Goal: Task Accomplishment & Management: Manage account settings

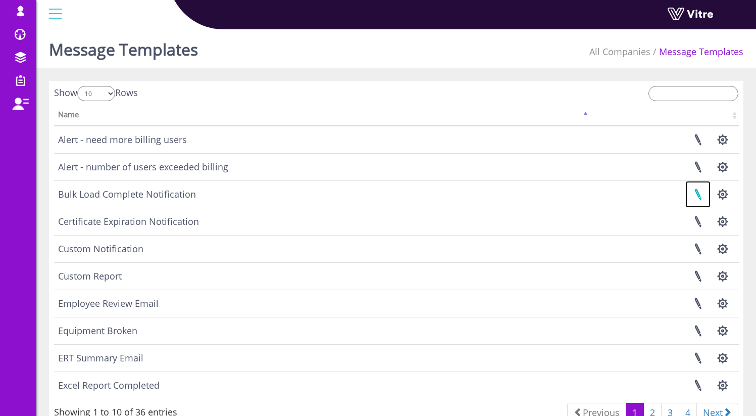
click at [698, 193] on link at bounding box center [697, 194] width 25 height 27
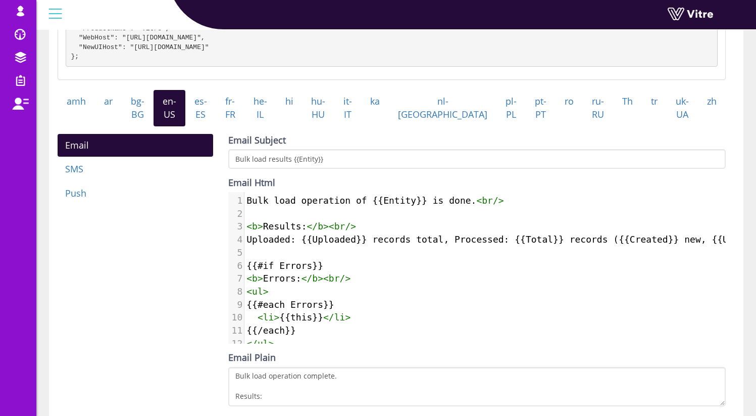
scroll to position [5, 0]
click at [282, 269] on span "{{#if Errors}}" at bounding box center [284, 265] width 77 height 11
drag, startPoint x: 363, startPoint y: 311, endPoint x: 367, endPoint y: 315, distance: 5.7
click at [363, 311] on pre "{{#each Errors}}" at bounding box center [549, 304] width 611 height 13
click at [736, 250] on div "Bulk Load Complete Notification Check template syntax on Handlebars site Templa…" at bounding box center [396, 173] width 694 height 712
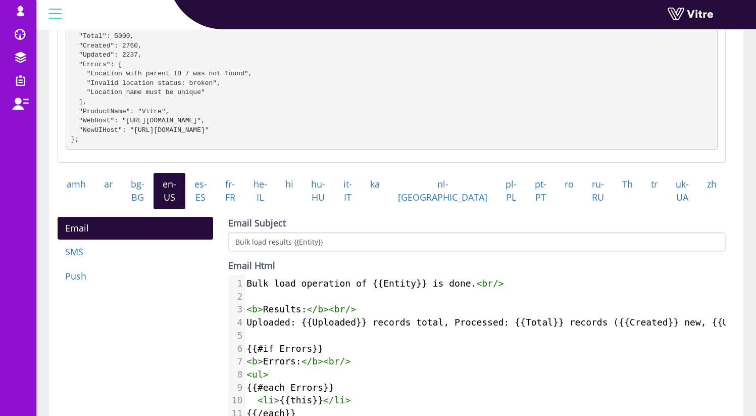
scroll to position [172, 0]
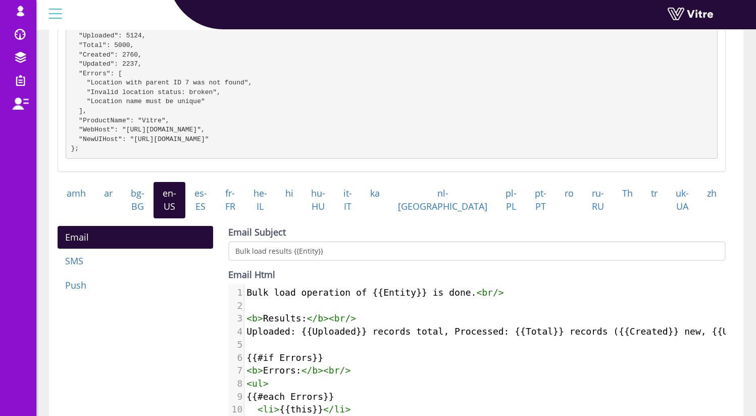
click at [735, 243] on div "Bulk Load Complete Notification Check template syntax on Handlebars site Templa…" at bounding box center [396, 265] width 694 height 712
click at [276, 214] on link "he-IL" at bounding box center [260, 200] width 32 height 36
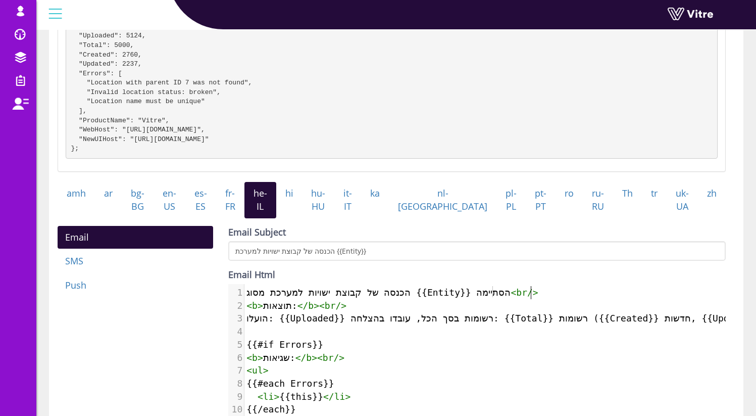
scroll to position [5, 0]
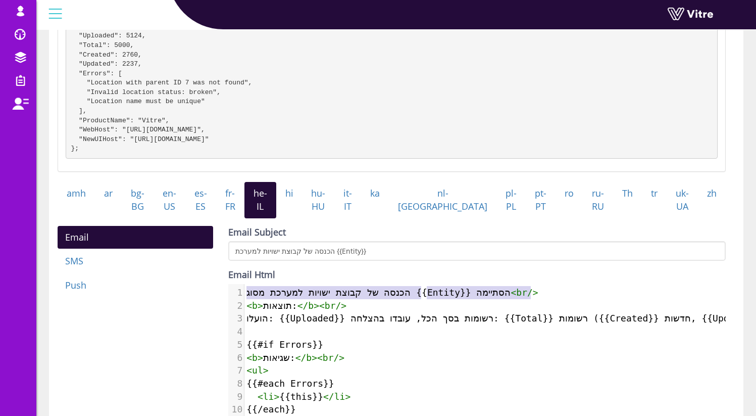
type textarea "הכנסה של קבוצת ישויות למערכת מסוג {{Entity}} הסתיימה"
drag, startPoint x: 530, startPoint y: 301, endPoint x: 425, endPoint y: 304, distance: 105.6
click at [425, 297] on span "הכנסה של קבוצת ישויות למערכת מסוג {{Entity}} הסתיימה < br />" at bounding box center [392, 292] width 292 height 11
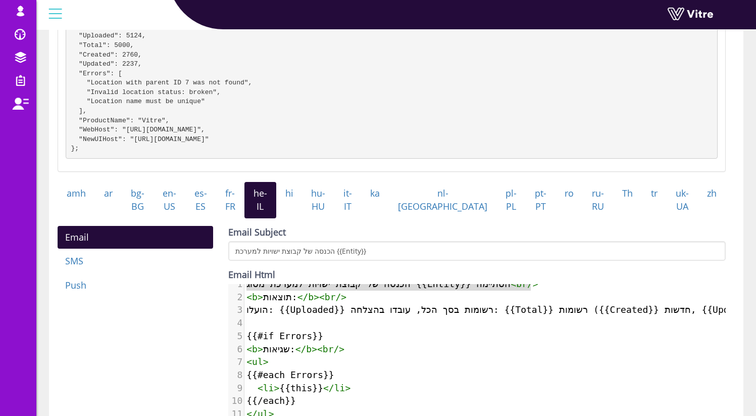
scroll to position [15, 0]
type textarea "ה"
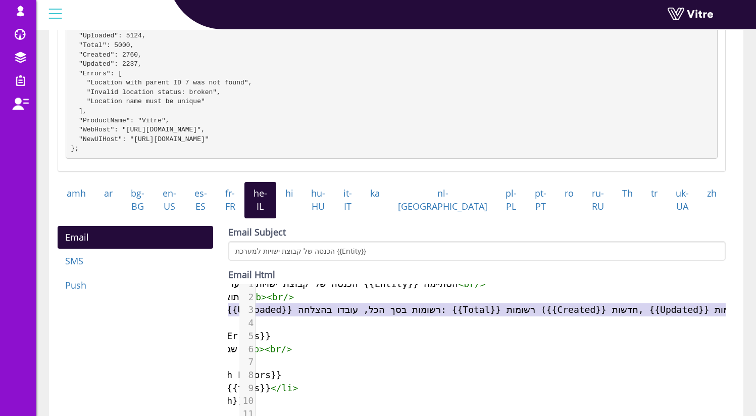
scroll to position [0, 0]
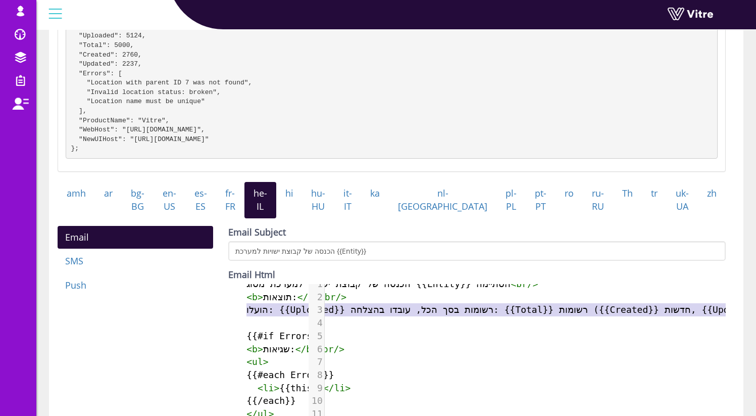
type textarea "הועלו: {{Uploaded}} רשומות בסך הכל, עובדו בהצלחה: {{Total}} רשומות ({{Created}}…"
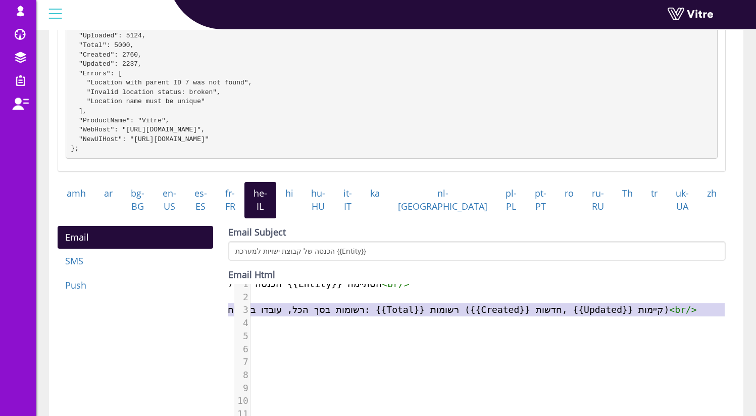
drag, startPoint x: 246, startPoint y: 313, endPoint x: 763, endPoint y: 316, distance: 516.5
click at [755, 316] on html "osher@hbinov.com Profile Notification Change Company English English Español Fr…" at bounding box center [378, 242] width 756 height 829
click at [344, 313] on span "הועלו: {{Uploaded}} רשומות בסך הכל, עובדו בהצלחה: {{Total}} רשומות ({{Created}}…" at bounding box center [407, 309] width 579 height 11
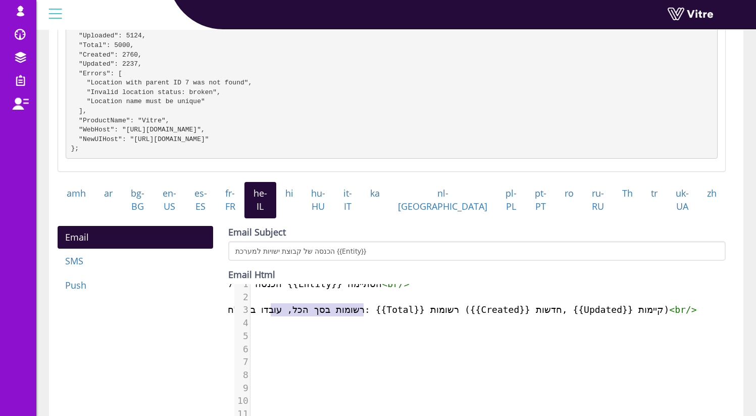
type textarea ": {{Uploaded}} רשו"
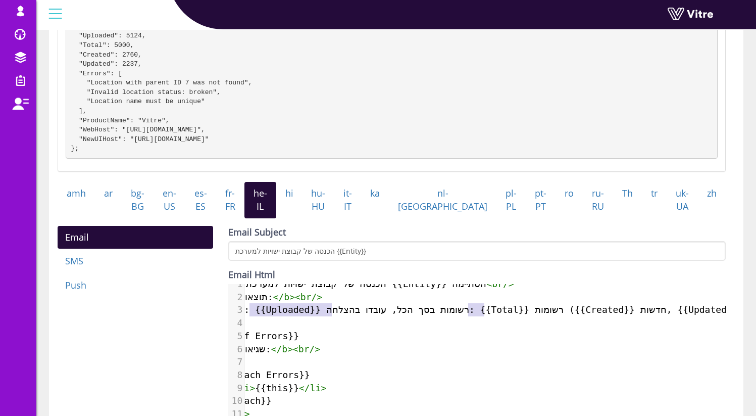
drag, startPoint x: 357, startPoint y: 315, endPoint x: 81, endPoint y: 312, distance: 276.7
click at [82, 311] on div "Email SMS Push Email Subject הכנסה של קבוצת ישויות למערכת {{Entity}} Email Html…" at bounding box center [391, 387] width 683 height 323
click at [313, 337] on pre "{{#if Errors}}" at bounding box center [525, 335] width 610 height 13
type textarea "{{#if Erro"
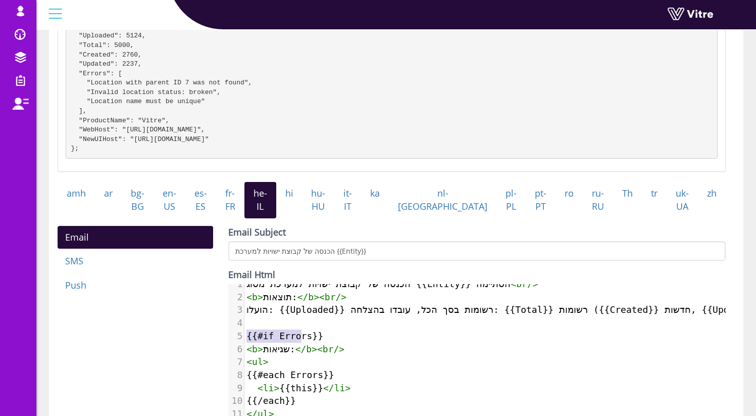
drag, startPoint x: 276, startPoint y: 340, endPoint x: 178, endPoint y: 334, distance: 98.1
click at [178, 334] on div "Email SMS Push Email Subject הכנסה של קבוצת ישויות למערכת {{Entity}} Email Html…" at bounding box center [391, 387] width 683 height 323
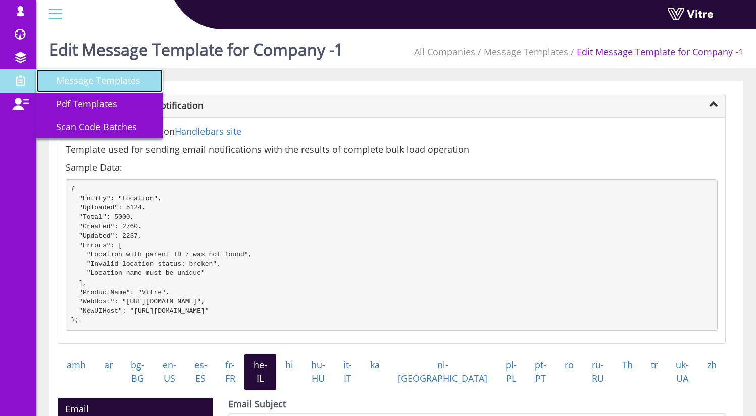
click at [112, 81] on span "Message Templates" at bounding box center [92, 80] width 96 height 12
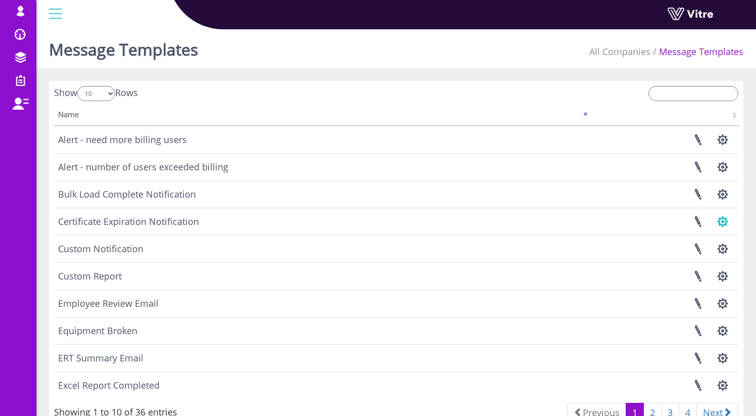
click at [717, 225] on button "button" at bounding box center [722, 221] width 25 height 27
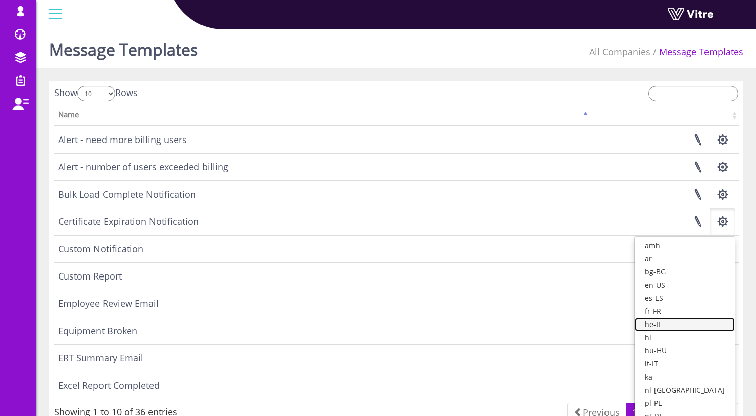
click at [687, 319] on link "he-IL" at bounding box center [685, 324] width 100 height 13
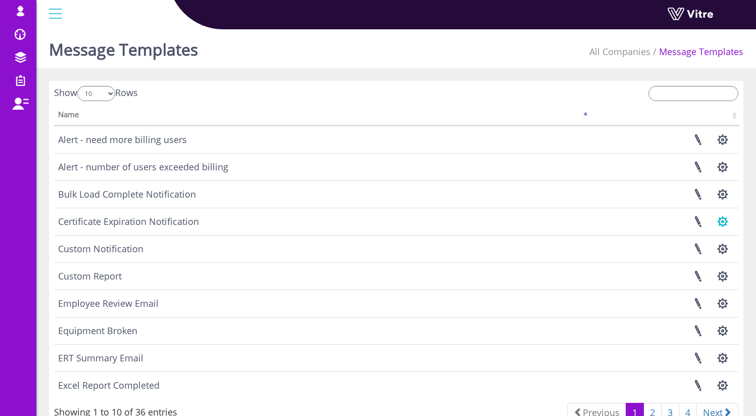
click at [730, 224] on button "button" at bounding box center [722, 221] width 25 height 27
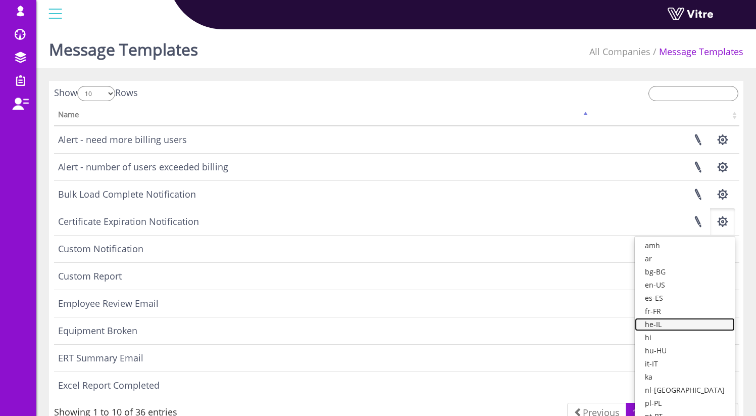
click at [693, 320] on link "he-IL" at bounding box center [685, 324] width 100 height 13
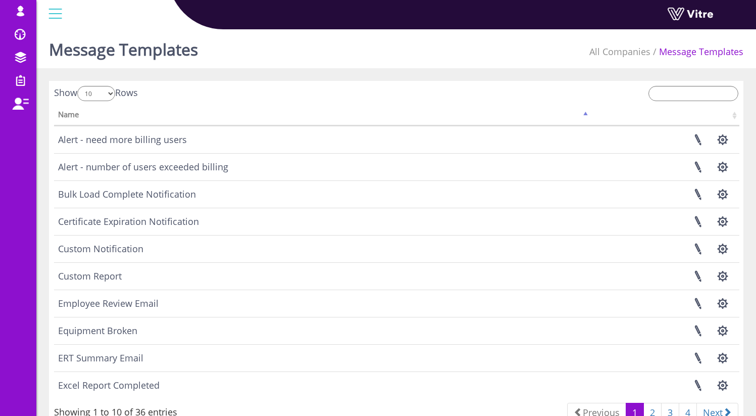
scroll to position [2, 0]
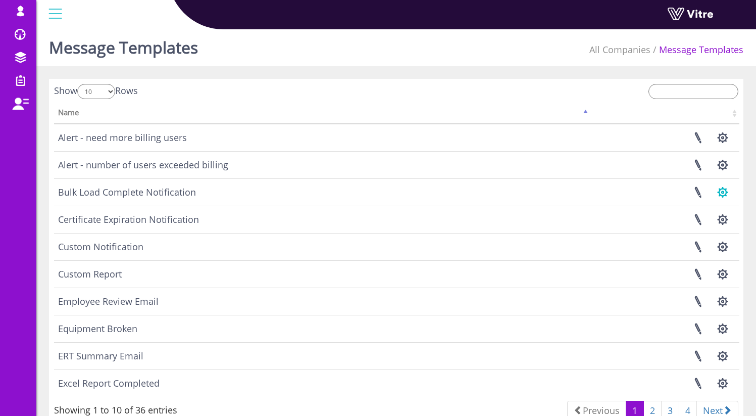
click at [714, 192] on button "button" at bounding box center [722, 192] width 25 height 27
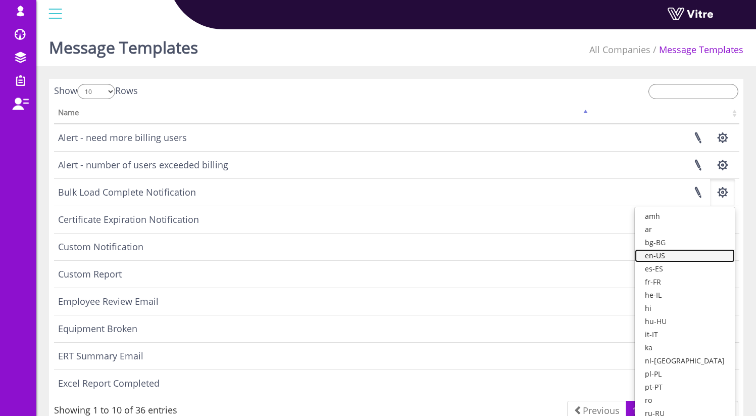
click at [702, 256] on link "en-US" at bounding box center [685, 255] width 100 height 13
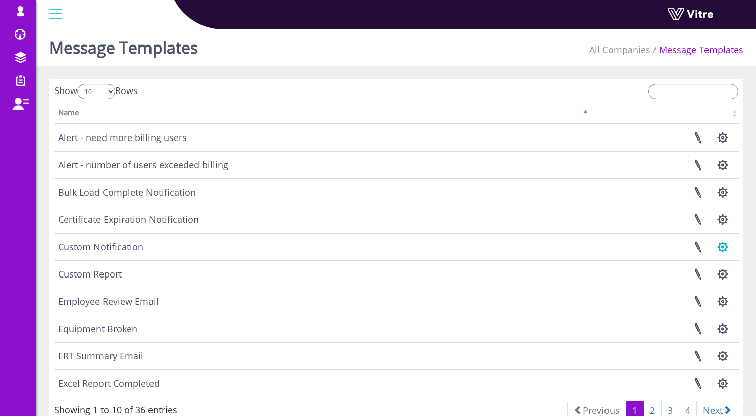
click at [723, 246] on button "button" at bounding box center [722, 246] width 25 height 27
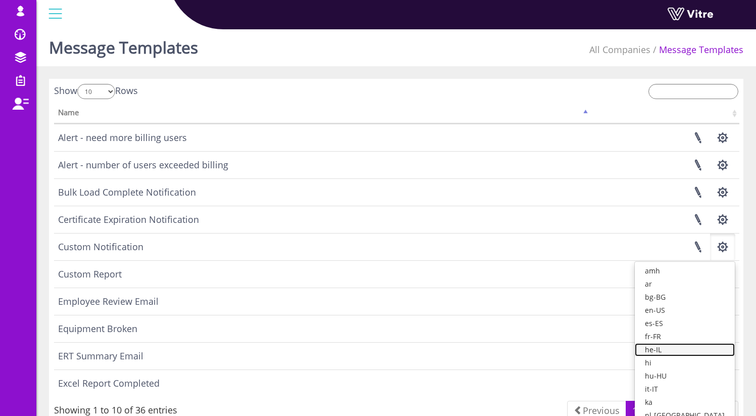
scroll to position [4, 0]
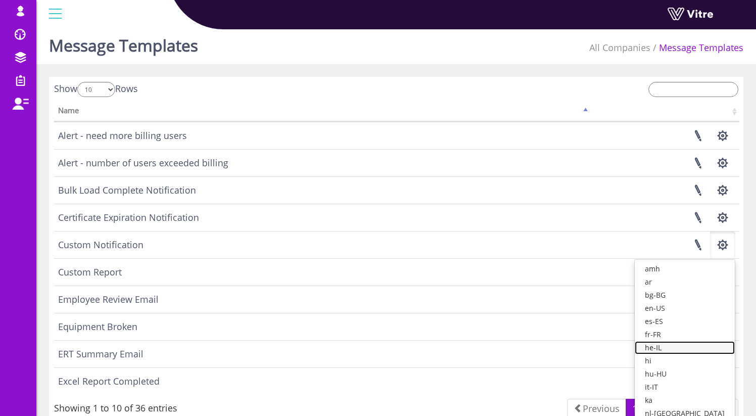
click at [676, 349] on link "he-IL" at bounding box center [685, 347] width 100 height 13
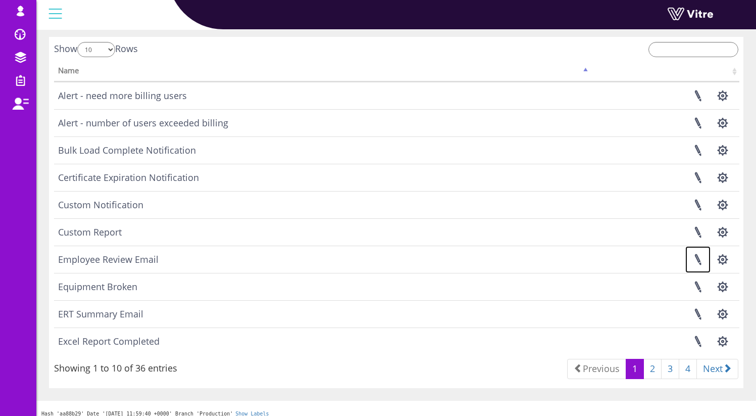
scroll to position [45, 0]
click at [650, 369] on link "2" at bounding box center [652, 367] width 18 height 20
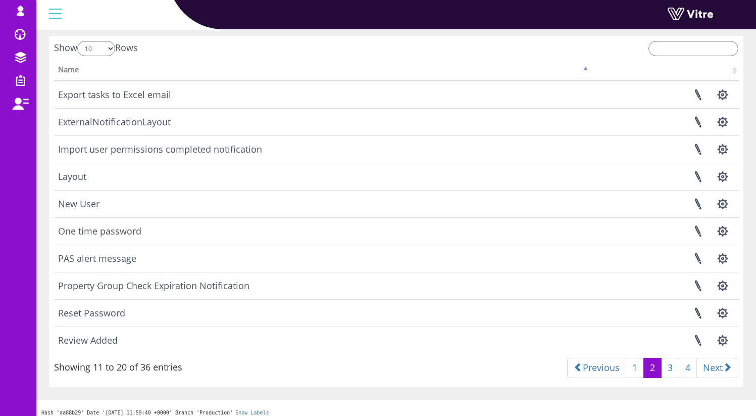
scroll to position [43, 0]
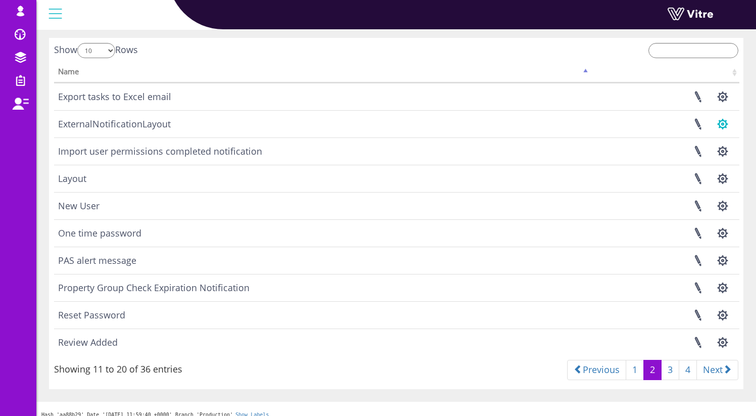
click at [721, 124] on button "button" at bounding box center [722, 124] width 25 height 27
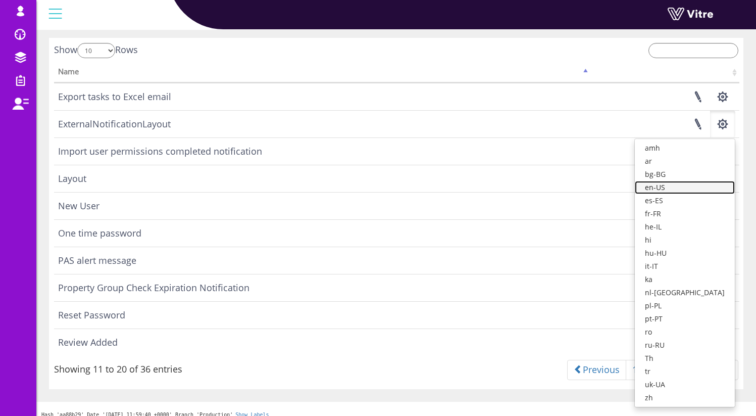
click at [694, 190] on link "en-US" at bounding box center [685, 187] width 100 height 13
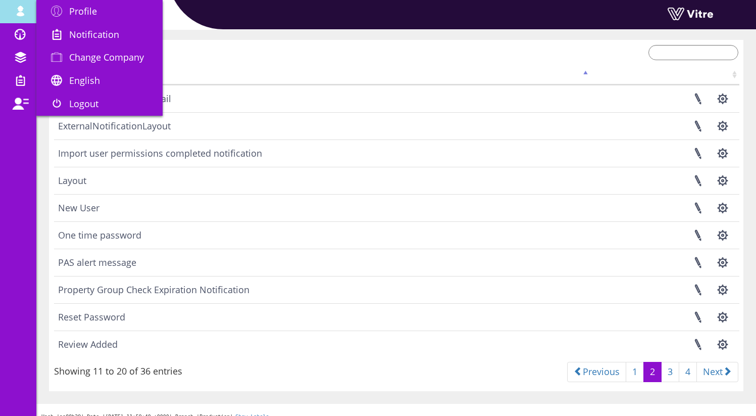
scroll to position [39, 0]
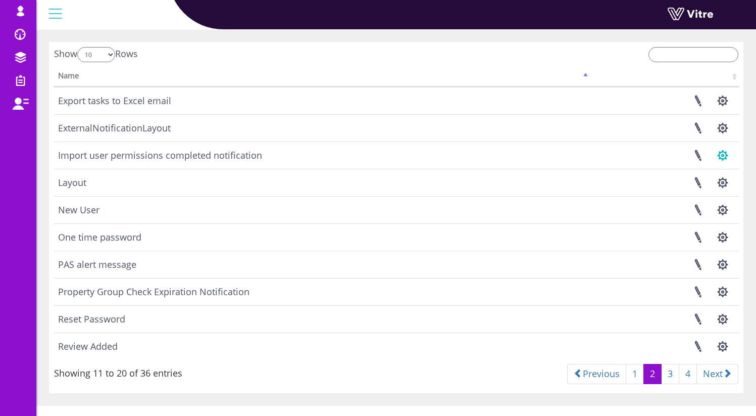
click at [721, 156] on button "button" at bounding box center [722, 155] width 25 height 27
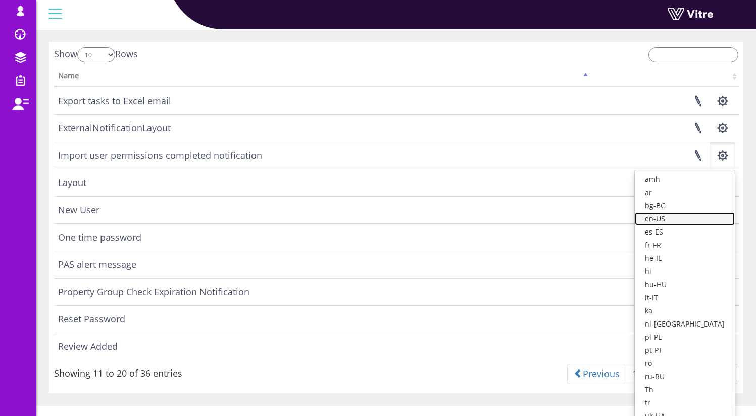
click at [712, 215] on link "en-US" at bounding box center [685, 218] width 100 height 13
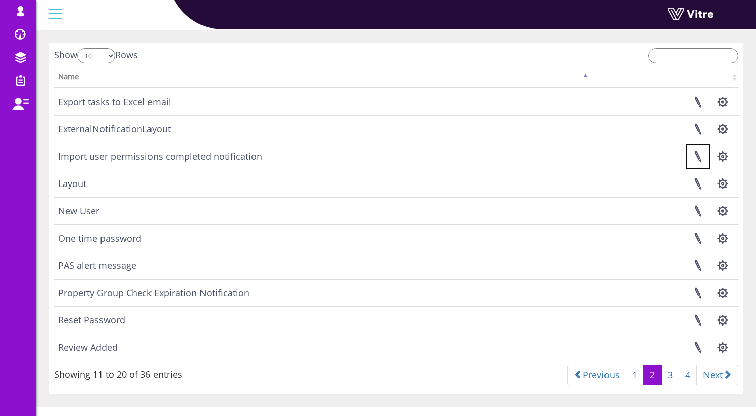
scroll to position [37, 0]
click at [716, 160] on button "button" at bounding box center [722, 157] width 25 height 27
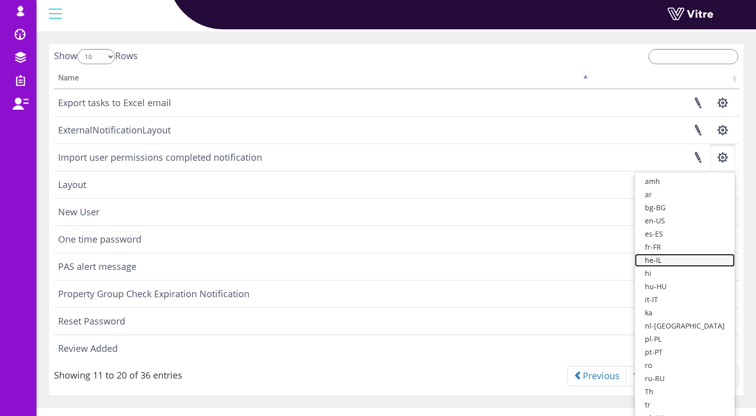
click at [700, 257] on link "he-IL" at bounding box center [685, 259] width 100 height 13
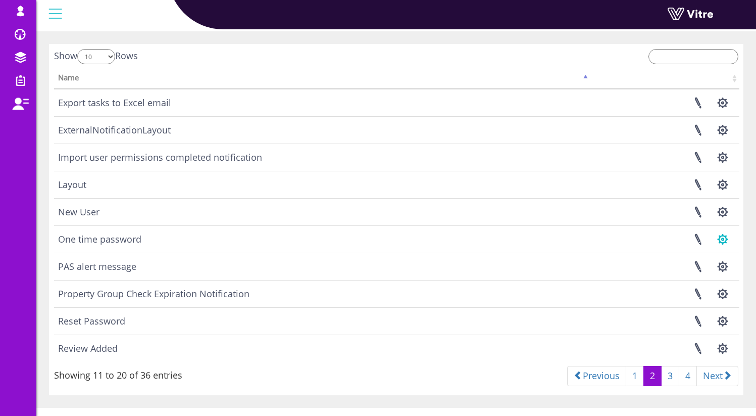
click at [725, 240] on button "button" at bounding box center [722, 239] width 25 height 27
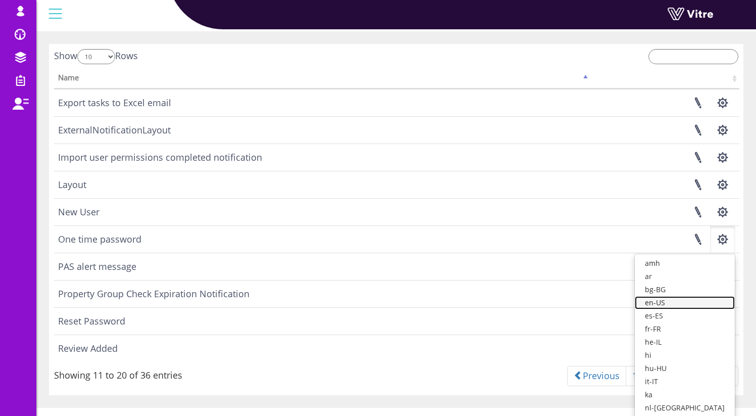
click at [701, 305] on link "en-US" at bounding box center [685, 302] width 100 height 13
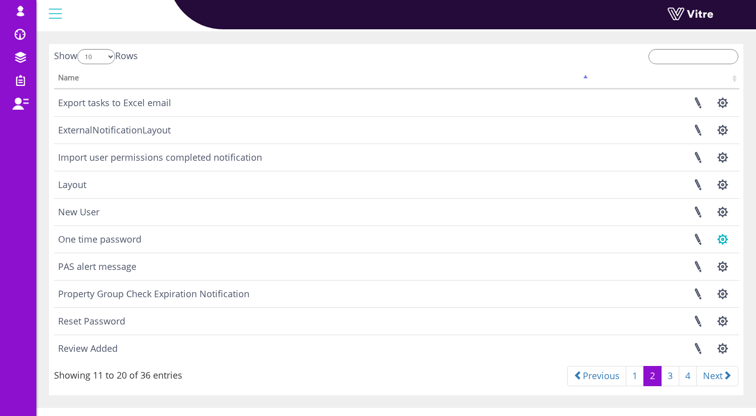
click at [728, 235] on button "button" at bounding box center [722, 239] width 25 height 27
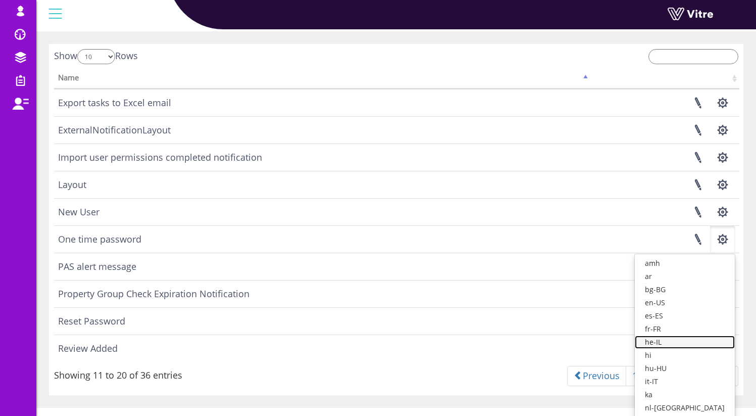
click at [709, 341] on link "he-IL" at bounding box center [685, 341] width 100 height 13
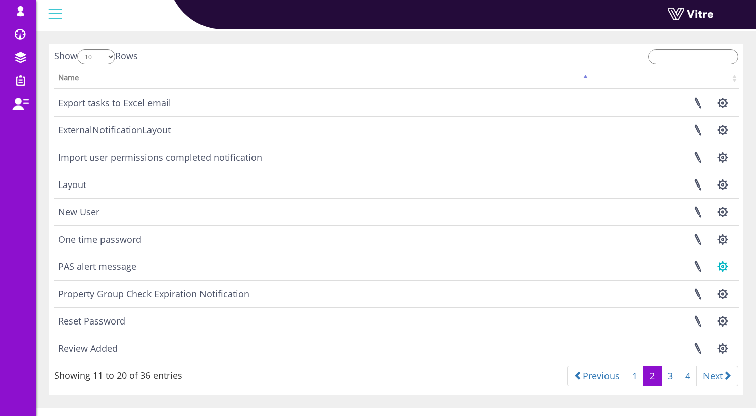
click at [723, 266] on button "button" at bounding box center [722, 266] width 25 height 27
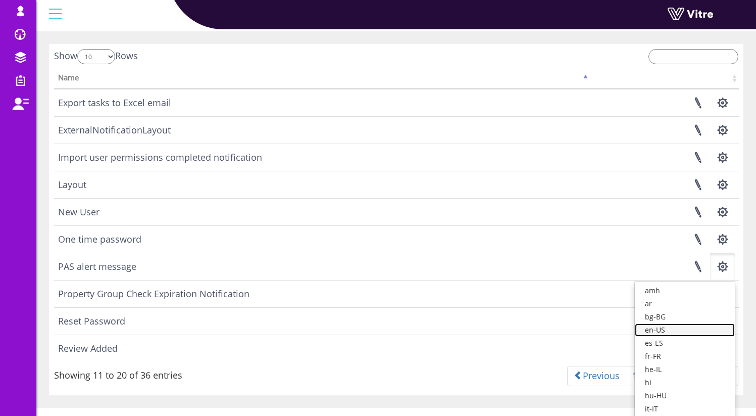
click at [706, 325] on link "en-US" at bounding box center [685, 329] width 100 height 13
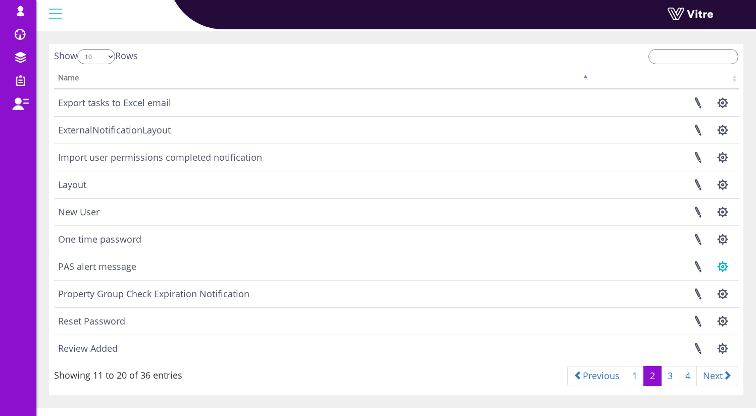
click at [730, 269] on button "button" at bounding box center [722, 266] width 25 height 27
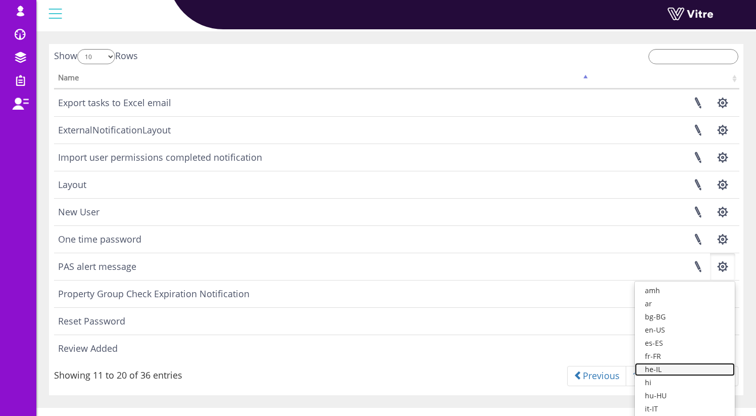
click at [703, 364] on link "he-IL" at bounding box center [685, 368] width 100 height 13
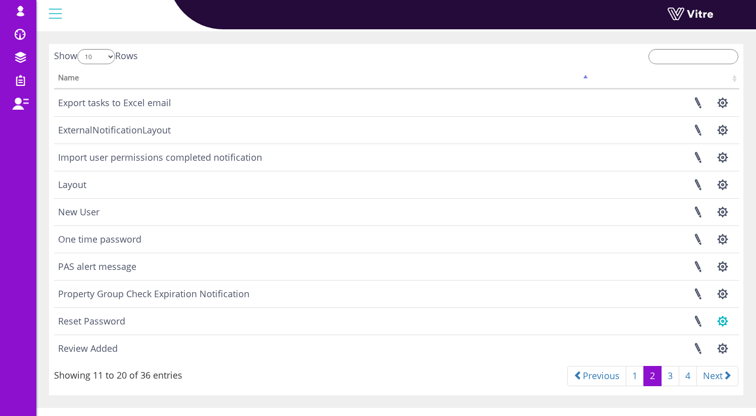
click at [721, 320] on button "button" at bounding box center [722, 320] width 25 height 27
click at [695, 382] on link "en-US" at bounding box center [685, 384] width 100 height 13
click at [717, 293] on button "button" at bounding box center [722, 293] width 25 height 27
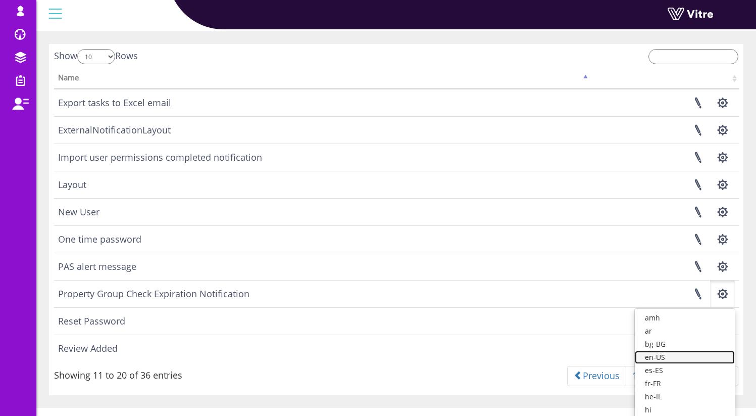
click at [696, 357] on link "en-US" at bounding box center [685, 356] width 100 height 13
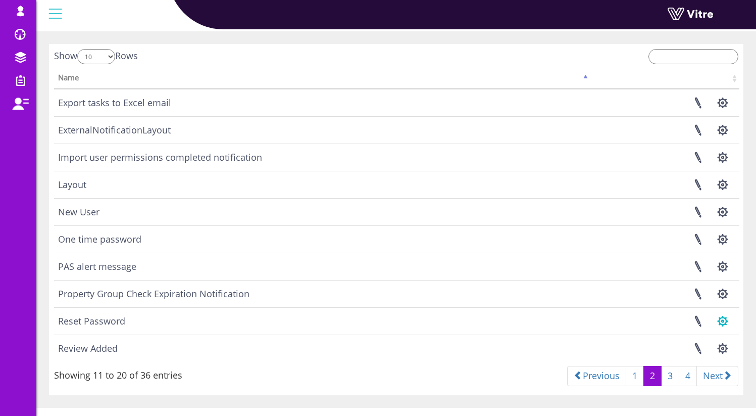
click at [725, 320] on button "button" at bounding box center [722, 320] width 25 height 27
click at [699, 384] on link "en-US" at bounding box center [685, 384] width 100 height 13
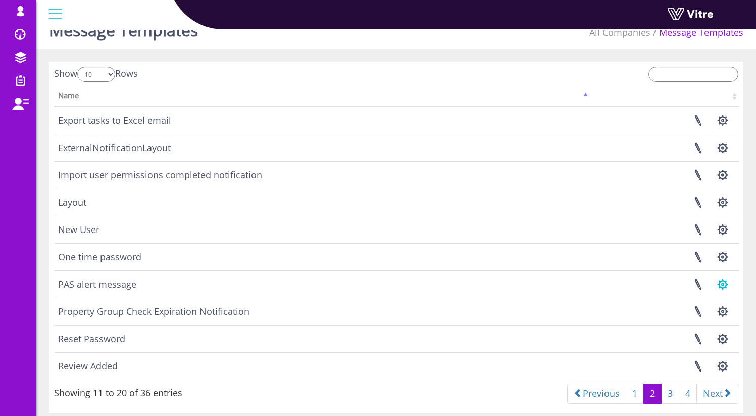
scroll to position [16, 0]
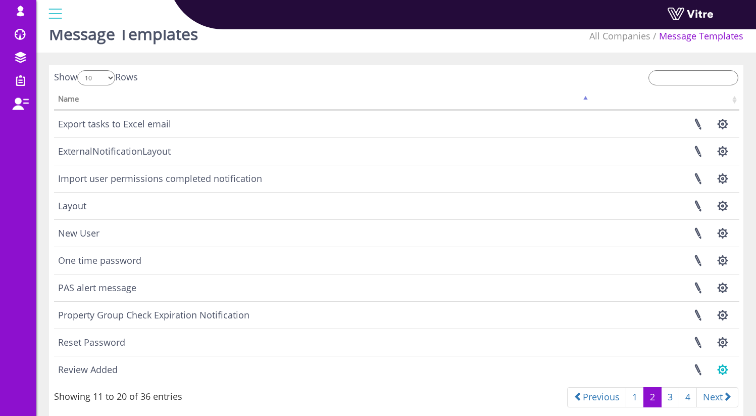
click at [724, 370] on button "button" at bounding box center [722, 369] width 25 height 27
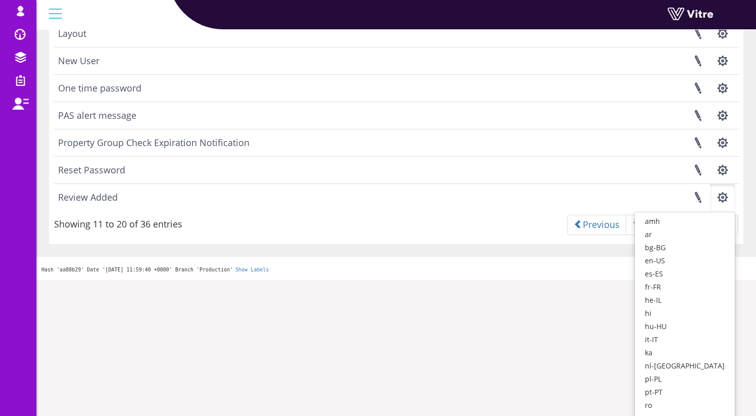
scroll to position [190, 0]
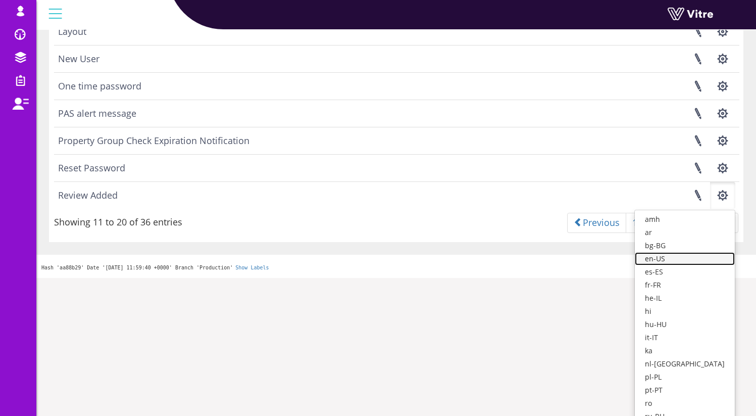
click at [695, 257] on link "en-US" at bounding box center [685, 258] width 100 height 13
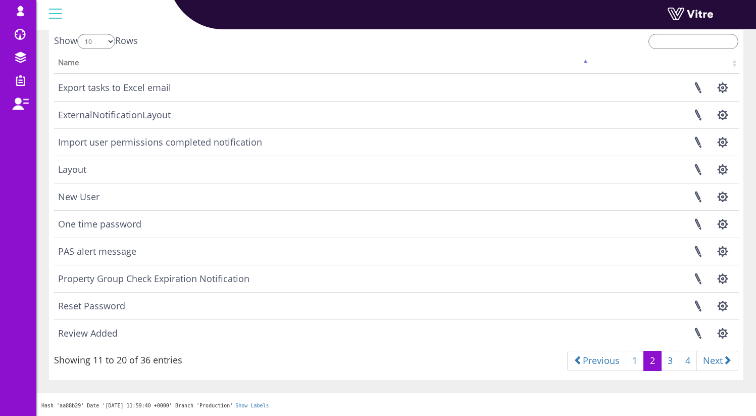
scroll to position [51, 0]
click at [672, 361] on link "3" at bounding box center [670, 361] width 18 height 20
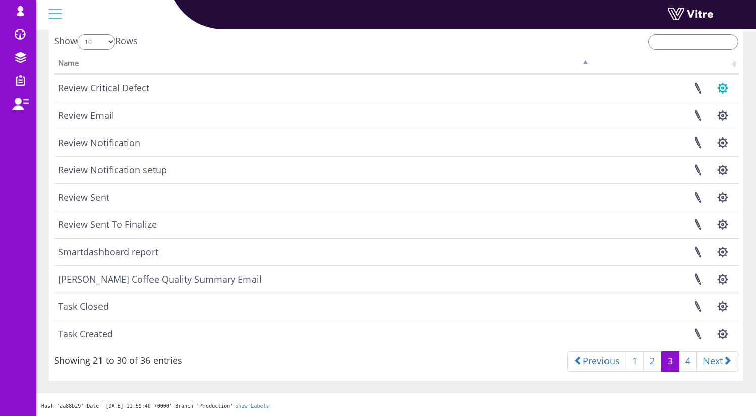
click at [722, 85] on button "button" at bounding box center [722, 88] width 25 height 27
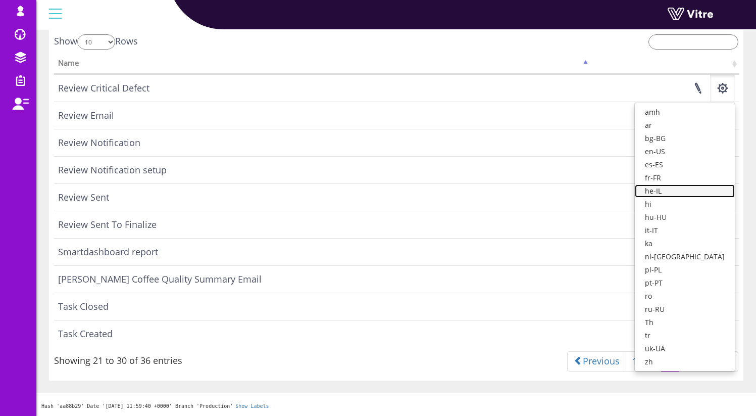
click at [678, 189] on link "he-IL" at bounding box center [685, 190] width 100 height 13
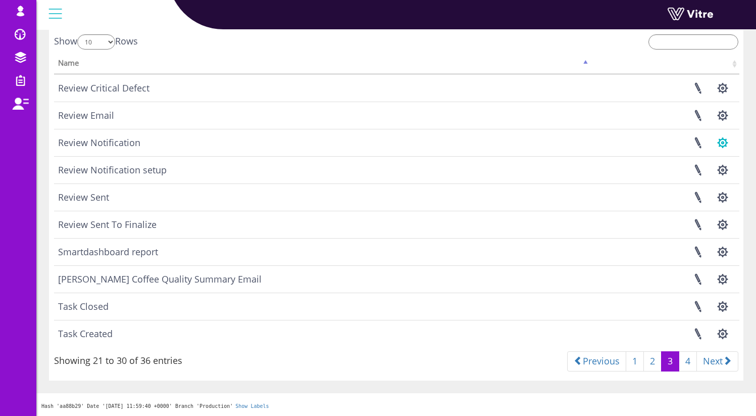
click at [716, 147] on button "button" at bounding box center [722, 142] width 25 height 27
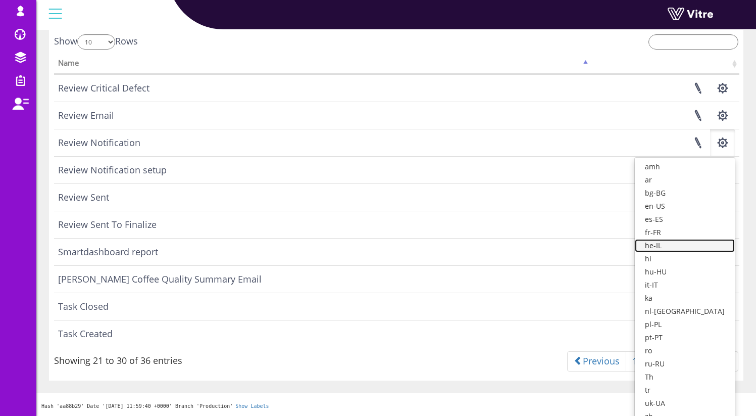
click at [687, 240] on link "he-IL" at bounding box center [685, 245] width 100 height 13
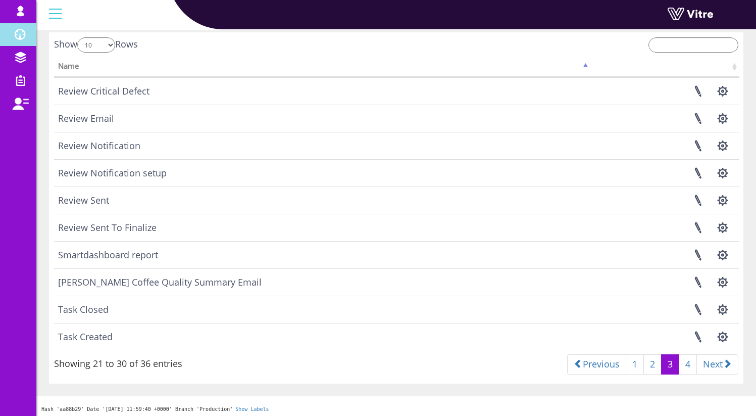
scroll to position [47, 0]
click at [724, 173] on button "button" at bounding box center [722, 174] width 25 height 27
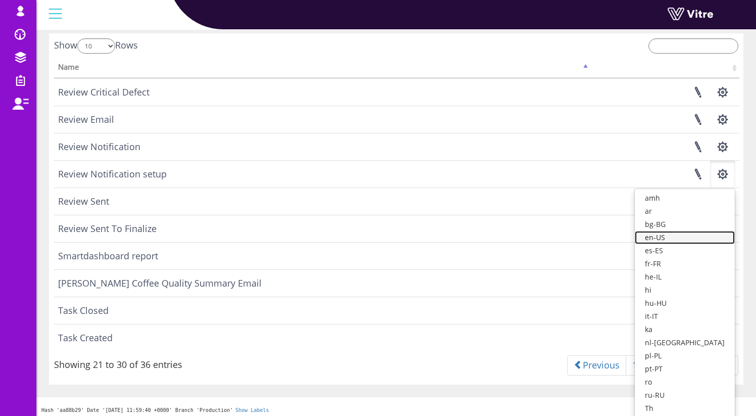
click at [705, 238] on link "en-US" at bounding box center [685, 237] width 100 height 13
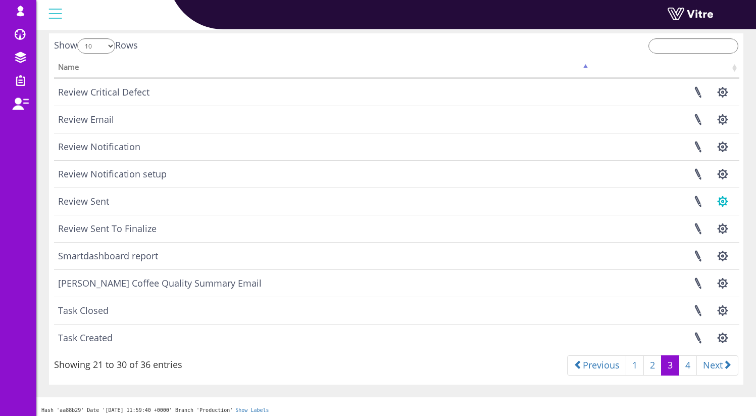
click at [720, 200] on button "button" at bounding box center [722, 201] width 25 height 27
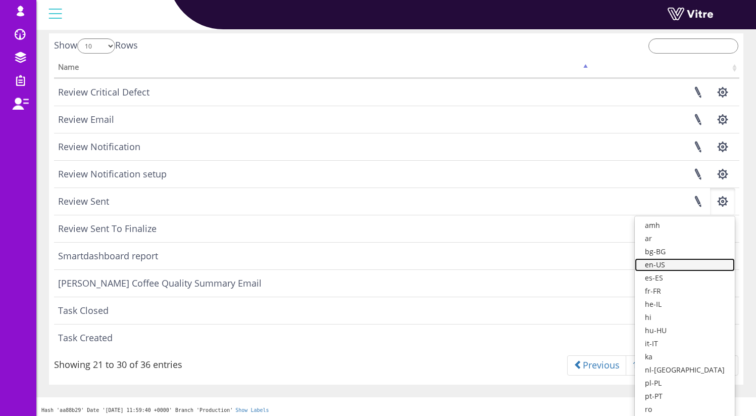
click at [698, 264] on link "en-US" at bounding box center [685, 264] width 100 height 13
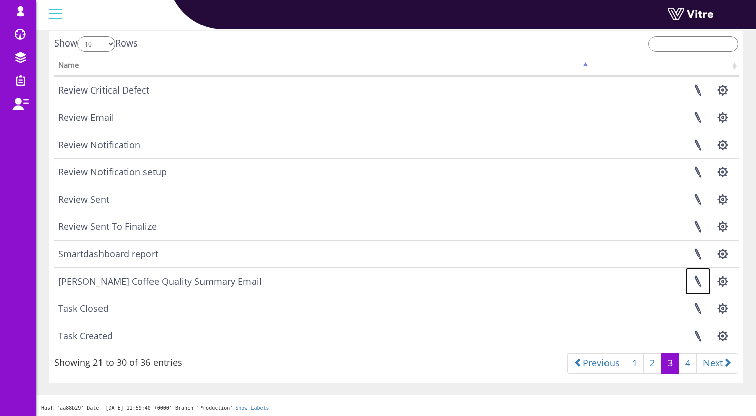
scroll to position [51, 0]
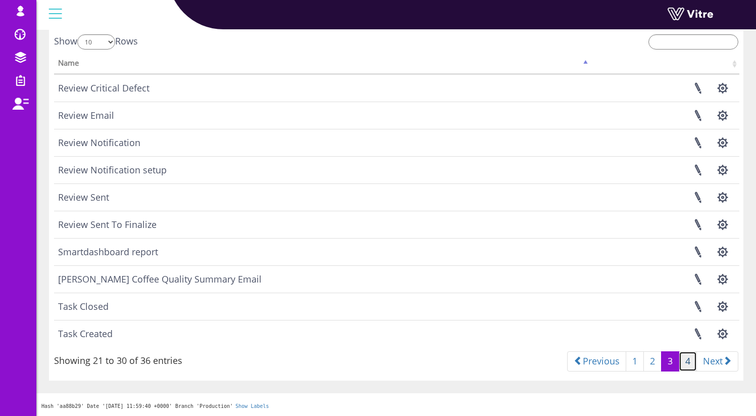
click at [680, 361] on link "4" at bounding box center [688, 361] width 18 height 20
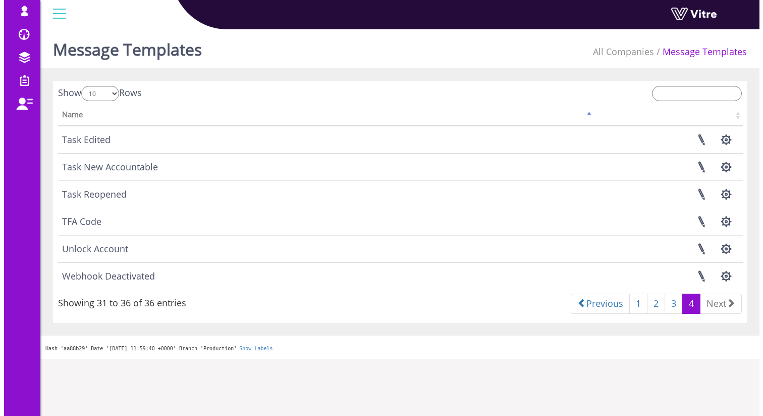
scroll to position [0, 0]
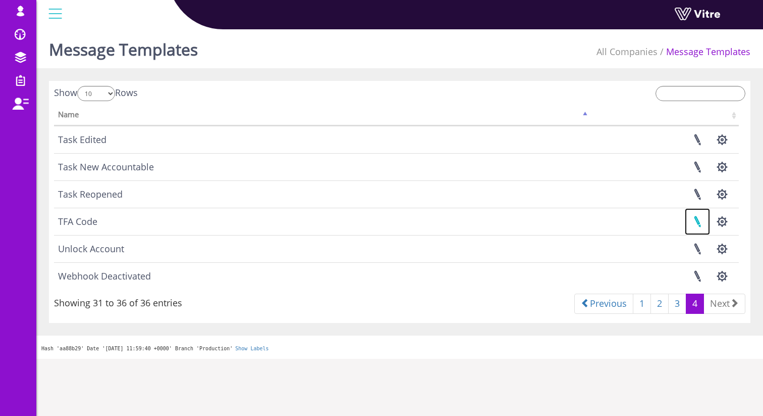
click at [701, 223] on link at bounding box center [697, 221] width 25 height 27
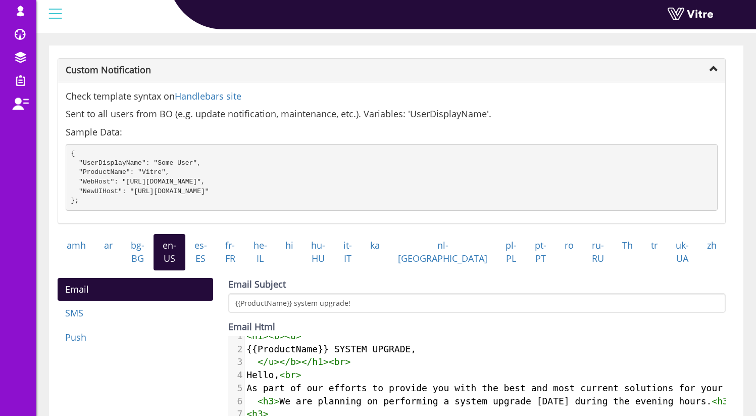
scroll to position [16, 0]
click at [276, 270] on link "he-IL" at bounding box center [260, 252] width 32 height 36
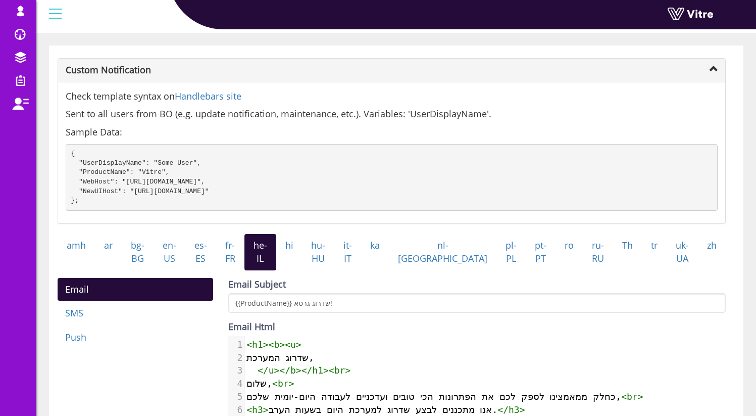
scroll to position [5, 0]
drag, startPoint x: 323, startPoint y: 368, endPoint x: 256, endPoint y: 365, distance: 66.7
click at [256, 362] on span "שדרוג המערכת," at bounding box center [280, 357] width 68 height 11
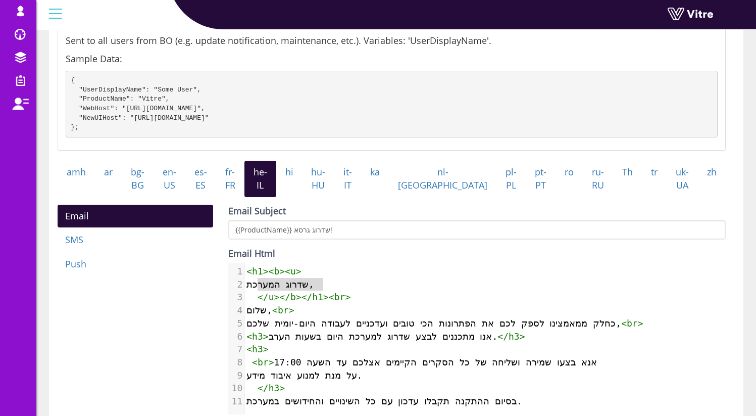
scroll to position [124, 0]
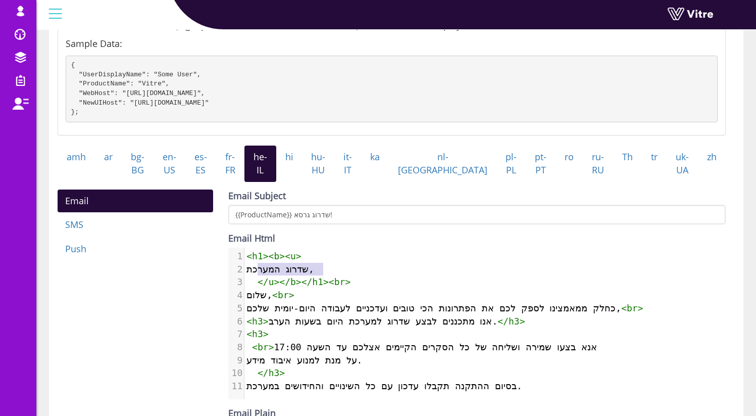
click at [253, 300] on span "שלום, < br >" at bounding box center [269, 294] width 47 height 11
type textarea "שלום"
click at [253, 300] on span "שלום, < br >" at bounding box center [269, 294] width 47 height 11
type textarea ","
drag, startPoint x: 273, startPoint y: 306, endPoint x: 237, endPoint y: 306, distance: 36.4
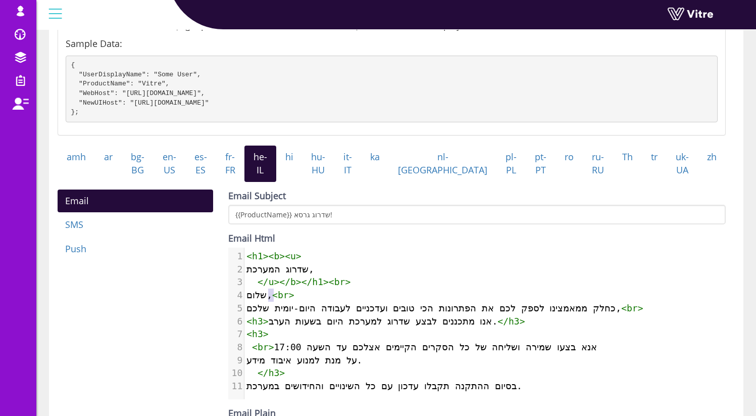
click at [244, 301] on div "4 שלום, < br >" at bounding box center [488, 294] width 489 height 13
click at [268, 300] on span "שלום, < br >" at bounding box center [269, 294] width 47 height 11
type textarea "שלום,"
drag, startPoint x: 274, startPoint y: 307, endPoint x: 268, endPoint y: 306, distance: 5.6
click at [268, 300] on span "שלום, < br >" at bounding box center [269, 294] width 47 height 11
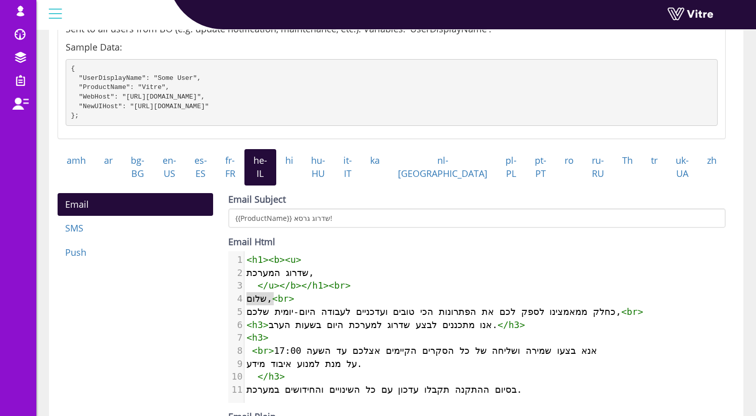
scroll to position [120, 0]
click at [567, 317] on span "כחלק ממאמצינו לספק לכם את הפתרונות הכי טובים ועדכניים לעבודה היום-יומית שלכם, <…" at bounding box center [444, 311] width 396 height 11
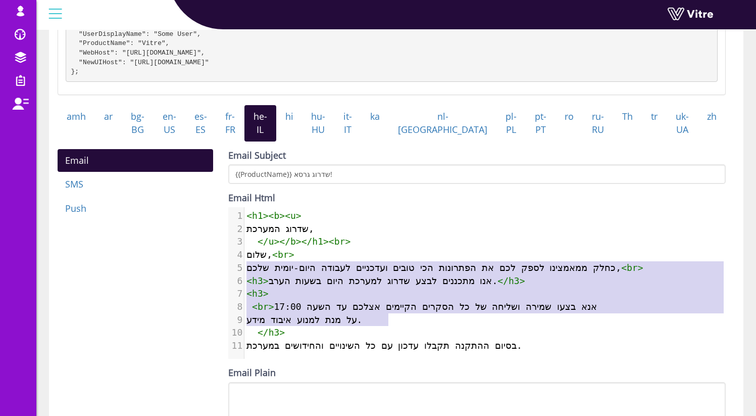
scroll to position [246, 0]
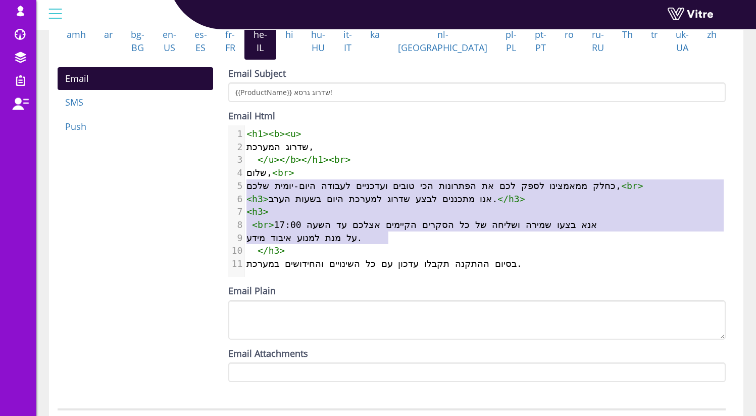
type textarea "כחלק ממאמצינו לספק לכם את הפתרונות הכי טובים ועדכניים לעבודה היום-יומית שלכם, <…"
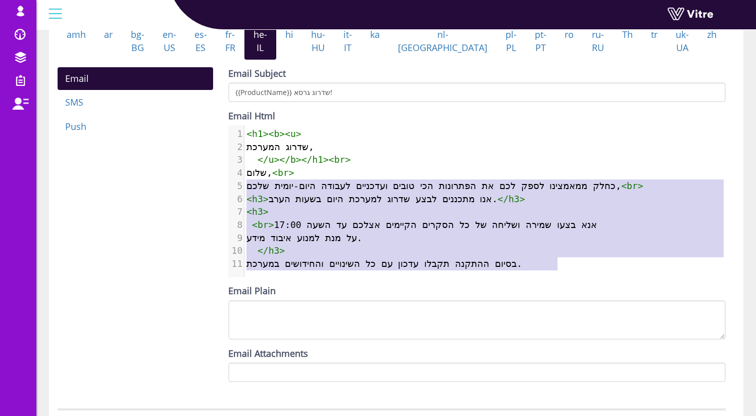
drag, startPoint x: 660, startPoint y: 321, endPoint x: 387, endPoint y: 288, distance: 274.6
click at [387, 288] on div "Email Subject {{ProductName}} שדרוג גרסא! Email Html <h1><b><u> שדרוג המערכת, <…" at bounding box center [476, 224] width 497 height 315
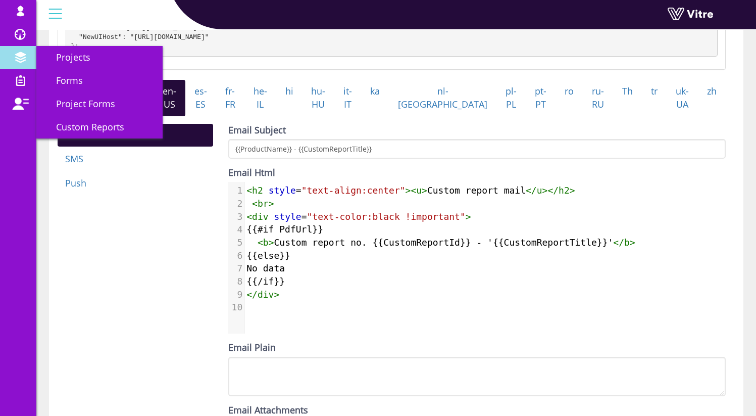
scroll to position [223, 0]
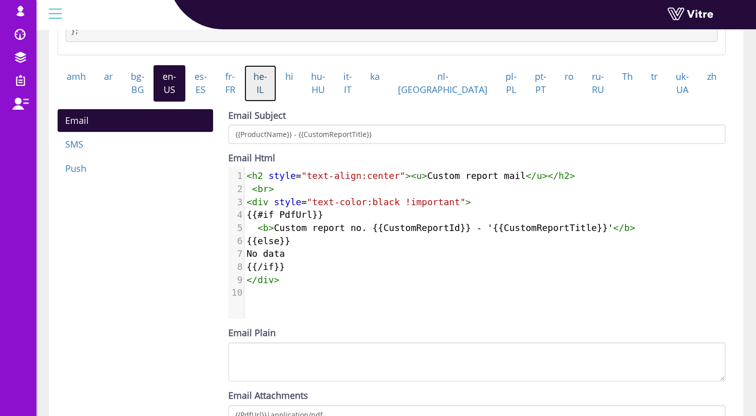
click at [276, 97] on link "he-IL" at bounding box center [260, 83] width 32 height 36
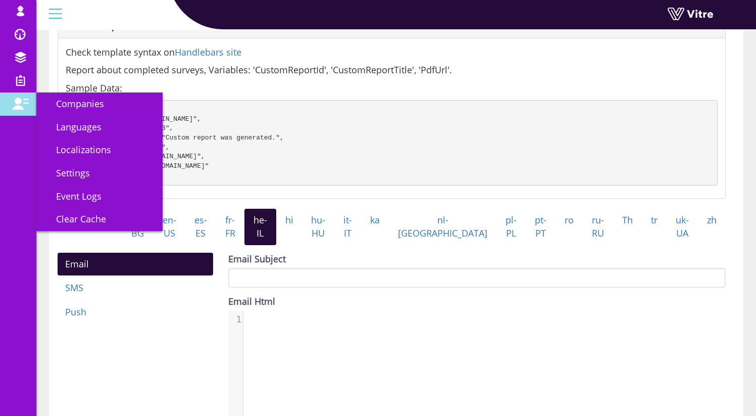
scroll to position [0, 0]
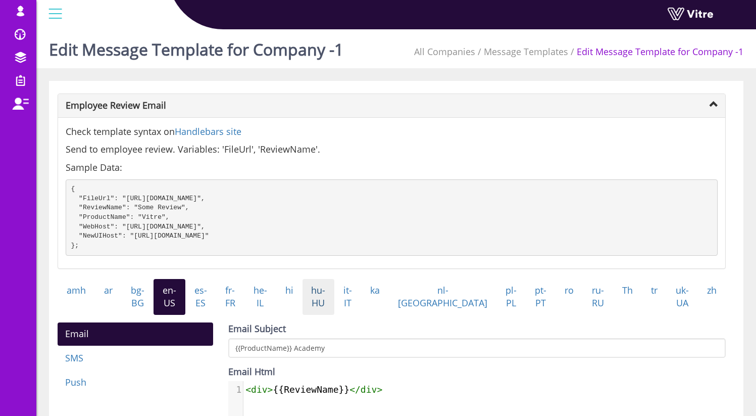
scroll to position [2, 0]
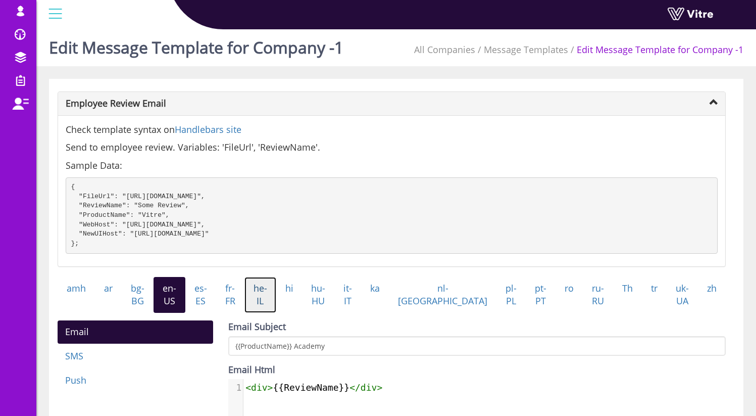
click at [276, 302] on link "he-IL" at bounding box center [260, 295] width 32 height 36
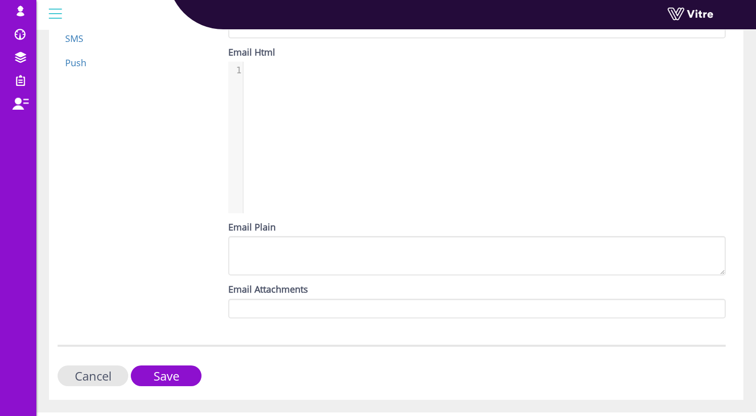
scroll to position [348, 0]
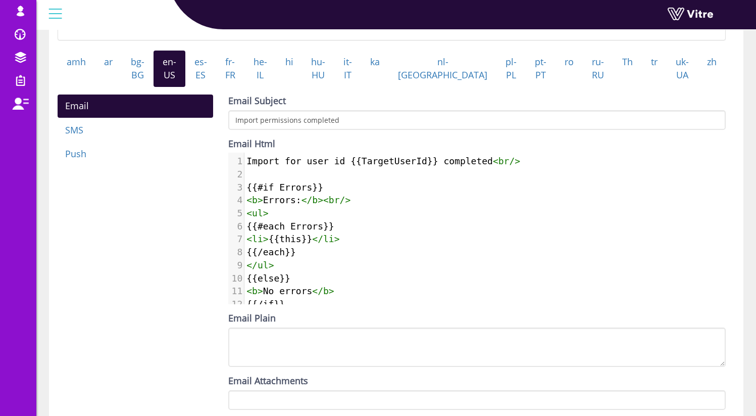
scroll to position [5, 0]
click at [306, 296] on span "< b > No errors </ b >" at bounding box center [290, 290] width 88 height 11
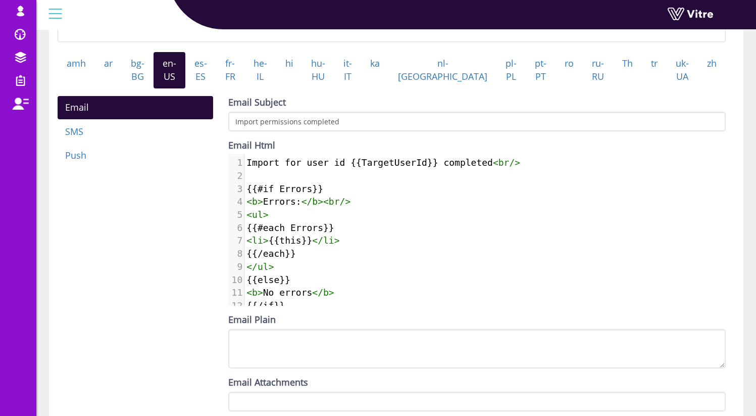
scroll to position [254, 0]
type textarea "Import for user id {{TargetUserId}} completed<br/> {{#if Errors}} <b>Errors:</b…"
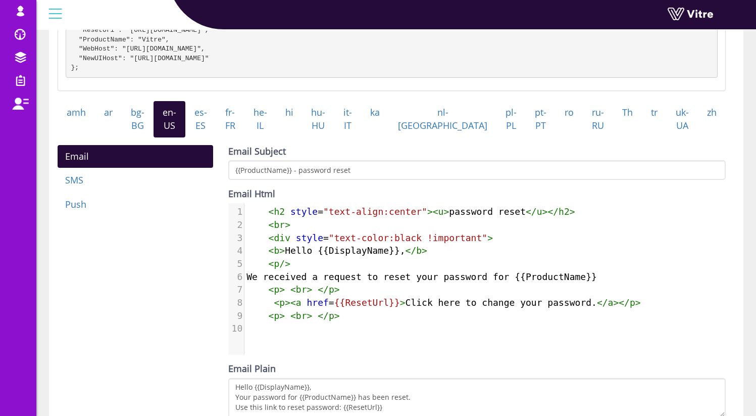
scroll to position [5, 0]
click at [336, 305] on pre "< p >< a href = {{ResetUrl}} > Click here to change your password. </ a ></ p >" at bounding box center [488, 302] width 489 height 13
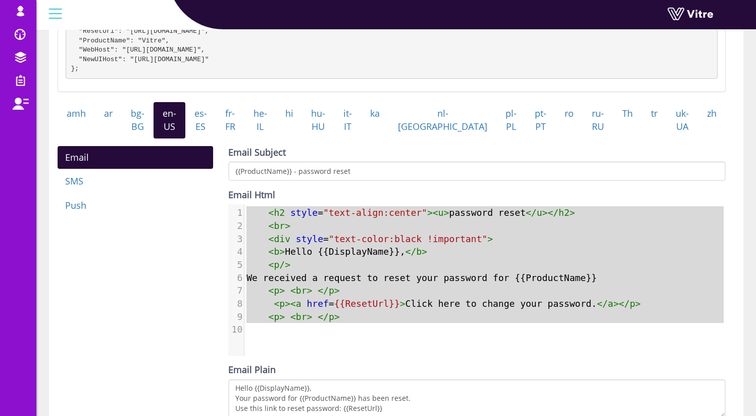
scroll to position [185, 0]
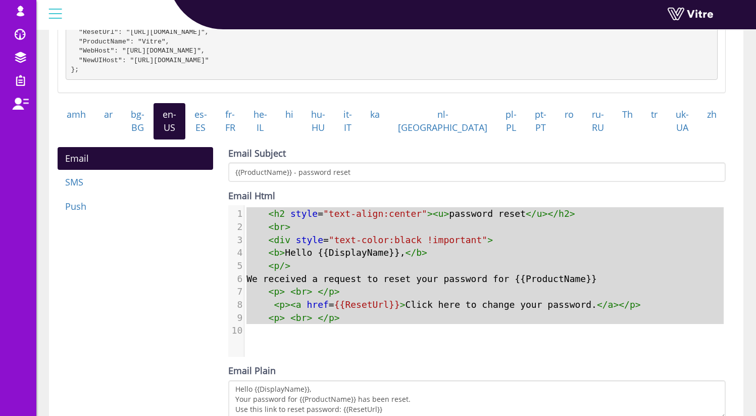
type textarea "<h2 style="text-align:center"><u>password reset</u></h2> <br> <div style="text-…"
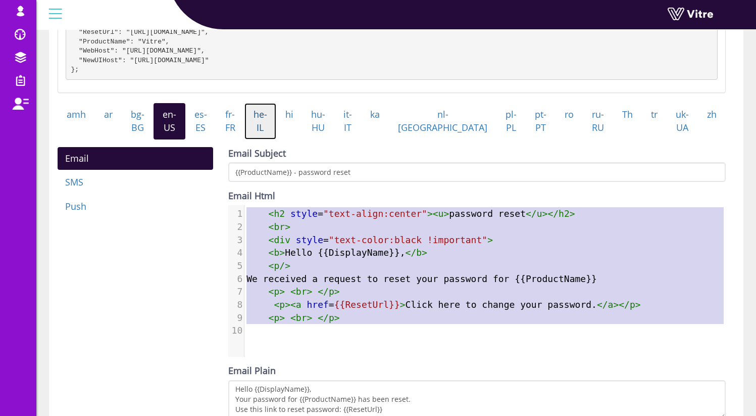
click at [276, 136] on link "he-IL" at bounding box center [260, 121] width 32 height 36
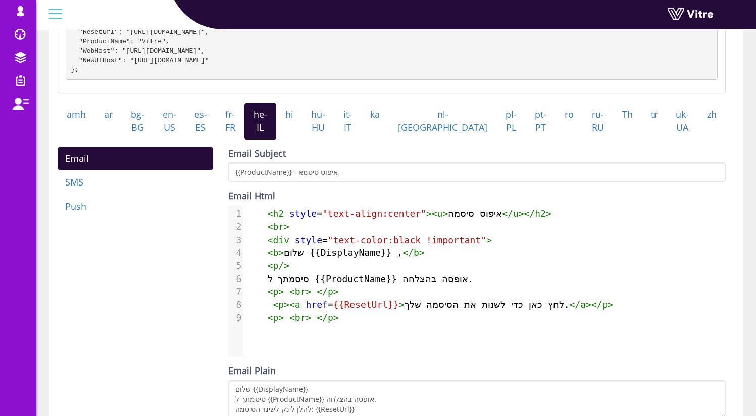
scroll to position [5, 0]
type textarea "איפוס סיסמה"
drag, startPoint x: 448, startPoint y: 226, endPoint x: 507, endPoint y: 224, distance: 59.1
click at [507, 219] on span "< h2 style = "text-align:center" >< u > איפוס סיסמה </ u ></ h2 >" at bounding box center [398, 213] width 306 height 11
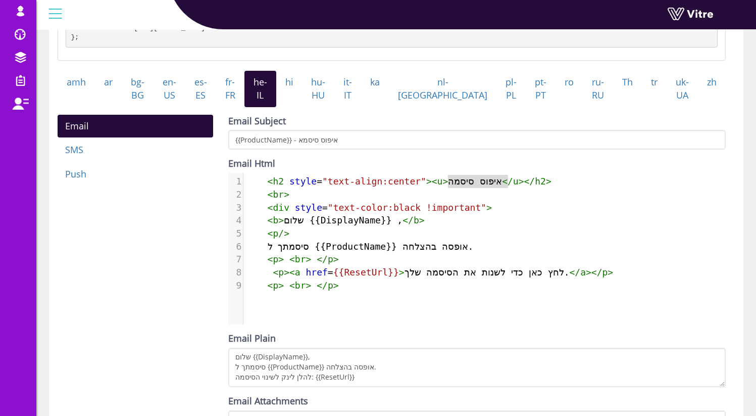
scroll to position [218, 0]
click at [356, 251] on span "סיסמתך ל {{ProductName}} אופסה בהצלחה." at bounding box center [359, 245] width 228 height 11
click at [423, 251] on span "סיסמתך ל {{ProductName}} אופסה בהצלחה." at bounding box center [359, 245] width 228 height 11
type textarea "סיסמתך ל {{ProductName}} אופסה בהצלחה."
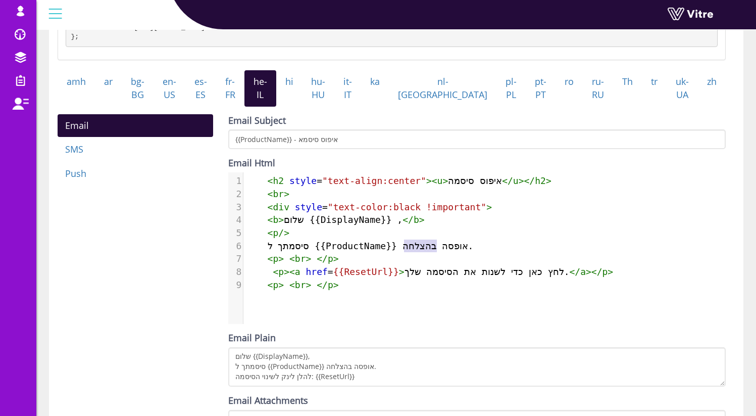
click at [423, 251] on span "סיסמתך ל {{ProductName}} אופסה בהצלחה." at bounding box center [359, 245] width 228 height 11
type textarea "לחץ כאן כדי לשנות את הסיסמה שלך"
drag, startPoint x: 574, startPoint y: 283, endPoint x: 406, endPoint y: 286, distance: 167.6
click at [406, 277] on span "< p >< a href = {{ResetUrl}} > לחץ כאן כדי לשנות את הסיסמה שלך. </ a ></ p >" at bounding box center [429, 271] width 368 height 11
drag, startPoint x: 344, startPoint y: 281, endPoint x: 387, endPoint y: 295, distance: 44.9
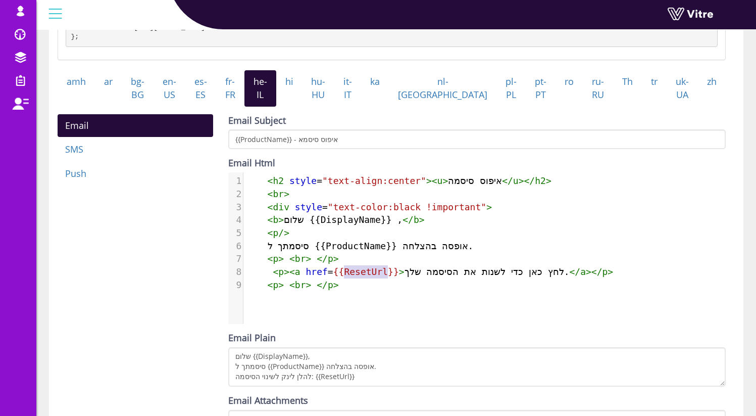
click at [386, 277] on span "{{ResetUrl}}" at bounding box center [366, 271] width 66 height 11
click at [369, 277] on span "{{ResetUrl}}" at bounding box center [366, 271] width 66 height 11
type textarea "ResetUrl"
click at [369, 277] on span "{{ResetUrl}}" at bounding box center [366, 271] width 66 height 11
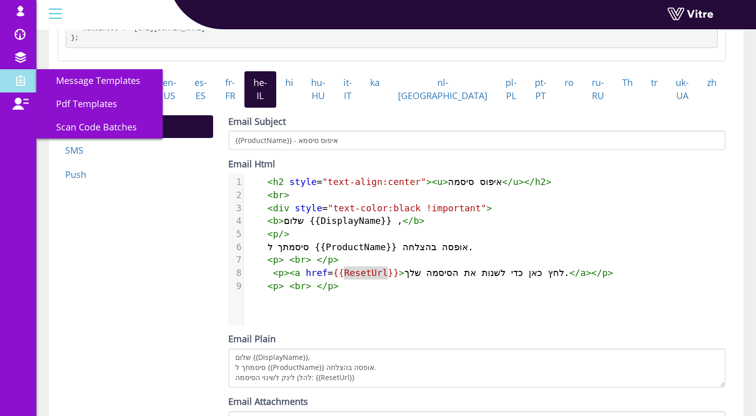
scroll to position [216, 0]
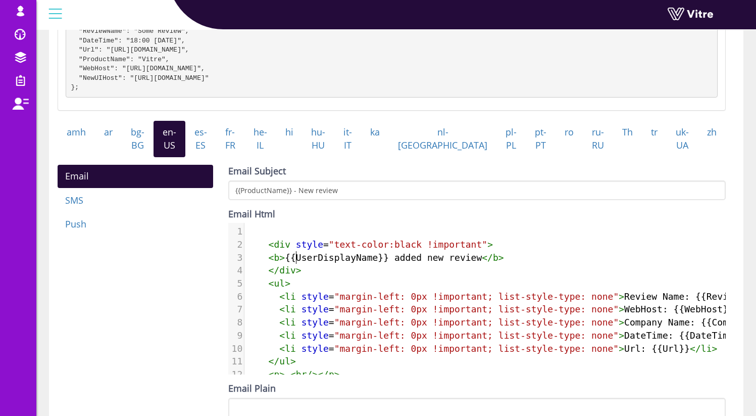
scroll to position [5, 0]
click at [293, 261] on pre "< b > {{UserDisplayName}} added new review </ b >" at bounding box center [527, 257] width 567 height 13
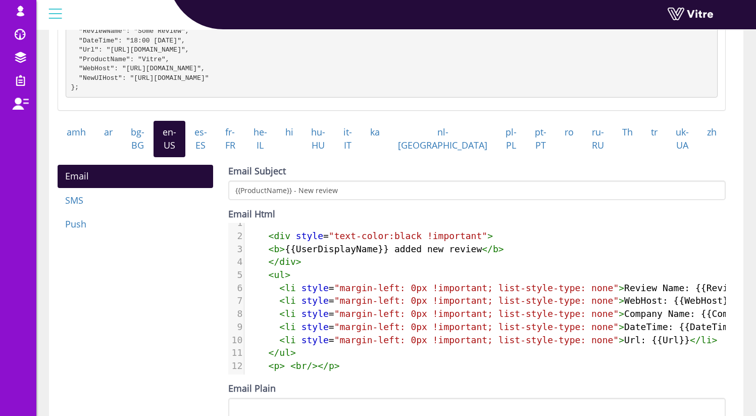
scroll to position [16, 0]
type textarea "<div style="text-color:black !important"> <b> {{UserDisplayName}} added new rev…"
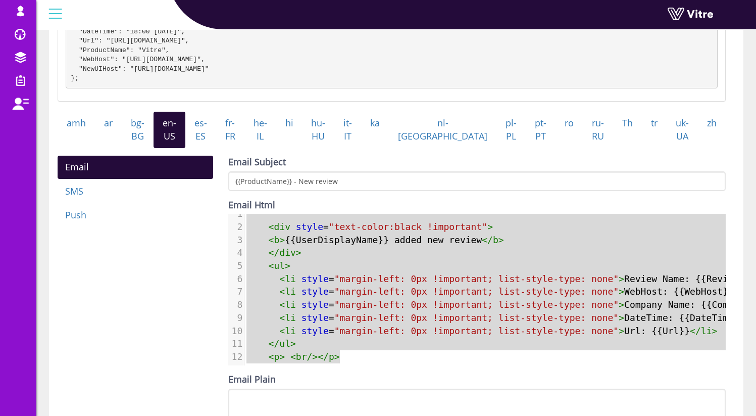
scroll to position [195, 0]
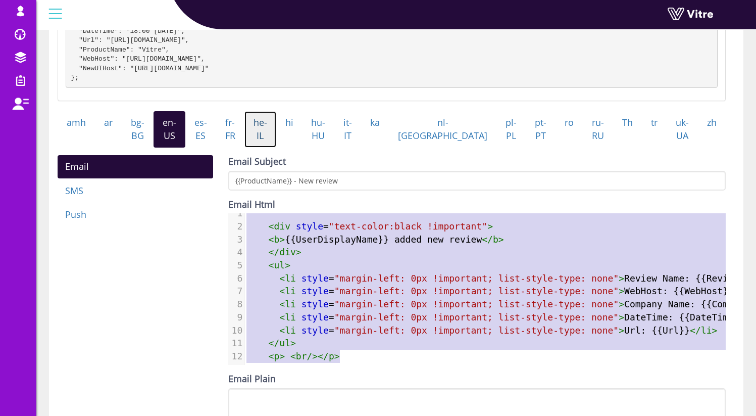
click at [276, 146] on link "he-IL" at bounding box center [260, 129] width 32 height 36
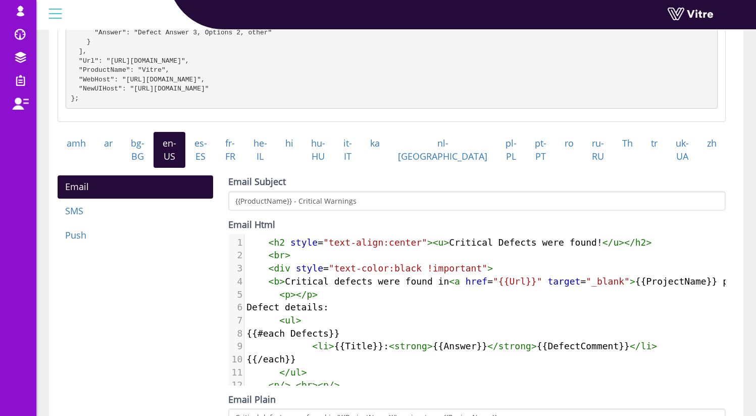
scroll to position [316, 0]
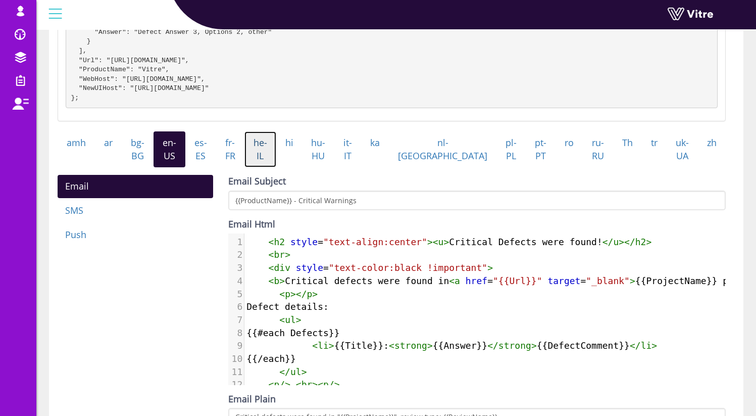
click at [276, 165] on link "he-IL" at bounding box center [260, 149] width 32 height 36
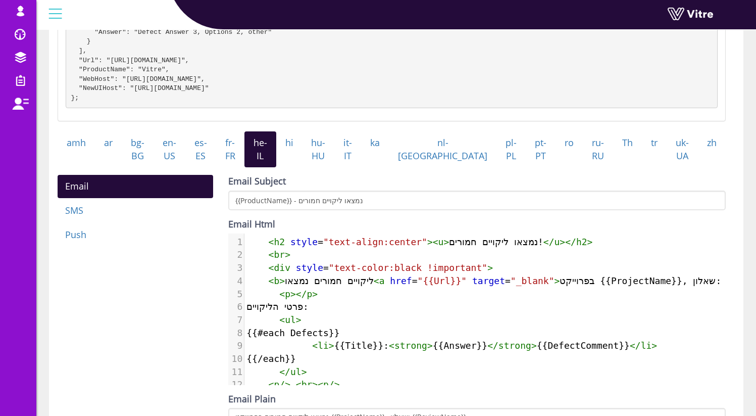
scroll to position [5, 0]
type textarea "נמצאו ליקויים חמורים!"
drag, startPoint x: 449, startPoint y: 253, endPoint x: 562, endPoint y: 253, distance: 112.6
click at [562, 247] on span "< h2 style = "text-align:center" >< u > נמצאו ליקויים חמורים! </ u ></ h2 >" at bounding box center [419, 241] width 346 height 11
type textarea "ליקויים חמורים נמצאו"
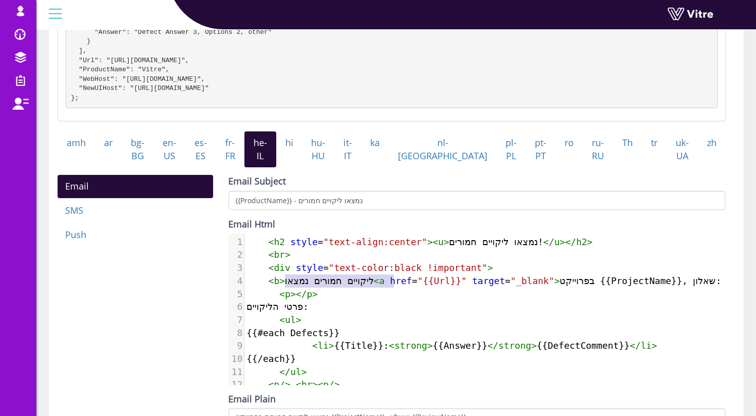
drag, startPoint x: 286, startPoint y: 290, endPoint x: 394, endPoint y: 294, distance: 108.1
click at [394, 286] on span "< b > ליקויים חמורים נמצאו < a href = "{{Url}}" target = "_blank" > בפרוייקט {{…" at bounding box center [549, 280] width 606 height 11
click at [603, 286] on span "< b > ליקויים חמורים נמצאו < a href = "{{Url}}" target = "_blank" > בפרוייקט {{…" at bounding box center [549, 280] width 606 height 11
type textarea "בפרוייקט"
click at [603, 286] on span "< b > ליקויים חמורים נמצאו < a href = "{{Url}}" target = "_blank" > בפרוייקט {{…" at bounding box center [549, 280] width 606 height 11
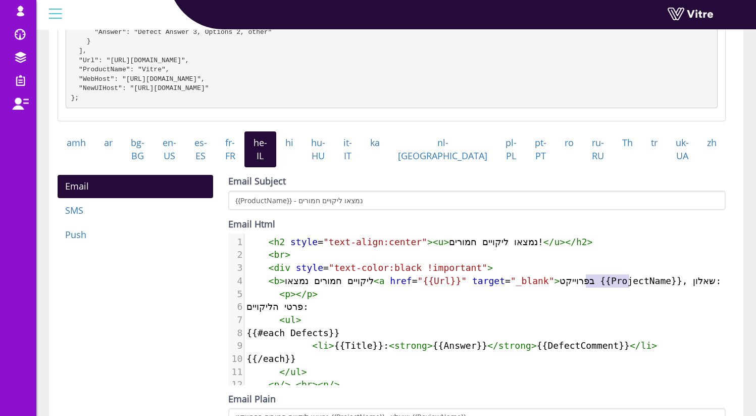
click at [560, 286] on span ">" at bounding box center [557, 280] width 6 height 11
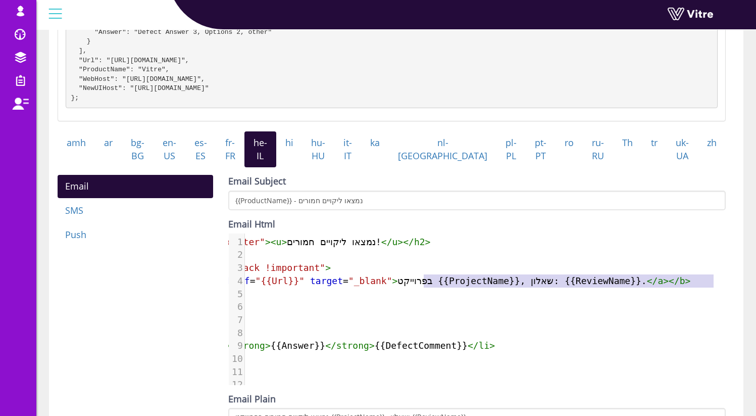
scroll to position [0, 173]
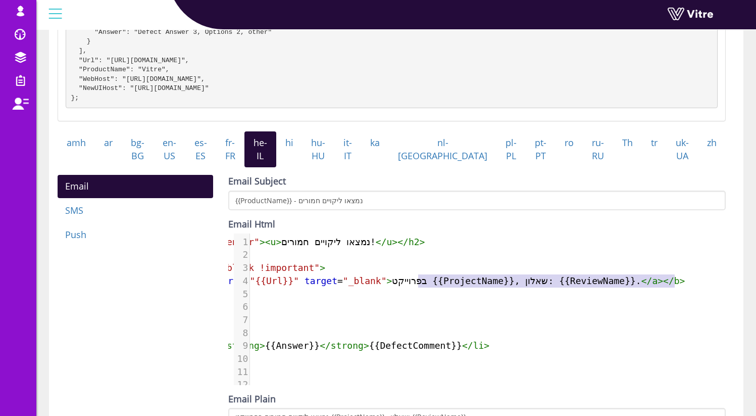
type textarea "בפרוייקט {{ProjectName}}, שאלון: {{ReviewName}}."
drag, startPoint x: 592, startPoint y: 290, endPoint x: 673, endPoint y: 290, distance: 81.3
click at [673, 286] on span "< b > ליקויים חמורים נמצאו < a href = "{{Url}}" target = "_blank" > בפרוייקט {{…" at bounding box center [382, 280] width 606 height 11
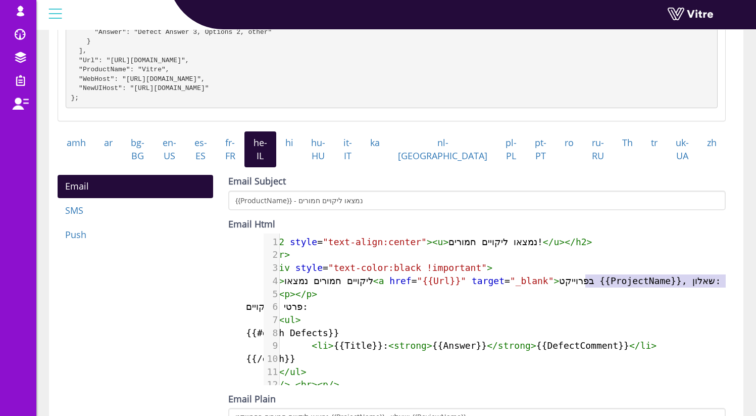
scroll to position [0, 0]
click at [300, 312] on span "פרטי הליקויים:" at bounding box center [277, 306] width 62 height 11
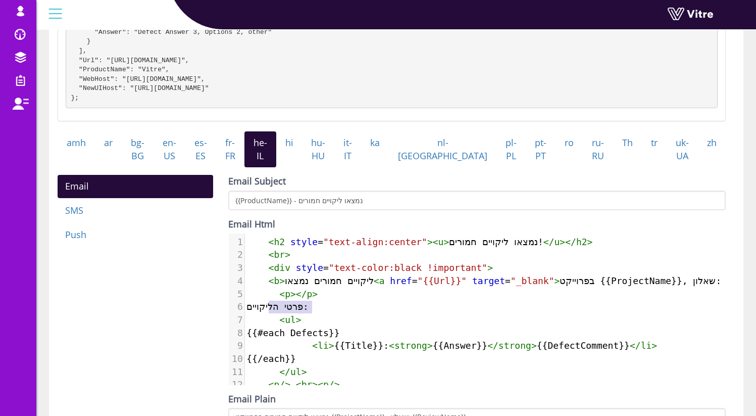
click at [300, 312] on span "פרטי הליקויים:" at bounding box center [277, 306] width 62 height 11
type textarea "פרטי הליקויים:"
click at [300, 312] on span "פרטי הליקויים:" at bounding box center [277, 306] width 62 height 11
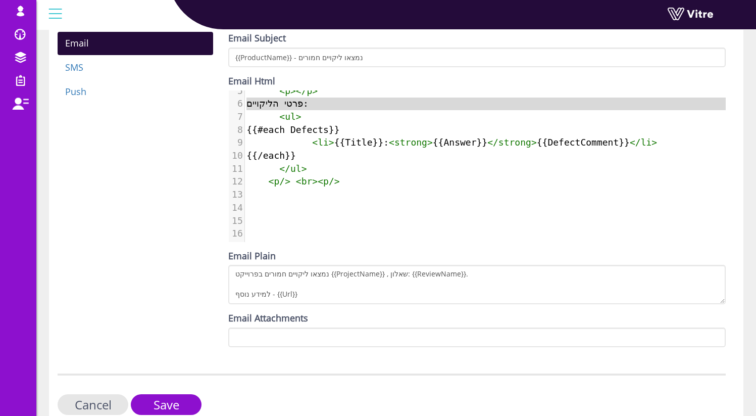
scroll to position [474, 0]
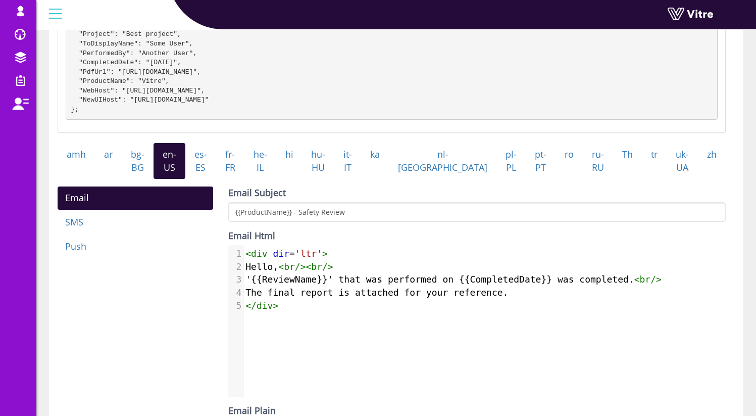
scroll to position [179, 0]
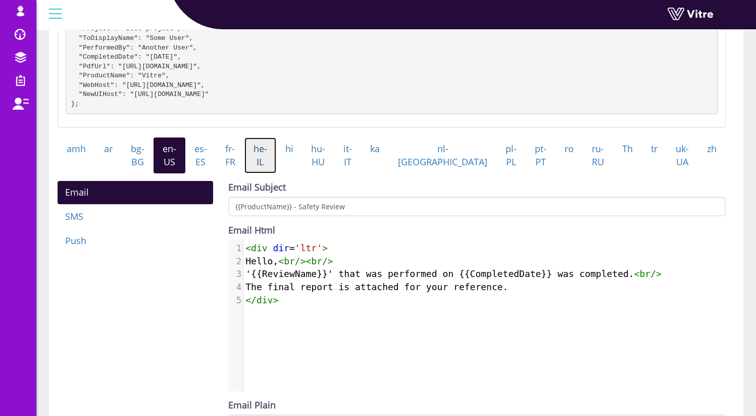
click at [276, 170] on link "he-IL" at bounding box center [260, 155] width 32 height 36
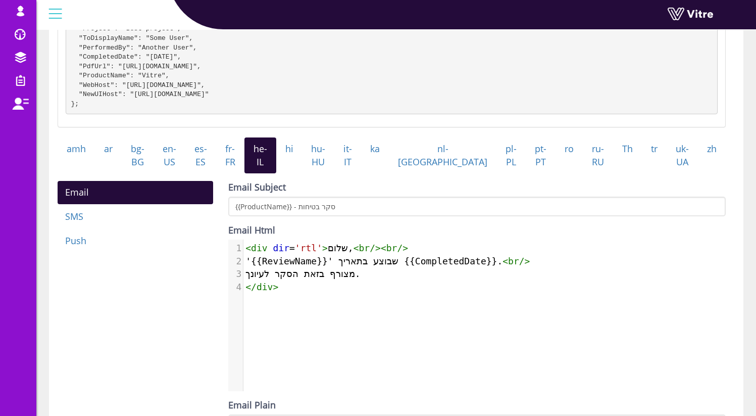
scroll to position [5, 0]
click at [395, 266] on span "'{{ReviewName}}' שבוצע בתאריך {{CompletedDate}}. < br />" at bounding box center [387, 260] width 284 height 11
type textarea "שבוצע"
click at [395, 266] on span "'{{ReviewName}}' שבוצע בתאריך {{CompletedDate}}. < br />" at bounding box center [387, 260] width 284 height 11
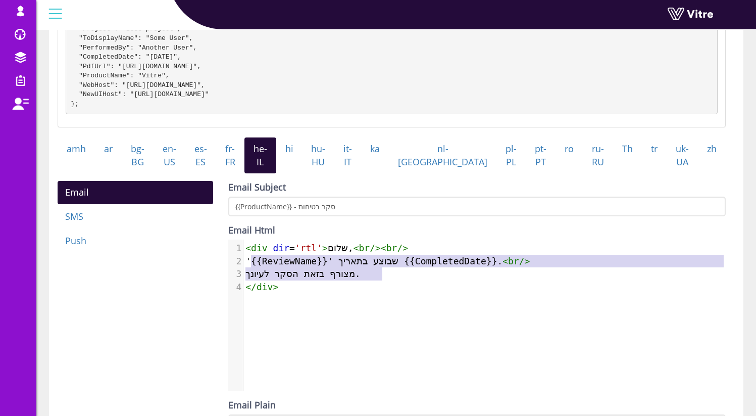
type textarea "'{{ReviewName}}' שבוצע בתאריך {{CompletedDate}}. <br/> מצורף בזאת הסקר לעיונך."
drag, startPoint x: 399, startPoint y: 287, endPoint x: 246, endPoint y: 267, distance: 154.3
click at [246, 267] on div "1 < div dir = 'rtl' > שלום, < br />< br /> 2 '{{ReviewName}}' שבוצע בתאריך {{Co…" at bounding box center [488, 267] width 490 height 52
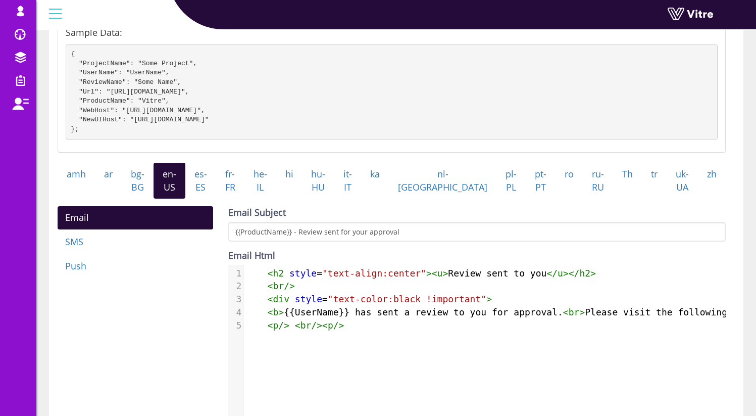
scroll to position [134, 0]
click at [275, 195] on link "he-IL" at bounding box center [260, 181] width 32 height 36
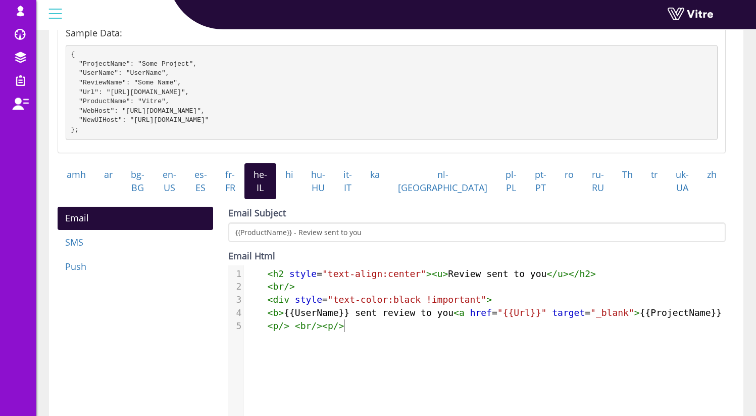
scroll to position [5, 0]
click at [368, 385] on div "5 1 < h2 style = "text-align:center" >< u > Review sent to you </ u ></ h2 > 2 …" at bounding box center [484, 348] width 512 height 167
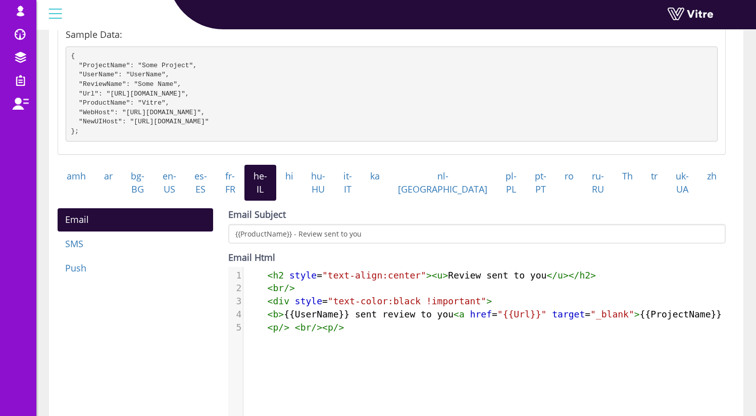
scroll to position [132, 0]
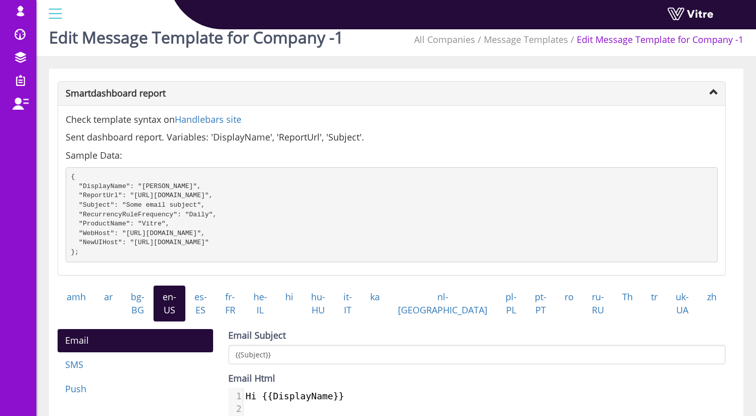
scroll to position [77, 0]
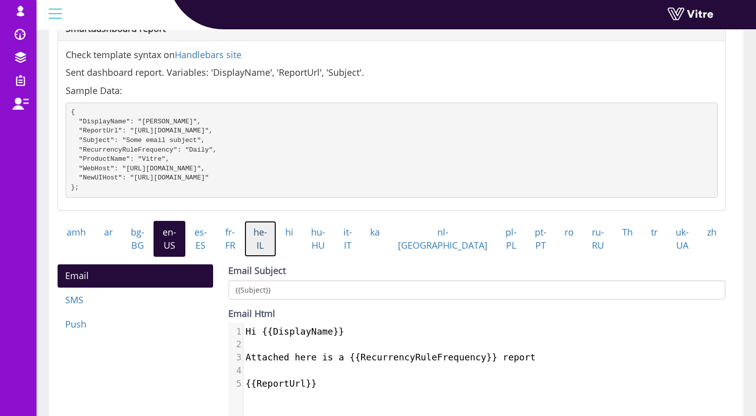
click at [276, 248] on link "he-IL" at bounding box center [260, 239] width 32 height 36
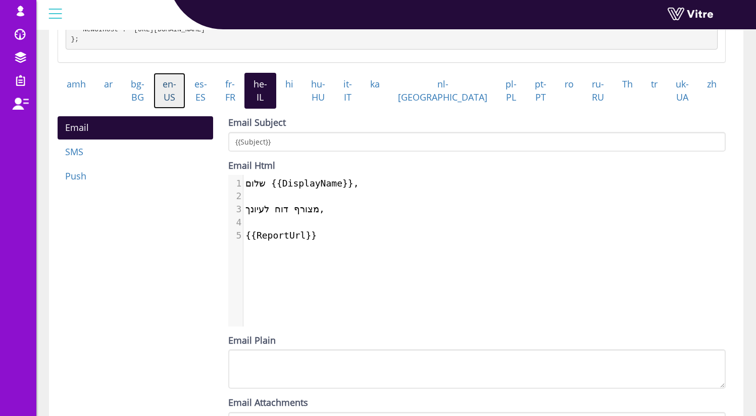
click at [181, 105] on link "en-US" at bounding box center [169, 91] width 32 height 36
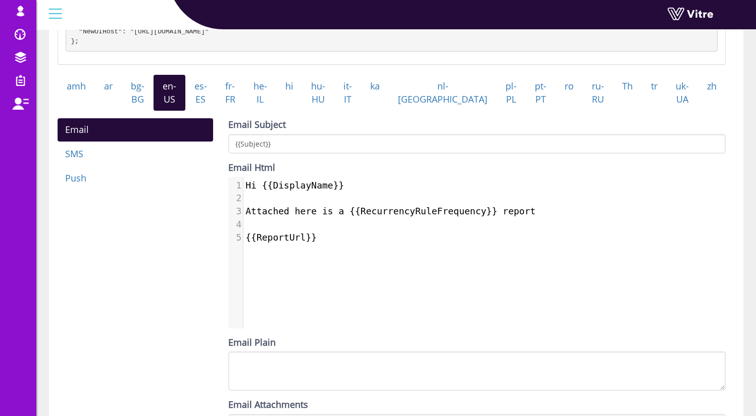
scroll to position [5, 0]
click at [320, 231] on pre "​" at bounding box center [488, 224] width 490 height 13
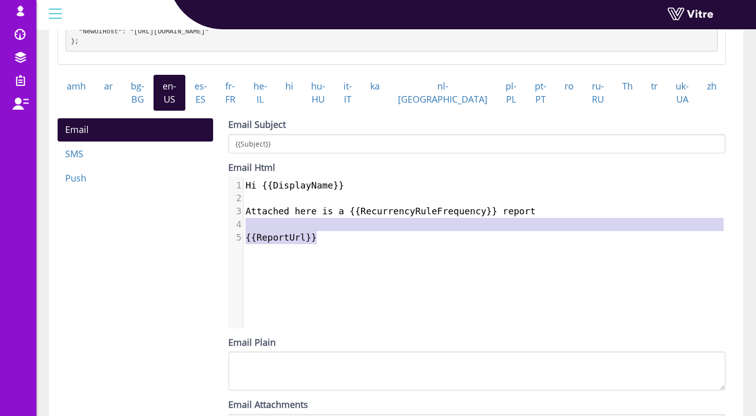
type textarea "Hi {{DisplayName}} Attached here is a {{RecurrencyRuleFrequency}} report {{Repo…"
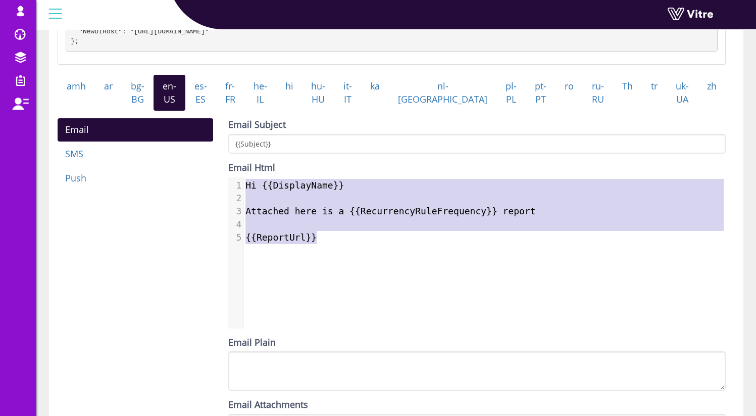
drag, startPoint x: 326, startPoint y: 243, endPoint x: 235, endPoint y: 189, distance: 105.5
click at [243, 189] on div "1 Hi {{DisplayName}} 2 ​ 3 Attached here is a {{RecurrencyRuleFrequency}} repor…" at bounding box center [488, 211] width 490 height 65
click at [276, 107] on link "he-IL" at bounding box center [260, 93] width 32 height 36
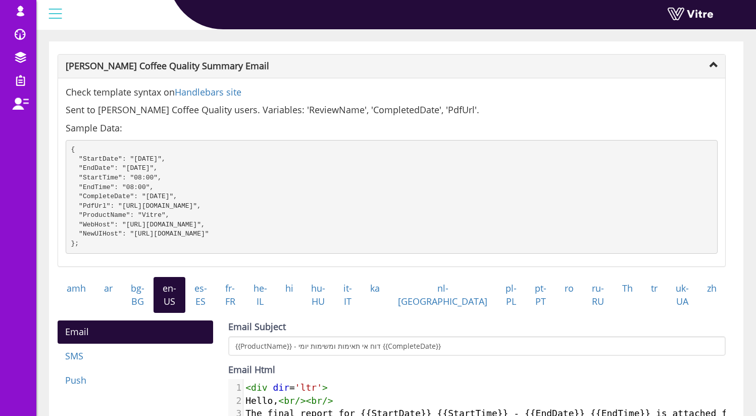
scroll to position [183, 0]
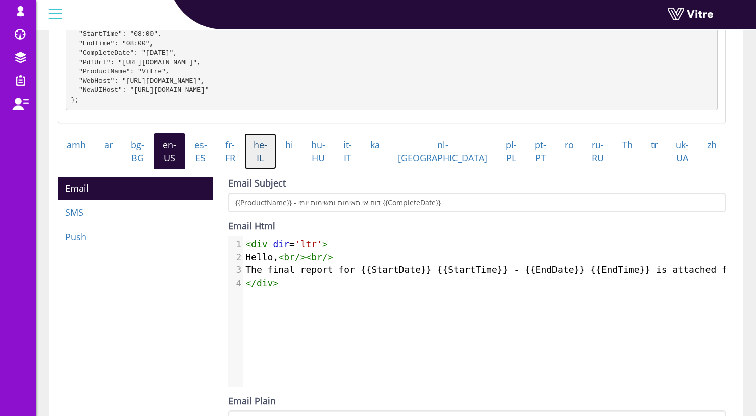
click at [276, 169] on link "he-IL" at bounding box center [260, 151] width 32 height 36
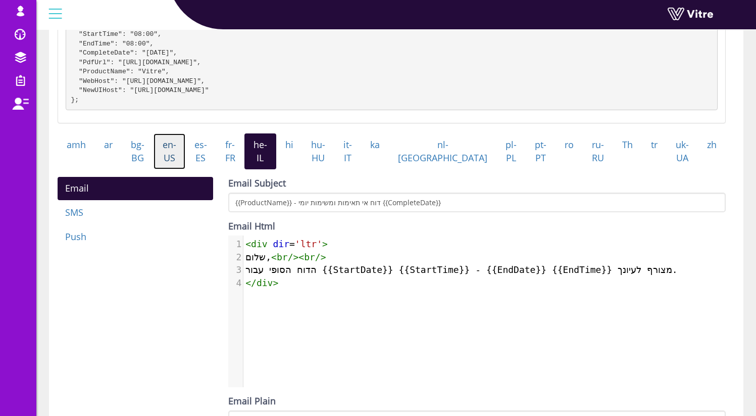
click at [184, 167] on link "en-US" at bounding box center [169, 151] width 32 height 36
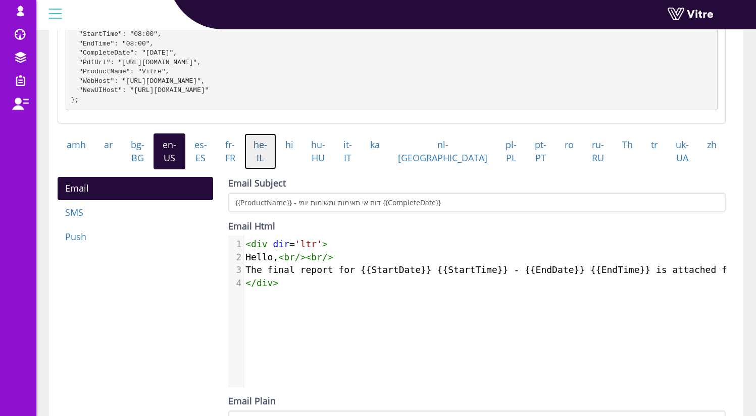
click at [276, 164] on link "he-IL" at bounding box center [260, 151] width 32 height 36
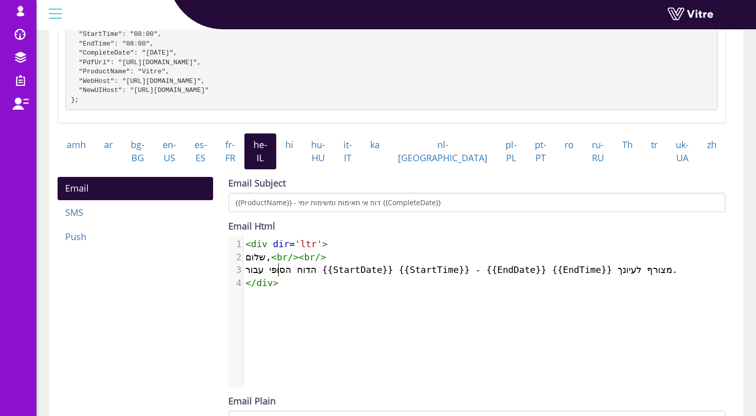
scroll to position [5, 0]
click at [278, 275] on span "הדוח הסופי עבור {{StartDate}} {{StartTime}} - {{EndDate}} {{EndTime}} מצורף לעי…" at bounding box center [461, 269] width 432 height 11
type textarea "הדוח הסופי עבור {{StartDate}} {{StartTime}} - {{EndDate}} {{EndTime}} מצורף לעי…"
click at [278, 275] on span "הדוח הסופי עבור {{StartDate}} {{StartTime}} - {{EndDate}} {{EndTime}} מצורף לעי…" at bounding box center [461, 269] width 432 height 11
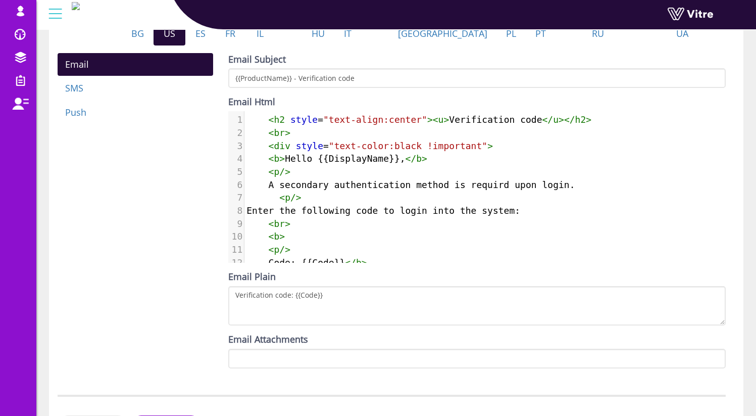
click at [733, 102] on div "TFA Code Check template syntax on Handlebars site Sent when user tries to login…" at bounding box center [396, 125] width 694 height 647
click at [729, 230] on div "Email Subject {{ProductName}} - Verification code Email Html <h2 style="text-al…" at bounding box center [477, 214] width 512 height 323
click at [148, 217] on div "Email SMS Push Email Subject {{ProductName}} - Verification code Email Html <h2…" at bounding box center [391, 214] width 683 height 323
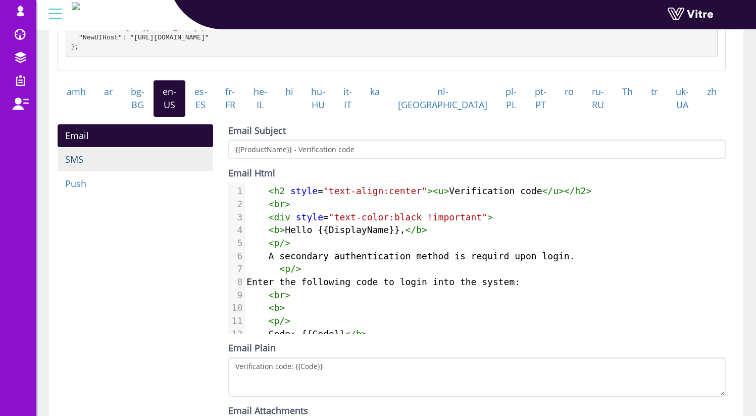
scroll to position [200, 0]
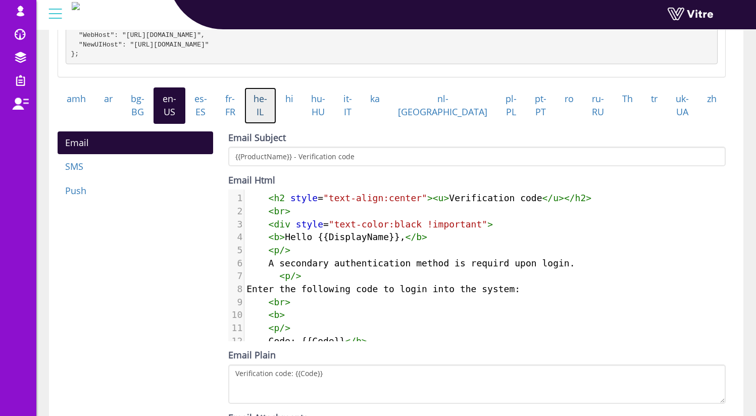
click at [273, 108] on link "he-IL" at bounding box center [260, 105] width 32 height 36
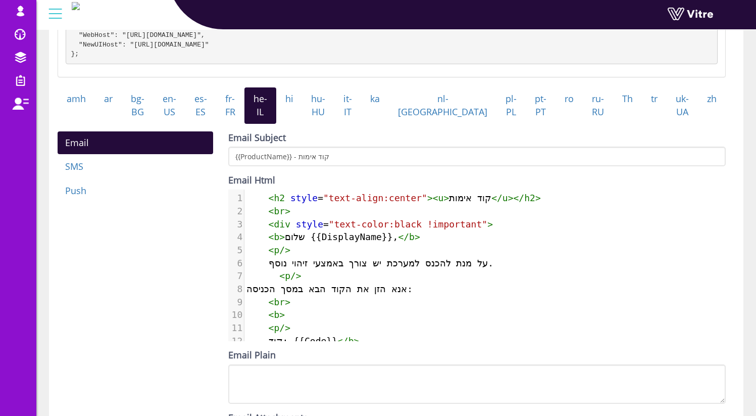
click at [732, 111] on div "TFA Code Check template syntax on Handlebars site Sent when user tries to login…" at bounding box center [396, 203] width 694 height 647
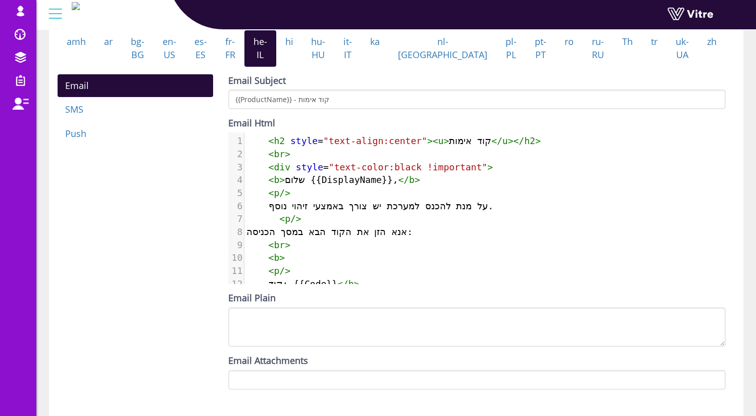
scroll to position [5, 0]
type textarea "קוד אימות"
drag, startPoint x: 454, startPoint y: 151, endPoint x: 496, endPoint y: 153, distance: 41.9
click at [496, 146] on span "< h2 style = "text-align:center" >< u > קוד אימות </ u ></ h2 >" at bounding box center [393, 140] width 294 height 11
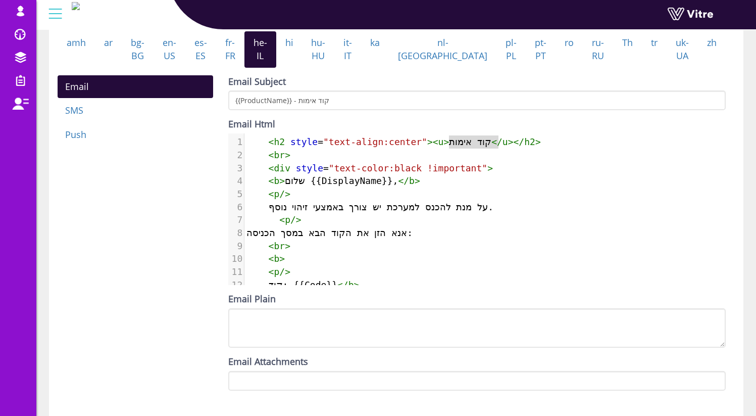
scroll to position [255, 0]
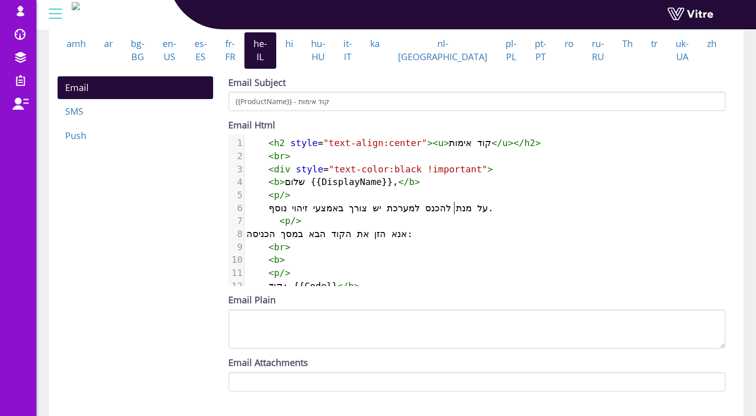
click at [454, 213] on span "על מנת להכנס למערכת יש צורך באמצעי זיהוי נוסף." at bounding box center [369, 207] width 247 height 11
type textarea "על מנת להכנס למערכת יש צורך באמצעי זיהוי נוסף."
click at [454, 213] on span "על מנת להכנס למערכת יש צורך באמצעי זיהוי נוסף." at bounding box center [369, 207] width 247 height 11
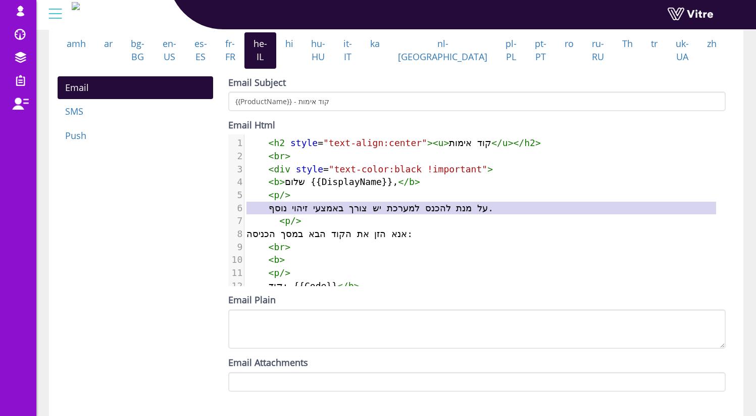
click at [375, 239] on span "אנא הזן את הקוד הבא במסך הכניסה:" at bounding box center [329, 233] width 166 height 11
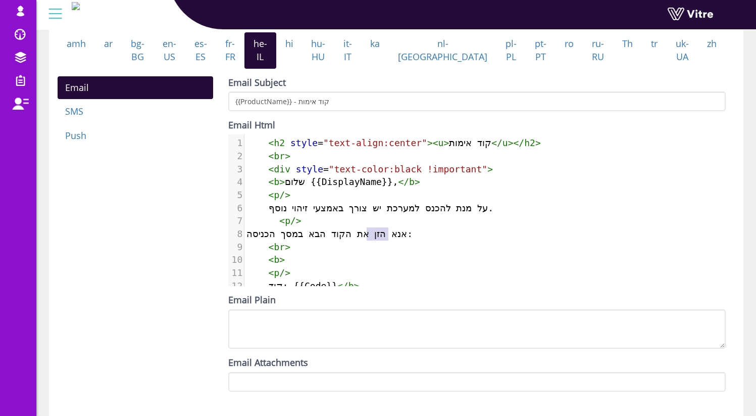
type textarea "אנא הזן את הקוד הבא במסך הכניסה:"
click at [375, 239] on span "אנא הזן את הקוד הבא במסך הכניסה:" at bounding box center [329, 233] width 166 height 11
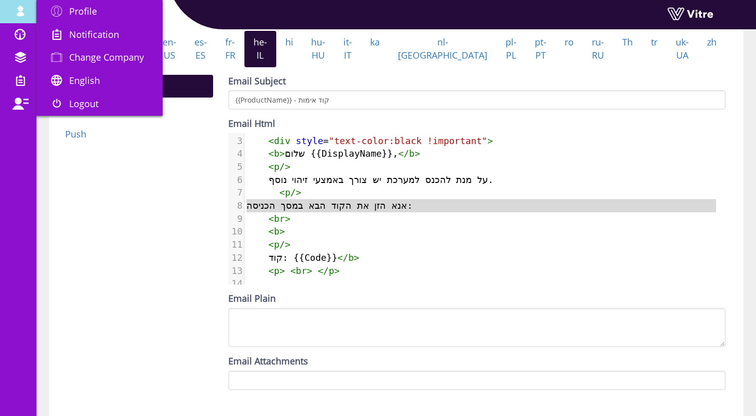
scroll to position [257, 0]
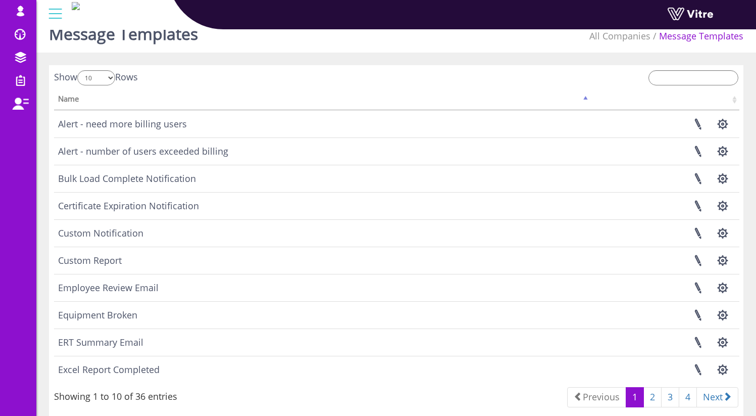
scroll to position [51, 0]
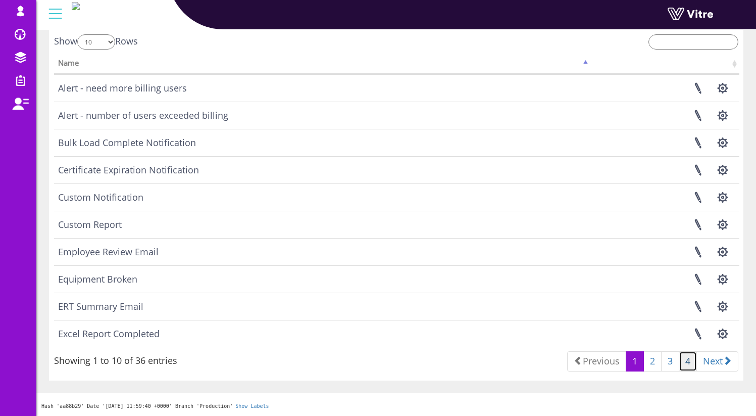
click at [690, 364] on link "4" at bounding box center [688, 361] width 18 height 20
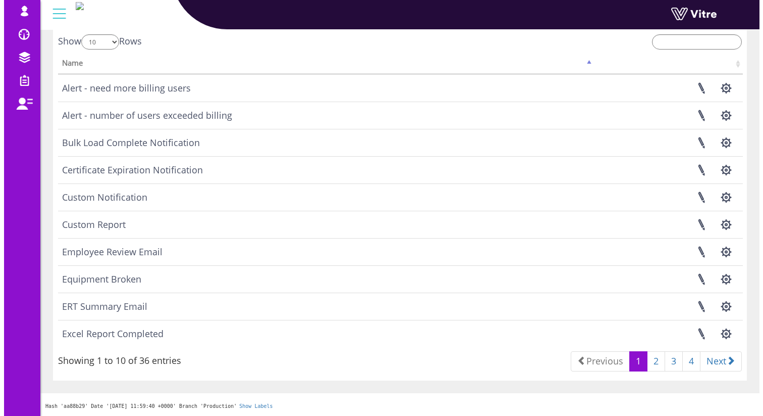
scroll to position [0, 0]
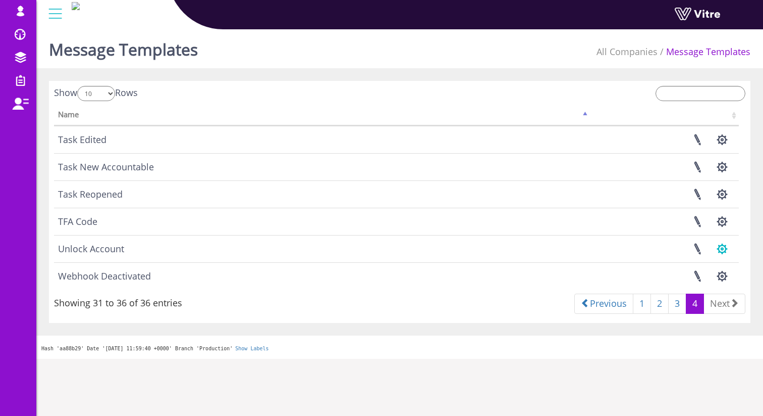
click at [717, 252] on button "button" at bounding box center [722, 248] width 25 height 27
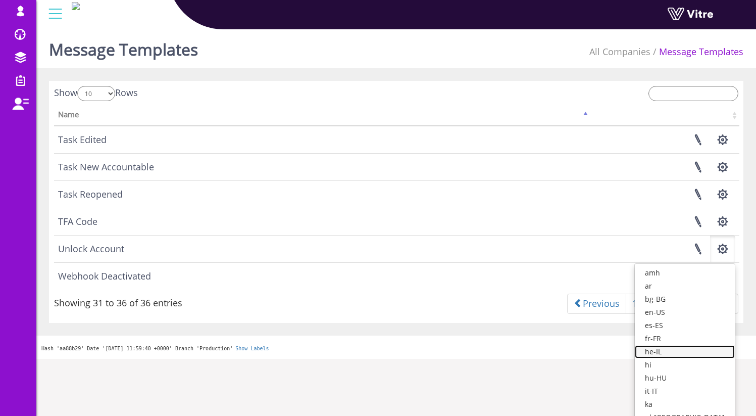
click at [691, 352] on link "he-IL" at bounding box center [685, 351] width 100 height 13
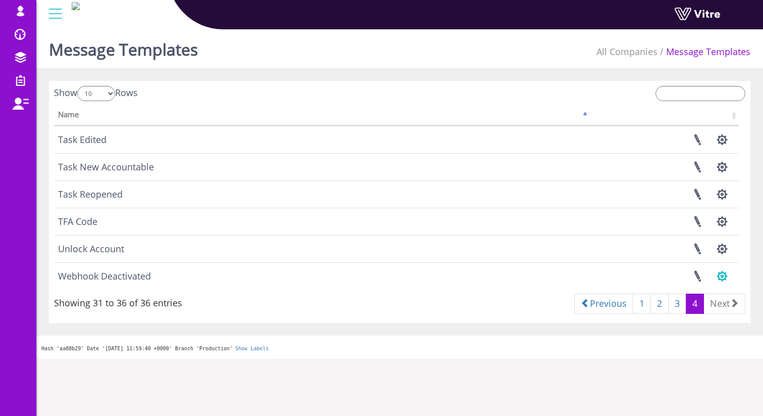
click at [728, 277] on button "button" at bounding box center [722, 276] width 25 height 27
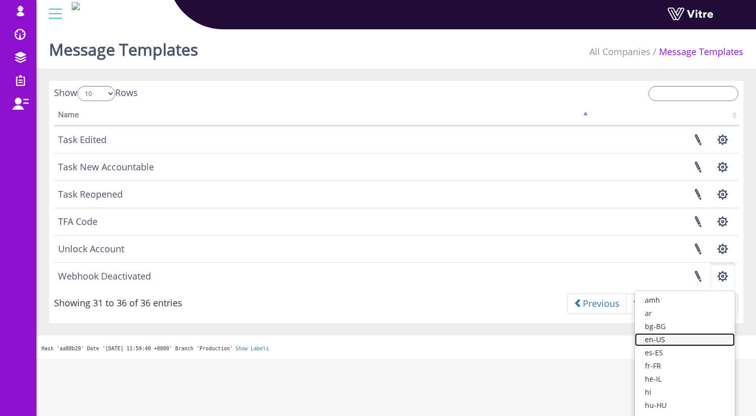
click at [701, 345] on link "en-US" at bounding box center [685, 339] width 100 height 13
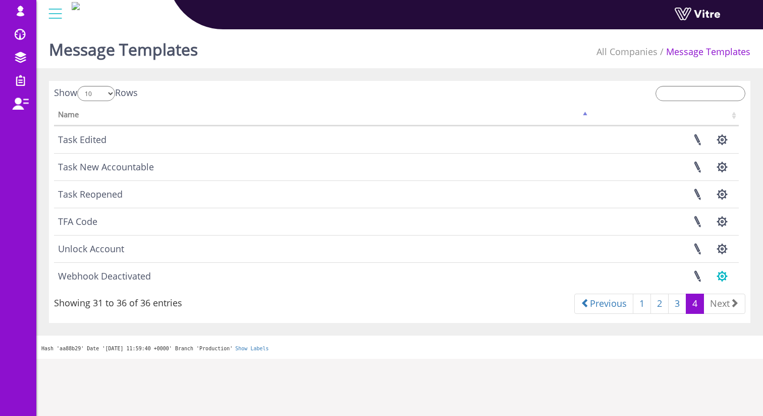
click at [720, 279] on button "button" at bounding box center [722, 276] width 25 height 27
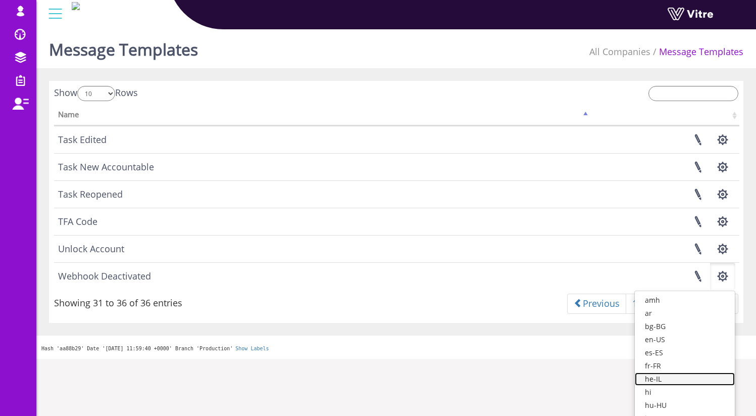
click at [685, 377] on link "he-IL" at bounding box center [685, 378] width 100 height 13
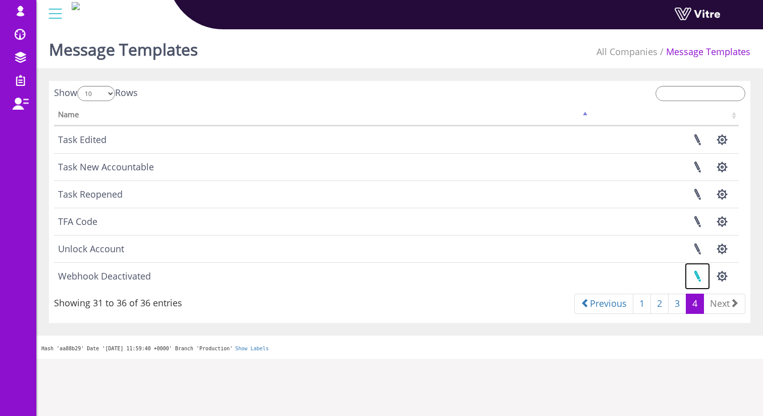
click at [699, 276] on link at bounding box center [697, 276] width 25 height 27
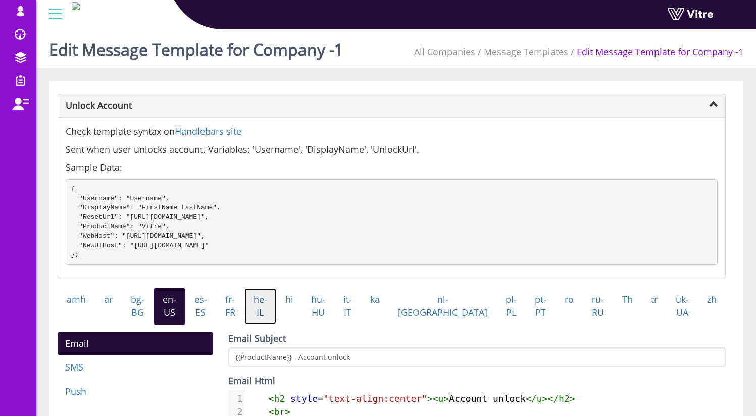
click at [276, 315] on link "he-IL" at bounding box center [260, 306] width 32 height 36
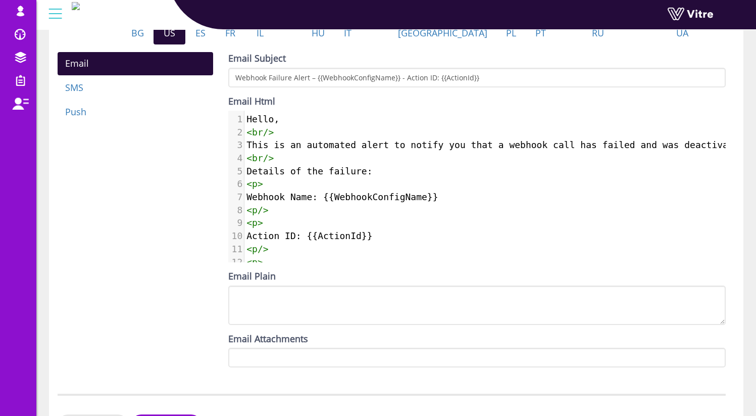
scroll to position [317, 0]
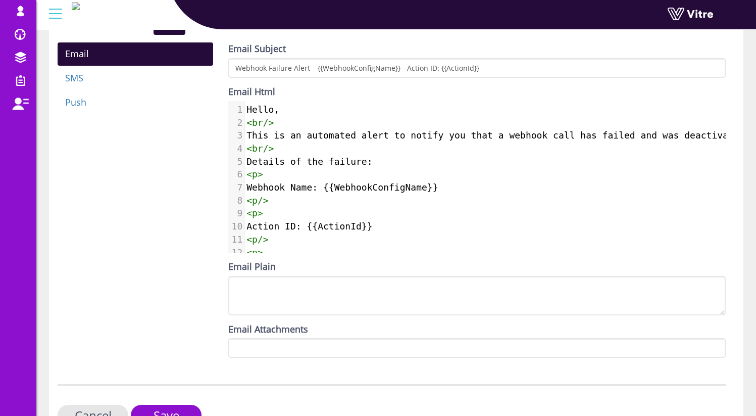
click at [294, 207] on pre "< p />" at bounding box center [568, 200] width 649 height 13
type textarea "Hello, <br/> This is an automated alert to notify you that a webhook call has f…"
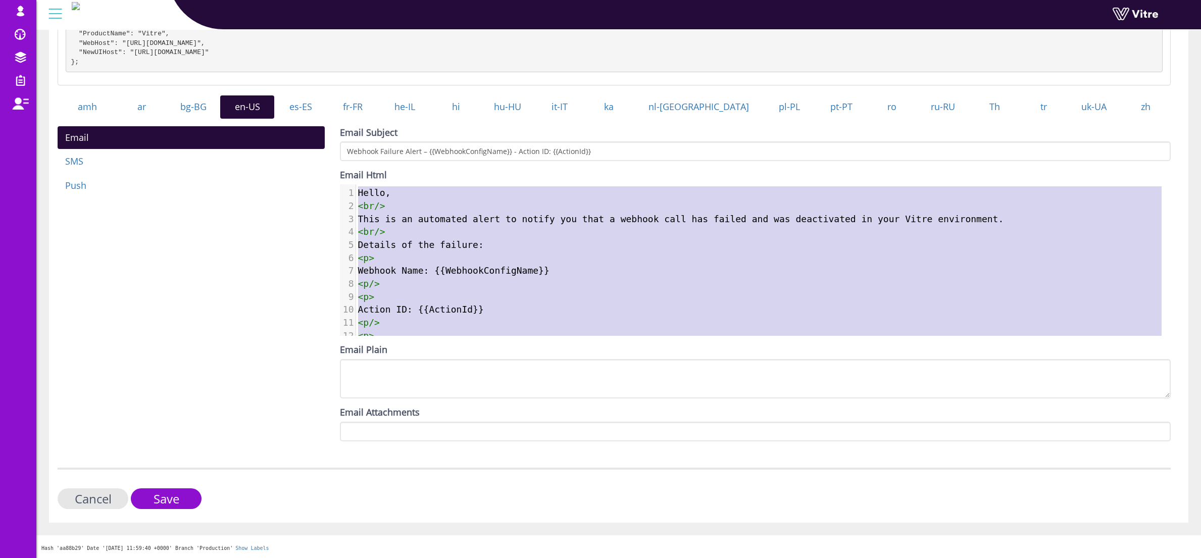
scroll to position [0, 0]
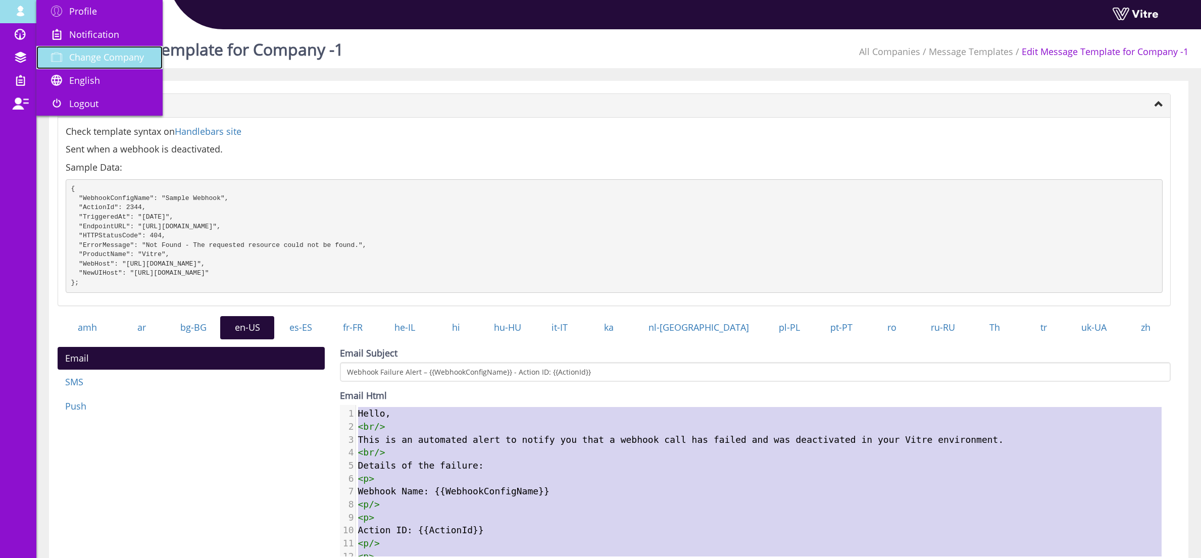
click at [107, 66] on link "Change Company" at bounding box center [99, 57] width 126 height 23
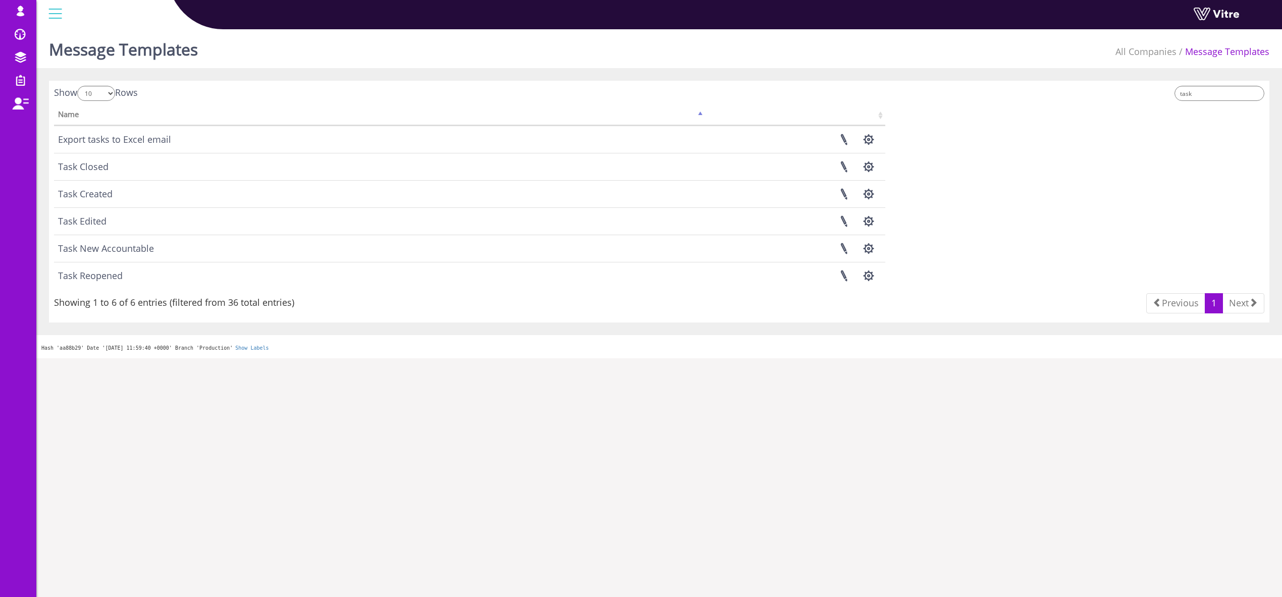
drag, startPoint x: 93, startPoint y: 49, endPoint x: 408, endPoint y: 59, distance: 315.7
click at [0, 0] on link "Change Company" at bounding box center [0, 0] width 0 height 0
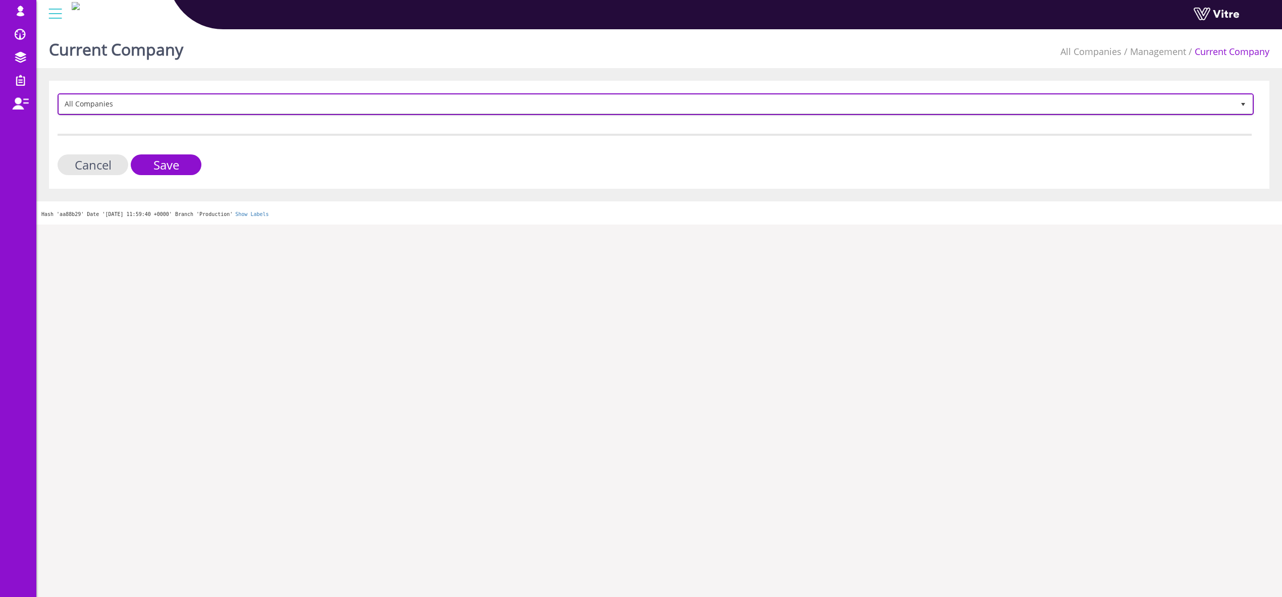
click at [184, 105] on span "All Companies" at bounding box center [646, 104] width 1175 height 18
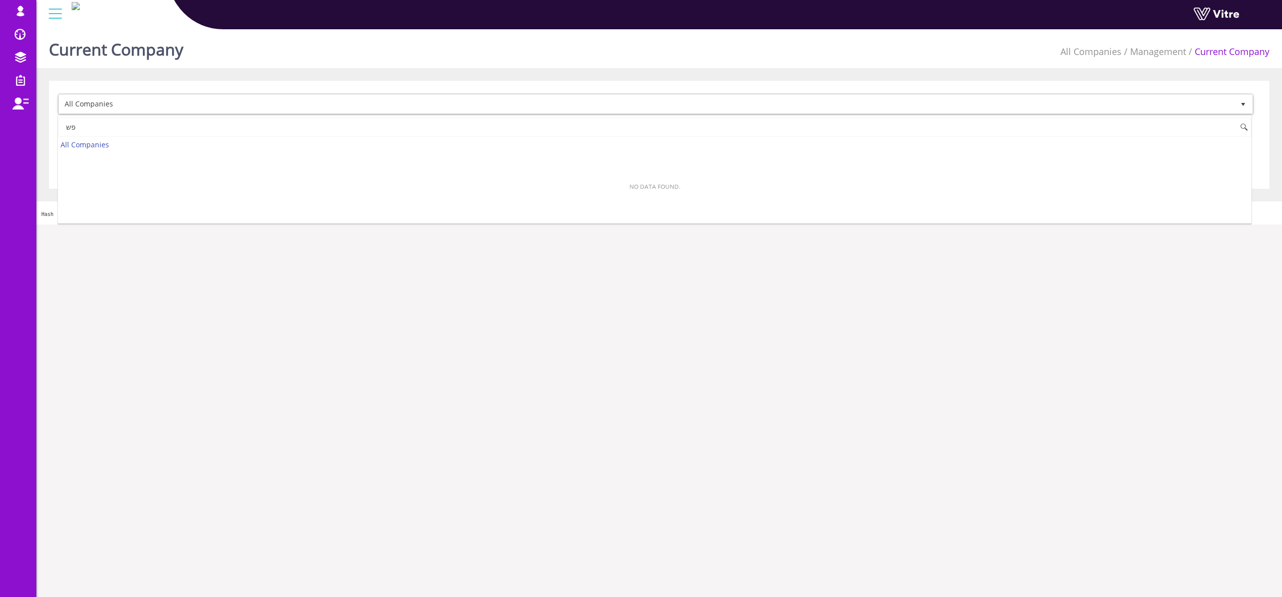
type input "פ"
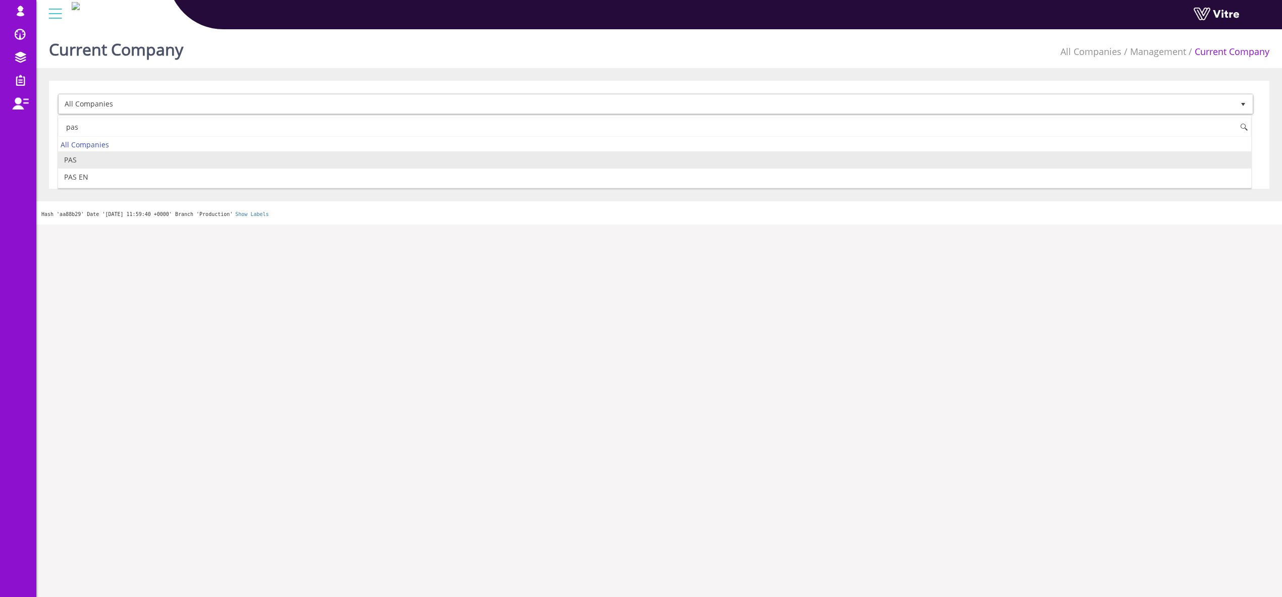
click at [98, 163] on li "PAS" at bounding box center [655, 159] width 1194 height 17
type input "pas"
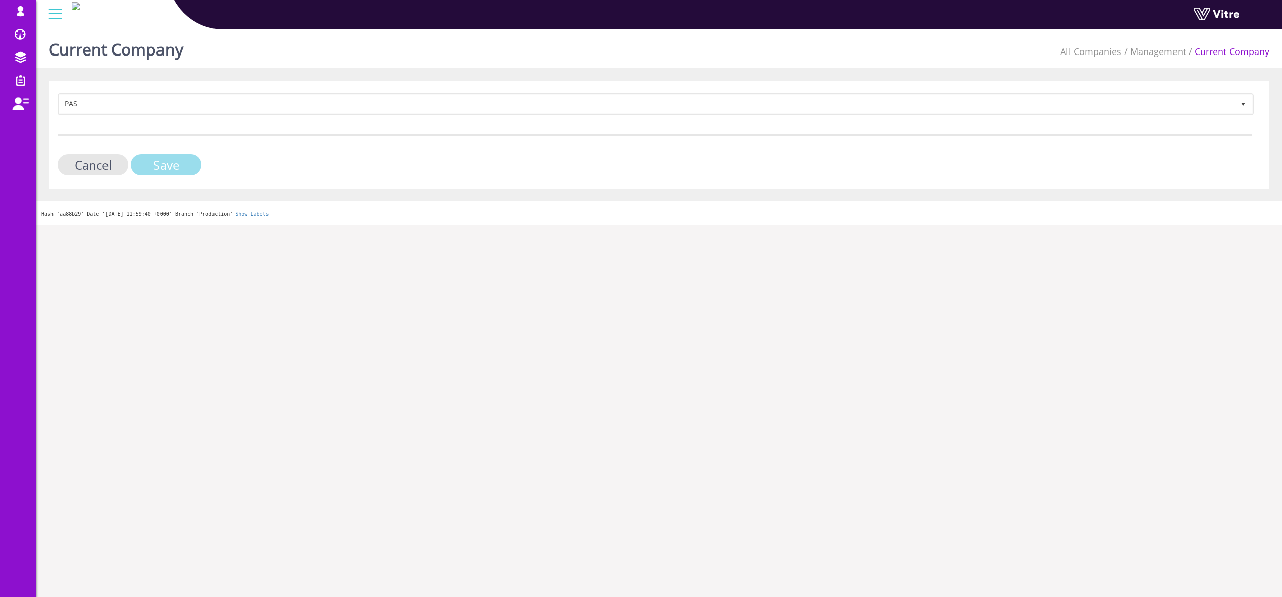
click at [174, 169] on input "Save" at bounding box center [166, 164] width 71 height 21
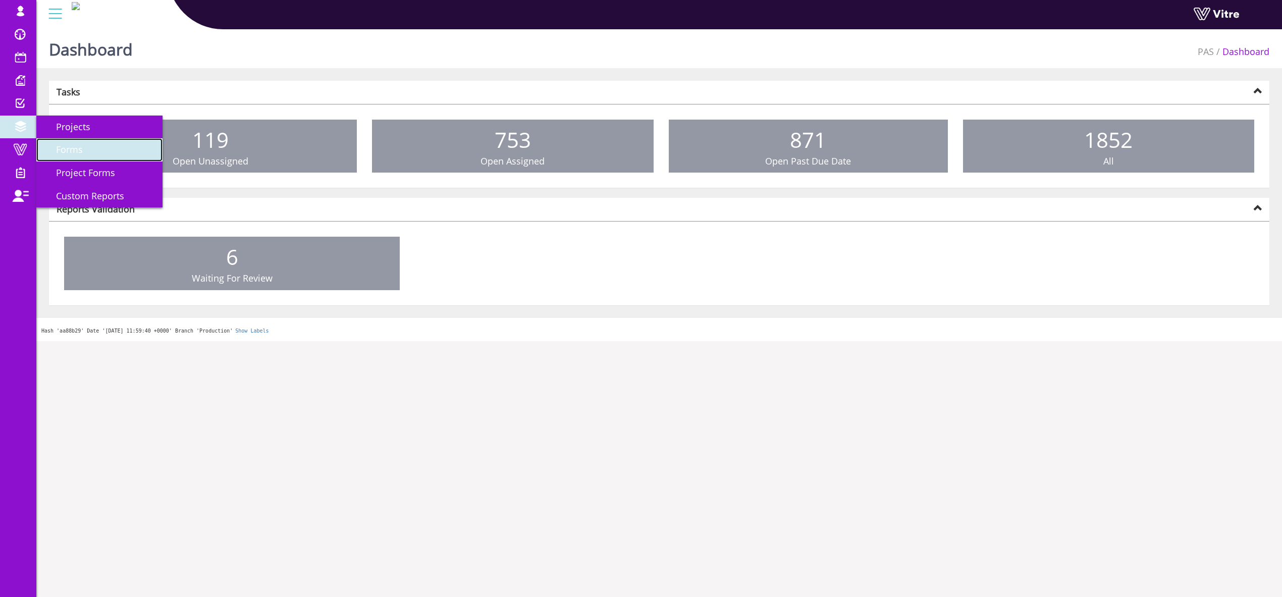
click at [66, 141] on link "Forms" at bounding box center [99, 149] width 126 height 23
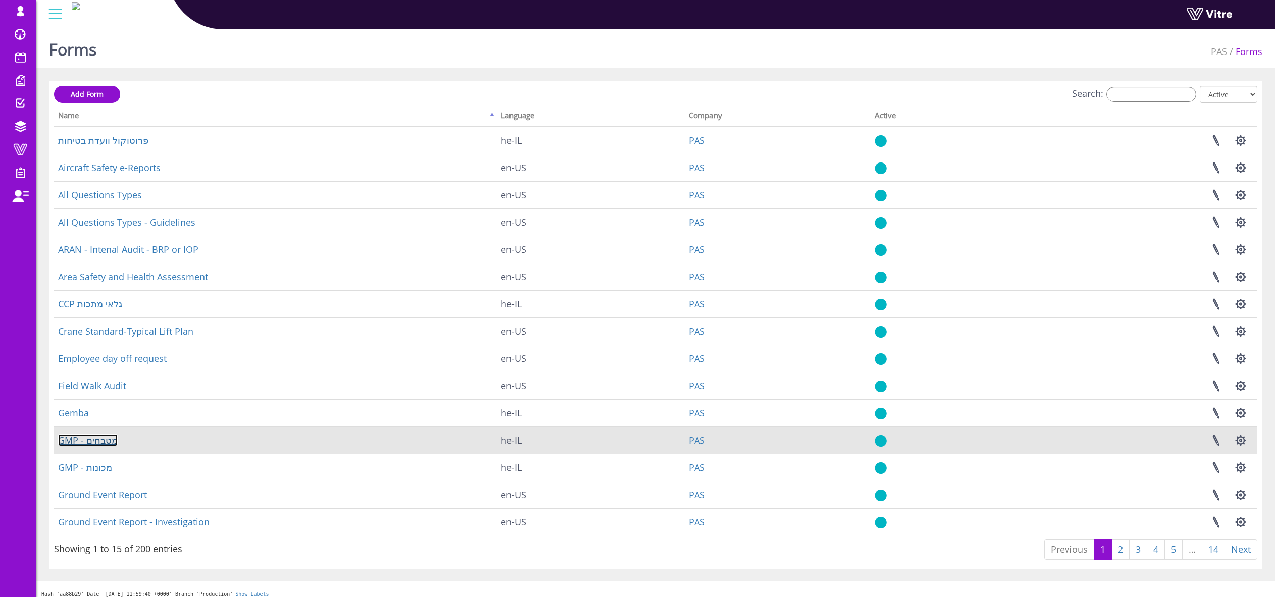
click at [103, 444] on link "GMP - מטבחים" at bounding box center [88, 440] width 60 height 12
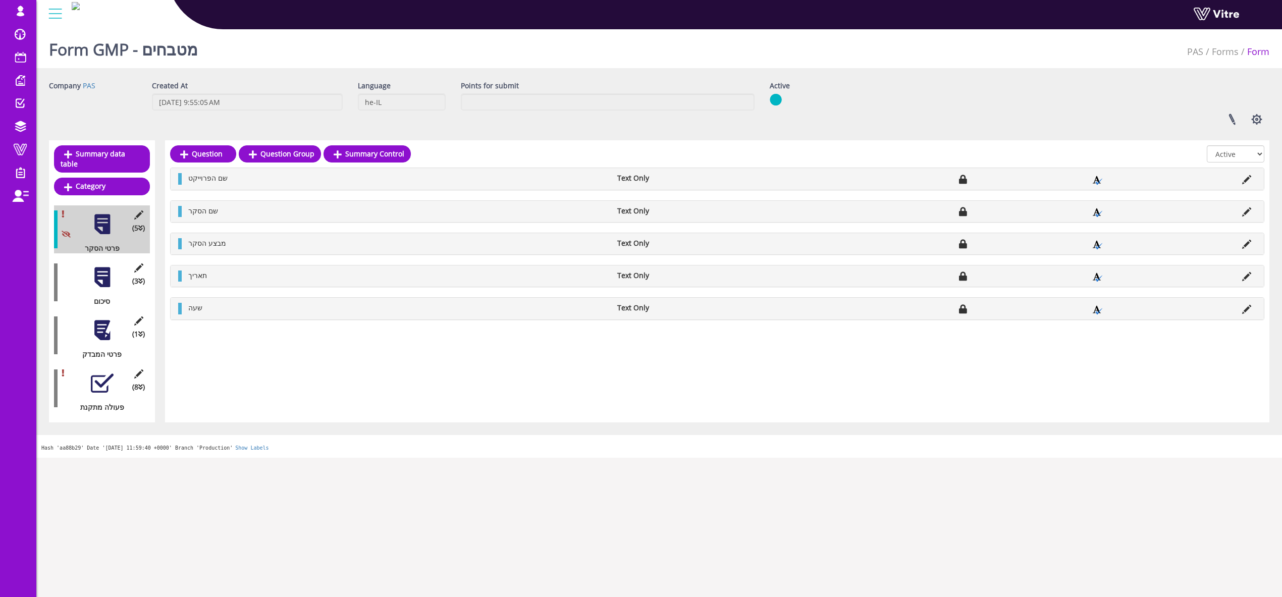
drag, startPoint x: 90, startPoint y: 275, endPoint x: 95, endPoint y: 275, distance: 5.1
click at [91, 275] on div "(3 ) סיכום" at bounding box center [102, 282] width 96 height 48
click at [103, 272] on div at bounding box center [102, 277] width 23 height 23
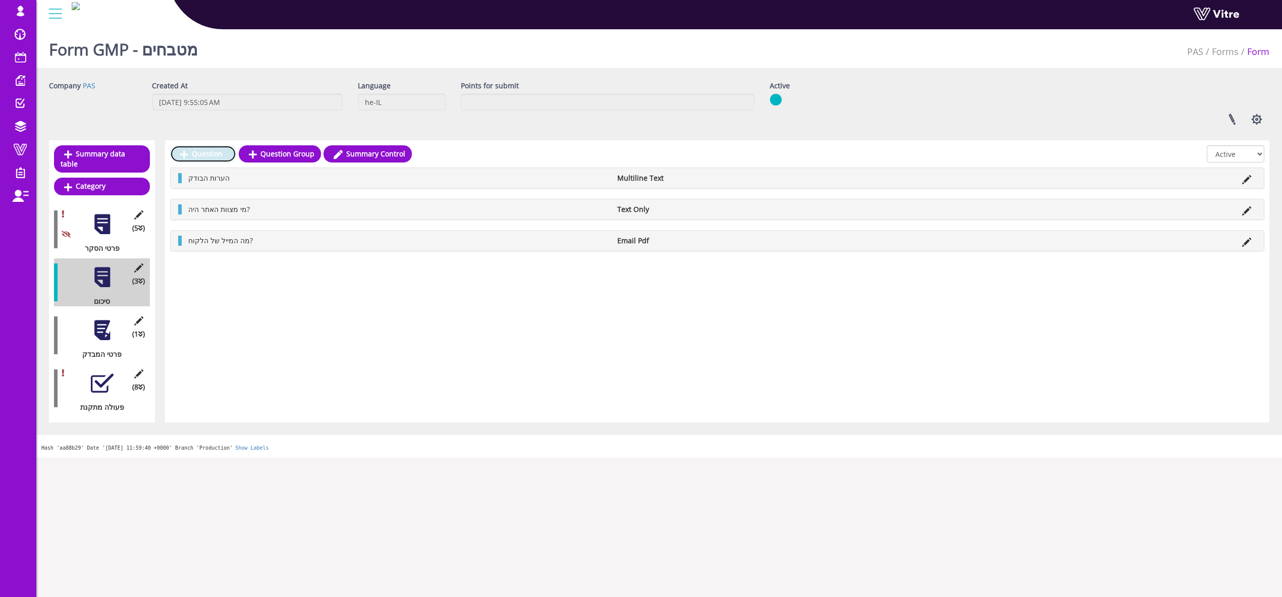
click at [212, 158] on link "Question" at bounding box center [203, 153] width 66 height 17
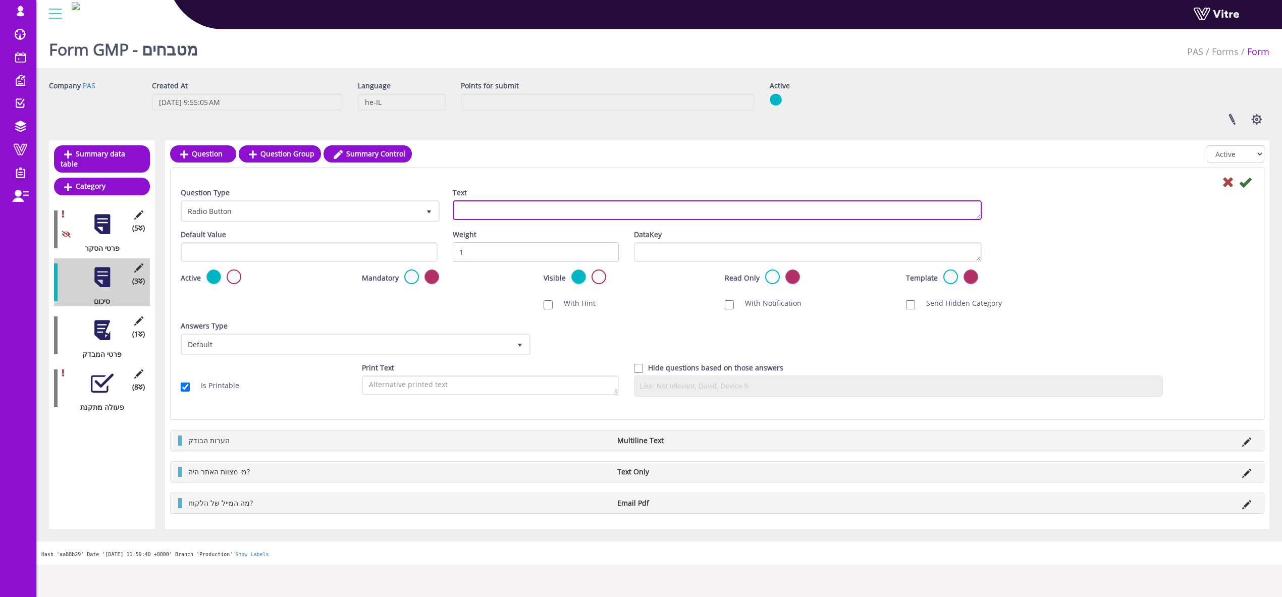
click at [456, 212] on textarea "Text" at bounding box center [717, 210] width 529 height 20
type textarea "e"
type textarea "עובד"
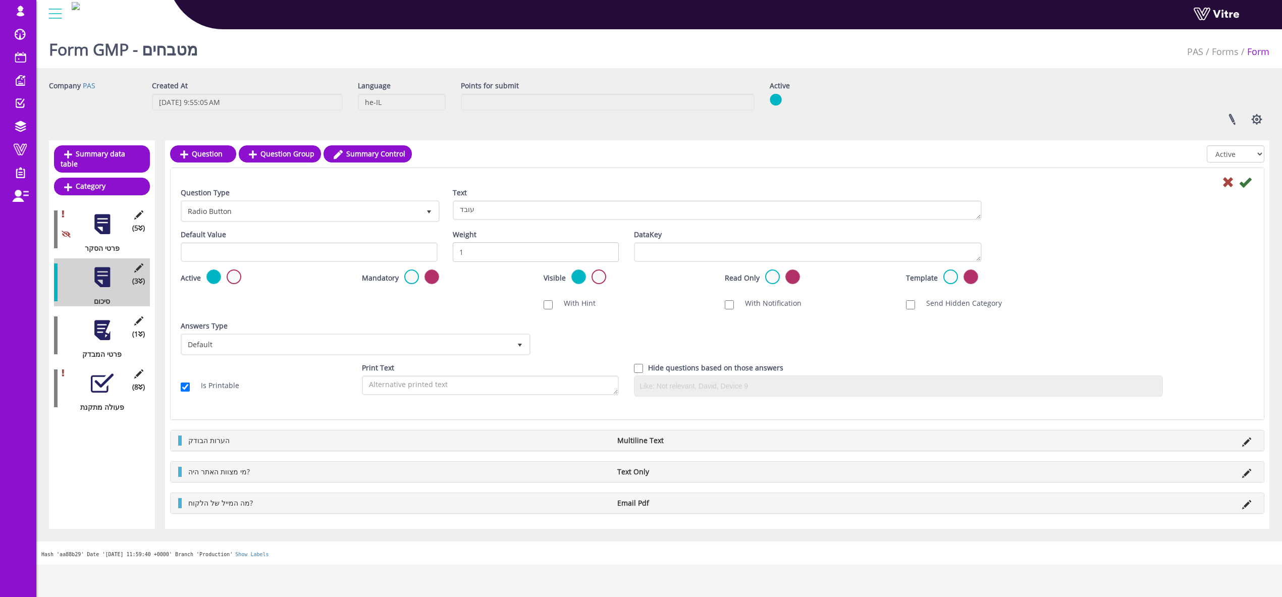
click at [396, 227] on div "Question Type Radio Button 3" at bounding box center [309, 209] width 272 height 42
click at [398, 219] on span "Radio Button" at bounding box center [301, 211] width 238 height 18
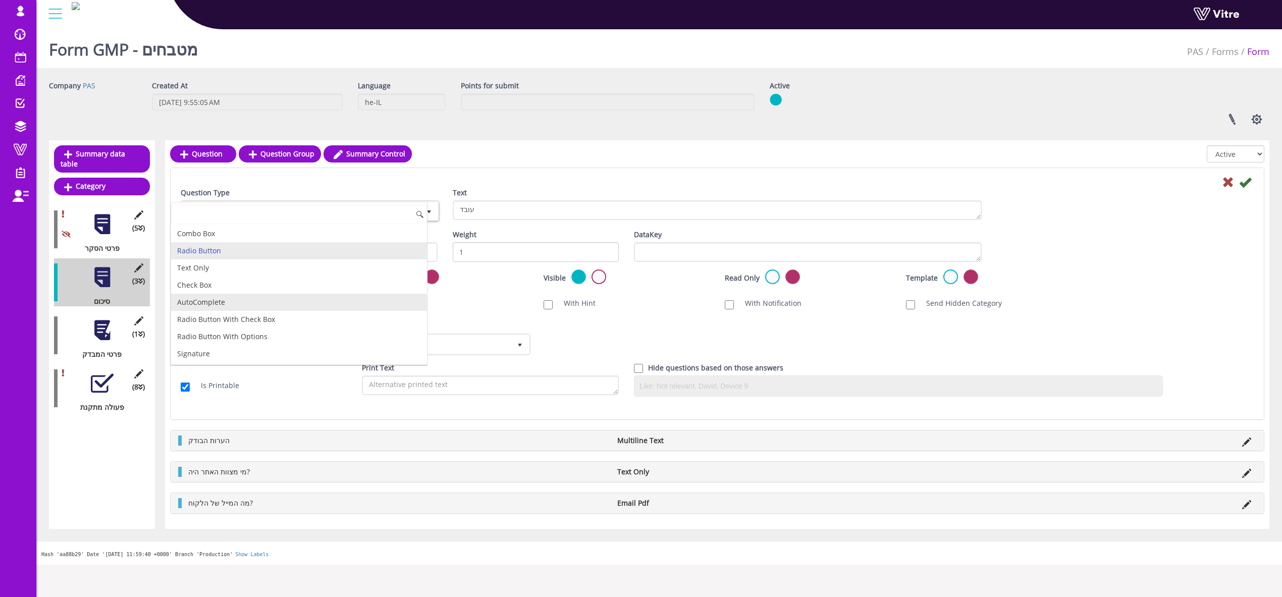
click at [317, 298] on li "AutoComplete" at bounding box center [299, 302] width 256 height 17
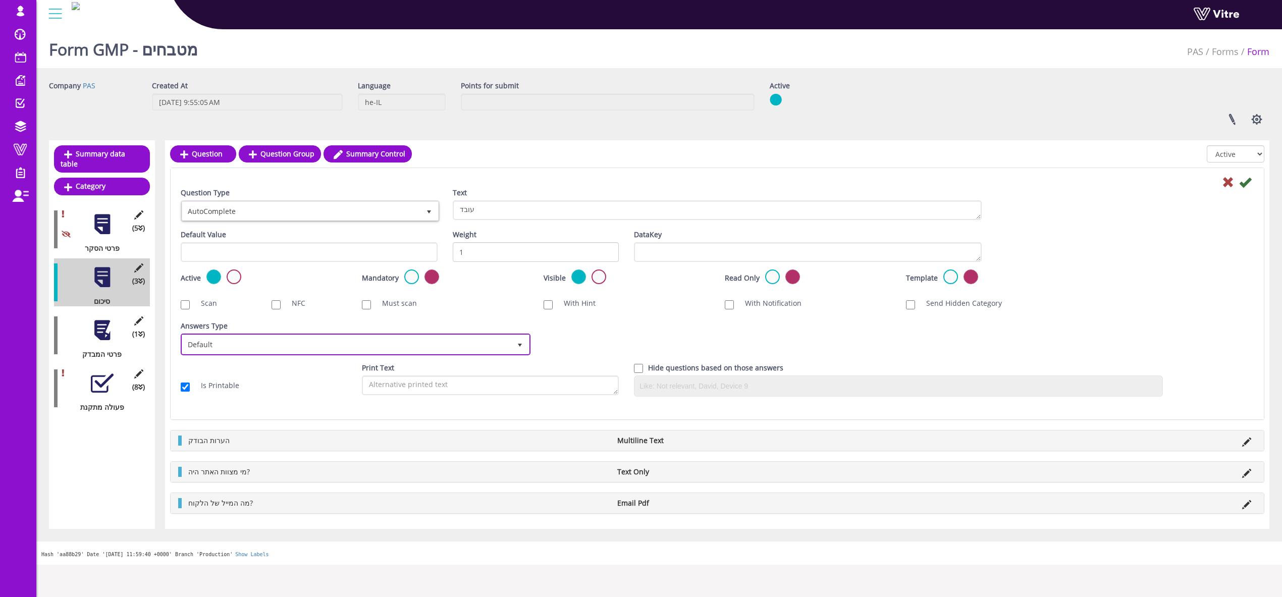
click at [258, 353] on span "Default" at bounding box center [346, 344] width 329 height 18
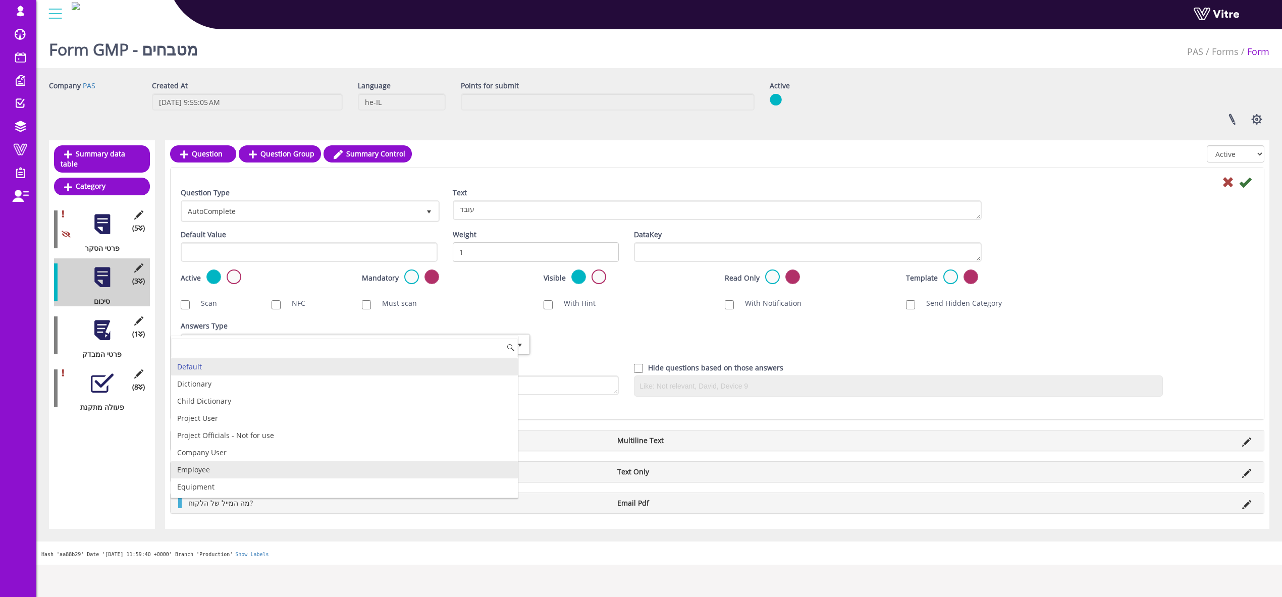
click at [232, 475] on li "Employee" at bounding box center [344, 469] width 347 height 17
checkbox input "true"
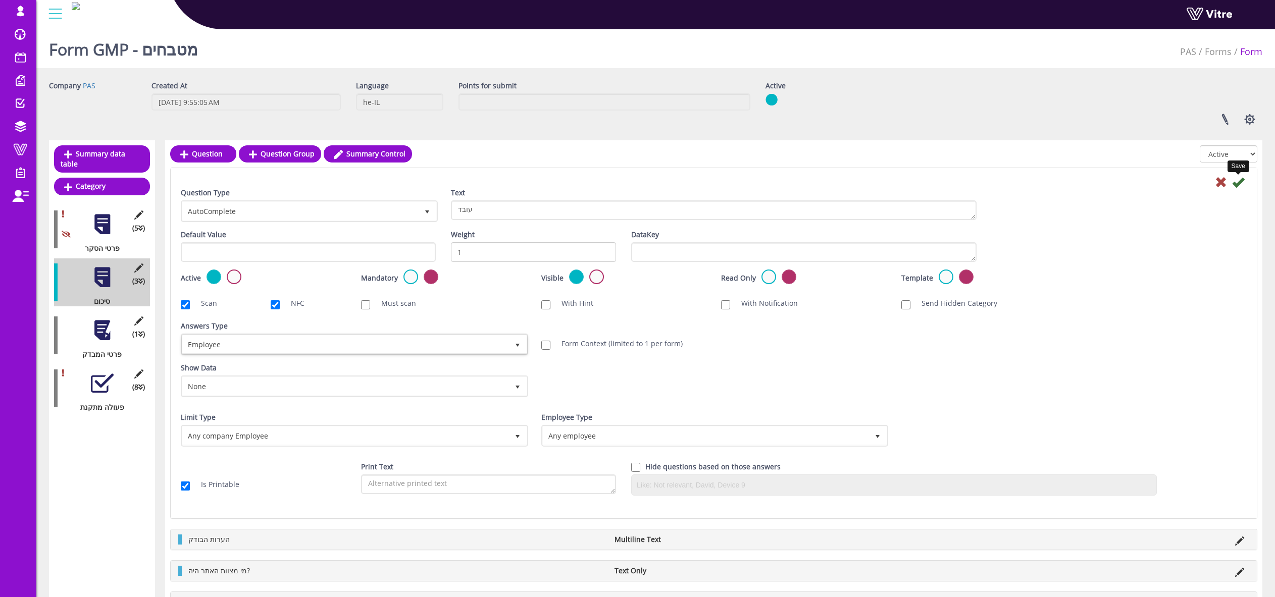
click at [1241, 184] on icon at bounding box center [1238, 182] width 12 height 12
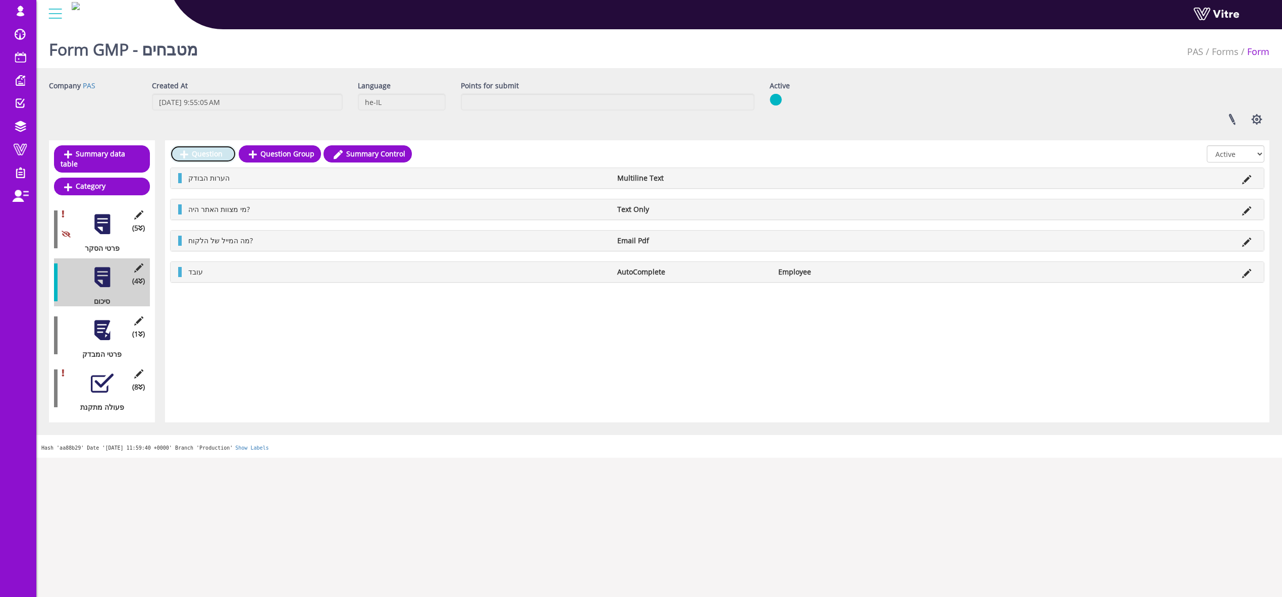
click at [200, 158] on link "Question" at bounding box center [203, 153] width 66 height 17
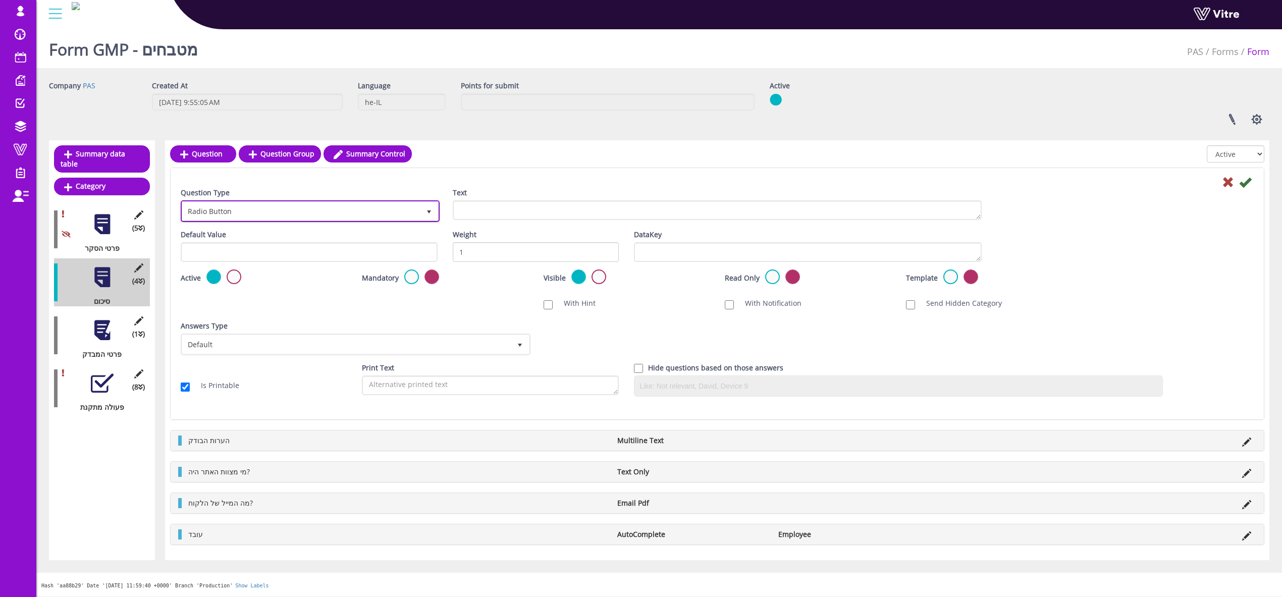
click at [278, 209] on span "Radio Button" at bounding box center [301, 211] width 238 height 18
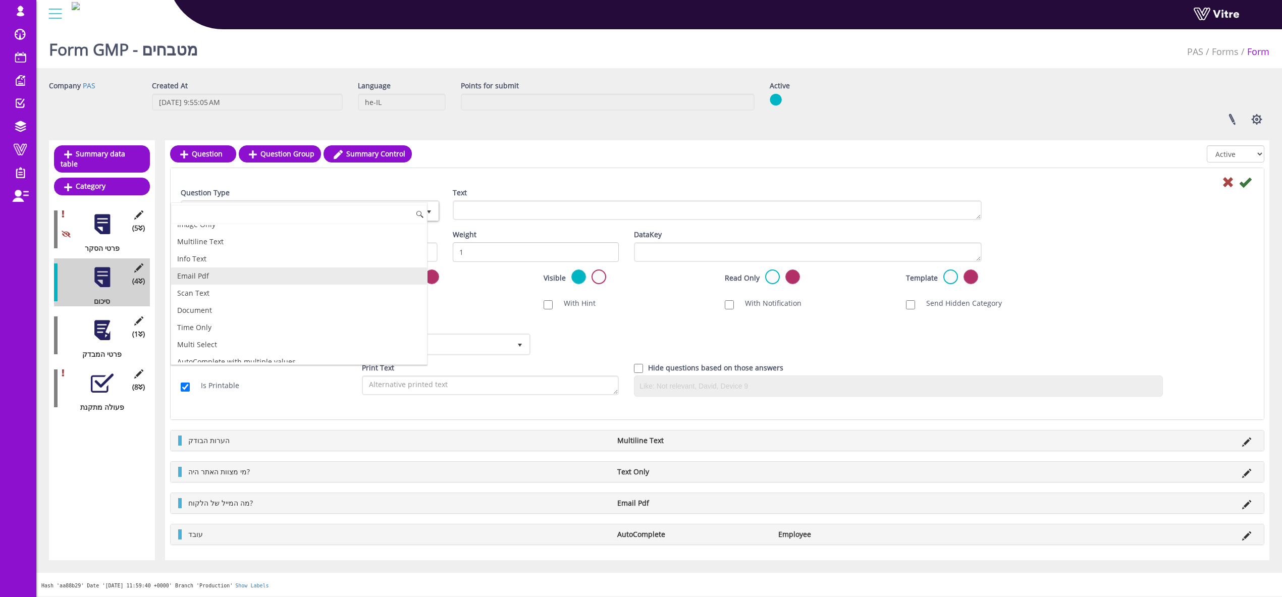
scroll to position [230, 0]
click at [232, 266] on li "Info Text" at bounding box center [299, 260] width 256 height 17
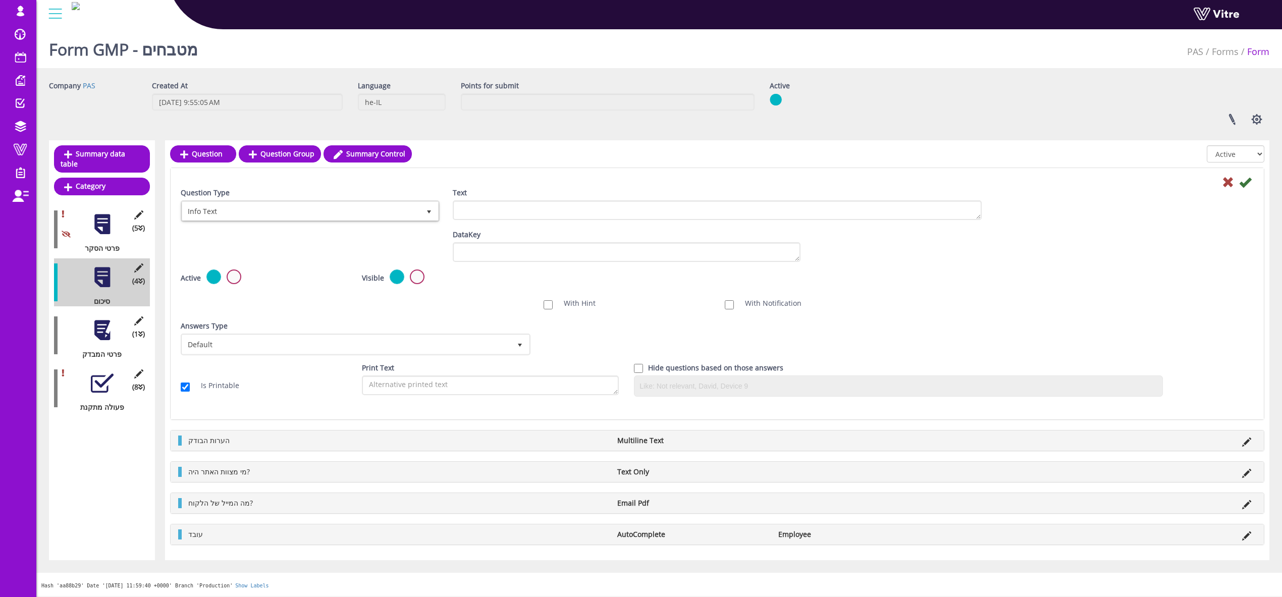
click at [447, 208] on div "Text" at bounding box center [717, 208] width 544 height 40
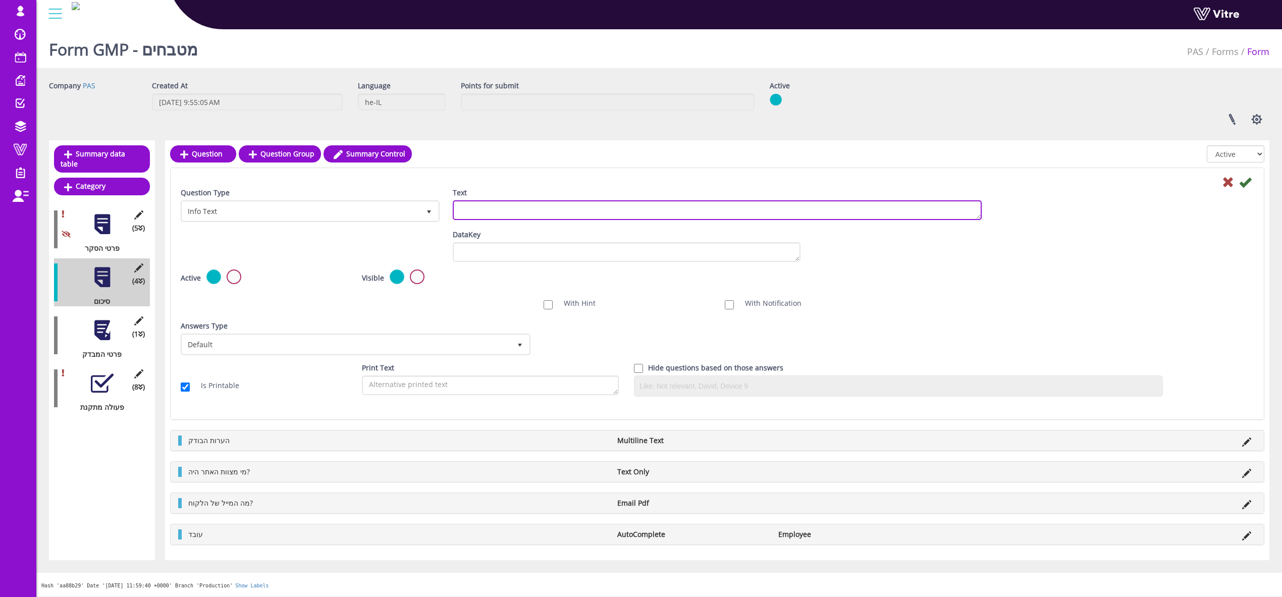
click at [478, 209] on textarea "Text" at bounding box center [717, 210] width 529 height 20
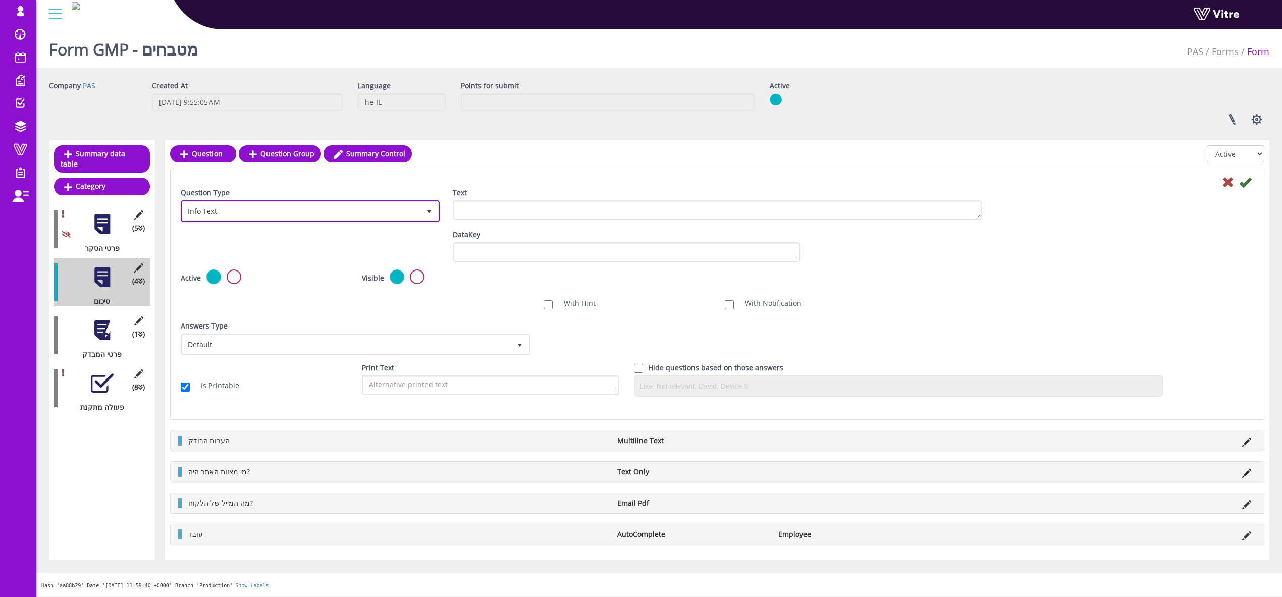
click at [319, 206] on span "Info Text" at bounding box center [301, 211] width 238 height 18
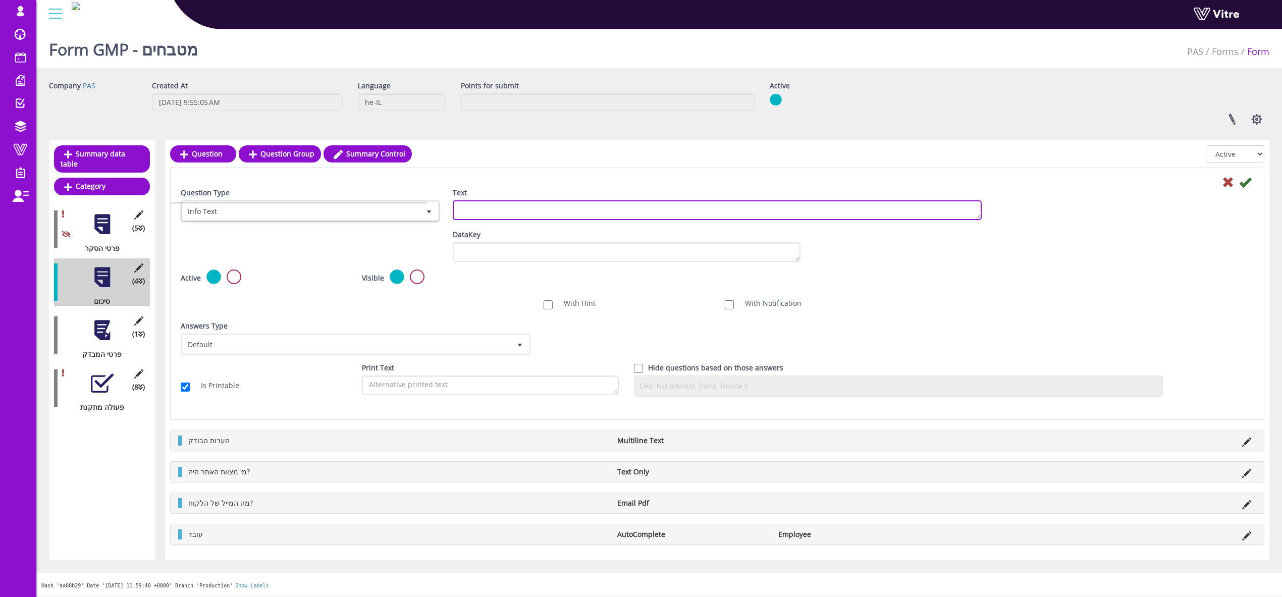
click at [470, 208] on textarea "Text" at bounding box center [717, 210] width 529 height 20
type textarea "עובד מבצע"
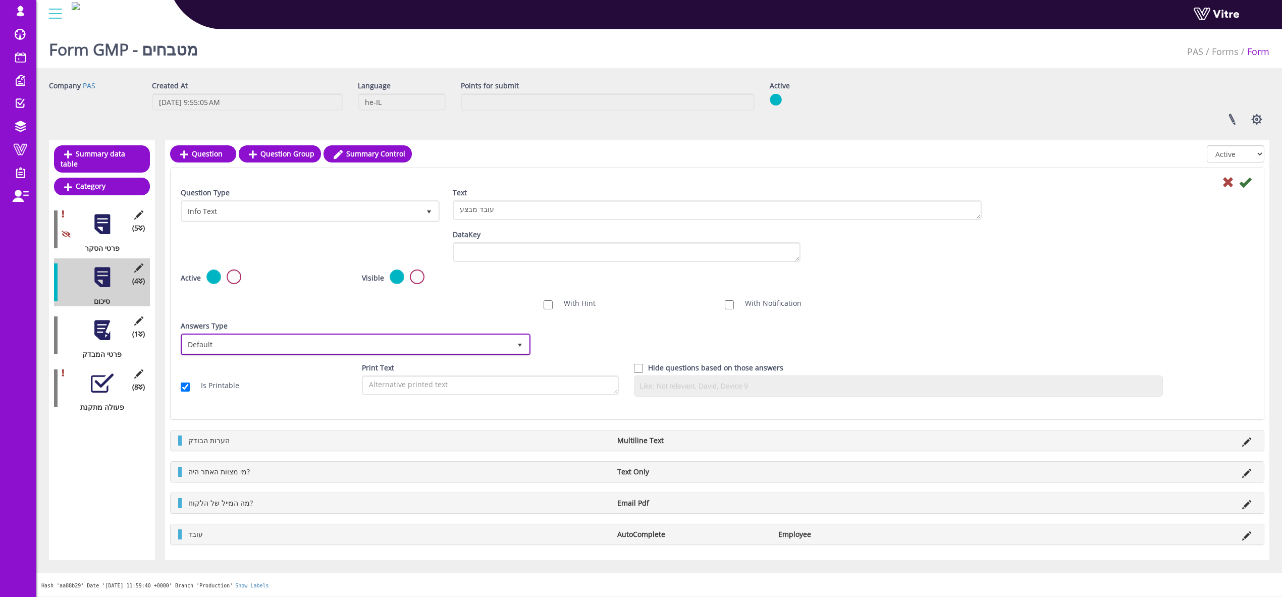
click at [239, 340] on span "Default" at bounding box center [346, 344] width 329 height 18
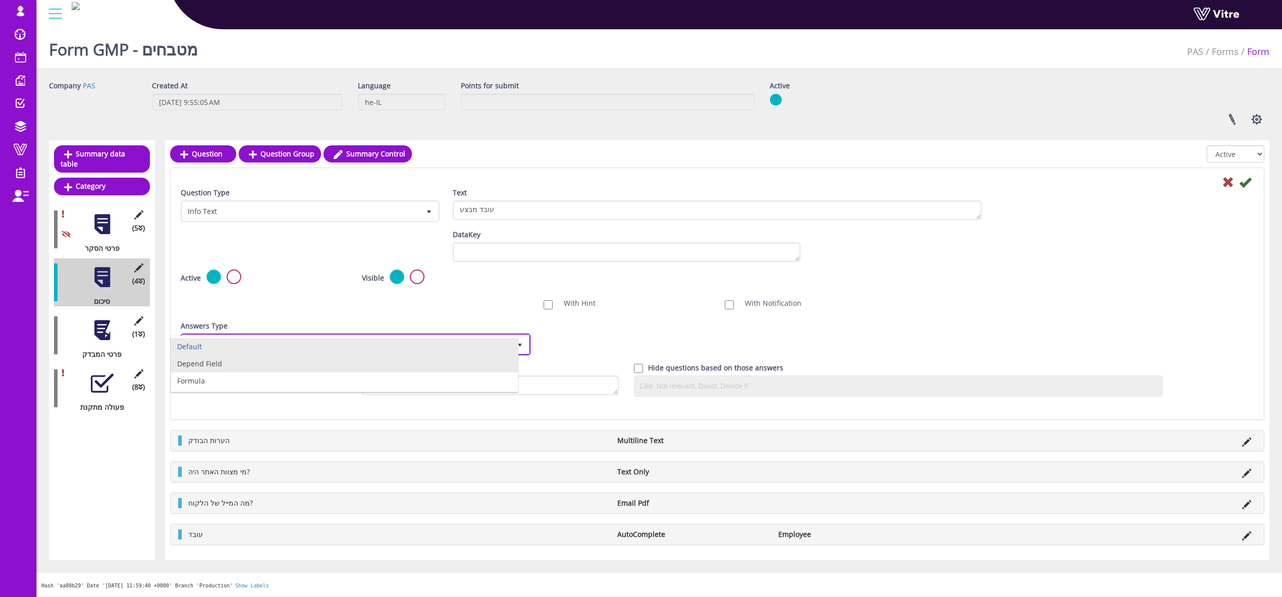
click at [206, 363] on li "Depend Field" at bounding box center [344, 363] width 347 height 17
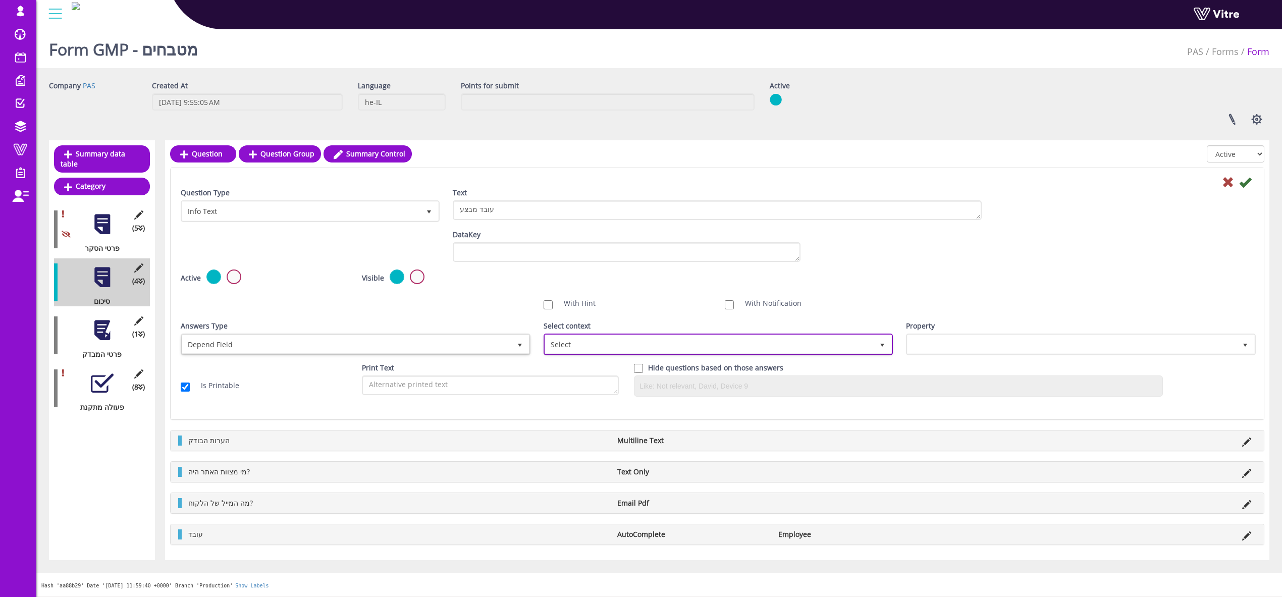
click at [567, 347] on span "Select" at bounding box center [709, 344] width 329 height 18
click at [562, 381] on li "Employee" at bounding box center [707, 380] width 347 height 17
click at [964, 340] on span at bounding box center [1072, 344] width 329 height 18
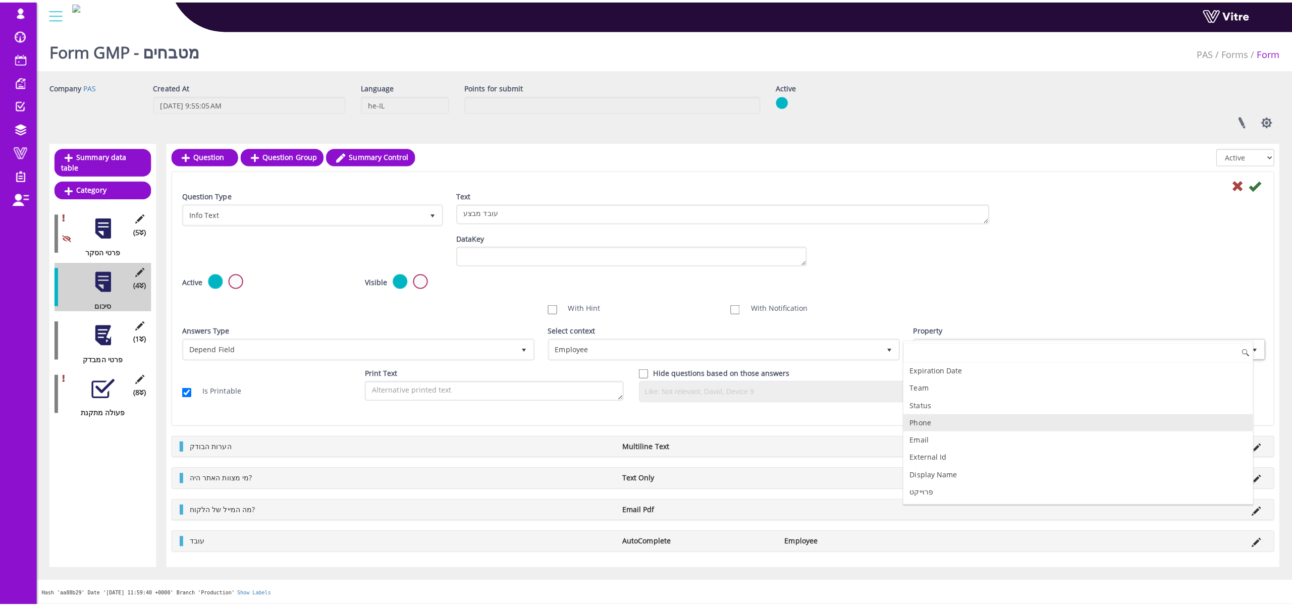
scroll to position [63, 0]
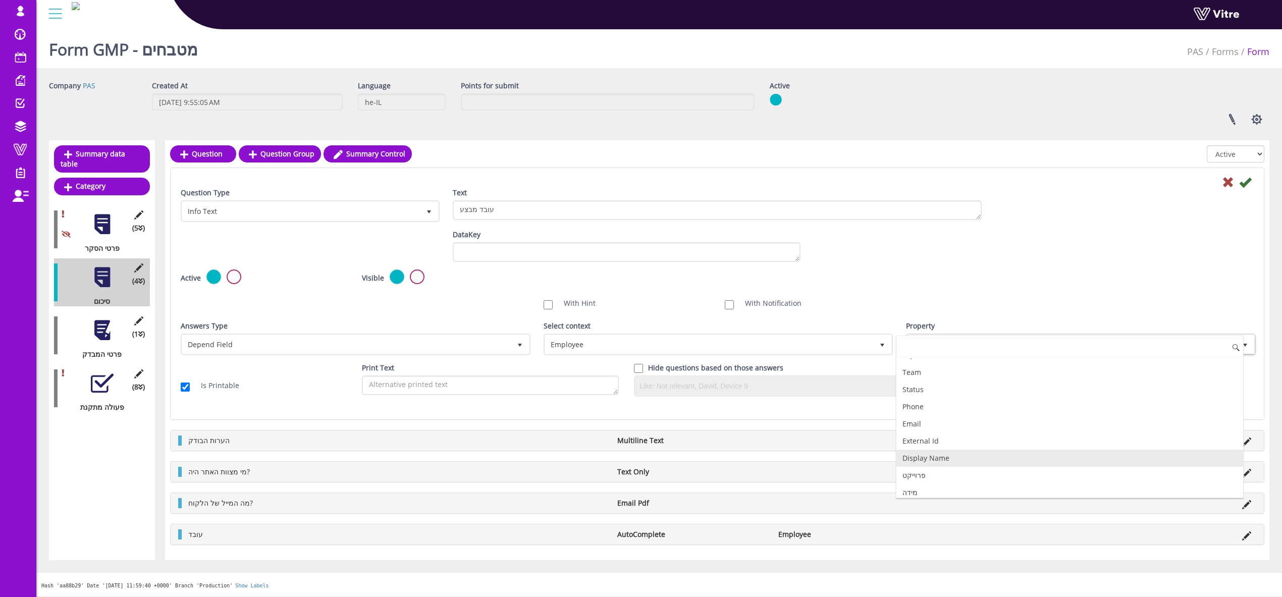
click at [943, 460] on li "Display Name" at bounding box center [1070, 458] width 347 height 17
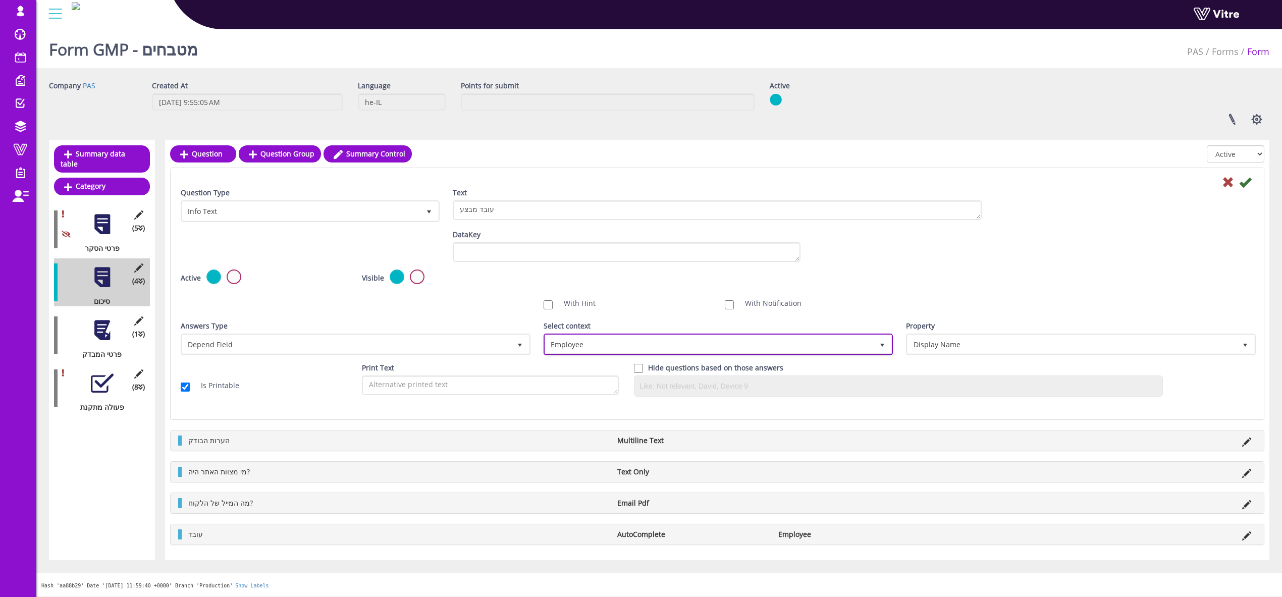
click at [593, 343] on span "Employee" at bounding box center [709, 344] width 329 height 18
click at [965, 253] on div "Default Value Weight DataKey" at bounding box center [717, 250] width 1089 height 40
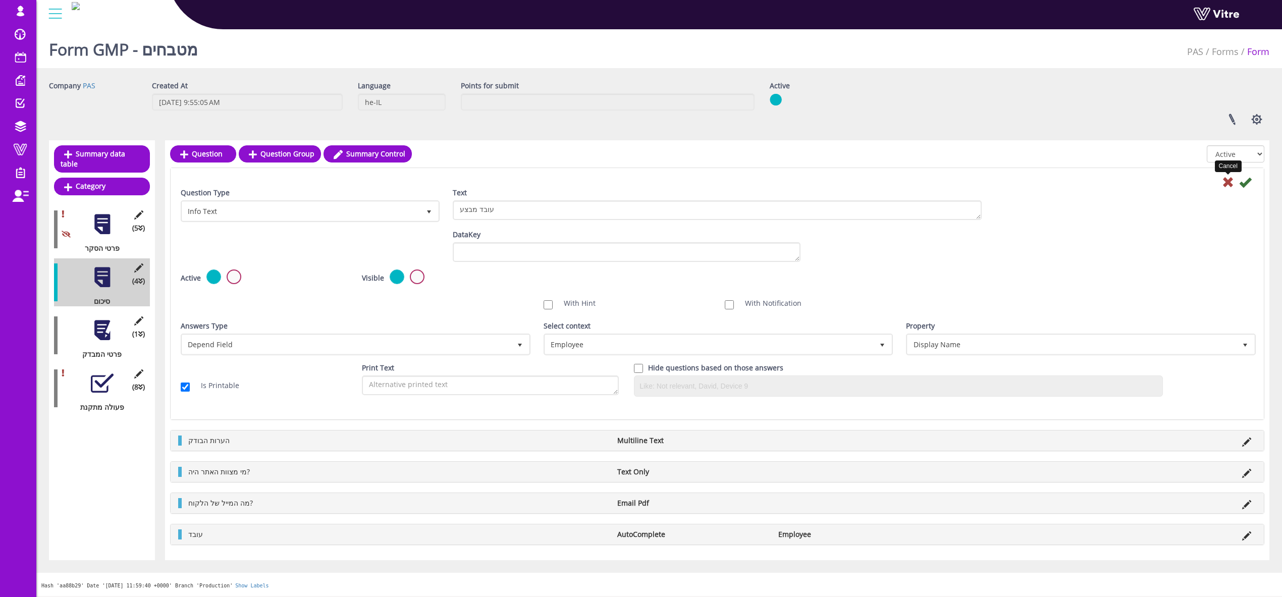
click at [1229, 182] on icon at bounding box center [1228, 182] width 12 height 12
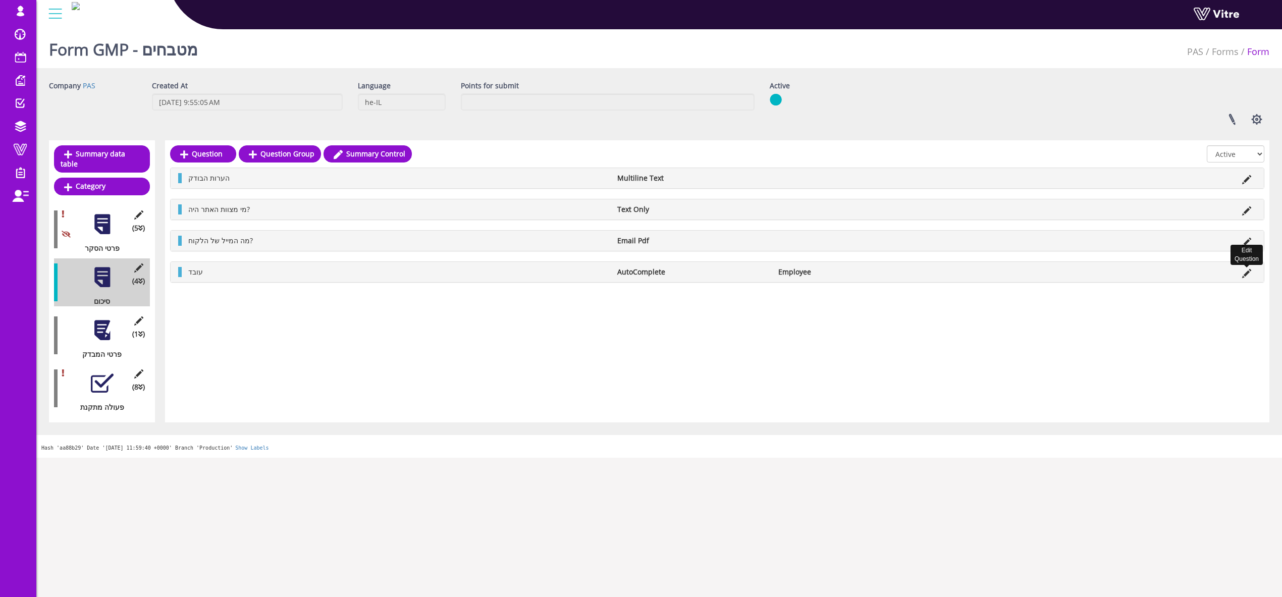
click at [1250, 273] on icon at bounding box center [1246, 273] width 9 height 9
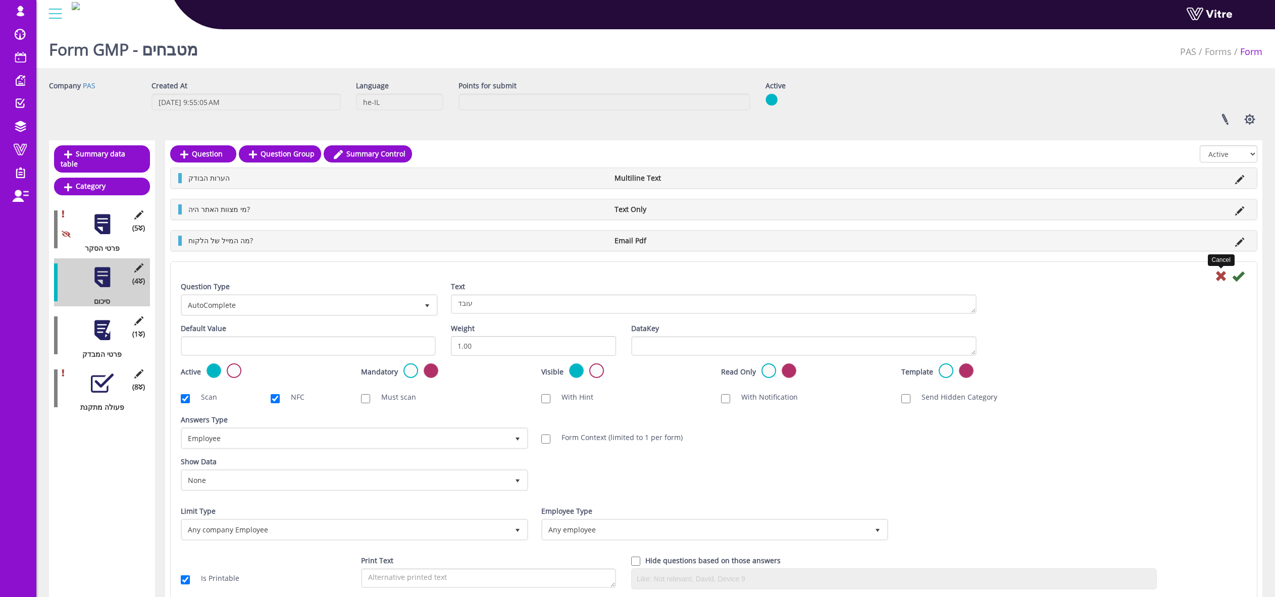
click at [1224, 277] on icon at bounding box center [1221, 276] width 12 height 12
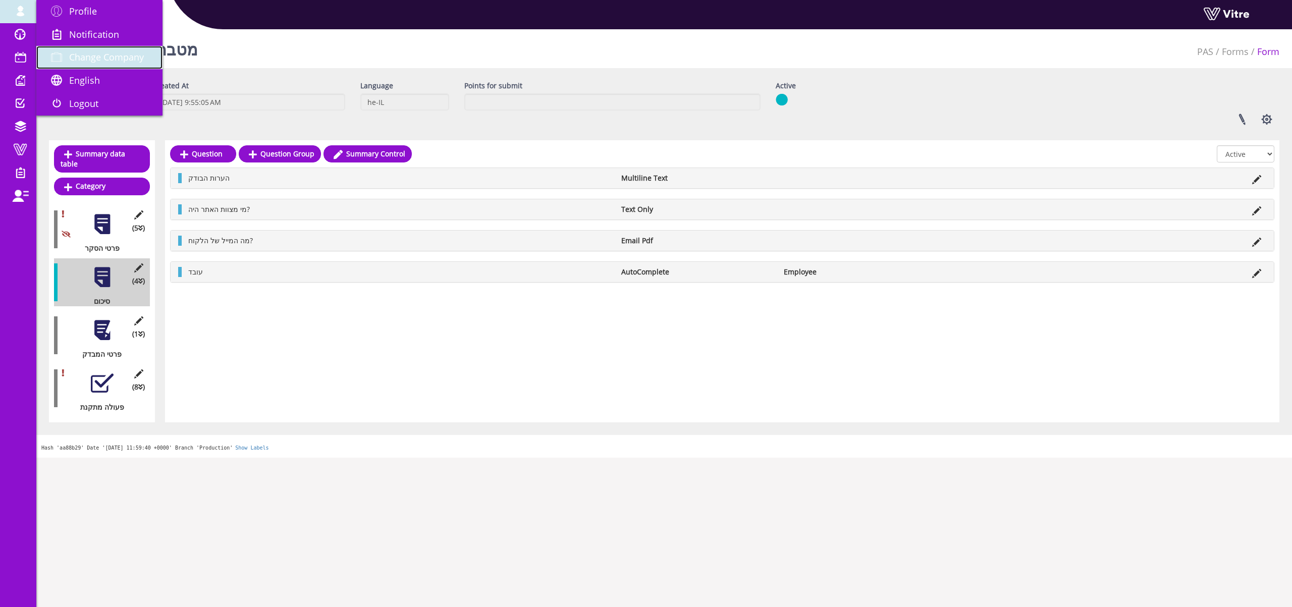
click at [76, 64] on link "Change Company" at bounding box center [99, 57] width 126 height 23
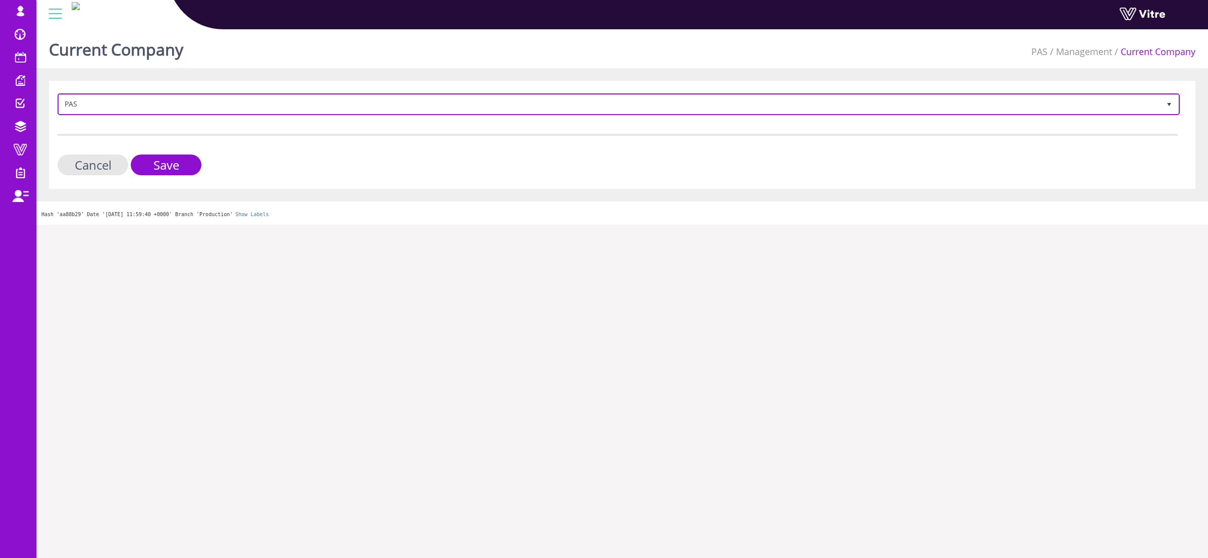
click at [142, 114] on span "PAS 88" at bounding box center [619, 104] width 1122 height 22
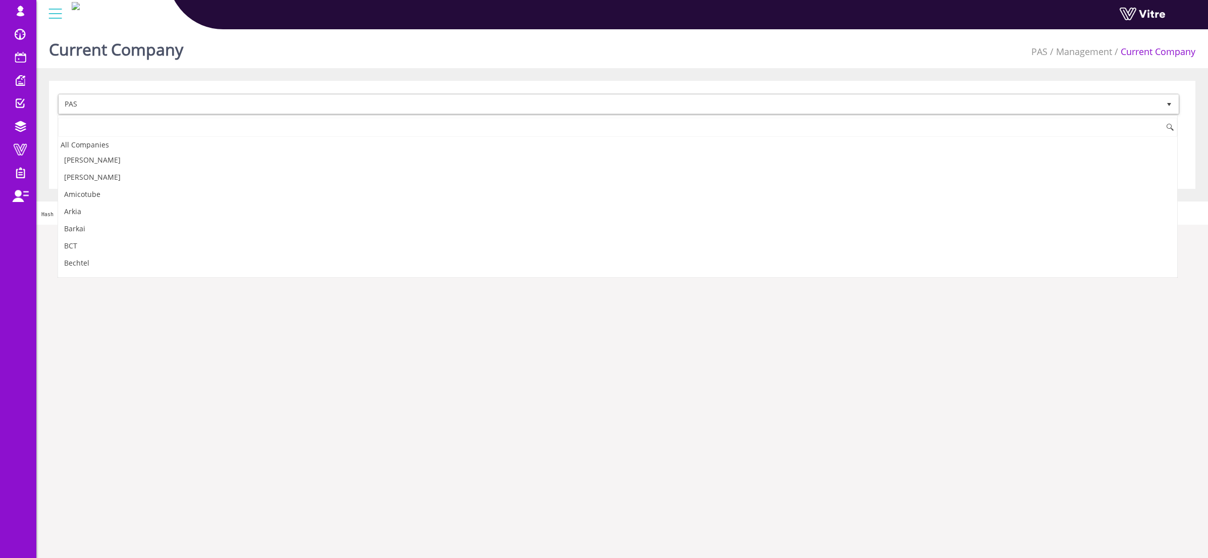
scroll to position [923, 0]
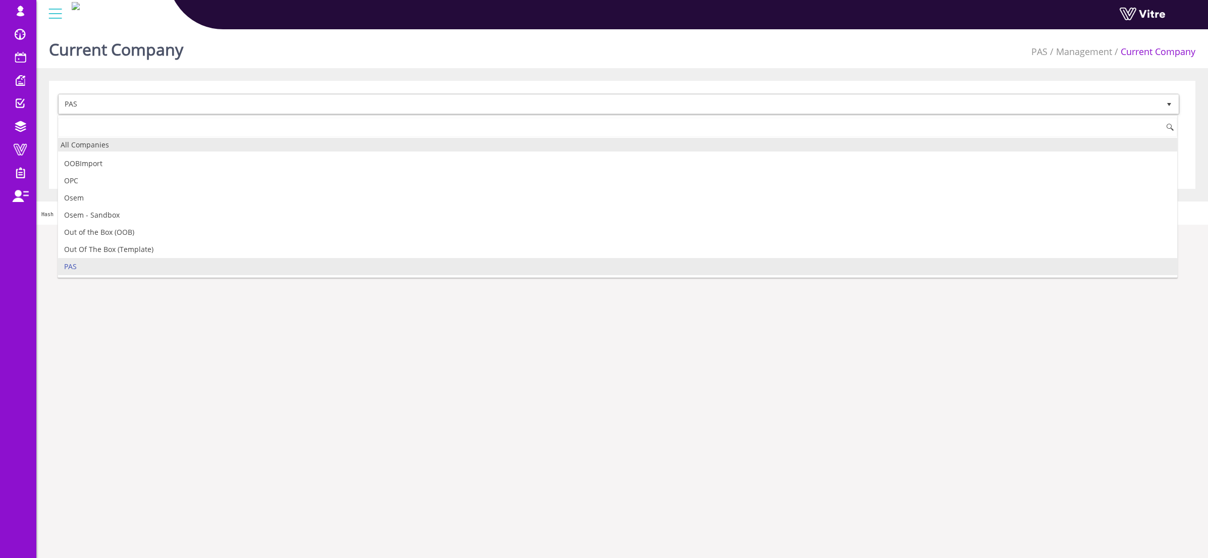
click at [115, 145] on div "All Companies" at bounding box center [617, 145] width 1119 height 14
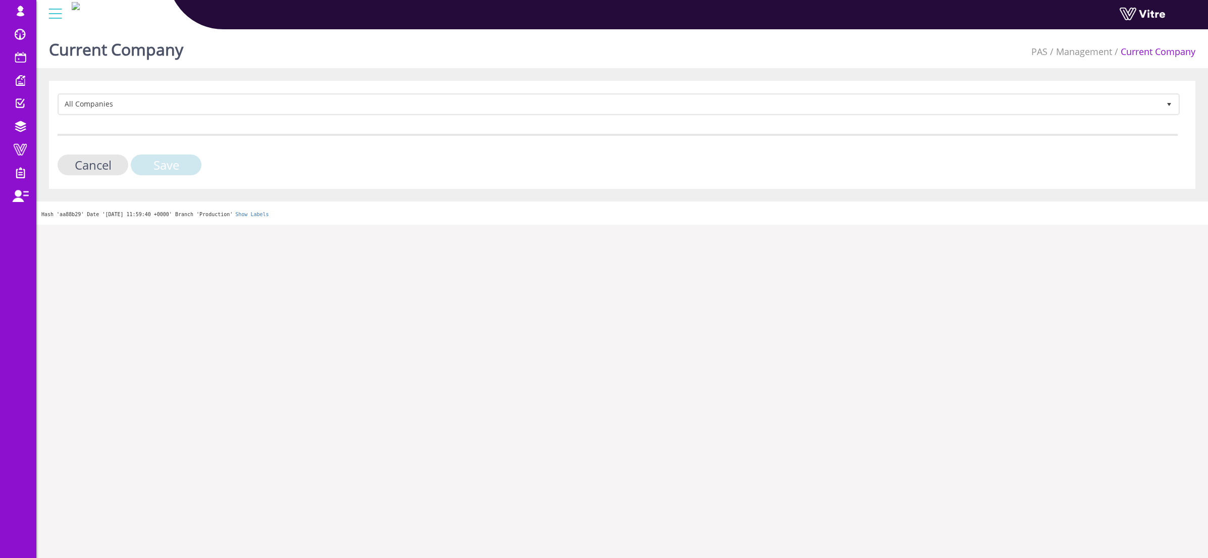
click at [183, 169] on input "Save" at bounding box center [166, 164] width 71 height 21
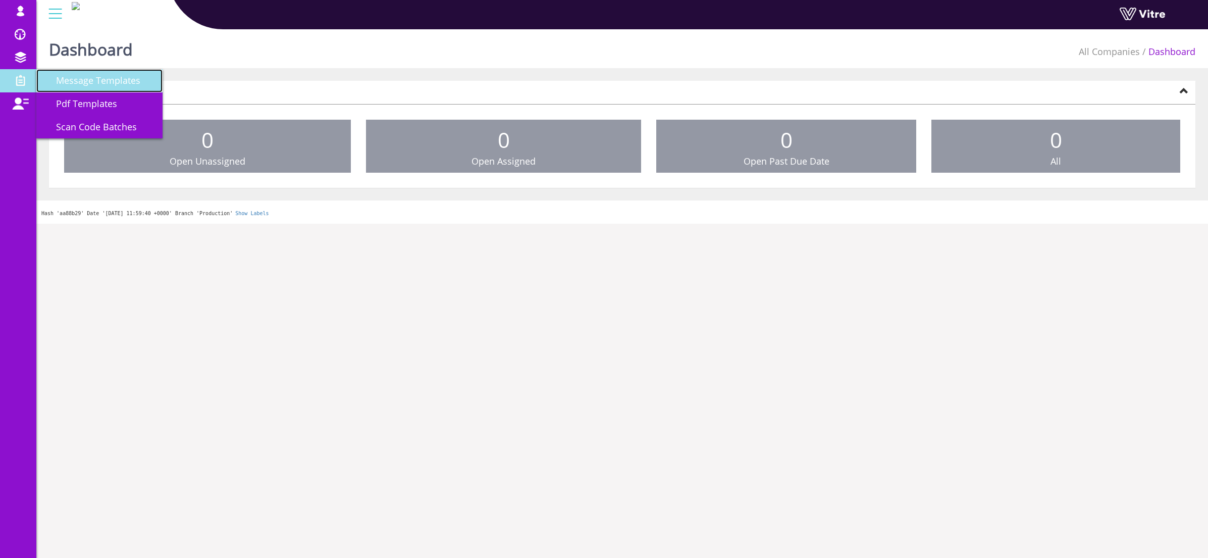
click at [106, 81] on span "Message Templates" at bounding box center [92, 80] width 96 height 12
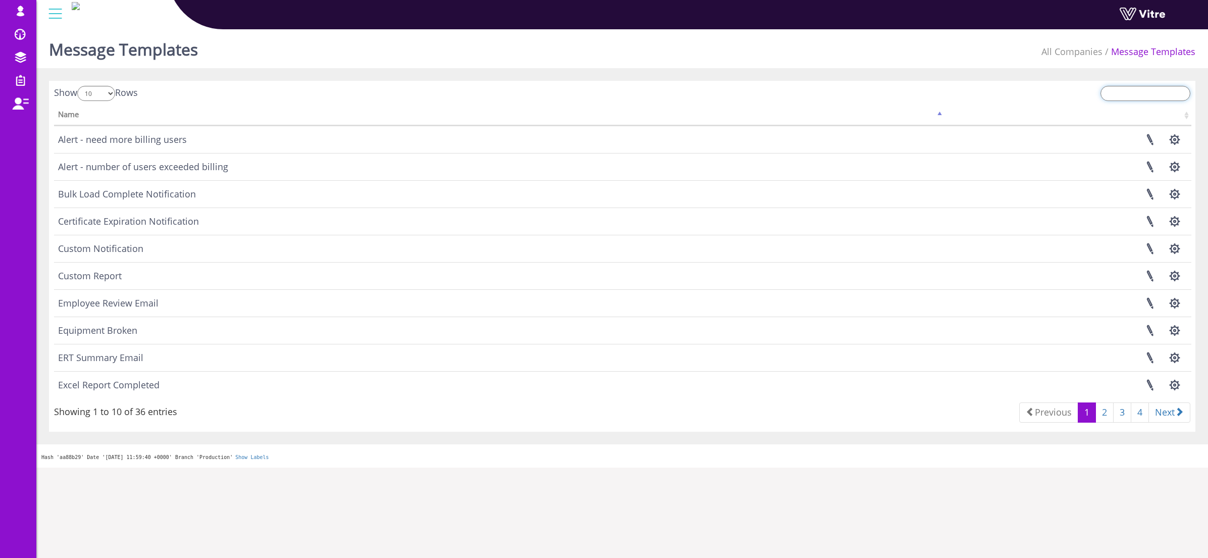
click at [1155, 93] on input "search" at bounding box center [1146, 93] width 90 height 15
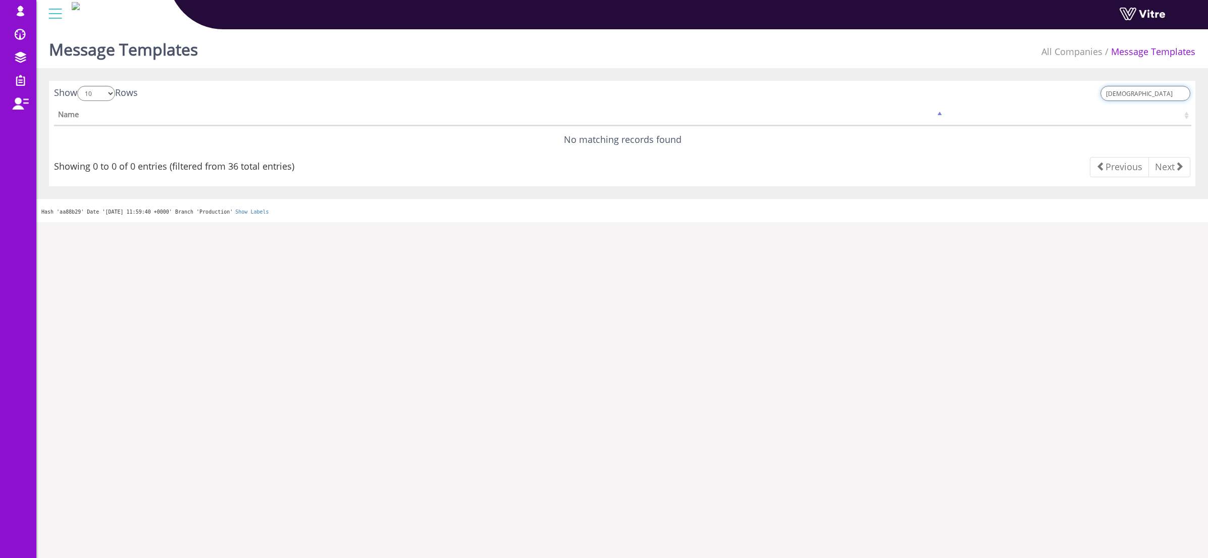
type input "ךשט"
drag, startPoint x: 1156, startPoint y: 91, endPoint x: 1060, endPoint y: 92, distance: 95.4
click at [1065, 92] on div "ךשט" at bounding box center [910, 95] width 561 height 18
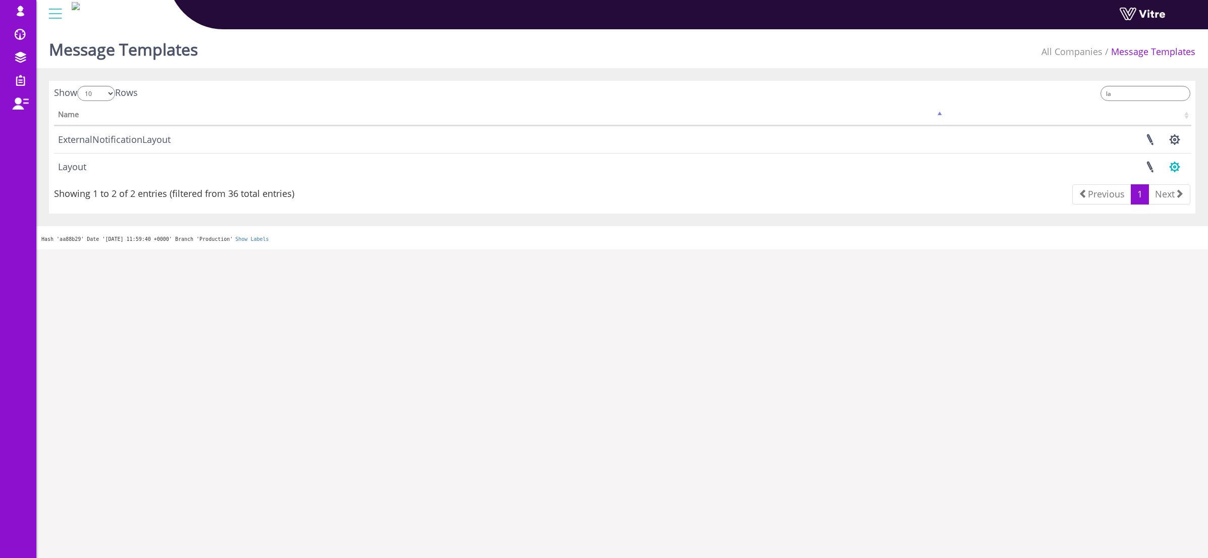
click at [1173, 173] on button "button" at bounding box center [1174, 166] width 25 height 27
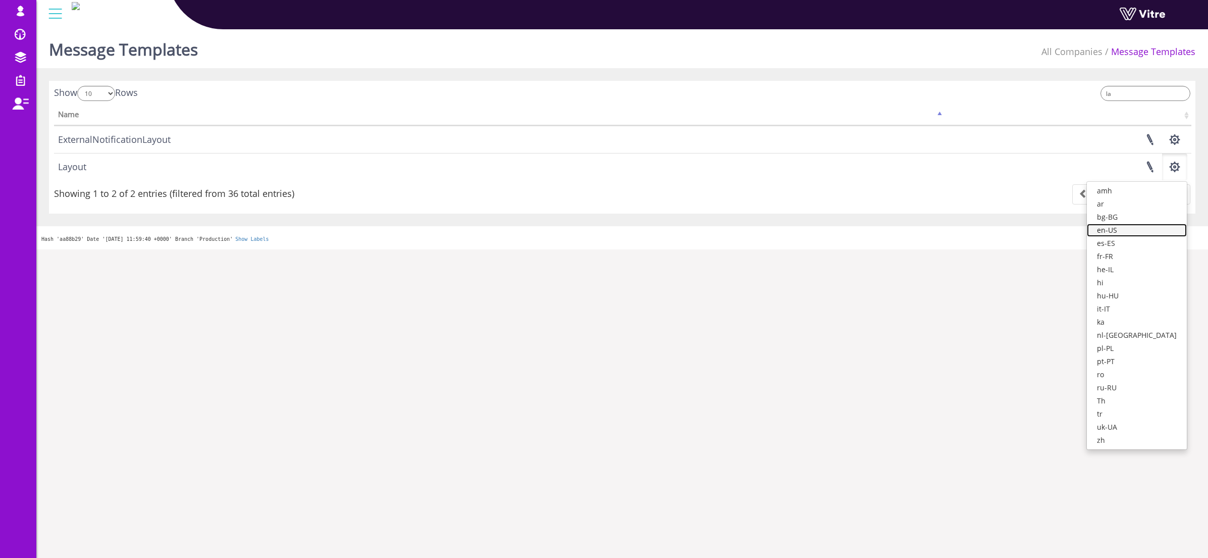
click at [1156, 230] on link "en-US" at bounding box center [1137, 230] width 100 height 13
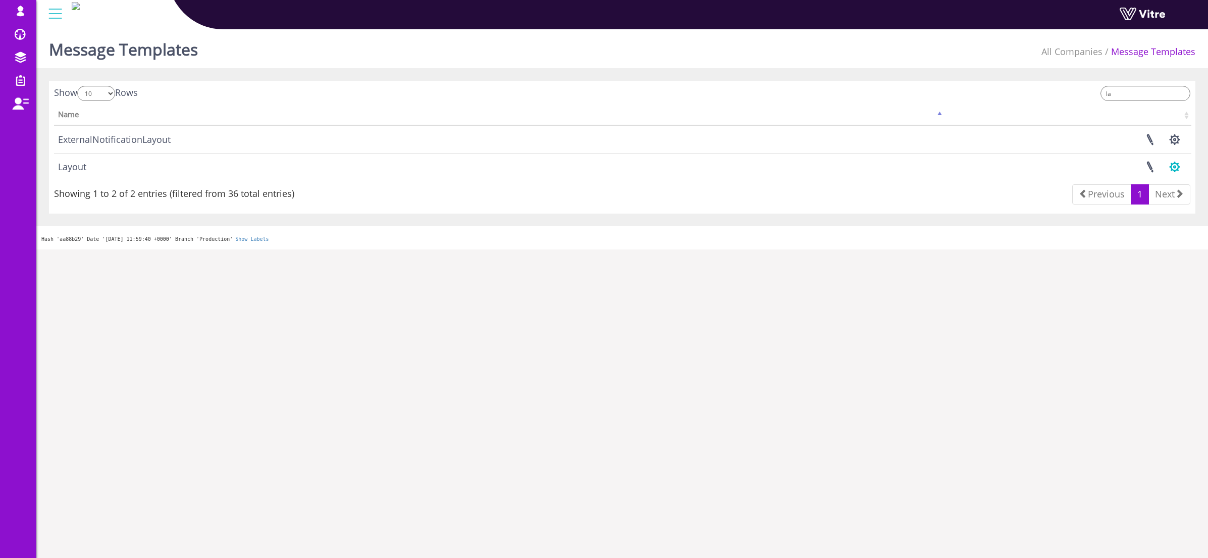
click at [1172, 166] on button "button" at bounding box center [1174, 166] width 25 height 27
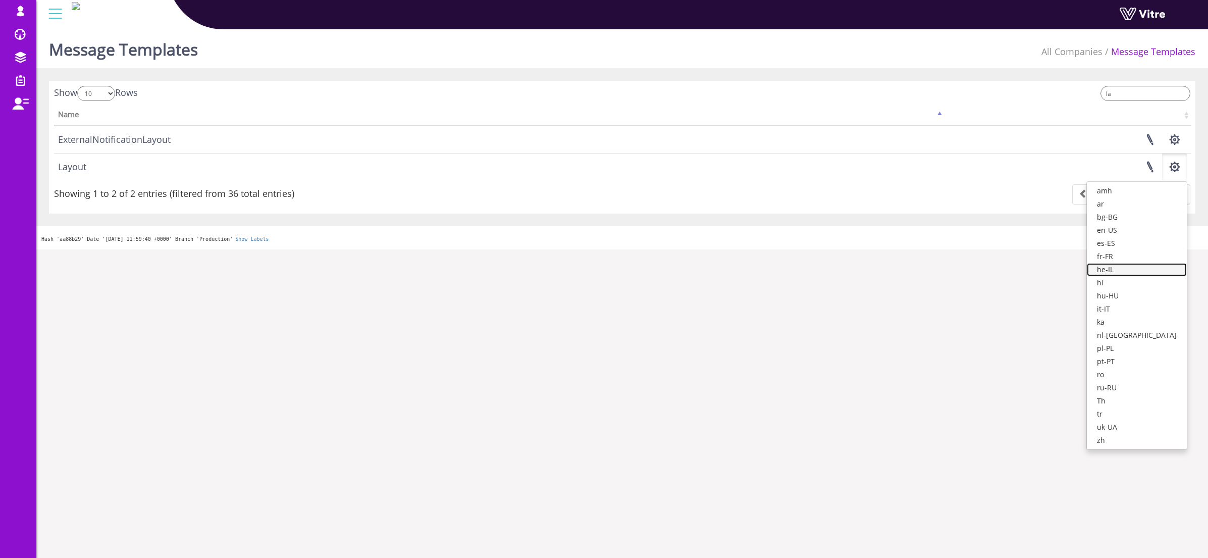
click at [1147, 269] on link "he-IL" at bounding box center [1137, 269] width 100 height 13
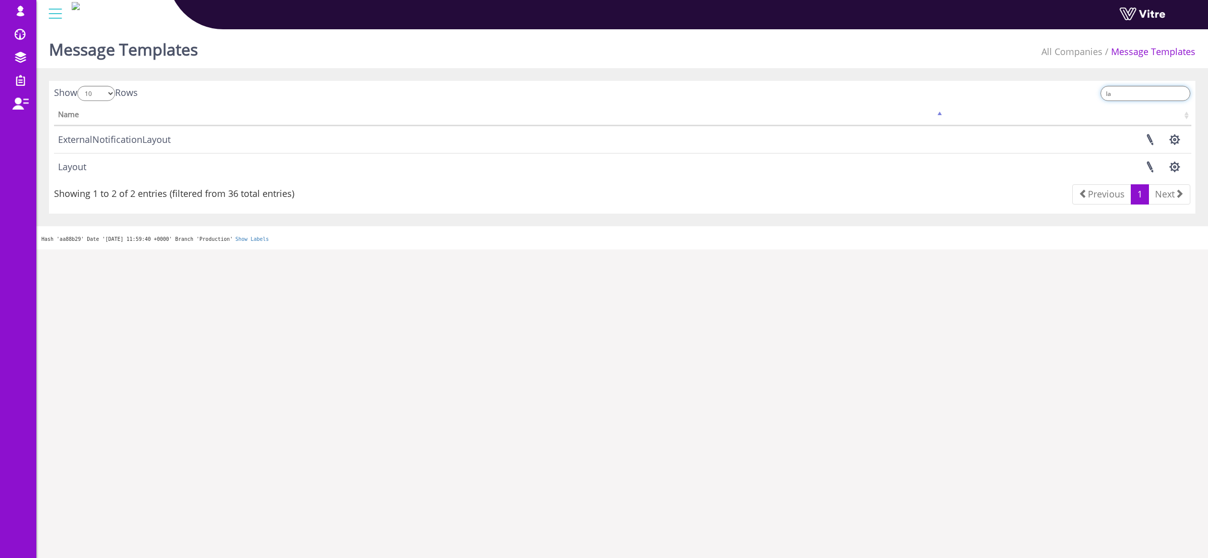
click at [1139, 97] on input "la" at bounding box center [1146, 93] width 90 height 15
type input "l"
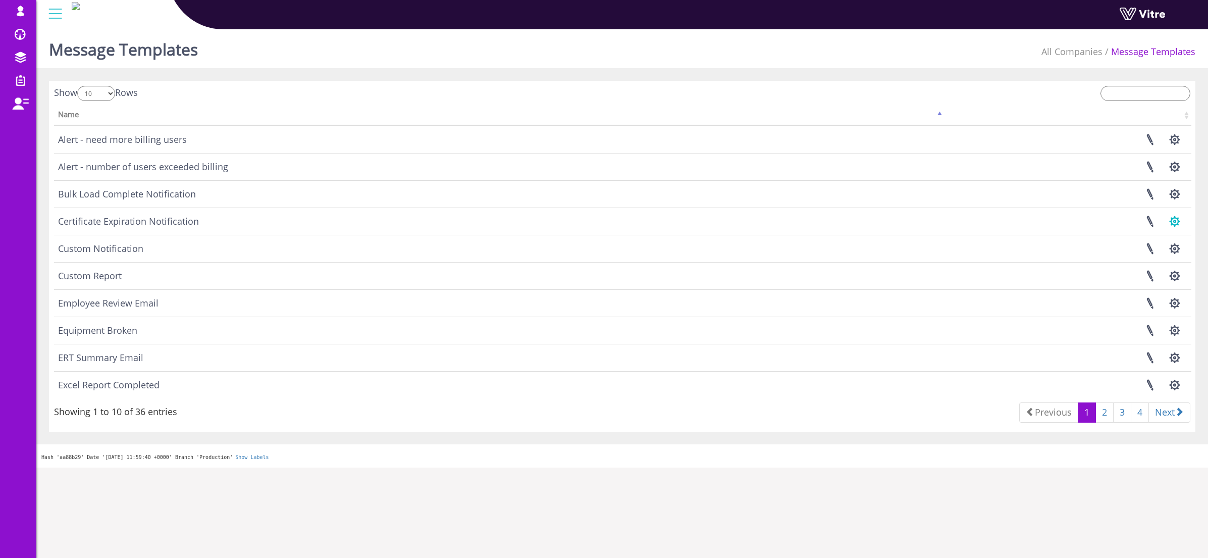
click at [1174, 223] on button "button" at bounding box center [1174, 221] width 25 height 27
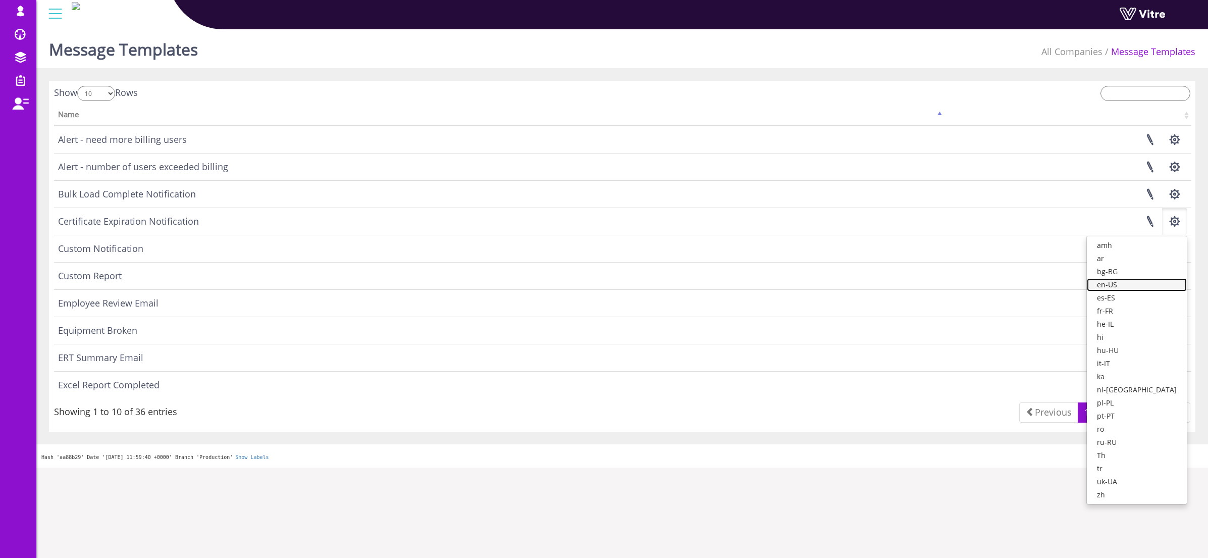
click at [1158, 282] on link "en-US" at bounding box center [1137, 284] width 100 height 13
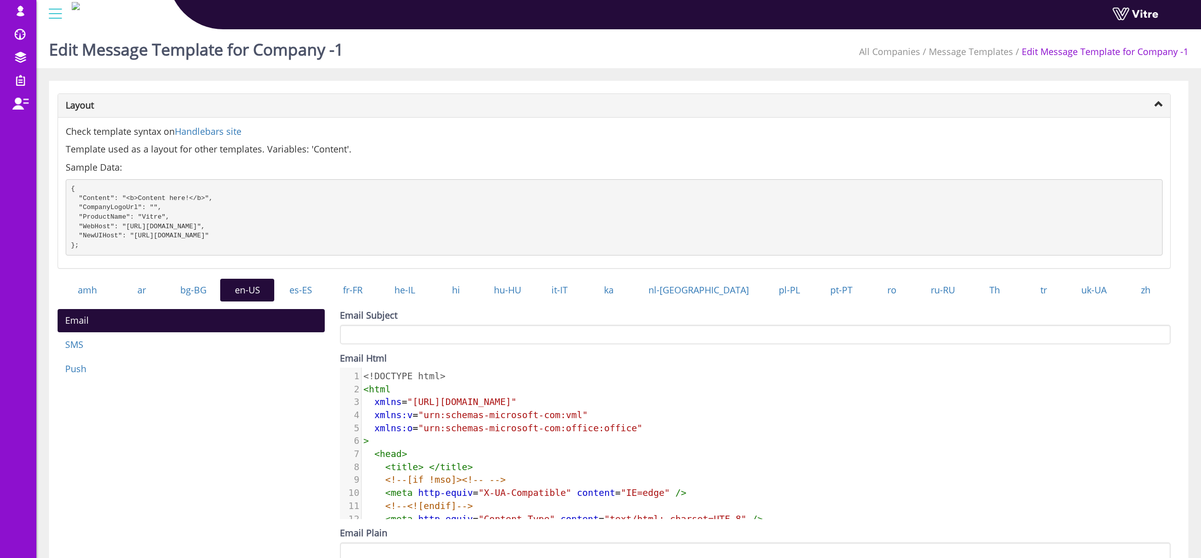
scroll to position [5, 0]
click at [467, 420] on span ""urn:schemas-microsoft-com:vml"" at bounding box center [503, 414] width 170 height 11
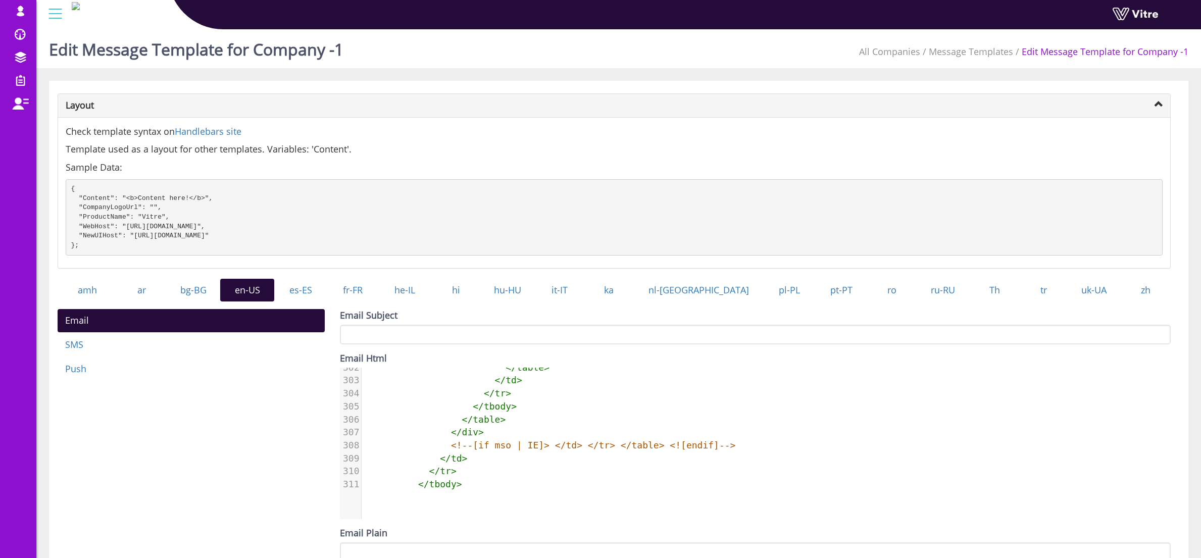
scroll to position [0, 0]
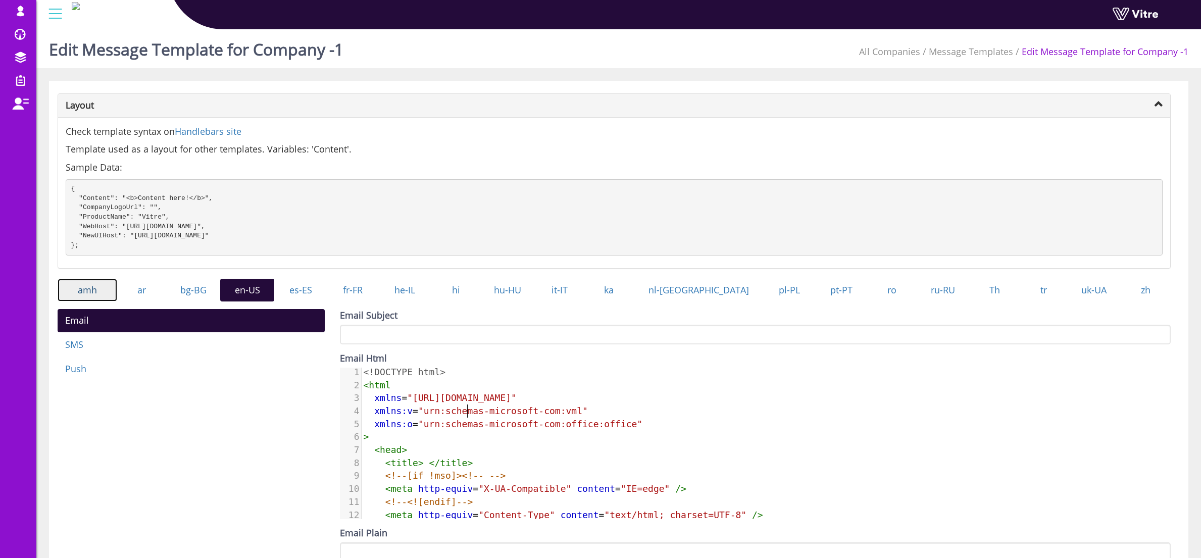
click at [110, 299] on link "amh" at bounding box center [88, 290] width 60 height 23
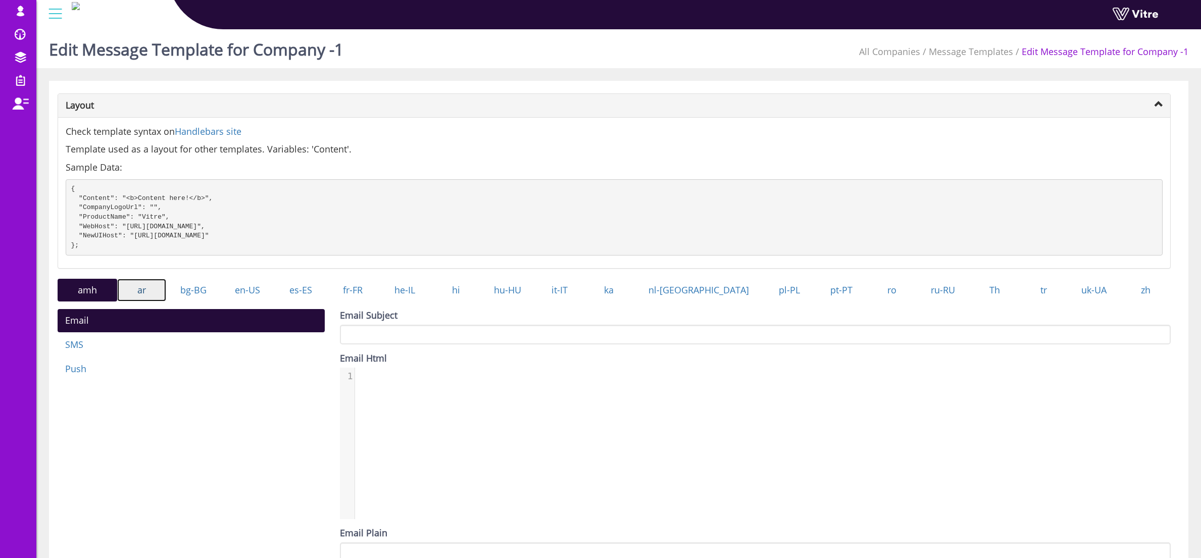
click at [147, 302] on link "ar" at bounding box center [141, 290] width 49 height 23
drag, startPoint x: 193, startPoint y: 302, endPoint x: 216, endPoint y: 305, distance: 22.9
click at [193, 302] on link "bg-BG" at bounding box center [193, 290] width 54 height 23
click at [263, 302] on link "en-US" at bounding box center [247, 290] width 54 height 23
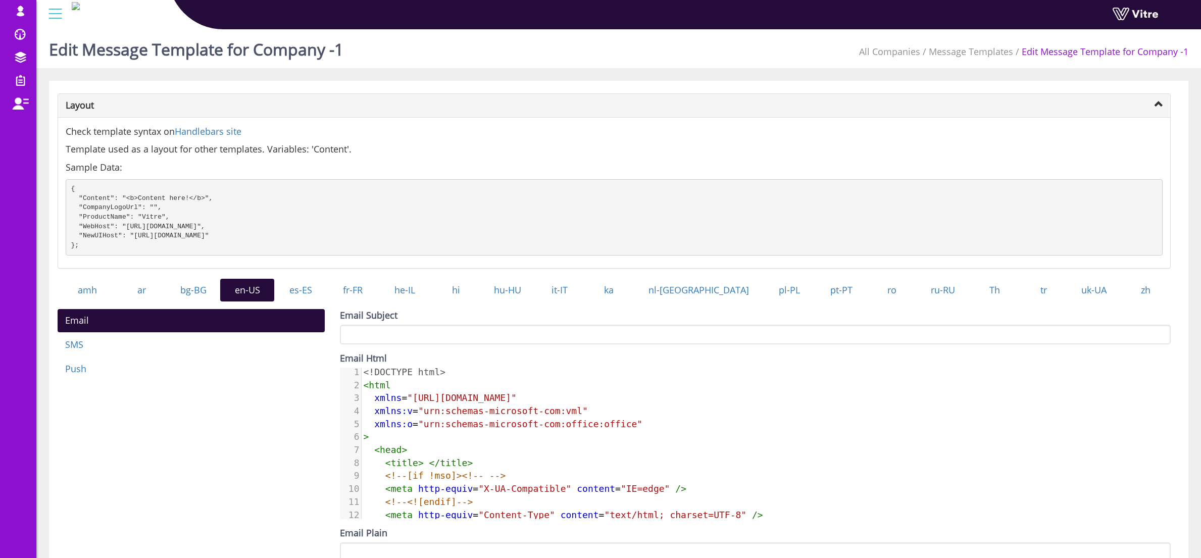
click at [452, 453] on pre "< head >" at bounding box center [1008, 449] width 1295 height 13
click at [436, 443] on pre ">" at bounding box center [1008, 436] width 1295 height 13
type textarea "<!DOCTYPE html> <html xmlns="http://www.w3.org/1999/xhtml" xmlns:v="urn:schemas…"
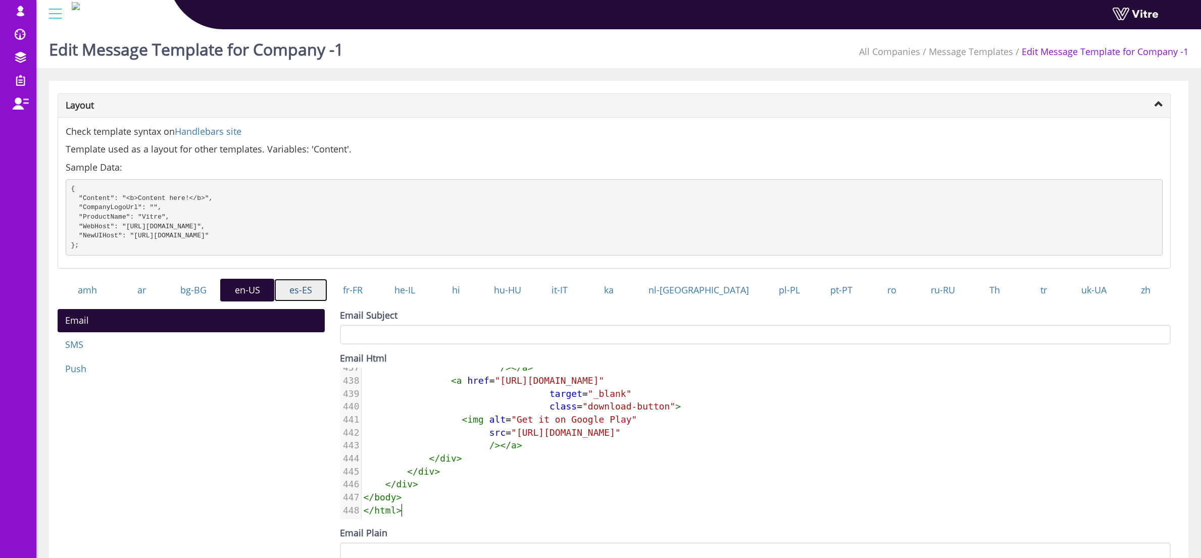
click at [318, 302] on link "es-ES" at bounding box center [300, 290] width 53 height 23
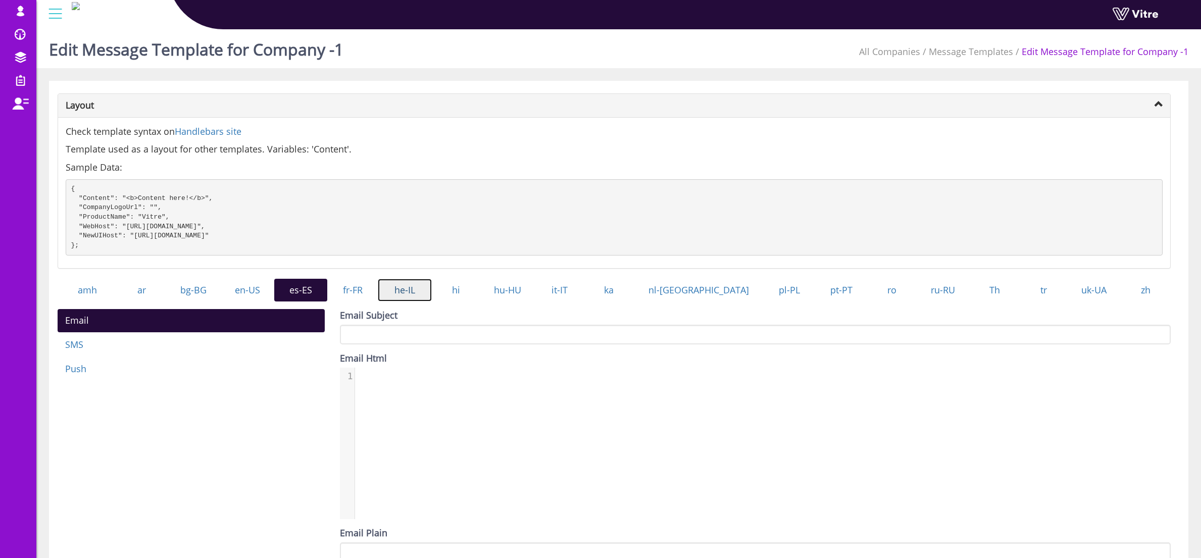
click at [432, 302] on link "he-IL" at bounding box center [405, 290] width 54 height 23
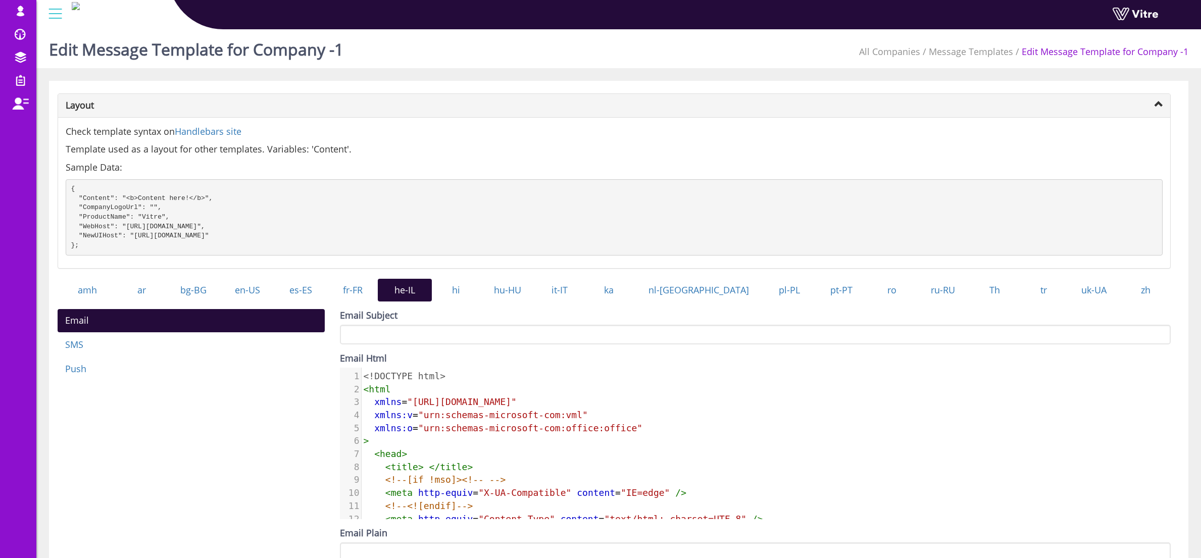
scroll to position [5, 0]
click at [499, 458] on pre "< head >" at bounding box center [1008, 453] width 1295 height 13
type textarea "<!DOCTYPE html> <html xmlns="http://www.w3.org/1999/xhtml" xmlns:v="urn:schemas…"
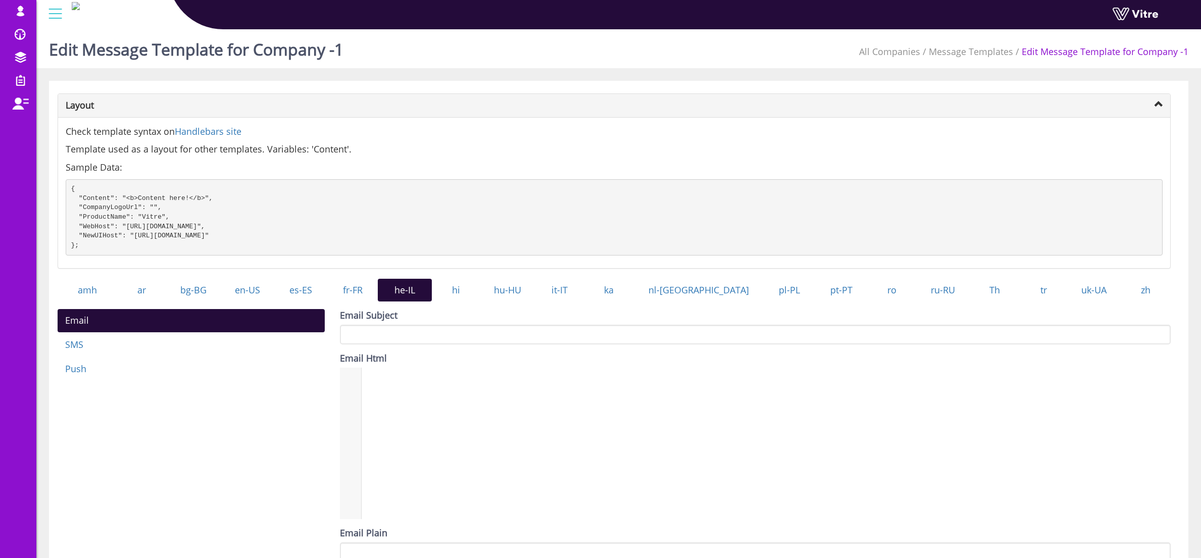
scroll to position [2754, 0]
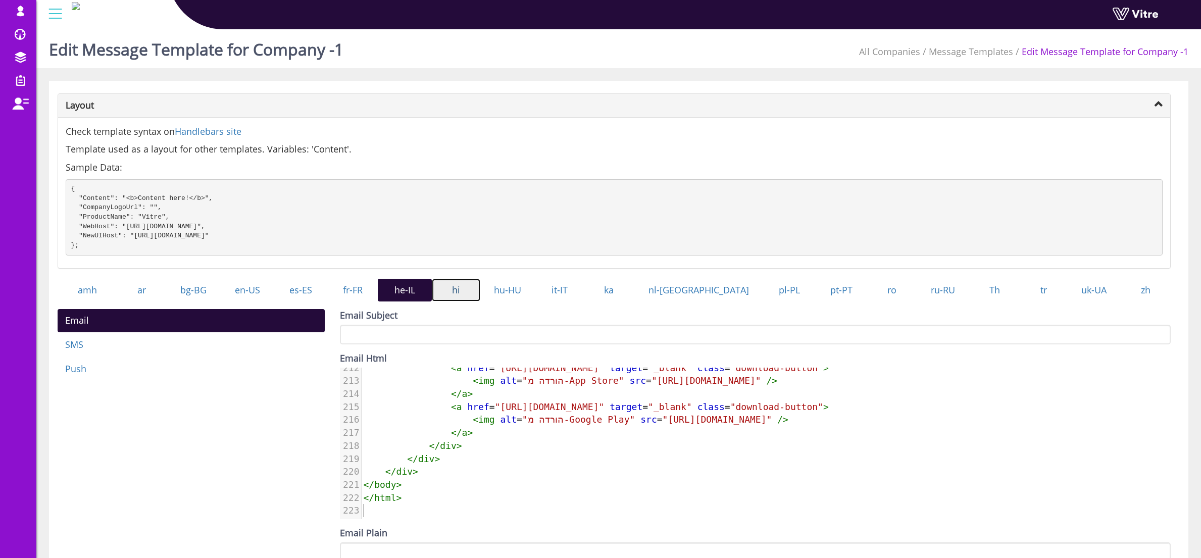
click at [480, 302] on link "hi" at bounding box center [456, 290] width 48 height 23
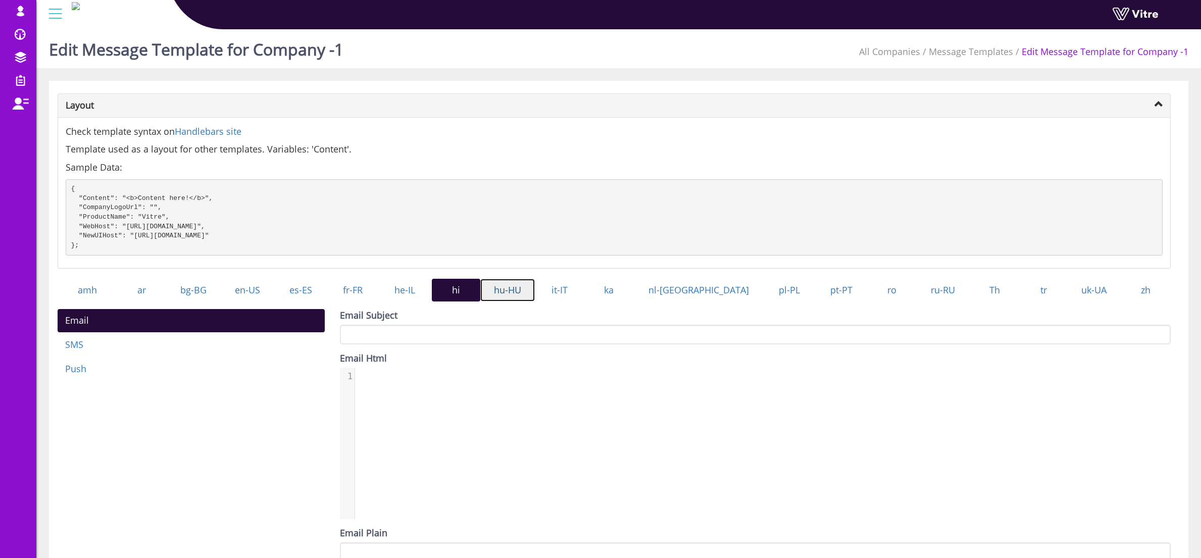
drag, startPoint x: 538, startPoint y: 305, endPoint x: 547, endPoint y: 305, distance: 9.1
click at [535, 302] on link "hu-HU" at bounding box center [507, 290] width 55 height 23
click at [584, 302] on link "it-IT" at bounding box center [559, 290] width 49 height 23
drag, startPoint x: 645, startPoint y: 303, endPoint x: 654, endPoint y: 303, distance: 9.1
click at [634, 302] on link "ka" at bounding box center [609, 290] width 50 height 23
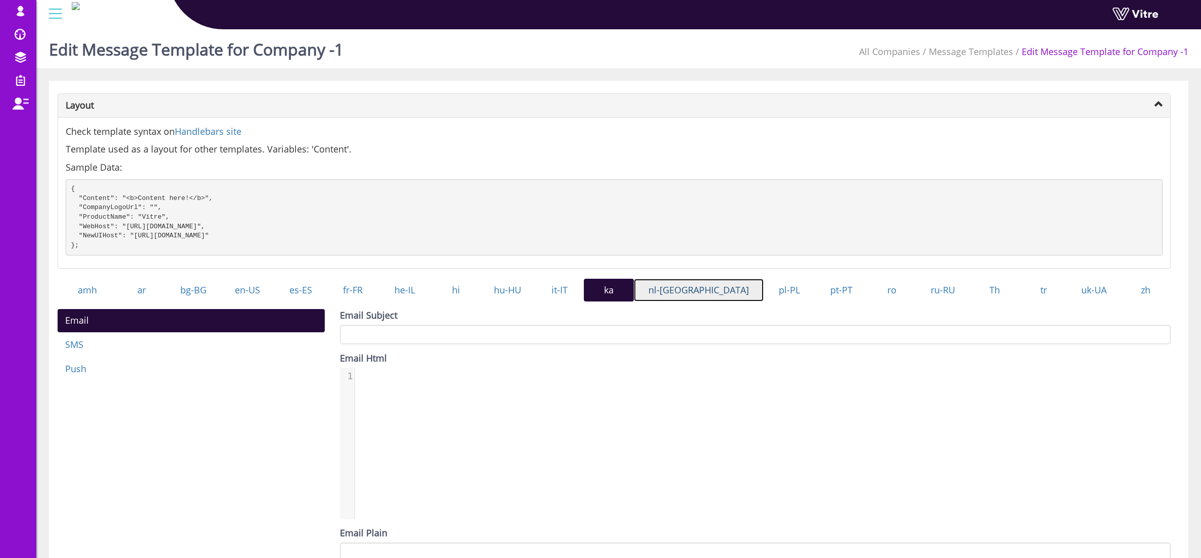
click at [695, 301] on link "nl-[GEOGRAPHIC_DATA]" at bounding box center [699, 290] width 130 height 23
click at [764, 296] on link "pl-PL" at bounding box center [788, 290] width 51 height 23
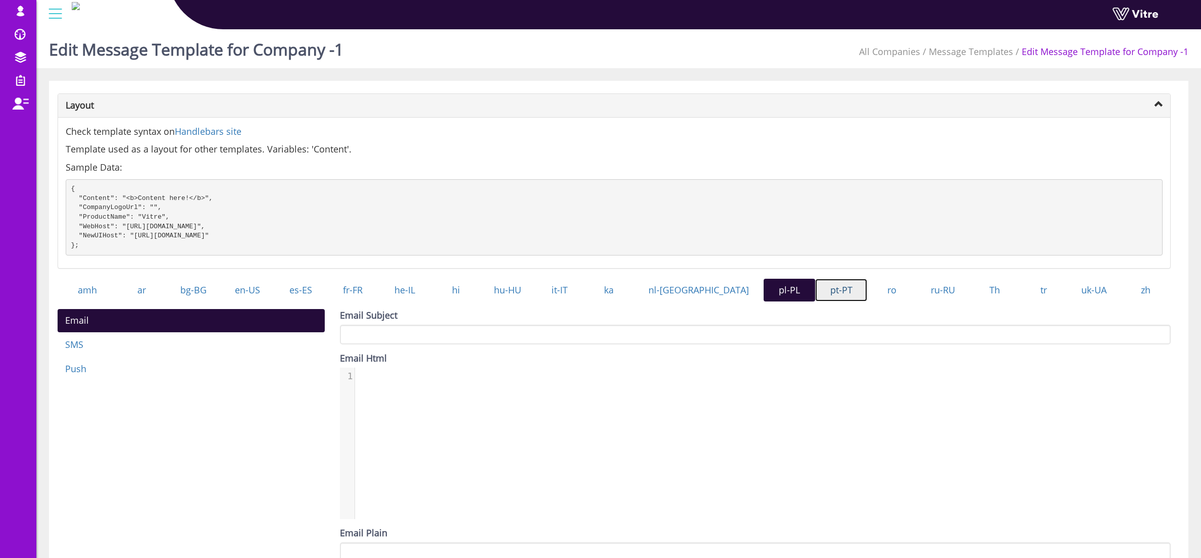
click at [822, 302] on link "pt-PT" at bounding box center [841, 290] width 52 height 23
click at [876, 302] on link "ro" at bounding box center [891, 290] width 49 height 23
click at [916, 302] on link "ru-RU" at bounding box center [942, 290] width 53 height 23
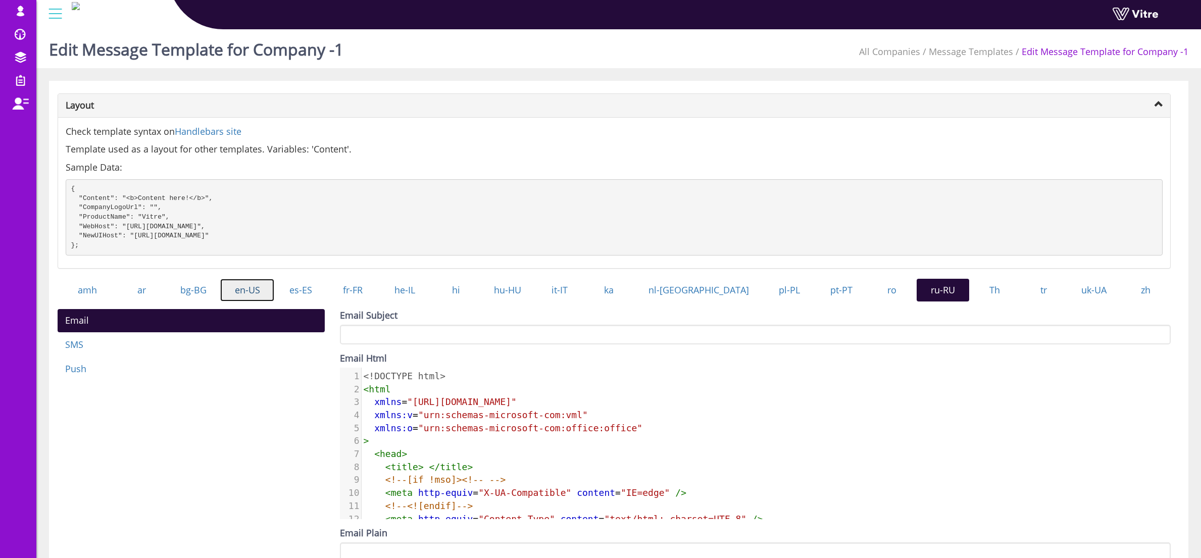
click at [263, 298] on link "en-US" at bounding box center [247, 290] width 54 height 23
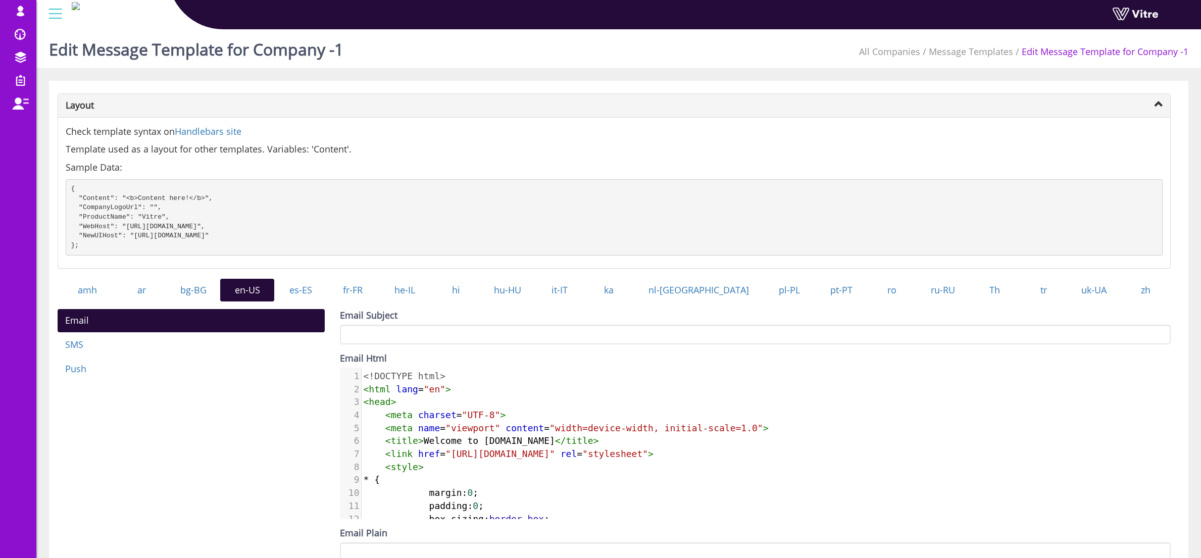
scroll to position [0, 0]
click at [584, 302] on link "it-IT" at bounding box center [559, 290] width 49 height 23
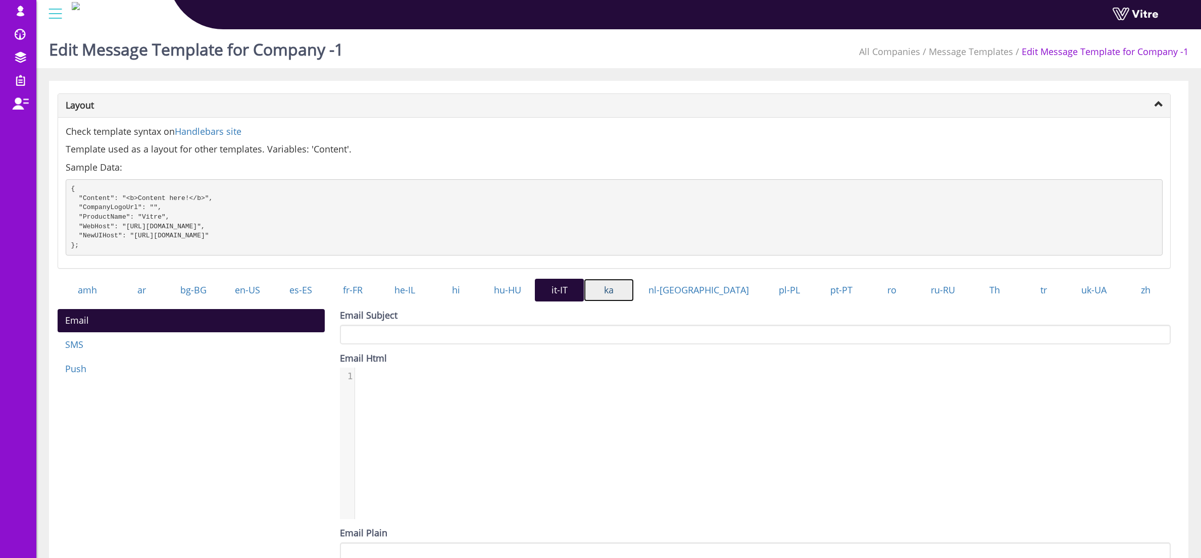
click at [634, 302] on link "ka" at bounding box center [609, 290] width 50 height 23
click at [690, 302] on link "nl-[GEOGRAPHIC_DATA]" at bounding box center [699, 290] width 130 height 23
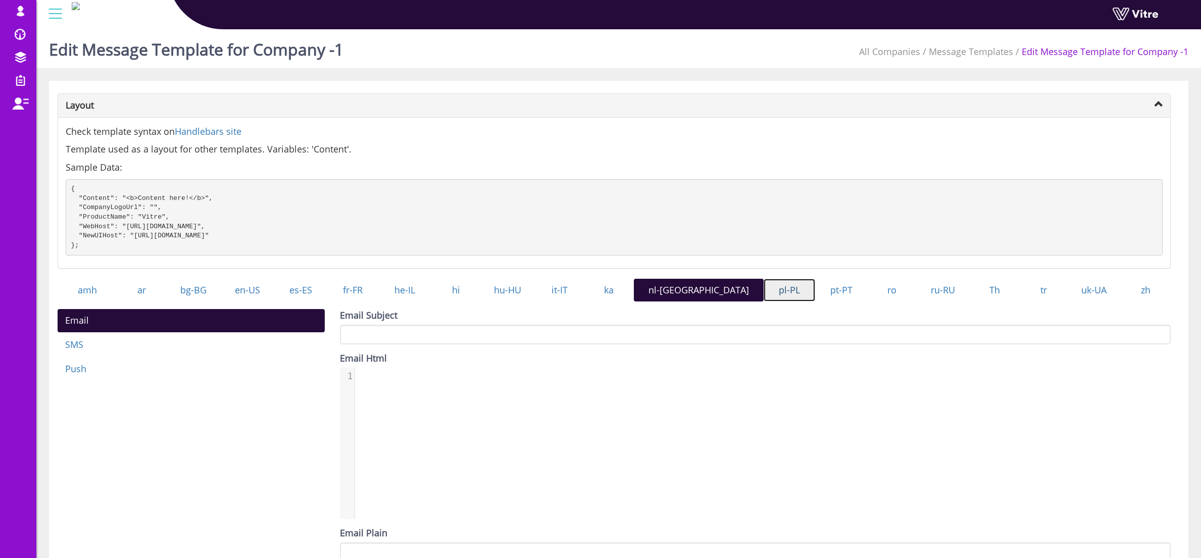
click at [763, 302] on link "pl-PL" at bounding box center [788, 290] width 51 height 23
click at [815, 302] on link "pt-PT" at bounding box center [841, 290] width 52 height 23
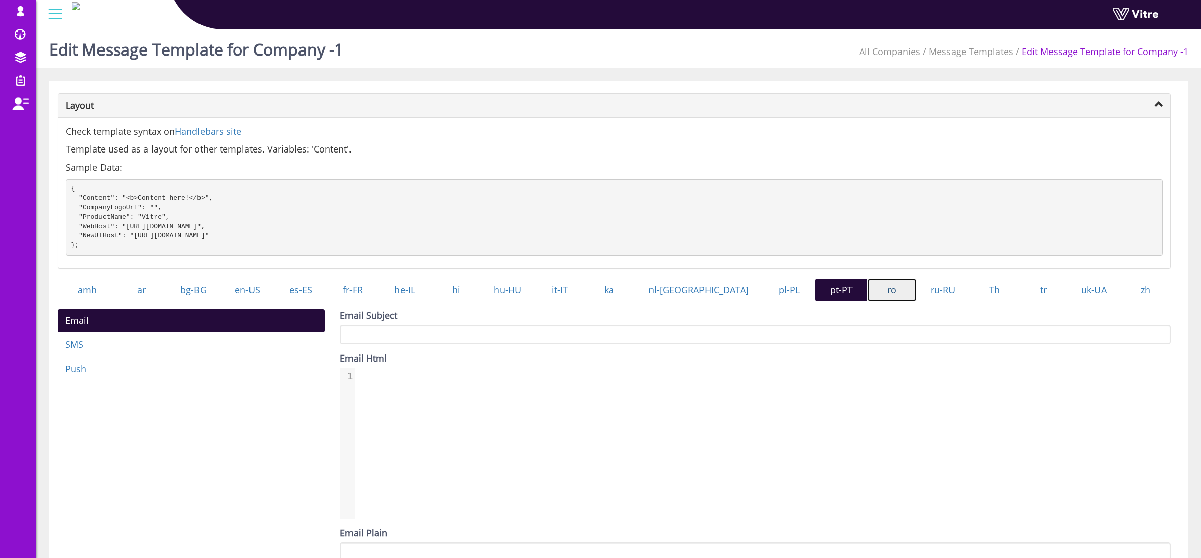
click at [867, 302] on link "ro" at bounding box center [891, 290] width 49 height 23
click at [932, 302] on link "ru-RU" at bounding box center [942, 290] width 53 height 23
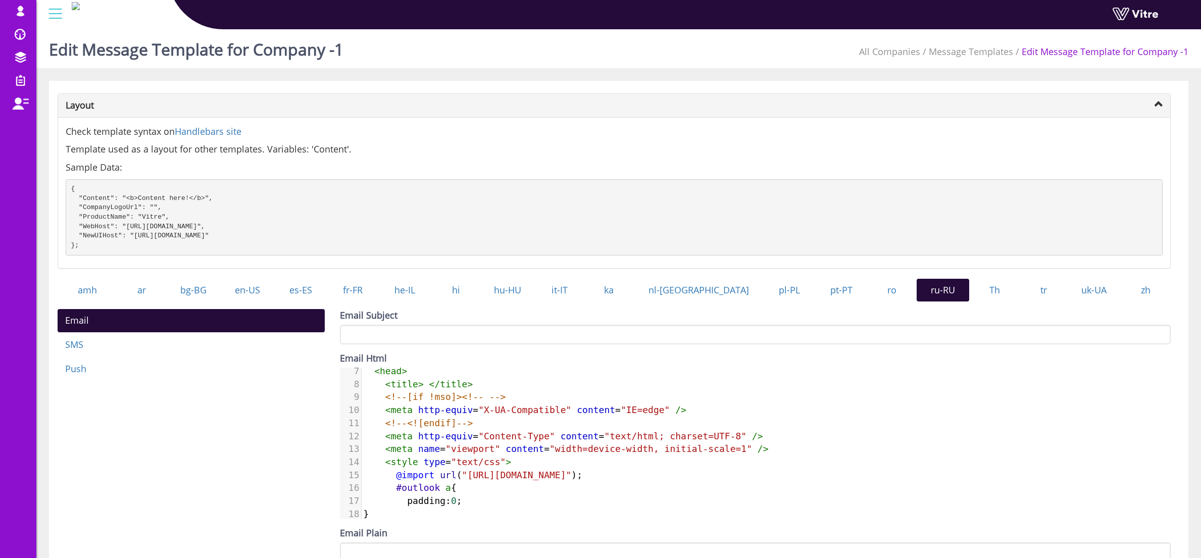
scroll to position [5, 0]
click at [536, 415] on span ""X-UA-Compatible"" at bounding box center [524, 409] width 93 height 11
type textarea "<!DOCTYPE html> <html xmlns="http://www.w3.org/1999/xhtml" xmlns:v="urn:schemas…"
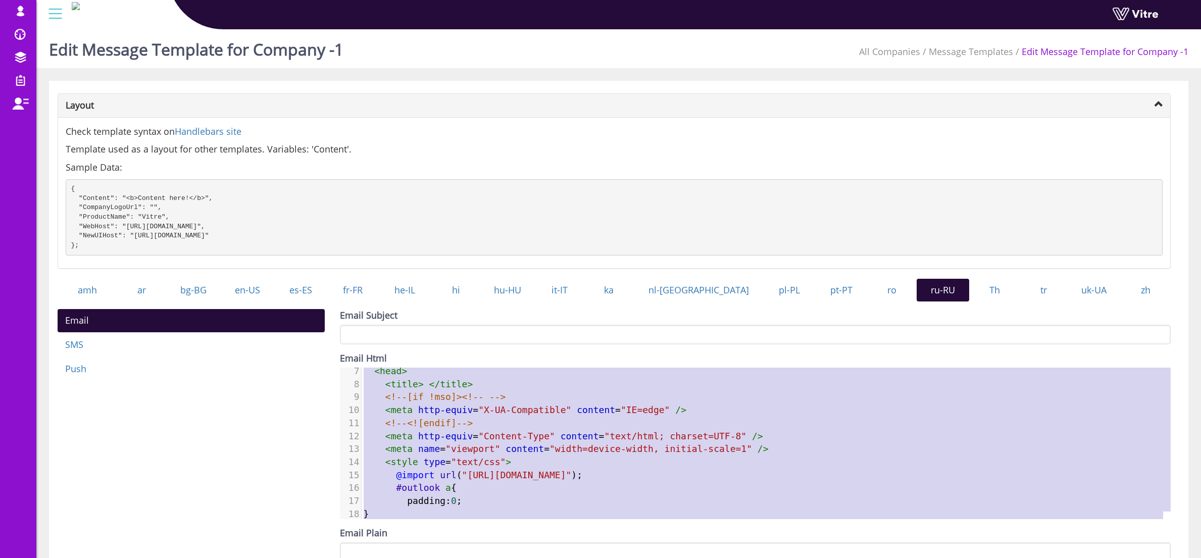
scroll to position [5673, 0]
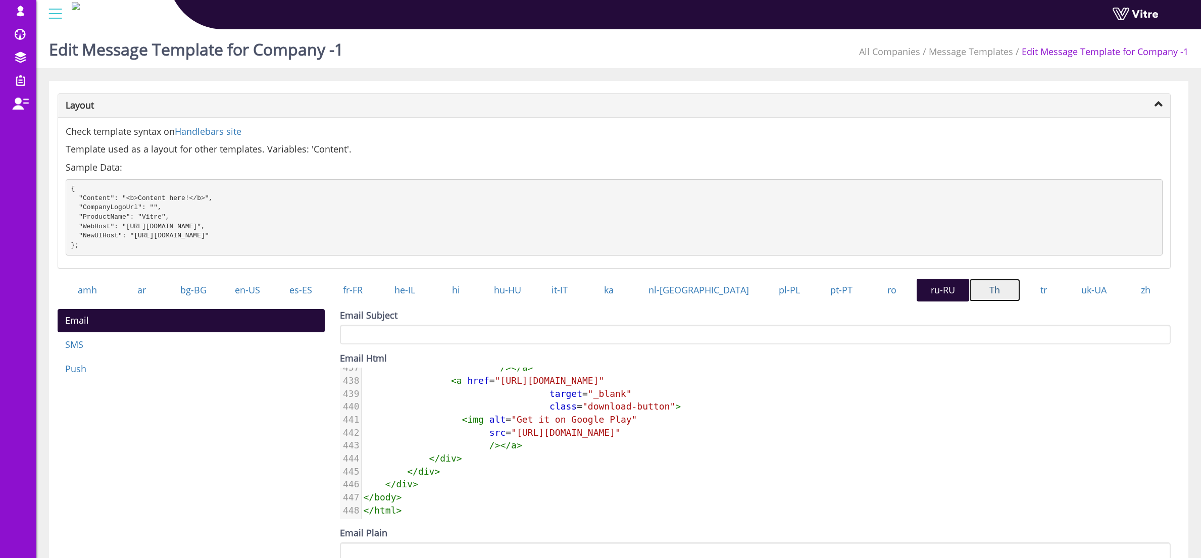
click at [993, 302] on link "Th" at bounding box center [994, 290] width 51 height 23
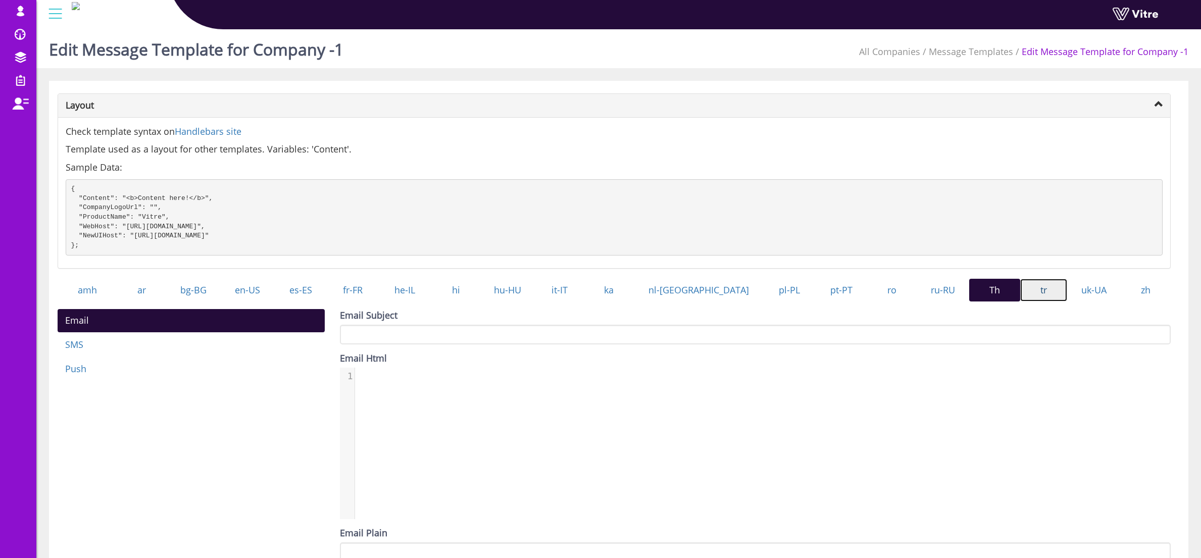
click at [1034, 302] on link "tr" at bounding box center [1043, 290] width 47 height 23
click at [1090, 298] on link "uk-UA" at bounding box center [1094, 290] width 54 height 23
click at [1147, 298] on link "zh" at bounding box center [1145, 290] width 50 height 23
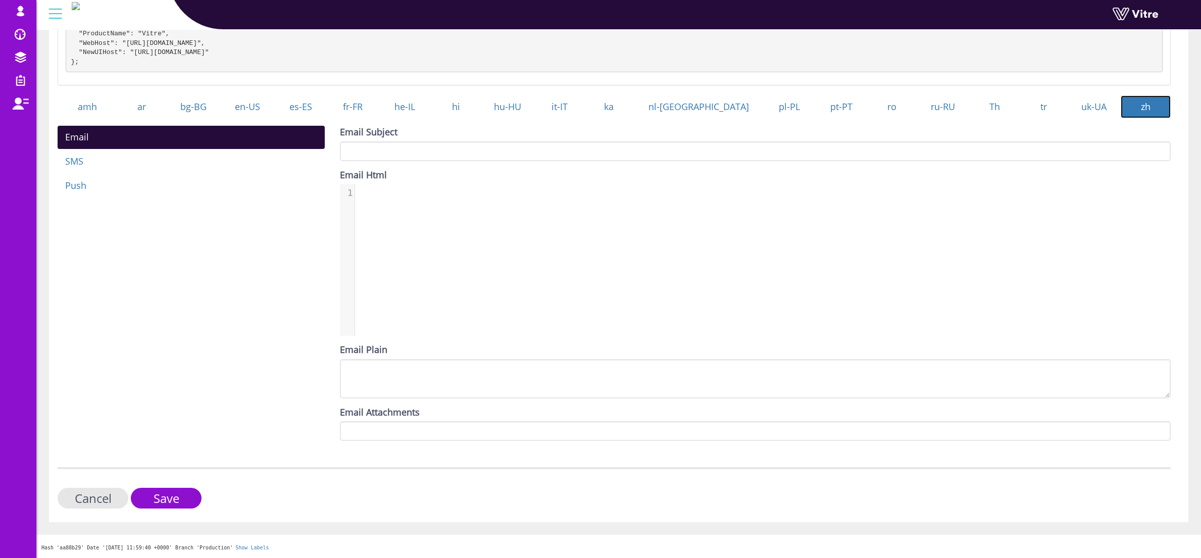
scroll to position [193, 0]
click at [179, 499] on input "Save" at bounding box center [166, 498] width 71 height 21
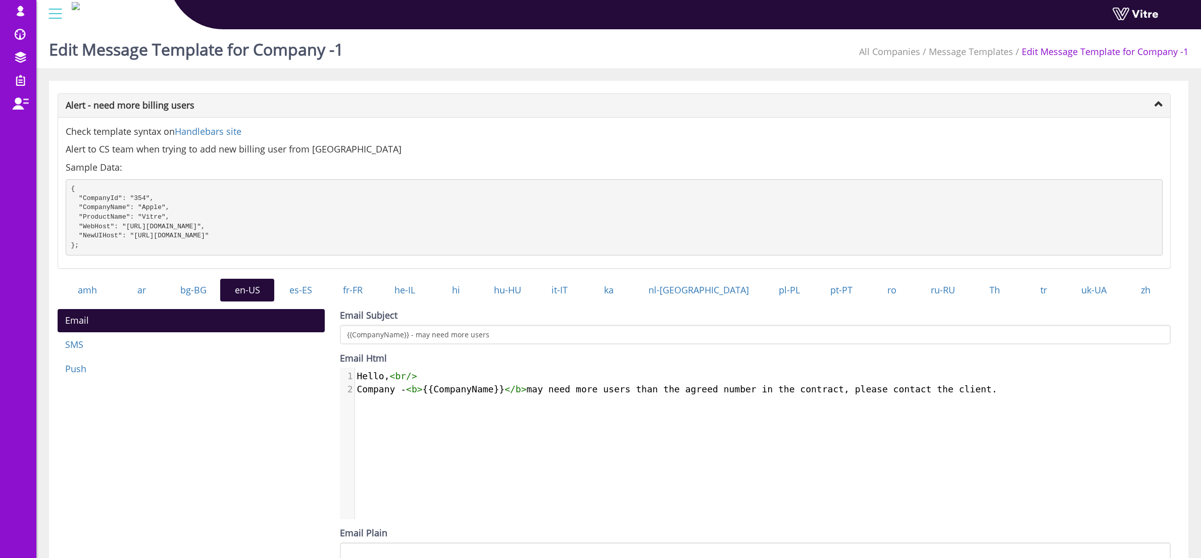
click at [406, 394] on span "Company - < b > {{CompanyName}} </ b > may need more users than the agreed numb…" at bounding box center [677, 389] width 640 height 11
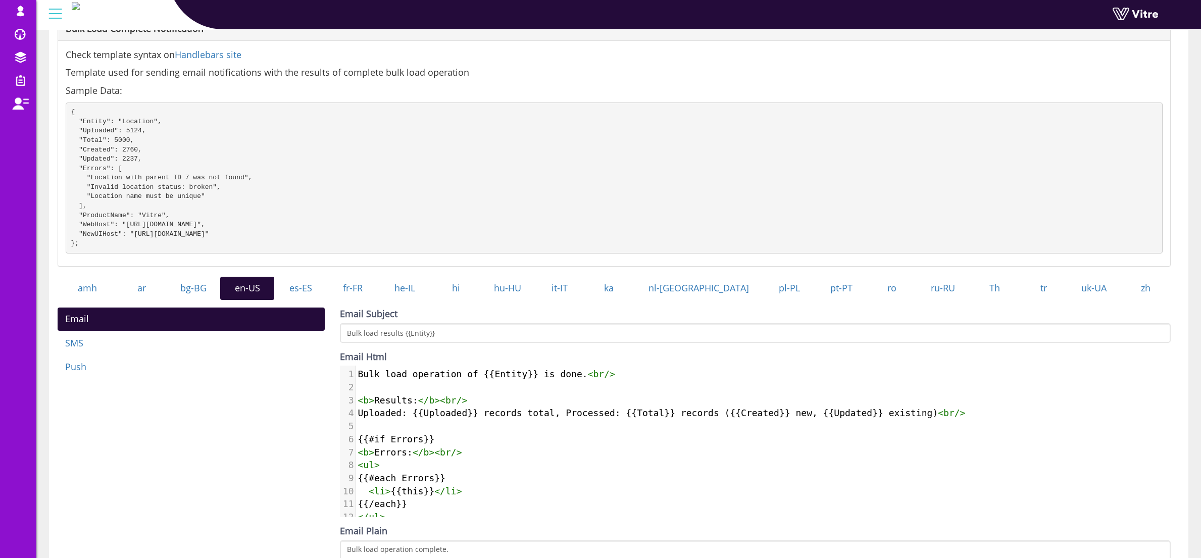
scroll to position [56, 0]
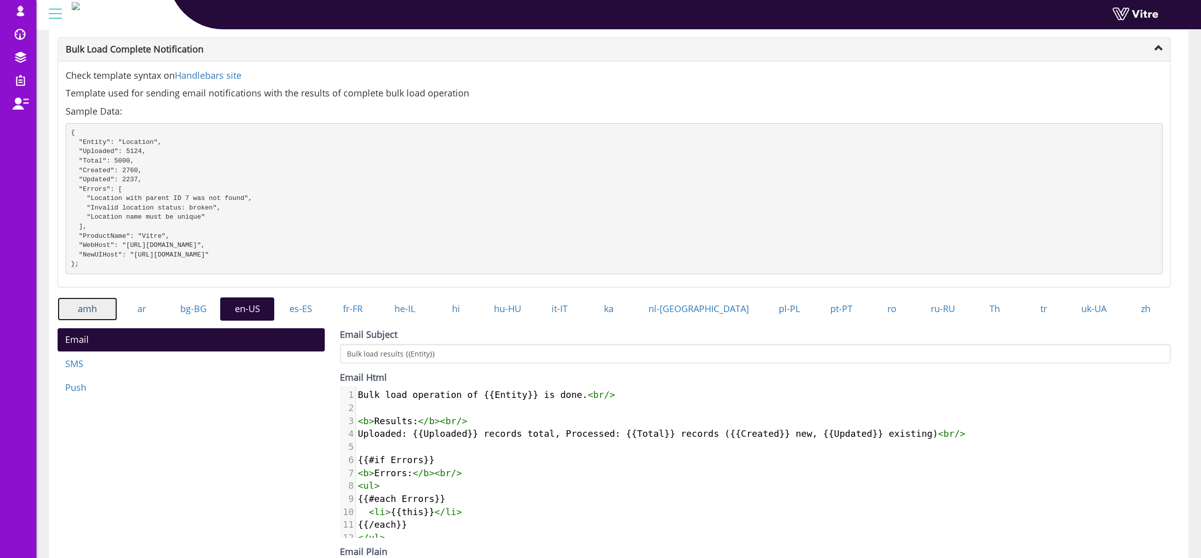
click at [90, 317] on link "amh" at bounding box center [88, 308] width 60 height 23
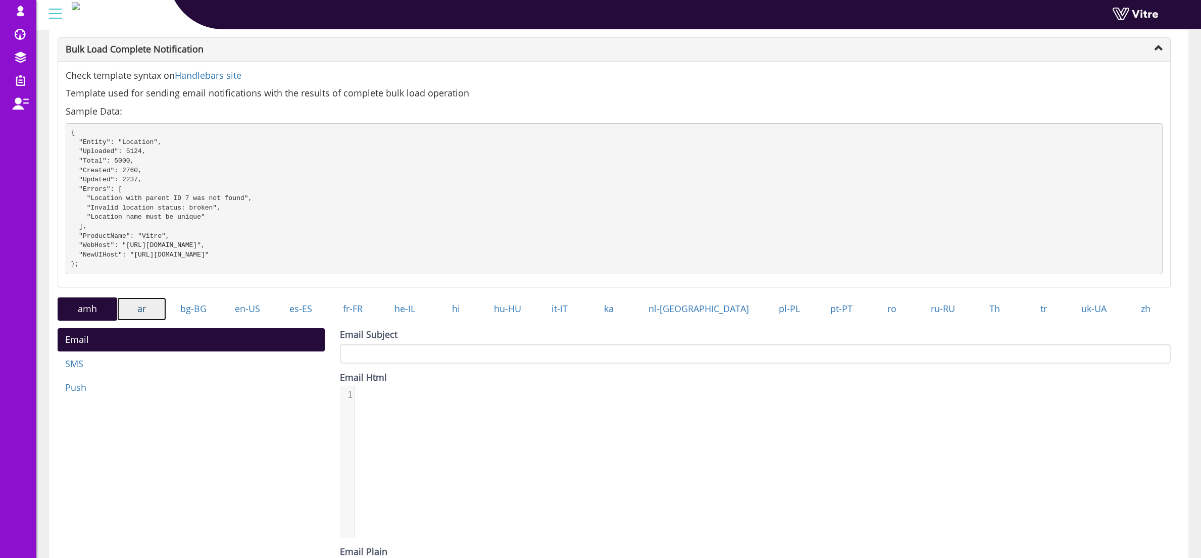
click at [152, 320] on link "ar" at bounding box center [141, 308] width 49 height 23
click at [193, 321] on link "bg-BG" at bounding box center [193, 308] width 54 height 23
click at [257, 321] on link "en-US" at bounding box center [247, 308] width 54 height 23
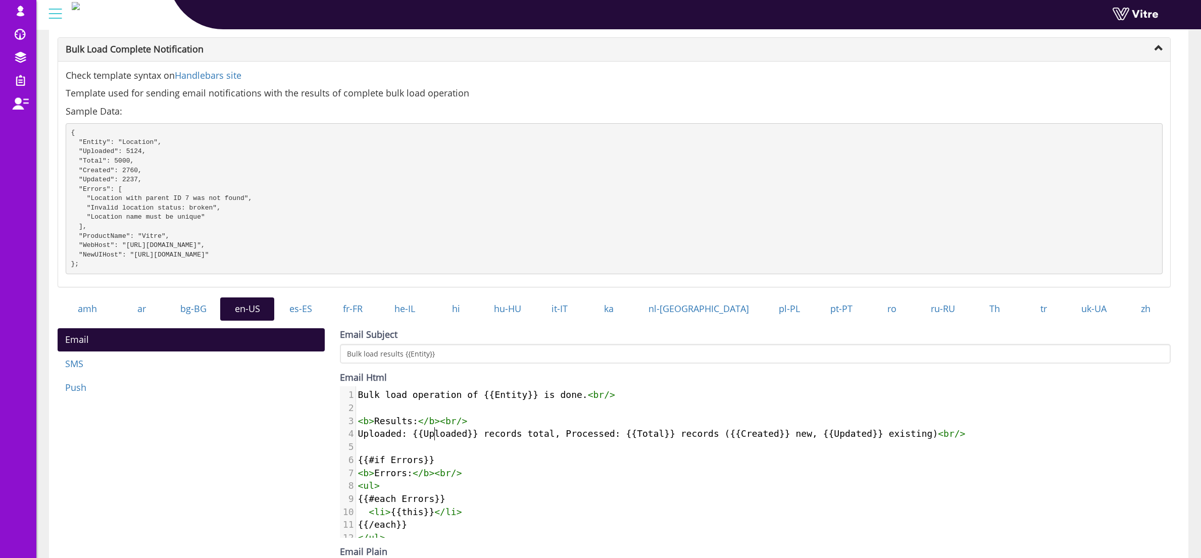
click at [433, 439] on span "Uploaded: {{Uploaded}} records total, Processed: {{Total}} records ({{Created}}…" at bounding box center [661, 433] width 607 height 11
type textarea "Bulk load operation of {{Entity}} is done.<br/> <b>Results:</b><br/> Uploaded: …"
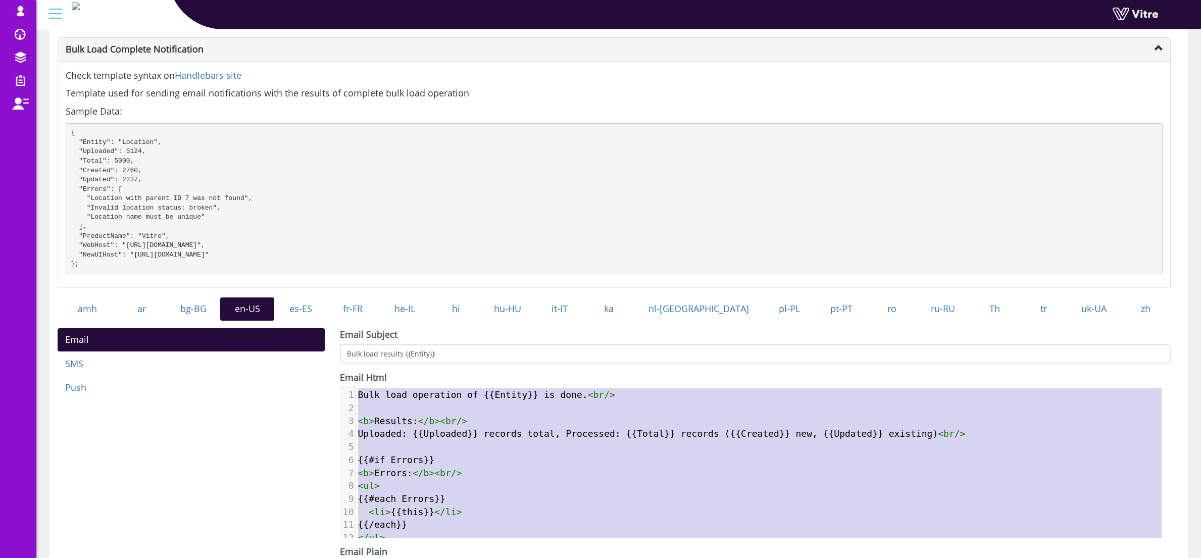
scroll to position [112, 0]
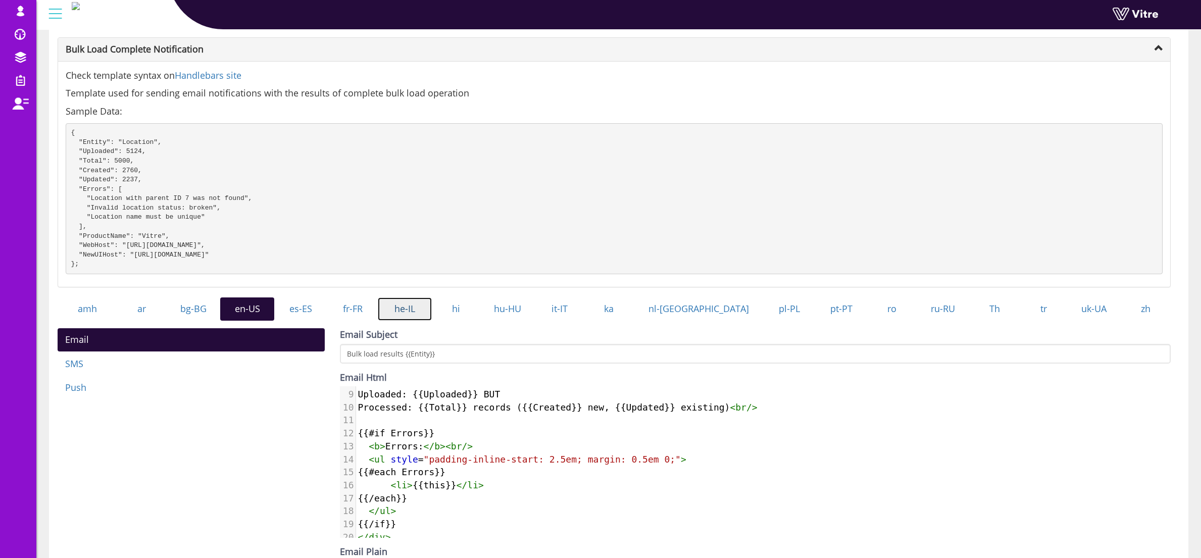
click at [426, 319] on link "he-IL" at bounding box center [405, 308] width 54 height 23
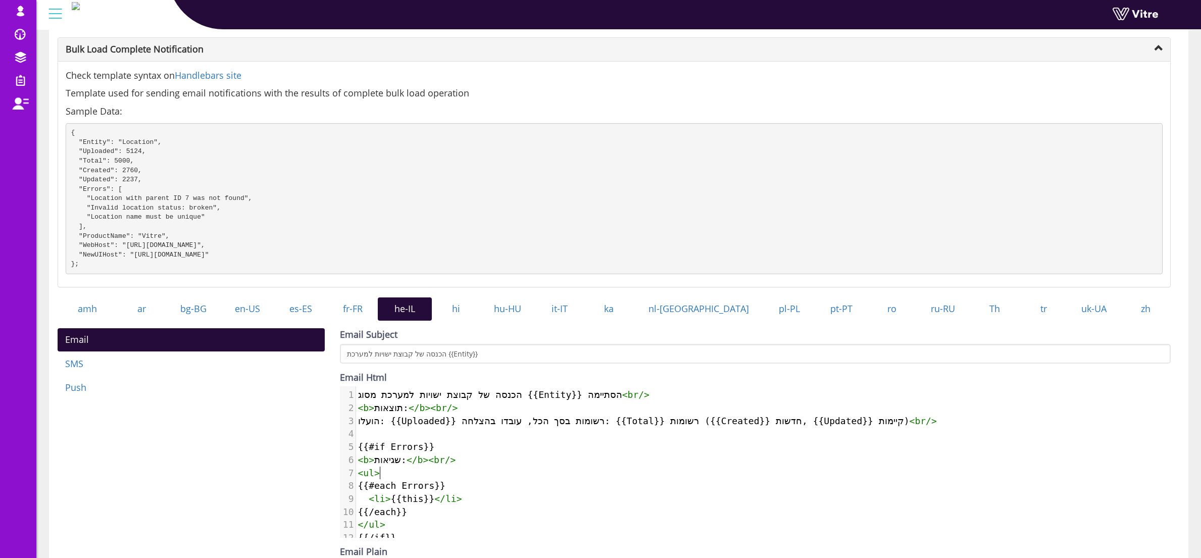
scroll to position [5, 0]
click at [484, 480] on pre "< ul >" at bounding box center [763, 473] width 815 height 13
type textarea "הכנסה של קבוצת ישויות למערכת מסוג {{Entity}} הסתיימה <br/> <b>תוצאות:</b><br/> …"
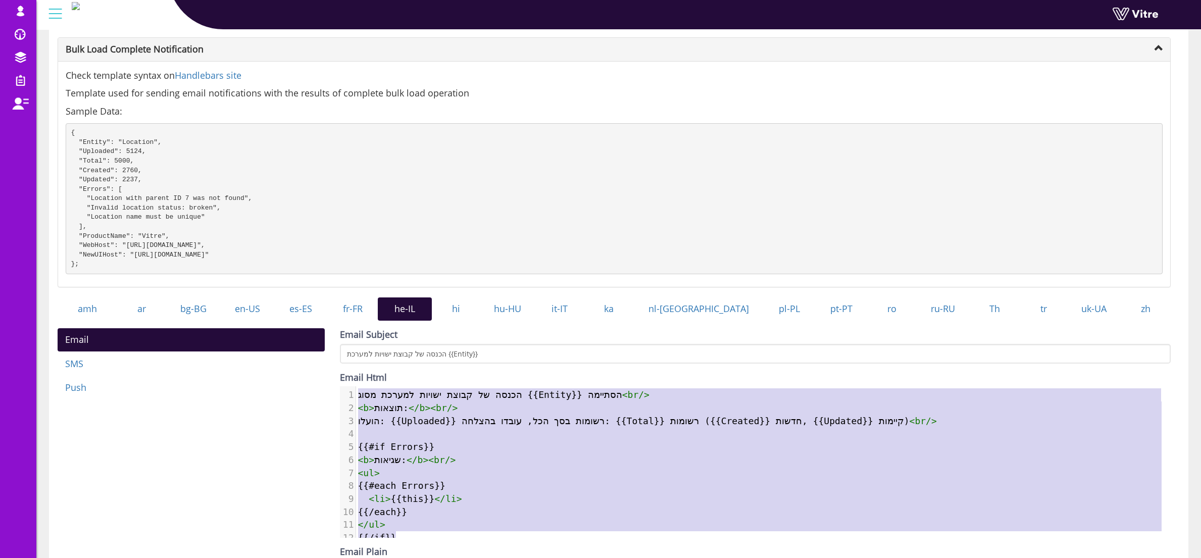
scroll to position [99, 0]
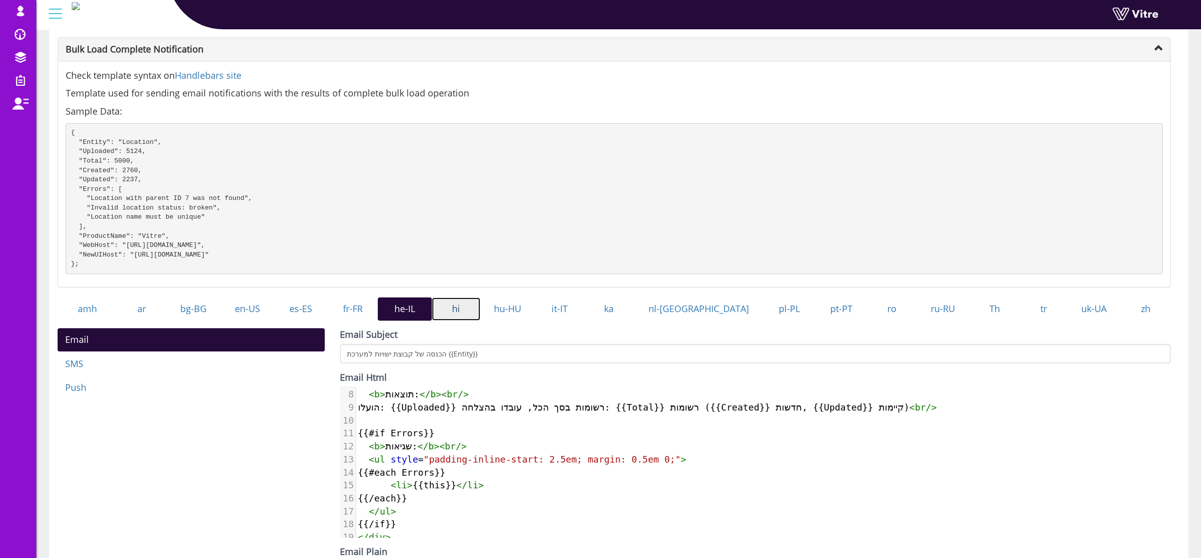
click at [480, 321] on link "hi" at bounding box center [456, 308] width 48 height 23
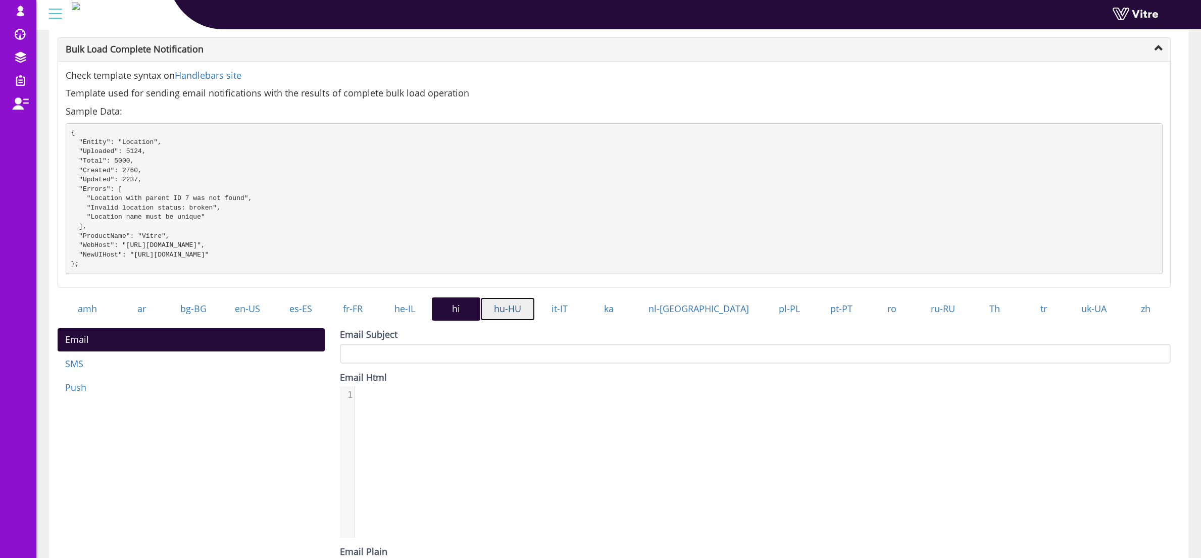
click at [535, 321] on link "hu-HU" at bounding box center [507, 308] width 55 height 23
click at [584, 321] on link "it-IT" at bounding box center [559, 308] width 49 height 23
click at [634, 321] on link "ka" at bounding box center [609, 308] width 50 height 23
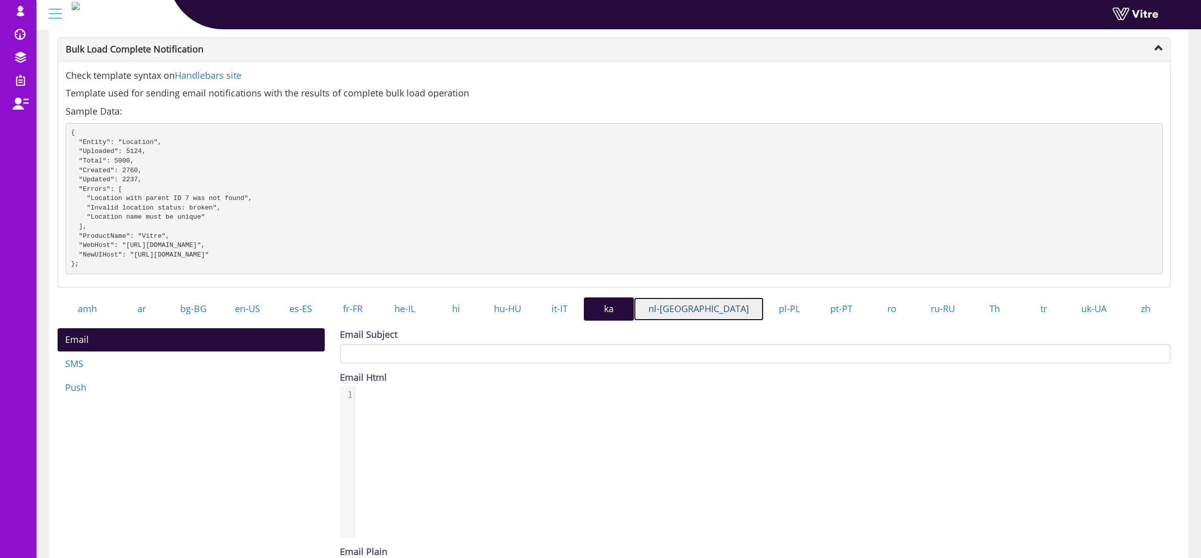
click at [703, 321] on link "nl-[GEOGRAPHIC_DATA]" at bounding box center [699, 308] width 130 height 23
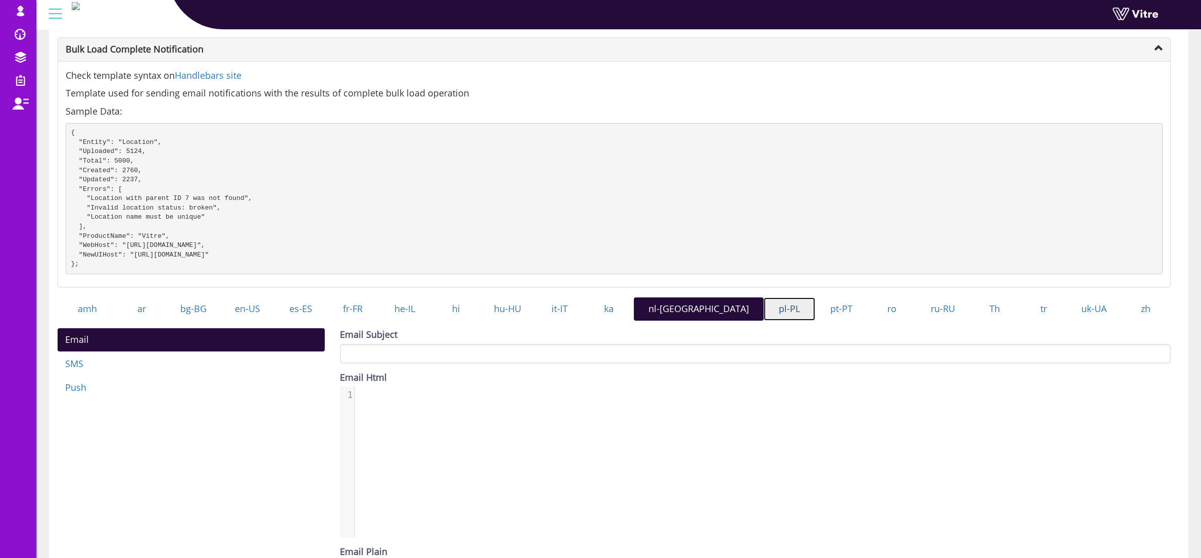
click at [765, 321] on link "pl-PL" at bounding box center [788, 308] width 51 height 23
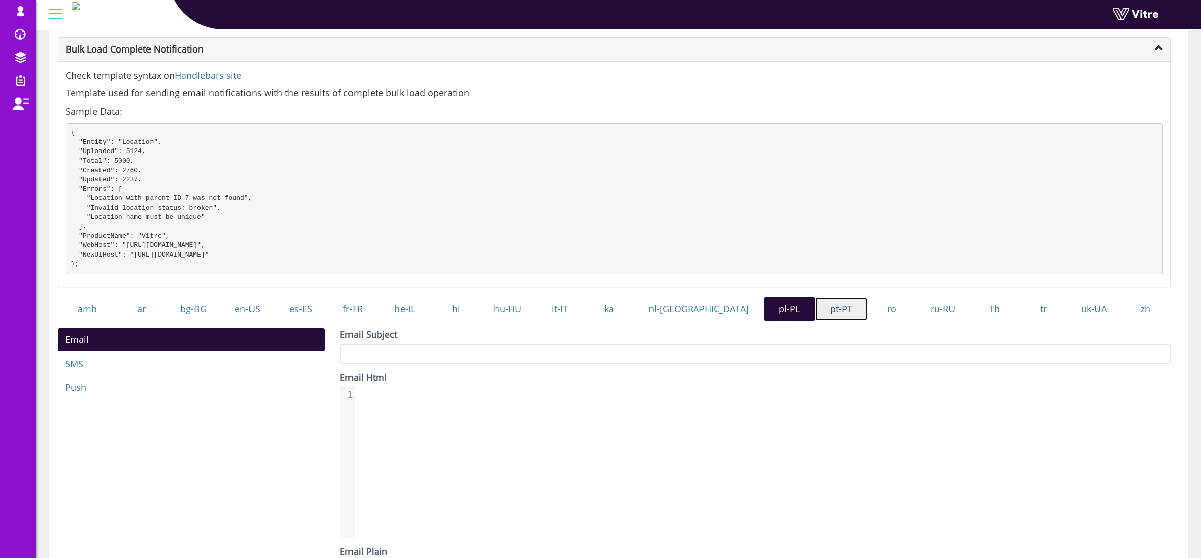
click at [815, 321] on link "pt-PT" at bounding box center [841, 308] width 52 height 23
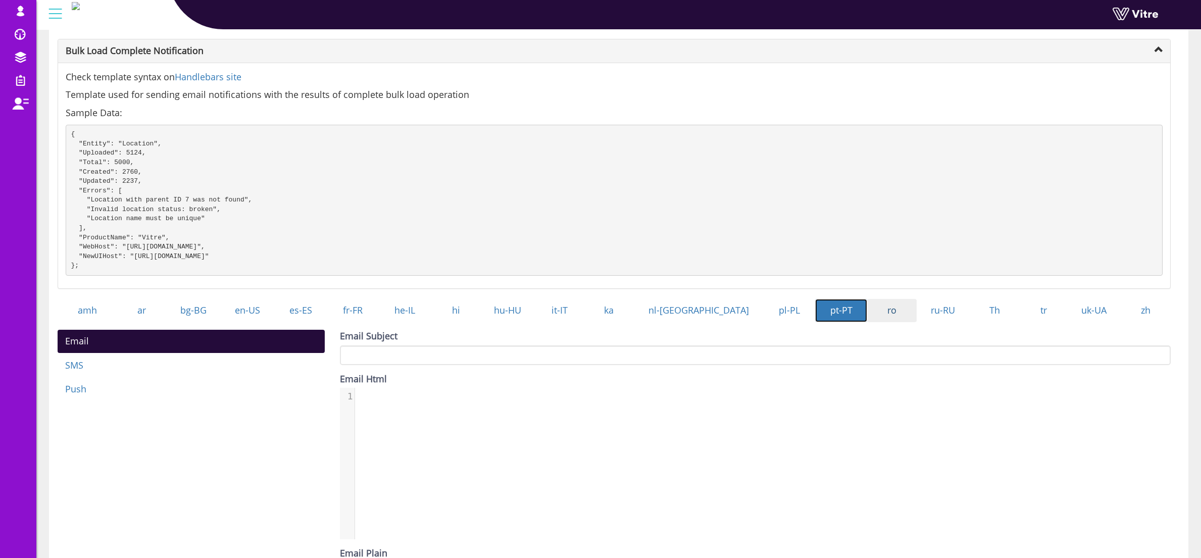
scroll to position [54, 0]
click at [867, 323] on link "ro" at bounding box center [891, 310] width 49 height 23
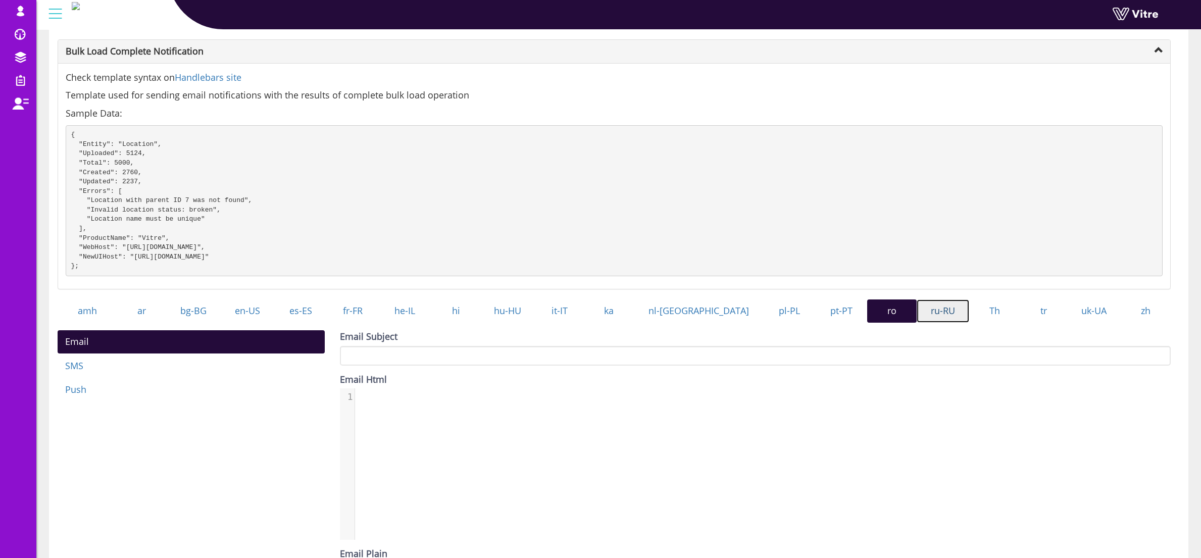
click at [932, 323] on link "ru-RU" at bounding box center [942, 310] width 53 height 23
click at [987, 323] on link "Th" at bounding box center [994, 310] width 51 height 23
click at [1032, 323] on link "tr" at bounding box center [1043, 310] width 47 height 23
click at [1088, 323] on link "uk-UA" at bounding box center [1094, 310] width 54 height 23
click at [1136, 321] on link "zh" at bounding box center [1145, 310] width 50 height 23
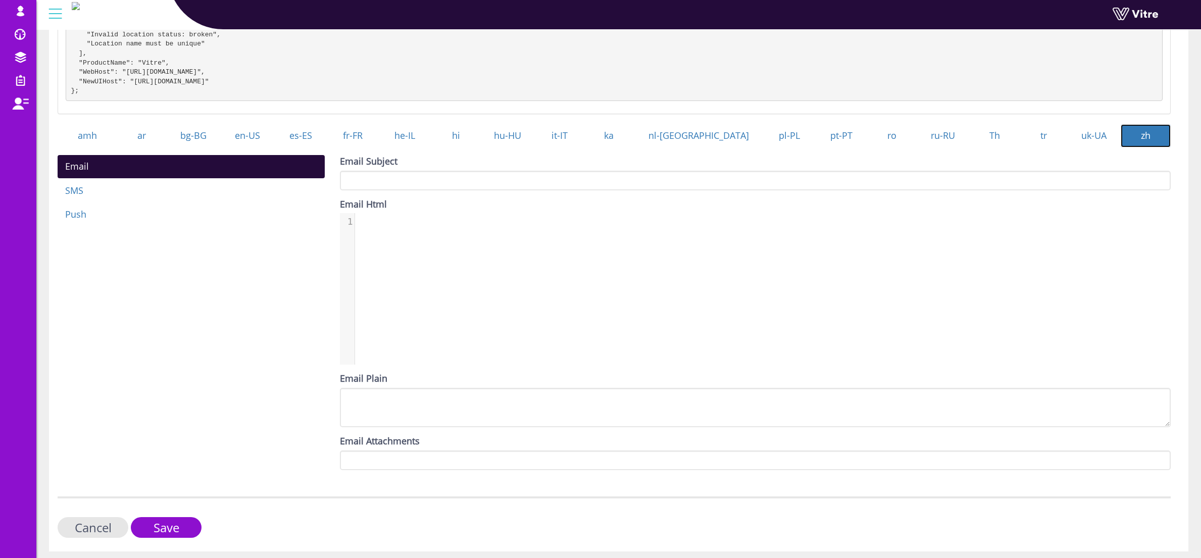
scroll to position [268, 0]
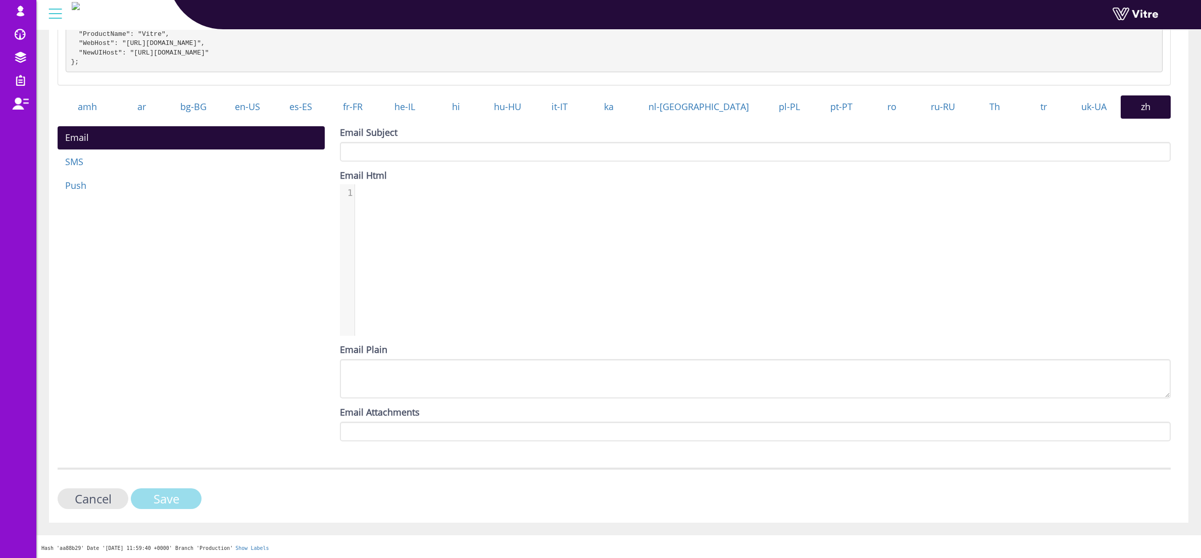
click at [164, 503] on input "Save" at bounding box center [166, 498] width 71 height 21
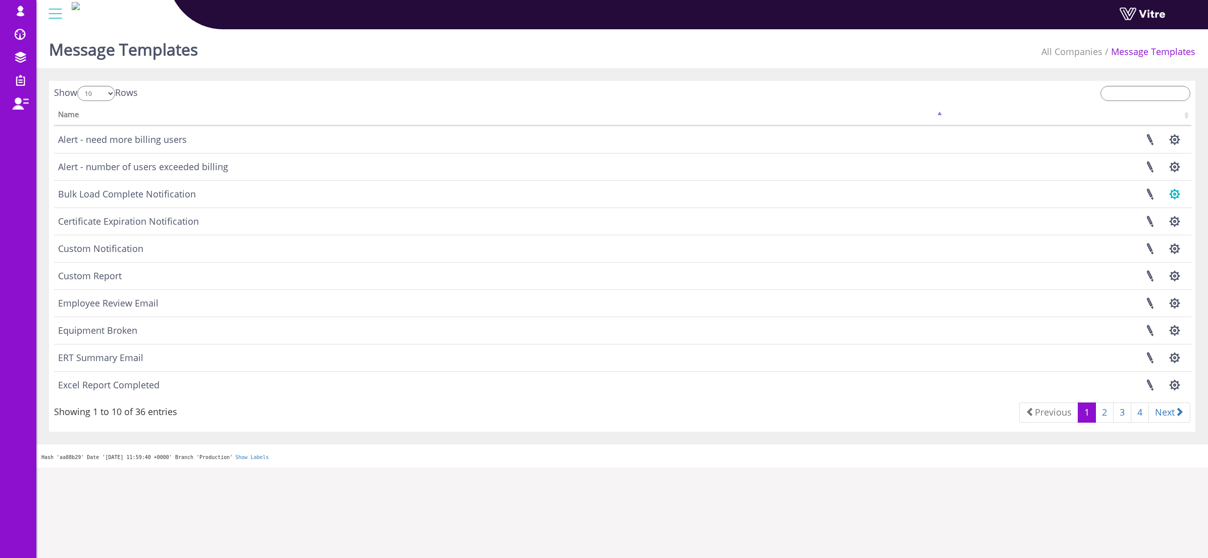
click at [1176, 199] on button "button" at bounding box center [1174, 194] width 25 height 27
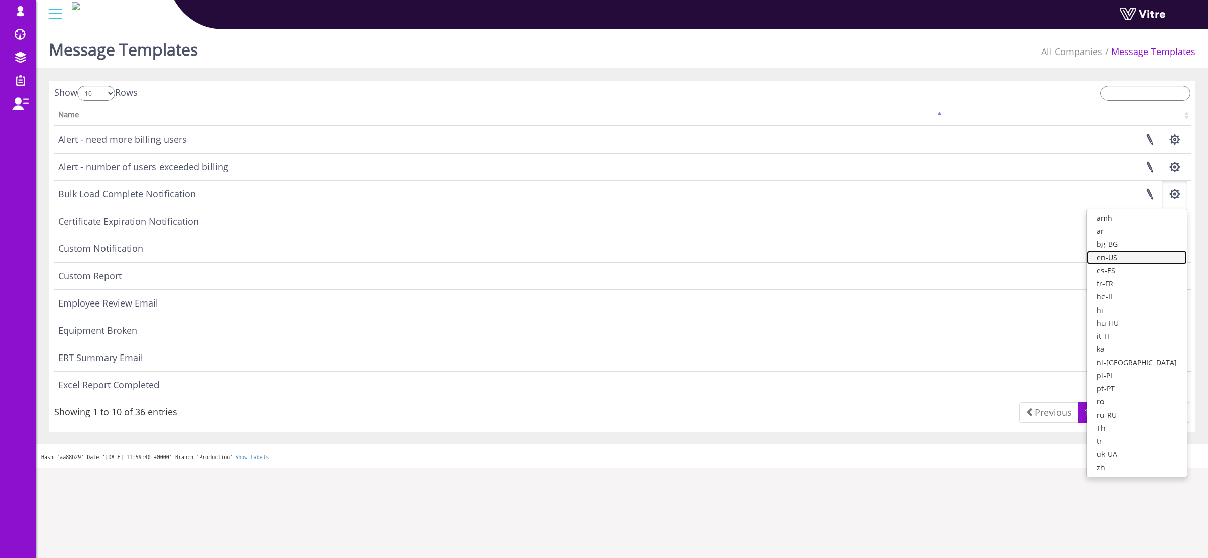
click at [1146, 260] on link "en-US" at bounding box center [1137, 257] width 100 height 13
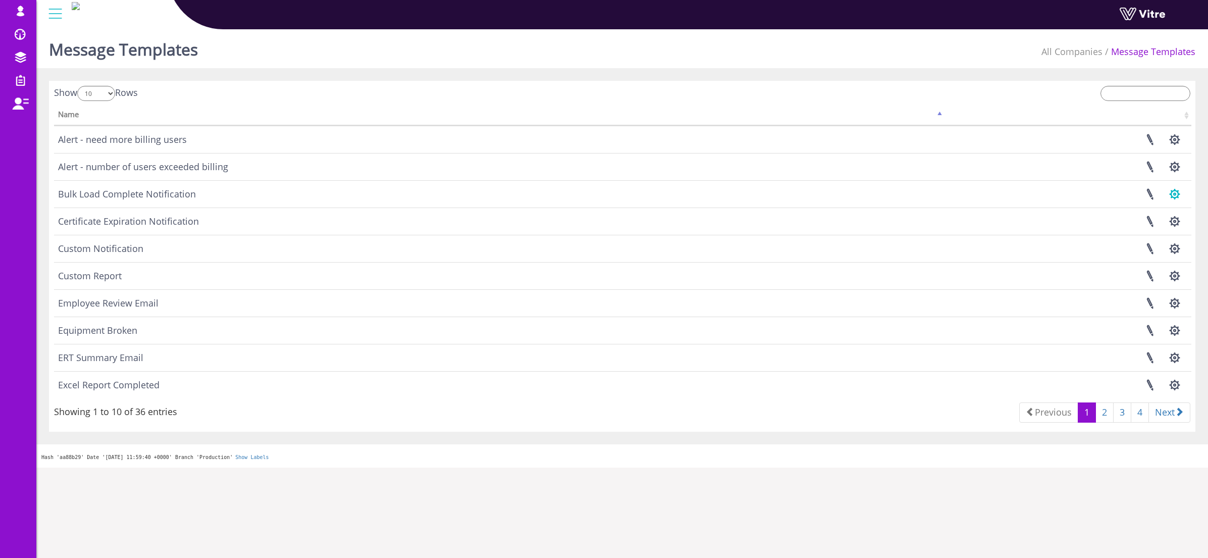
click at [1179, 194] on button "button" at bounding box center [1174, 194] width 25 height 27
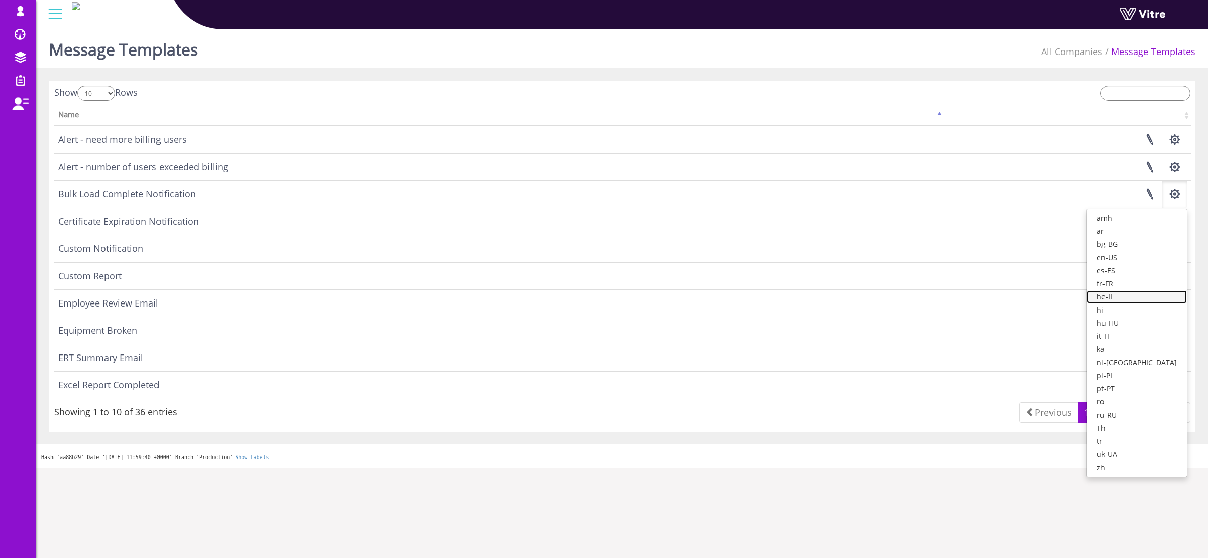
click at [1144, 294] on link "he-IL" at bounding box center [1137, 296] width 100 height 13
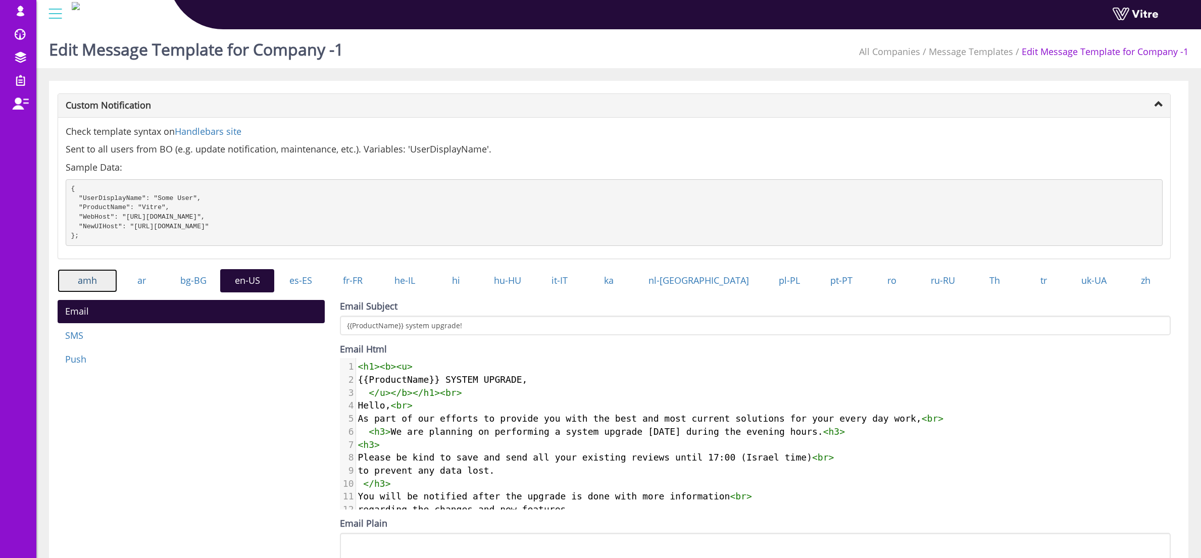
click at [87, 292] on link "amh" at bounding box center [88, 280] width 60 height 23
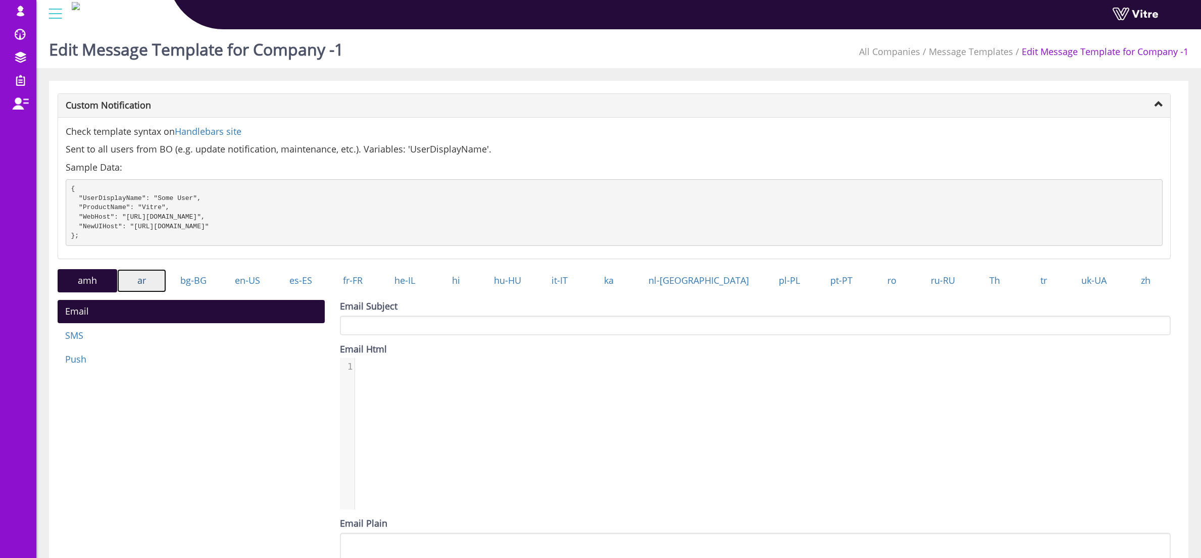
click at [128, 291] on link "ar" at bounding box center [141, 280] width 49 height 23
click at [198, 291] on link "bg-BG" at bounding box center [193, 280] width 54 height 23
click at [257, 292] on link "en-US" at bounding box center [247, 280] width 54 height 23
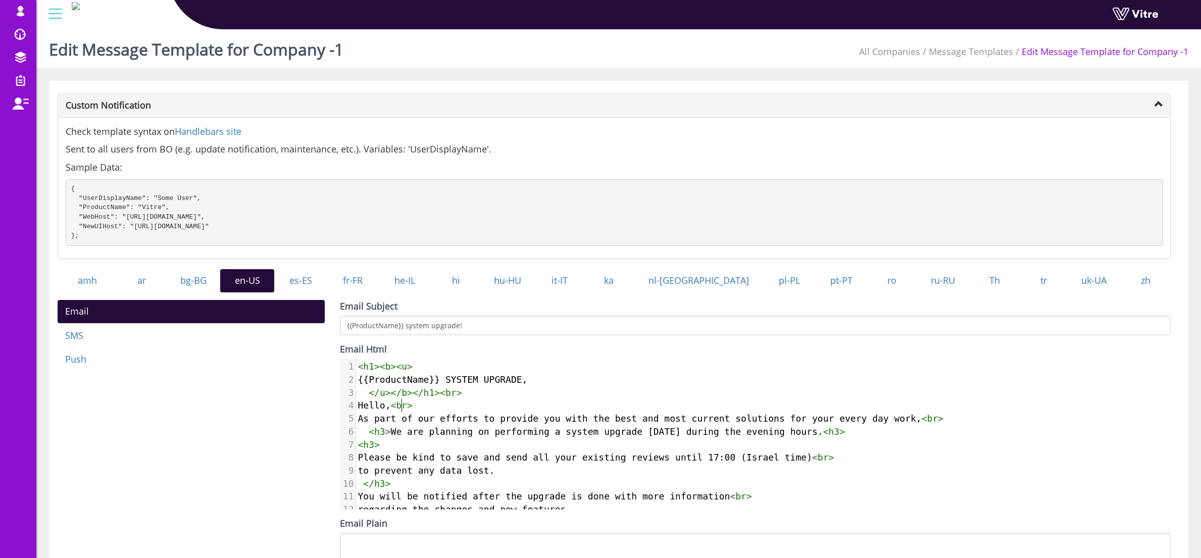
scroll to position [5, 0]
click at [400, 410] on span "br" at bounding box center [401, 405] width 11 height 11
type textarea "<h1><b><u> {{ProductName}} SYSTEM UPGRADE, </u></b></h1><br> Hello,<br> As part…"
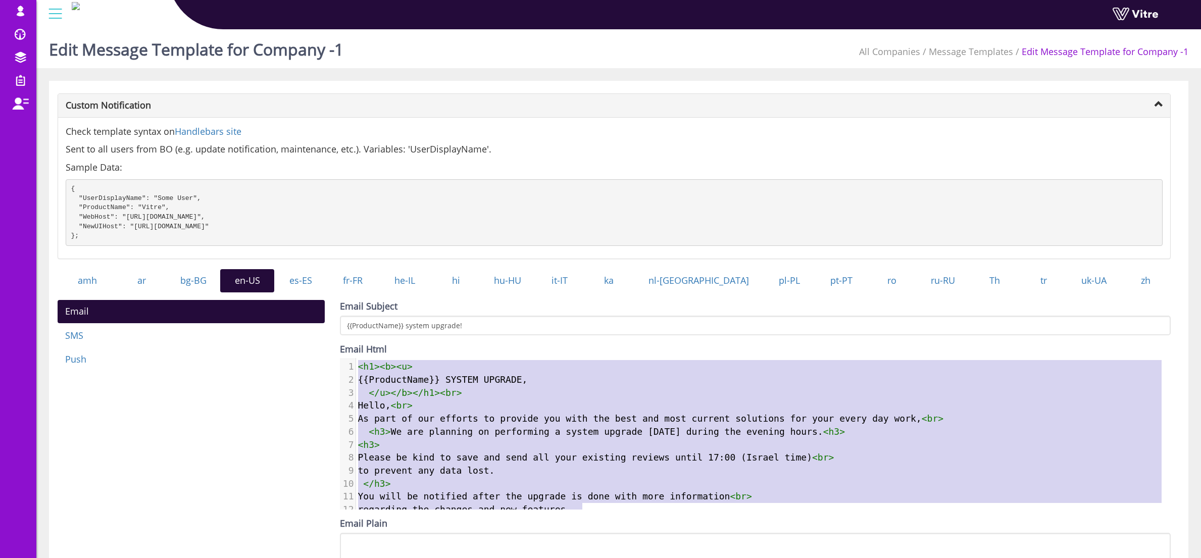
scroll to position [8, 0]
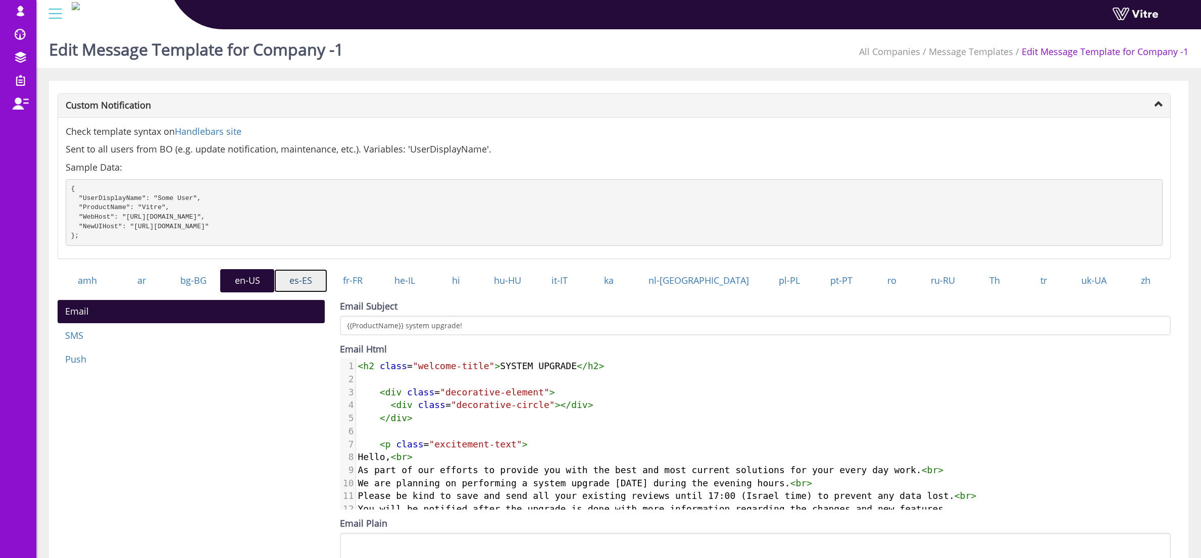
click at [326, 290] on link "es-ES" at bounding box center [300, 280] width 53 height 23
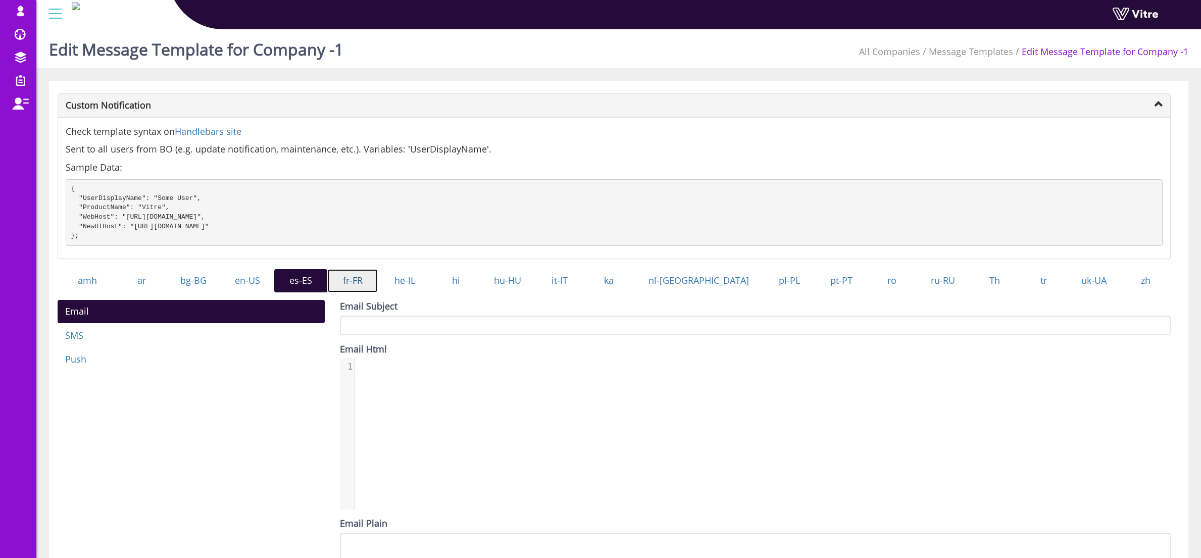
click at [378, 292] on link "fr-FR" at bounding box center [352, 280] width 50 height 23
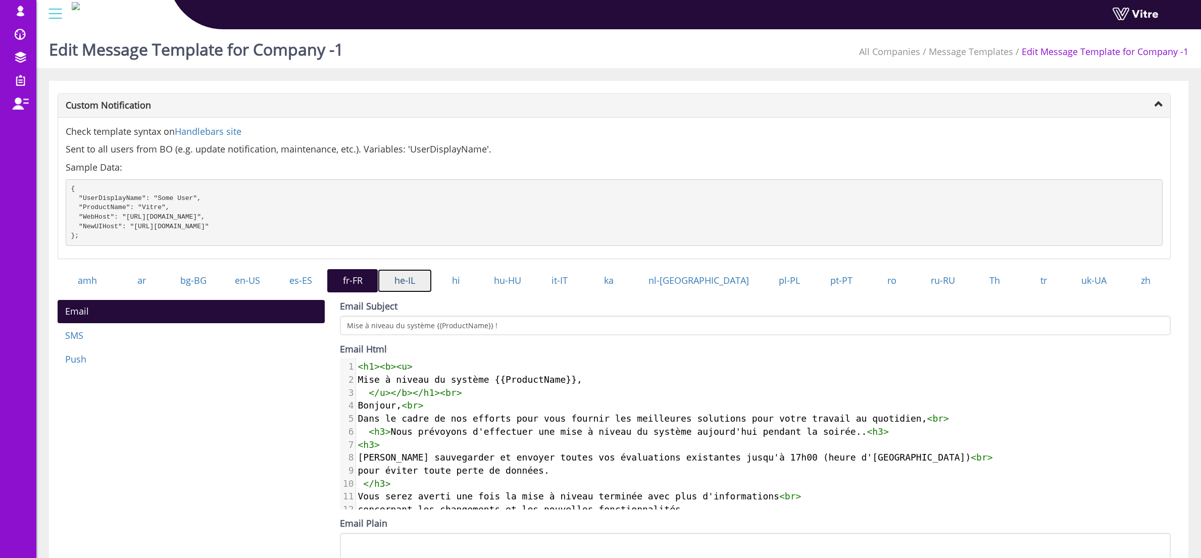
click at [431, 291] on link "he-IL" at bounding box center [405, 280] width 54 height 23
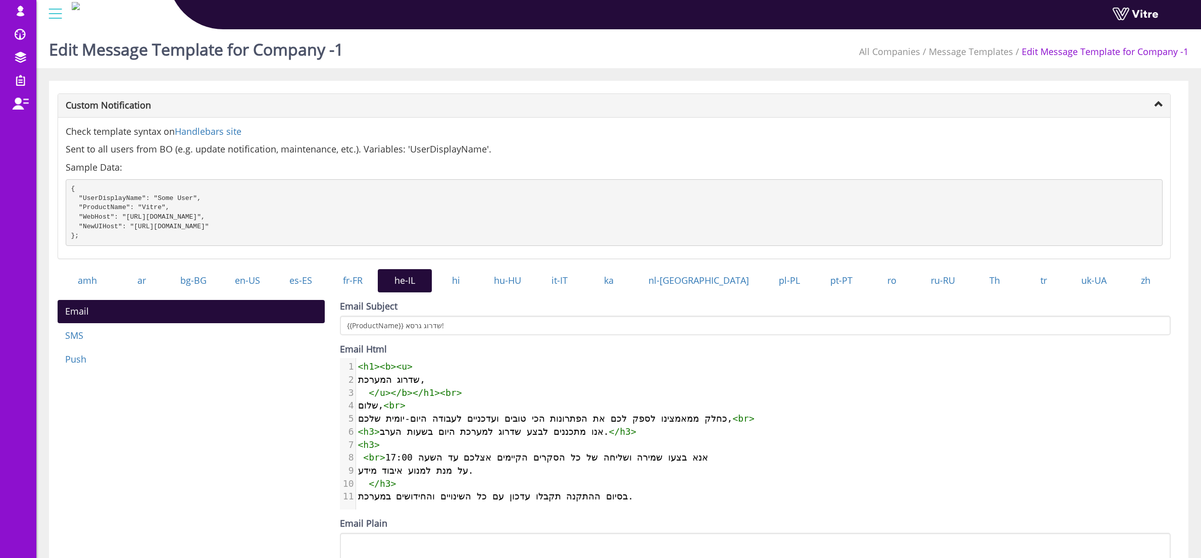
click at [432, 435] on span "< h3 > אנו מתכננים לבצע שדרוג למערכת היום בשעות הערב. </ h3 >" at bounding box center [497, 431] width 278 height 11
type textarea "<h1><b><u> שדרוג המערכת, </u></b></h1><br> שלום,<br> כחלק ממאמצינו לספק לכם את …"
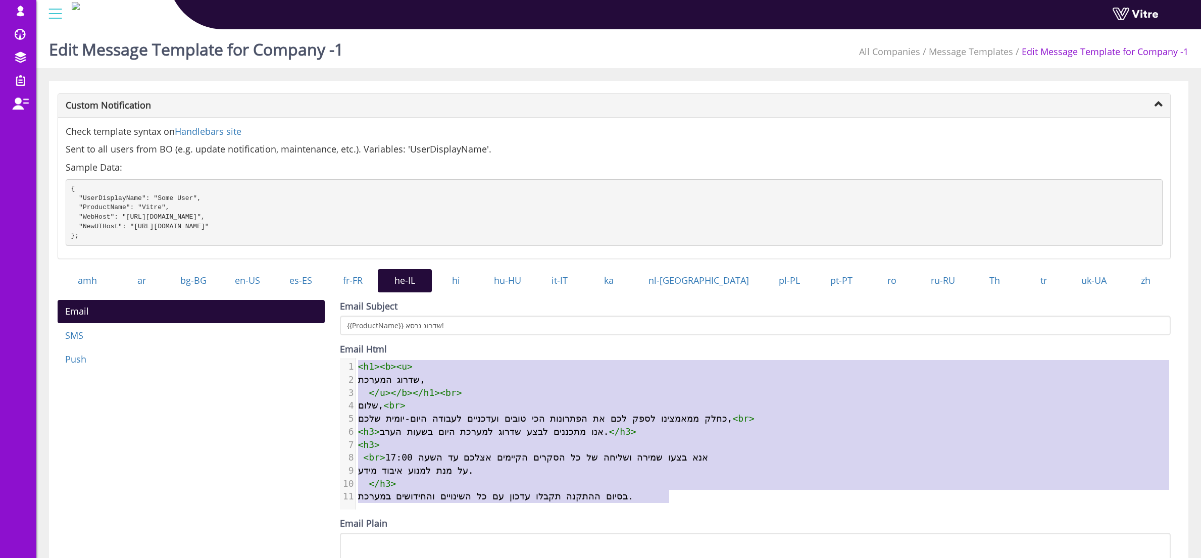
scroll to position [47, 0]
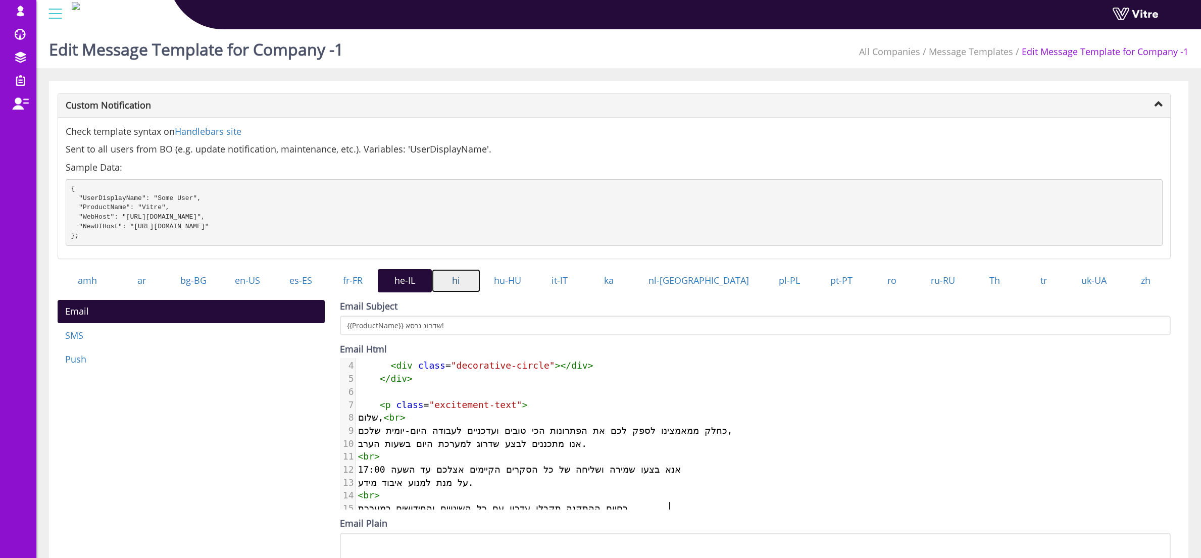
click at [480, 292] on link "hi" at bounding box center [456, 280] width 48 height 23
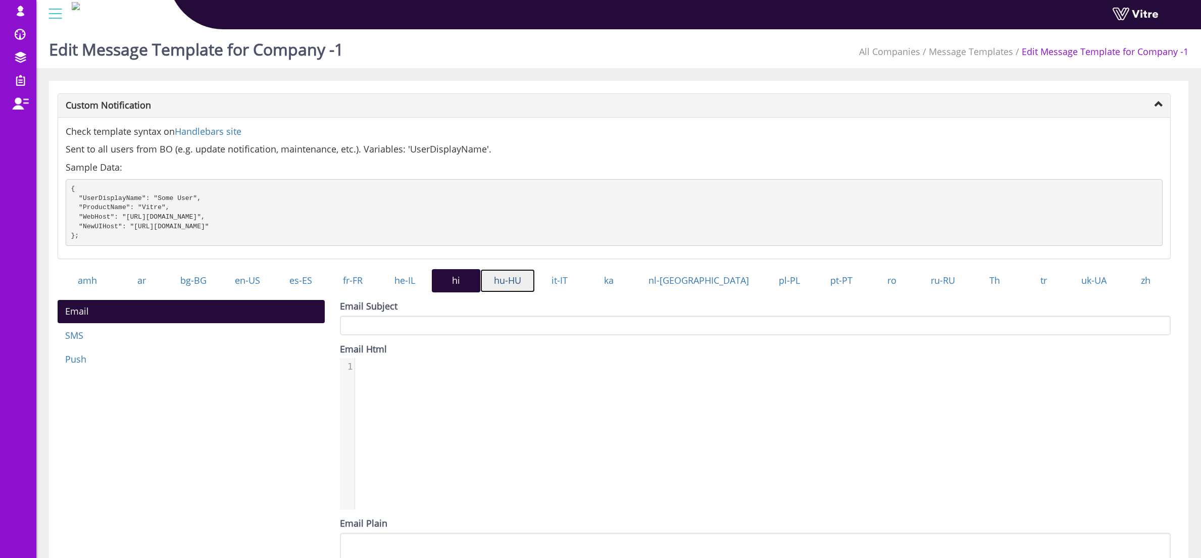
click at [535, 292] on link "hu-HU" at bounding box center [507, 280] width 55 height 23
click at [584, 292] on link "it-IT" at bounding box center [559, 280] width 49 height 23
click at [634, 292] on link "ka" at bounding box center [609, 280] width 50 height 23
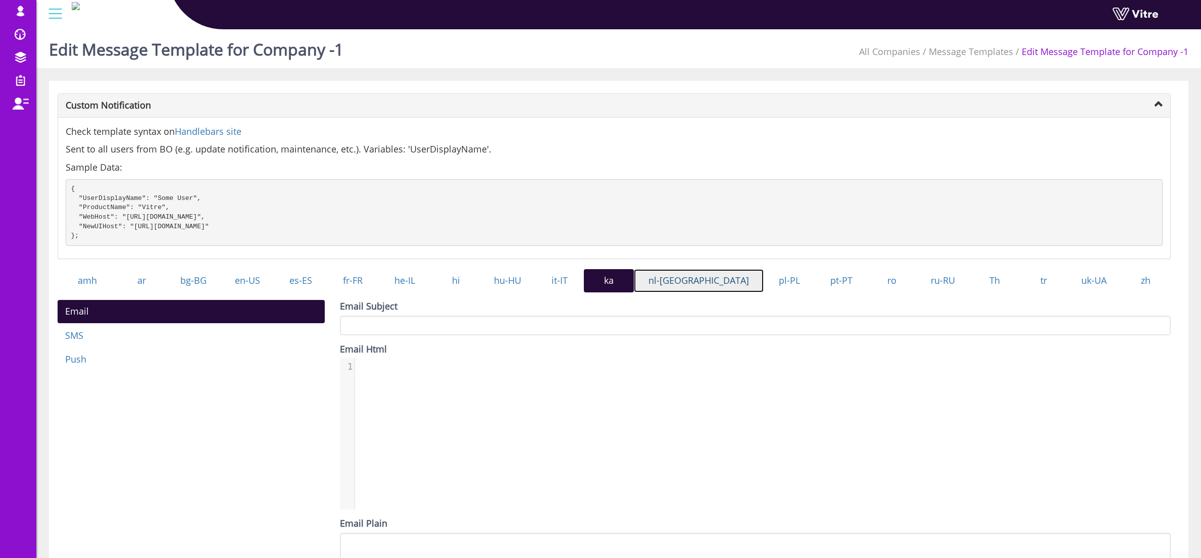
click at [697, 292] on link "nl-[GEOGRAPHIC_DATA]" at bounding box center [699, 280] width 130 height 23
click at [763, 292] on link "pl-PL" at bounding box center [788, 280] width 51 height 23
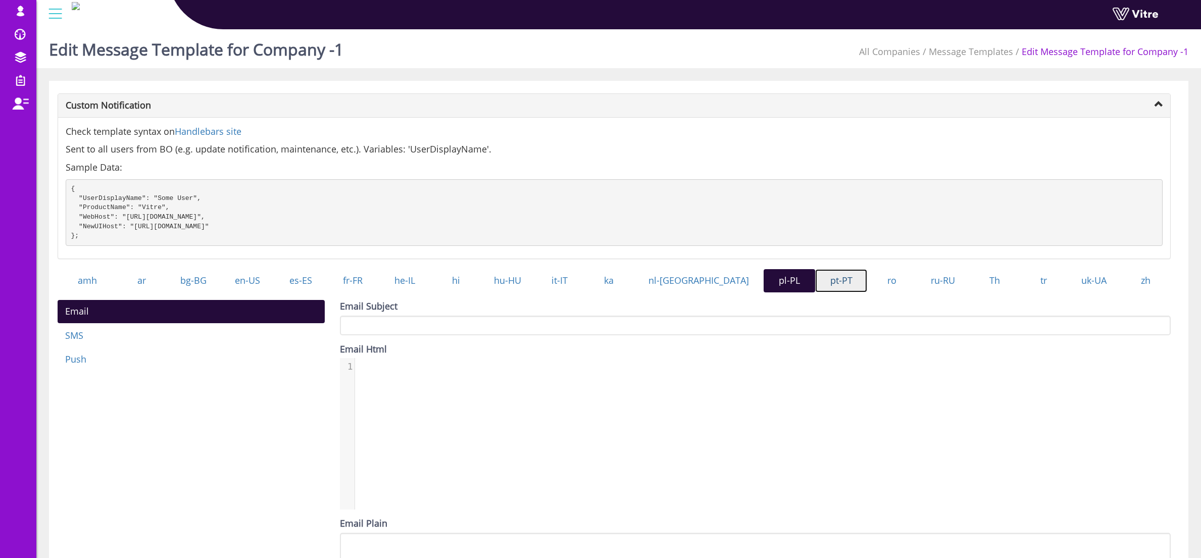
click at [821, 292] on link "pt-PT" at bounding box center [841, 280] width 52 height 23
click at [870, 292] on link "ro" at bounding box center [891, 280] width 49 height 23
click at [927, 292] on link "ru-RU" at bounding box center [942, 280] width 53 height 23
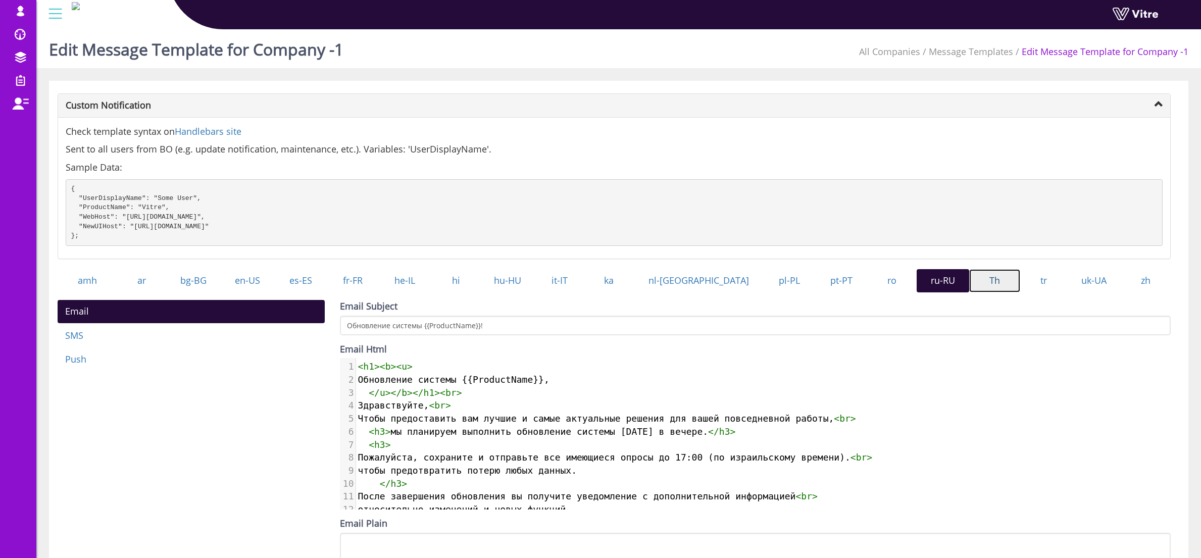
click at [979, 287] on link "Th" at bounding box center [994, 280] width 51 height 23
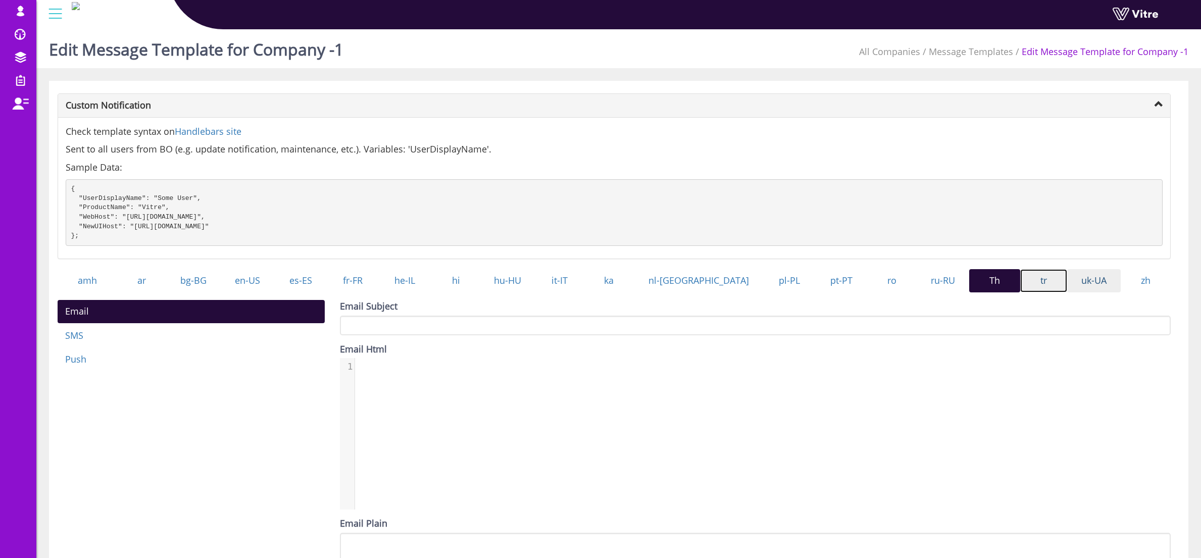
drag, startPoint x: 1036, startPoint y: 292, endPoint x: 1094, endPoint y: 293, distance: 58.1
click at [1036, 292] on link "tr" at bounding box center [1043, 280] width 47 height 23
click at [1094, 292] on link "uk-UA" at bounding box center [1094, 280] width 54 height 23
click at [1136, 292] on link "zh" at bounding box center [1145, 280] width 50 height 23
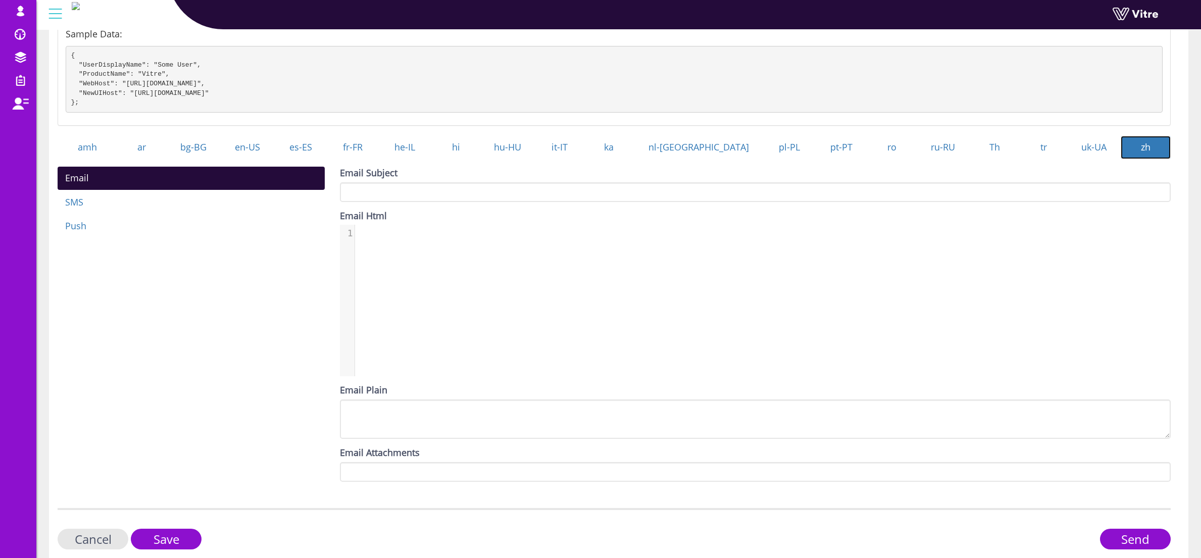
scroll to position [183, 0]
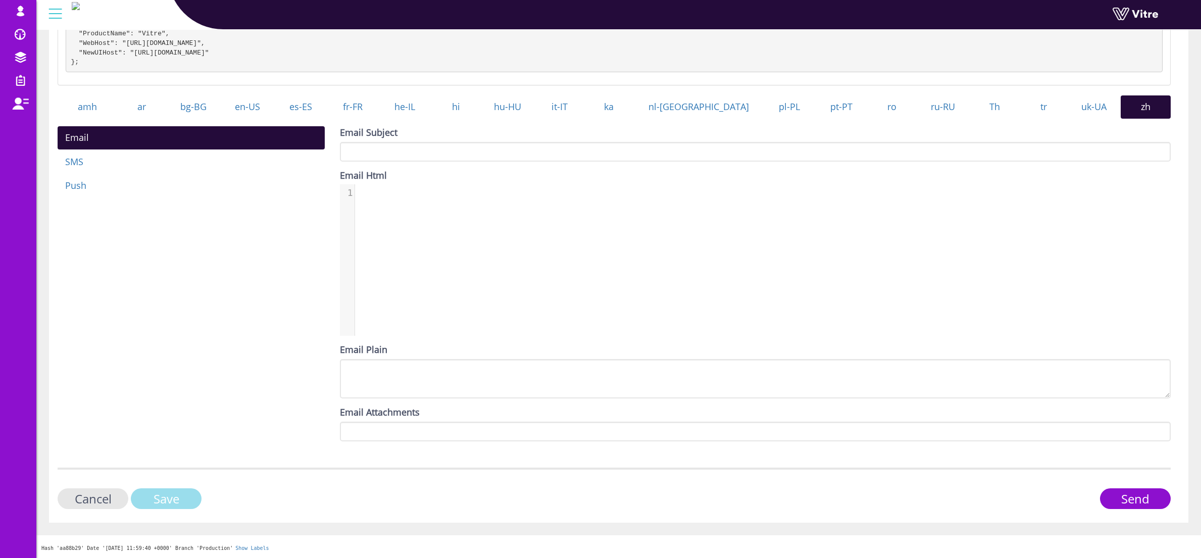
click at [178, 500] on input "Save" at bounding box center [166, 498] width 71 height 21
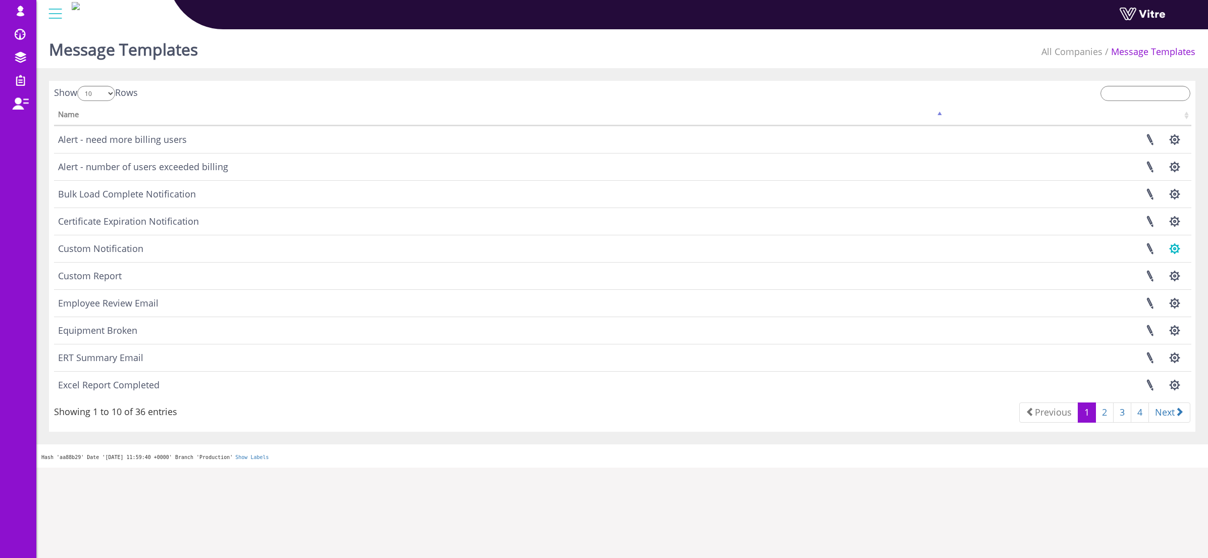
click at [1170, 248] on button "button" at bounding box center [1174, 248] width 25 height 27
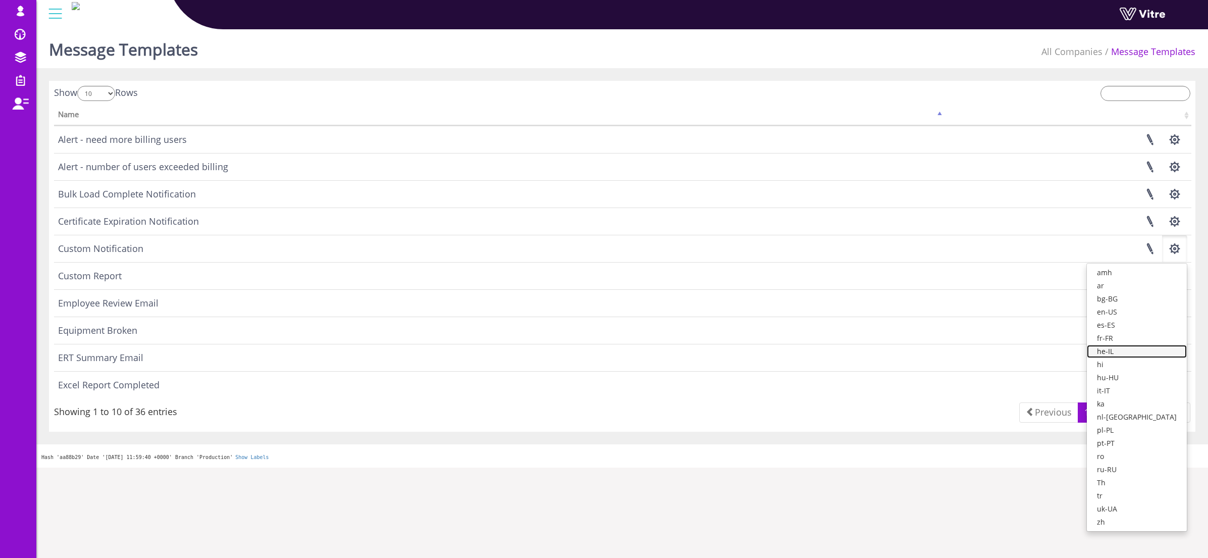
click at [1141, 349] on link "he-IL" at bounding box center [1137, 351] width 100 height 13
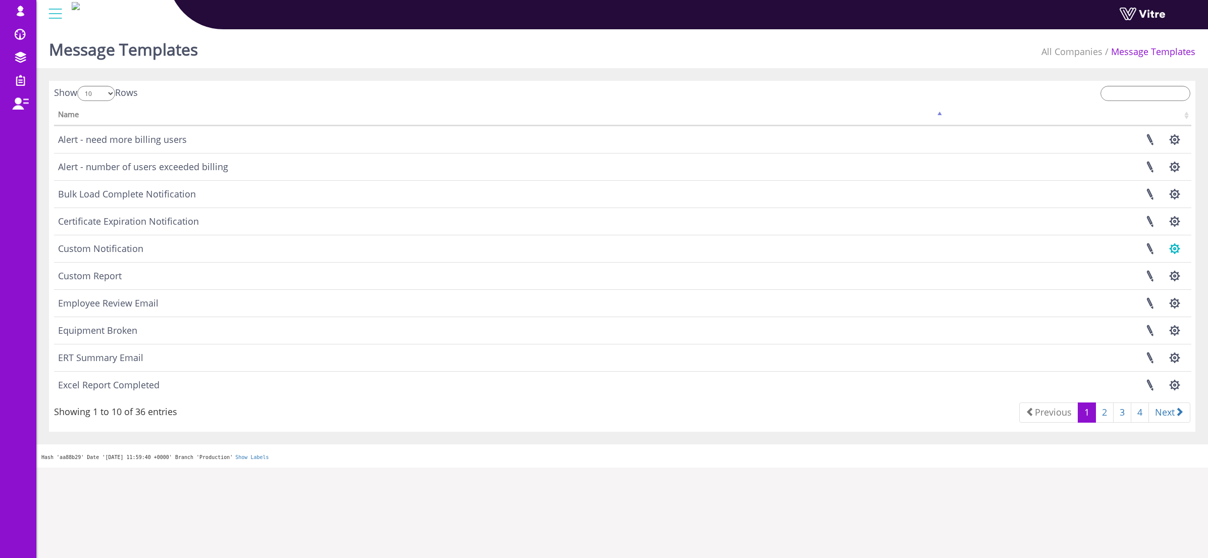
click at [1174, 248] on button "button" at bounding box center [1174, 248] width 25 height 27
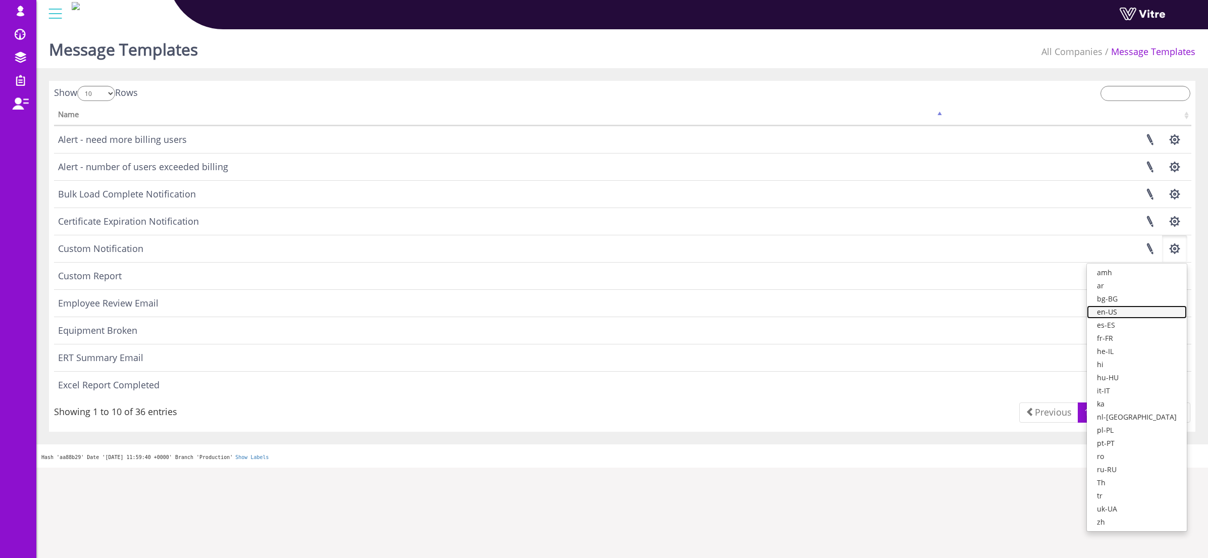
click at [1159, 313] on link "en-US" at bounding box center [1137, 311] width 100 height 13
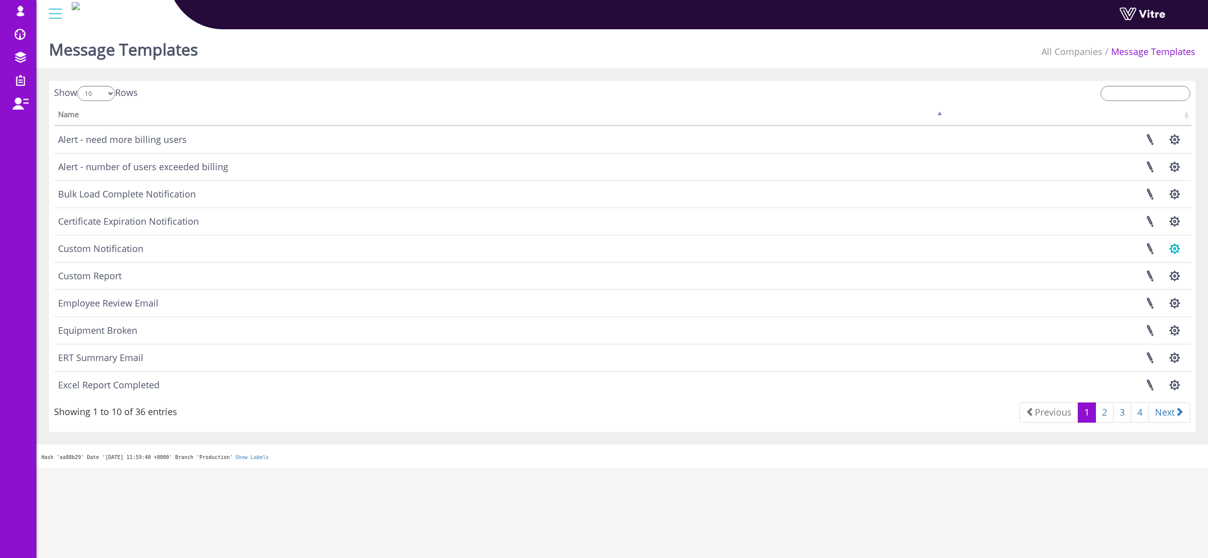
click at [1177, 250] on button "button" at bounding box center [1174, 248] width 25 height 27
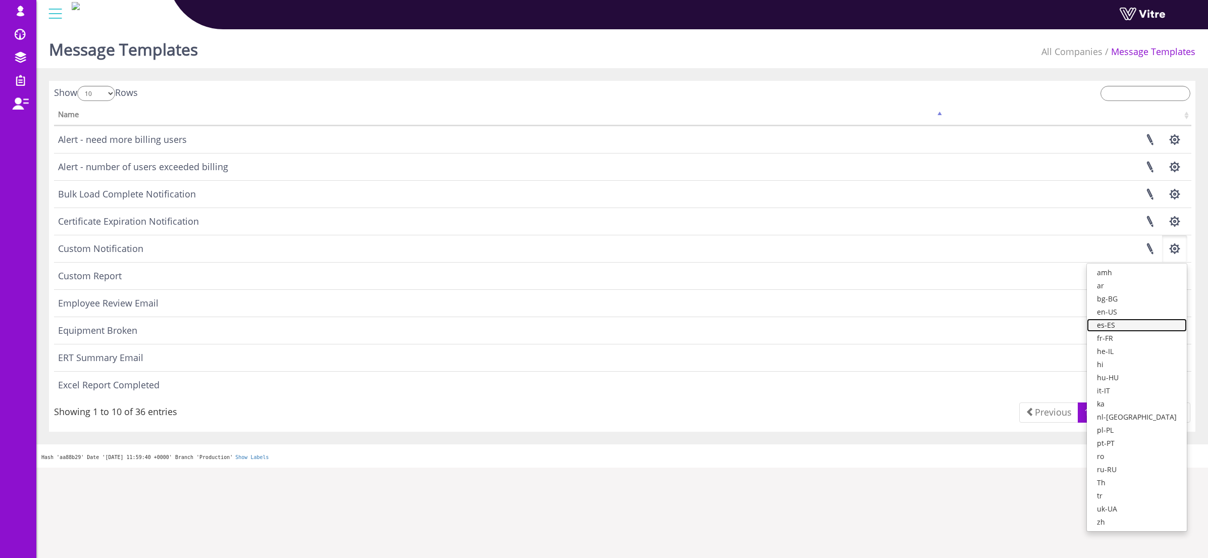
click at [1139, 325] on link "es-ES" at bounding box center [1137, 325] width 100 height 13
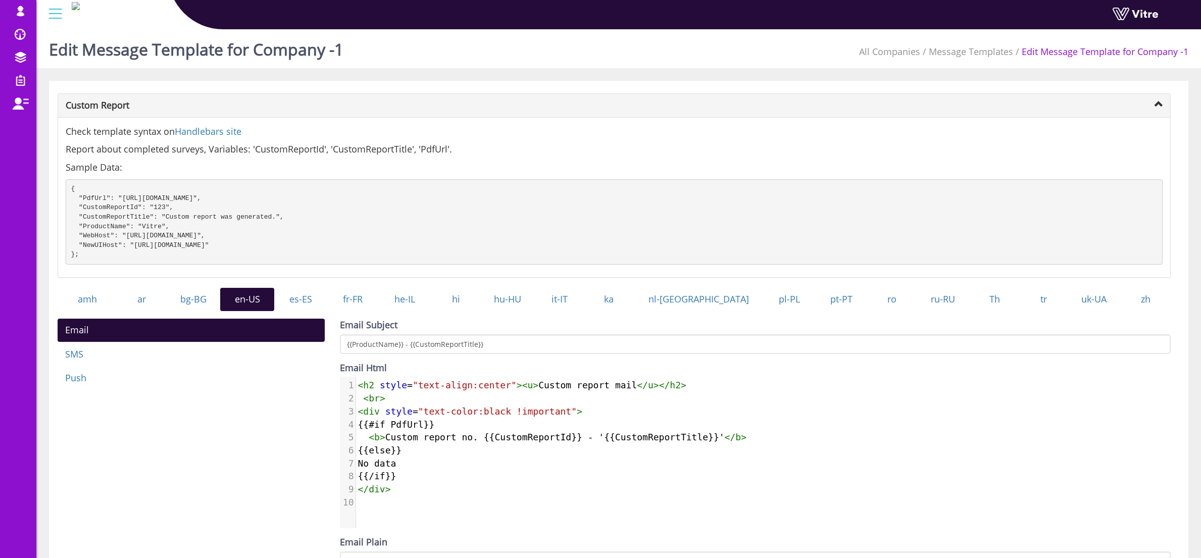
scroll to position [5, 0]
click at [519, 431] on pre "{{#if PdfUrl}}" at bounding box center [767, 424] width 822 height 13
type textarea "<h2 style="text-align:center"><u>Custom report mail</u></h2> <br> <div style="t…"
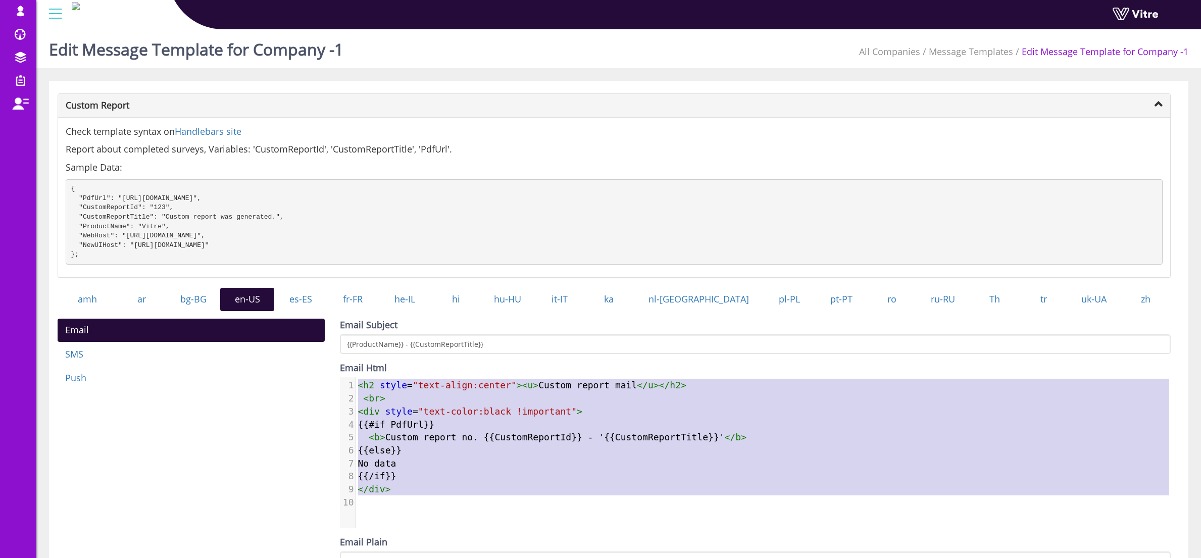
scroll to position [47, 0]
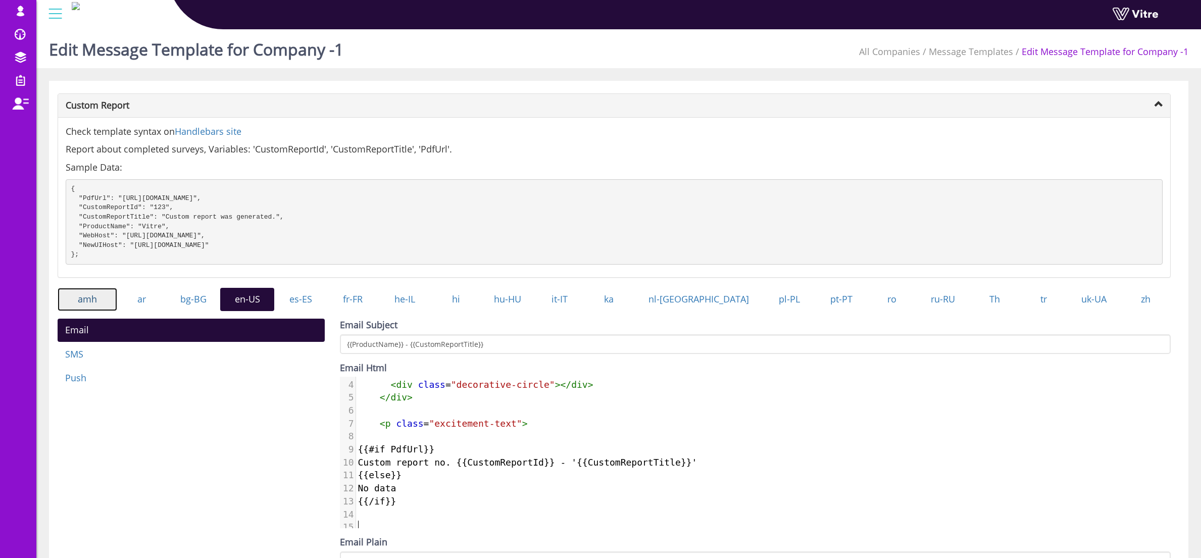
click at [83, 310] on link "amh" at bounding box center [88, 299] width 60 height 23
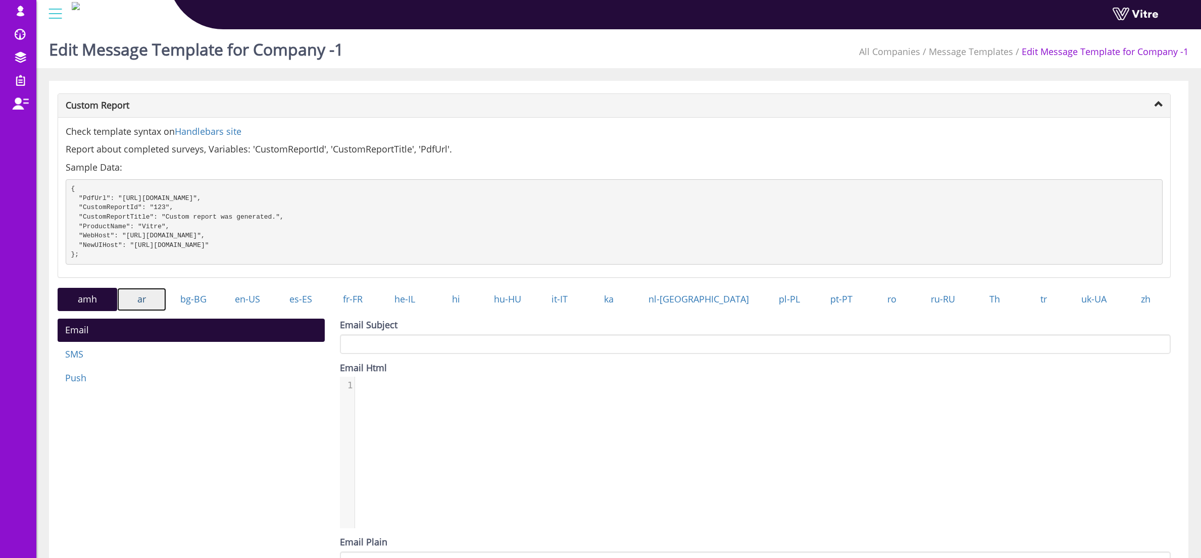
click at [154, 311] on link "ar" at bounding box center [141, 299] width 49 height 23
click at [207, 311] on link "bg-BG" at bounding box center [193, 299] width 54 height 23
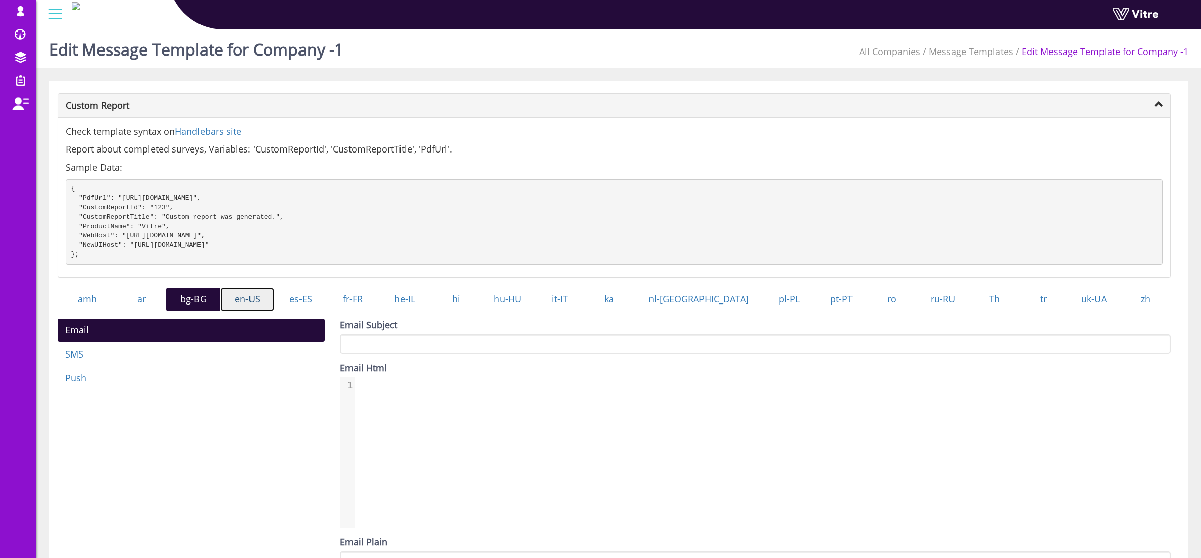
click at [258, 310] on link "en-US" at bounding box center [247, 299] width 54 height 23
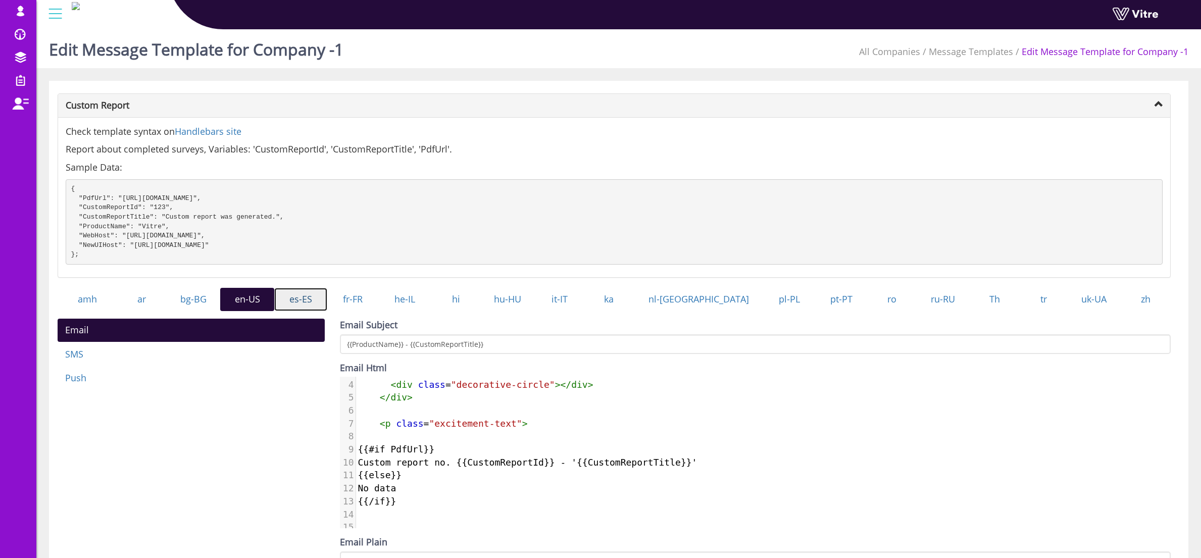
click at [321, 311] on link "es-ES" at bounding box center [300, 299] width 53 height 23
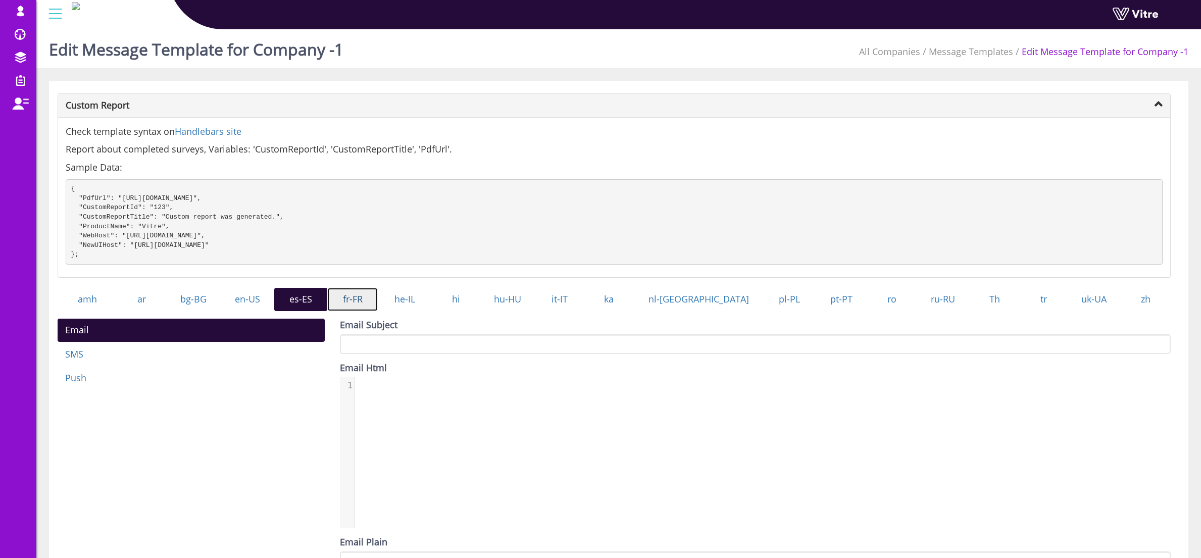
click at [355, 301] on link "fr-FR" at bounding box center [352, 299] width 50 height 23
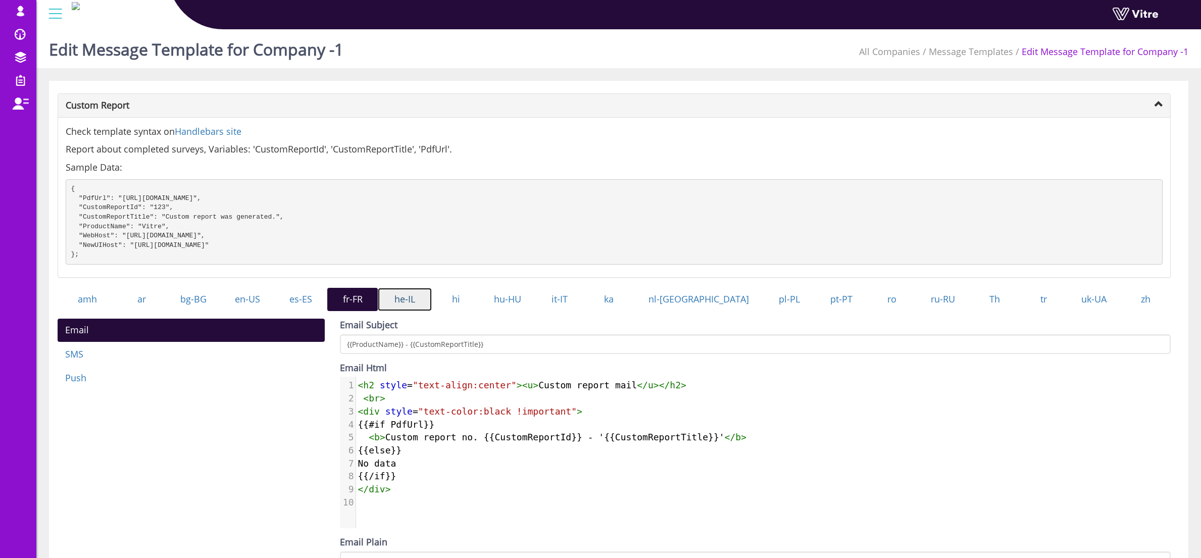
click at [432, 311] on link "he-IL" at bounding box center [405, 299] width 54 height 23
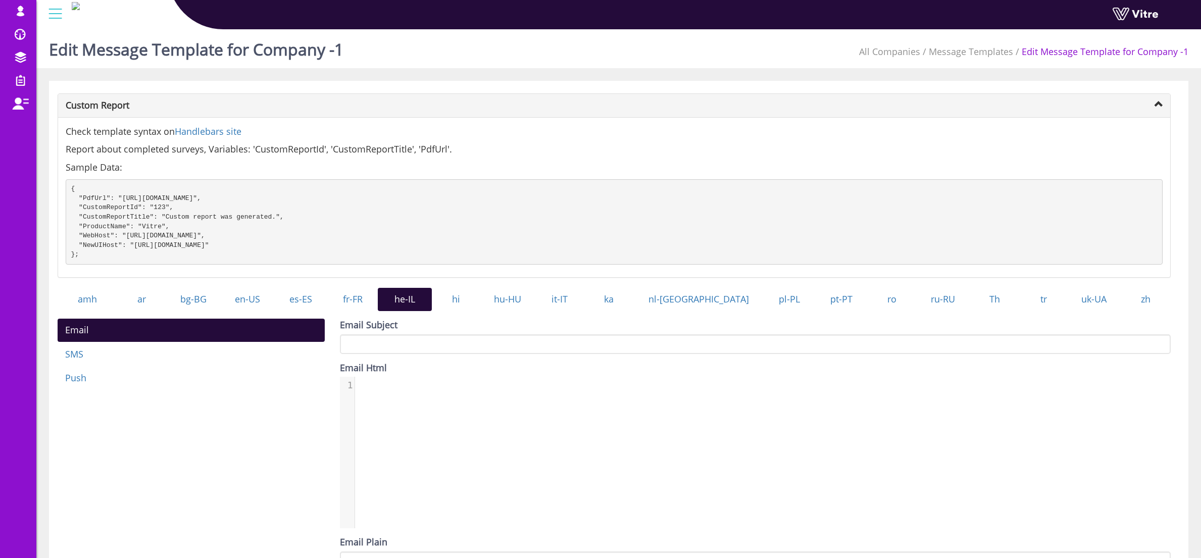
scroll to position [2, 0]
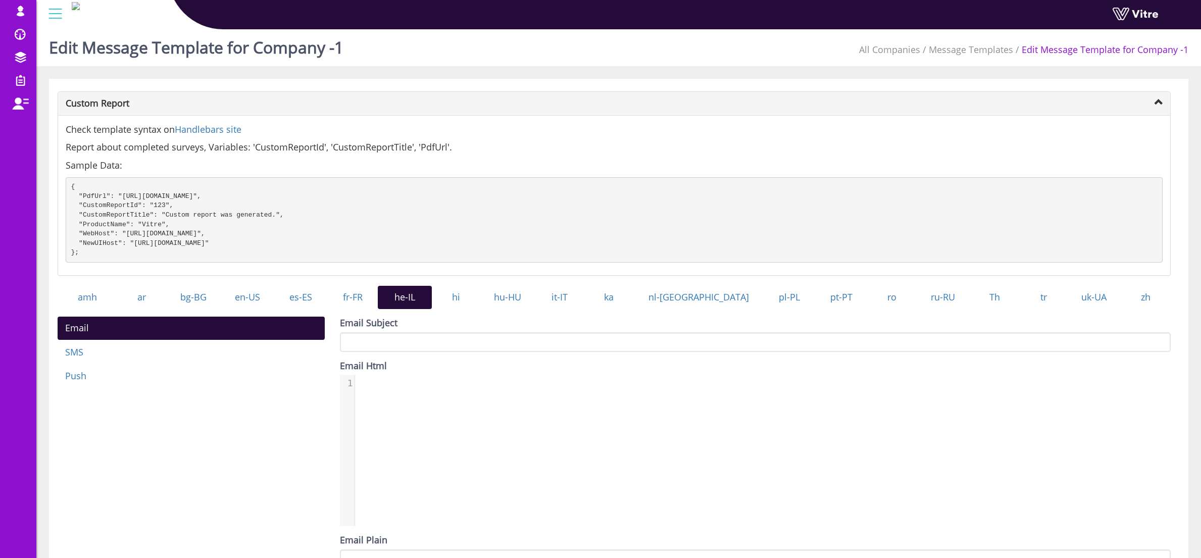
click at [373, 392] on div "1 1 ​" at bounding box center [766, 383] width 823 height 17
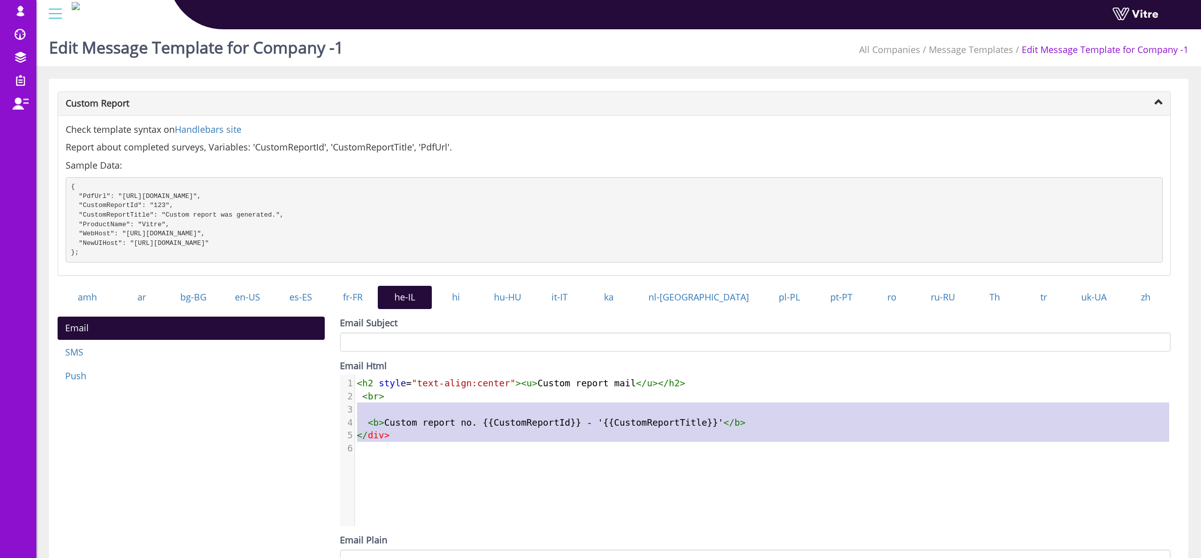
type textarea "<h2 style="text-align:center"><u>Custom report mail</u></h2> <br> <b>Custom rep…"
drag, startPoint x: 419, startPoint y: 455, endPoint x: 346, endPoint y: 389, distance: 97.9
click at [355, 389] on div "1 < h2 style = "text-align:center" >< u > Custom report mail </ u ></ h2 > 2 < …" at bounding box center [766, 416] width 823 height 78
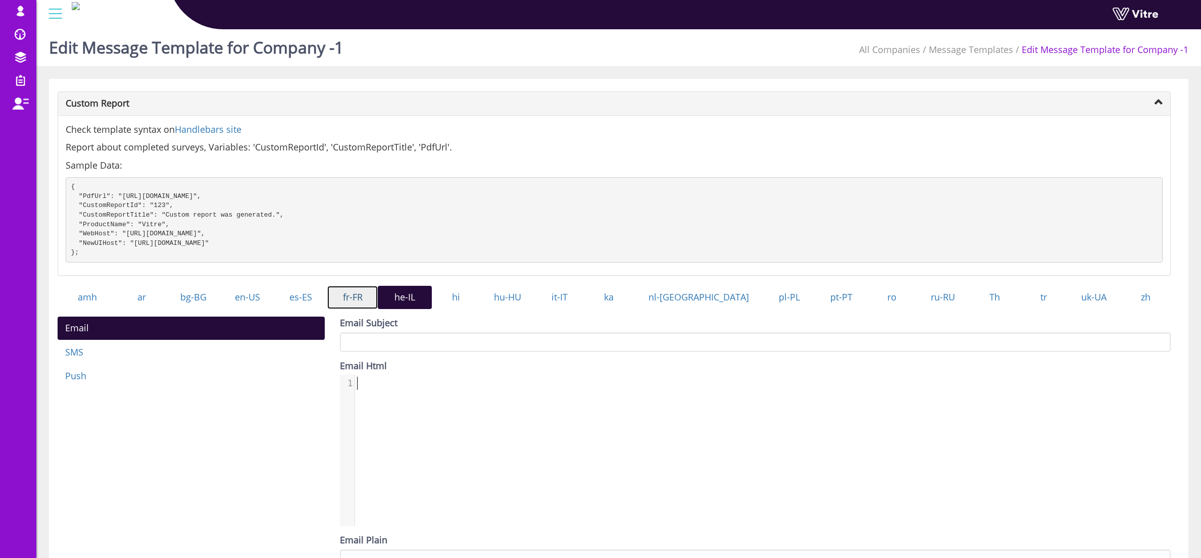
click at [371, 302] on link "fr-FR" at bounding box center [352, 297] width 50 height 23
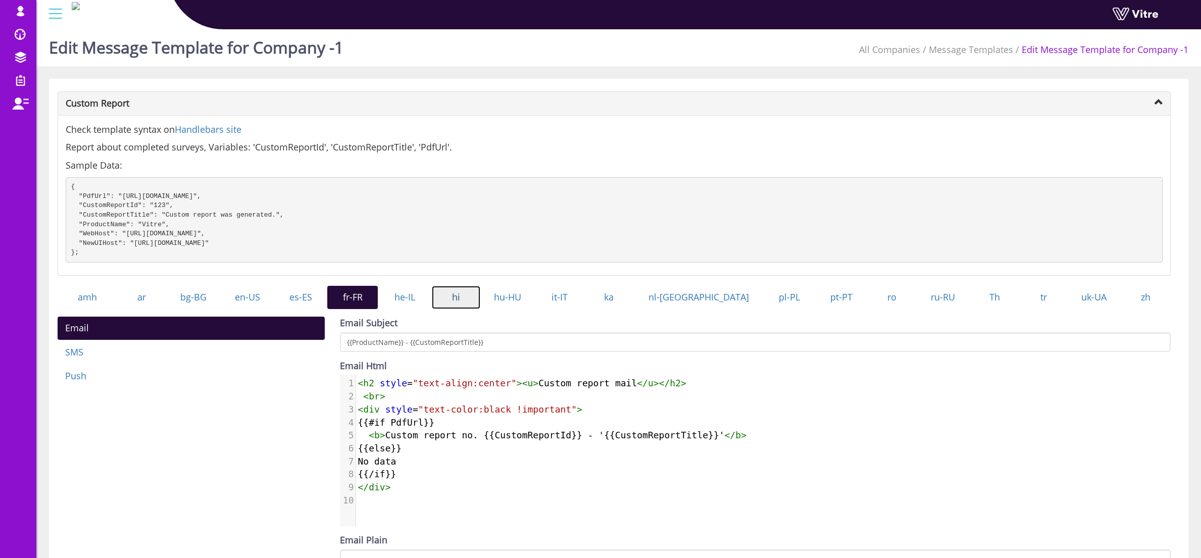
drag, startPoint x: 480, startPoint y: 309, endPoint x: 472, endPoint y: 309, distance: 7.6
click at [480, 309] on link "hi" at bounding box center [456, 297] width 48 height 23
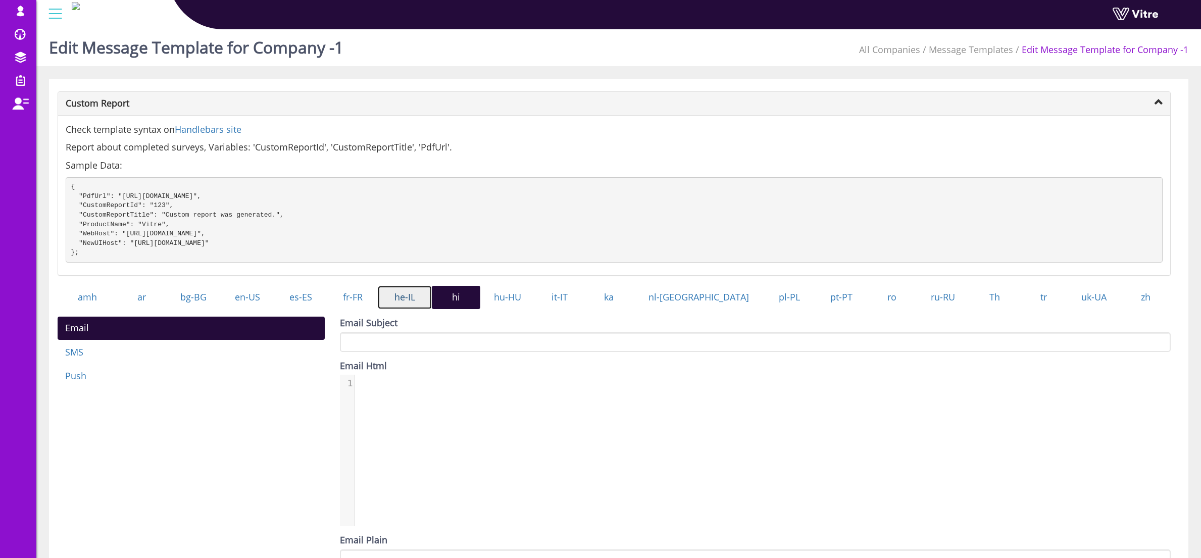
click at [426, 309] on link "he-IL" at bounding box center [405, 297] width 54 height 23
click at [376, 309] on link "fr-FR" at bounding box center [352, 297] width 50 height 23
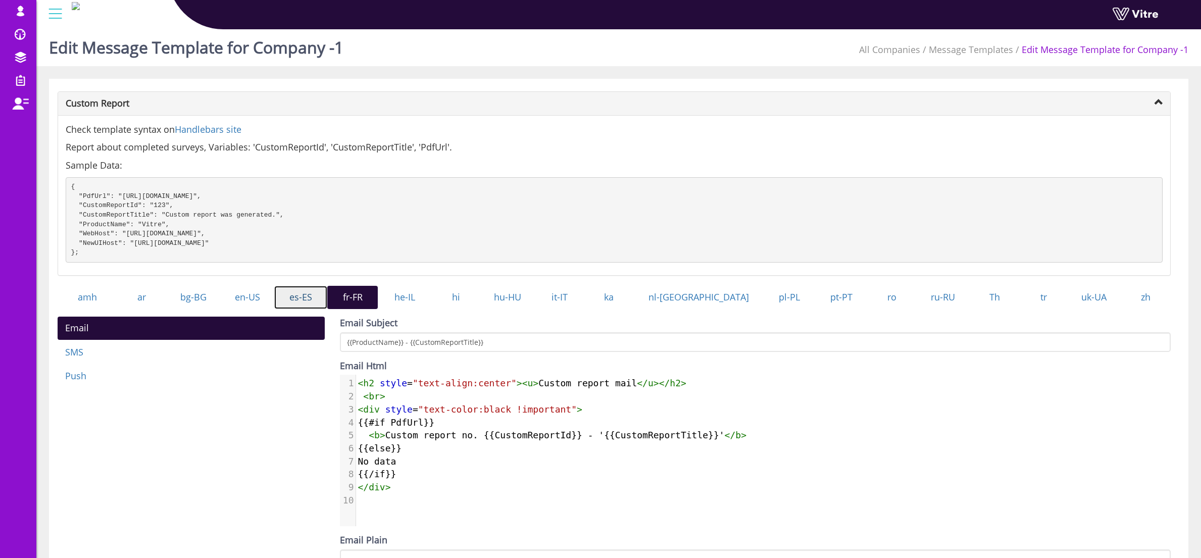
click at [318, 309] on link "es-ES" at bounding box center [300, 297] width 53 height 23
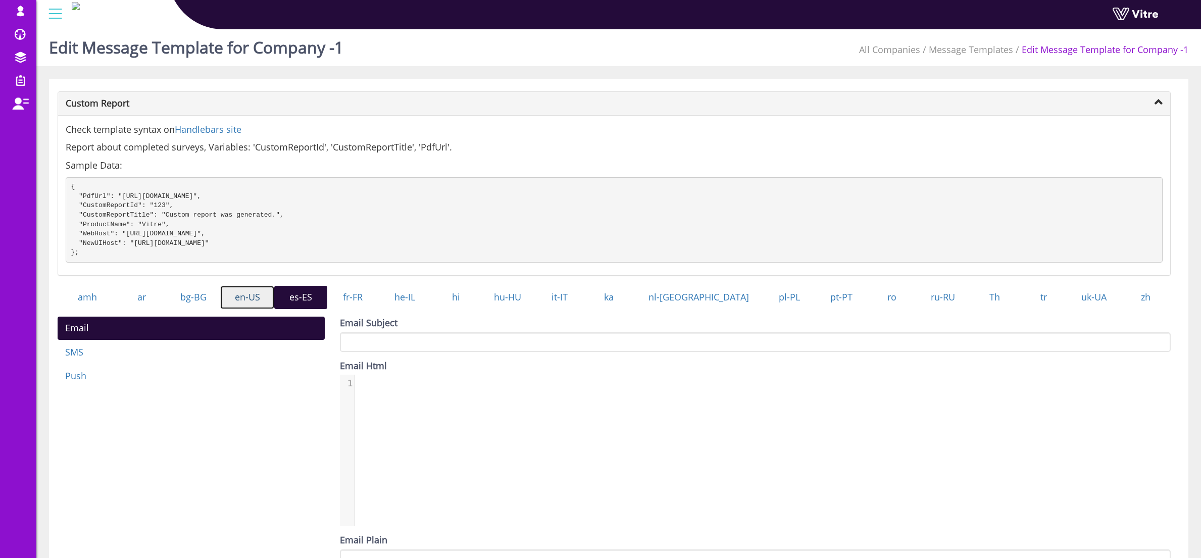
click at [264, 309] on link "en-US" at bounding box center [247, 297] width 54 height 23
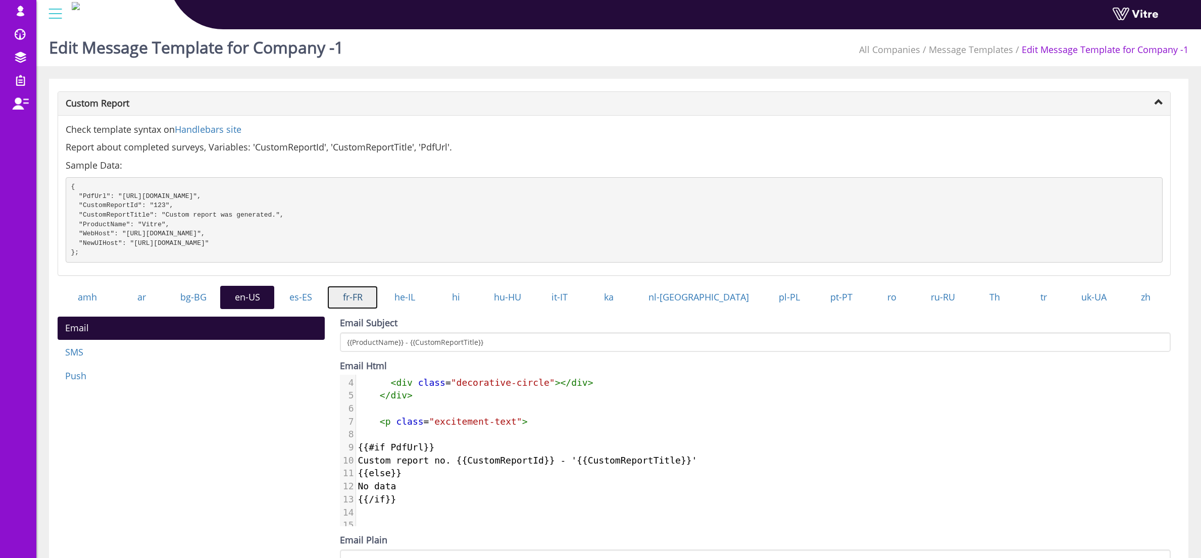
click at [377, 309] on link "fr-FR" at bounding box center [352, 297] width 50 height 23
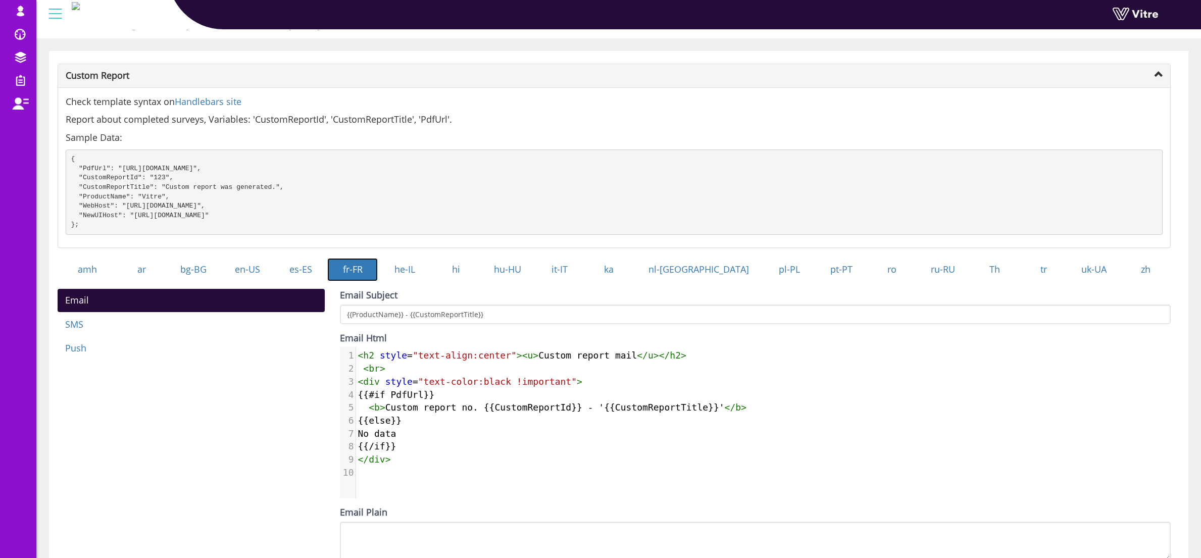
scroll to position [169, 0]
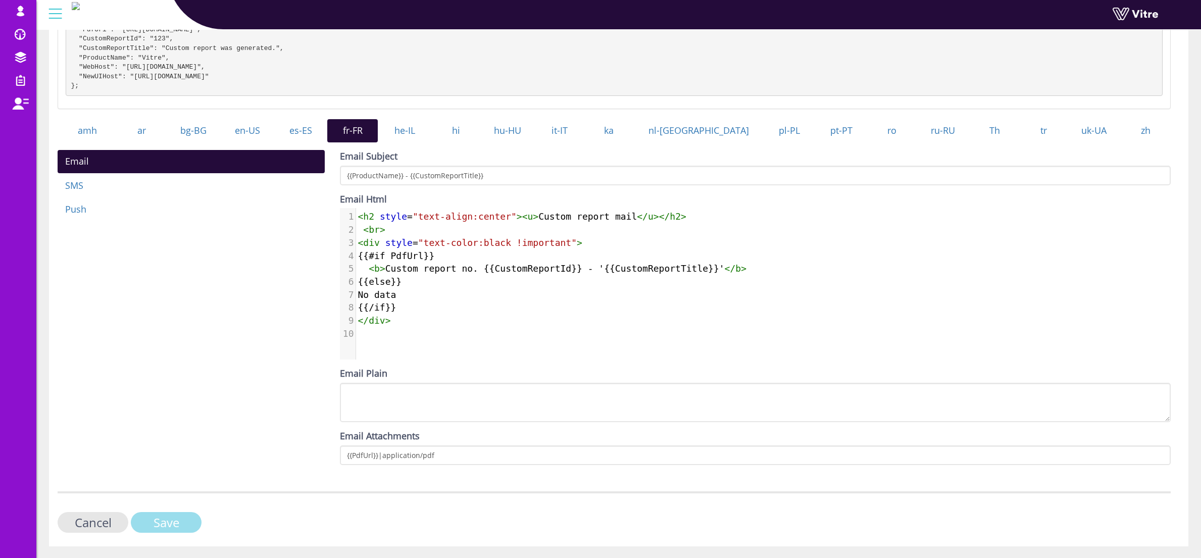
click at [168, 532] on input "Save" at bounding box center [166, 522] width 71 height 21
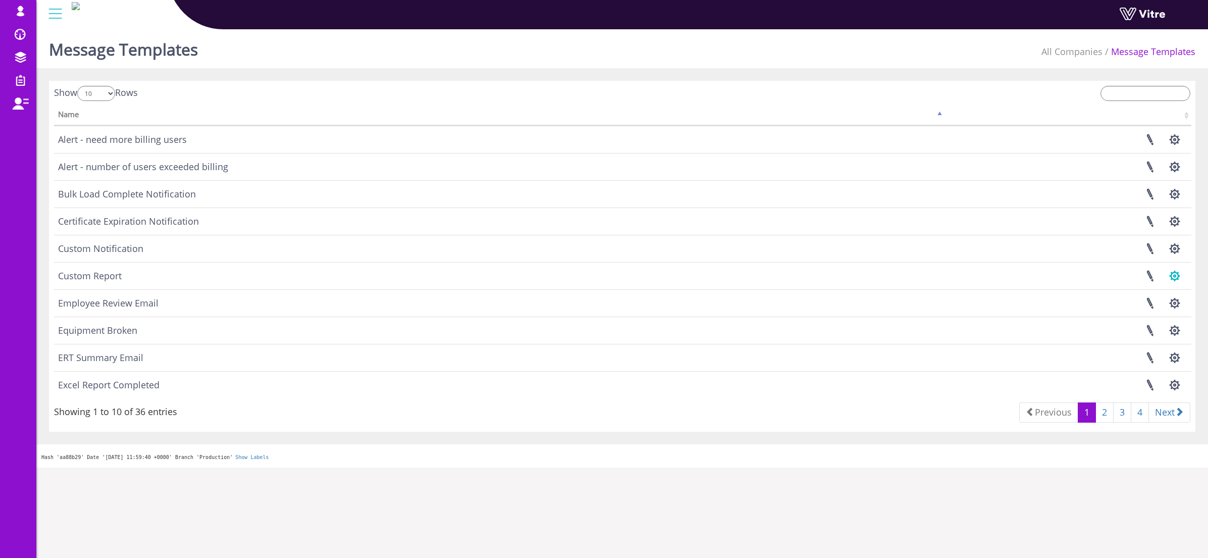
click at [1172, 277] on button "button" at bounding box center [1174, 276] width 25 height 27
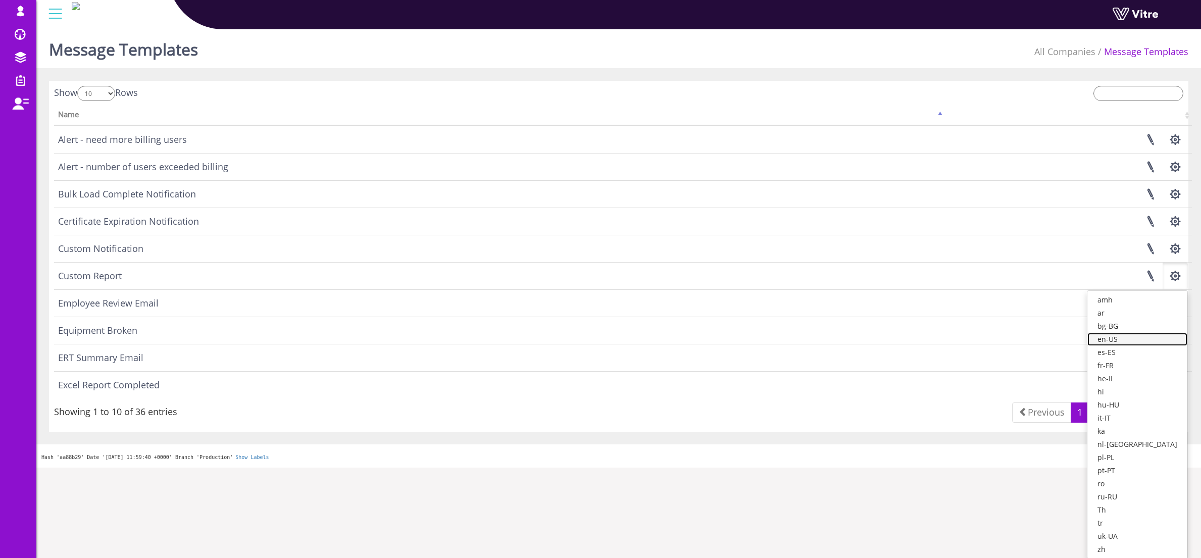
click at [1148, 337] on link "en-US" at bounding box center [1137, 339] width 100 height 13
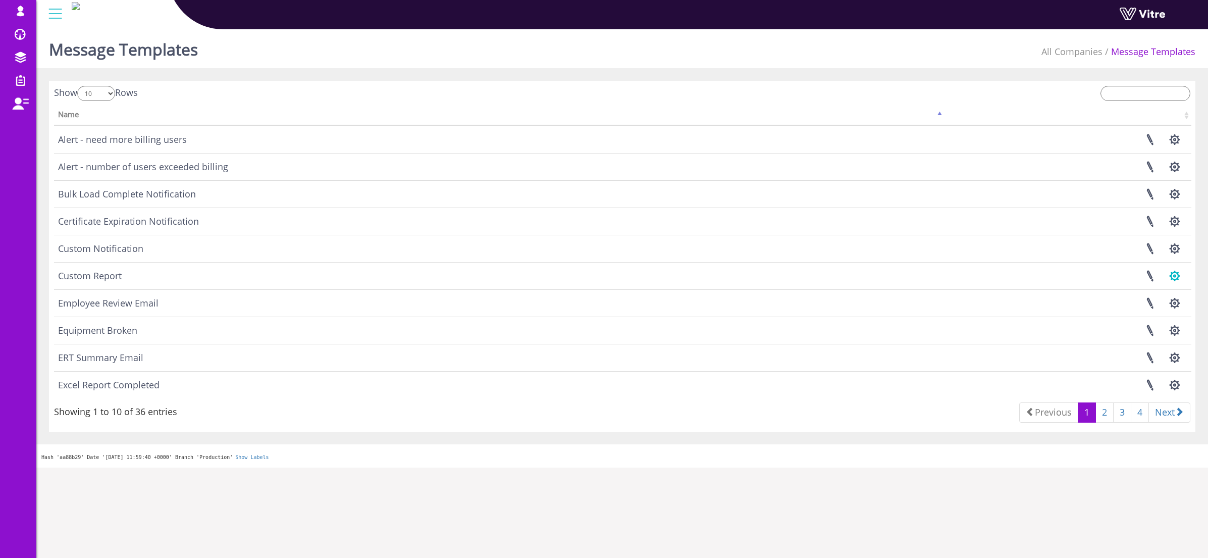
click at [1181, 275] on button "button" at bounding box center [1174, 276] width 25 height 27
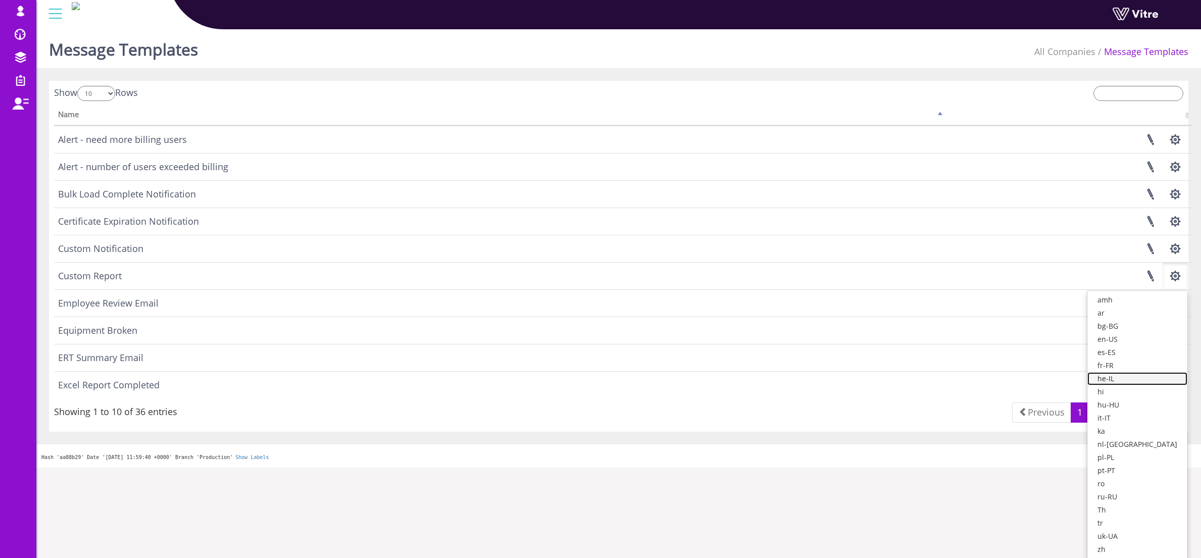
click at [1142, 380] on link "he-IL" at bounding box center [1137, 378] width 100 height 13
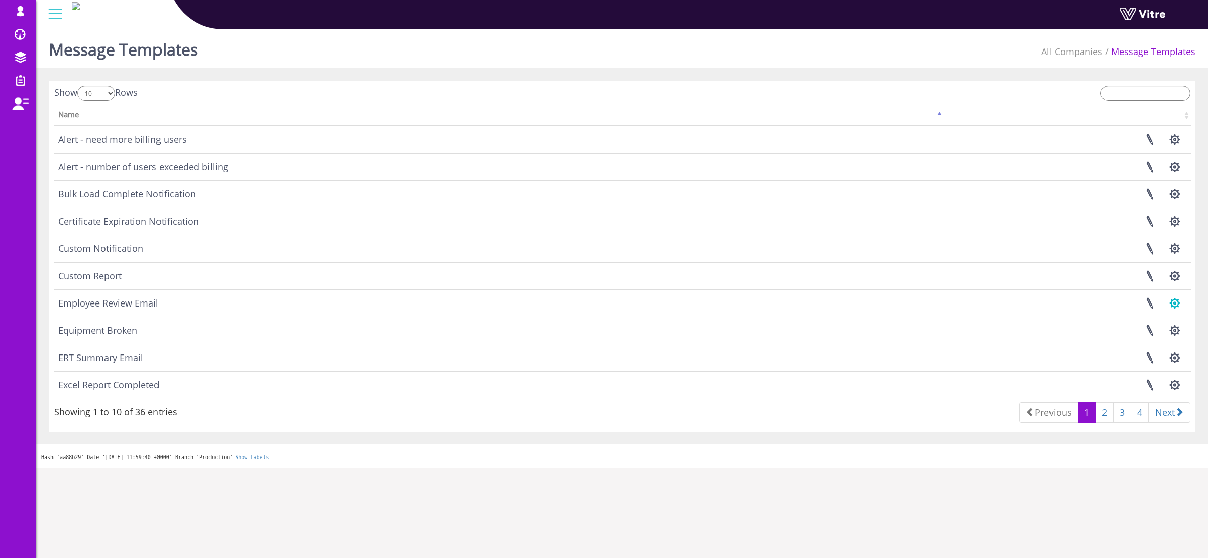
click at [1170, 302] on button "button" at bounding box center [1174, 303] width 25 height 27
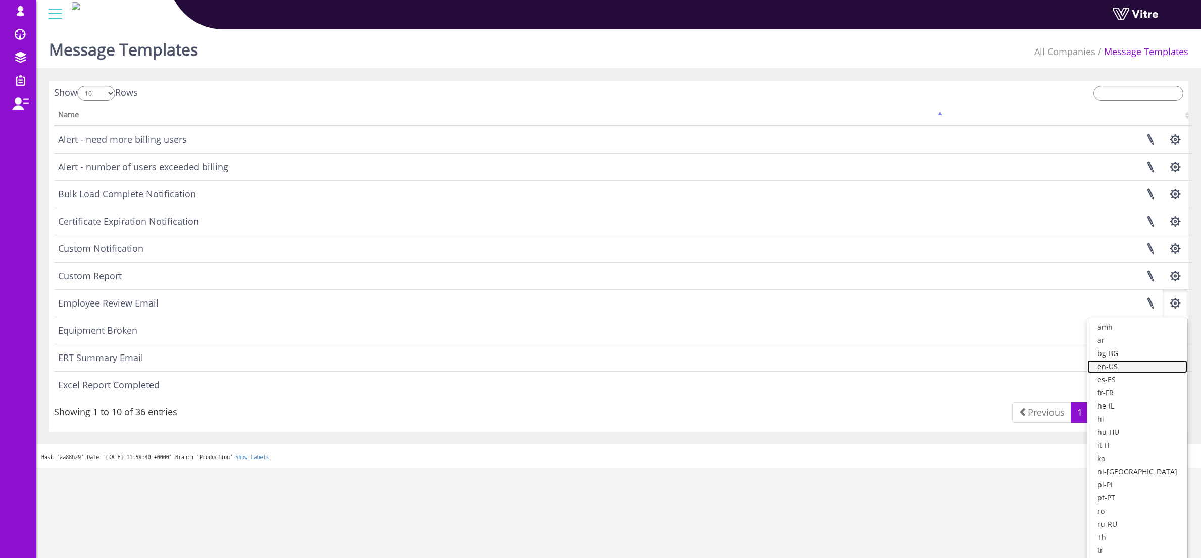
click at [1145, 368] on link "en-US" at bounding box center [1137, 366] width 100 height 13
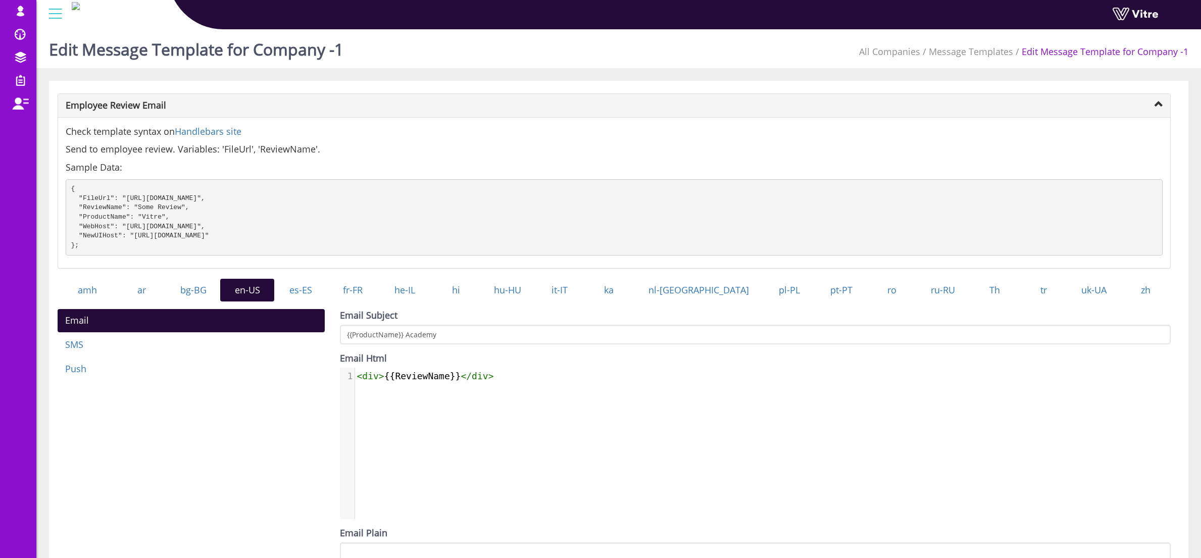
click at [458, 383] on pre "< div > {{ReviewName}} </ div >" at bounding box center [766, 376] width 823 height 13
type textarea "}}</"
click at [458, 381] on span "< div > {{ReviewName}} </ div >" at bounding box center [425, 376] width 137 height 11
type textarea "<div>{{ReviewName}}</div>"
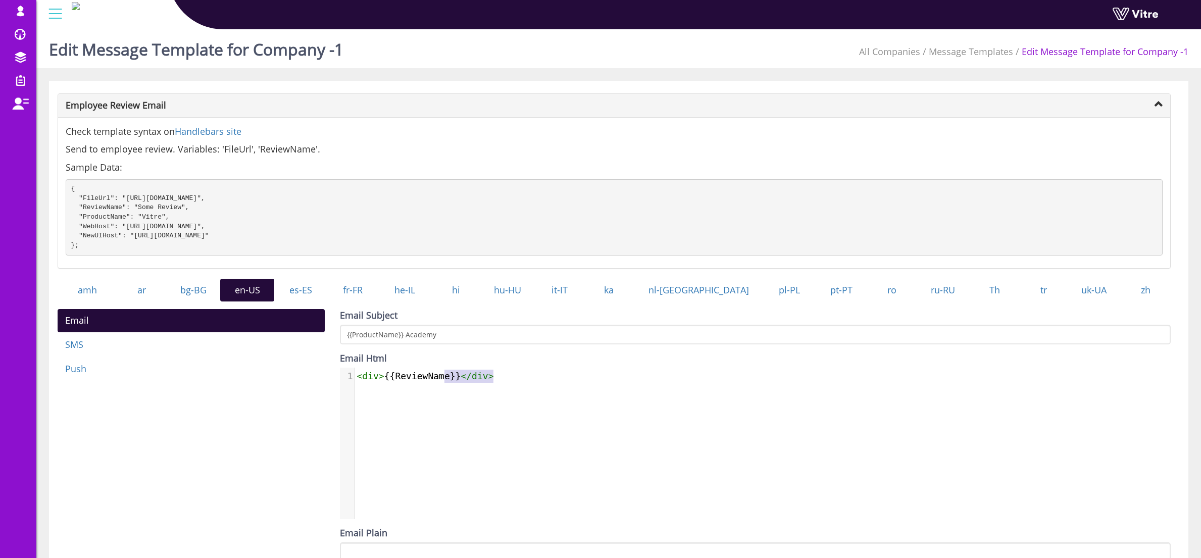
drag, startPoint x: 525, startPoint y: 391, endPoint x: 330, endPoint y: 383, distance: 195.0
click at [332, 382] on div "Email Subject {{ProductName}} Academy Email Html <div>{{ReviewName}}</div> <div…" at bounding box center [755, 470] width 846 height 323
paste textarea
click at [408, 408] on pre "​" at bounding box center [766, 401] width 823 height 13
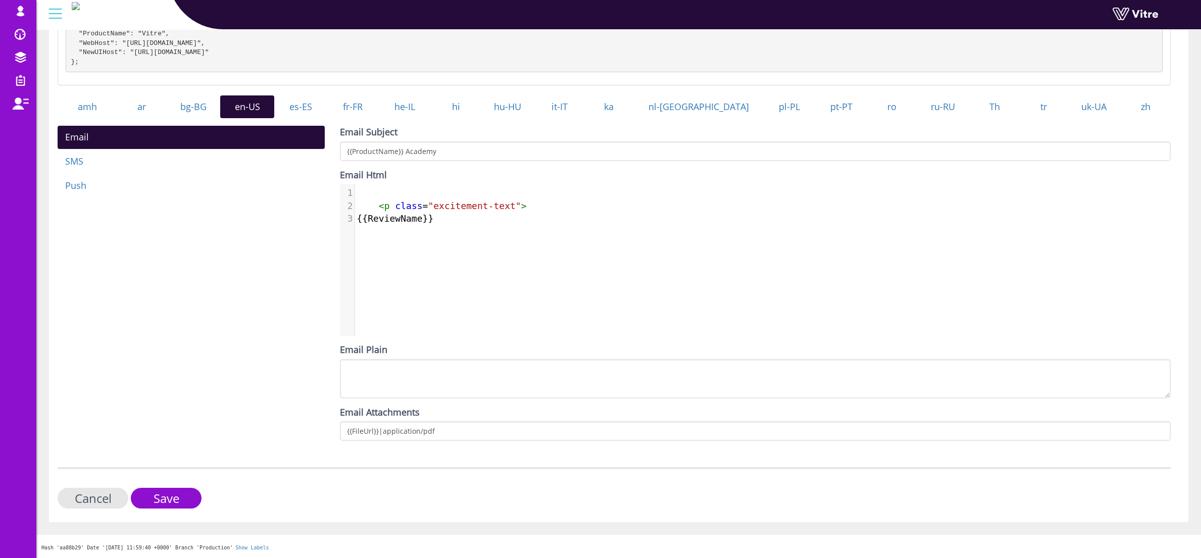
scroll to position [193, 0]
click at [187, 498] on input "Save" at bounding box center [166, 498] width 71 height 21
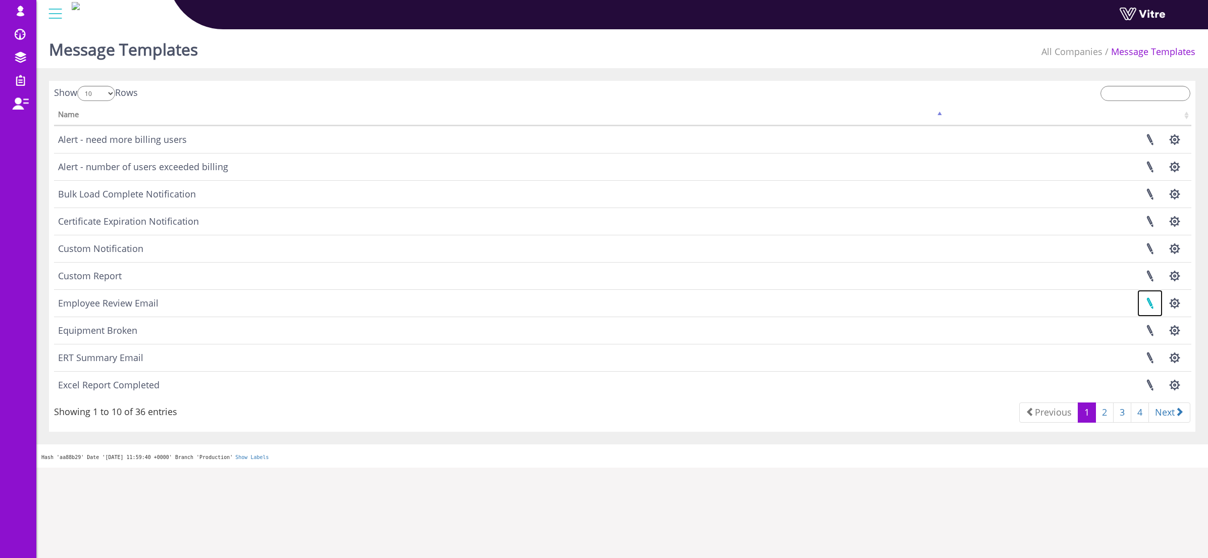
click at [1149, 301] on link at bounding box center [1149, 303] width 25 height 27
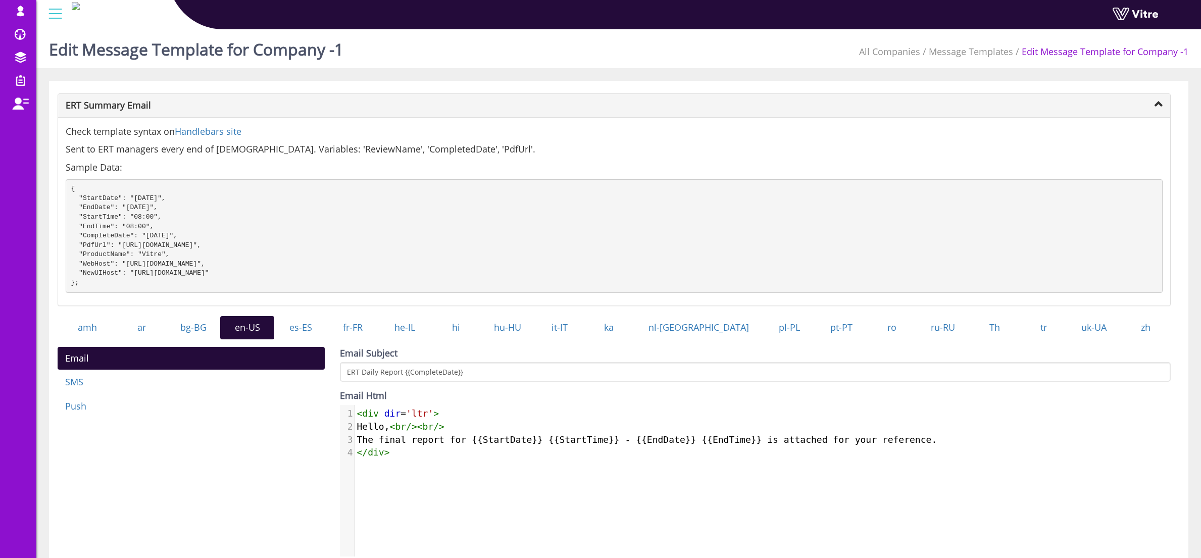
click at [423, 474] on div "1 < div dir = 'ltr' > 2 Hello, < br />< br /> 3 The final report for {{StartDat…" at bounding box center [763, 488] width 846 height 167
type textarea "<div dir='ltr'> Hello, <br/><br/> The final report for {{StartDate}} {{StartTim…"
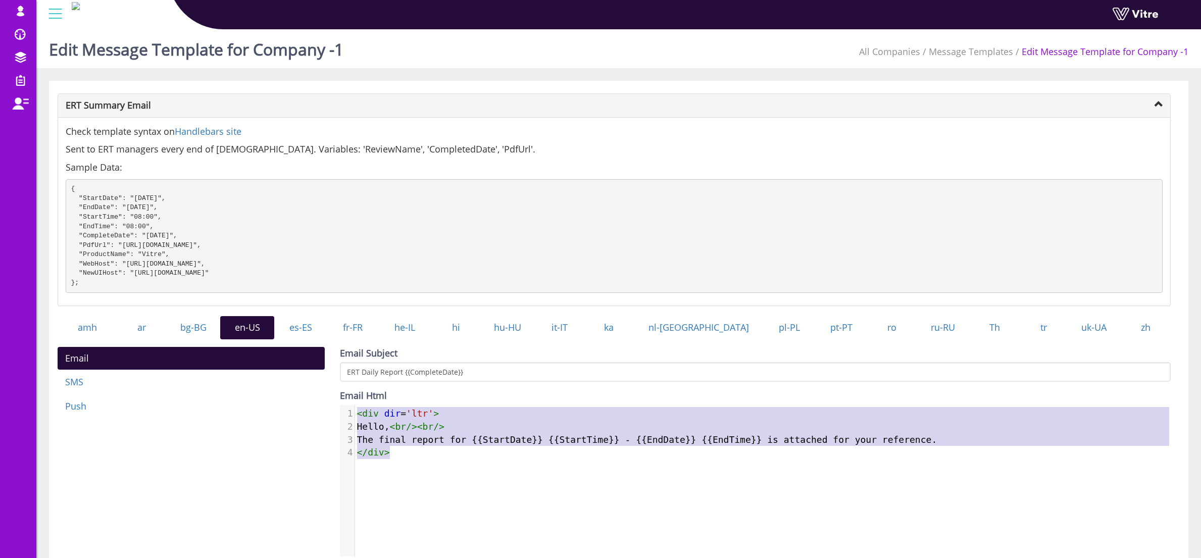
paste textarea
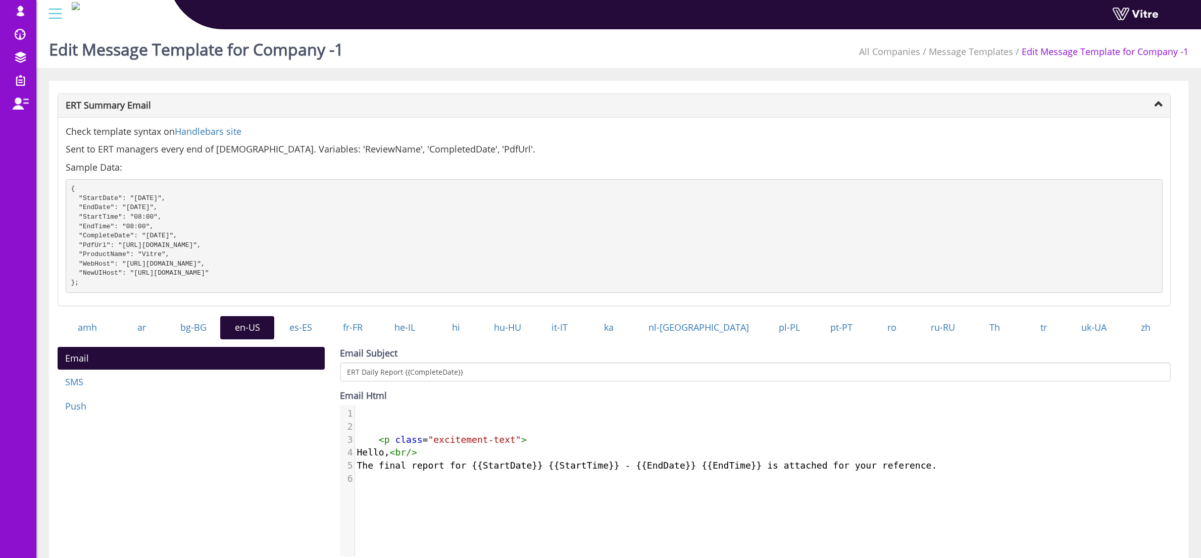
click at [376, 433] on pre "​" at bounding box center [766, 426] width 823 height 13
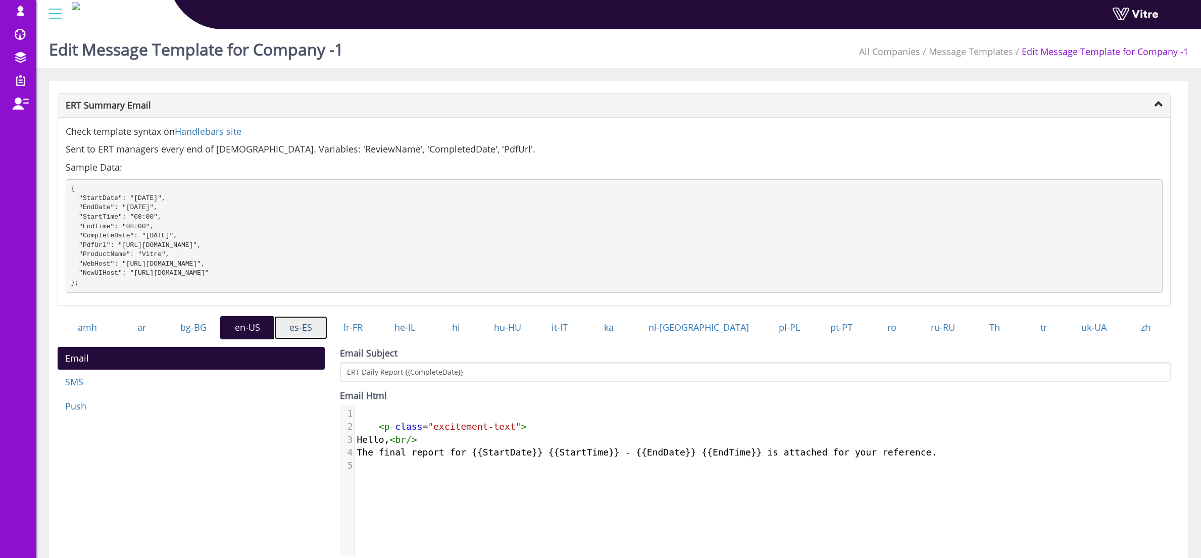
click at [323, 339] on link "es-ES" at bounding box center [300, 327] width 53 height 23
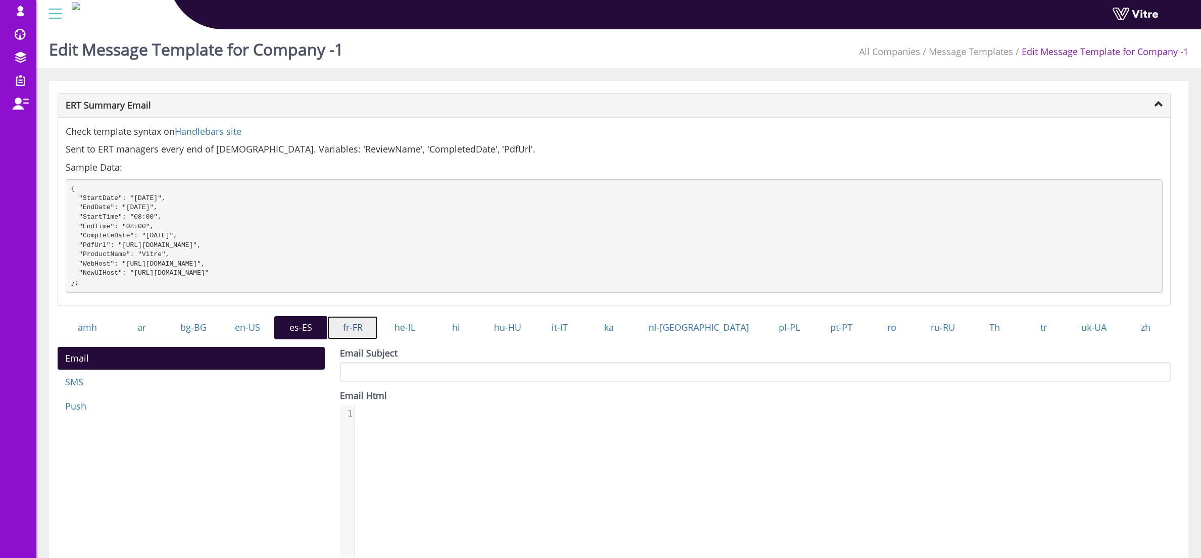
click at [368, 337] on link "fr-FR" at bounding box center [352, 327] width 50 height 23
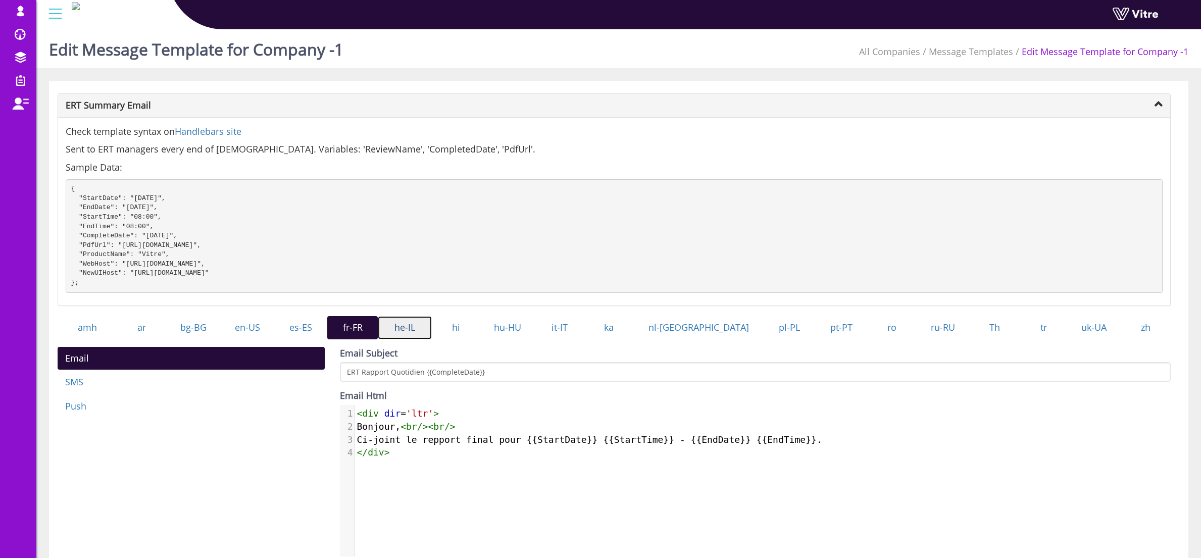
click at [423, 338] on link "he-IL" at bounding box center [405, 327] width 54 height 23
click at [433, 459] on pre "</ div >" at bounding box center [766, 452] width 823 height 13
type textarea "<div dir='ltr'> שלום, <br/><br/> הדוח הסופי עבור {{StartDate}} {{StartTime}} - …"
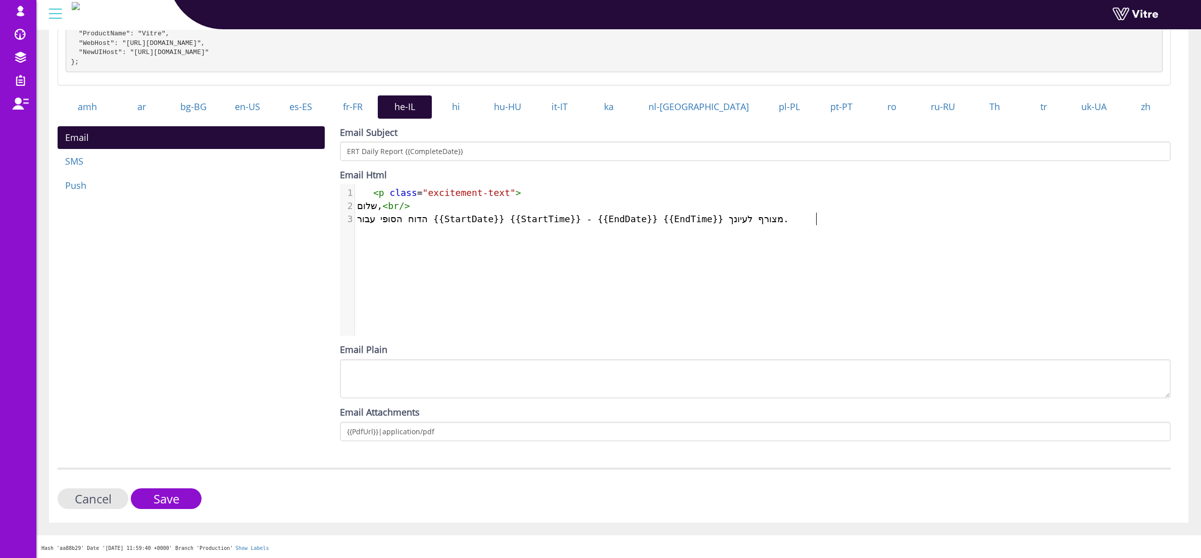
scroll to position [230, 0]
click at [178, 497] on input "Save" at bounding box center [166, 498] width 71 height 21
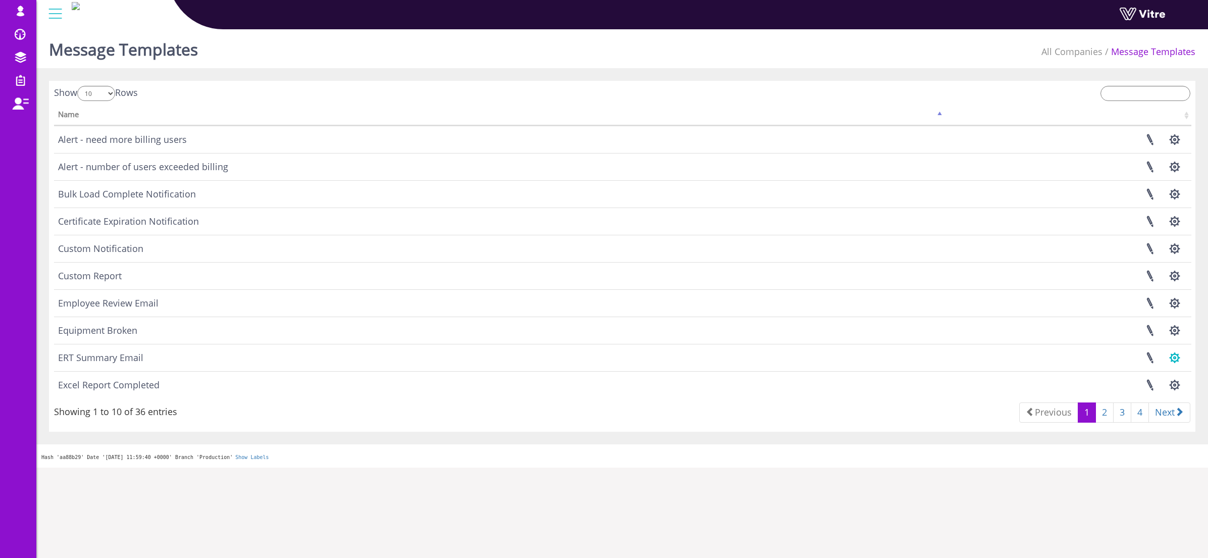
click at [1176, 360] on button "button" at bounding box center [1174, 357] width 25 height 27
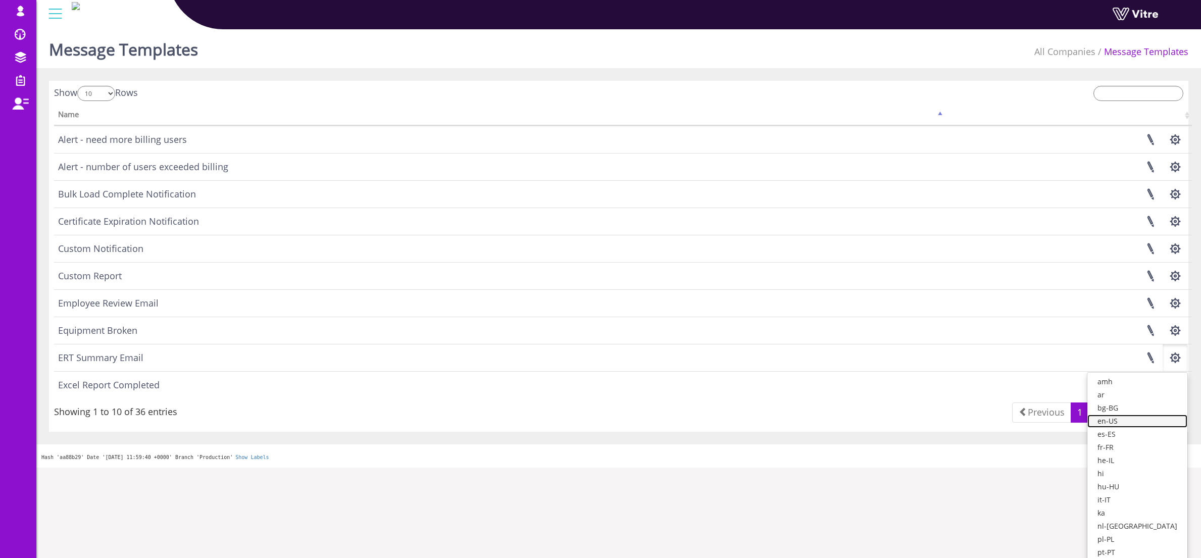
click at [1147, 422] on link "en-US" at bounding box center [1137, 420] width 100 height 13
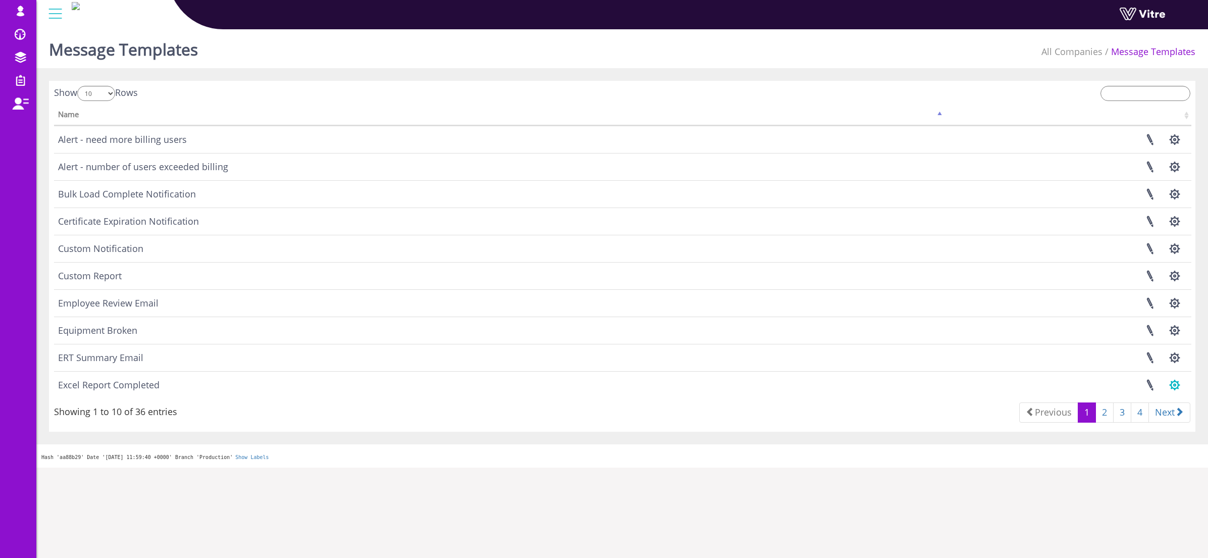
click at [1177, 384] on button "button" at bounding box center [1174, 385] width 25 height 27
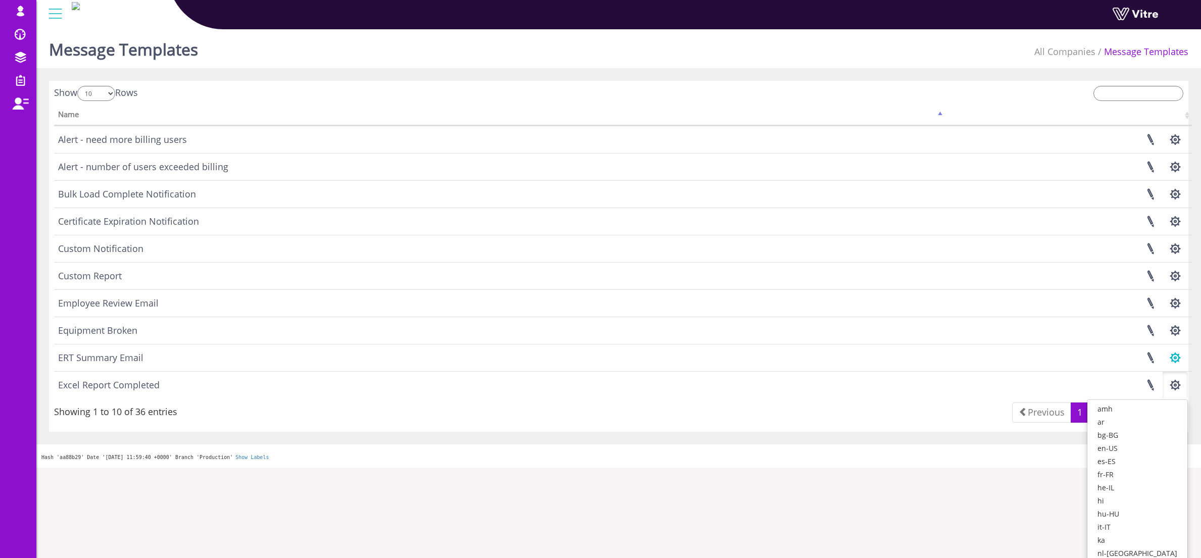
click at [1178, 364] on button "button" at bounding box center [1174, 357] width 25 height 27
click at [1138, 457] on link "he-IL" at bounding box center [1137, 460] width 100 height 13
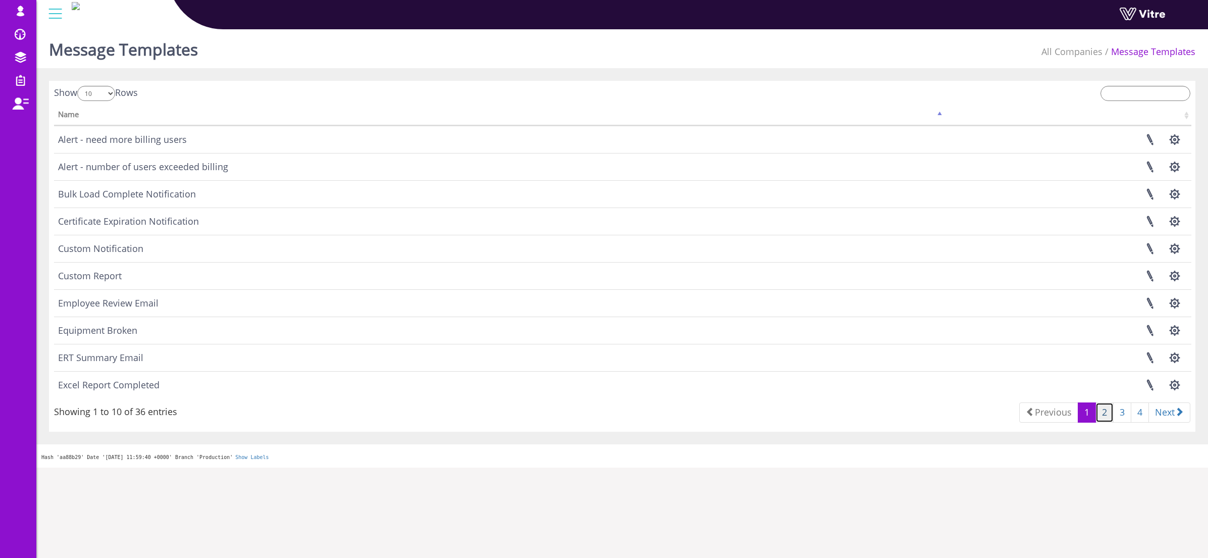
click at [1103, 411] on link "2" at bounding box center [1105, 412] width 18 height 20
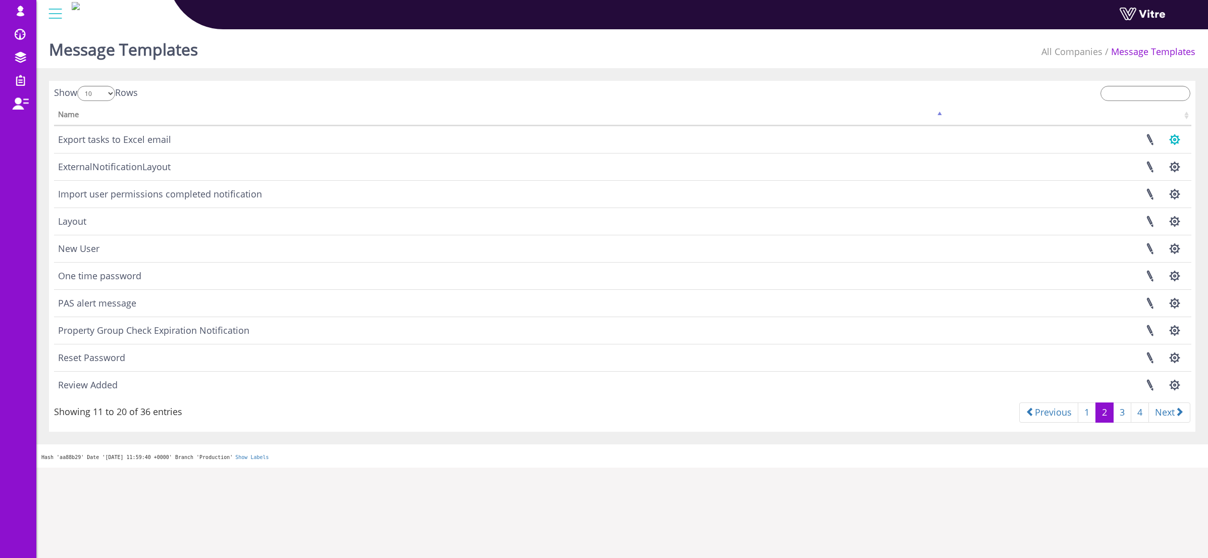
click at [1177, 138] on button "button" at bounding box center [1174, 139] width 25 height 27
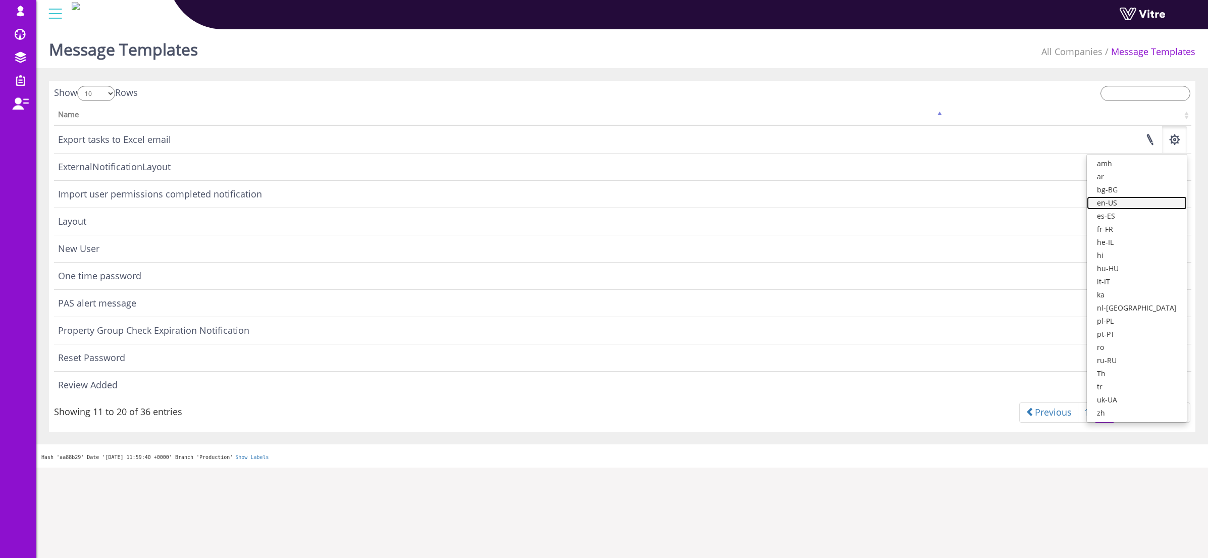
click at [1152, 197] on link "en-US" at bounding box center [1137, 202] width 100 height 13
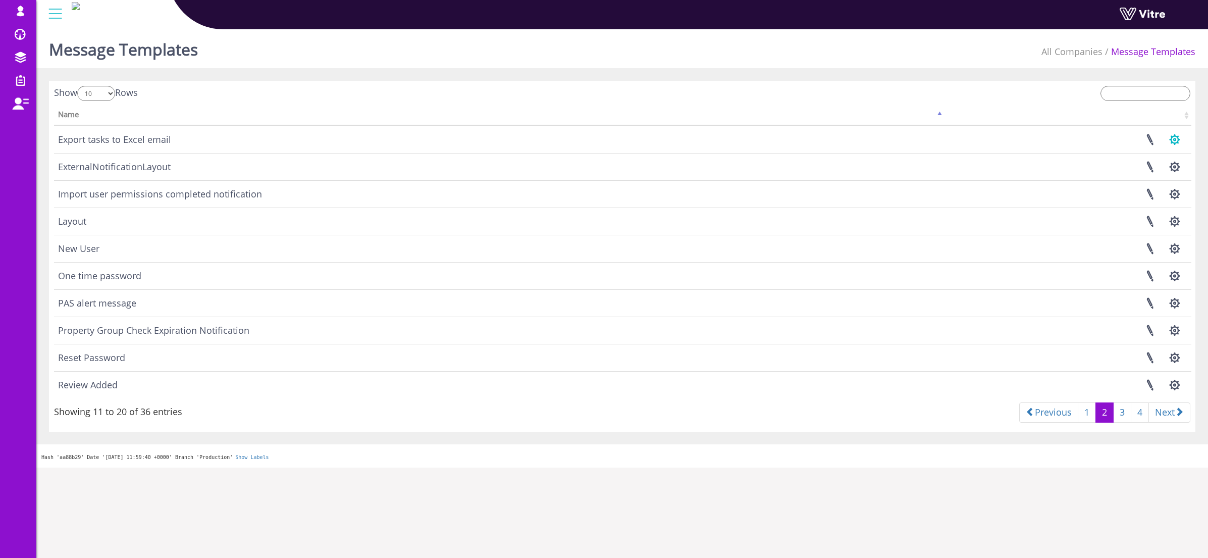
click at [1168, 138] on button "button" at bounding box center [1174, 139] width 25 height 27
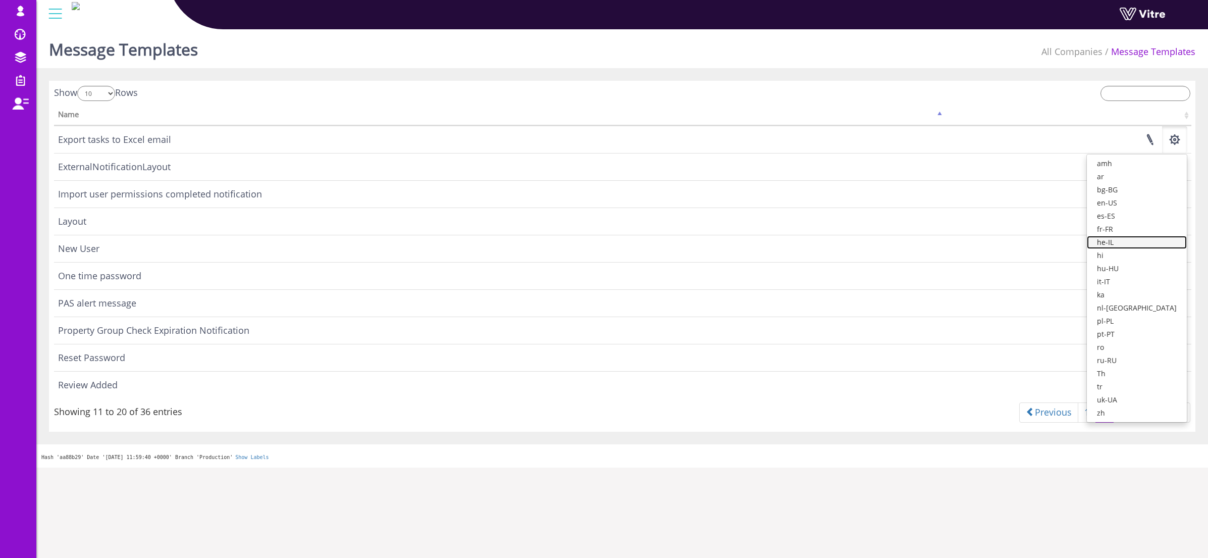
click at [1143, 241] on link "he-IL" at bounding box center [1137, 242] width 100 height 13
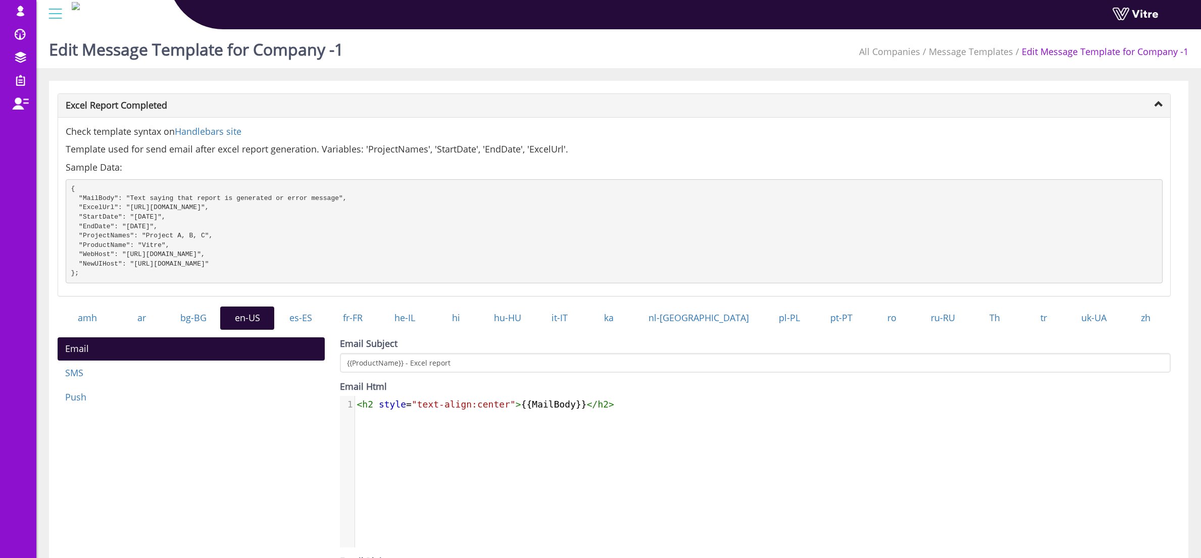
click at [416, 409] on span ""text-align:center"" at bounding box center [463, 404] width 104 height 11
type textarea "<h2 style="text-align:center">{{MailBody}}</h2>"
click at [416, 409] on span ""text-align:center"" at bounding box center [463, 404] width 104 height 11
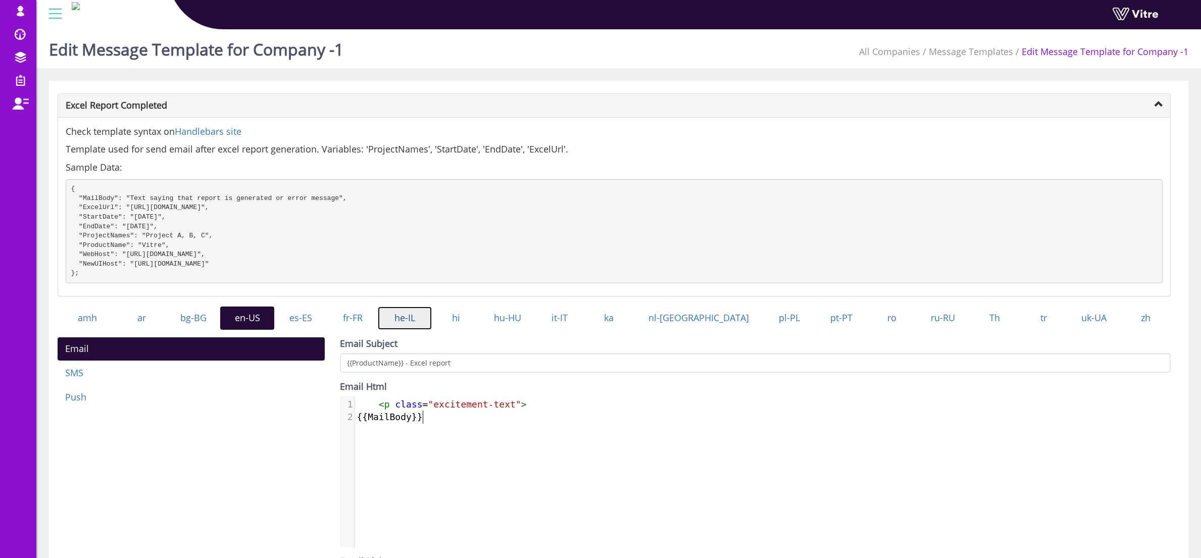
click at [426, 330] on link "he-IL" at bounding box center [405, 317] width 54 height 23
click at [493, 409] on span ""text-align:center"" at bounding box center [463, 404] width 104 height 11
type textarea "<h2 style="text-align:center">{{MailBody}}</h2>"
click at [493, 409] on span ""text-align:center"" at bounding box center [463, 404] width 104 height 11
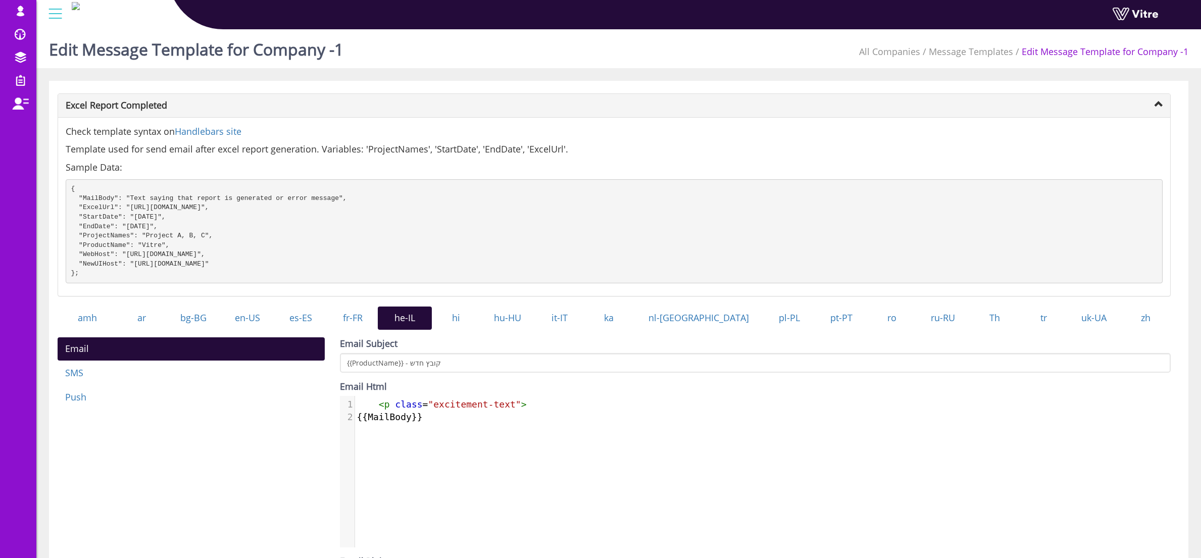
scroll to position [221, 0]
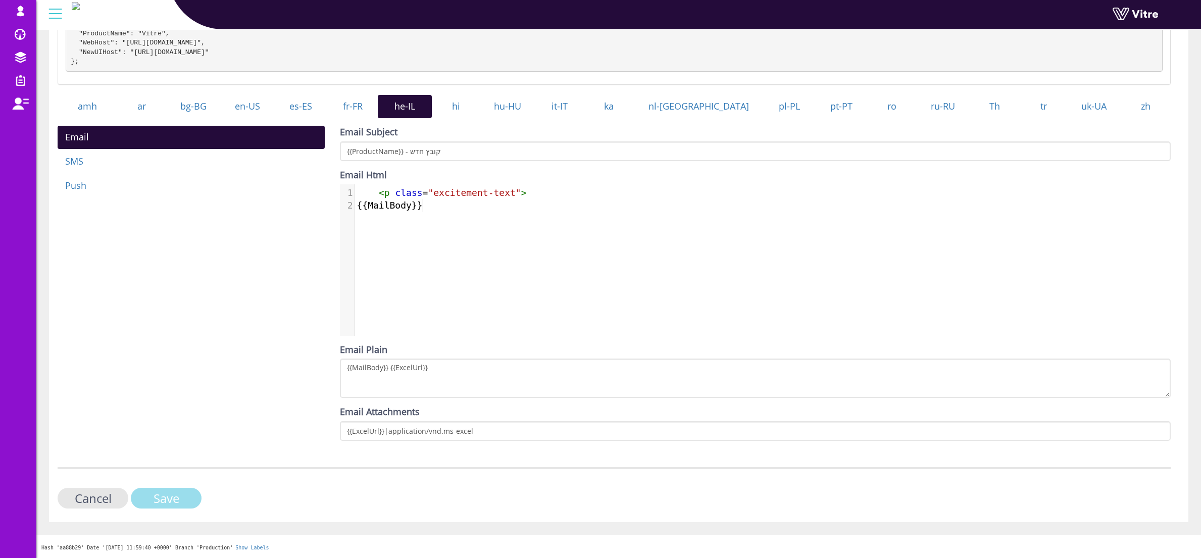
click at [179, 496] on input "Save" at bounding box center [166, 498] width 71 height 21
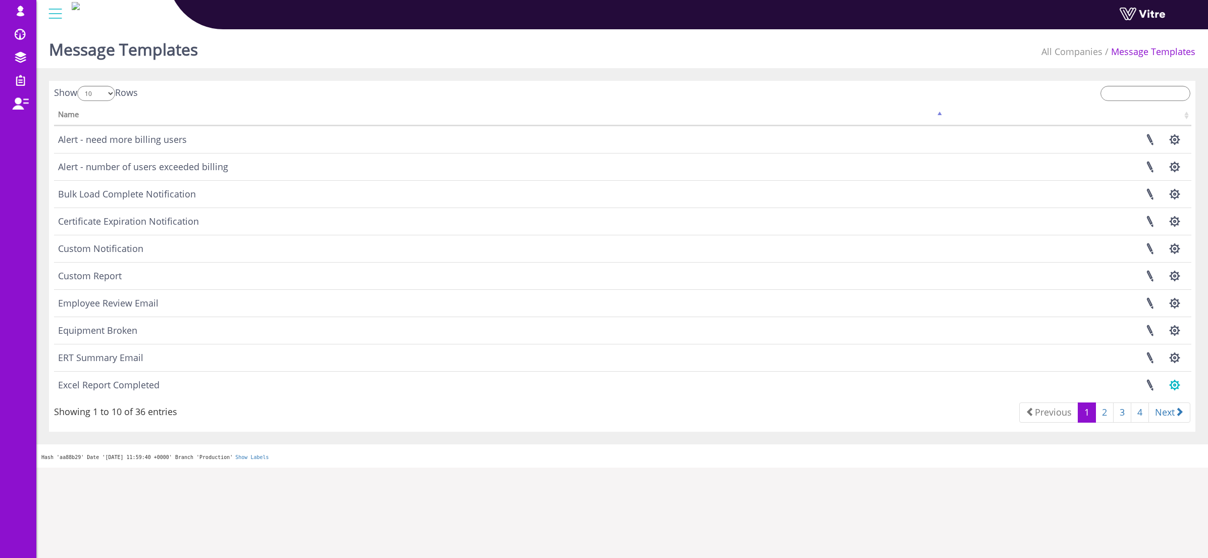
click at [1174, 384] on button "button" at bounding box center [1174, 385] width 25 height 27
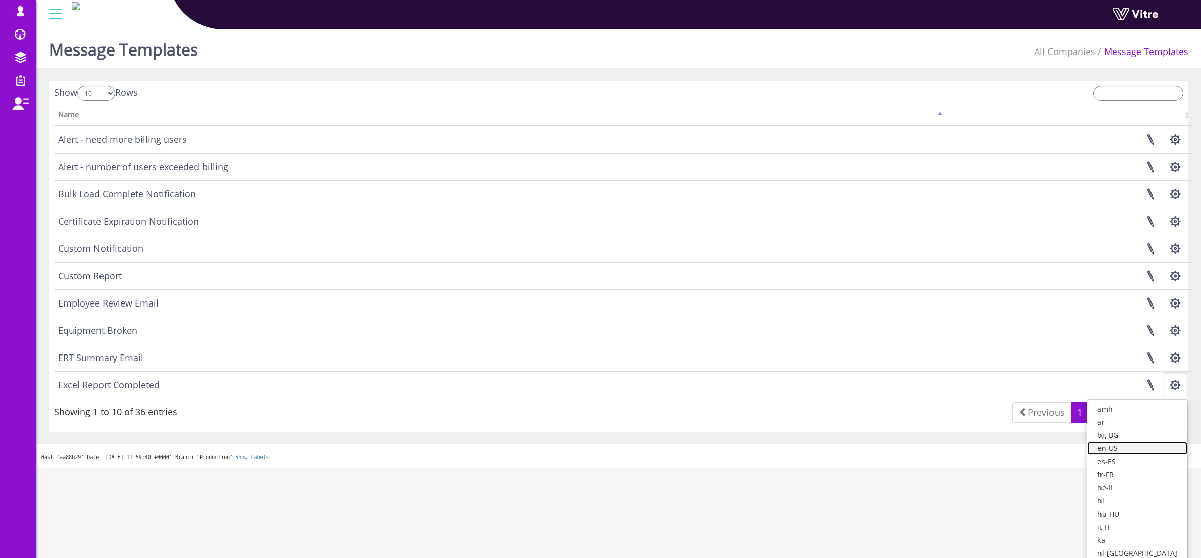
click at [1153, 448] on link "en-US" at bounding box center [1137, 448] width 100 height 13
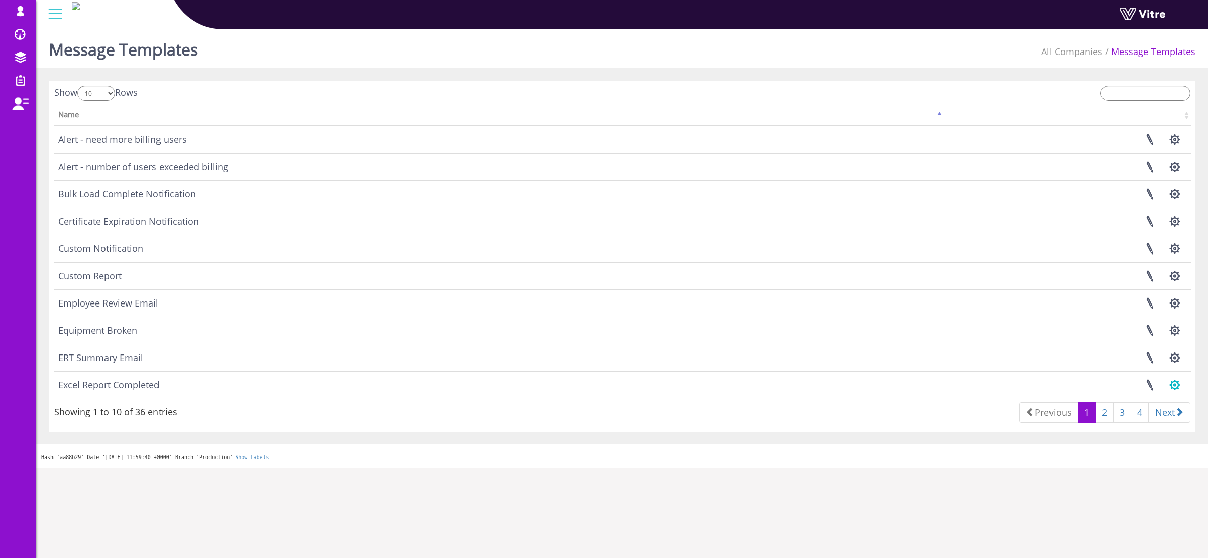
click at [1177, 381] on button "button" at bounding box center [1174, 385] width 25 height 27
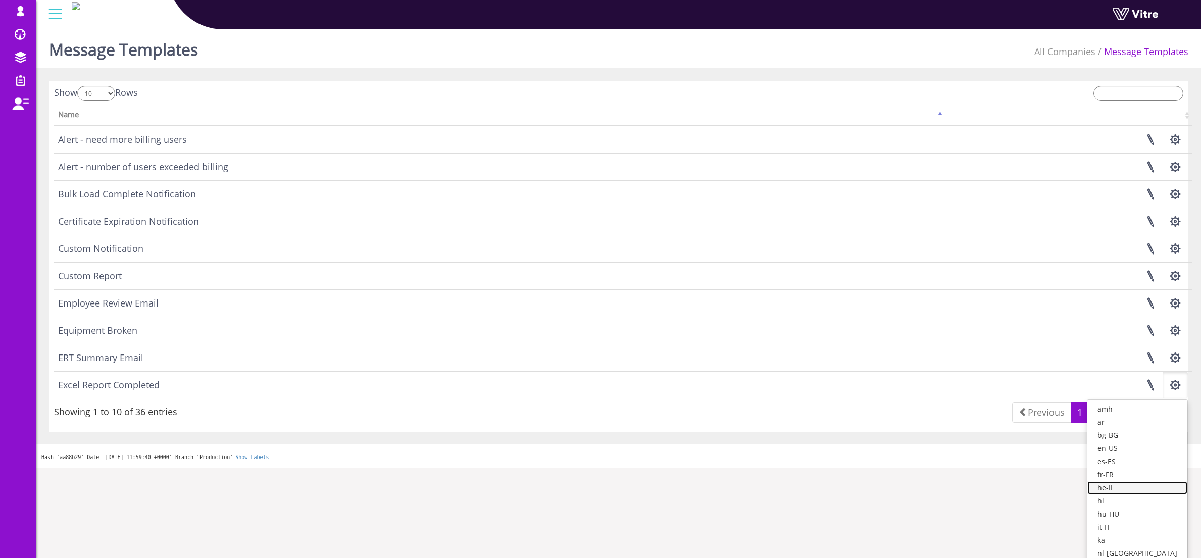
click at [1152, 486] on link "he-IL" at bounding box center [1137, 487] width 100 height 13
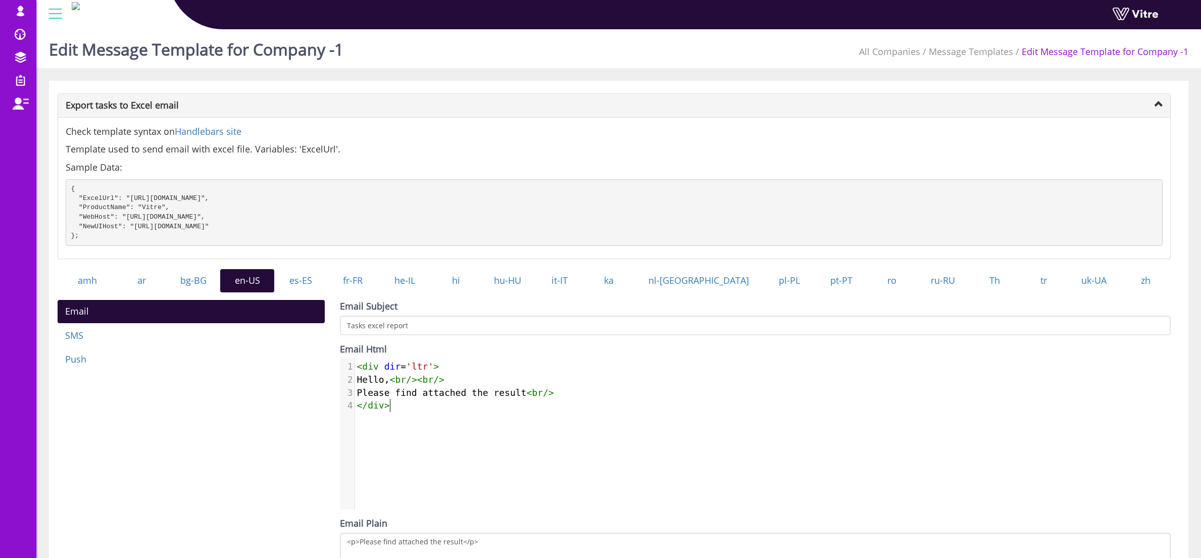
click at [399, 414] on div "1 < div dir = 'ltr' > 2 Hello, < br />< br /> 3 Please find attached the result…" at bounding box center [766, 386] width 823 height 56
click at [414, 398] on span "Please find attached the result < br />" at bounding box center [455, 392] width 197 height 11
type textarea "<div dir='ltr'> Hello, <br/><br/> Please find attached the result <br/> </div>"
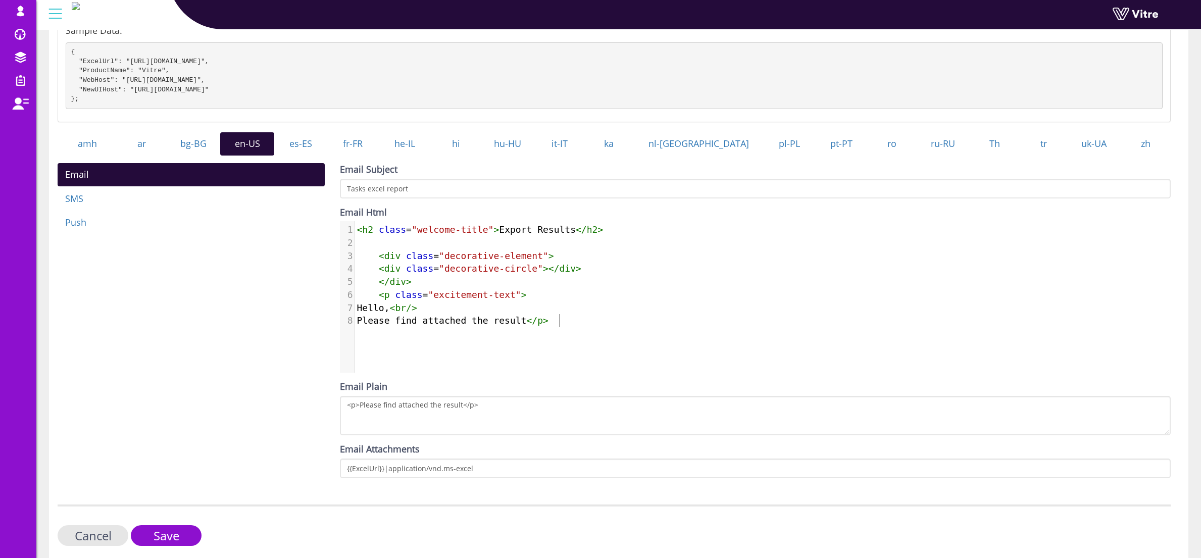
scroll to position [183, 0]
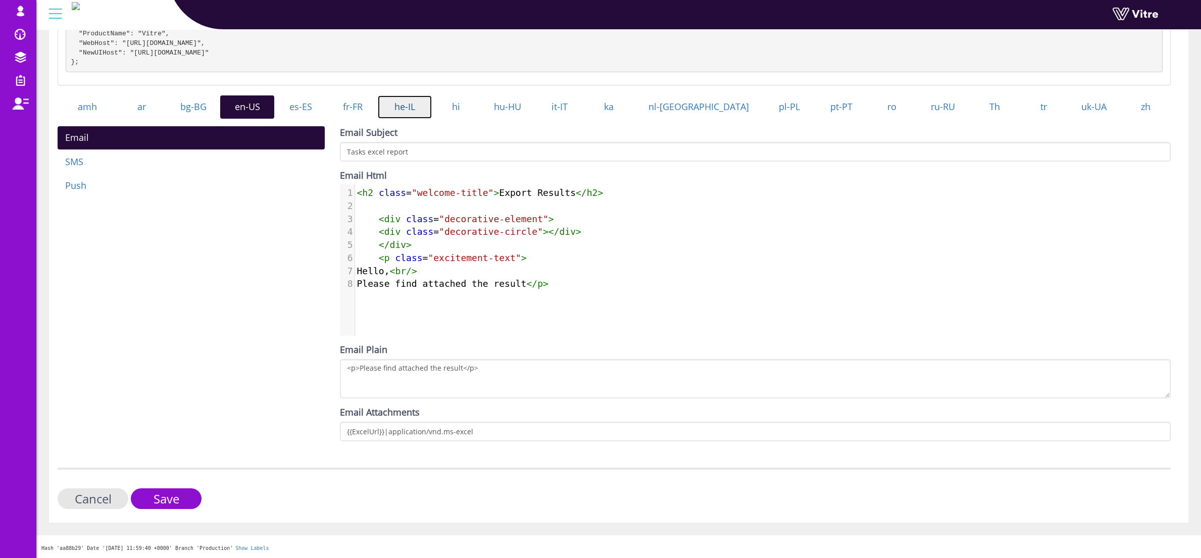
click at [428, 111] on link "he-IL" at bounding box center [405, 106] width 54 height 23
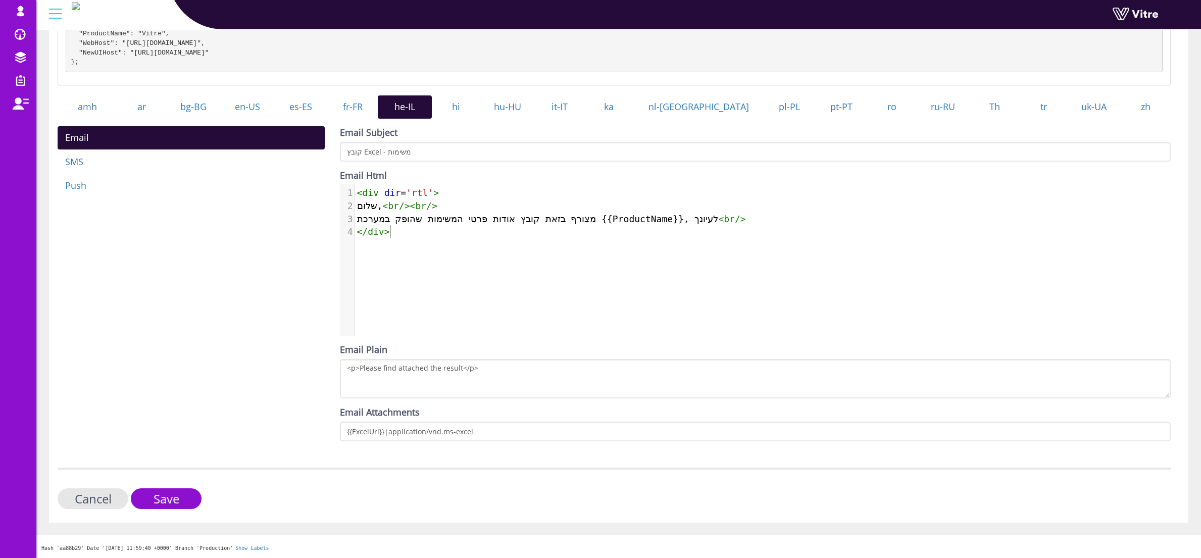
click at [442, 257] on div "4 1 < div dir = 'rtl' > 2 שלום, < br />< br /> 3 מצורף בזאת קובץ אודות פרטי המש…" at bounding box center [763, 267] width 846 height 167
type textarea "<div dir='rtl'> שלום, <br/><br/> מצורף בזאת קובץ אודות פרטי המשימות שהופק במערכ…"
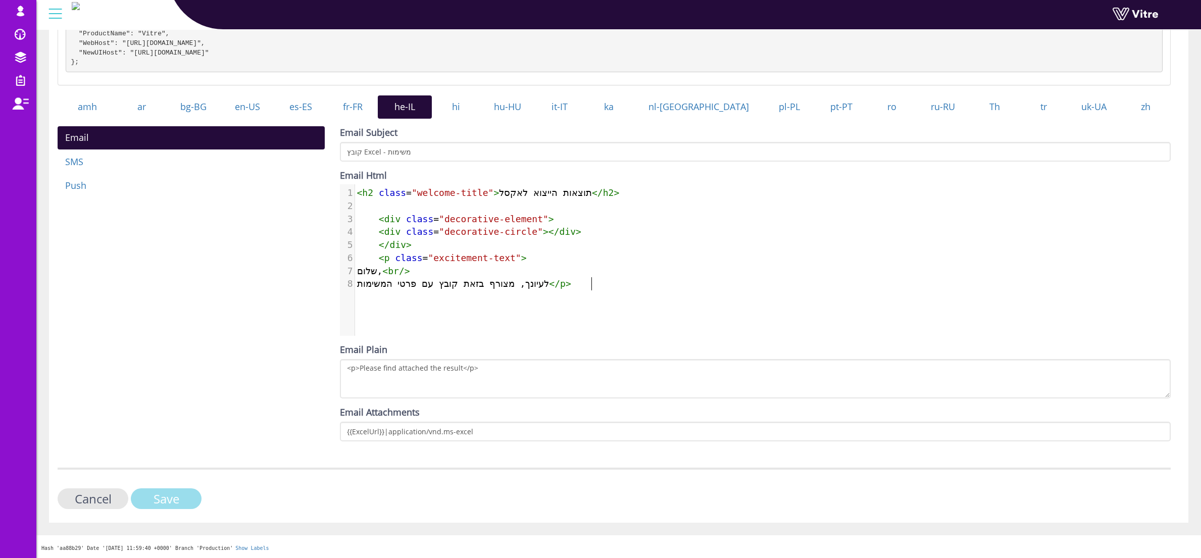
drag, startPoint x: 169, startPoint y: 497, endPoint x: 176, endPoint y: 495, distance: 7.5
click at [170, 497] on input "Save" at bounding box center [166, 498] width 71 height 21
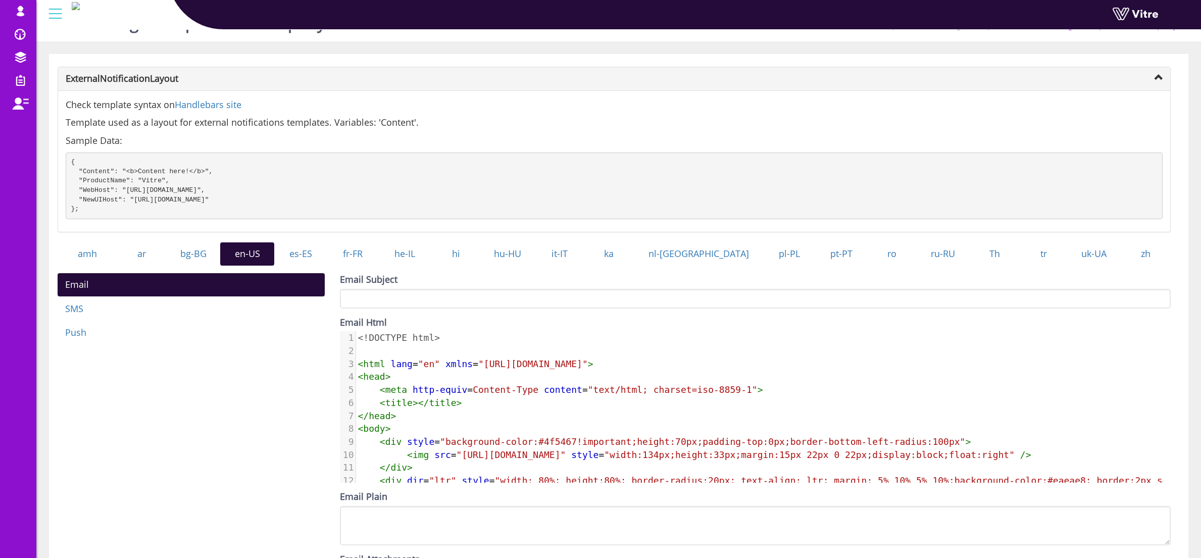
scroll to position [98, 0]
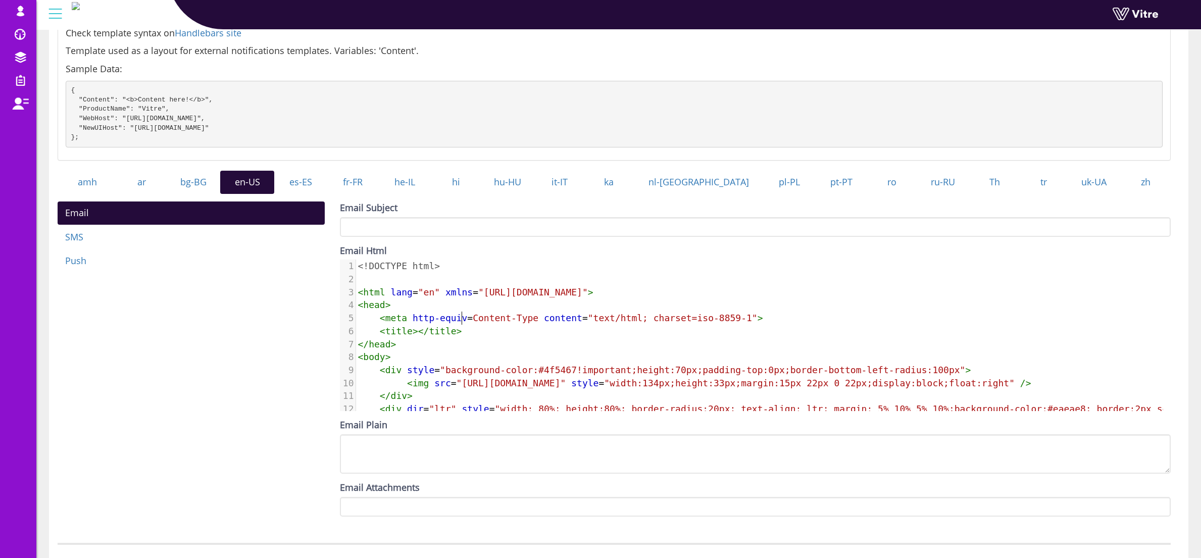
click at [462, 323] on span "http-equiv" at bounding box center [439, 318] width 55 height 11
type textarea "<!DOCTYPE html> <html lang="en" xmlns="http://www.w3.org/1999/xhtml"> <head> <m…"
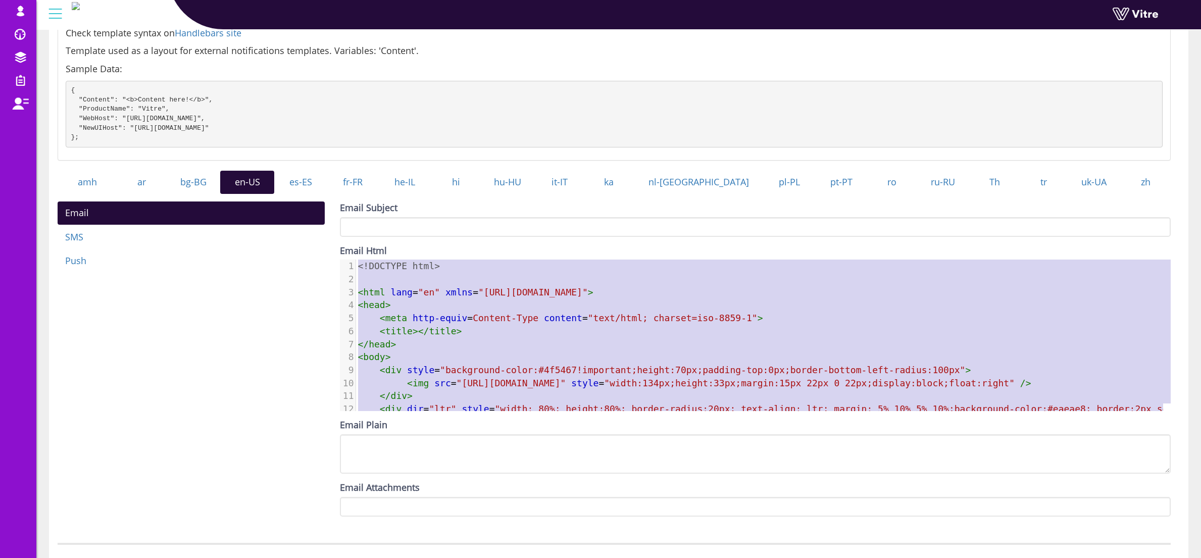
click at [747, 364] on pre "< body >" at bounding box center [880, 356] width 1049 height 13
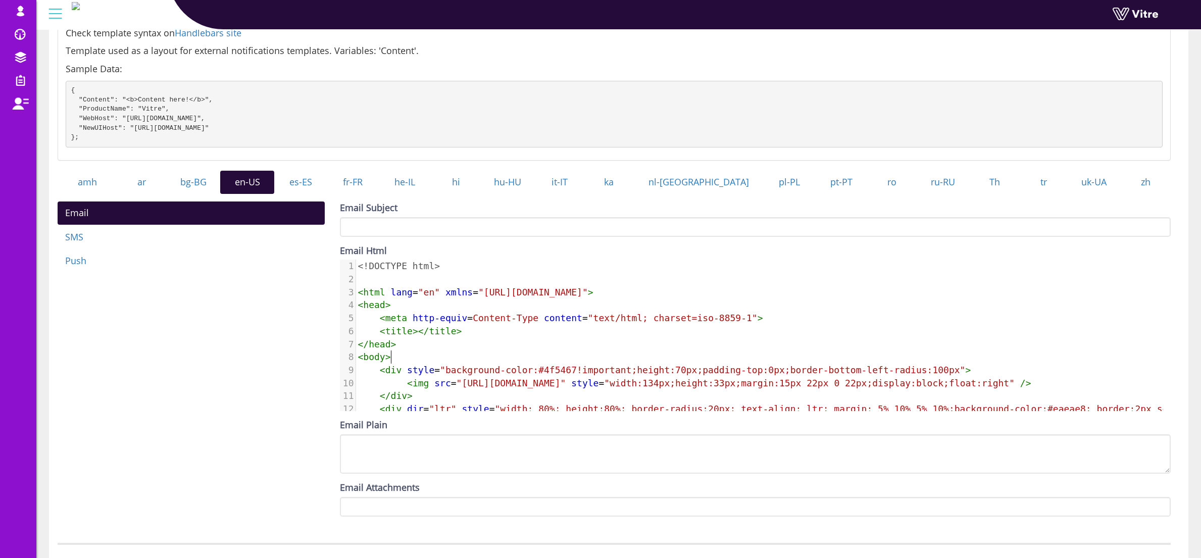
type textarea "<!DOCTYPE html> <html lang="en" xmlns="http://www.w3.org/1999/xhtml"> <head> <m…"
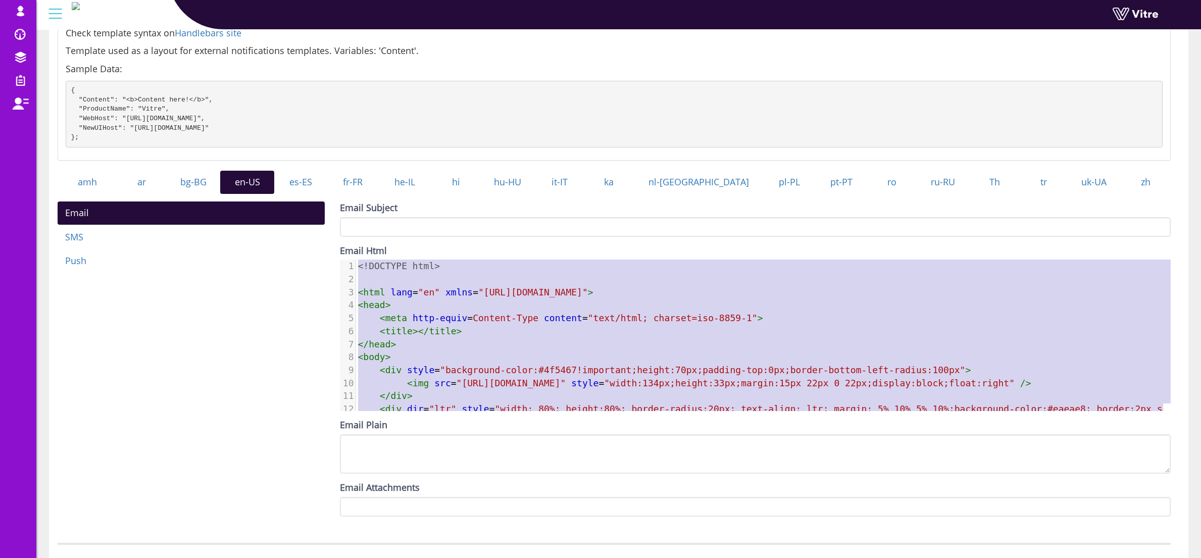
scroll to position [275, 0]
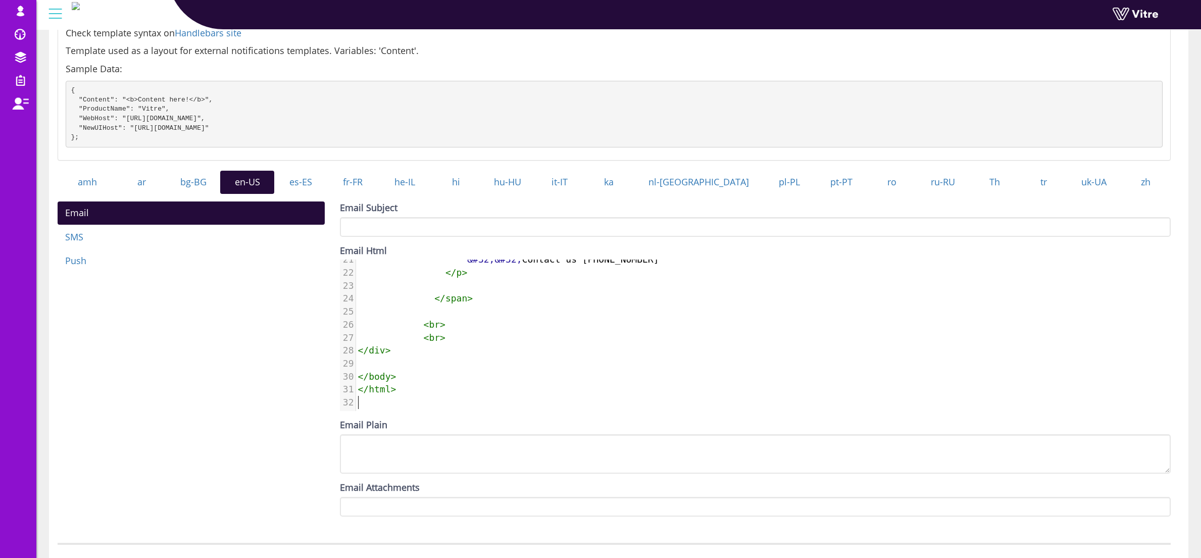
click at [416, 344] on pre "< br >" at bounding box center [880, 337] width 1049 height 13
type textarea "<!DOCTYPE html> <html lang="en" xmlns="http://www.w3.org/1999/xhtml"> <head> <m…"
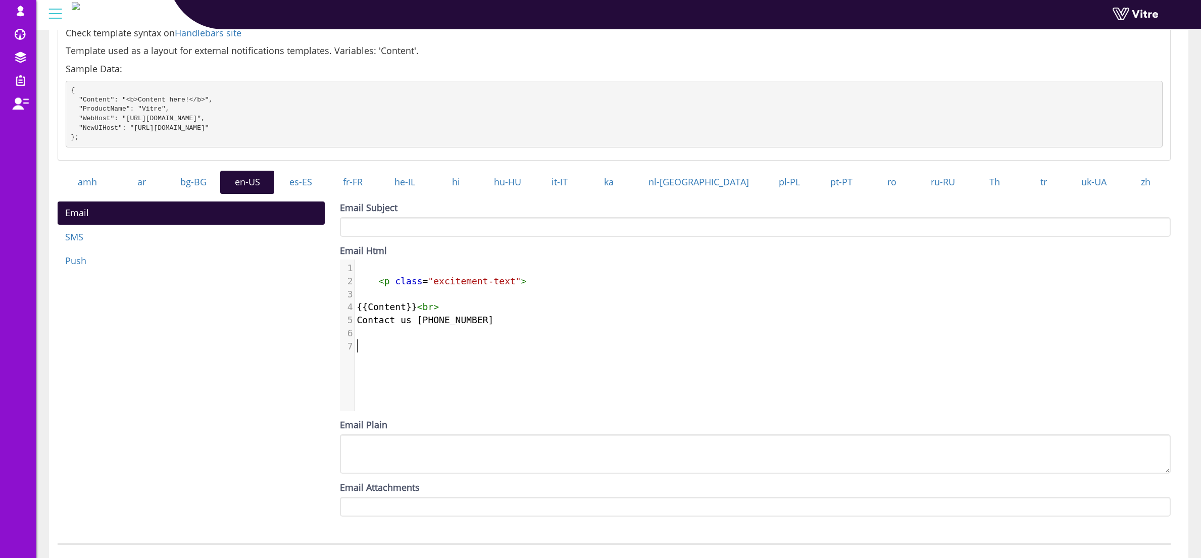
scroll to position [0, 0]
drag, startPoint x: 430, startPoint y: 193, endPoint x: 434, endPoint y: 238, distance: 45.1
click at [430, 193] on link "he-IL" at bounding box center [405, 182] width 54 height 23
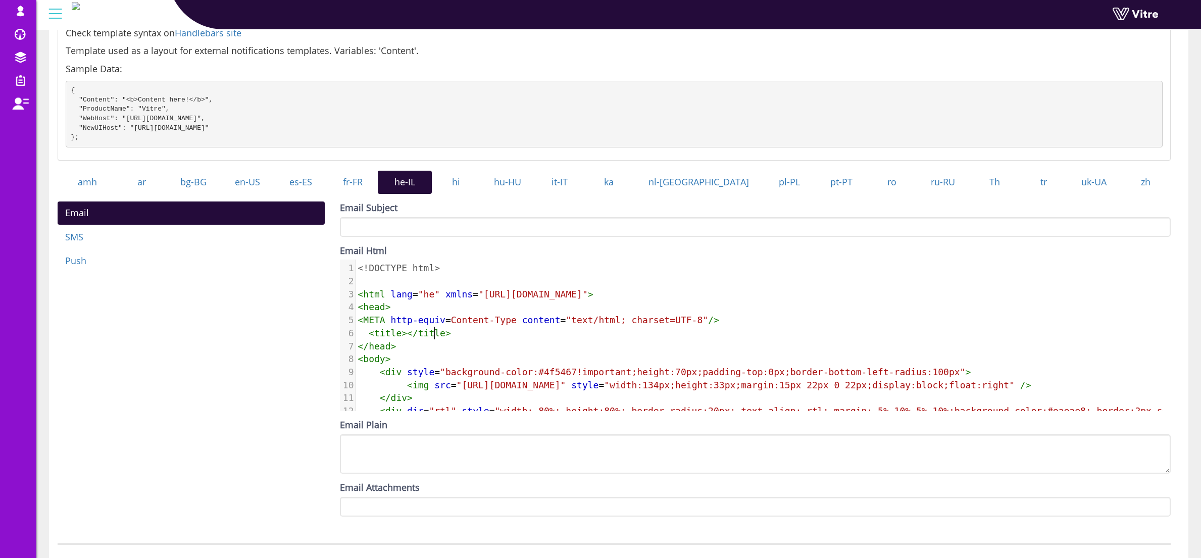
click at [434, 338] on span "title" at bounding box center [431, 333] width 27 height 11
type textarea "<!DOCTYPE html> <html lang="he" xmlns="http://www.w3.org/1999/xhtml"> <head> <M…"
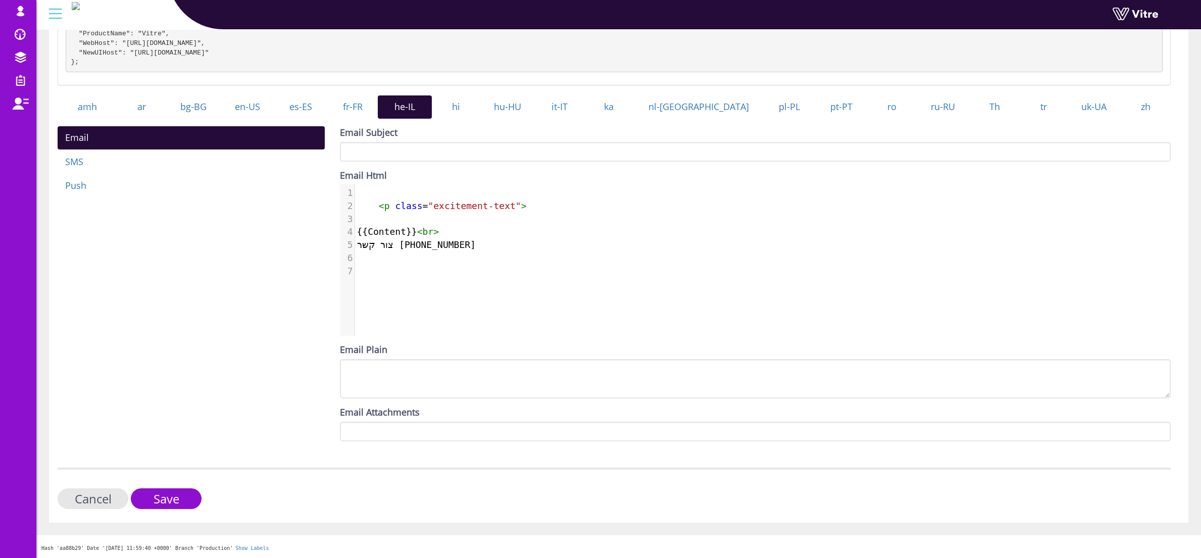
scroll to position [183, 0]
click at [191, 498] on input "Save" at bounding box center [166, 498] width 71 height 21
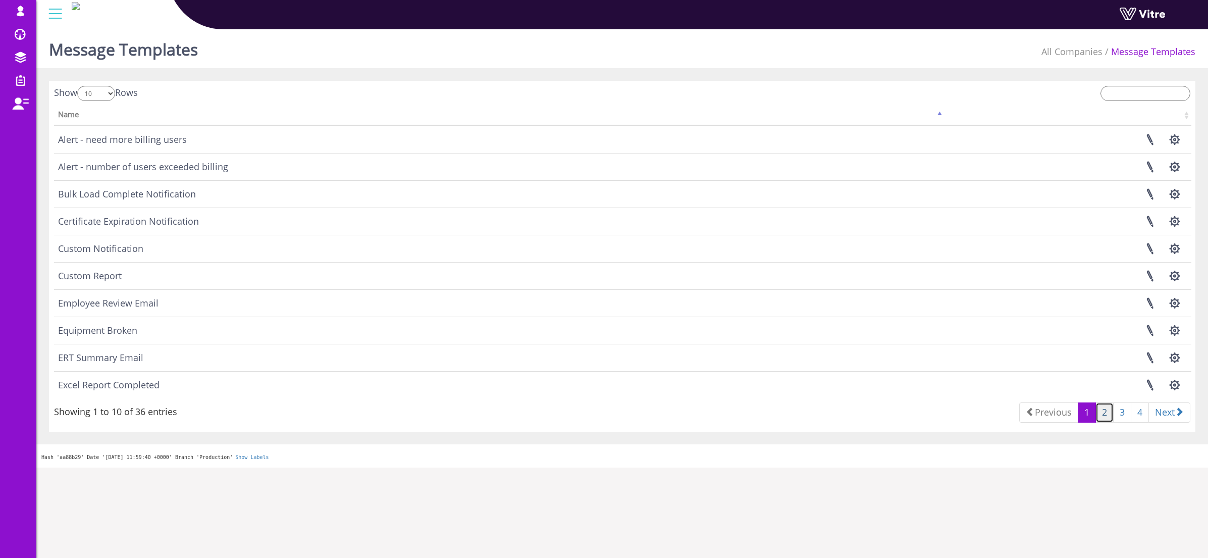
click at [1098, 411] on link "2" at bounding box center [1105, 412] width 18 height 20
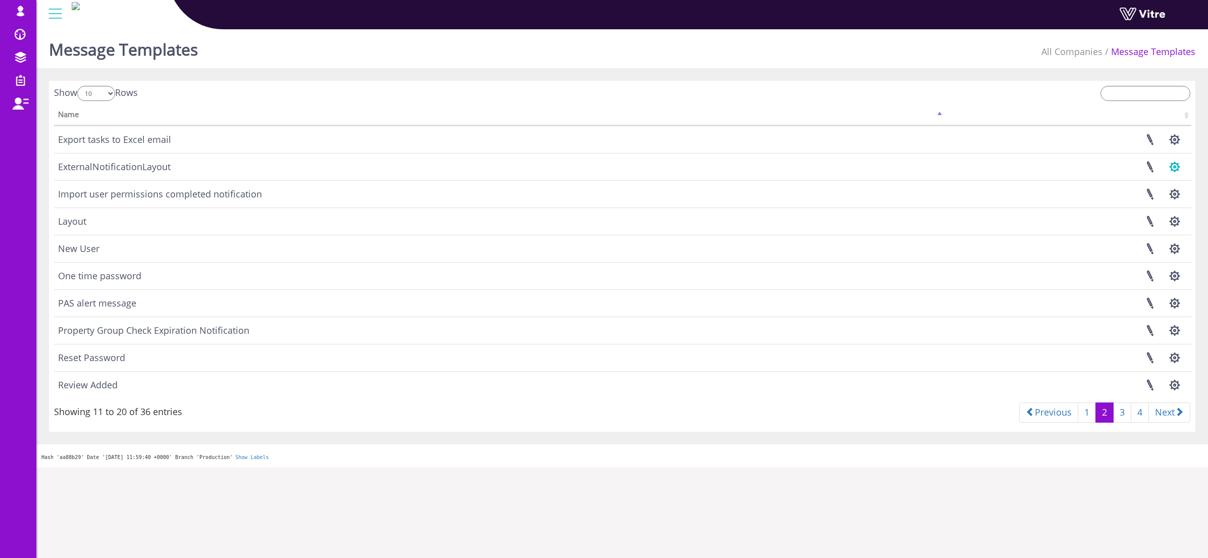
click at [1172, 164] on button "button" at bounding box center [1174, 166] width 25 height 27
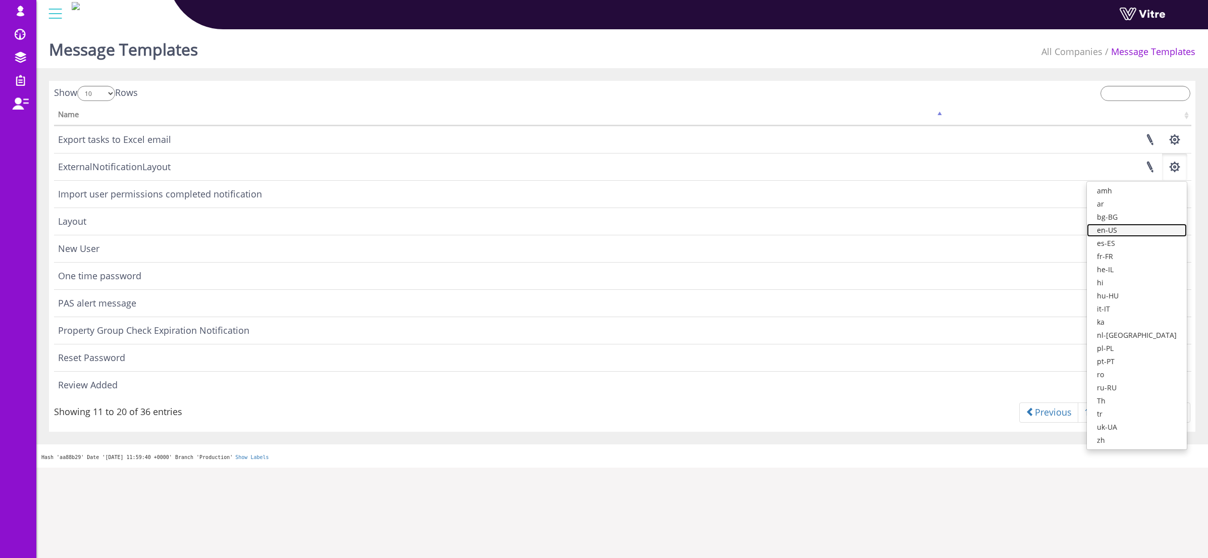
click at [1159, 227] on link "en-US" at bounding box center [1137, 230] width 100 height 13
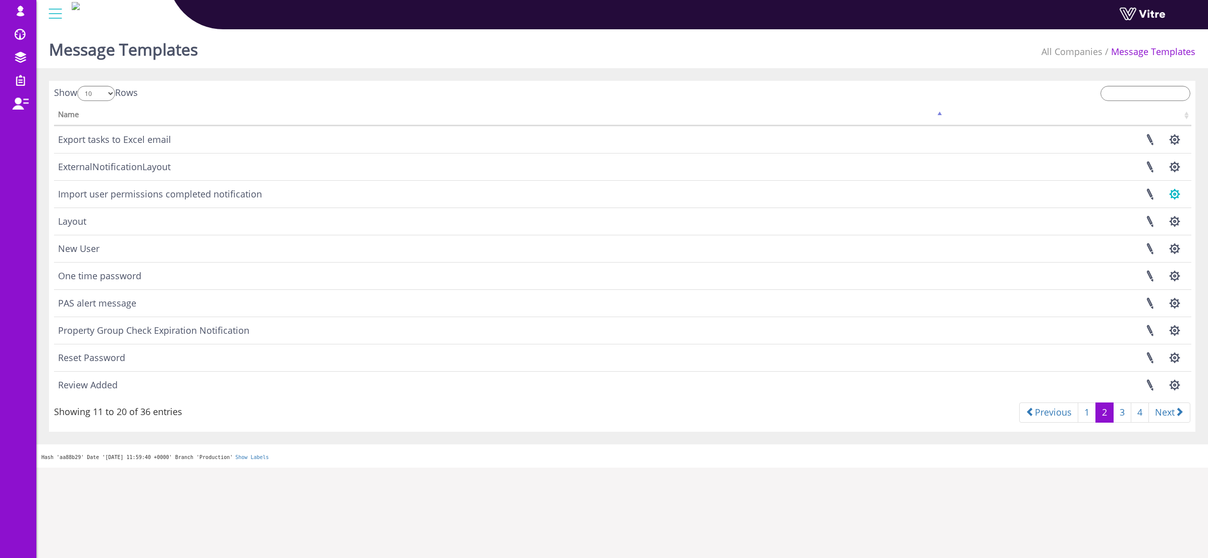
click at [1174, 196] on button "button" at bounding box center [1174, 194] width 25 height 27
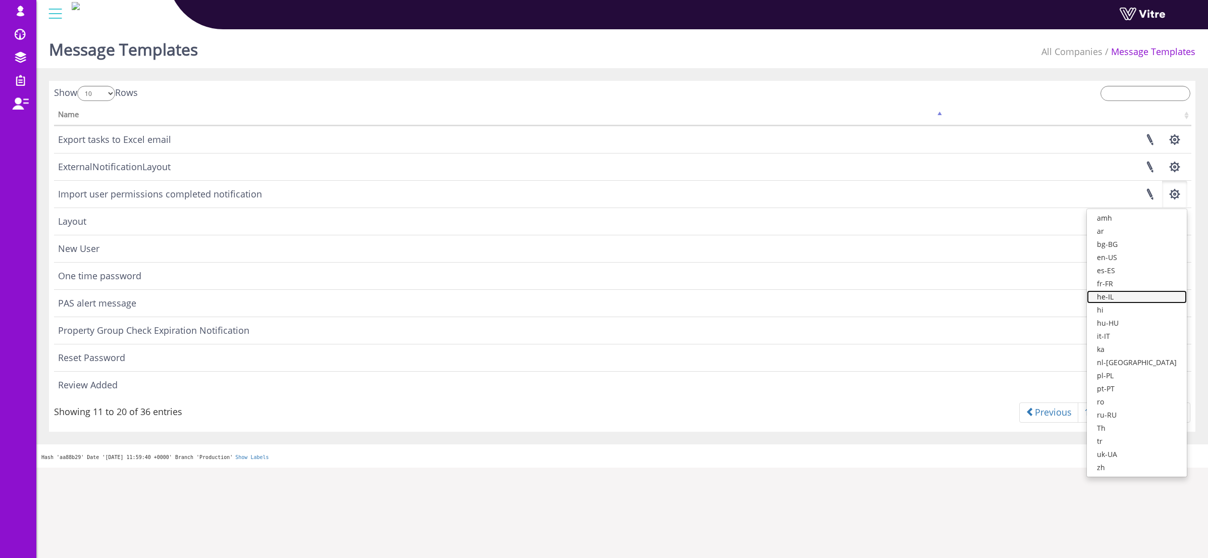
click at [1140, 294] on link "he-IL" at bounding box center [1137, 296] width 100 height 13
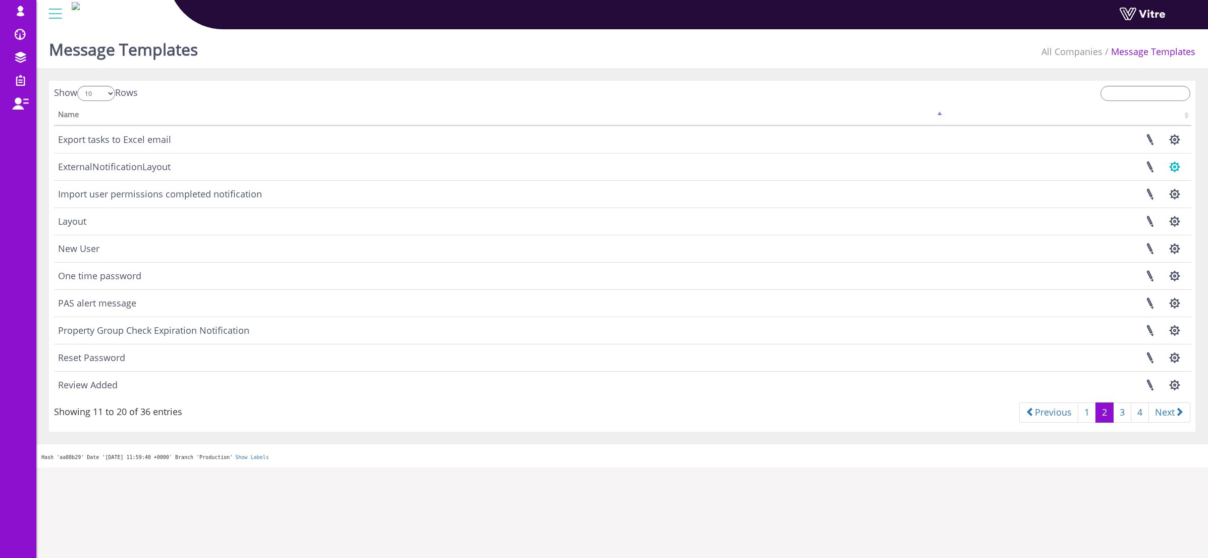
click at [1175, 170] on button "button" at bounding box center [1174, 166] width 25 height 27
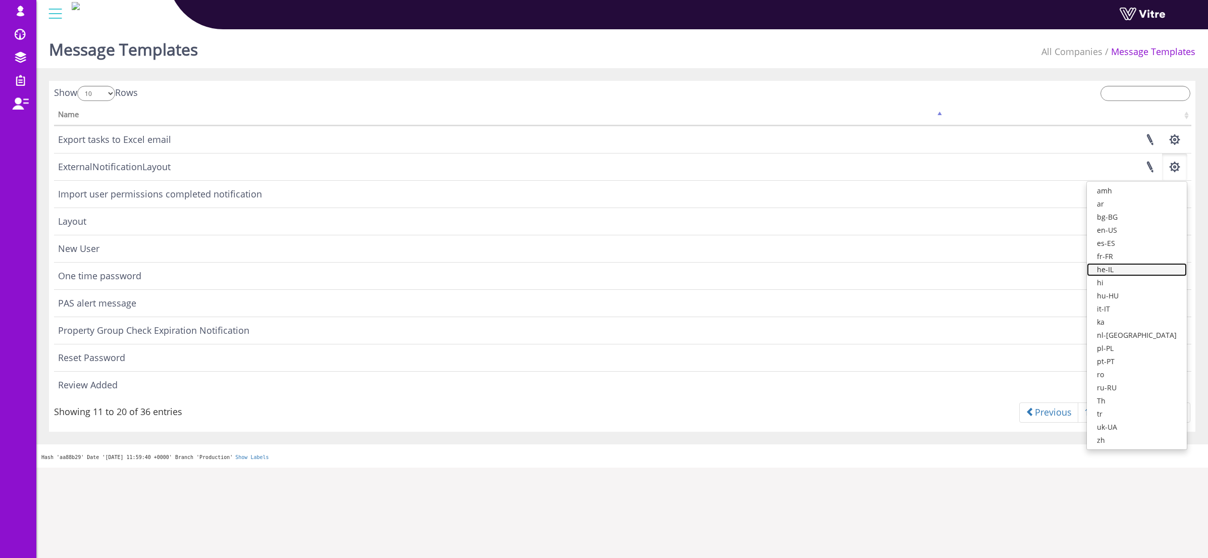
click at [1136, 270] on link "he-IL" at bounding box center [1137, 269] width 100 height 13
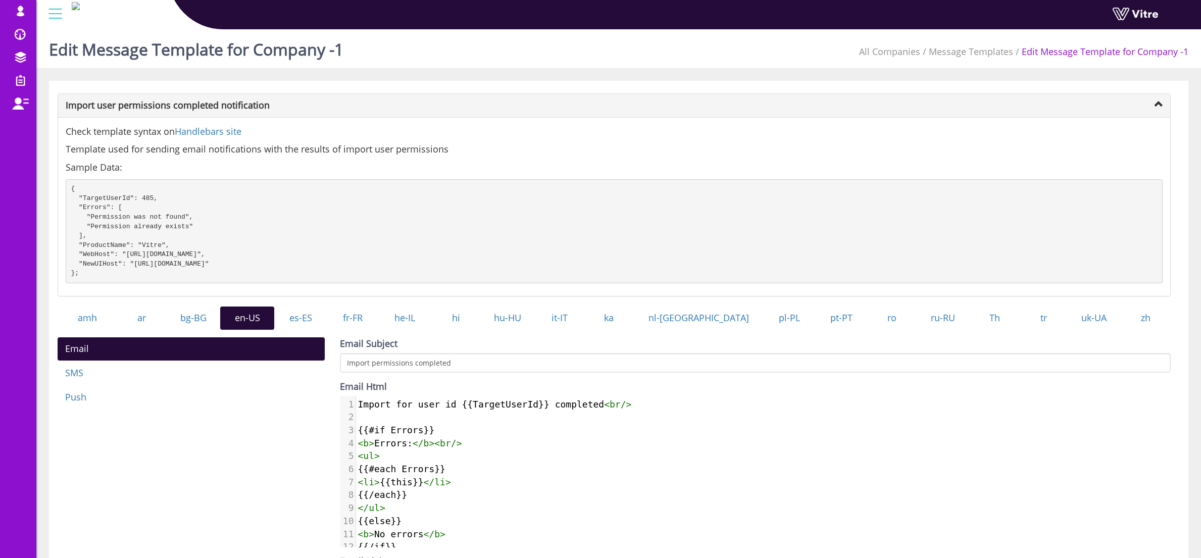
scroll to position [5, 0]
click at [410, 500] on pre "{{/each}}" at bounding box center [763, 494] width 815 height 13
type textarea "Import for user id {{TargetUserId}} completed<br/> {{#if Errors}} <b>Errors:</b…"
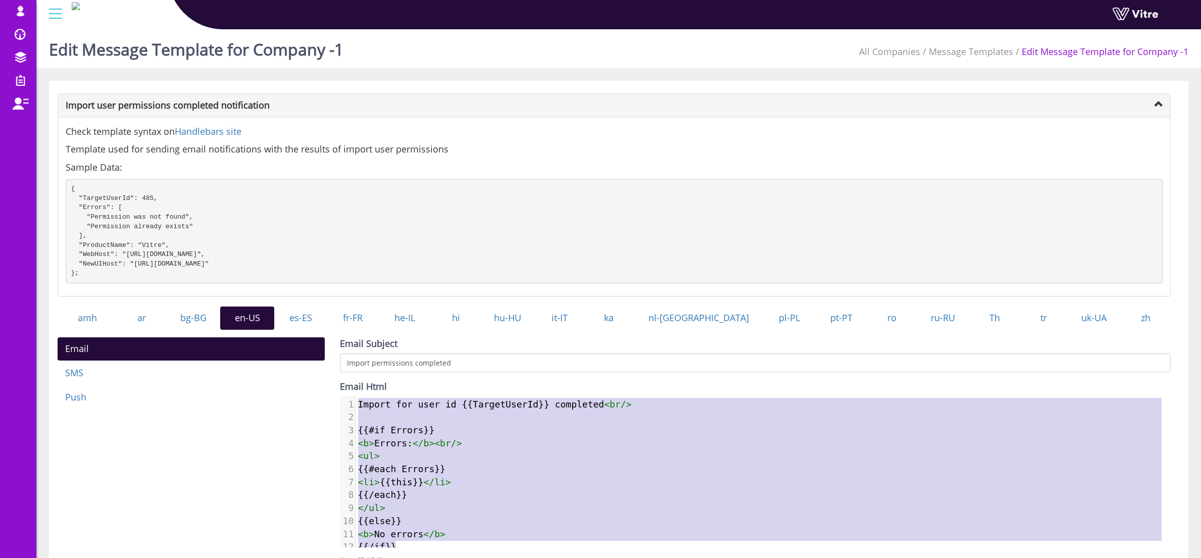
scroll to position [99, 0]
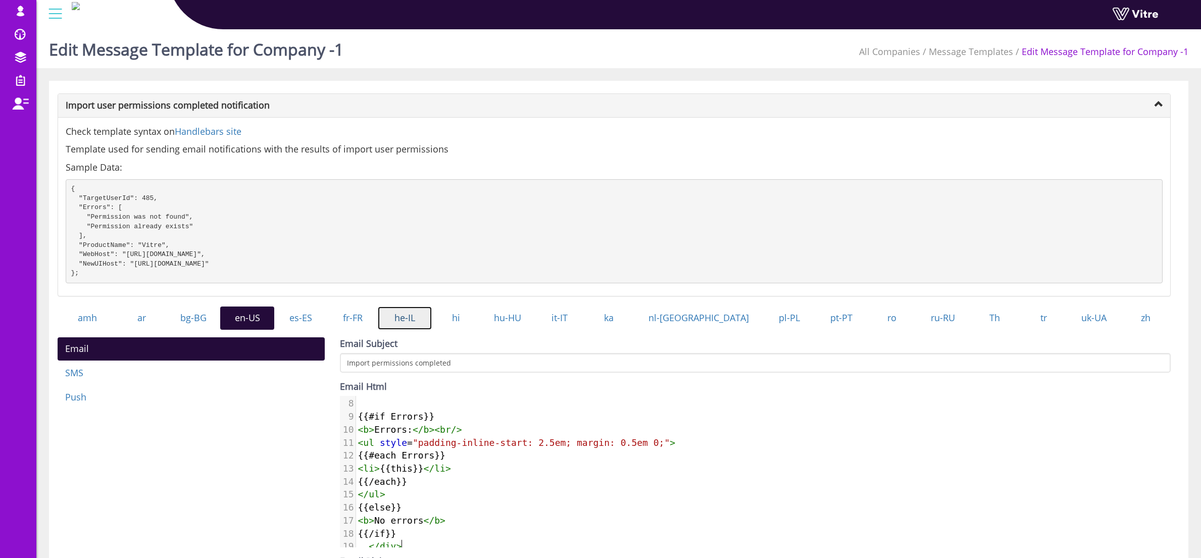
click at [427, 329] on link "he-IL" at bounding box center [405, 317] width 54 height 23
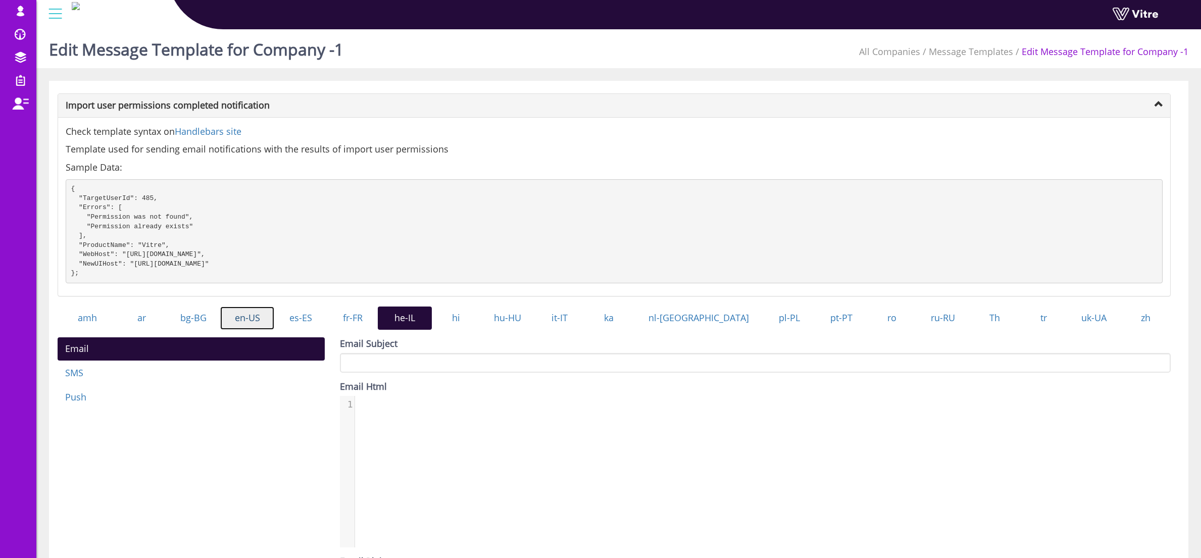
click at [269, 329] on link "en-US" at bounding box center [247, 317] width 54 height 23
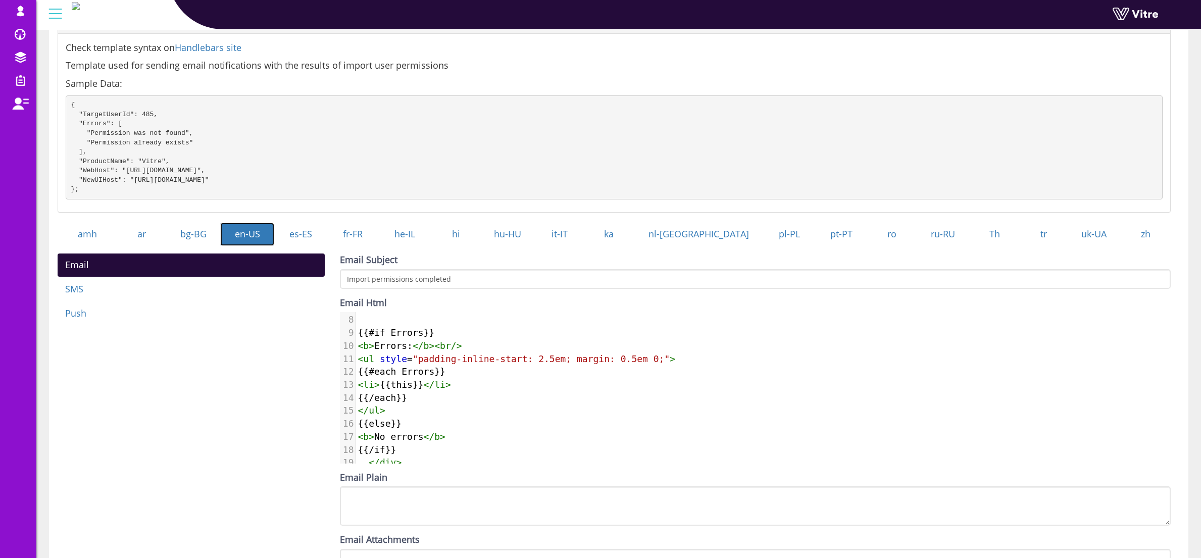
scroll to position [221, 0]
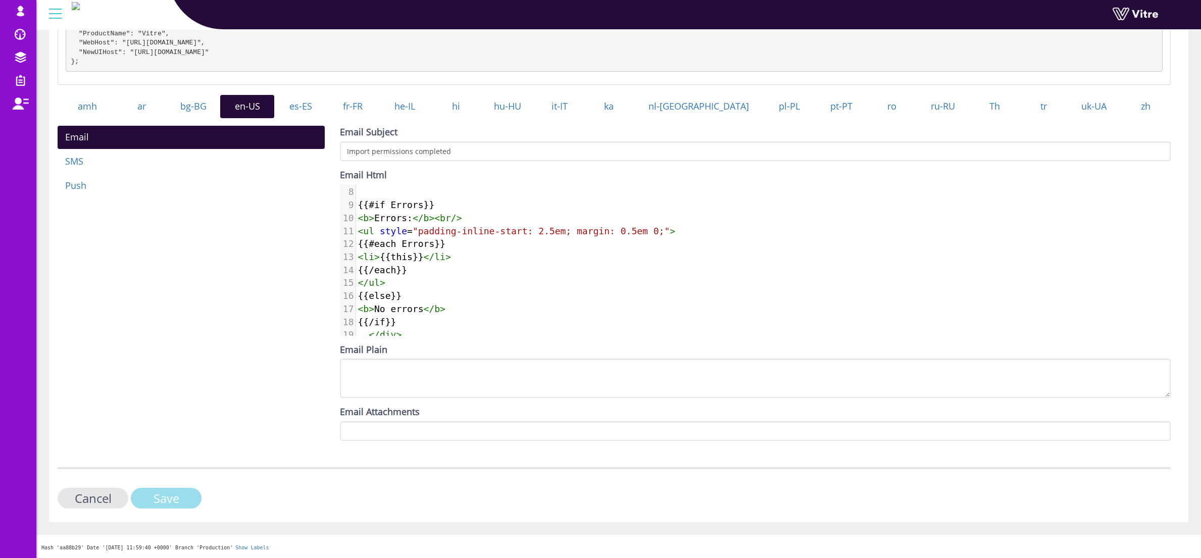
click at [158, 497] on input "Save" at bounding box center [166, 498] width 71 height 21
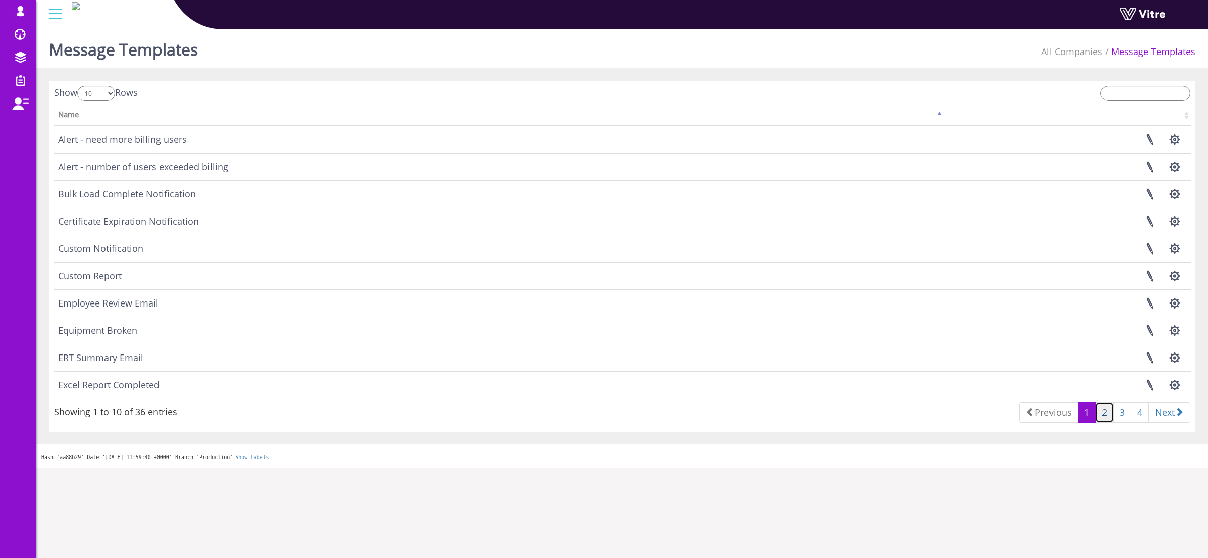
click at [1102, 420] on link "2" at bounding box center [1105, 412] width 18 height 20
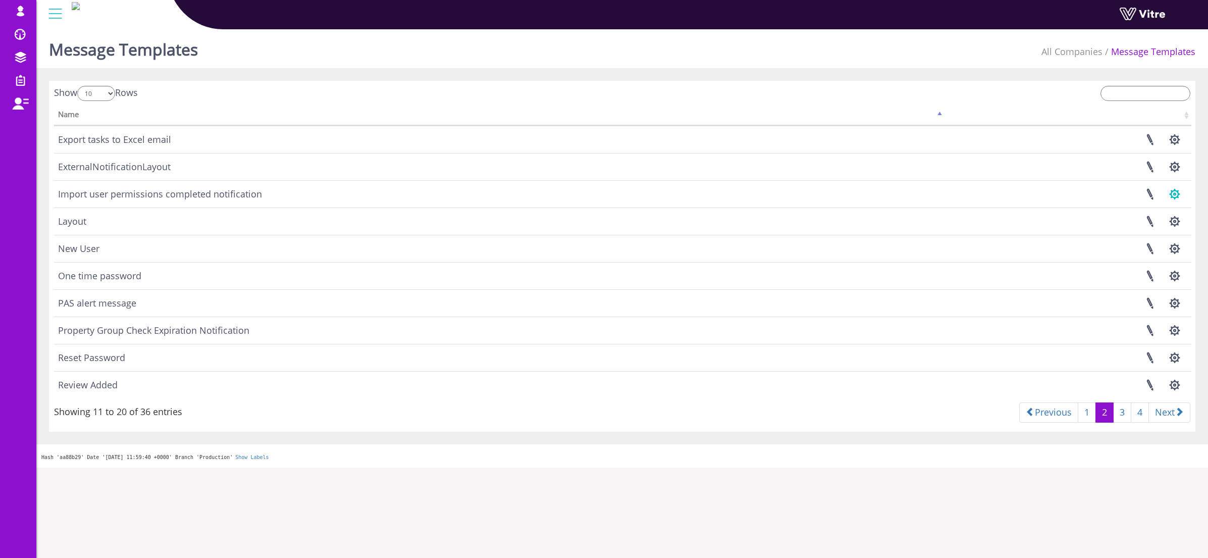
click at [1170, 193] on button "button" at bounding box center [1174, 194] width 25 height 27
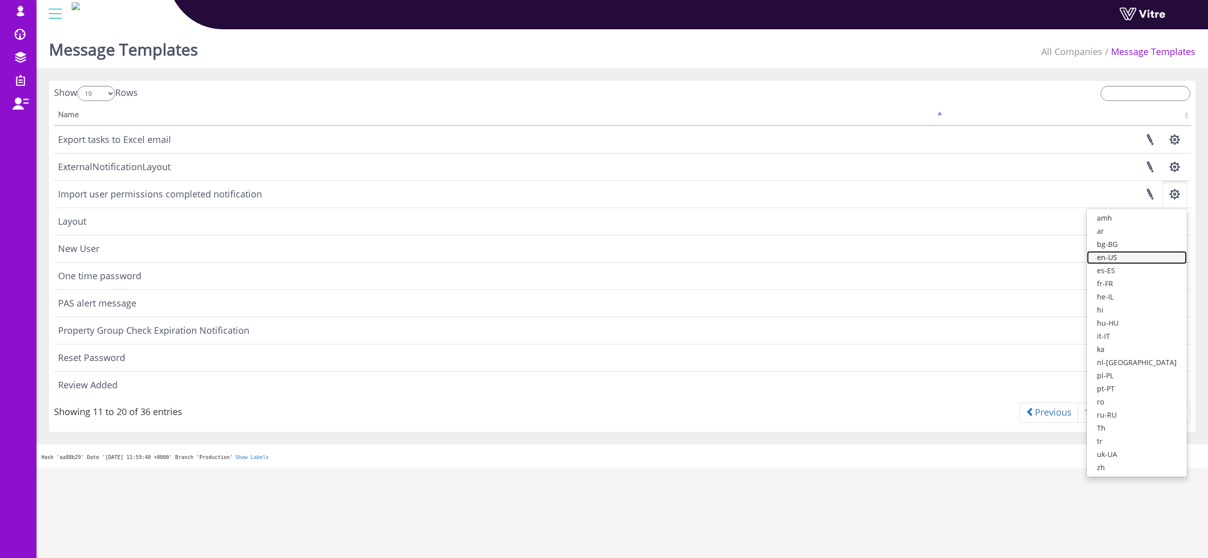
click at [1142, 259] on link "en-US" at bounding box center [1137, 257] width 100 height 13
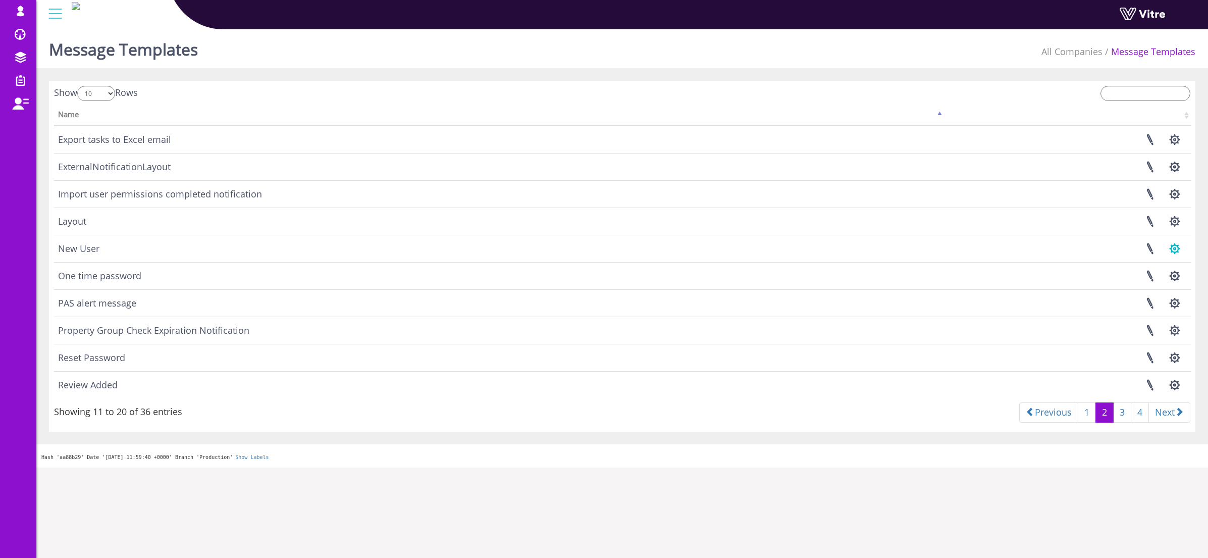
click at [1177, 247] on button "button" at bounding box center [1174, 248] width 25 height 27
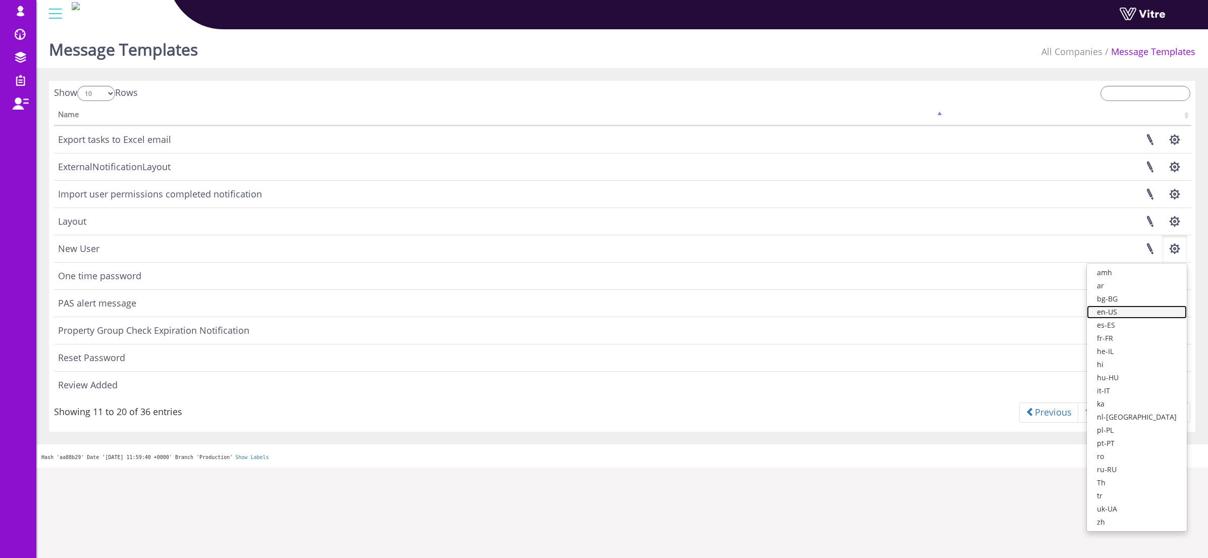
click at [1150, 310] on link "en-US" at bounding box center [1137, 311] width 100 height 13
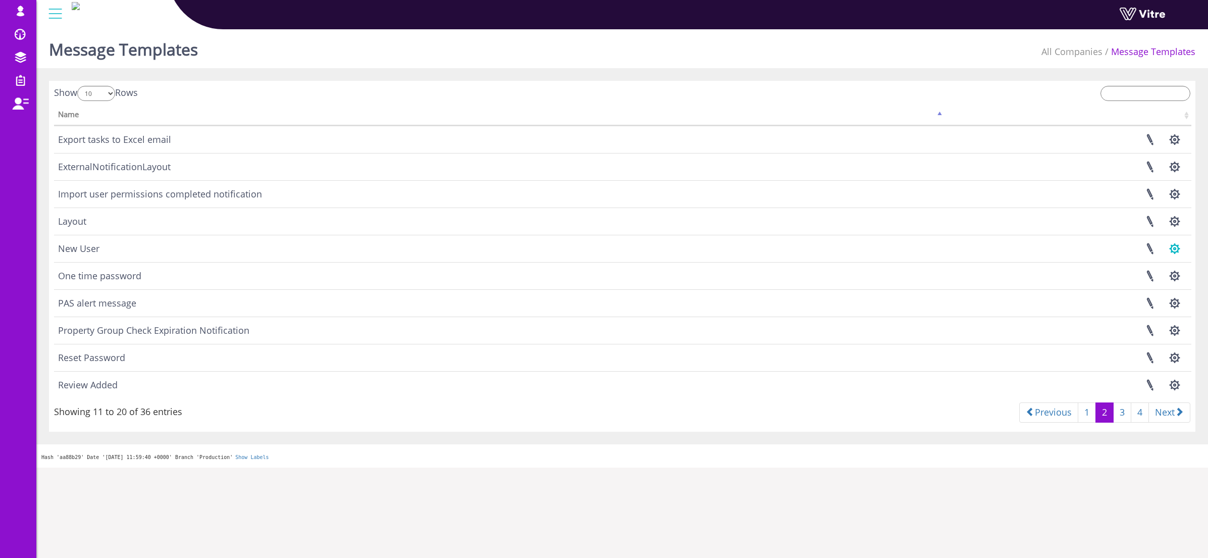
click at [1178, 244] on button "button" at bounding box center [1174, 248] width 25 height 27
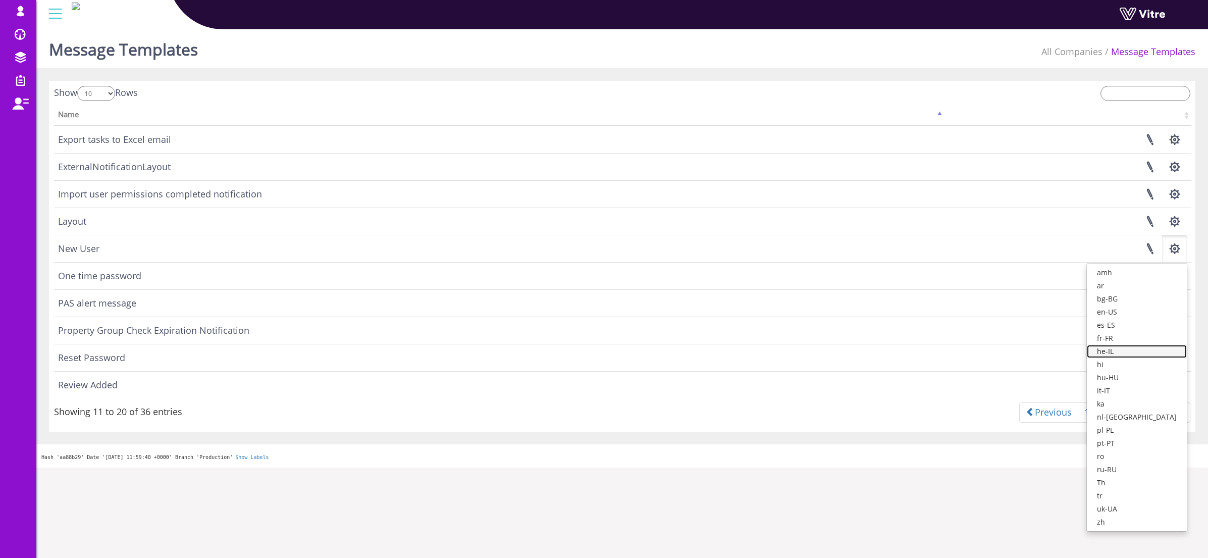
click at [1132, 351] on link "he-IL" at bounding box center [1137, 351] width 100 height 13
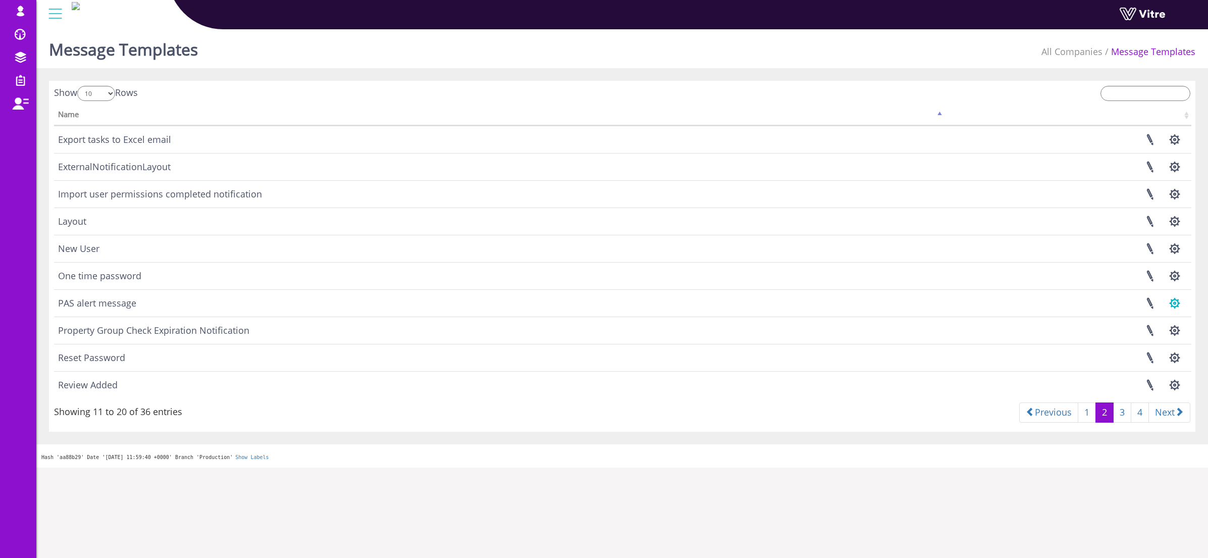
click at [1180, 304] on button "button" at bounding box center [1174, 303] width 25 height 27
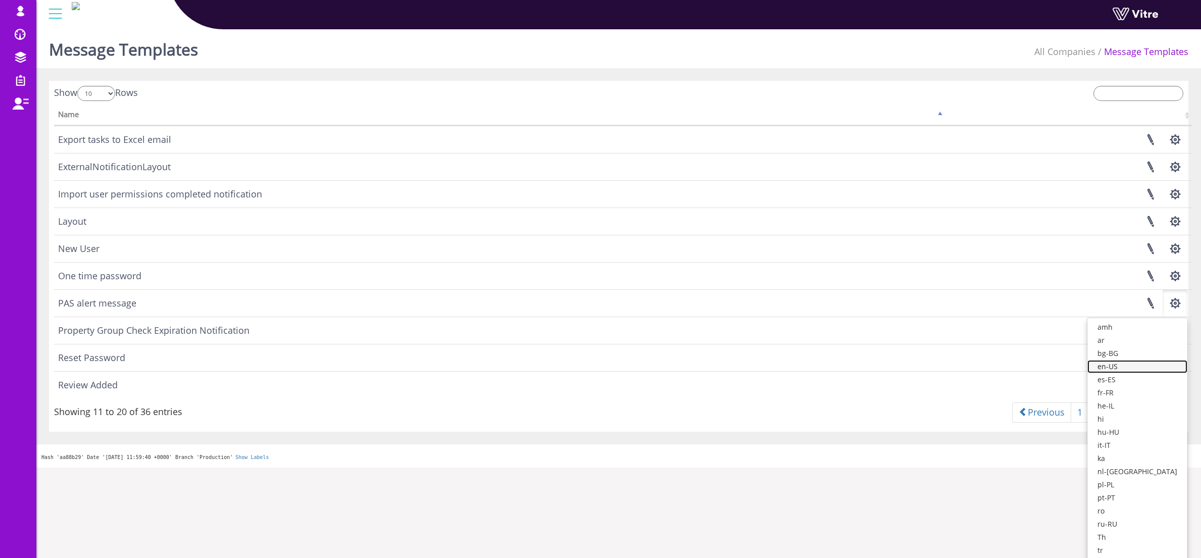
click at [1143, 369] on link "en-US" at bounding box center [1137, 366] width 100 height 13
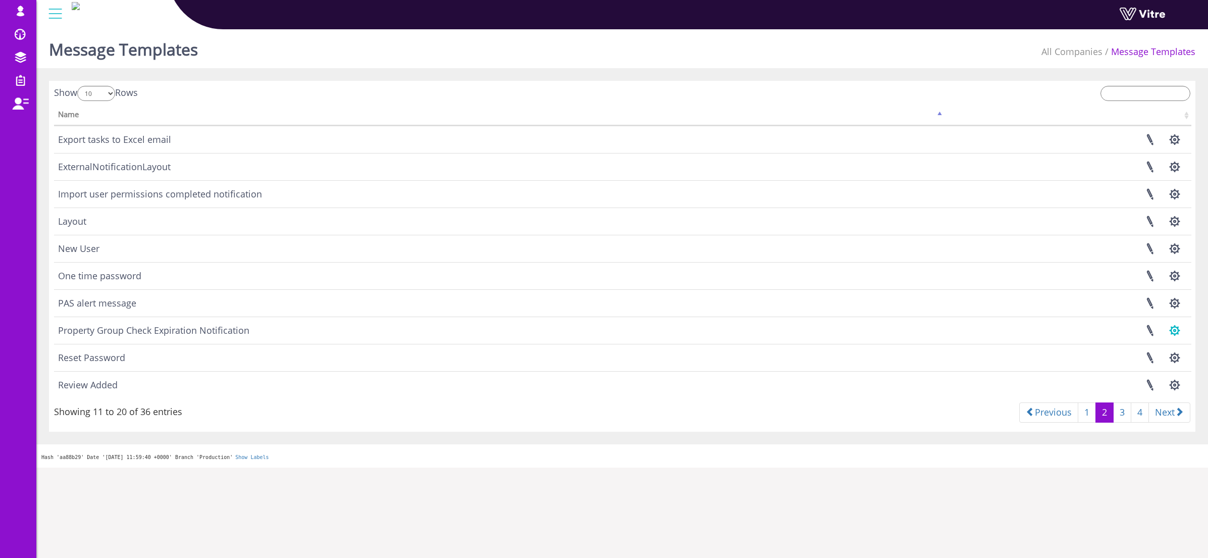
click at [1177, 325] on button "button" at bounding box center [1174, 330] width 25 height 27
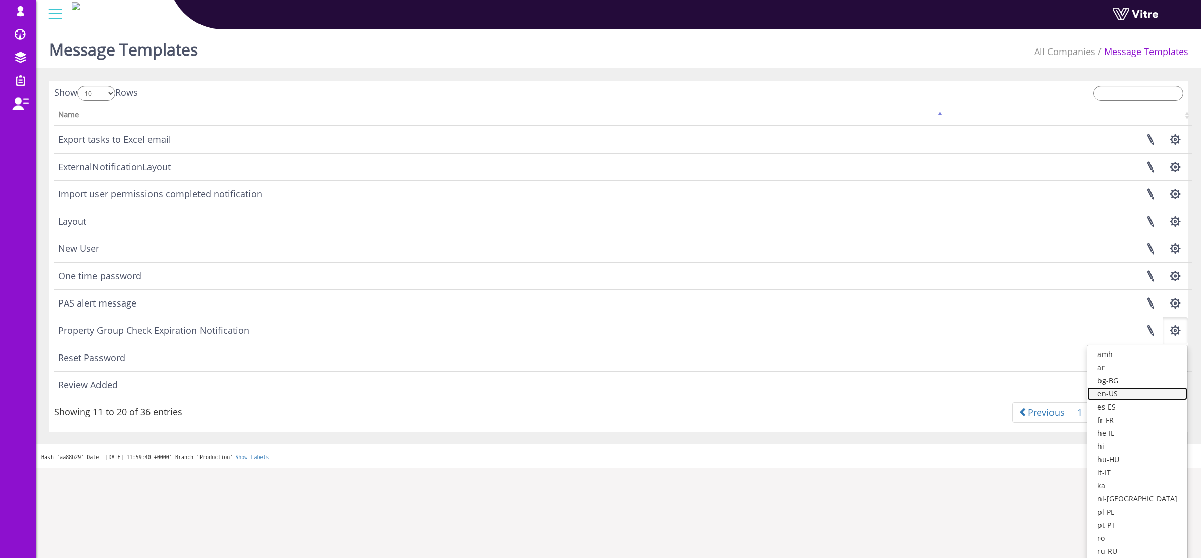
click at [1147, 395] on link "en-US" at bounding box center [1137, 393] width 100 height 13
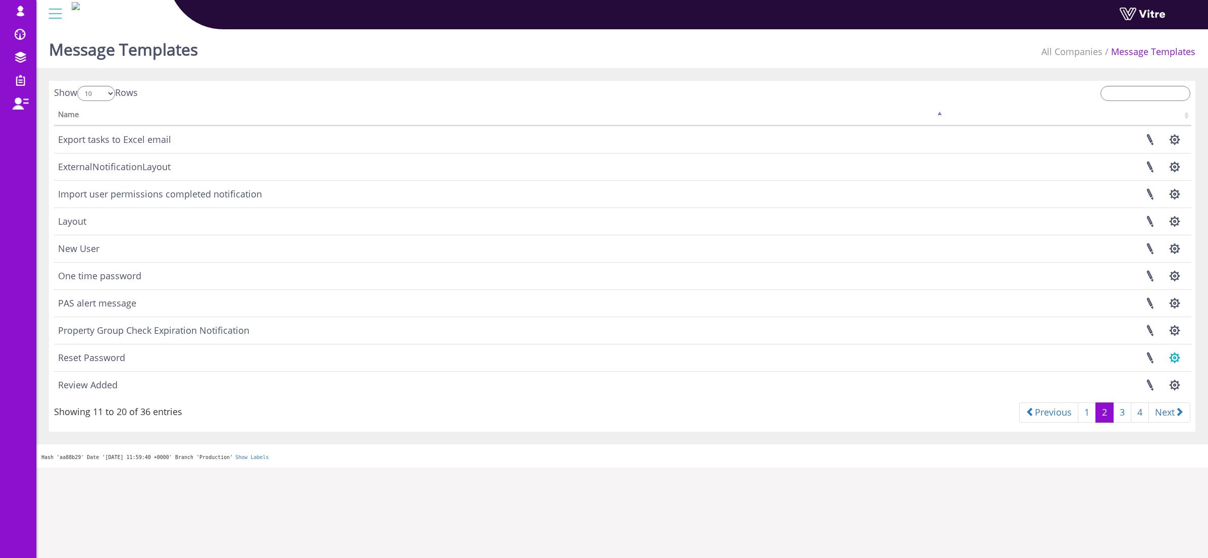
click at [1171, 357] on button "button" at bounding box center [1174, 357] width 25 height 27
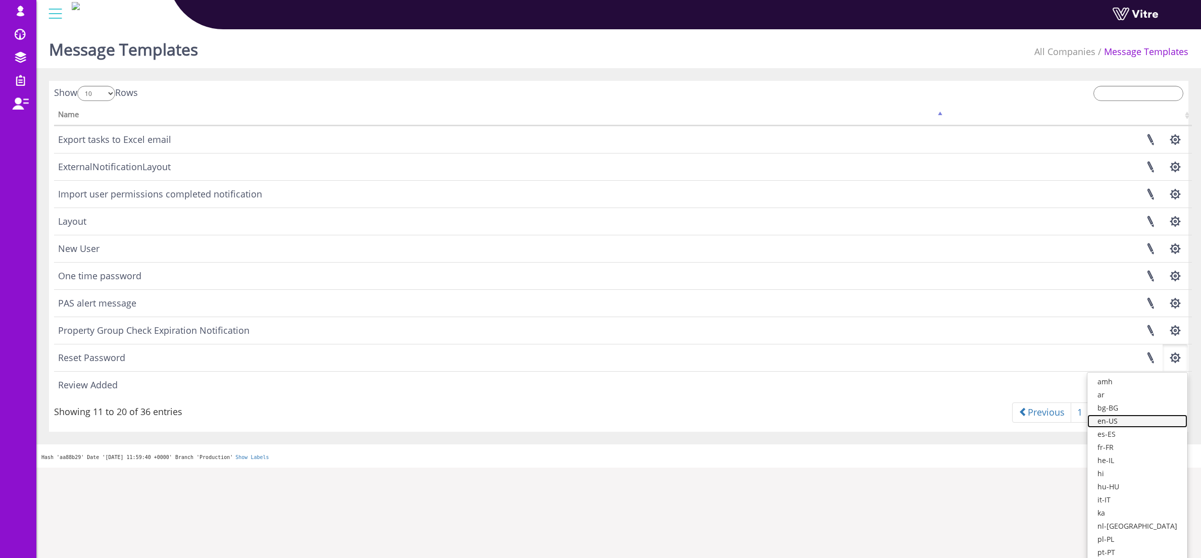
click at [1146, 417] on link "en-US" at bounding box center [1137, 420] width 100 height 13
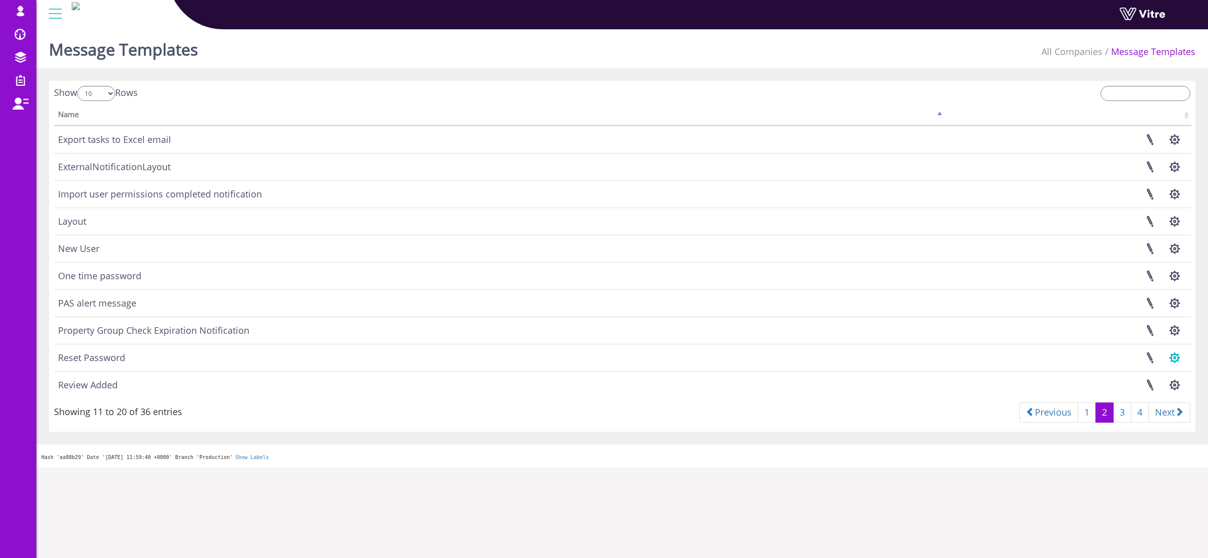
click at [1182, 364] on button "button" at bounding box center [1174, 357] width 25 height 27
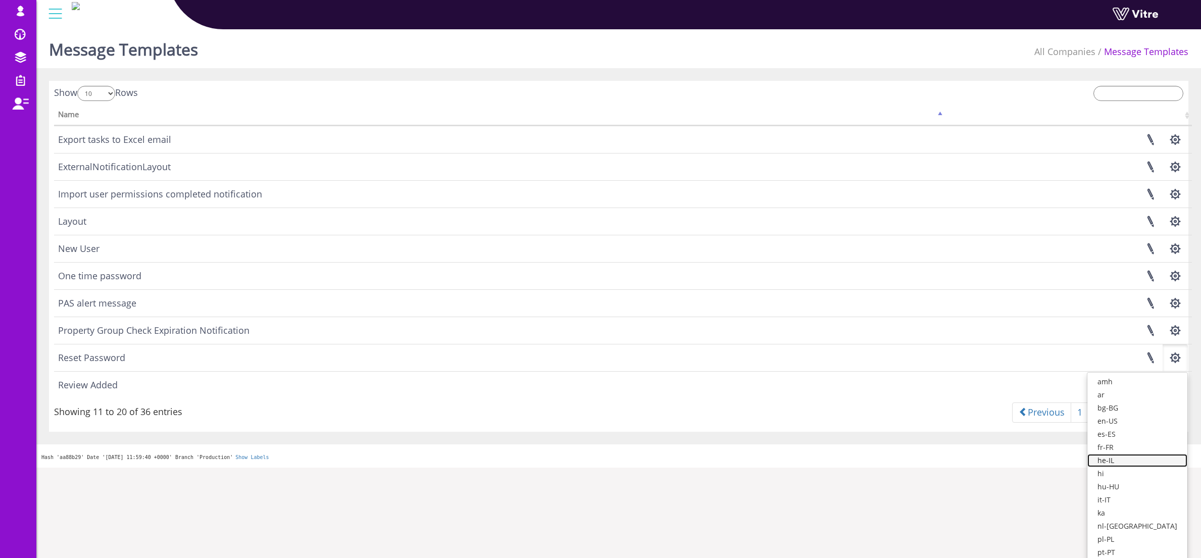
click at [1131, 458] on link "he-IL" at bounding box center [1137, 460] width 100 height 13
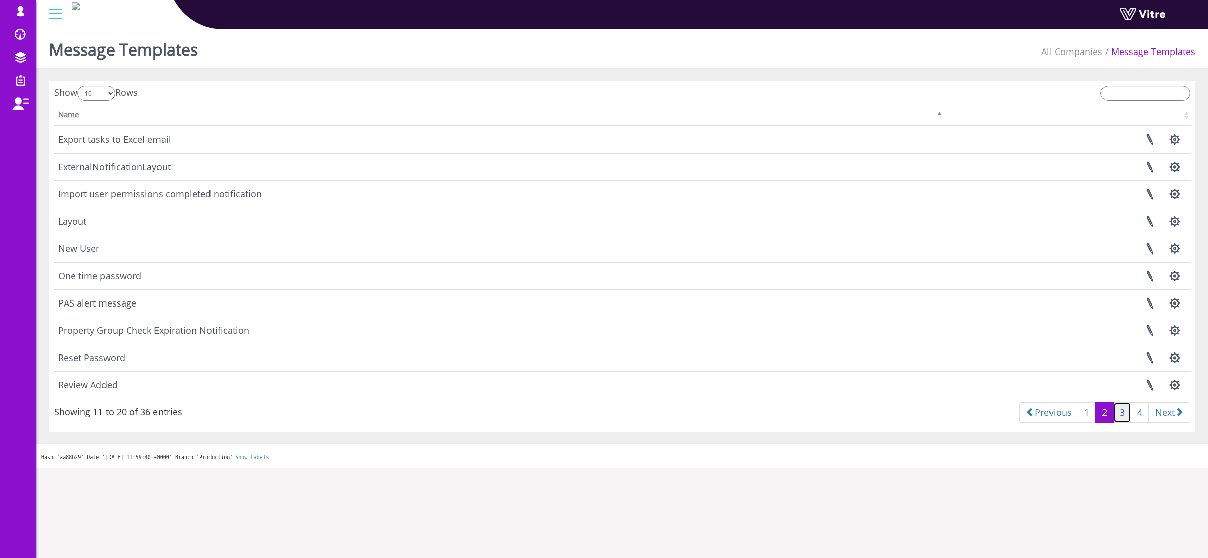
click at [1121, 418] on link "3" at bounding box center [1122, 412] width 18 height 20
click at [1173, 137] on button "button" at bounding box center [1174, 139] width 25 height 27
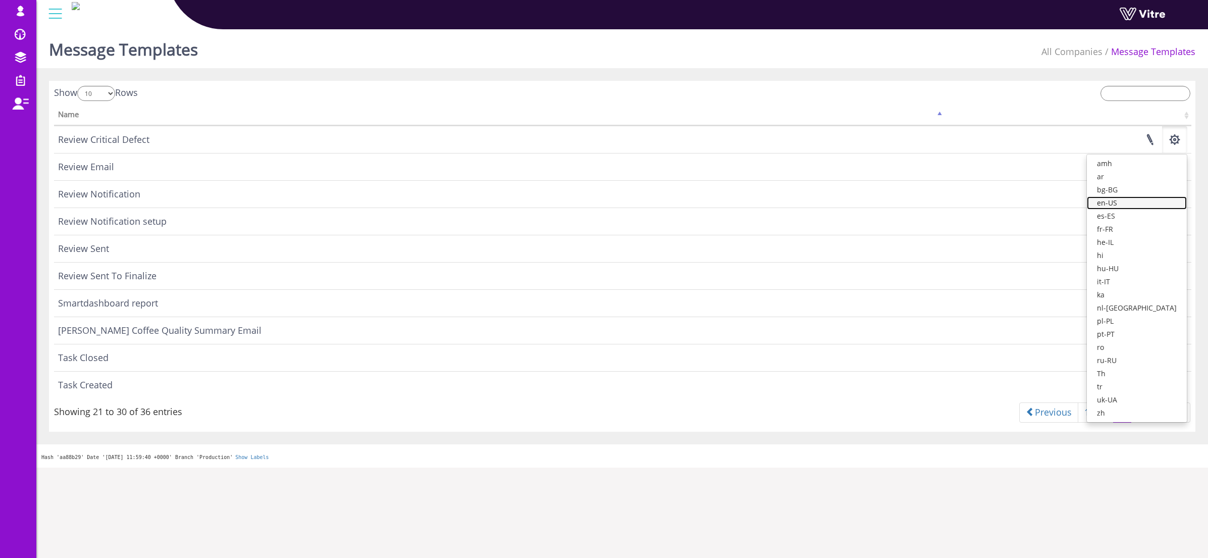
click at [1144, 200] on link "en-US" at bounding box center [1137, 202] width 100 height 13
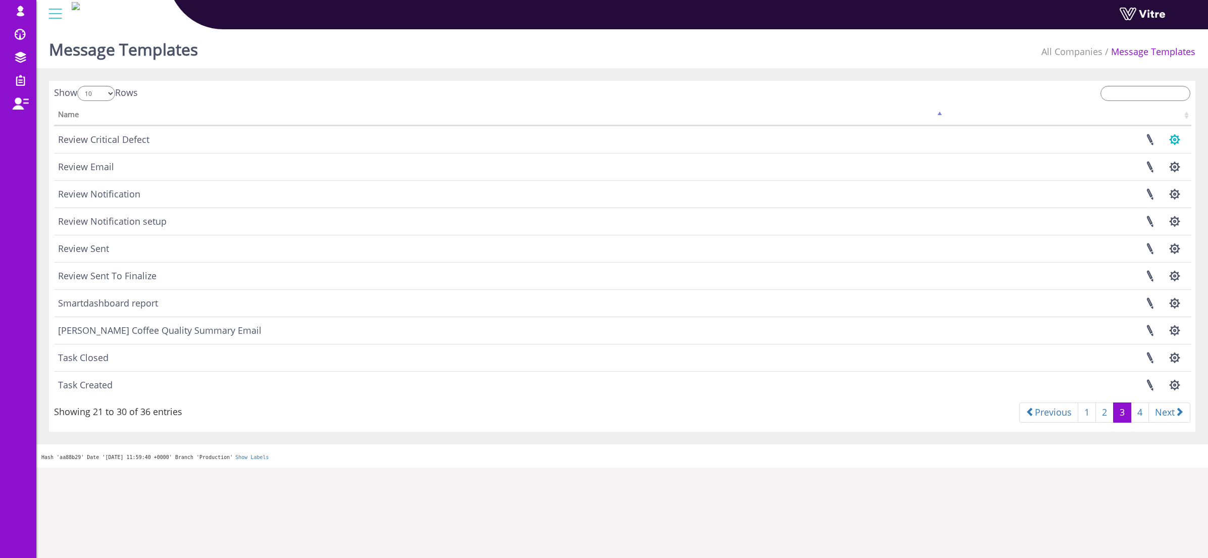
click at [1177, 139] on button "button" at bounding box center [1174, 139] width 25 height 27
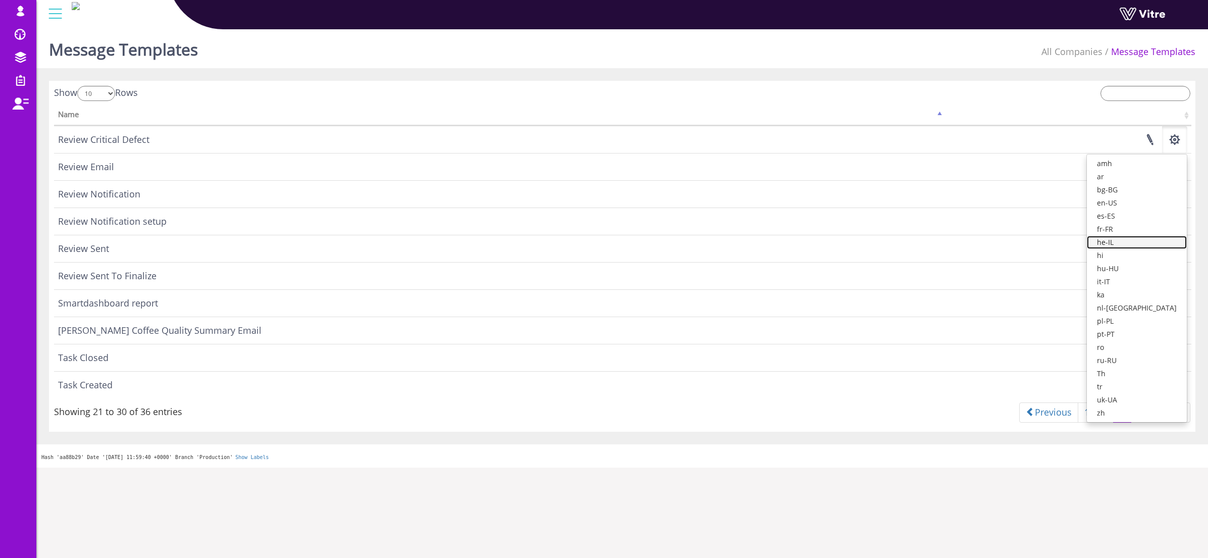
click at [1131, 243] on link "he-IL" at bounding box center [1137, 242] width 100 height 13
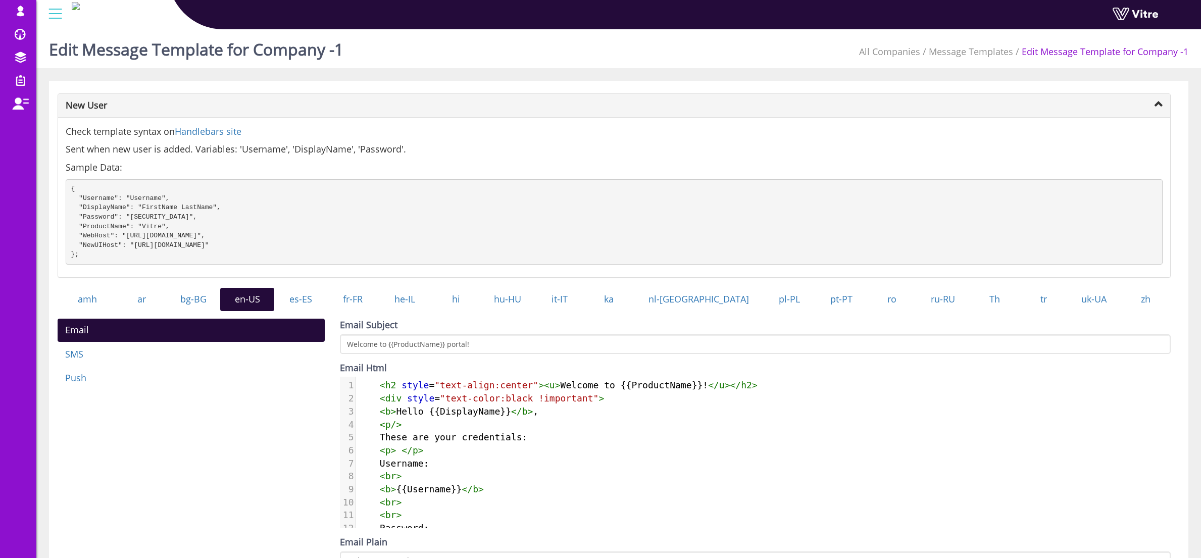
scroll to position [5, 0]
click at [430, 455] on pre "< p > </ p >" at bounding box center [763, 450] width 815 height 13
type textarea "<h2 style="text-align:center"><u>Welcome to {{ProductName}}!</u></h2> <div styl…"
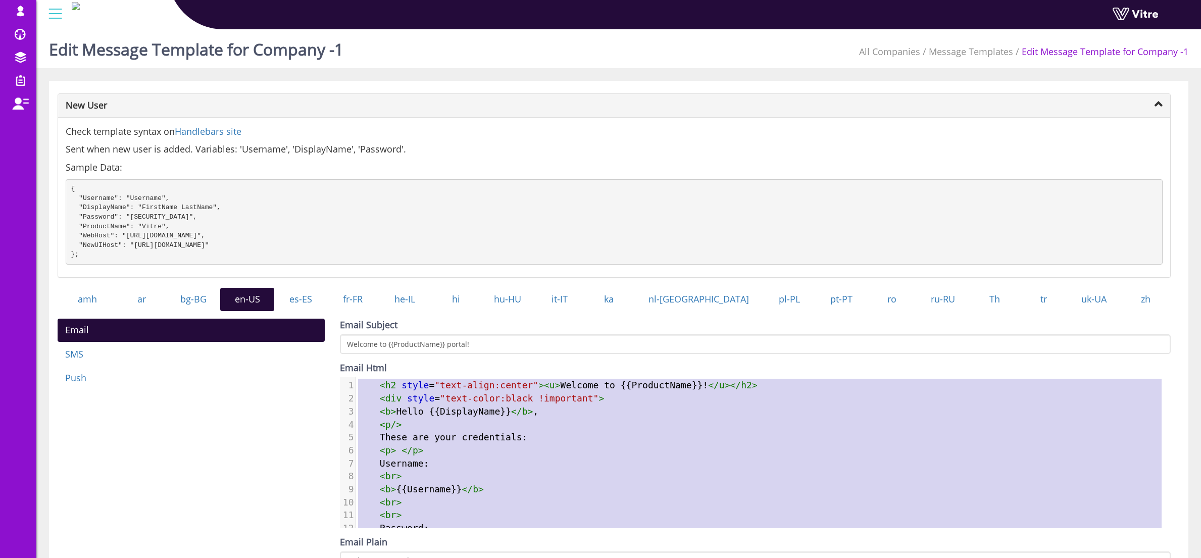
scroll to position [315, 0]
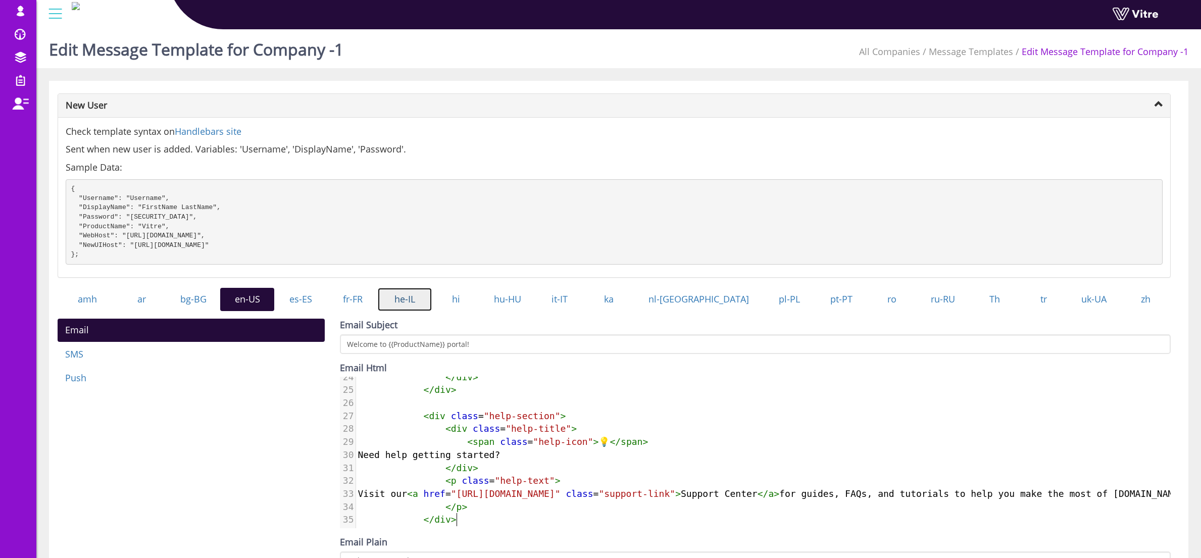
click at [428, 308] on link "he-IL" at bounding box center [405, 299] width 54 height 23
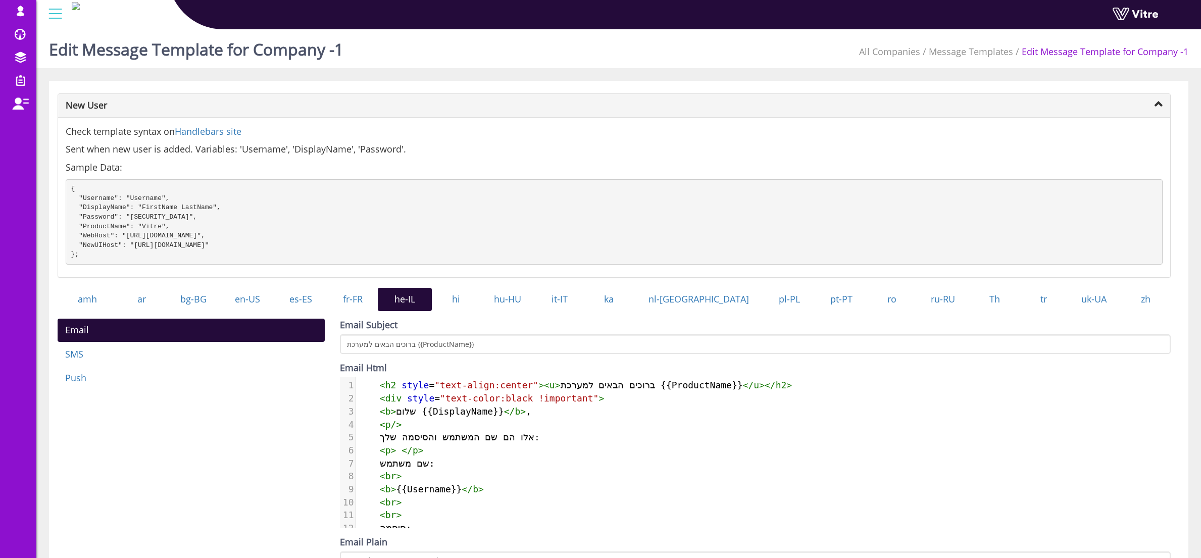
click at [429, 442] on span "אלו הם שם המשתמש והסיסמה שלך:" at bounding box center [457, 437] width 198 height 11
type textarea "<h2 style="text-align:center"><u>ברוכים הבאים למערכת {{ProductName}}</u></h2> <…"
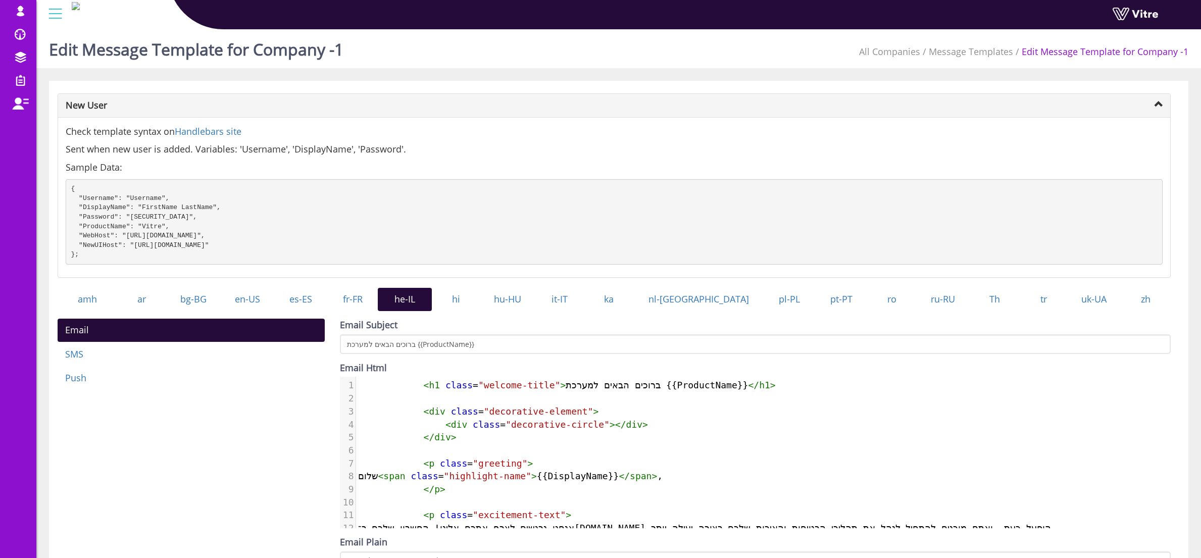
scroll to position [315, 0]
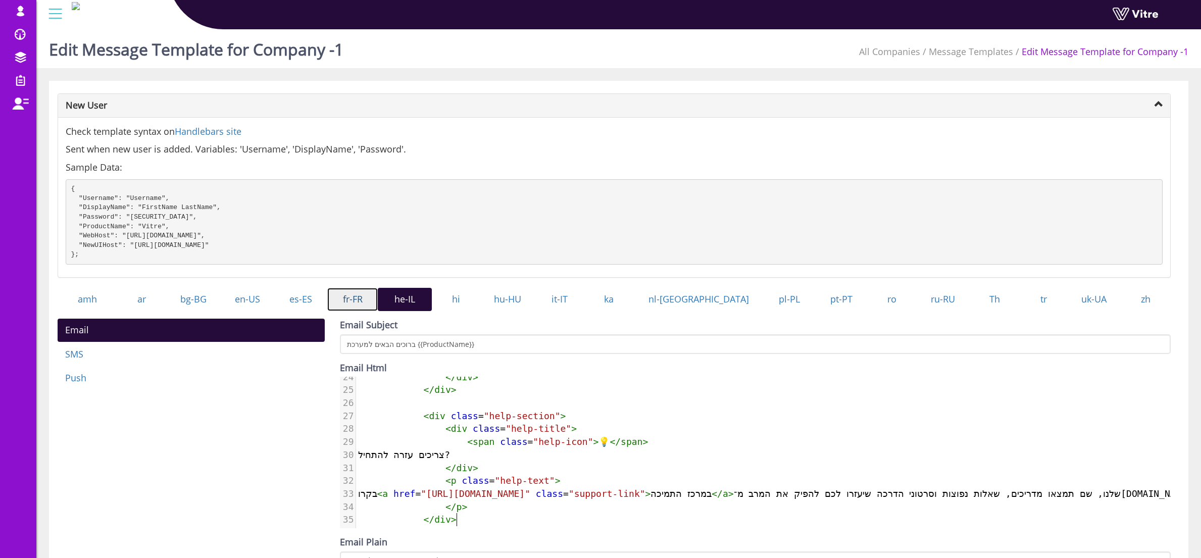
click at [375, 308] on link "fr-FR" at bounding box center [352, 299] width 50 height 23
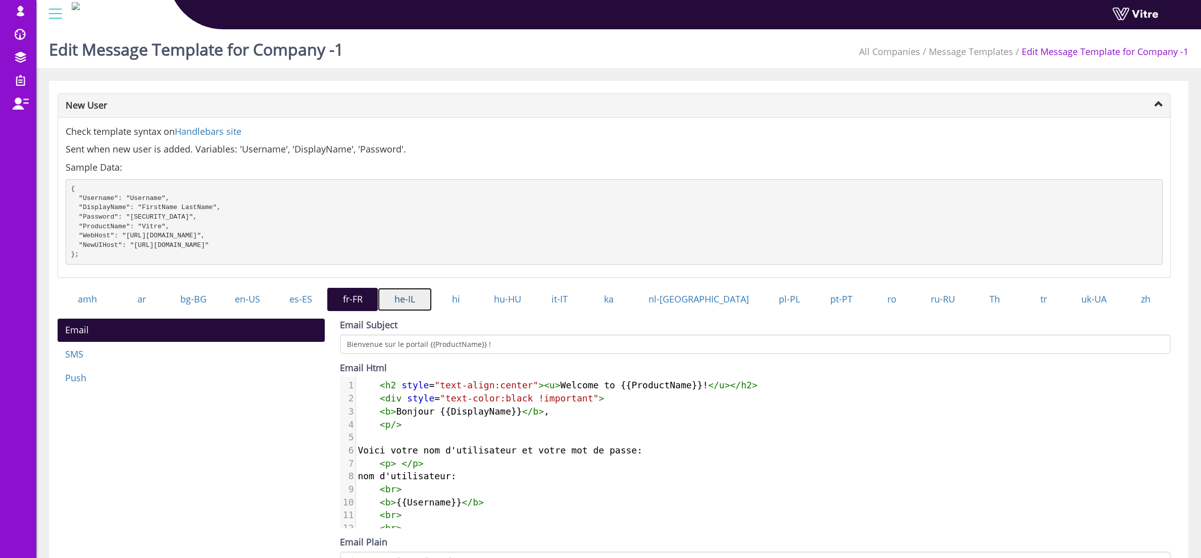
click at [425, 311] on link "he-IL" at bounding box center [405, 299] width 54 height 23
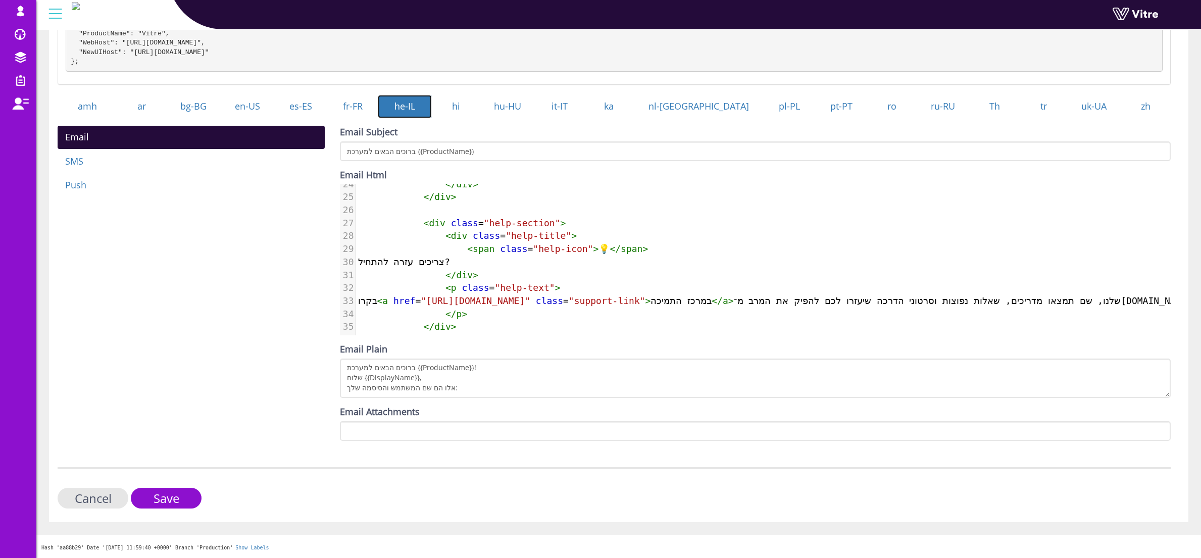
scroll to position [202, 0]
click at [151, 501] on input "Save" at bounding box center [166, 498] width 71 height 21
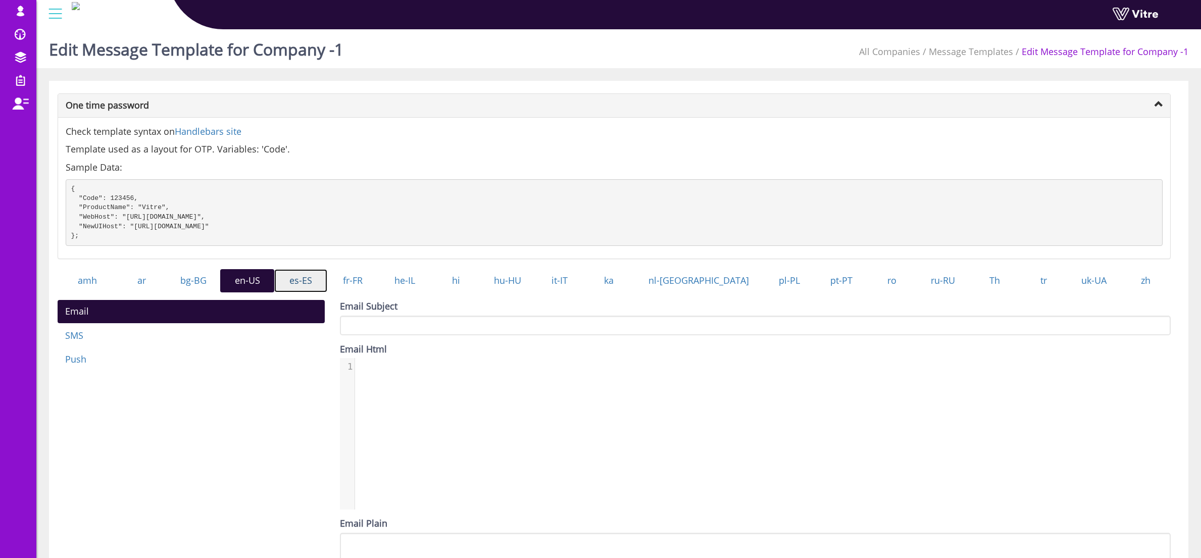
click at [322, 287] on link "es-ES" at bounding box center [300, 280] width 53 height 23
click at [378, 288] on link "fr-FR" at bounding box center [352, 280] width 50 height 23
click at [423, 292] on link "he-IL" at bounding box center [405, 280] width 54 height 23
click at [480, 292] on link "hi" at bounding box center [456, 280] width 48 height 23
click at [535, 291] on link "hu-HU" at bounding box center [507, 280] width 55 height 23
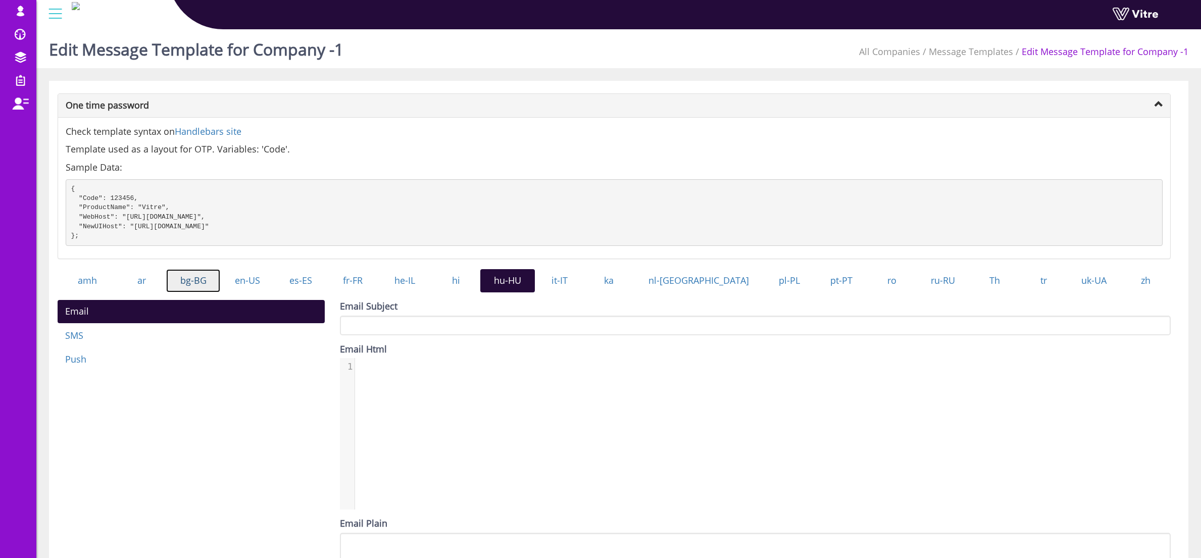
click at [209, 292] on link "bg-BG" at bounding box center [193, 280] width 54 height 23
click at [150, 292] on link "ar" at bounding box center [141, 280] width 49 height 23
drag, startPoint x: 98, startPoint y: 293, endPoint x: 105, endPoint y: 294, distance: 6.6
click at [98, 292] on link "amh" at bounding box center [88, 280] width 60 height 23
click at [582, 292] on link "it-IT" at bounding box center [559, 280] width 49 height 23
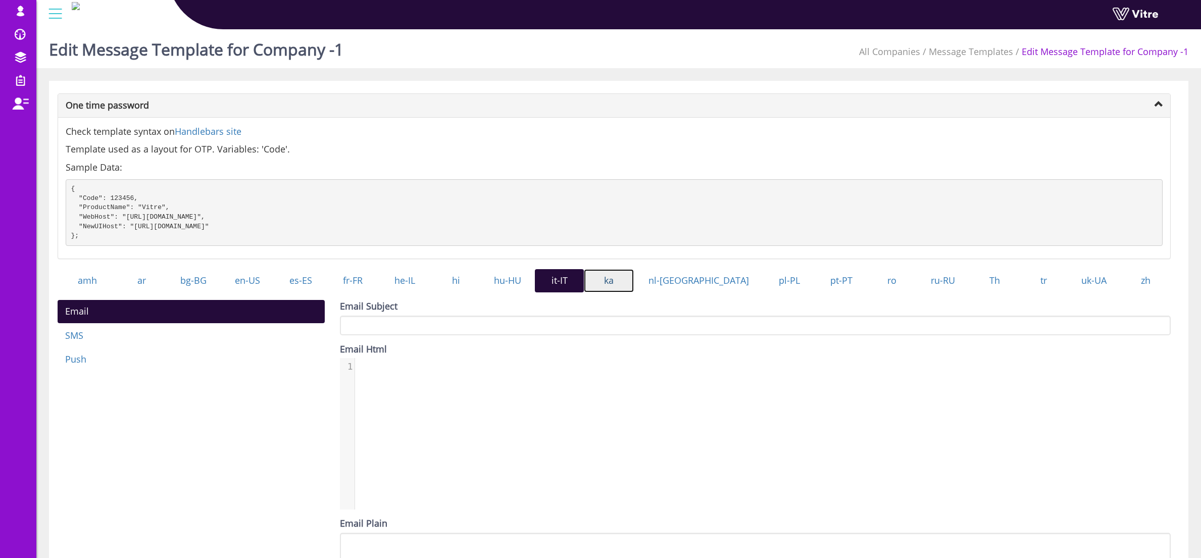
click at [634, 286] on link "ka" at bounding box center [609, 280] width 50 height 23
click at [707, 289] on link "nl-[GEOGRAPHIC_DATA]" at bounding box center [699, 280] width 130 height 23
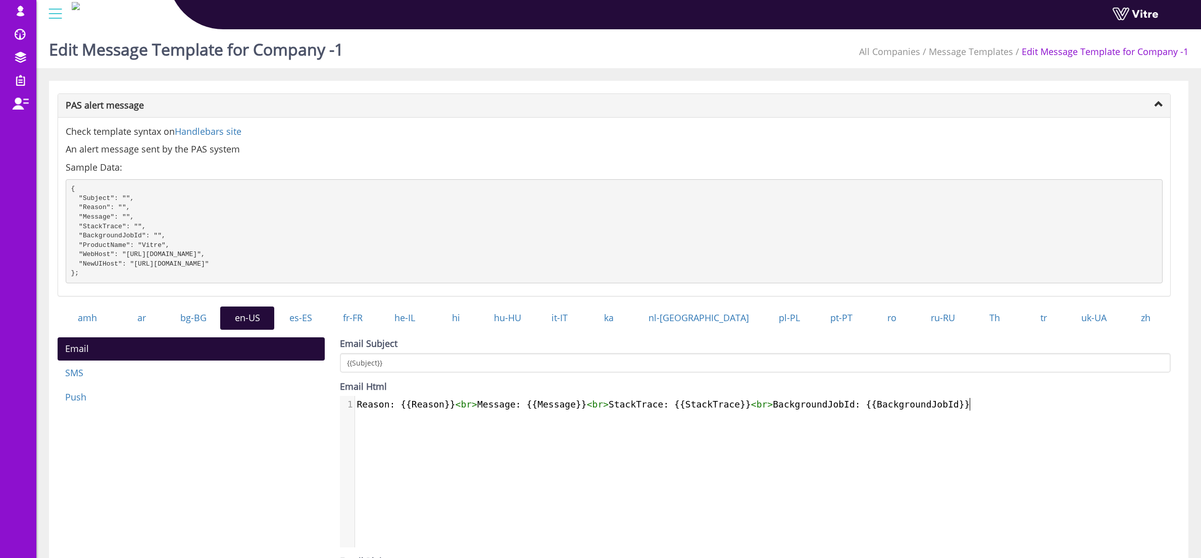
scroll to position [5, 0]
click at [418, 427] on div "1 Reason: {{Reason}} < br > Message: {{Message}} < br > StackTrace: {{StackTrac…" at bounding box center [763, 479] width 846 height 167
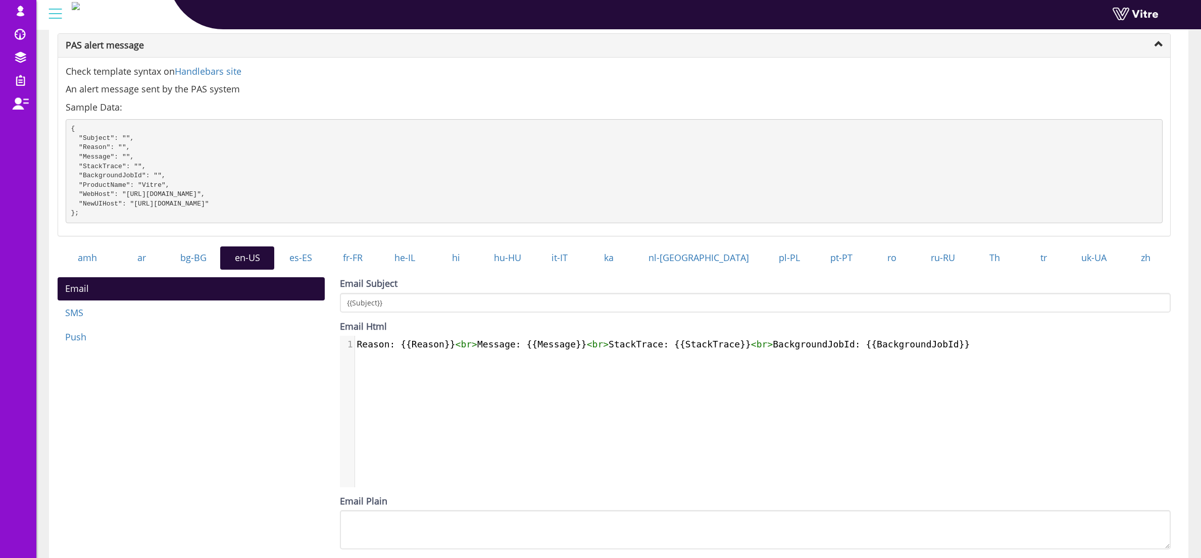
scroll to position [0, 0]
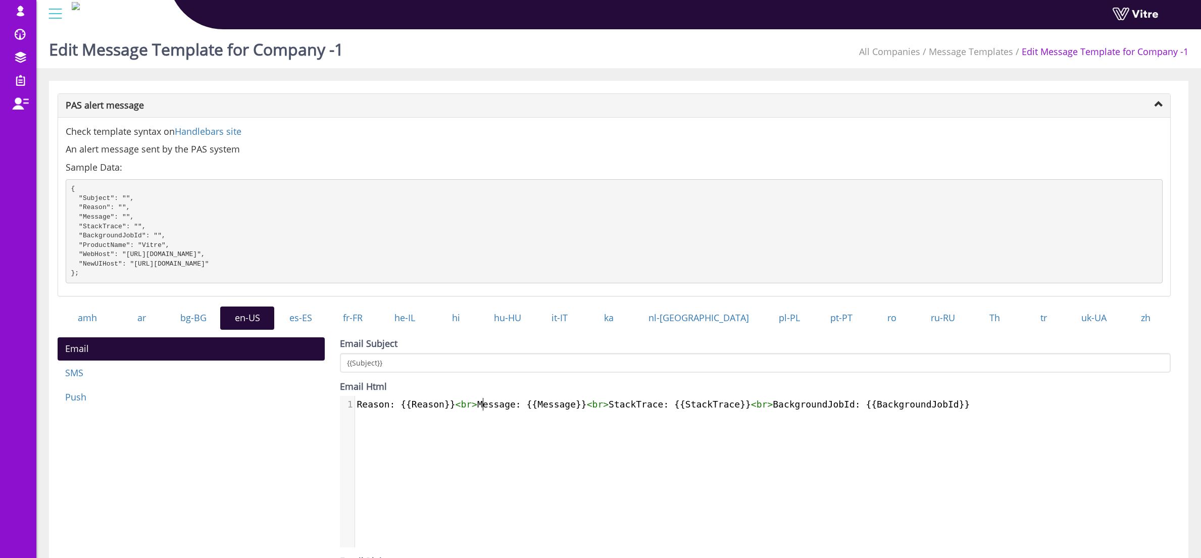
click at [485, 409] on span "Reason: {{Reason}} < br > Message: {{Message}} < br > StackTrace: {{StackTrace}…" at bounding box center [663, 404] width 613 height 11
click at [525, 413] on div "1 Reason: {{Reason}} < br > Message: {{Message}} < br > StackTrace: {{StackTrac…" at bounding box center [766, 404] width 823 height 17
type textarea "Reason: {{Reason}}<br>Message: {{Message}}<br>StackTrace: {{StackTrace}}<br>Bac…"
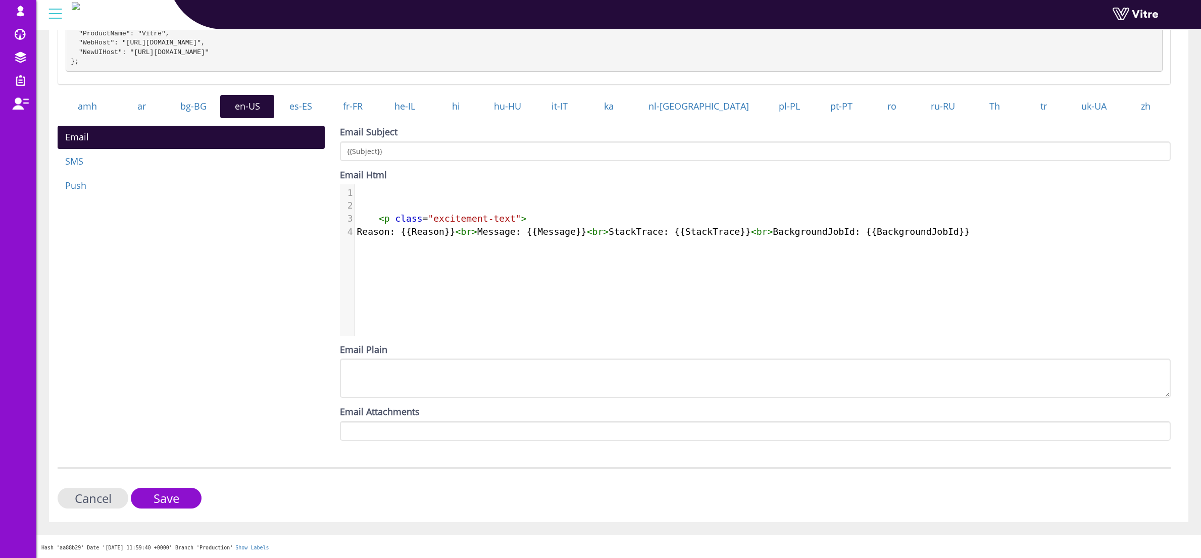
scroll to position [221, 0]
click at [164, 497] on input "Save" at bounding box center [166, 498] width 71 height 21
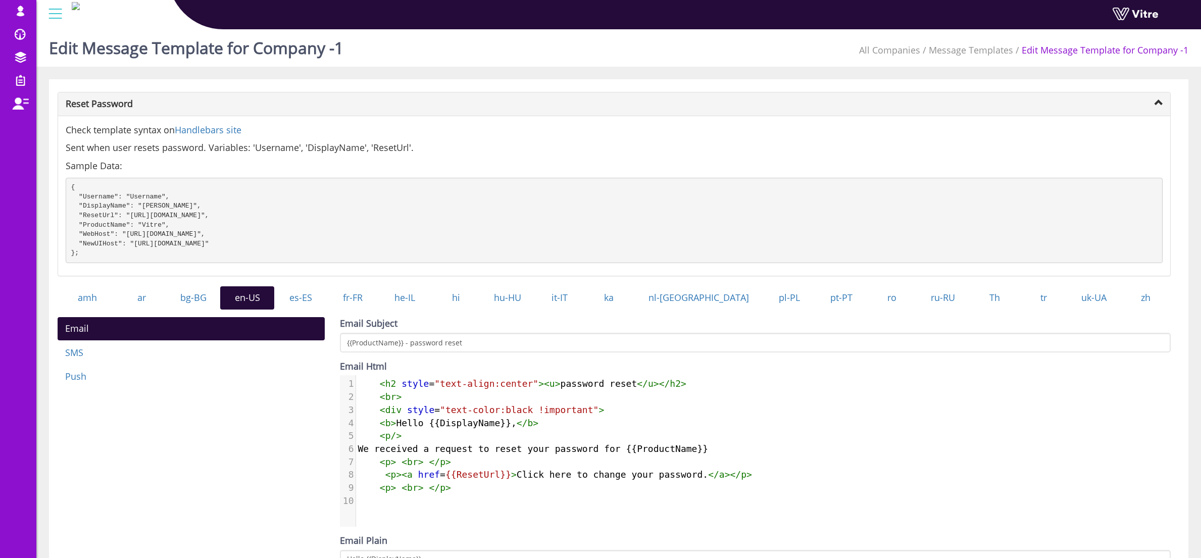
scroll to position [2, 0]
click at [442, 451] on pre "We received a request to reset your password for {{ProductName}}" at bounding box center [767, 448] width 822 height 13
type textarea "<h2 style="text-align:center"><u>password reset</u></h2> <br> <div style="text-…"
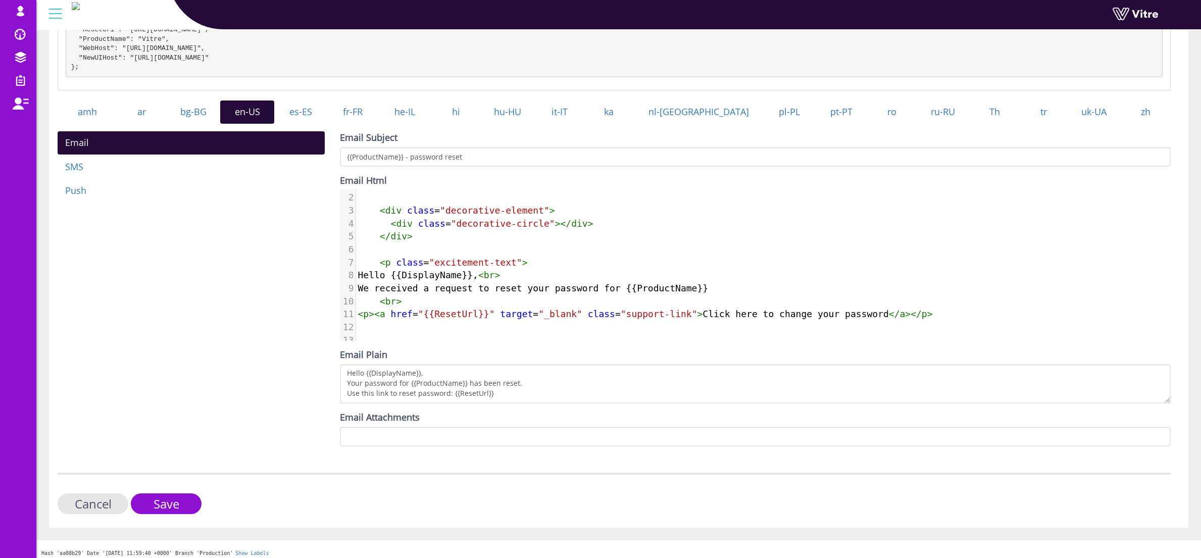
scroll to position [187, 0]
click at [432, 124] on link "he-IL" at bounding box center [405, 112] width 54 height 23
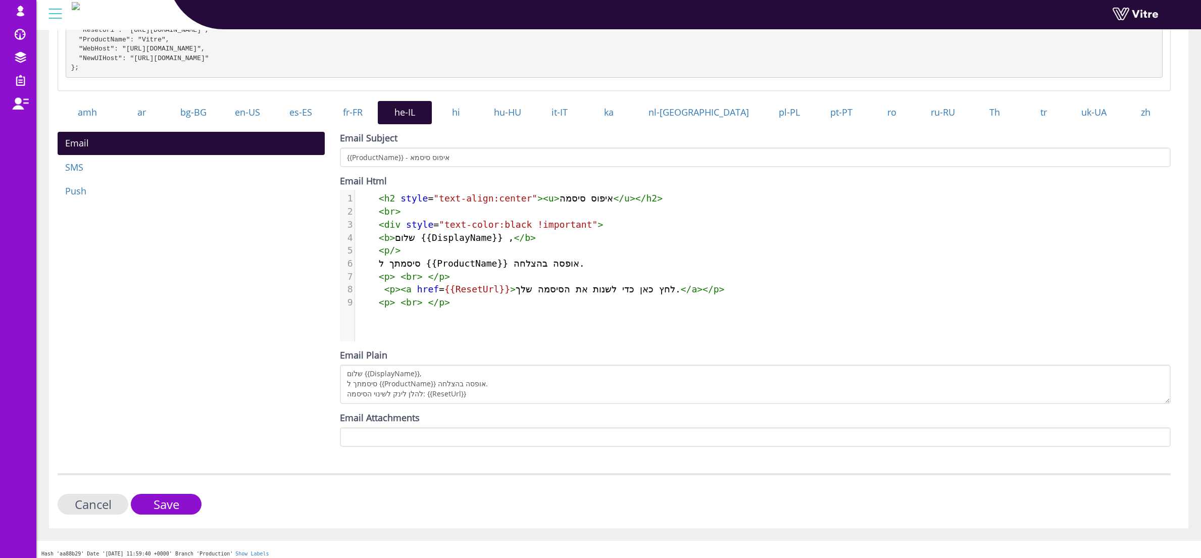
scroll to position [5, 0]
click at [414, 282] on span "br" at bounding box center [411, 276] width 11 height 11
type textarea "<h2 style="text-align:center"><u>איפוס סיסמה</u></h2> <br> <div style="text-col…"
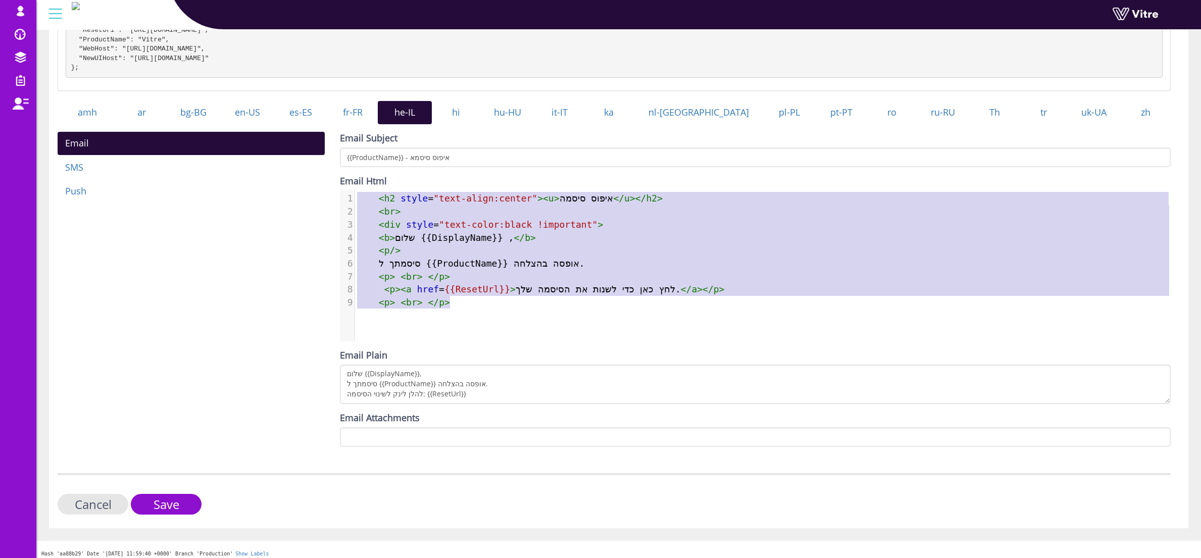
scroll to position [21, 0]
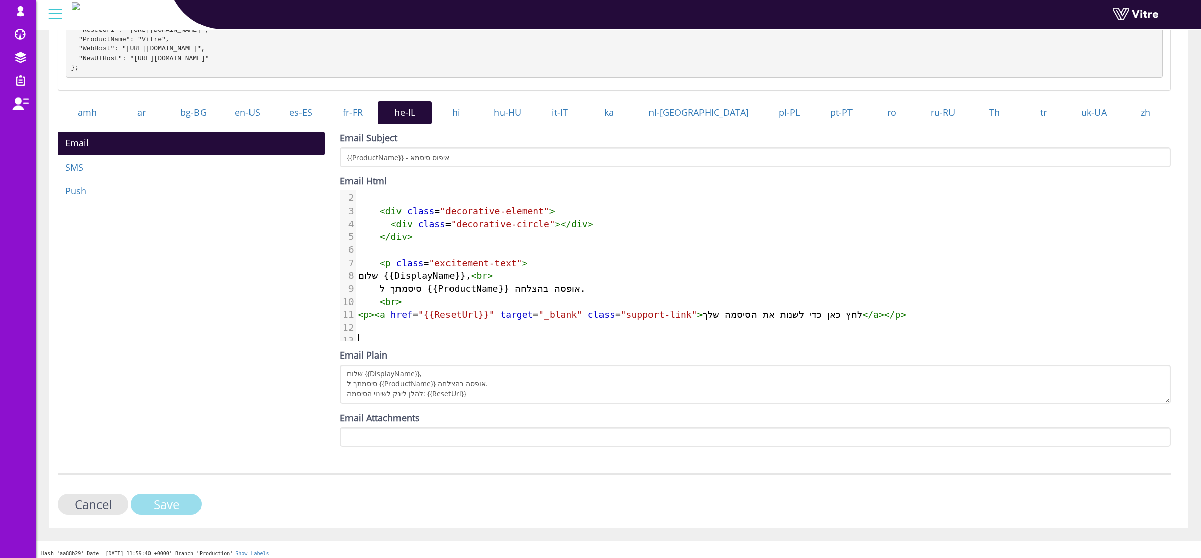
click at [161, 513] on input "Save" at bounding box center [166, 504] width 71 height 21
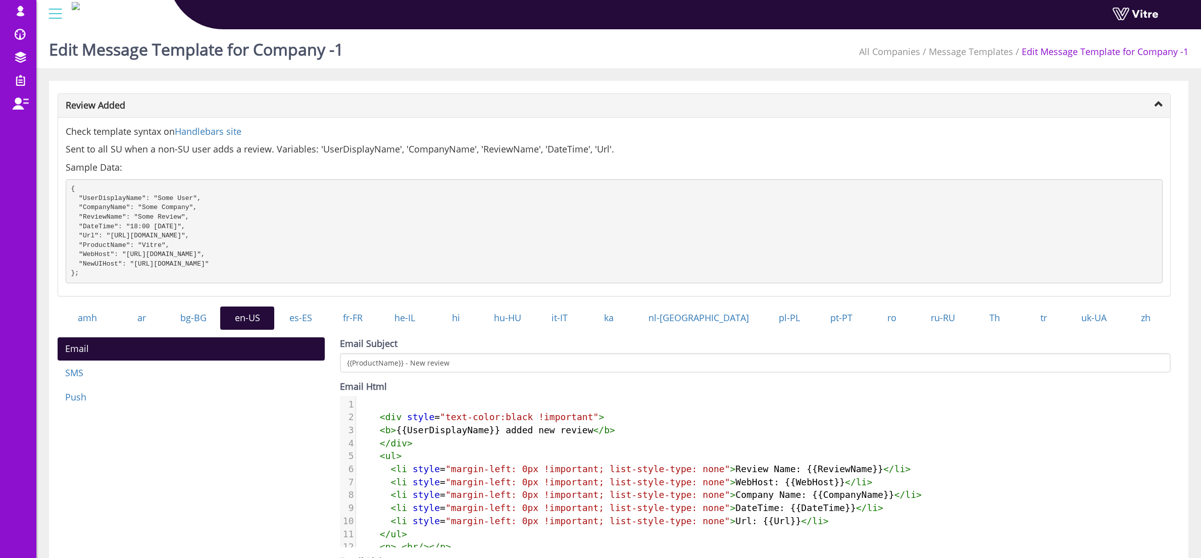
click at [458, 487] on span ""margin-left: 0px !important; list-style-type: none"" at bounding box center [587, 482] width 285 height 11
type textarea "<div style="text-color:black !important"> <b> {{UserDisplayName}} added new rev…"
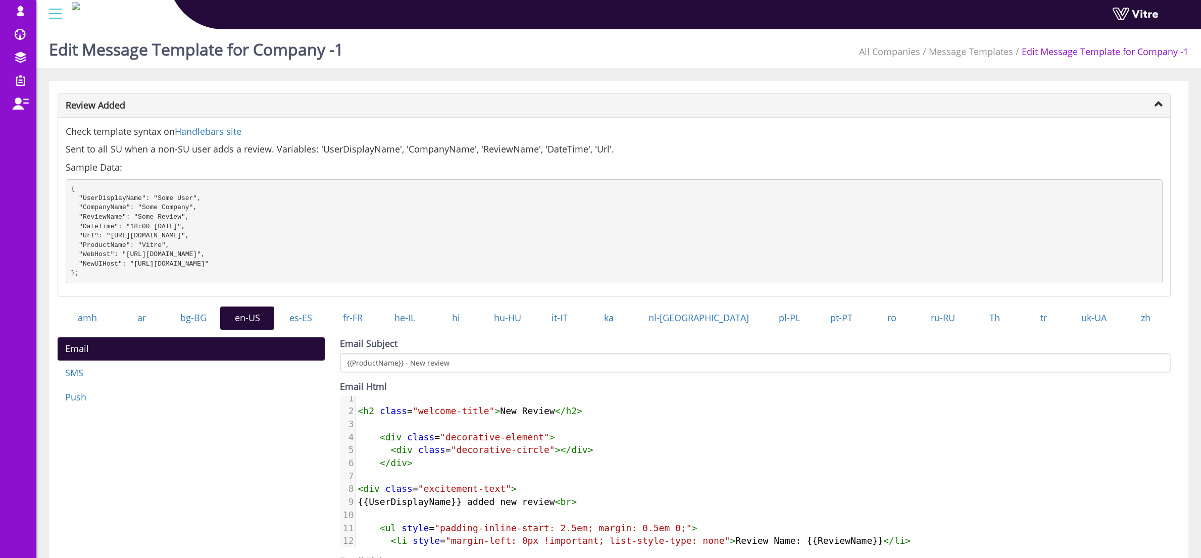
scroll to position [0, 0]
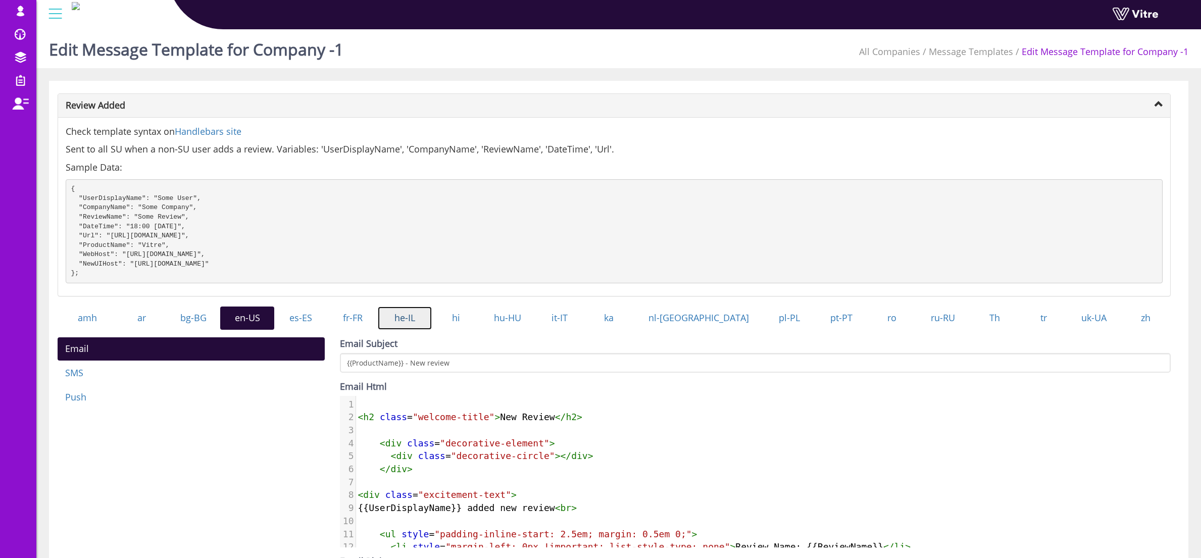
click at [428, 328] on link "he-IL" at bounding box center [405, 317] width 54 height 23
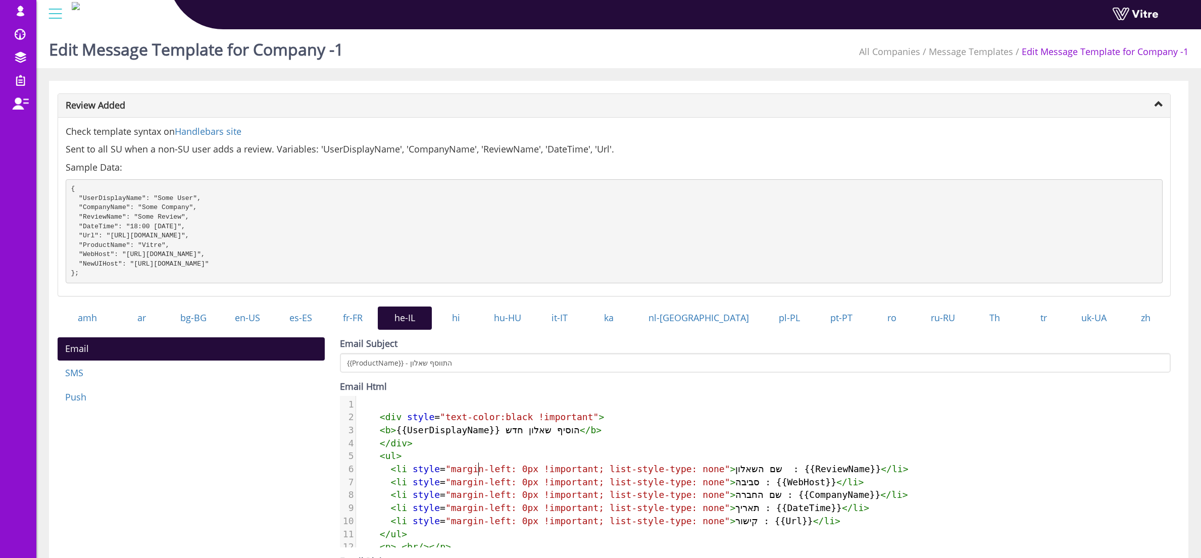
scroll to position [5, 0]
click at [477, 474] on span ""margin-left: 0px !important; list-style-type: none"" at bounding box center [587, 468] width 285 height 11
type textarea "<div style="text-color:black !important"> <b> {{UserDisplayName}} הוסיף שאלון ח…"
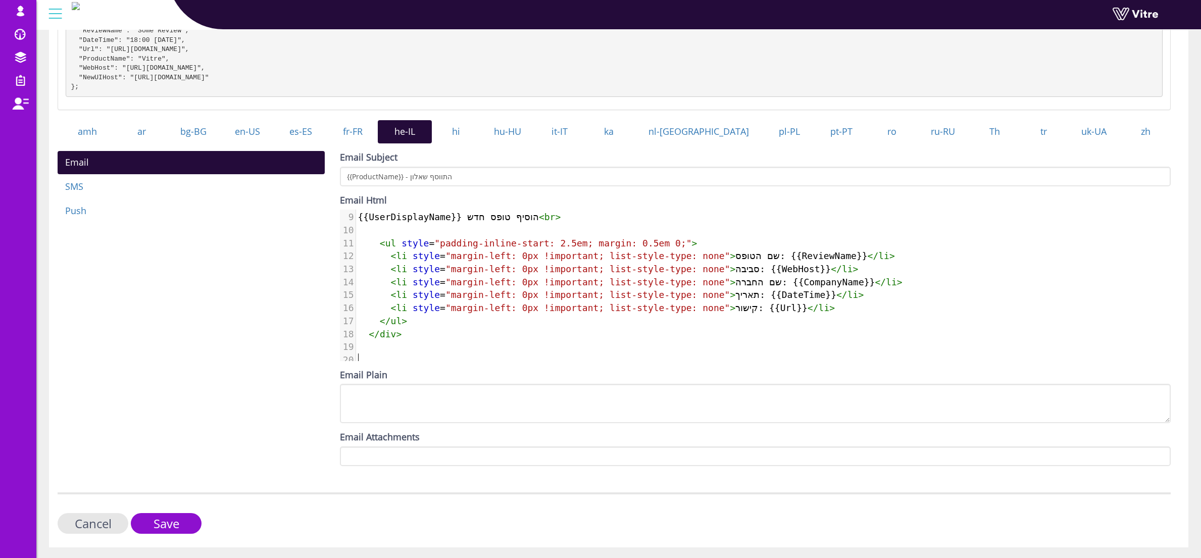
scroll to position [197, 0]
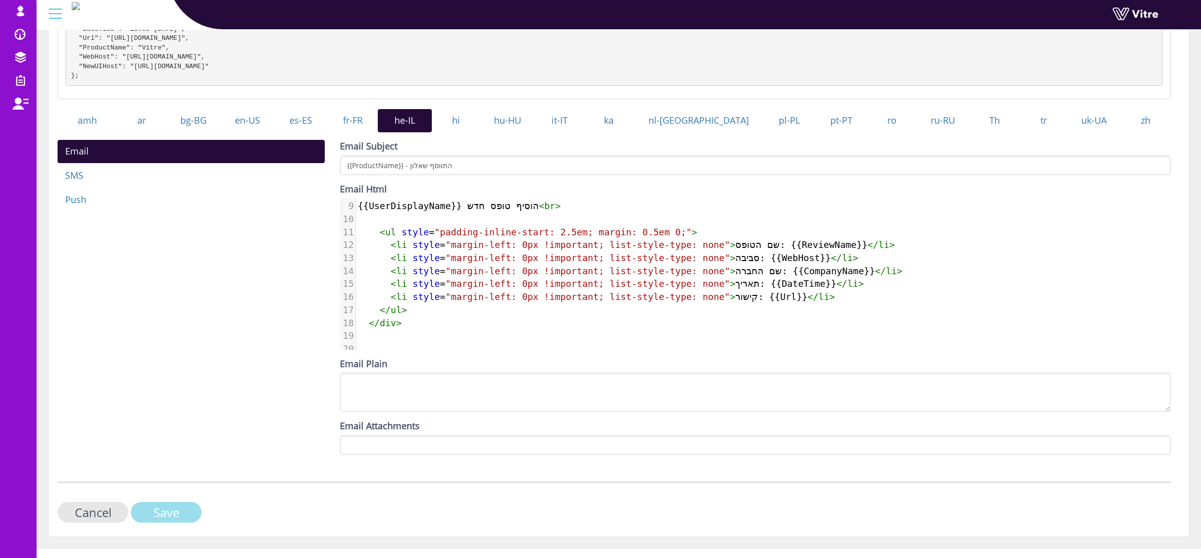
click at [180, 522] on input "Save" at bounding box center [166, 512] width 71 height 21
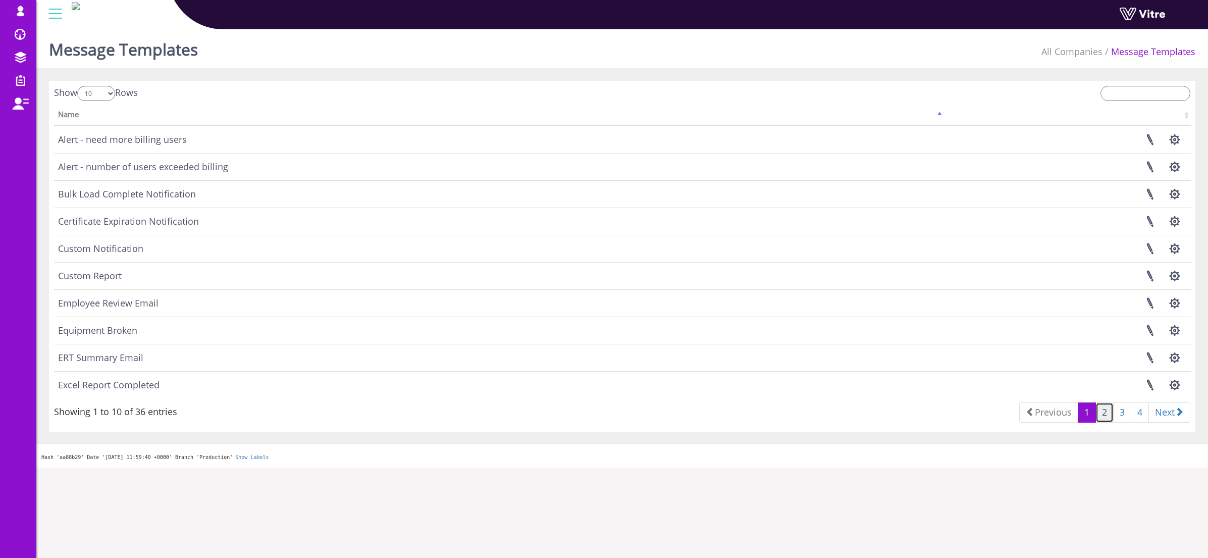
click at [1100, 410] on link "2" at bounding box center [1105, 412] width 18 height 20
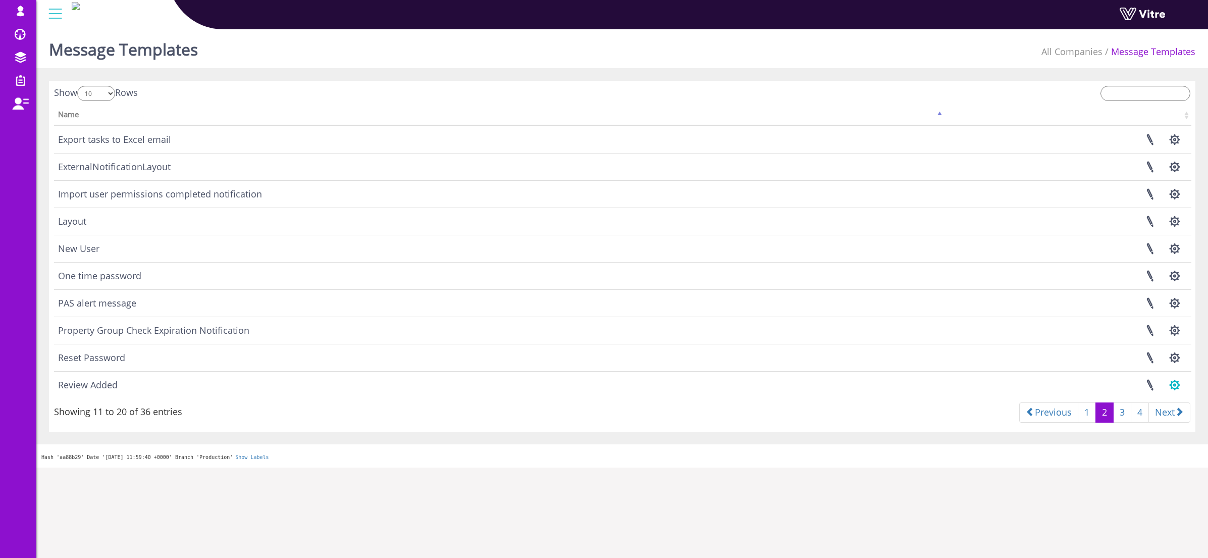
click at [1176, 388] on button "button" at bounding box center [1174, 385] width 25 height 27
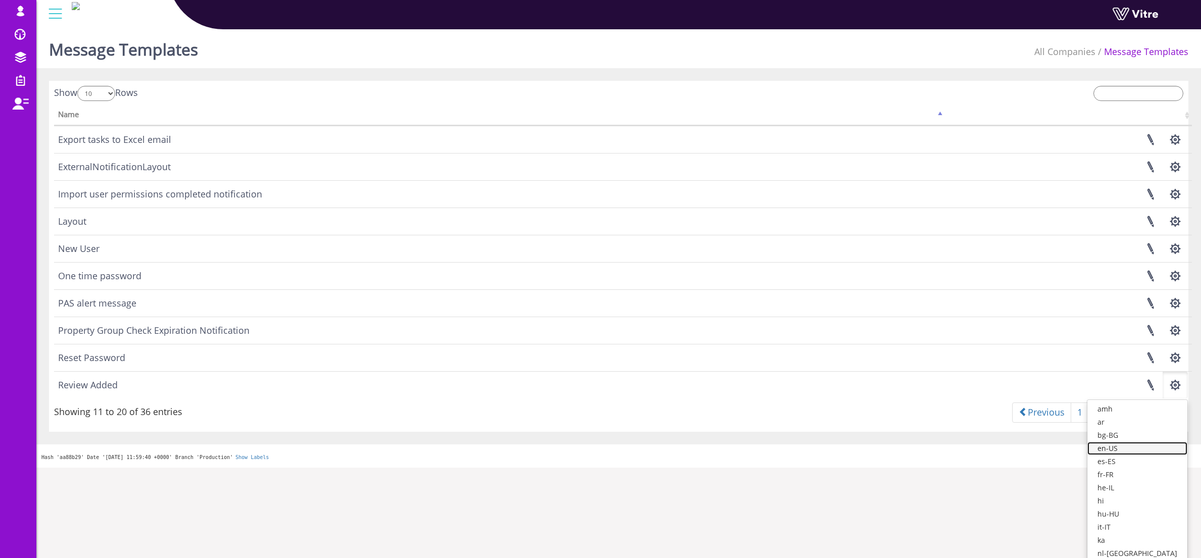
click at [1142, 449] on link "en-US" at bounding box center [1137, 448] width 100 height 13
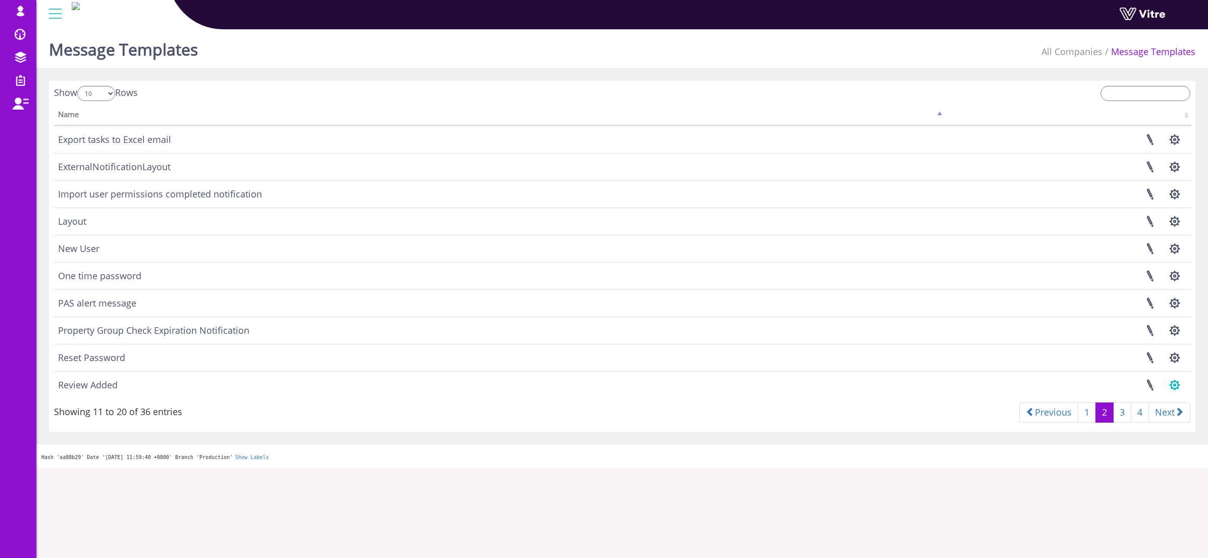
click at [1172, 383] on button "button" at bounding box center [1174, 385] width 25 height 27
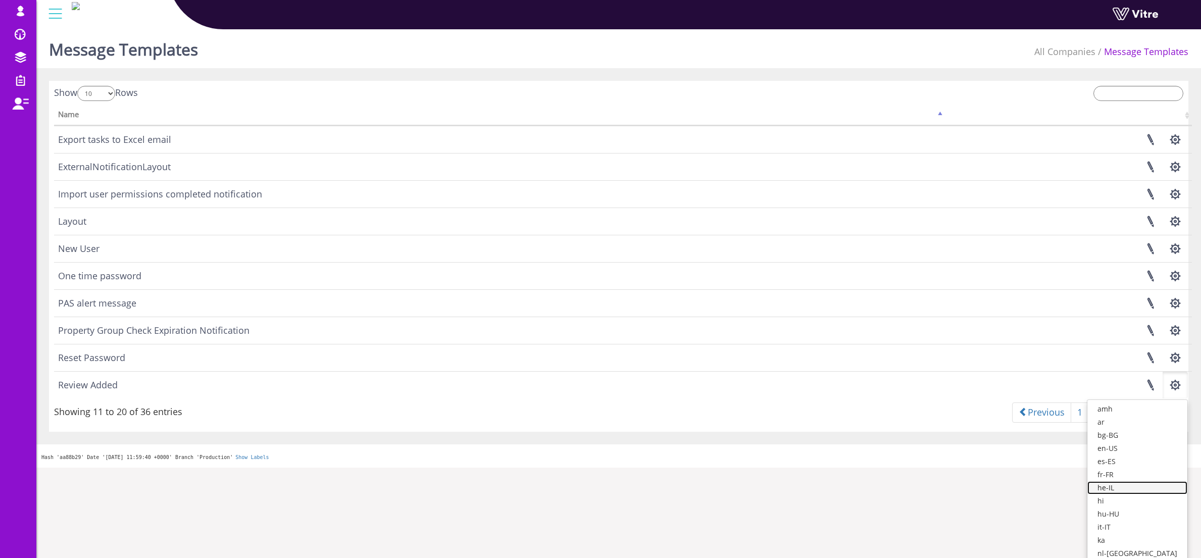
click at [1131, 486] on link "he-IL" at bounding box center [1137, 487] width 100 height 13
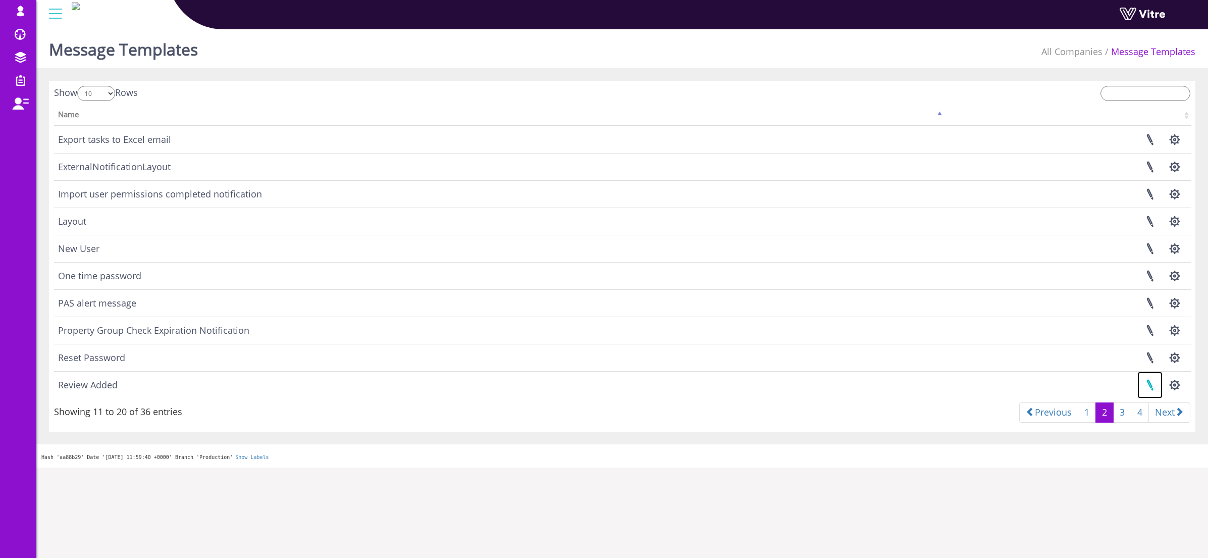
click at [1151, 384] on link at bounding box center [1149, 385] width 25 height 27
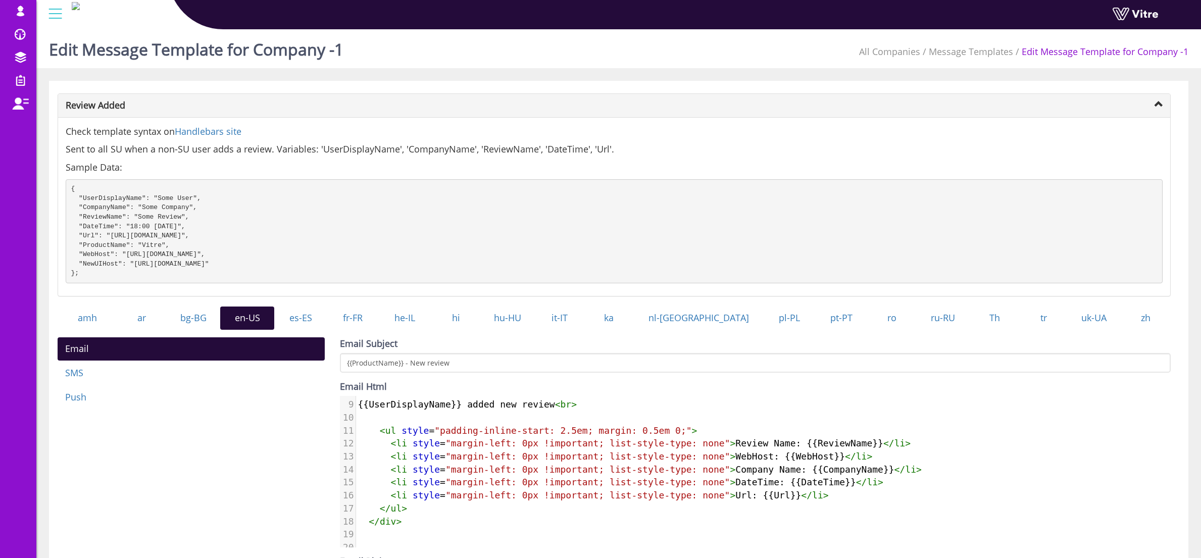
scroll to position [112, 0]
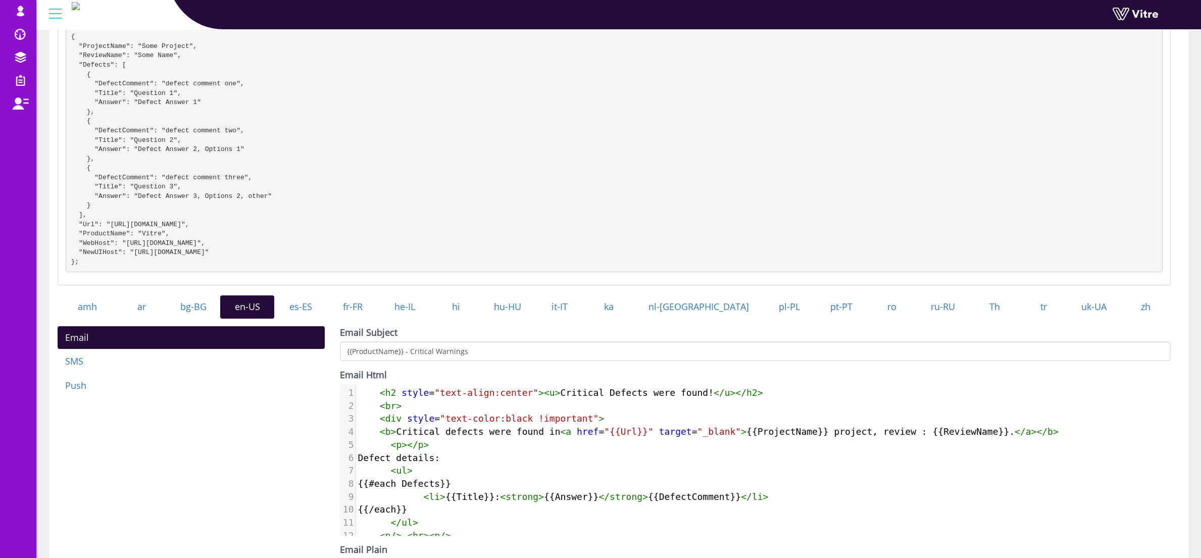
scroll to position [182, 0]
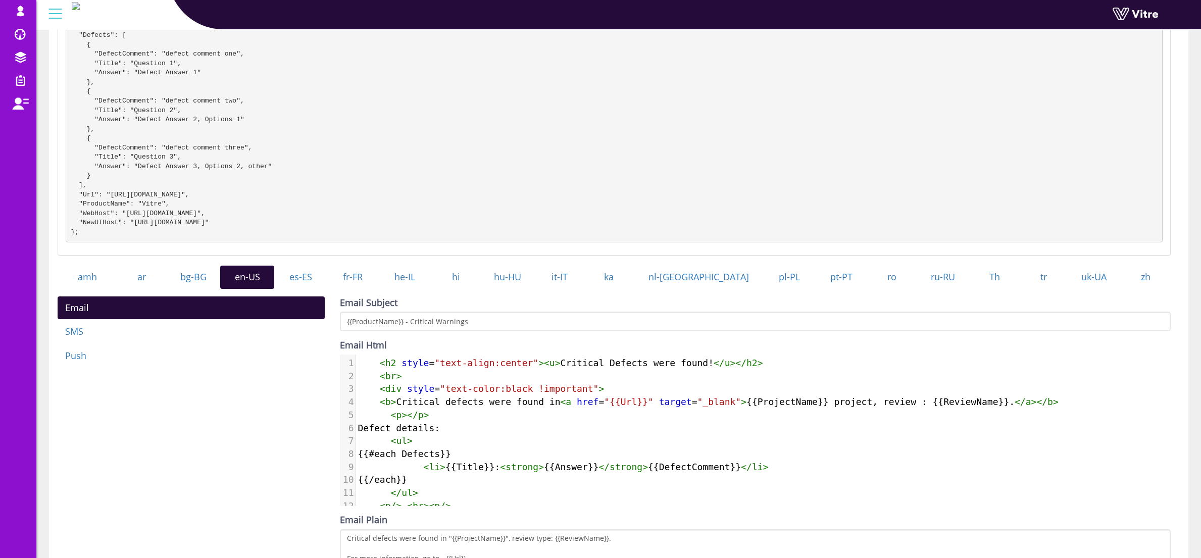
click at [507, 435] on pre "Defect details:" at bounding box center [763, 428] width 815 height 13
type textarea "<h2 style="text-align:center"><u>Critical Defects were found!</u></h2> <br> <di…"
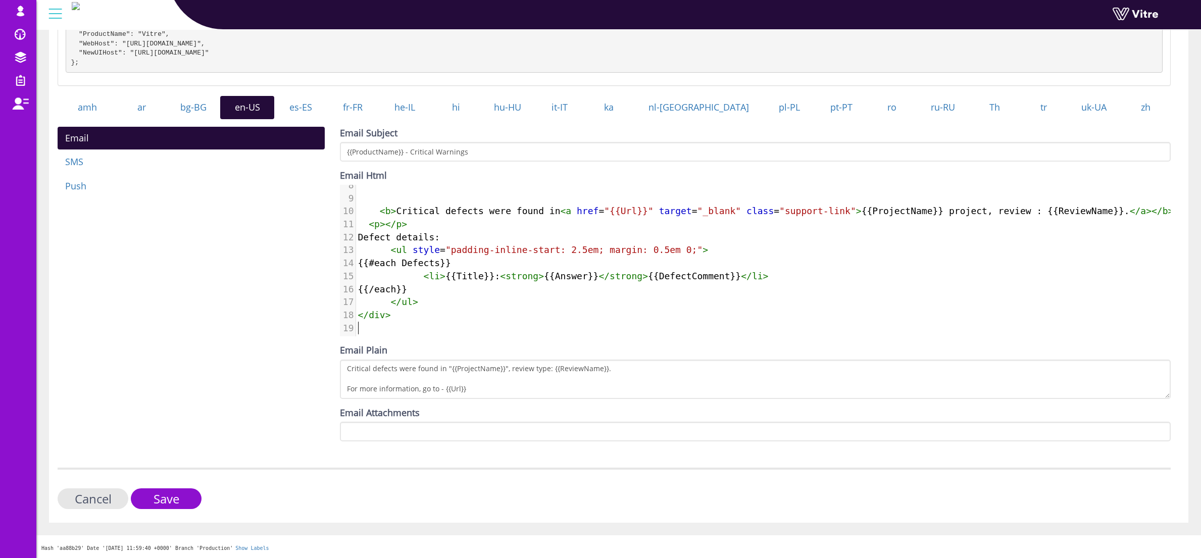
scroll to position [361, 0]
click at [428, 105] on link "he-IL" at bounding box center [405, 106] width 54 height 23
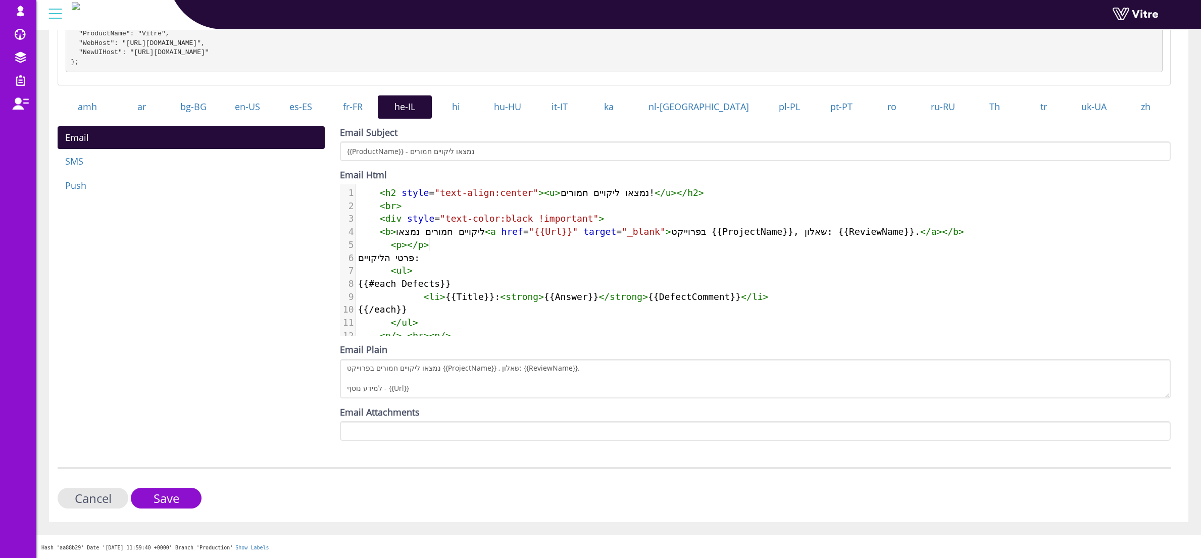
click at [476, 251] on pre "פרטי הליקויים:" at bounding box center [763, 257] width 815 height 13
type textarea "<h2 style="text-align:center"><u>נמצאו ליקויים חמורים!</u></h2> <br> <div style…"
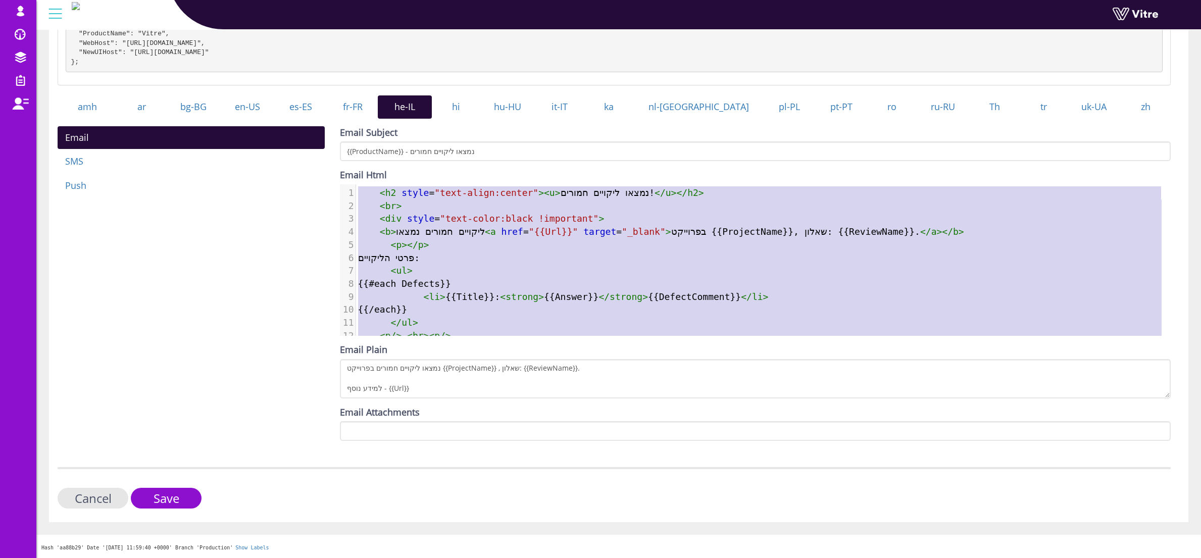
scroll to position [99, 0]
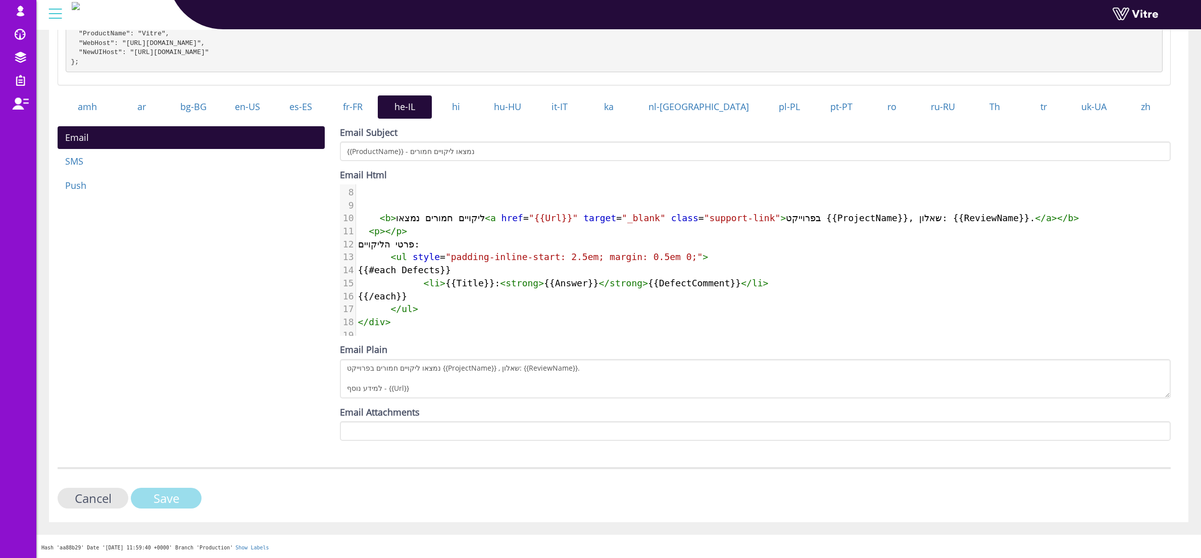
click at [168, 501] on input "Save" at bounding box center [166, 498] width 71 height 21
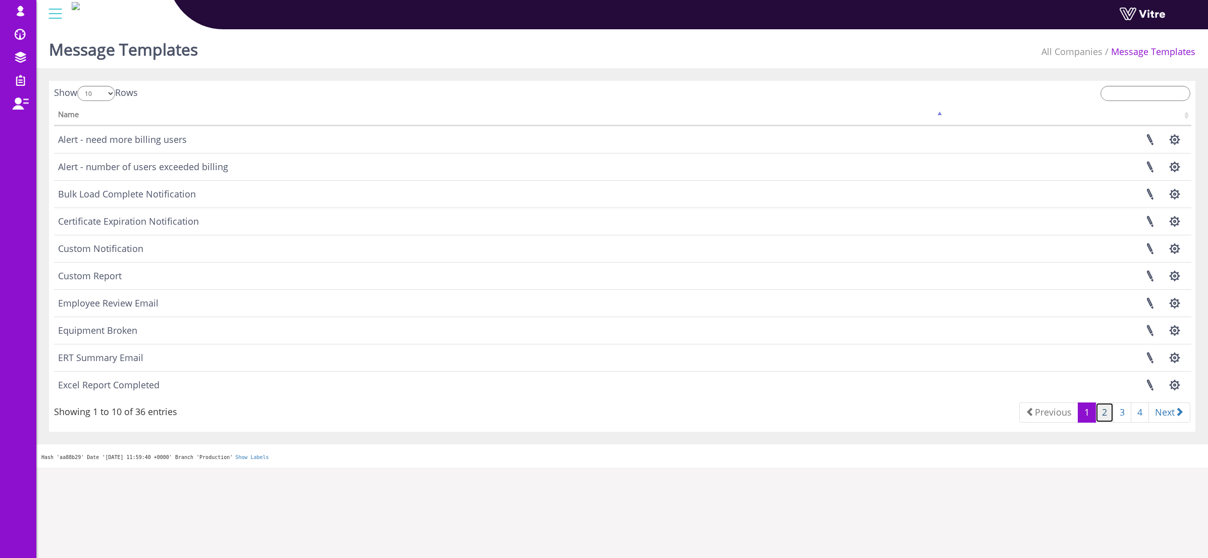
click at [1102, 419] on link "2" at bounding box center [1105, 412] width 18 height 20
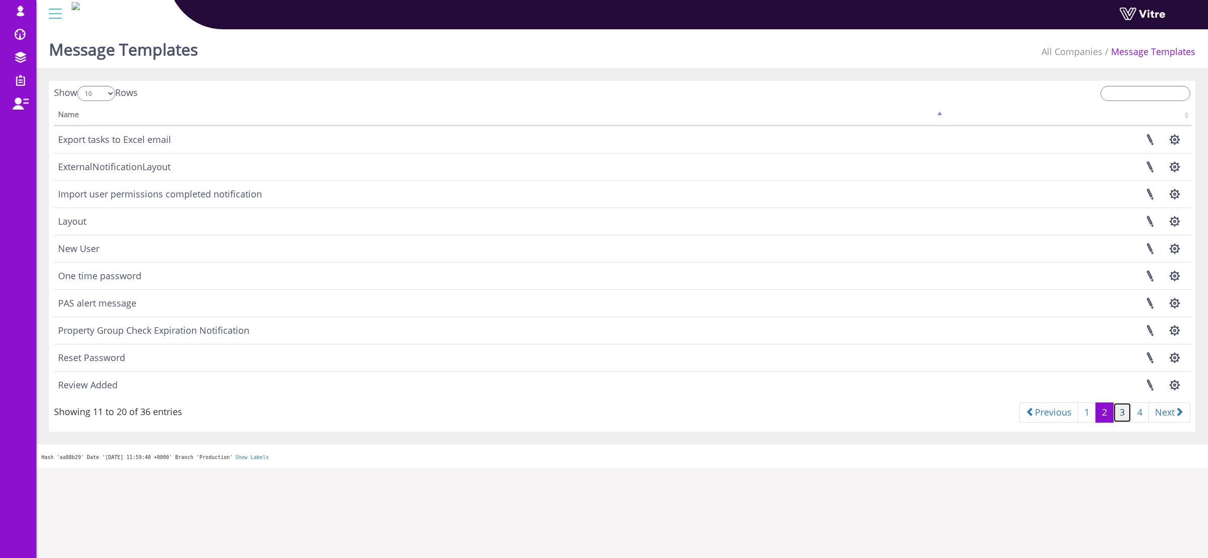
click at [1118, 417] on link "3" at bounding box center [1122, 412] width 18 height 20
click at [1149, 302] on link at bounding box center [1149, 303] width 25 height 27
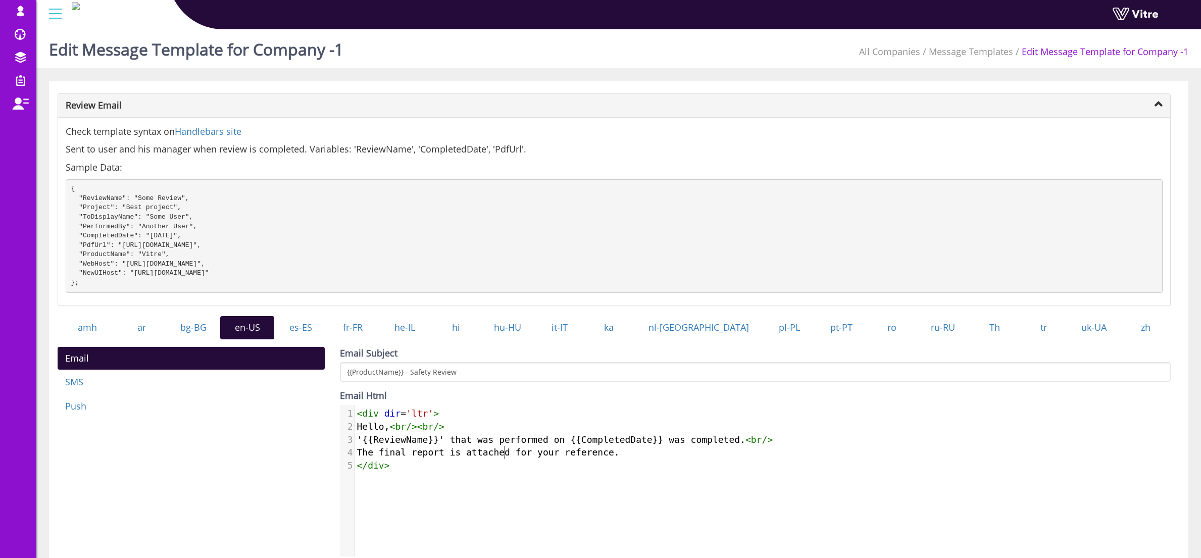
click at [506, 457] on span "The final report is attached for your reference." at bounding box center [488, 452] width 263 height 11
type textarea "<div dir='ltr'> Hello, <br/><br/> '{{ReviewName}}' that was performed on {{Comp…"
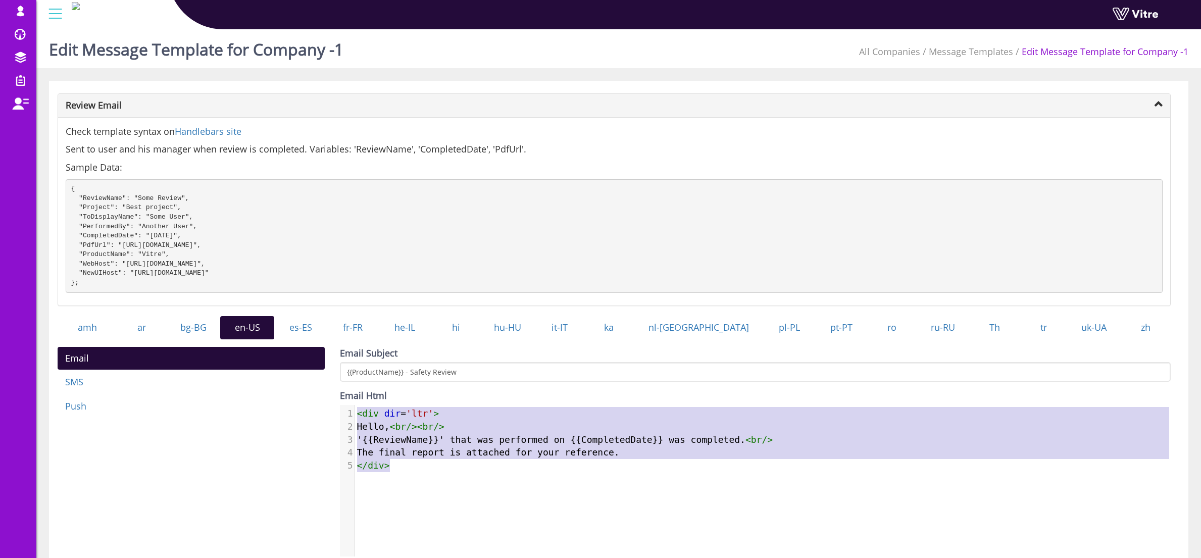
scroll to position [8, 0]
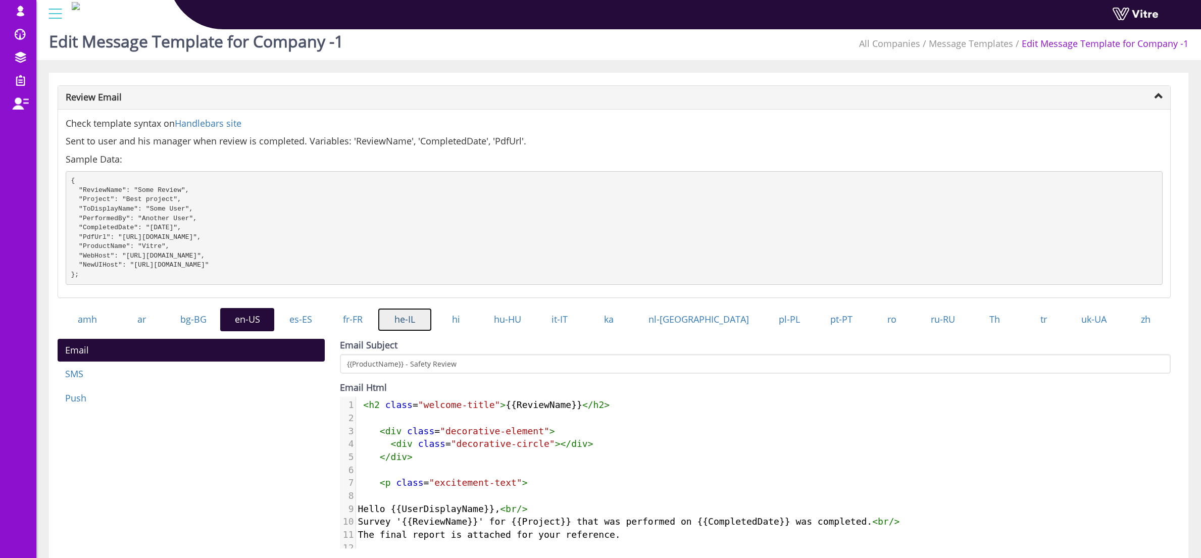
click at [421, 331] on link "he-IL" at bounding box center [405, 319] width 54 height 23
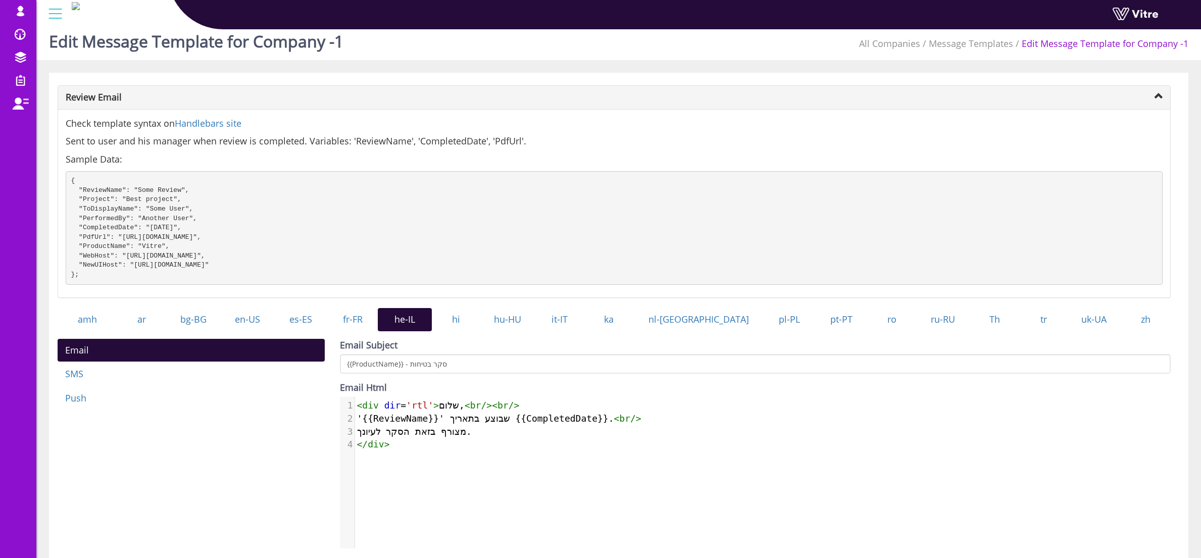
click at [444, 485] on div "4 1 < div dir = 'rtl' > שלום, < br />< br /> 2 '{{ReviewName}}' שבוצע בתאריך {{…" at bounding box center [763, 480] width 846 height 167
type textarea "<div dir='rtl'> שלום, <br/><br/> '{{ReviewName}}' שבוצע בתאריך {{CompletedDate}…"
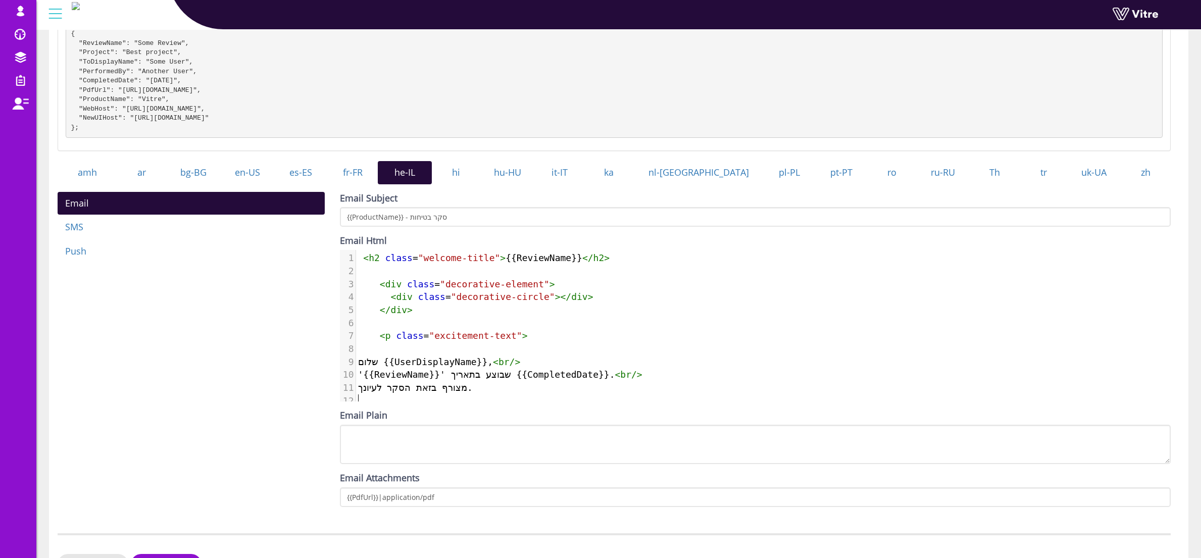
scroll to position [179, 0]
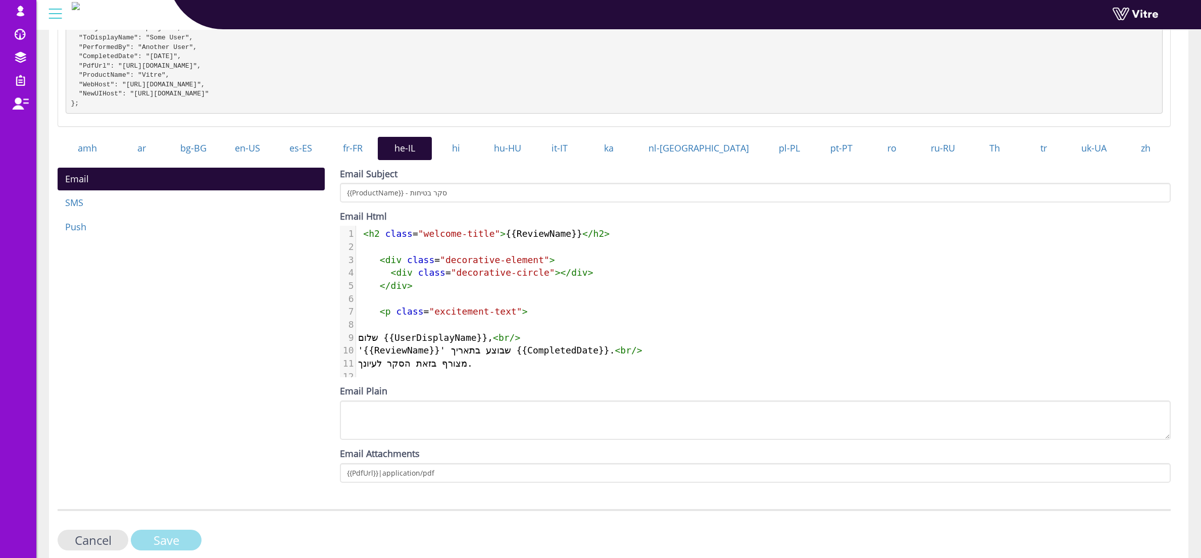
click at [173, 550] on input "Save" at bounding box center [166, 540] width 71 height 21
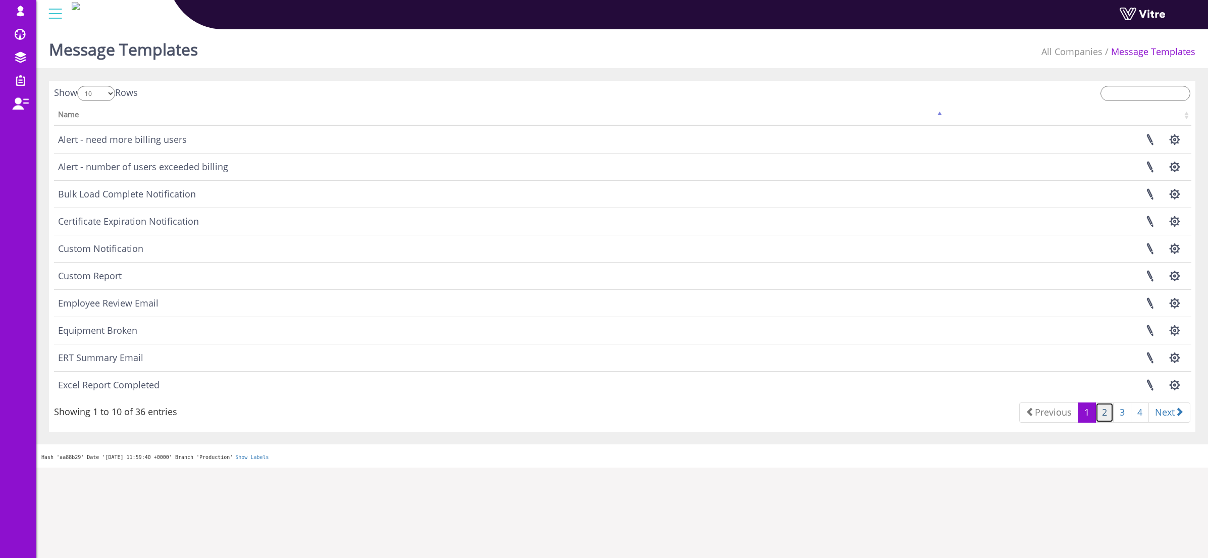
click at [1103, 414] on link "2" at bounding box center [1105, 412] width 18 height 20
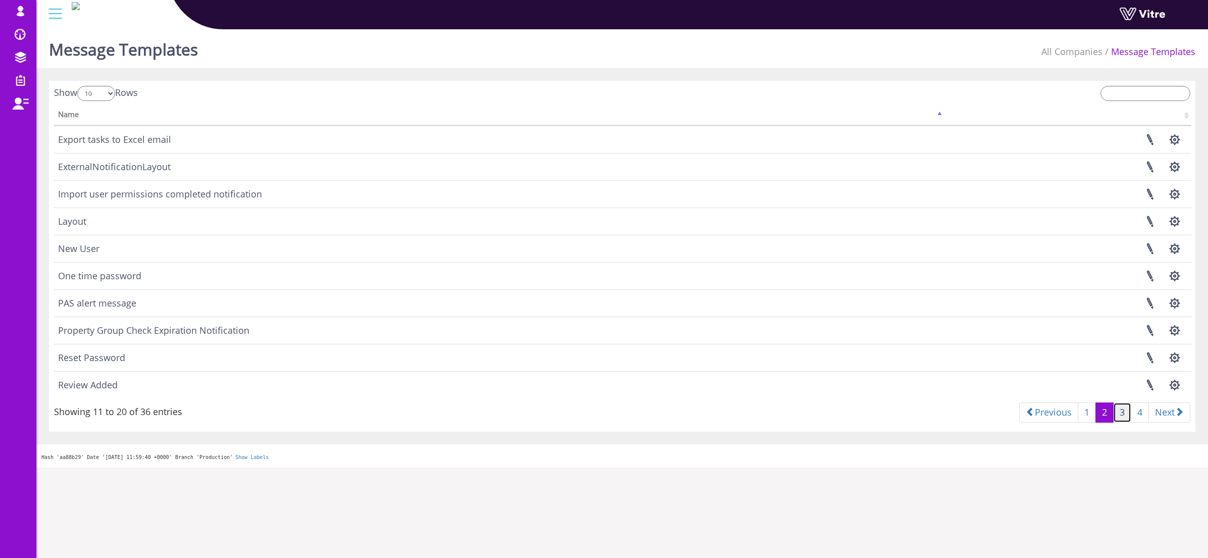
click at [1119, 416] on link "3" at bounding box center [1122, 412] width 18 height 20
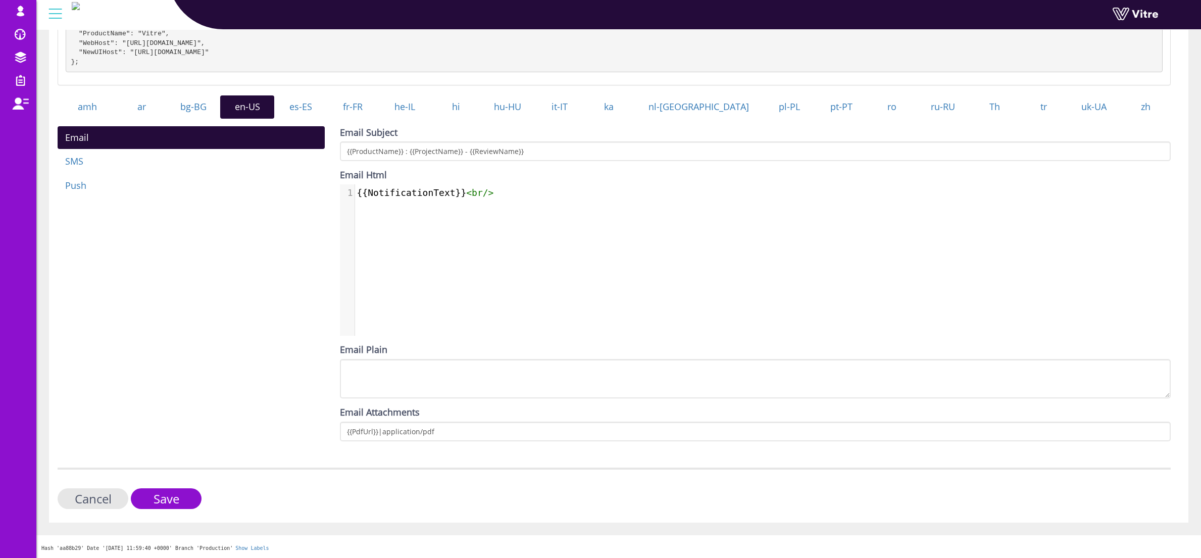
scroll to position [5, 0]
click at [392, 235] on div "1 {{NotificationText}} < br />" at bounding box center [763, 267] width 846 height 167
type textarea "{{NotificationText}} <br/>"
click at [432, 108] on link "he-IL" at bounding box center [405, 106] width 54 height 23
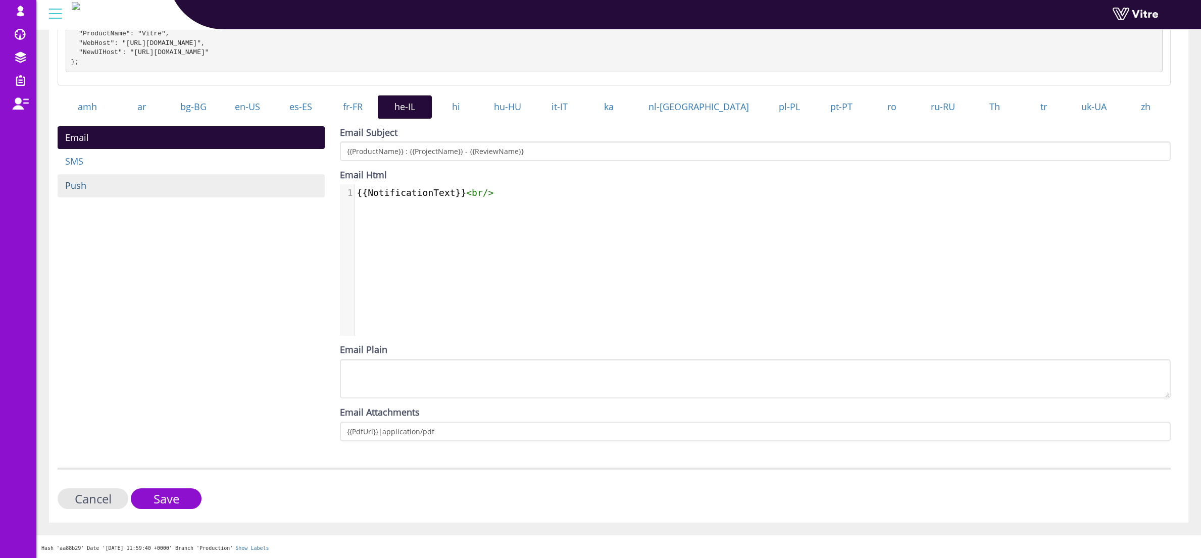
type textarea "{{NotificationText}} <br/>"
drag, startPoint x: 508, startPoint y: 193, endPoint x: 275, endPoint y: 185, distance: 233.4
click at [275, 185] on div "Email SMS Push Email Subject {{ProductName}} : {{ProjectName}} - {{ReviewName}}…" at bounding box center [614, 287] width 1128 height 323
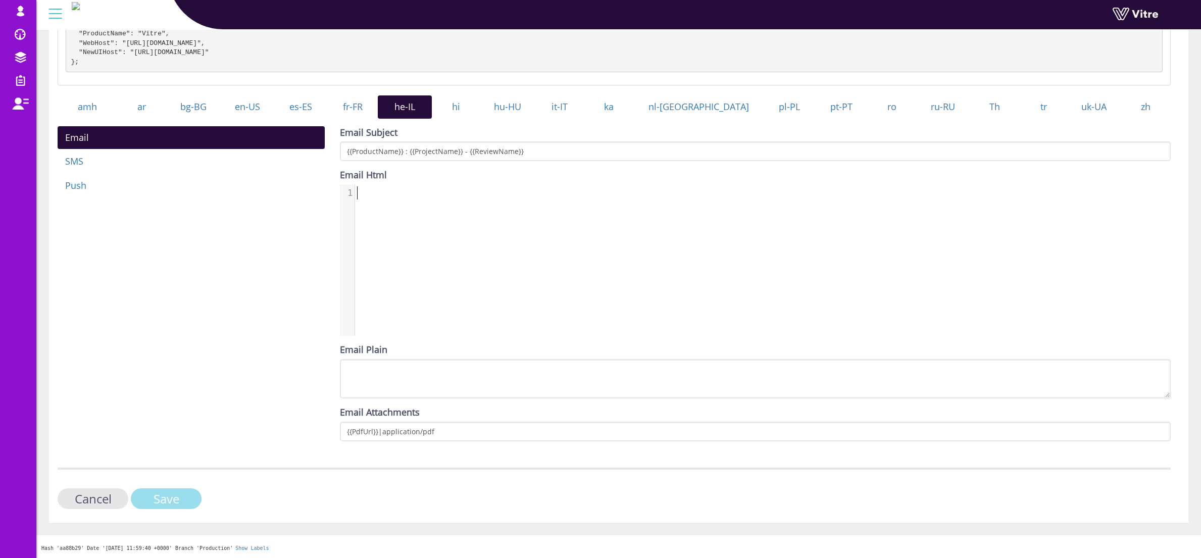
click at [161, 496] on input "Save" at bounding box center [166, 498] width 71 height 21
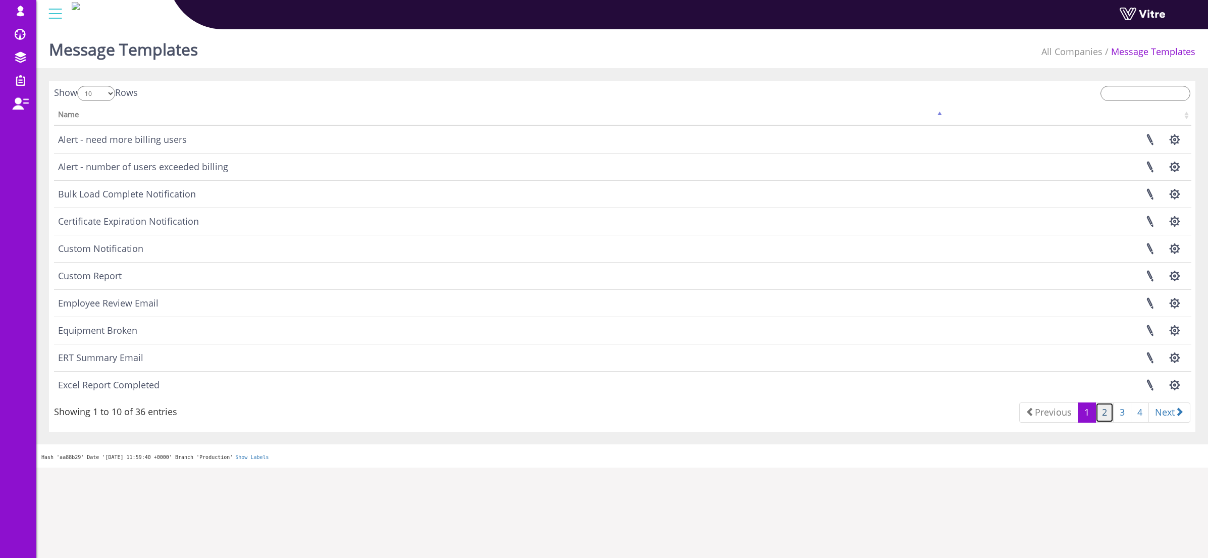
click at [1102, 411] on link "2" at bounding box center [1105, 412] width 18 height 20
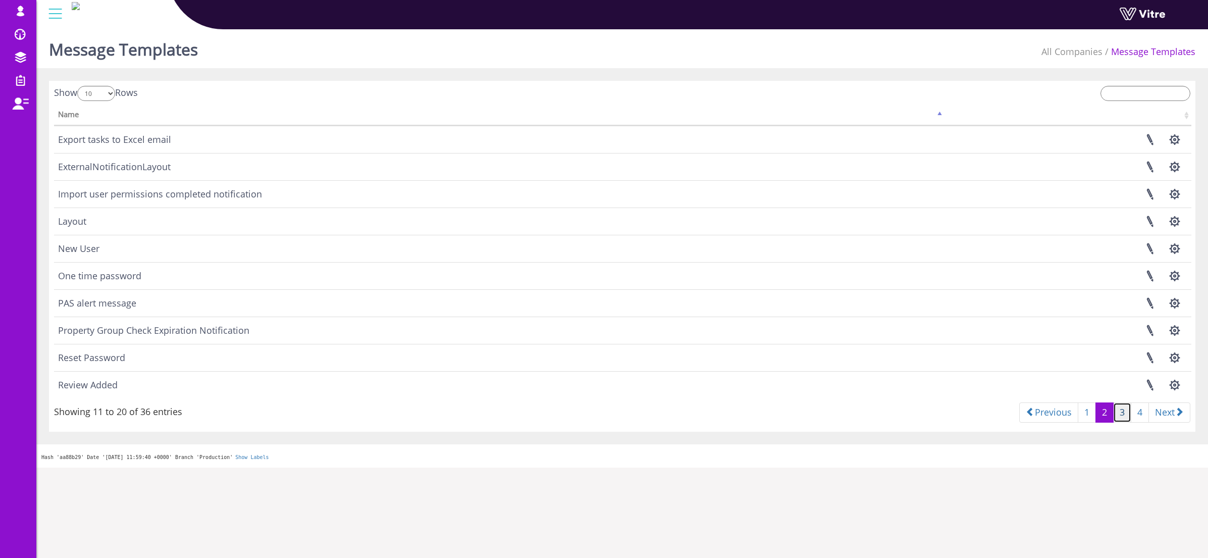
click at [1122, 414] on link "3" at bounding box center [1122, 412] width 18 height 20
click at [1172, 190] on button "button" at bounding box center [1174, 194] width 25 height 27
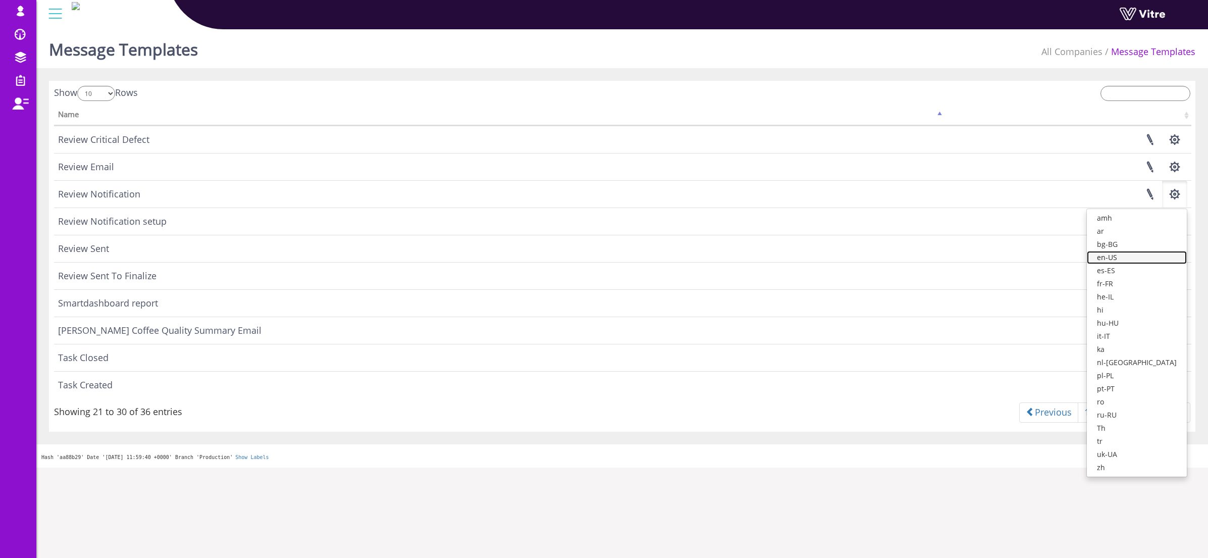
click at [1155, 258] on link "en-US" at bounding box center [1137, 257] width 100 height 13
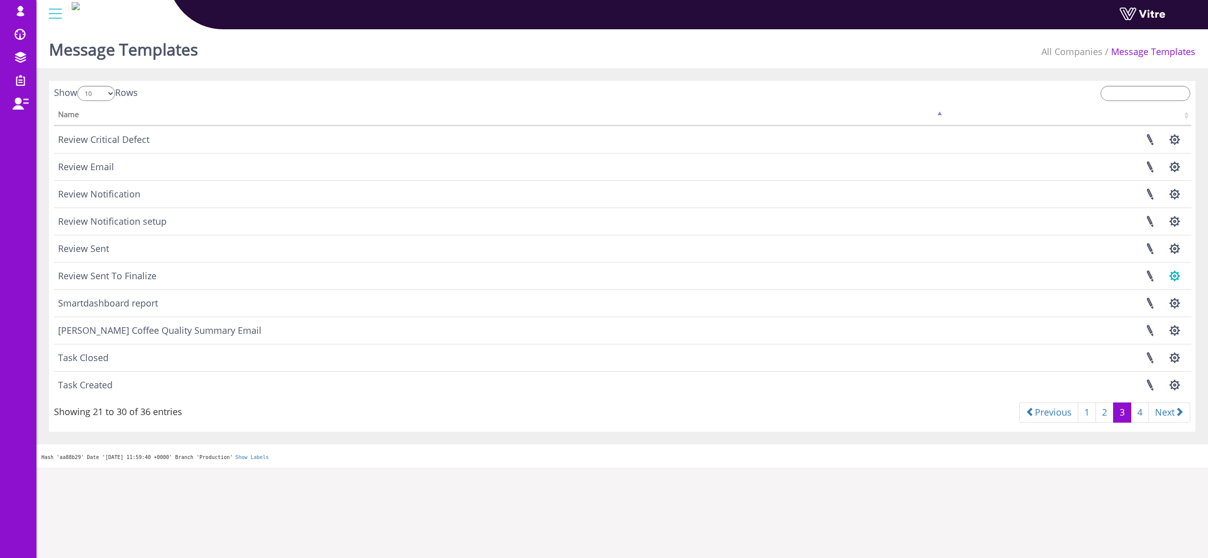
click at [1168, 280] on button "button" at bounding box center [1174, 276] width 25 height 27
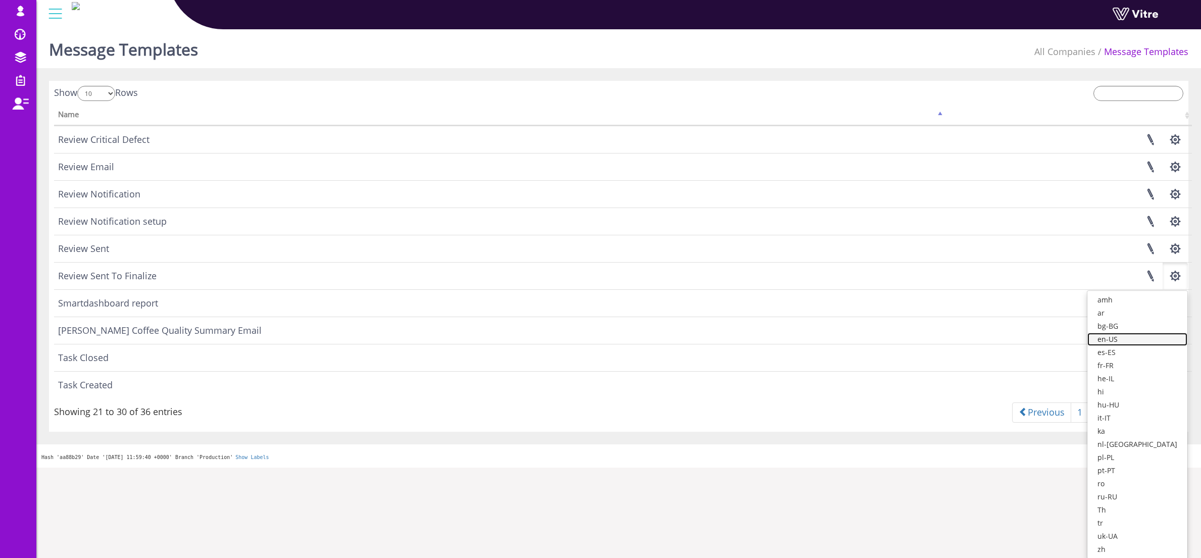
click at [1145, 336] on link "en-US" at bounding box center [1137, 339] width 100 height 13
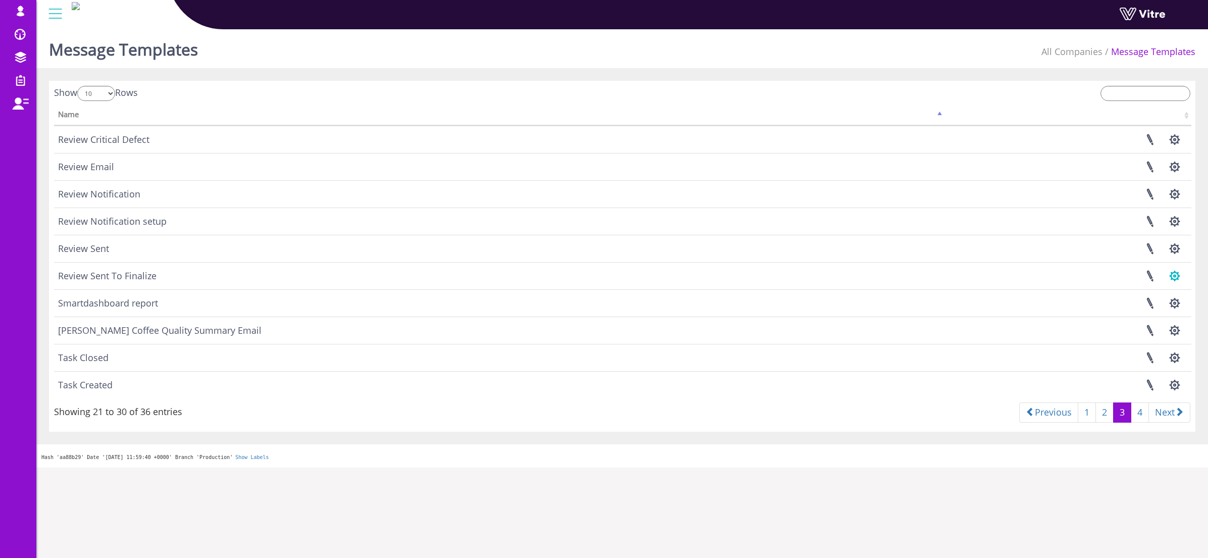
click at [1174, 279] on button "button" at bounding box center [1174, 276] width 25 height 27
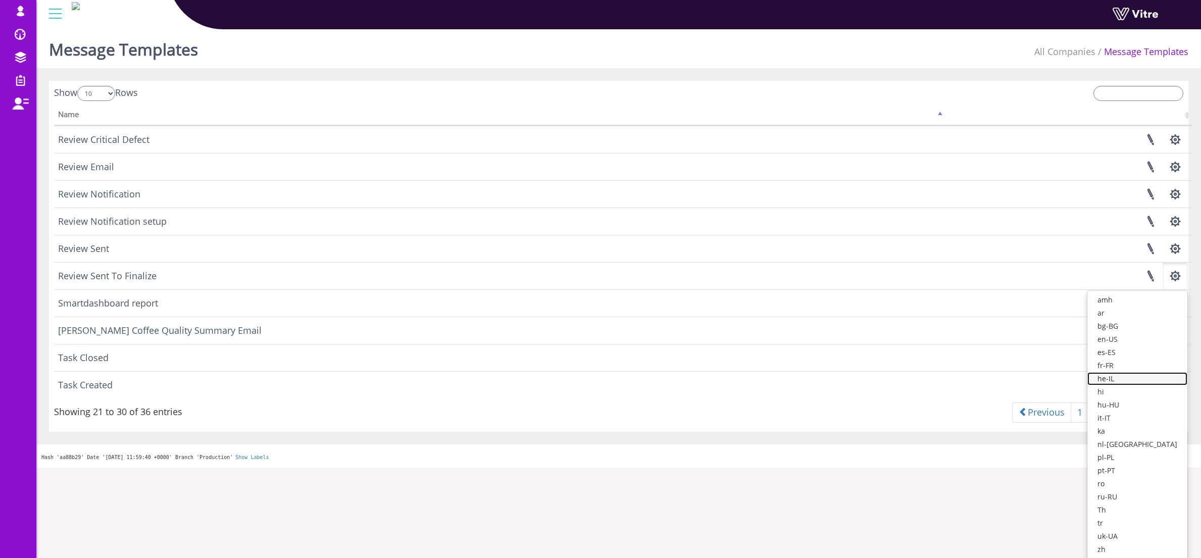
click at [1132, 376] on link "he-IL" at bounding box center [1137, 378] width 100 height 13
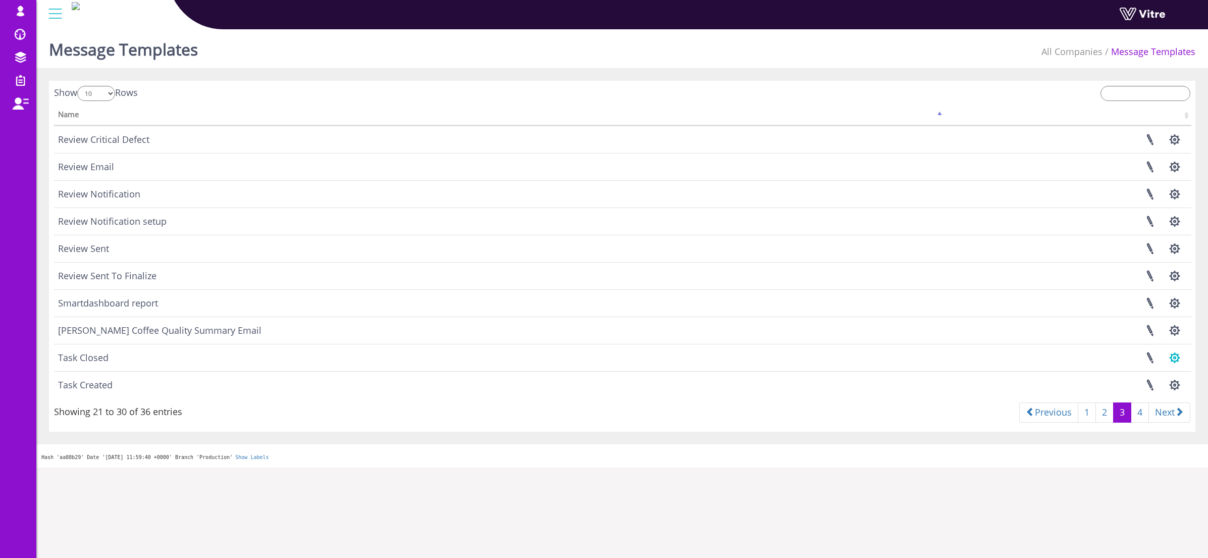
click at [1179, 359] on button "button" at bounding box center [1174, 357] width 25 height 27
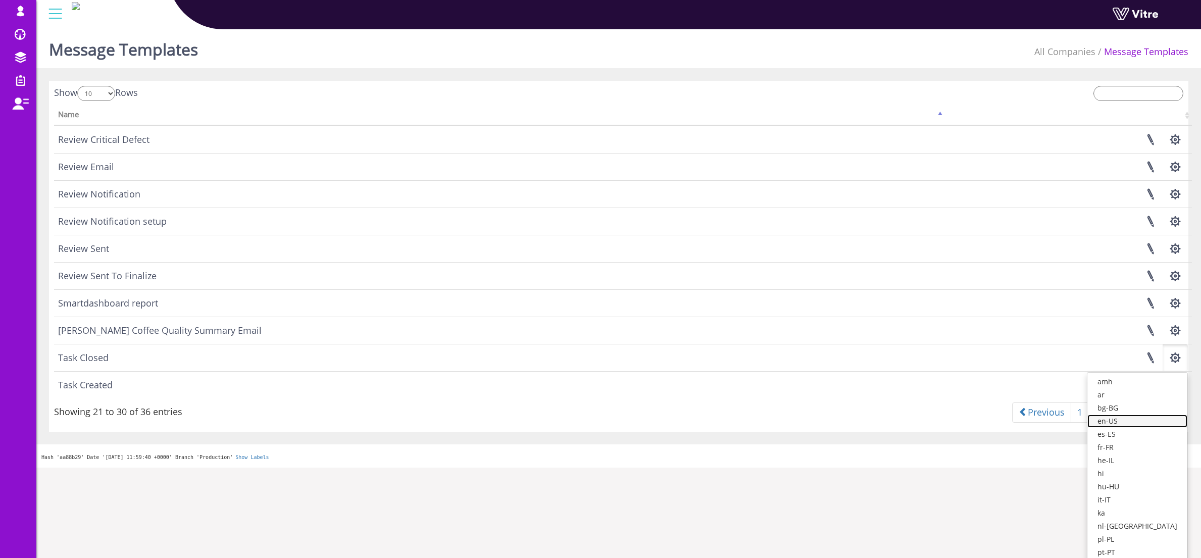
click at [1153, 419] on link "en-US" at bounding box center [1137, 420] width 100 height 13
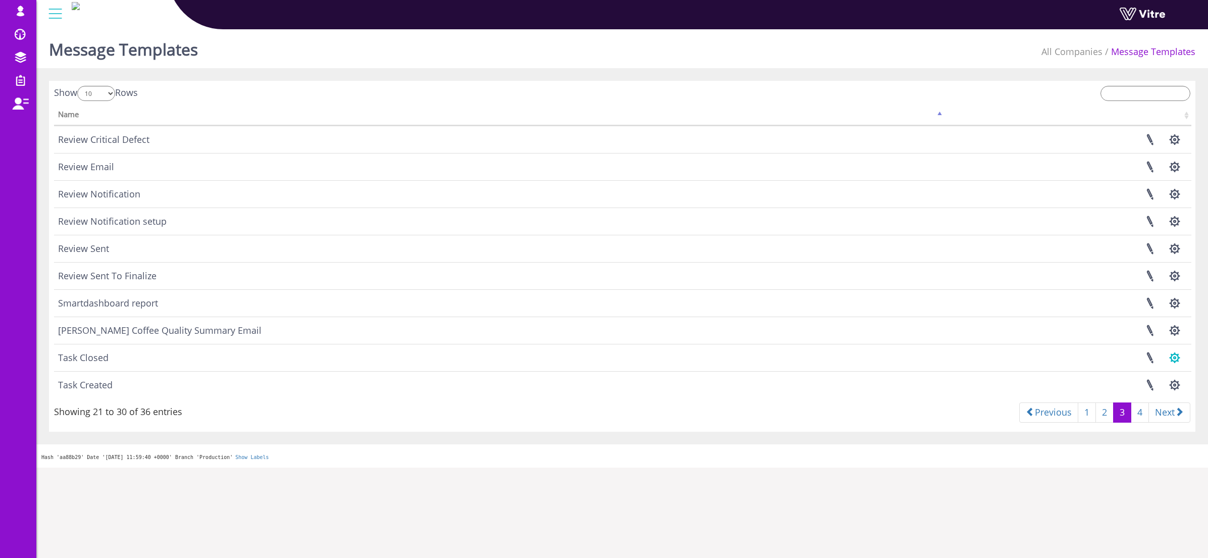
click at [1171, 351] on button "button" at bounding box center [1174, 357] width 25 height 27
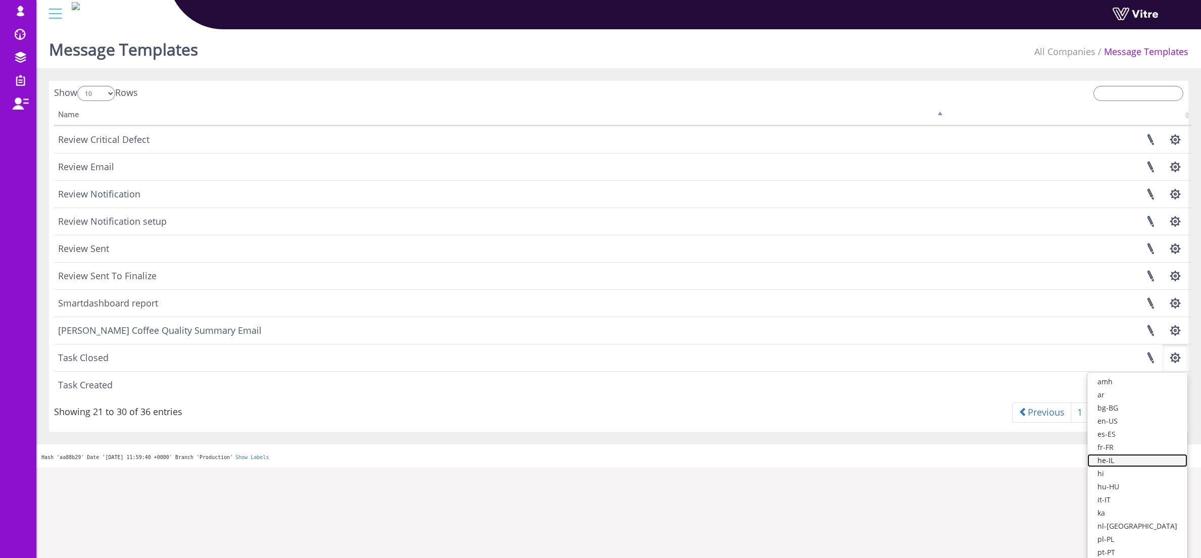
click at [1134, 456] on link "he-IL" at bounding box center [1137, 460] width 100 height 13
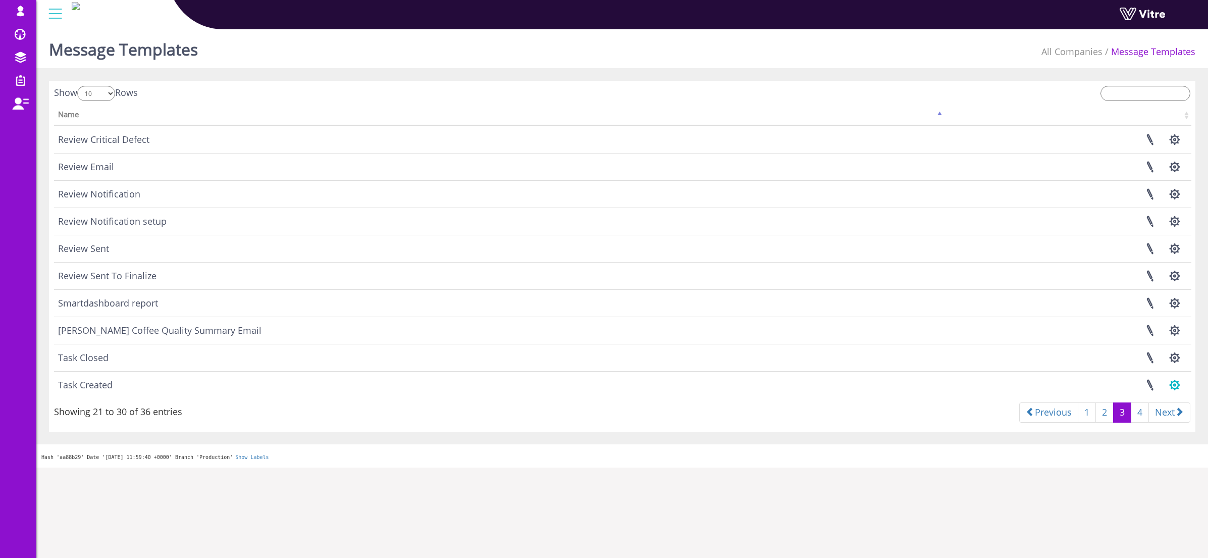
click at [1177, 385] on button "button" at bounding box center [1174, 385] width 25 height 27
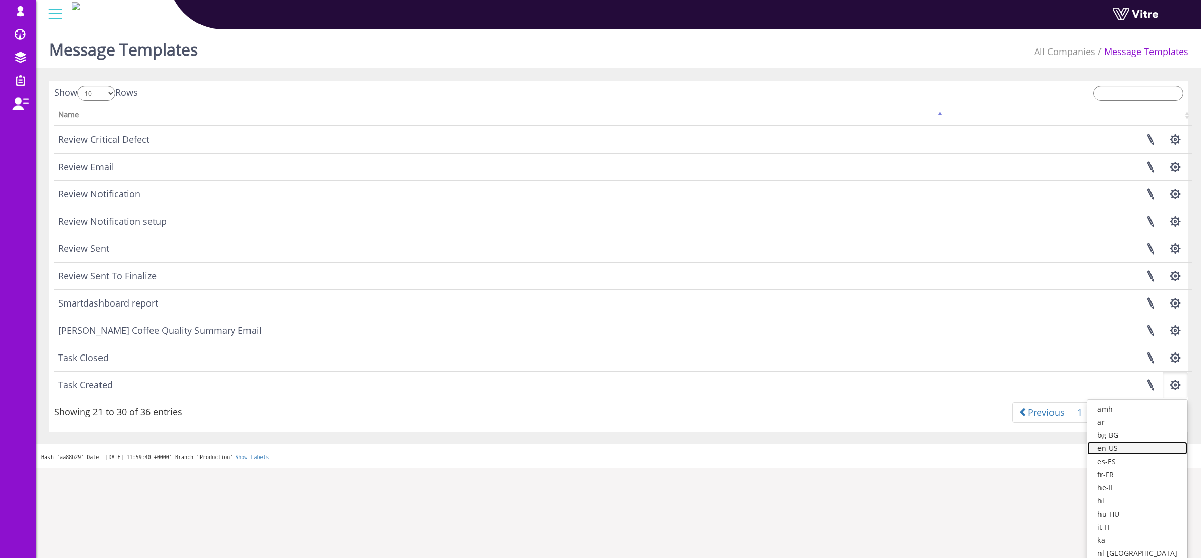
click at [1141, 448] on link "en-US" at bounding box center [1137, 448] width 100 height 13
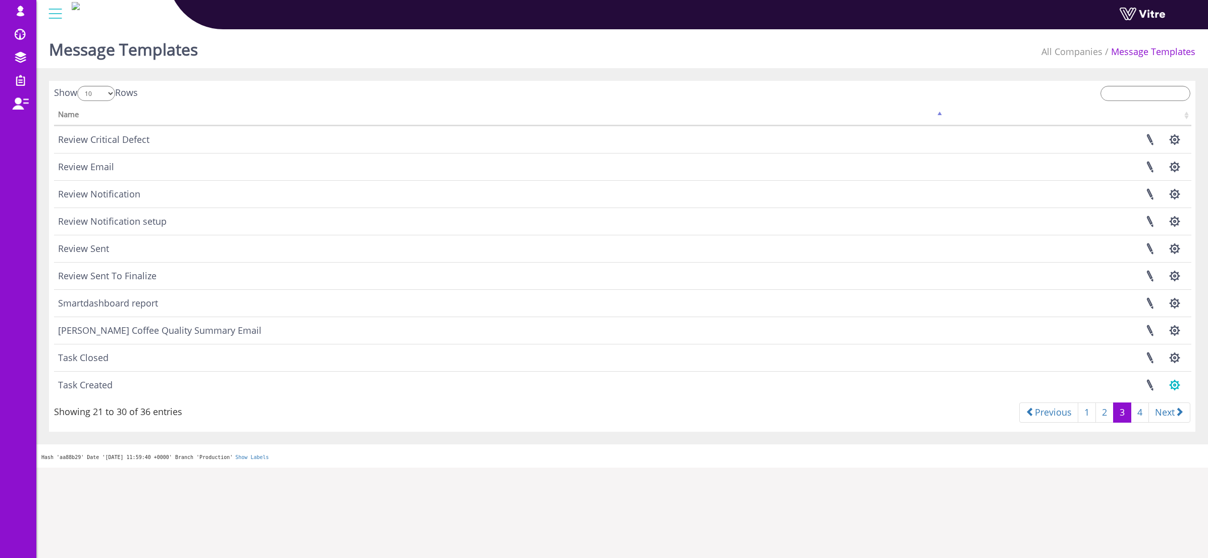
click at [1170, 384] on button "button" at bounding box center [1174, 385] width 25 height 27
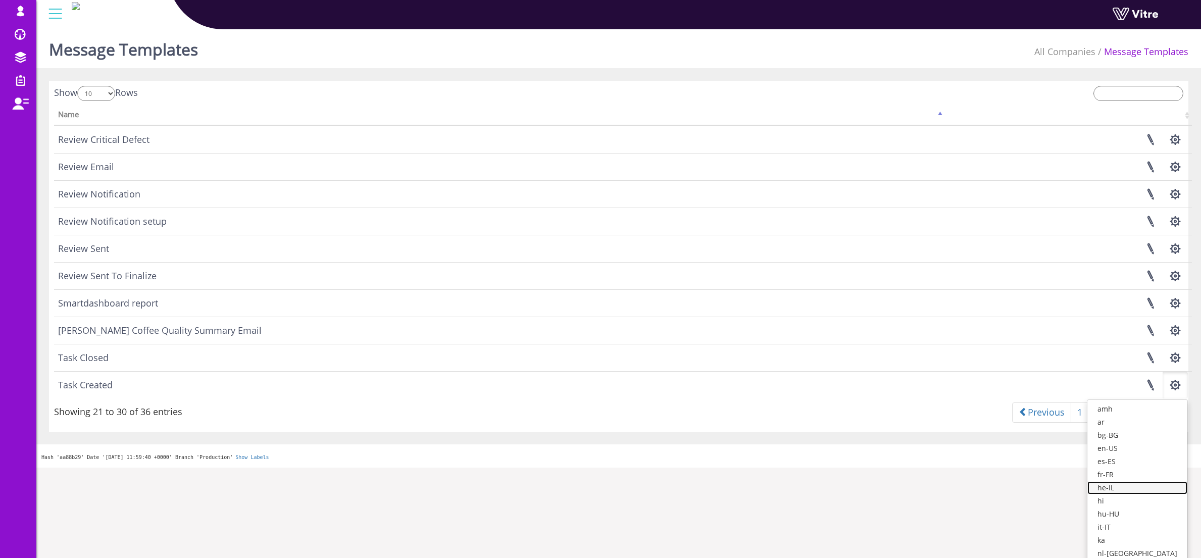
click at [1144, 490] on link "he-IL" at bounding box center [1137, 487] width 100 height 13
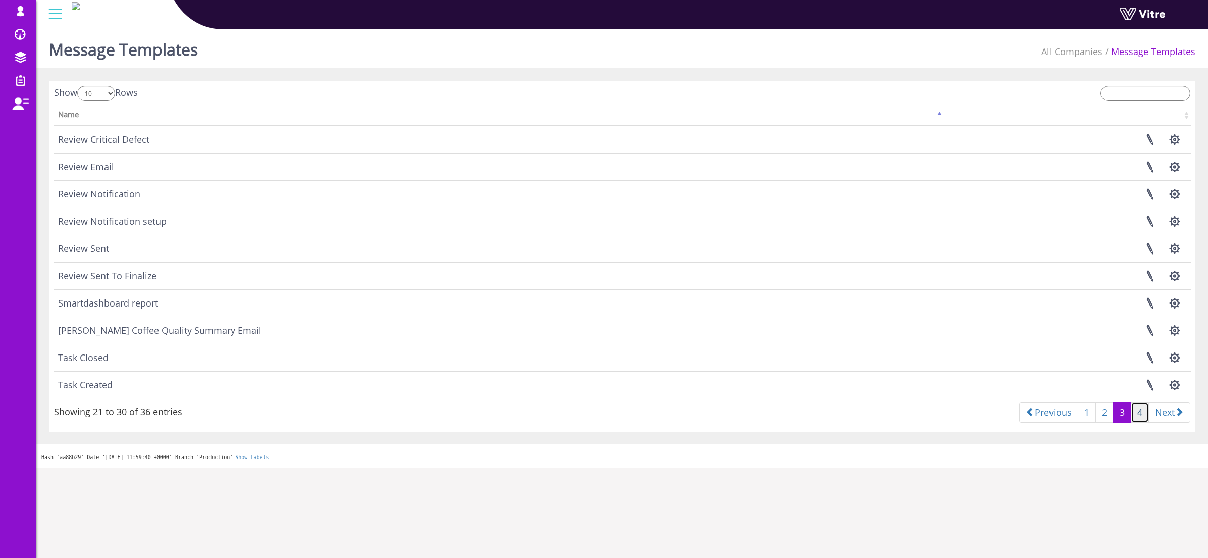
click at [1138, 414] on link "4" at bounding box center [1140, 412] width 18 height 20
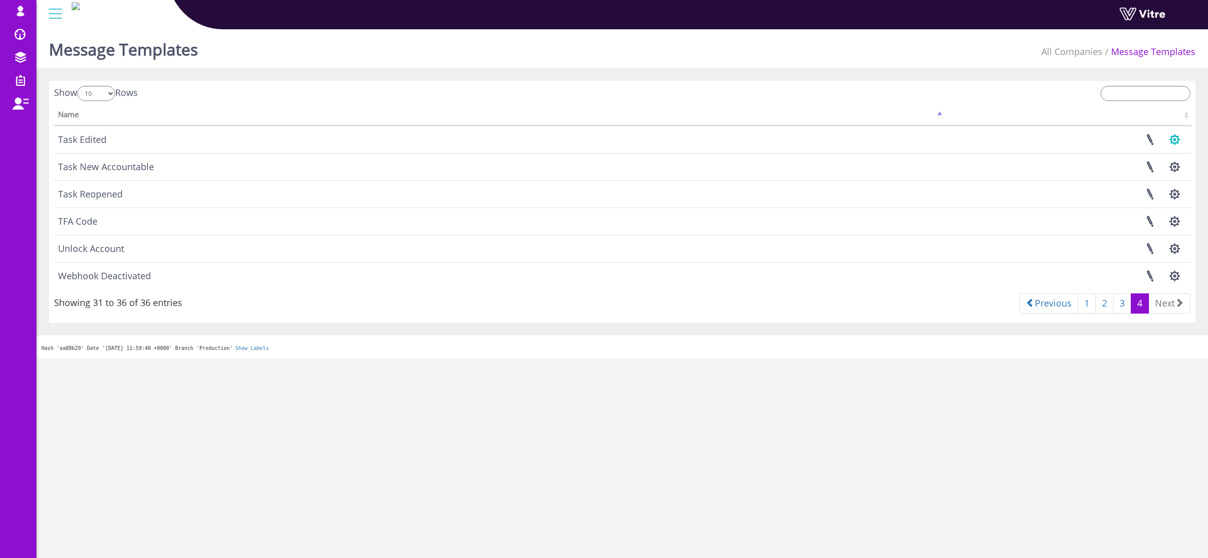
click at [1173, 141] on button "button" at bounding box center [1174, 139] width 25 height 27
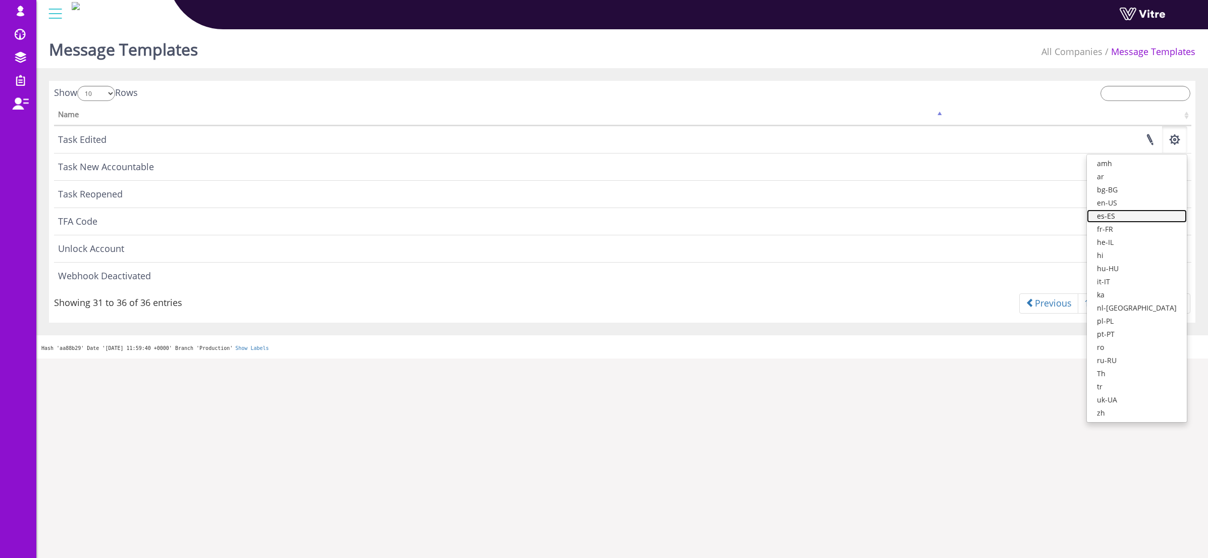
click at [1147, 219] on link "es-ES" at bounding box center [1137, 216] width 100 height 13
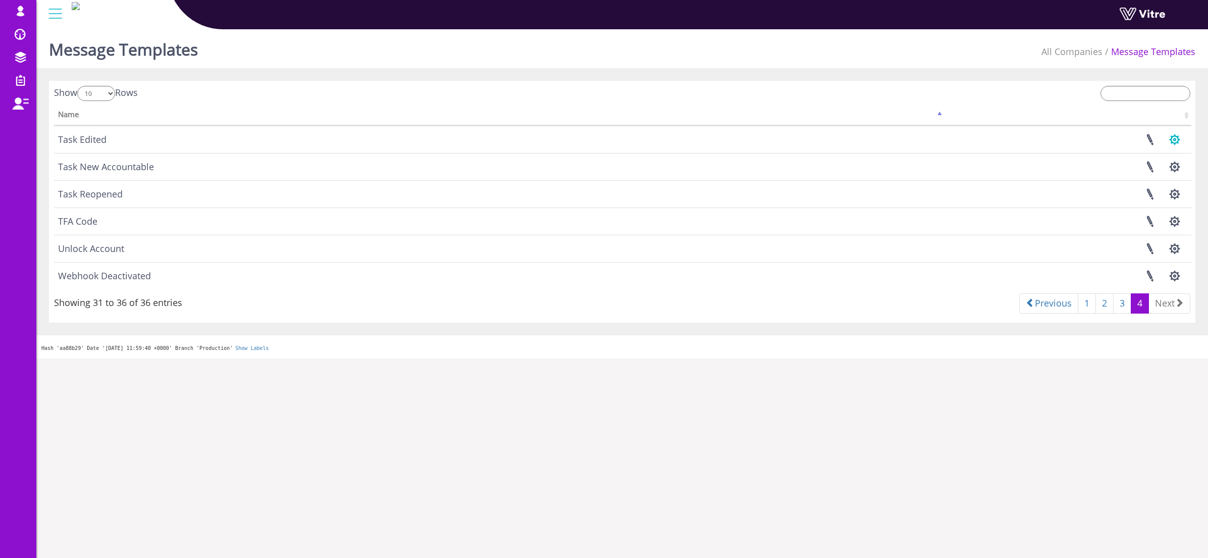
click at [1176, 137] on button "button" at bounding box center [1174, 139] width 25 height 27
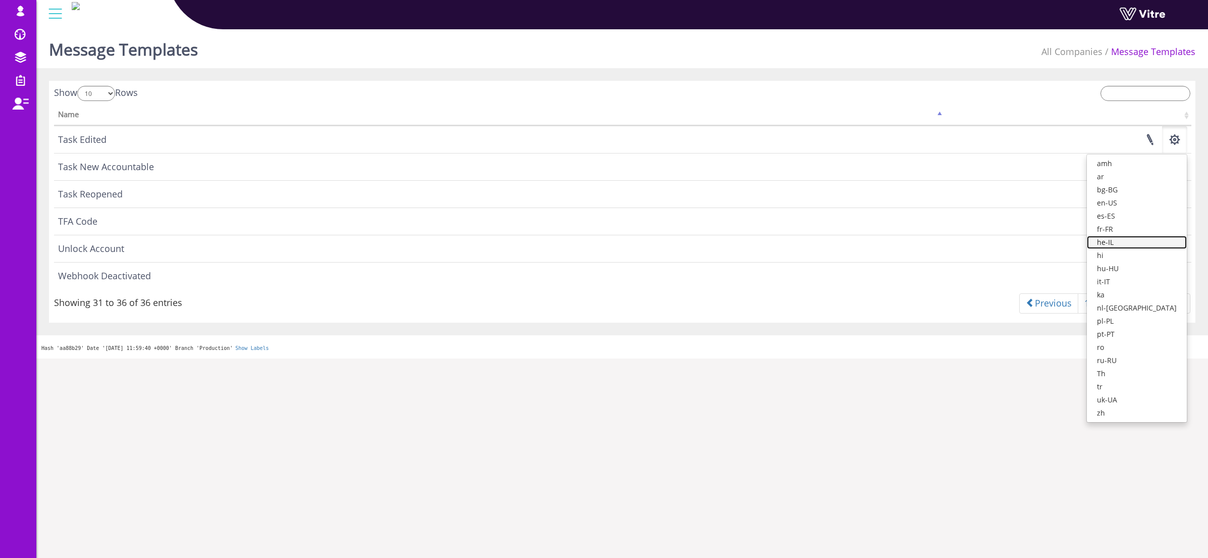
click at [1129, 242] on link "he-IL" at bounding box center [1137, 242] width 100 height 13
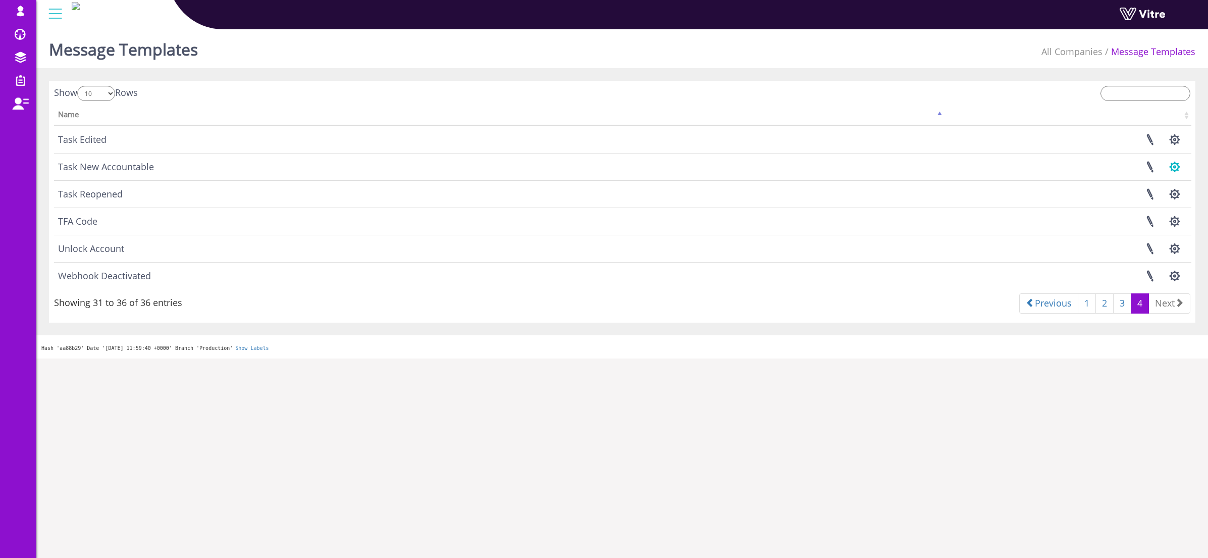
click at [1173, 168] on button "button" at bounding box center [1174, 166] width 25 height 27
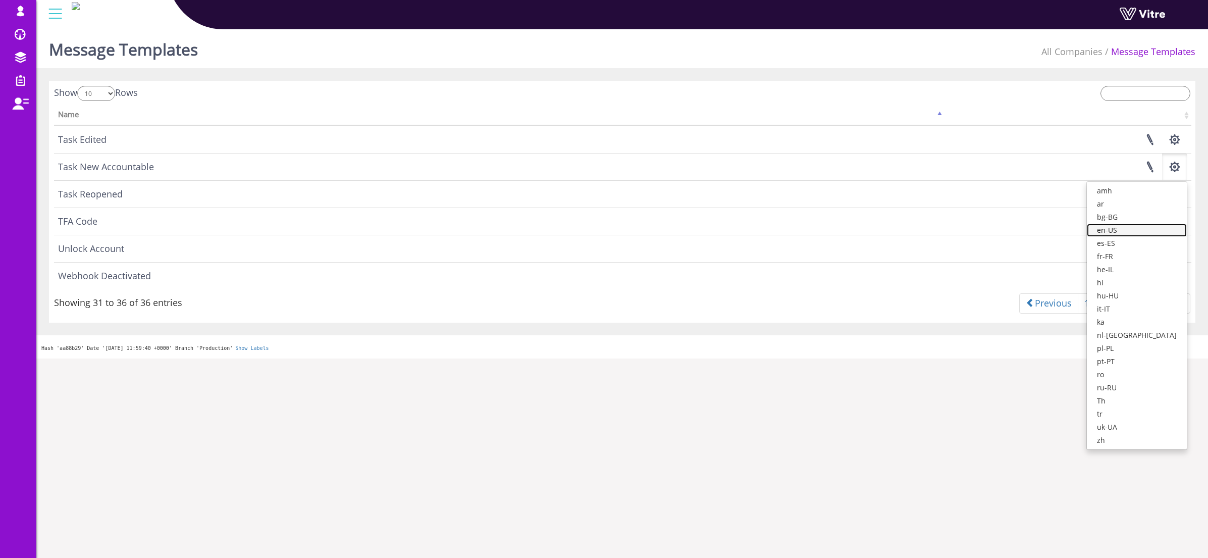
click at [1142, 229] on link "en-US" at bounding box center [1137, 230] width 100 height 13
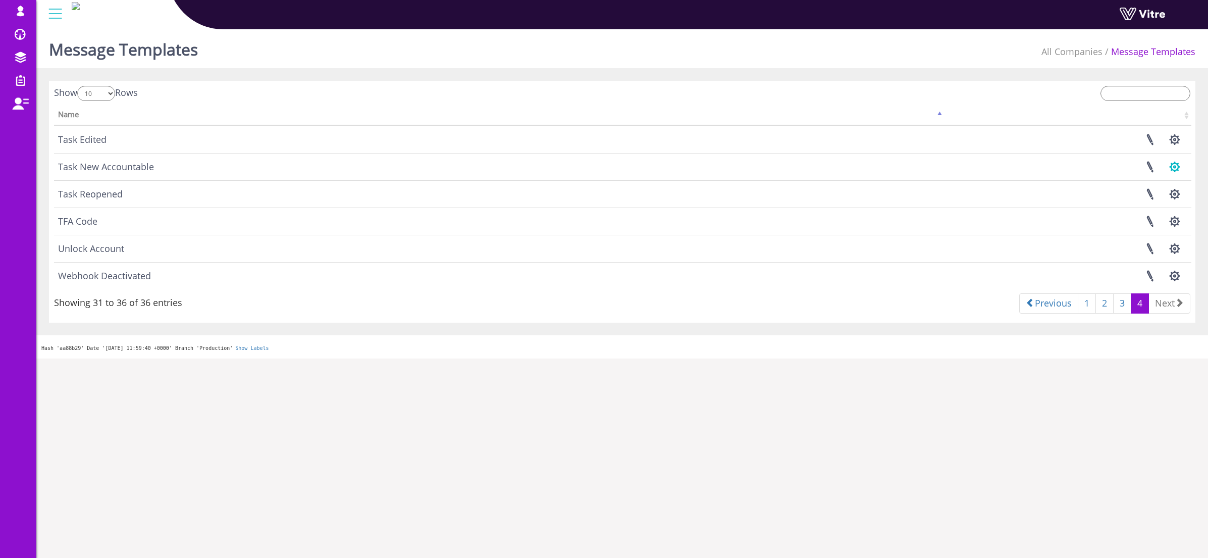
click at [1175, 171] on button "button" at bounding box center [1174, 166] width 25 height 27
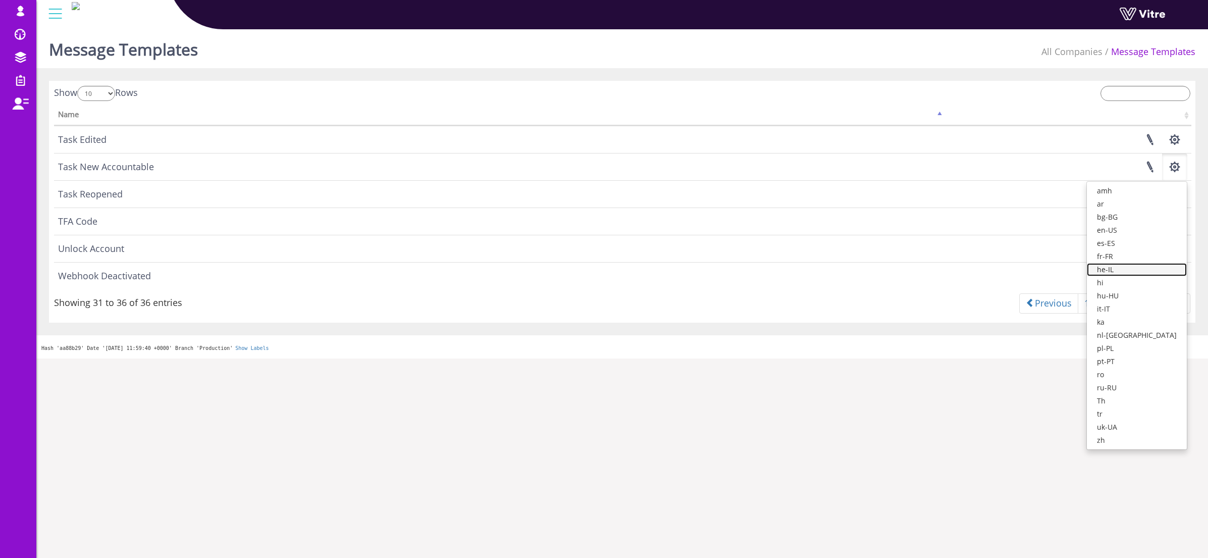
click at [1141, 266] on link "he-IL" at bounding box center [1137, 269] width 100 height 13
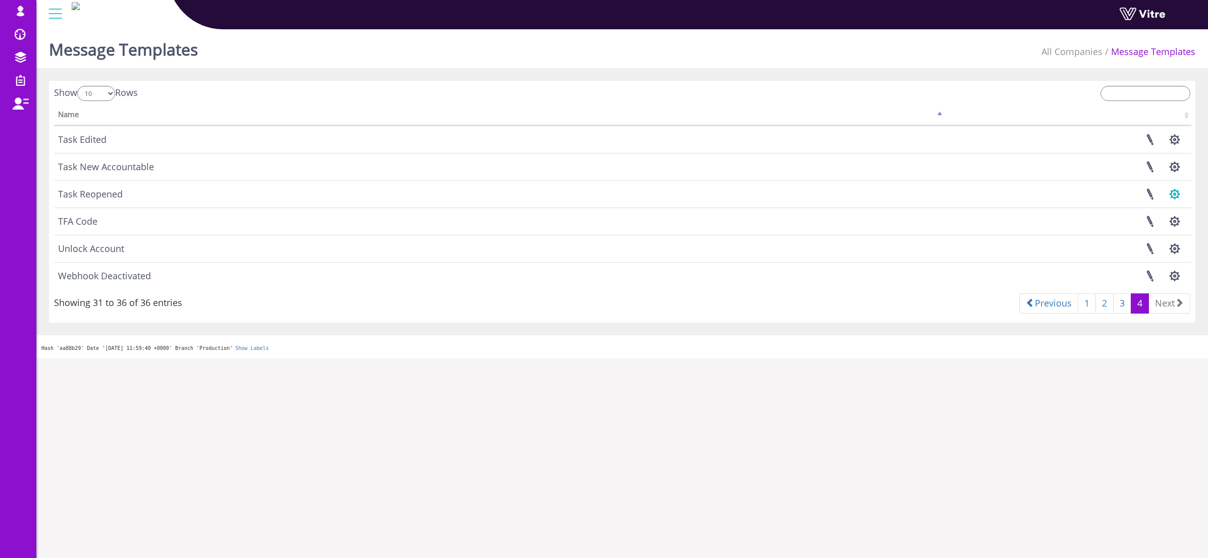
click at [1175, 197] on button "button" at bounding box center [1174, 194] width 25 height 27
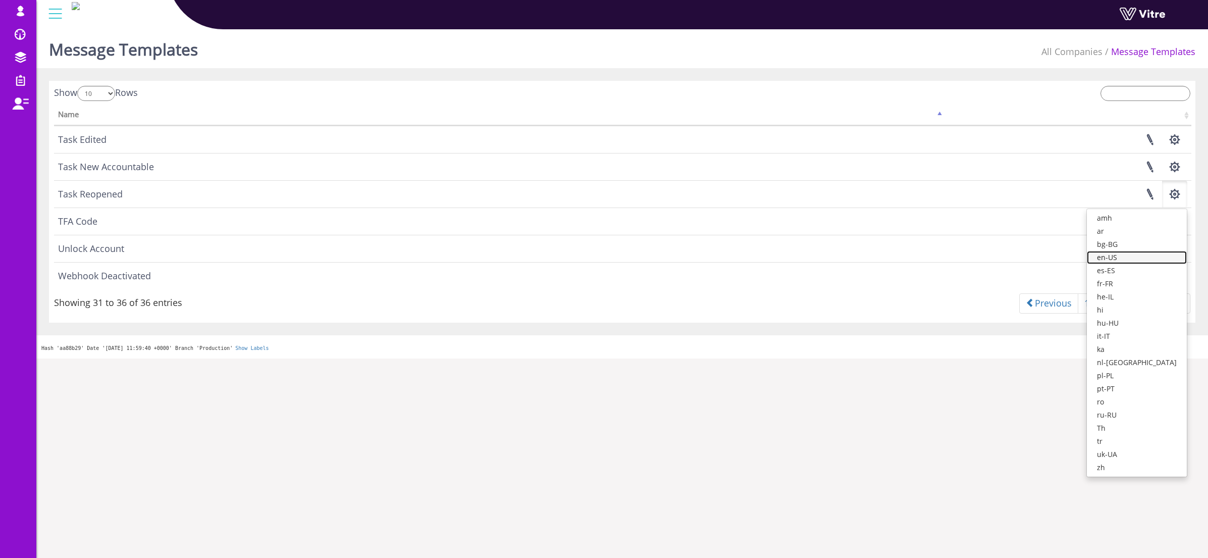
click at [1140, 253] on link "en-US" at bounding box center [1137, 257] width 100 height 13
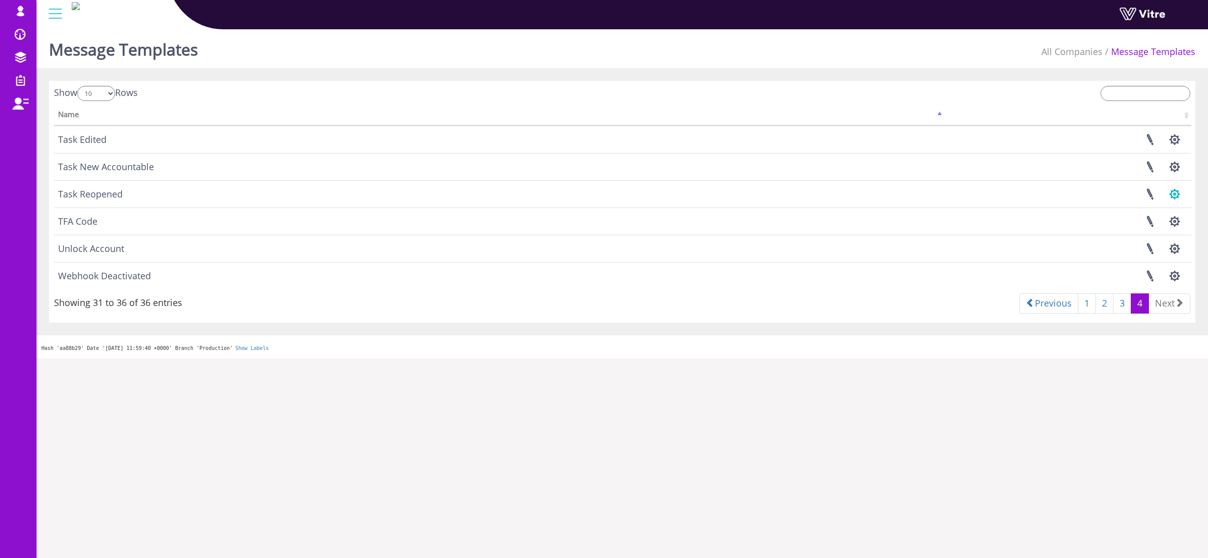
click at [1170, 194] on button "button" at bounding box center [1174, 194] width 25 height 27
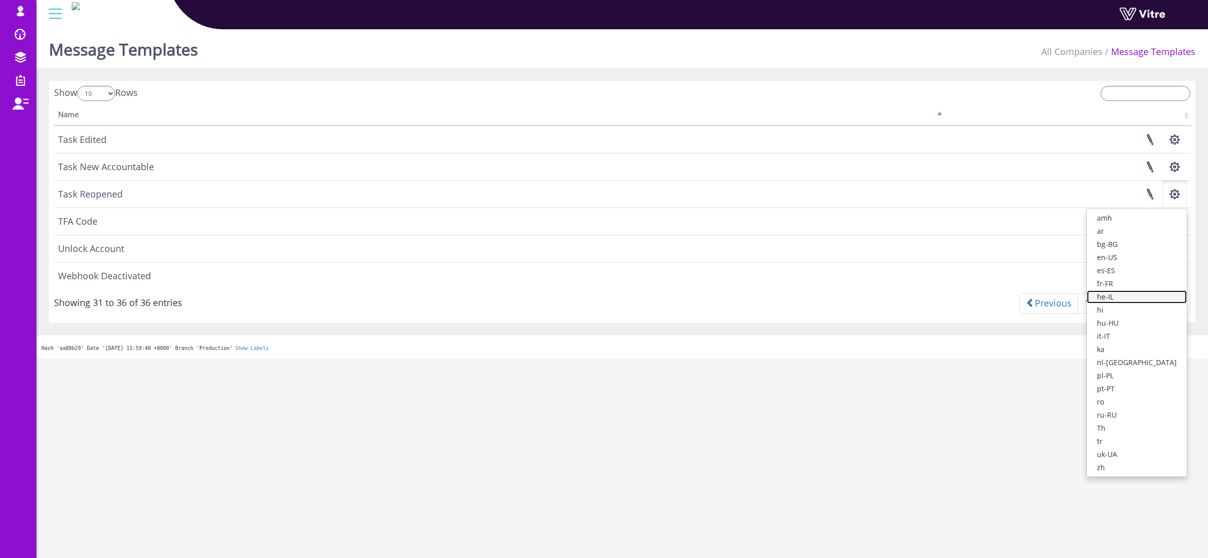
click at [1129, 296] on link "he-IL" at bounding box center [1137, 296] width 100 height 13
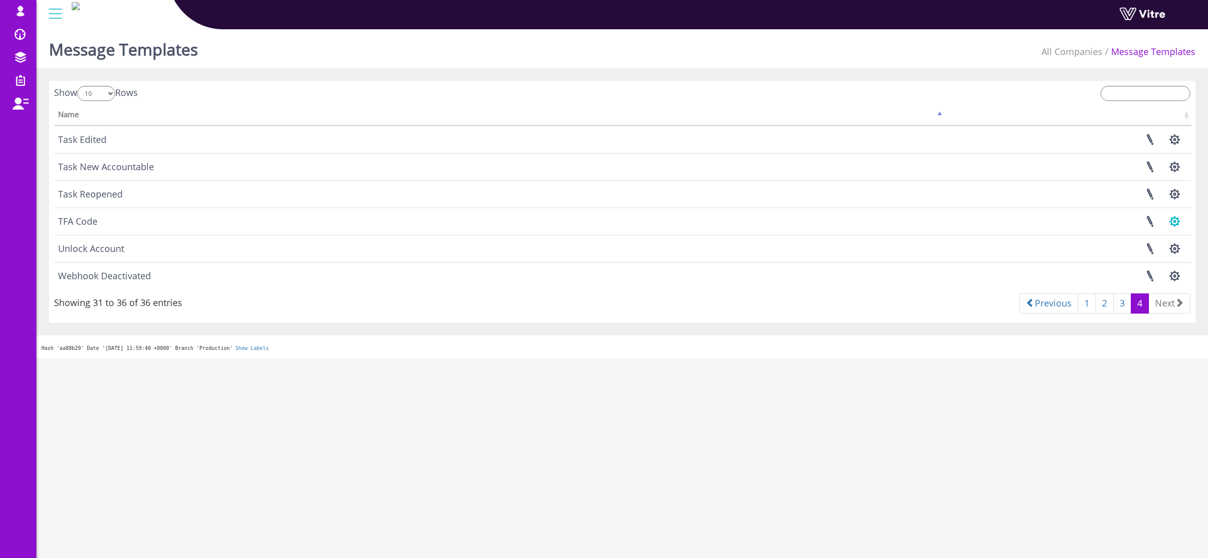
click at [1177, 219] on button "button" at bounding box center [1174, 221] width 25 height 27
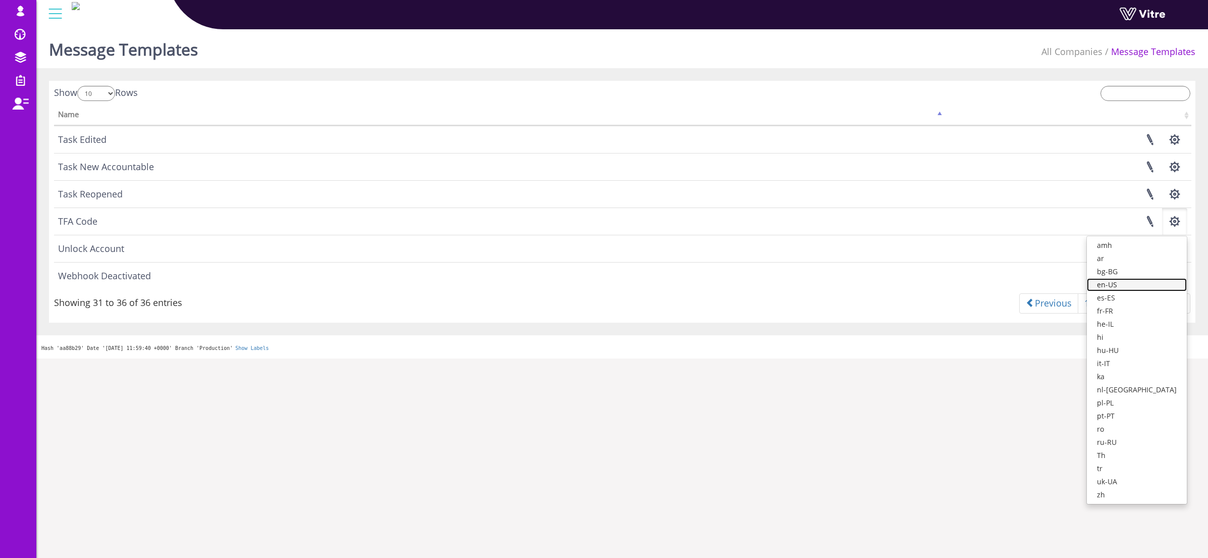
click at [1137, 282] on link "en-US" at bounding box center [1137, 284] width 100 height 13
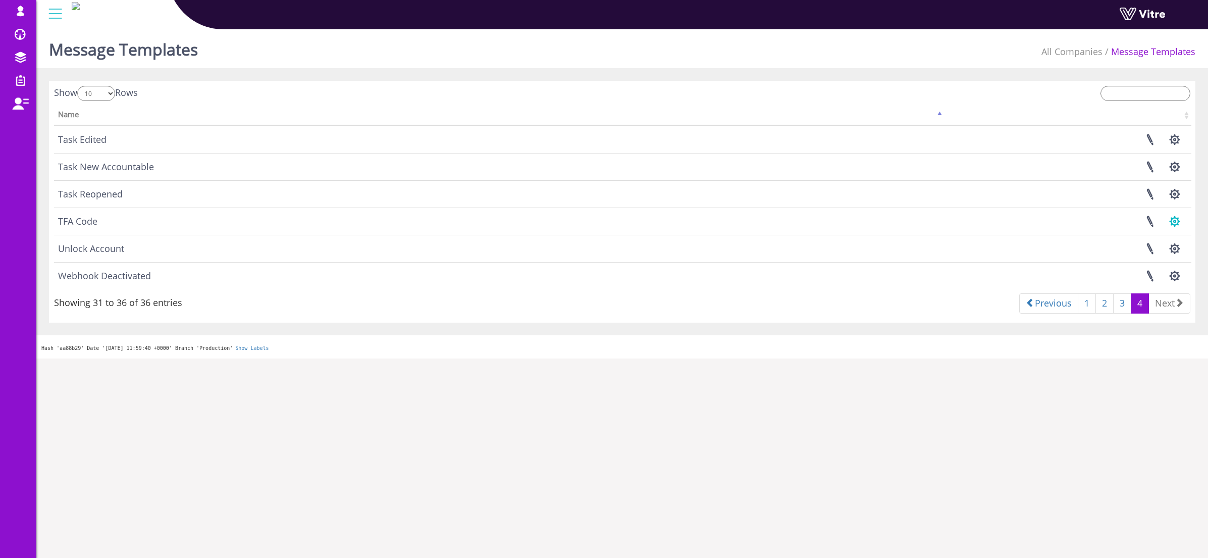
click at [1173, 219] on button "button" at bounding box center [1174, 221] width 25 height 27
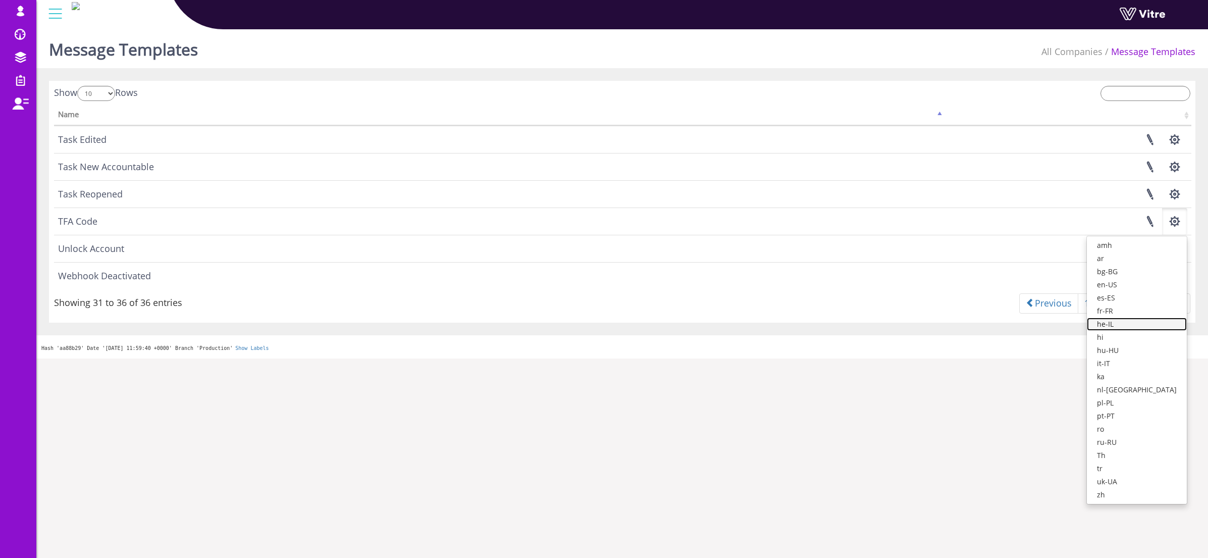
click at [1131, 326] on link "he-IL" at bounding box center [1137, 324] width 100 height 13
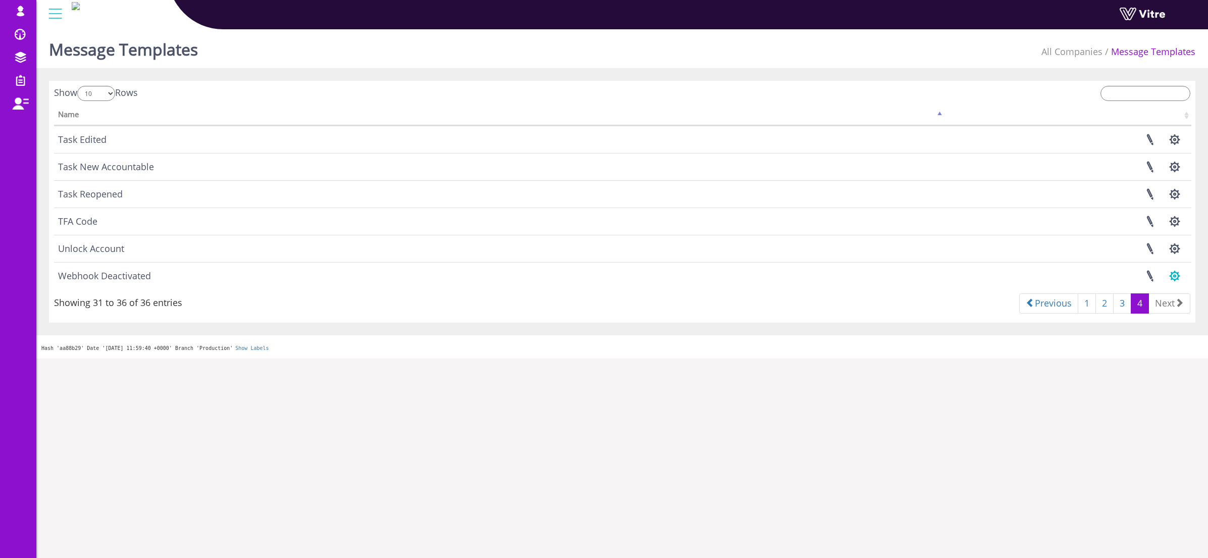
click at [1179, 278] on button "button" at bounding box center [1174, 276] width 25 height 27
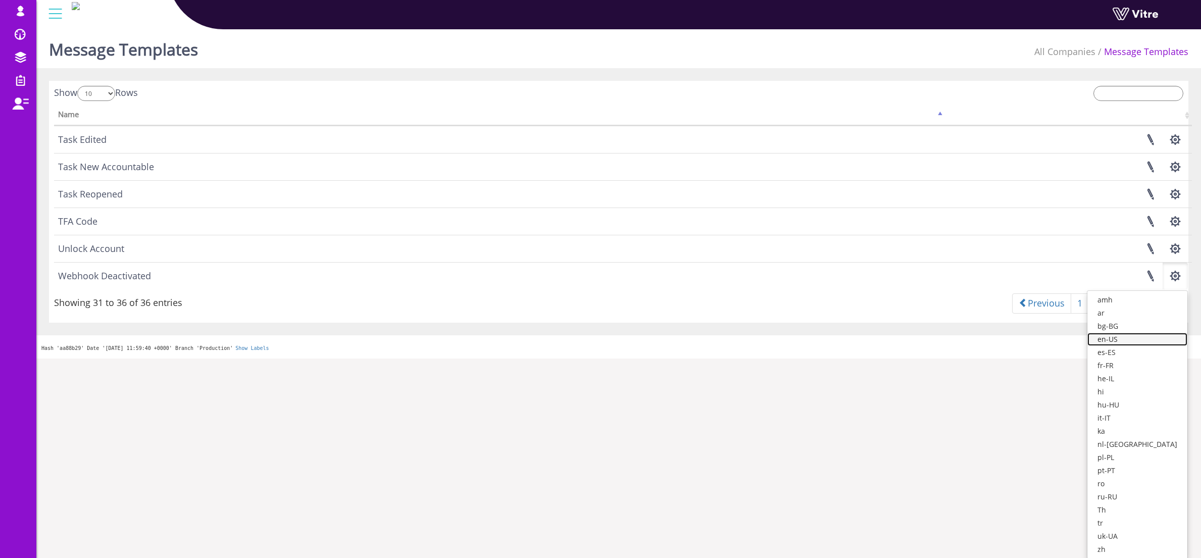
click at [1147, 343] on link "en-US" at bounding box center [1137, 339] width 100 height 13
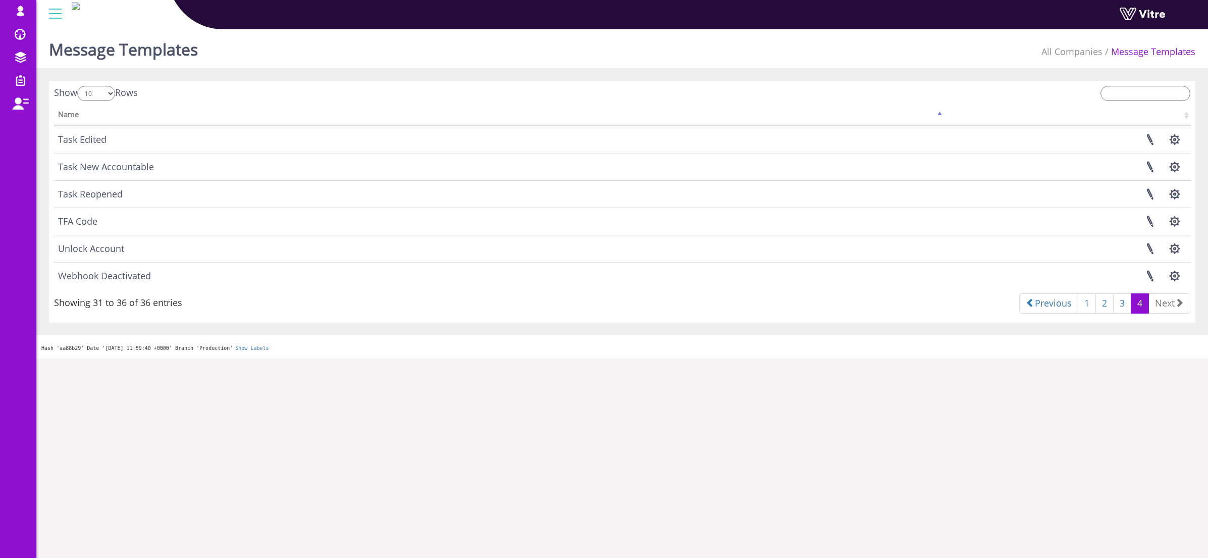
drag, startPoint x: 1169, startPoint y: 281, endPoint x: 1164, endPoint y: 317, distance: 36.3
click at [1169, 281] on button "button" at bounding box center [1174, 276] width 25 height 27
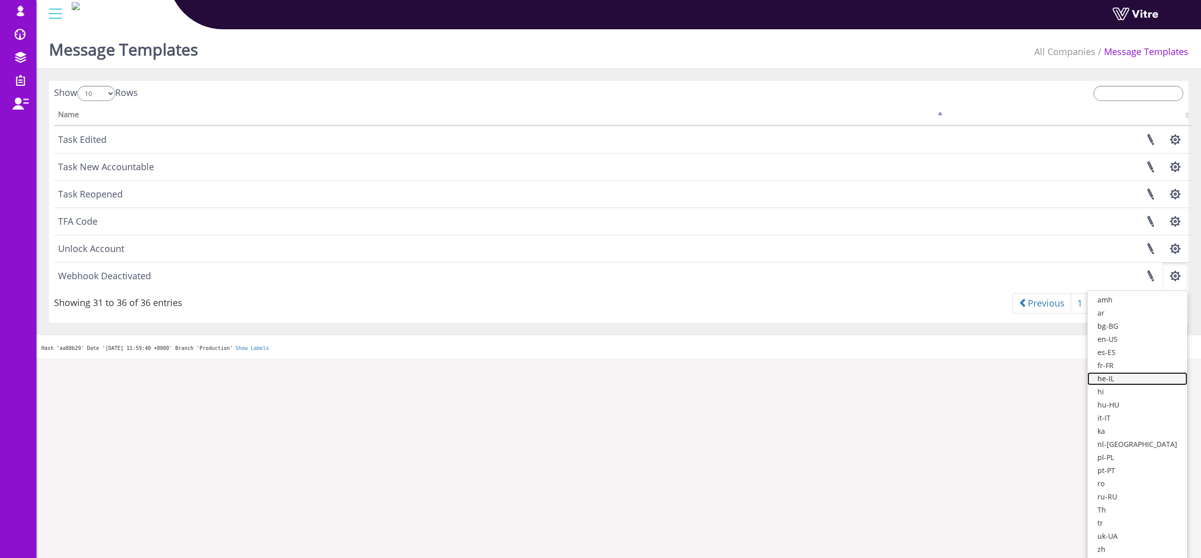
click at [1128, 383] on link "he-IL" at bounding box center [1137, 378] width 100 height 13
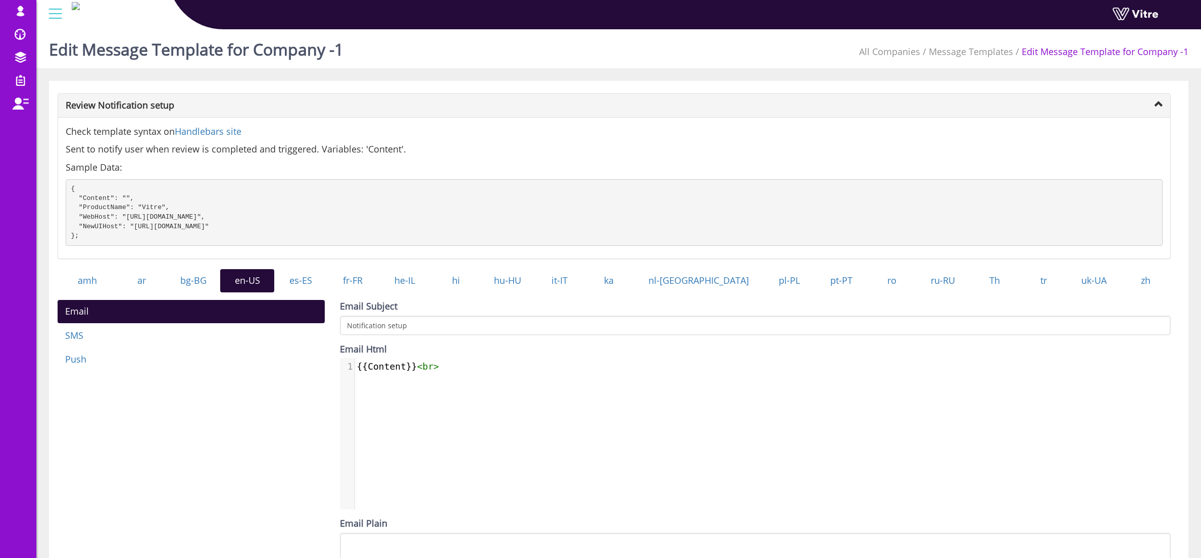
scroll to position [5, 0]
click at [403, 371] on span "{{Content}} < br >" at bounding box center [398, 366] width 82 height 11
type textarea "{{Content}}<br>"
click at [427, 290] on link "he-IL" at bounding box center [405, 280] width 54 height 23
type textarea "{{Content}}<br>"
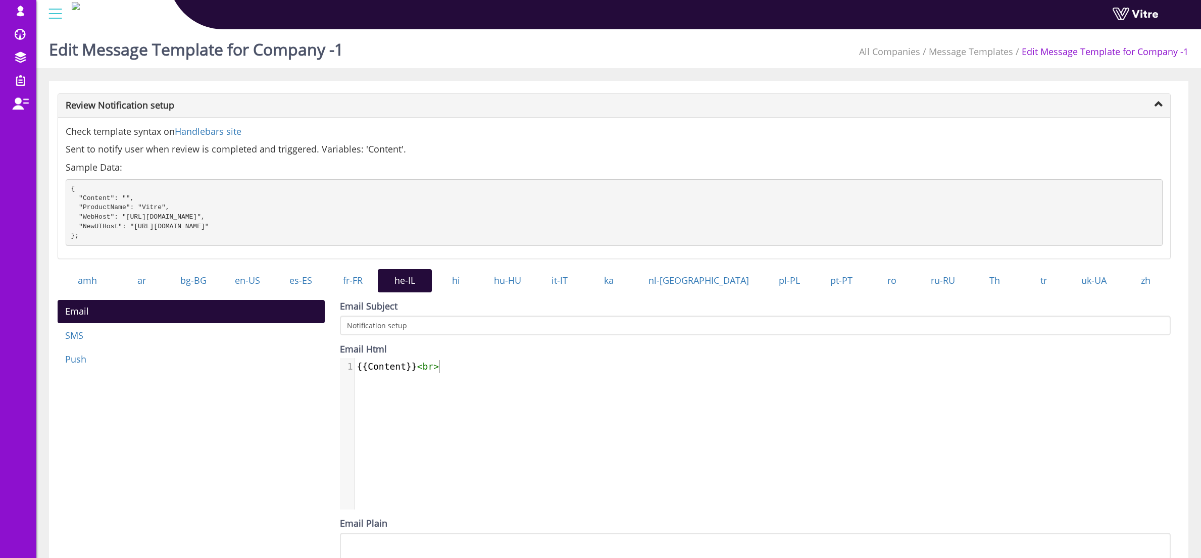
drag, startPoint x: 445, startPoint y: 376, endPoint x: 341, endPoint y: 374, distance: 104.0
click at [355, 373] on div "1 {{Content}} < br >" at bounding box center [766, 366] width 823 height 13
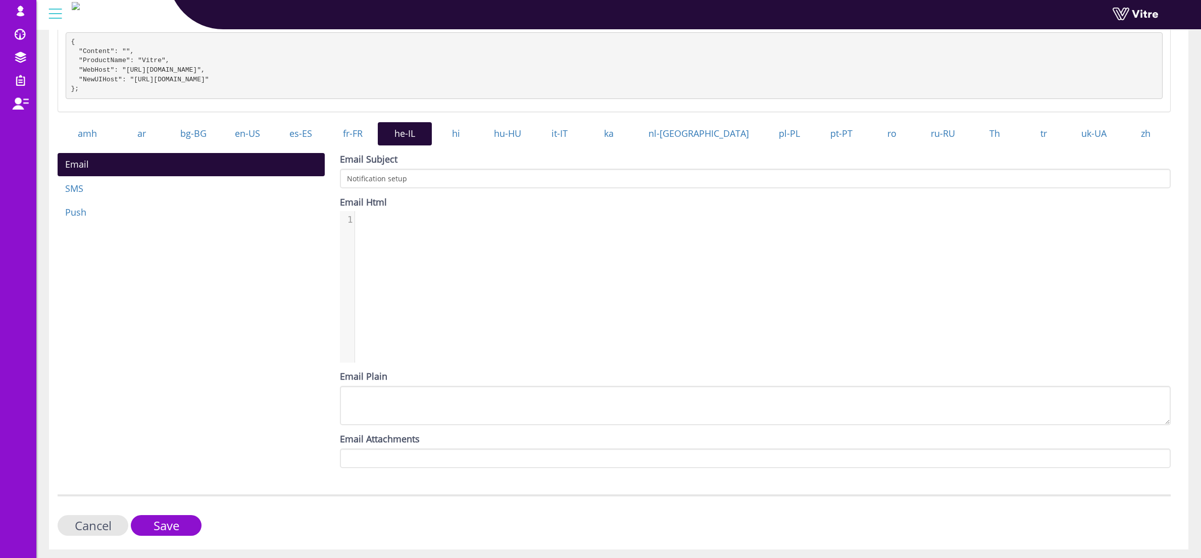
scroll to position [177, 0]
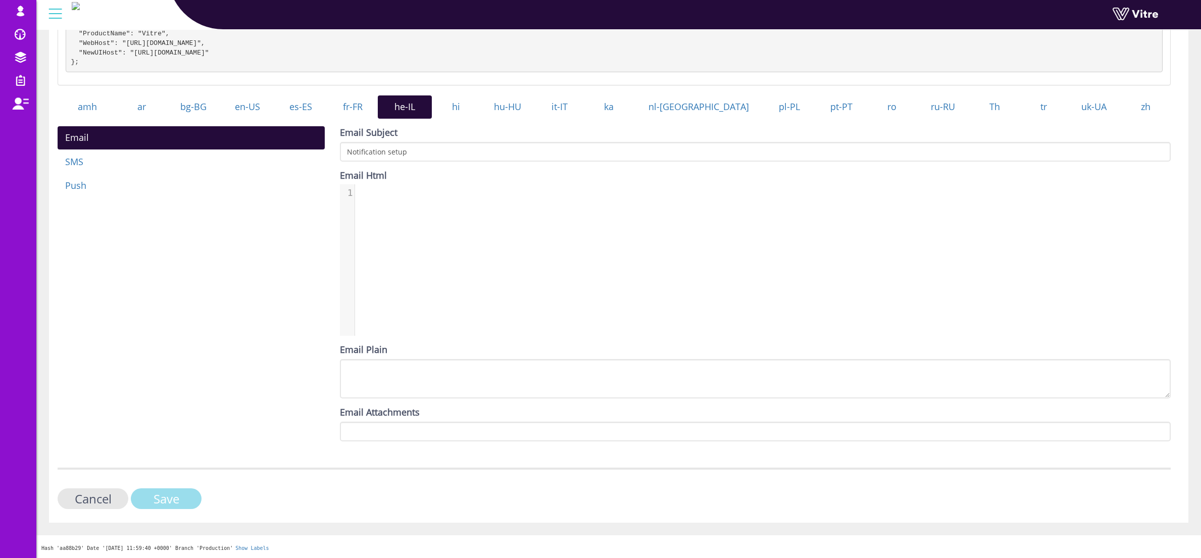
drag, startPoint x: 184, startPoint y: 508, endPoint x: 190, endPoint y: 497, distance: 12.9
click at [184, 507] on input "Save" at bounding box center [166, 498] width 71 height 21
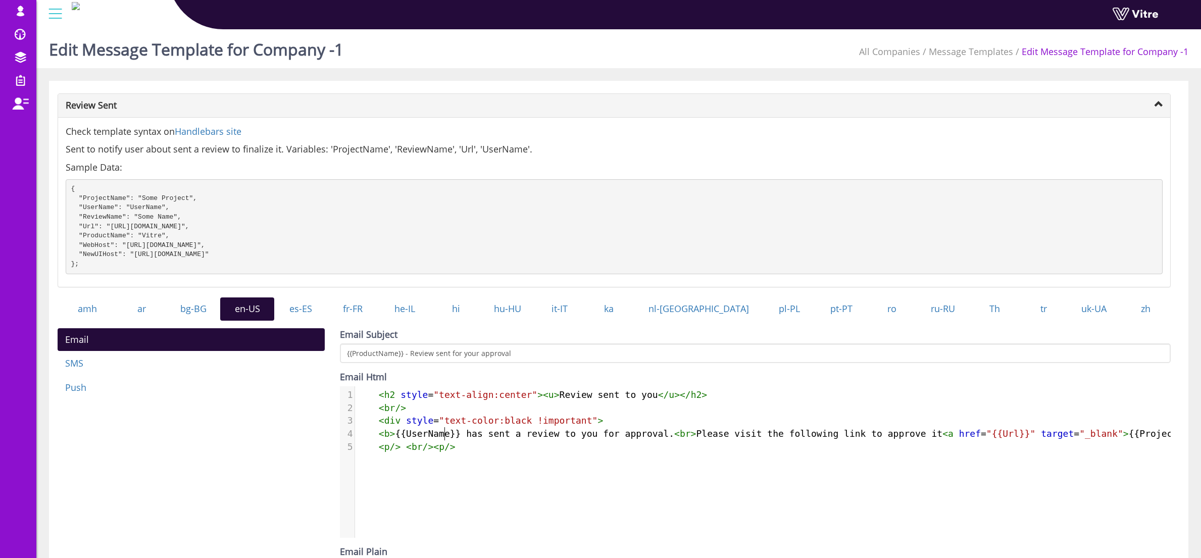
scroll to position [5, 0]
click at [443, 449] on pre "< p /> < br />< p />" at bounding box center [904, 446] width 1098 height 13
type textarea "<h2 style="text-align:center"><u>Review sent to you</u></h2> <br/> <div style="…"
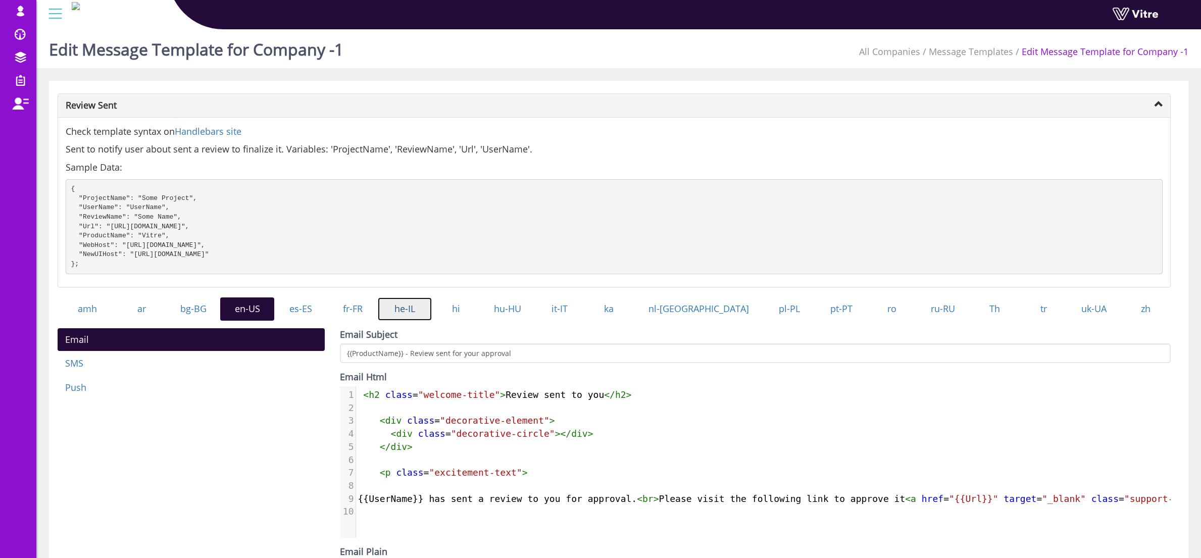
click at [428, 319] on link "he-IL" at bounding box center [405, 308] width 54 height 23
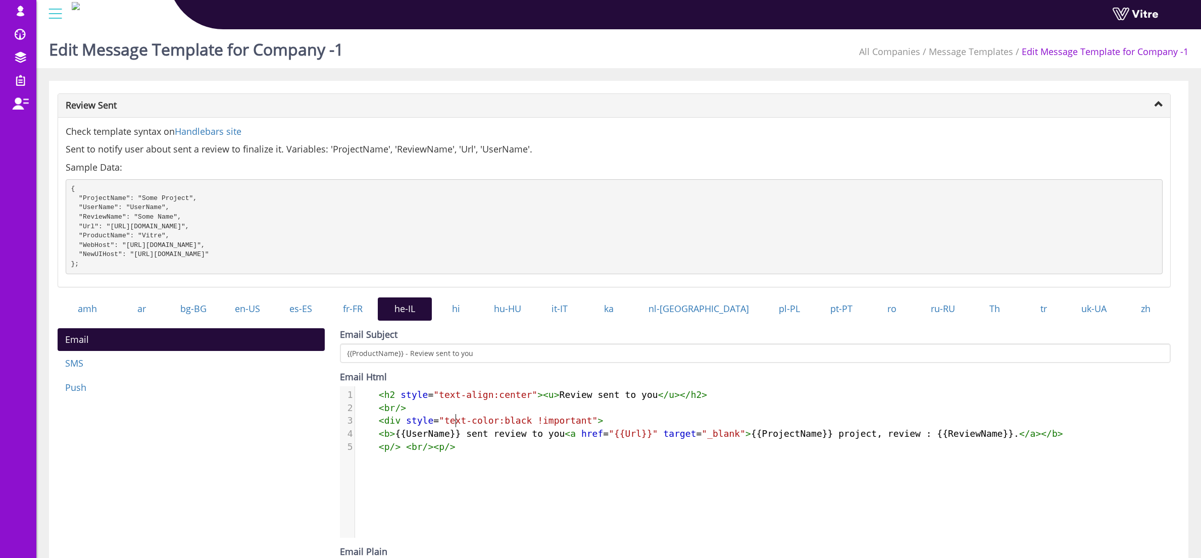
click at [457, 426] on span ""text-color:black !important"" at bounding box center [518, 420] width 159 height 11
type textarea "<h2 style="text-align:center"><u>Review sent to you</u></h2> <br/> <div style="…"
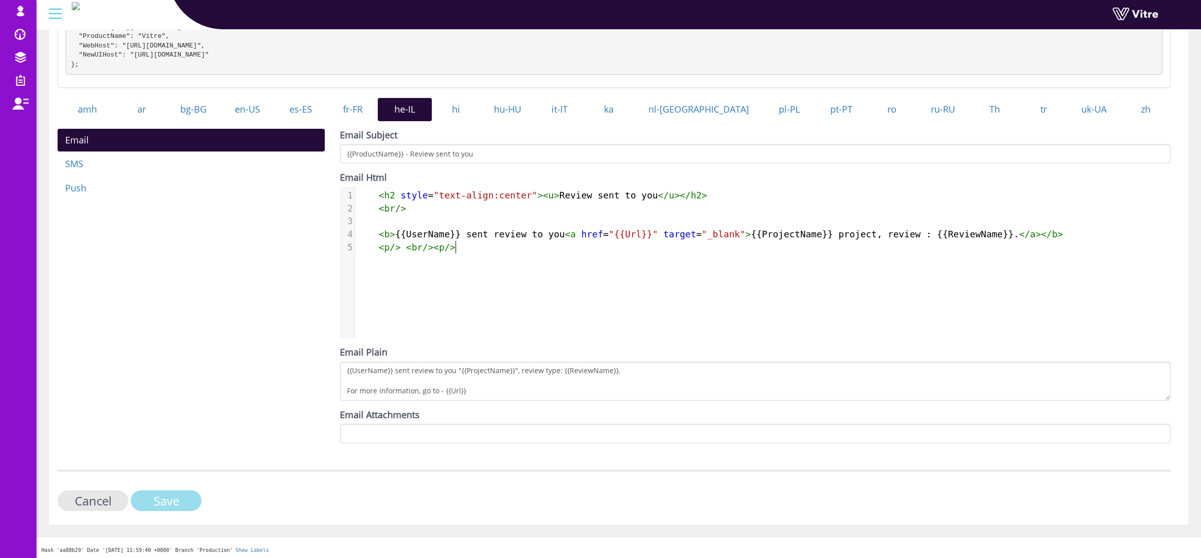
scroll to position [201, 0]
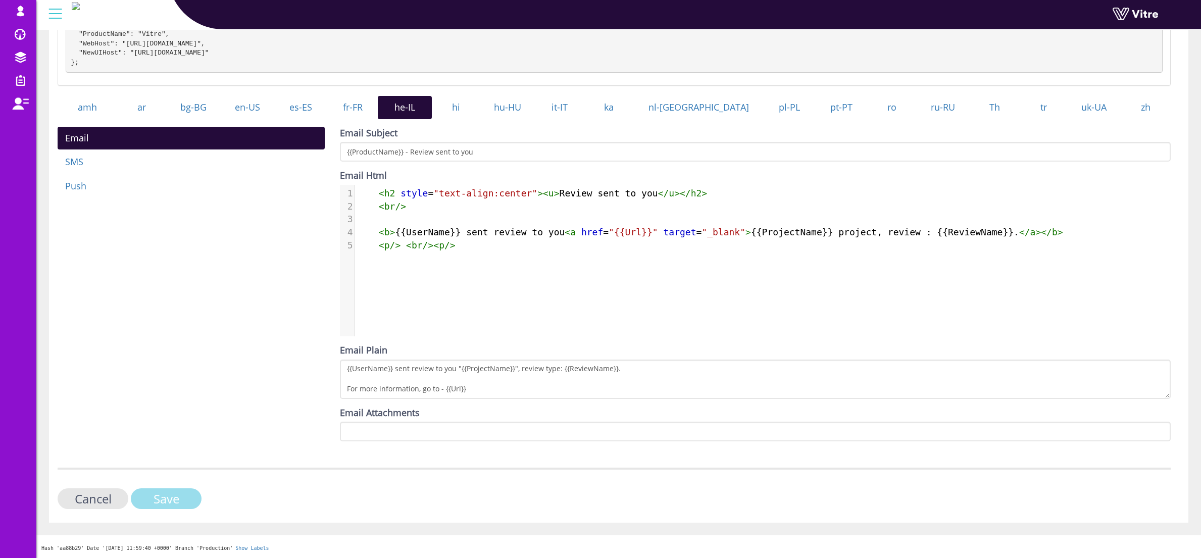
drag, startPoint x: 156, startPoint y: 509, endPoint x: 302, endPoint y: 449, distance: 158.7
click at [156, 509] on input "Save" at bounding box center [166, 498] width 71 height 21
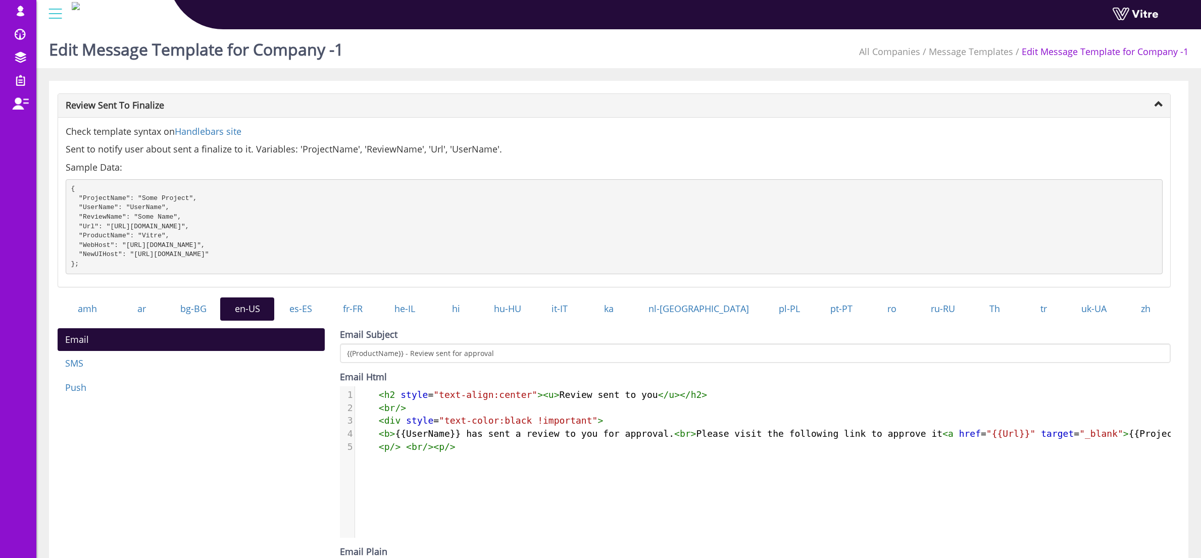
scroll to position [5, 0]
click at [418, 439] on span "< b > {{UserName}} has sent a review to you for approval. < br > Please visit t…" at bounding box center [898, 433] width 1083 height 11
type textarea "<h2 style="text-align:center"><u>Review sent to you</u></h2> <br/> <div style="…"
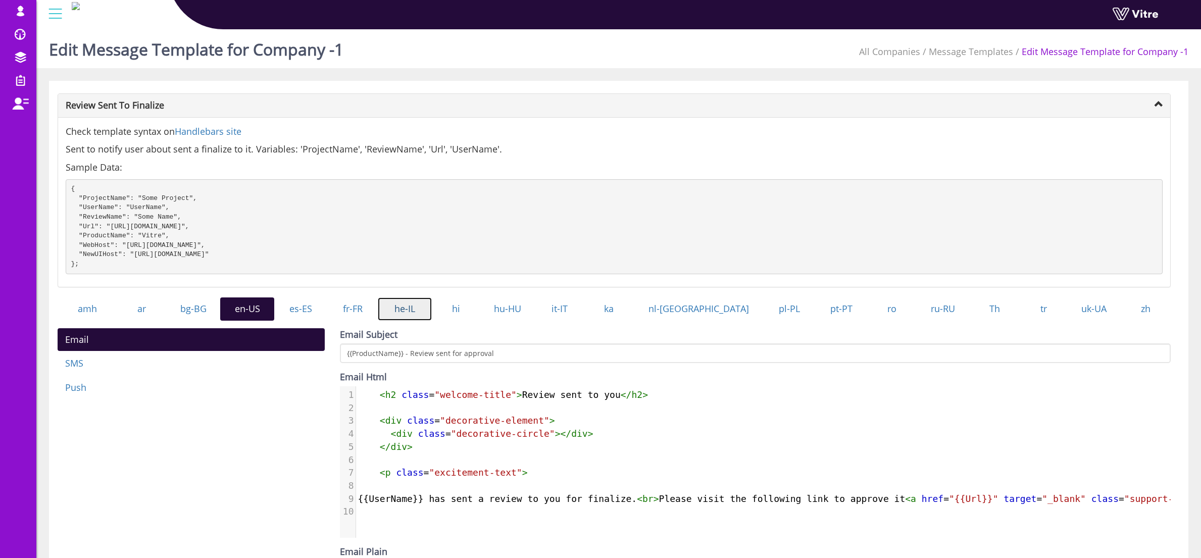
click at [432, 321] on link "he-IL" at bounding box center [405, 308] width 54 height 23
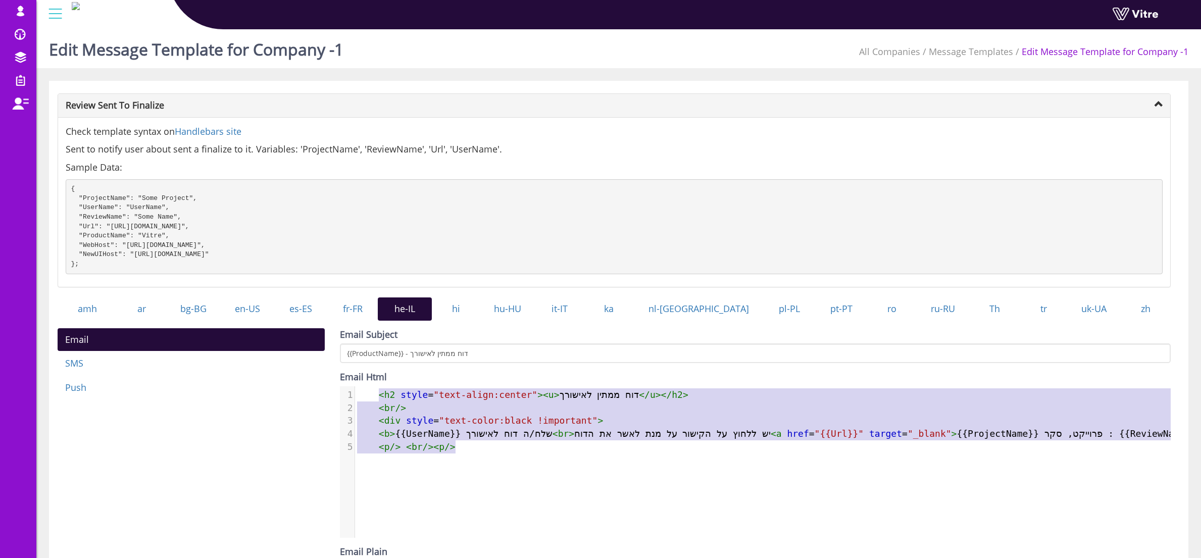
type textarea "<h2 style="text-align:center"><u>דוח ממתין לאישורך</u></h2> <br/> <div style="t…"
drag, startPoint x: 462, startPoint y: 458, endPoint x: 379, endPoint y: 392, distance: 105.7
click at [379, 392] on div "Email Html <h2 style="text-align:center"><u>דוח ממתין לאישורך</u></h2> <br/> <d…" at bounding box center [755, 454] width 831 height 167
click at [268, 318] on link "en-US" at bounding box center [247, 308] width 54 height 23
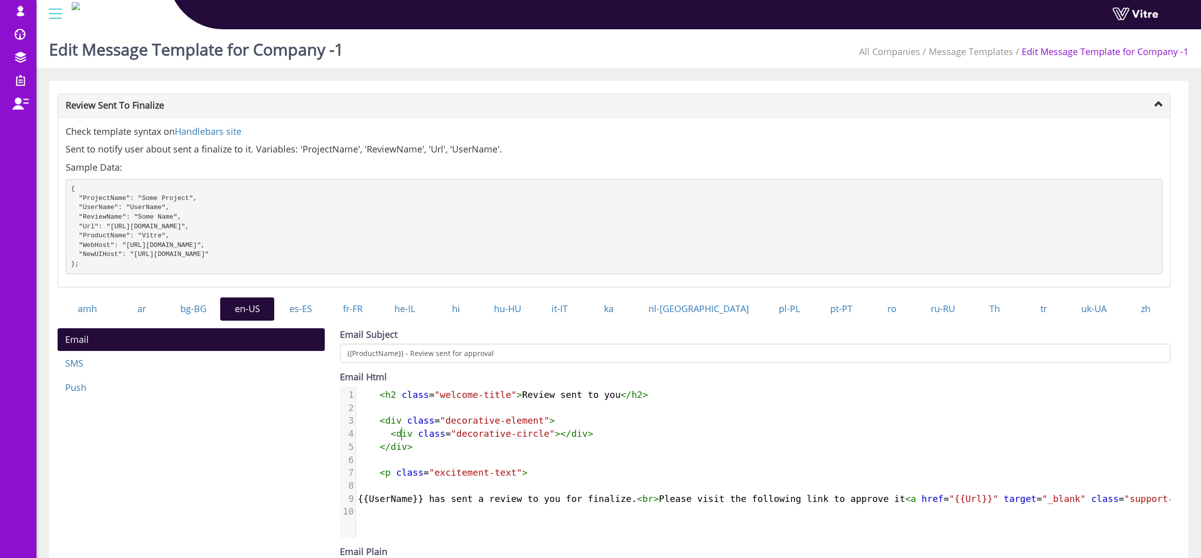
click at [404, 439] on span "div" at bounding box center [404, 433] width 17 height 11
type textarea "<h2 class="welcome-title">Review sent to you</h2> <div class="decorative-elemen…"
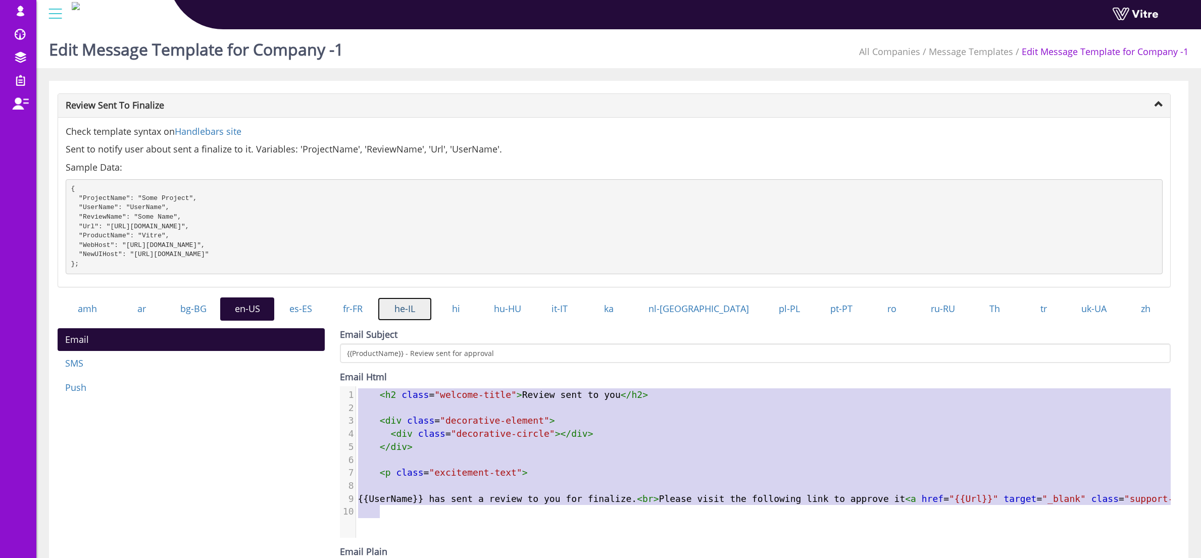
click at [418, 311] on link "he-IL" at bounding box center [405, 308] width 54 height 23
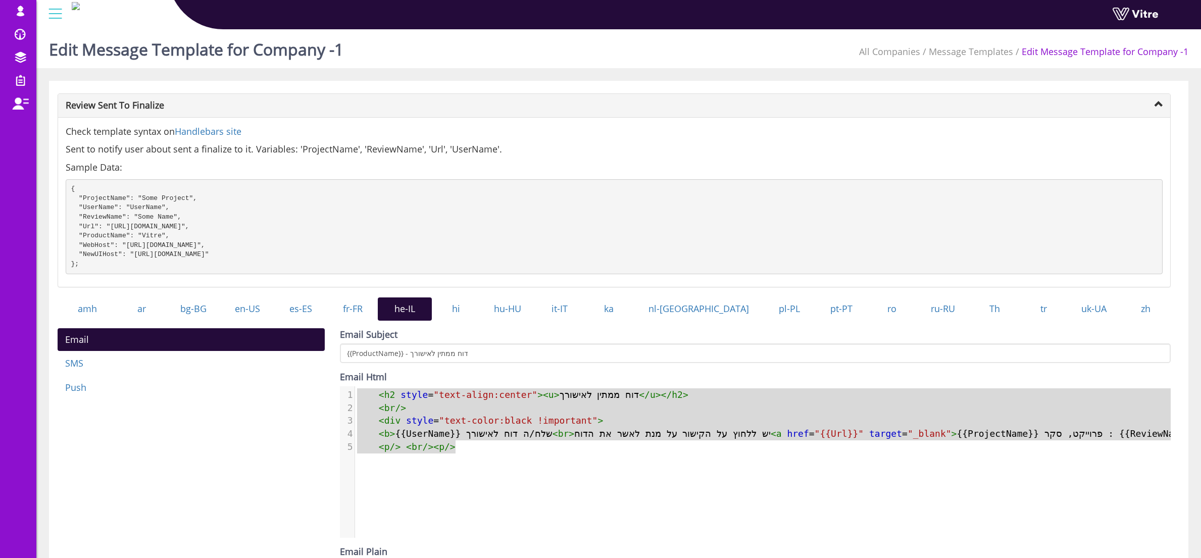
click at [437, 439] on span "< b > {{UserName}} שלח/ה דוח לאישורך < br > יש ללחוץ על הקישור על מנת לאשר את ה…" at bounding box center [801, 433] width 888 height 11
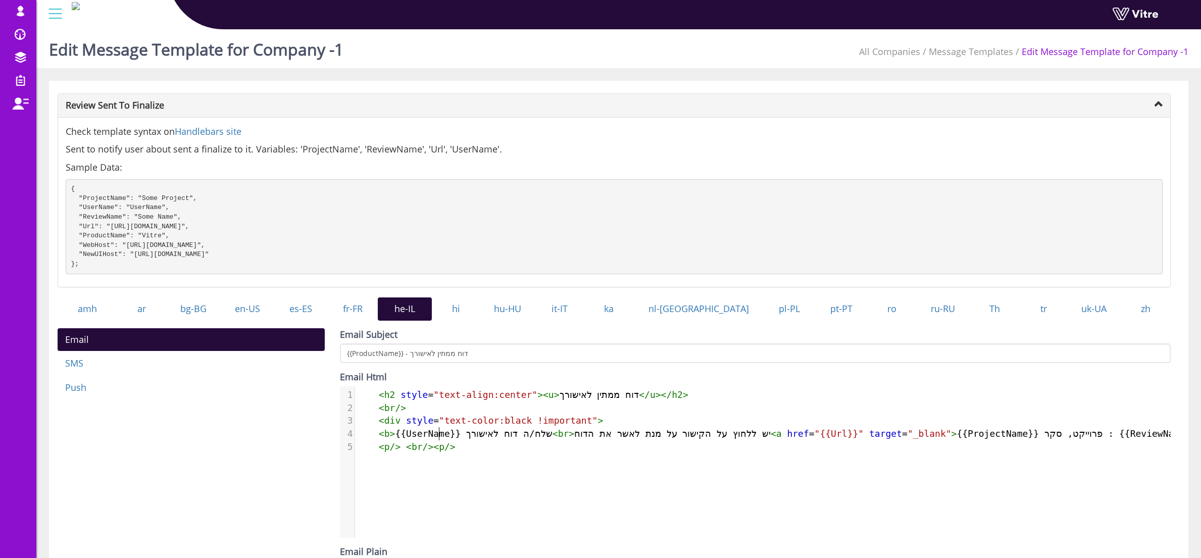
type textarea "<h2 style="text-align:center"><u>דוח ממתין לאישורך</u></h2> <br/> <div style="t…"
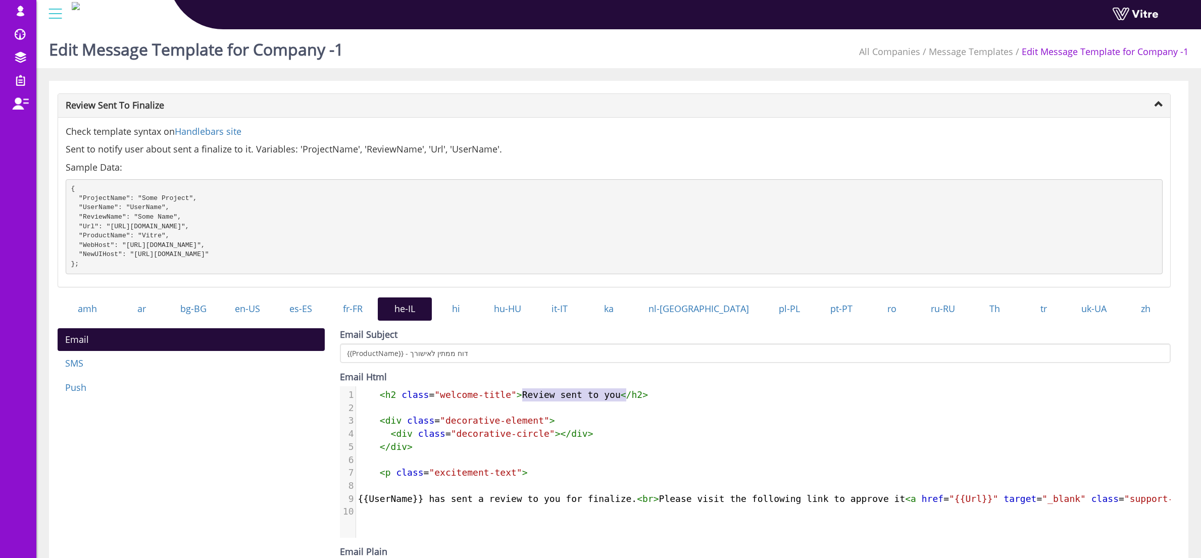
type textarea "Review sent to you"
drag, startPoint x: 542, startPoint y: 406, endPoint x: 621, endPoint y: 406, distance: 78.8
click at [621, 400] on span "< h2 class = "welcome-title" > Review sent to you </ h2 >" at bounding box center [503, 394] width 290 height 11
drag, startPoint x: 429, startPoint y: 510, endPoint x: 636, endPoint y: 510, distance: 206.5
click at [636, 504] on span "{{UserName}} has sent a review to you for finalize. < br > Please visit the fol…" at bounding box center [927, 498] width 1138 height 11
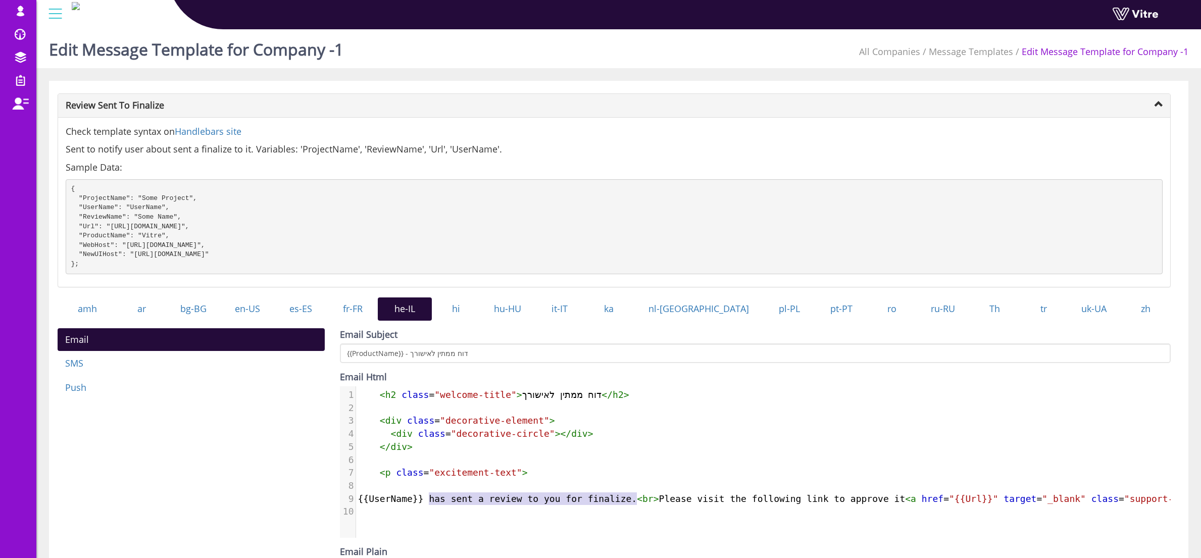
paste textarea "ץ"
type textarea "ץ"
type textarea "."
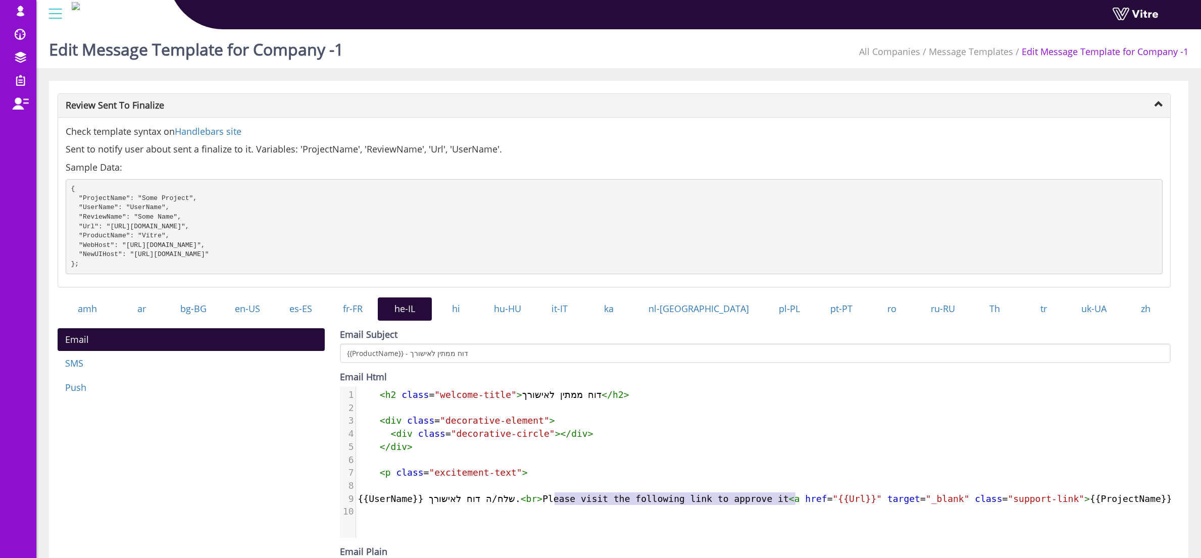
type textarea "Please visit the following link to approve it"
drag, startPoint x: 556, startPoint y: 509, endPoint x: 800, endPoint y: 512, distance: 243.4
click at [800, 504] on span "{{UserName}} שלח/ה דוח לאישורך. < br > Please visit the following link to appro…" at bounding box center [869, 498] width 1022 height 11
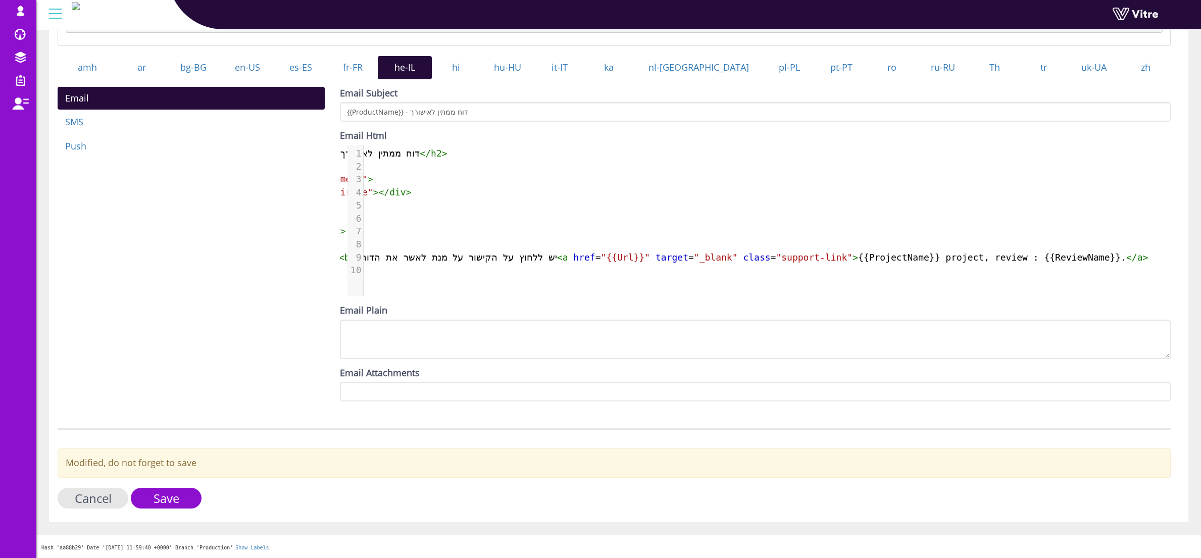
scroll to position [250, 0]
click at [164, 498] on input "Save" at bounding box center [166, 498] width 71 height 21
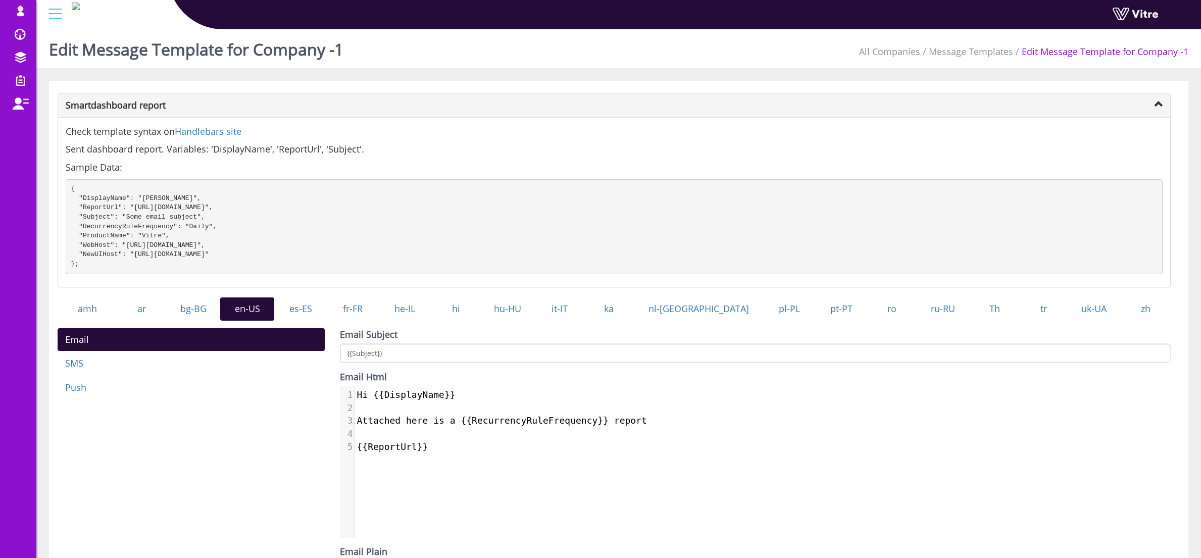
scroll to position [5, 0]
click at [426, 452] on span "{{ReportUrl}}" at bounding box center [392, 446] width 71 height 11
type textarea "Hi {{DisplayName}} Attached here is a {{RecurrencyRuleFrequency}} report {{Repo…"
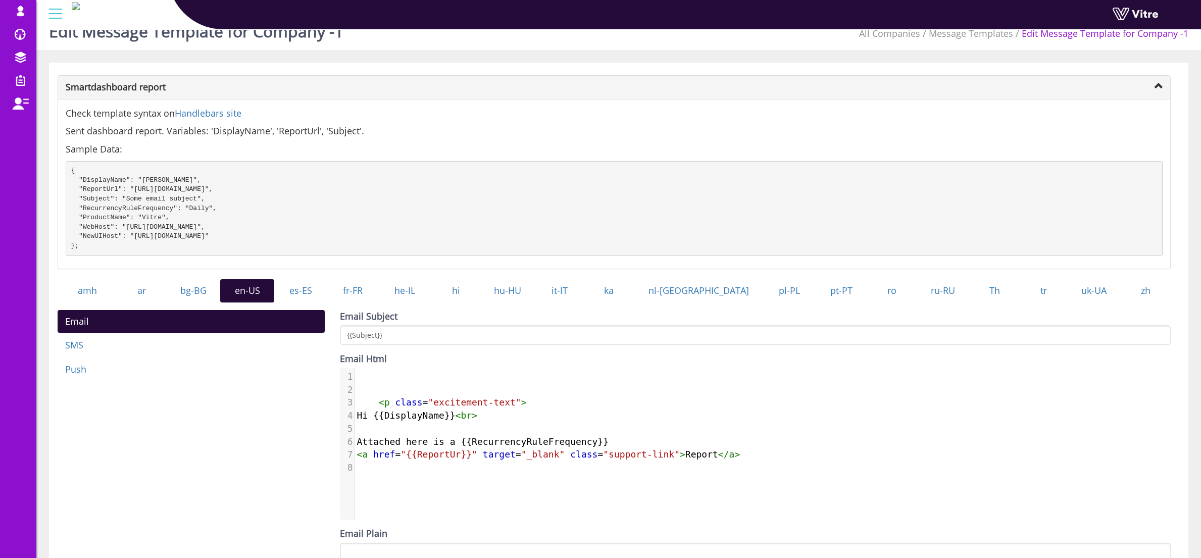
scroll to position [193, 0]
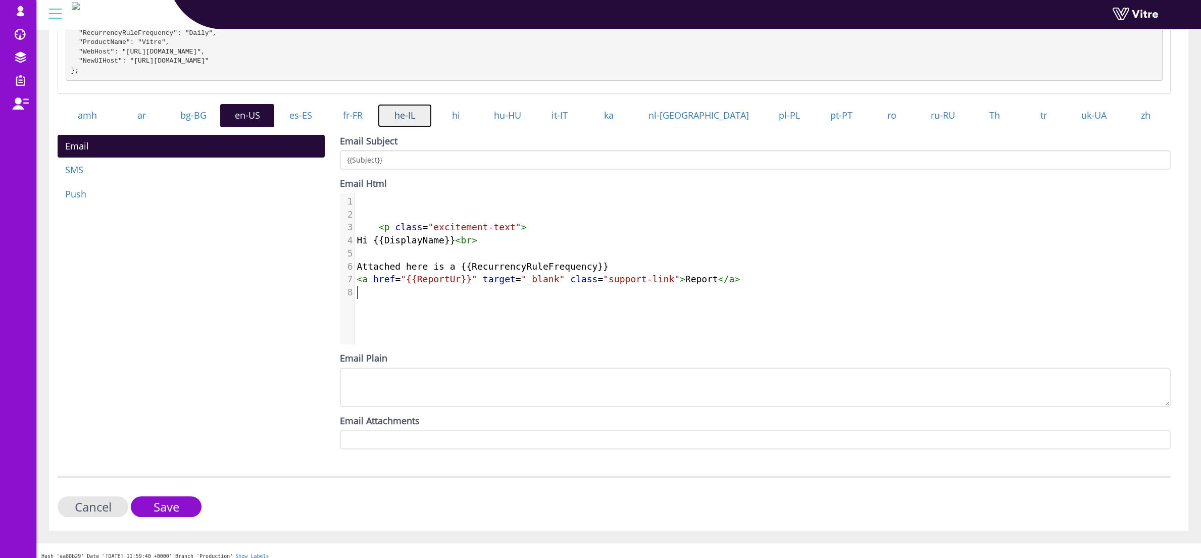
drag, startPoint x: 426, startPoint y: 124, endPoint x: 434, endPoint y: 139, distance: 17.4
click at [426, 124] on link "he-IL" at bounding box center [405, 115] width 54 height 23
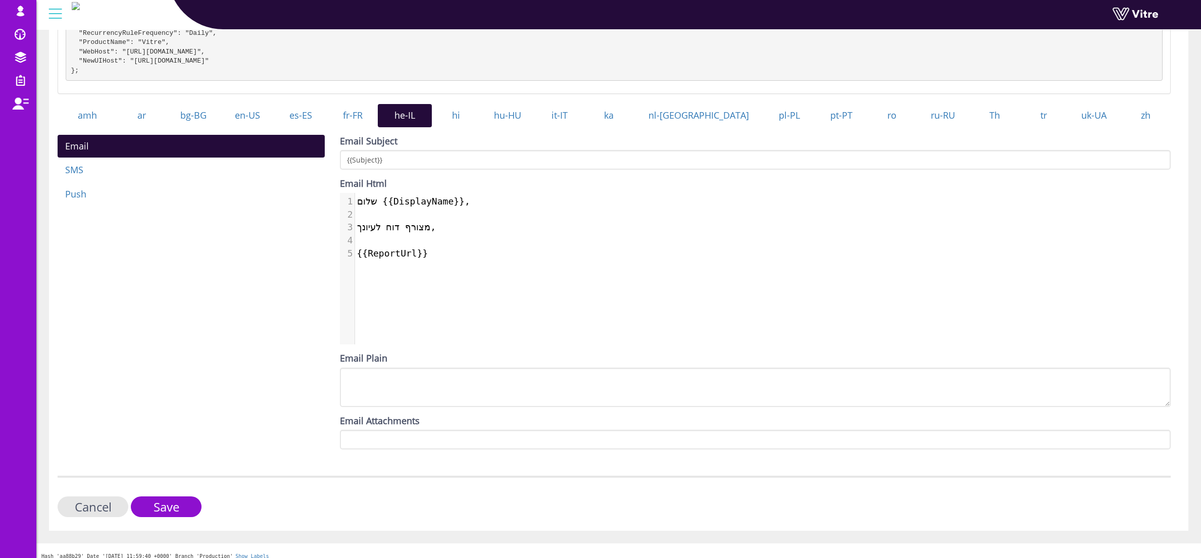
scroll to position [5, 0]
click at [396, 262] on div "5 1 שלום {{DisplayName}}, 2 ​ 3 מצורף דוח לעיונך, 4 ​ 5 {{ReportUrl}}" at bounding box center [766, 227] width 823 height 69
type textarea "שלום {{DisplayName}}, מצורף דוח לעיונך, {{ReportUrl}}"
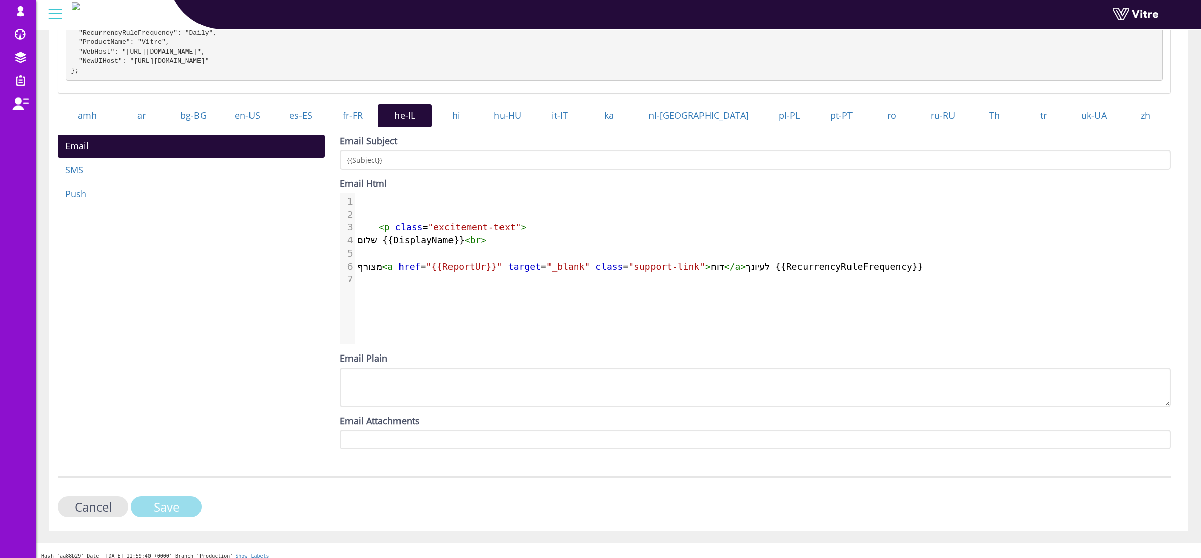
drag, startPoint x: 174, startPoint y: 515, endPoint x: 179, endPoint y: 514, distance: 5.6
click at [174, 515] on input "Save" at bounding box center [166, 506] width 71 height 21
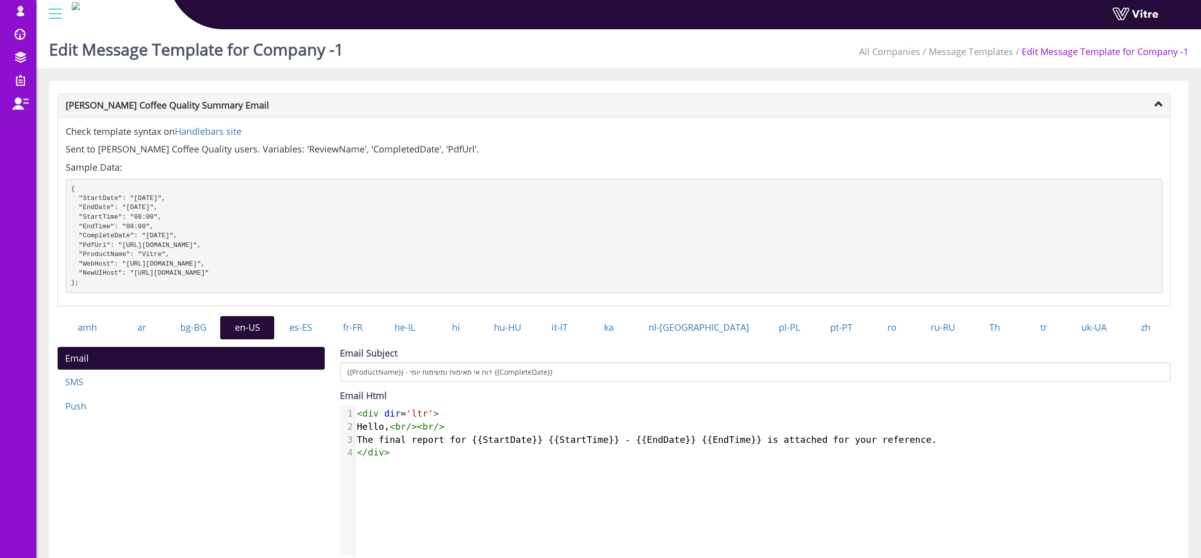
click at [443, 454] on pre "</ div >" at bounding box center [766, 452] width 823 height 13
type textarea "<div dir='ltr'> Hello, <br/><br/> The final report for {{StartDate}} {{StartTim…"
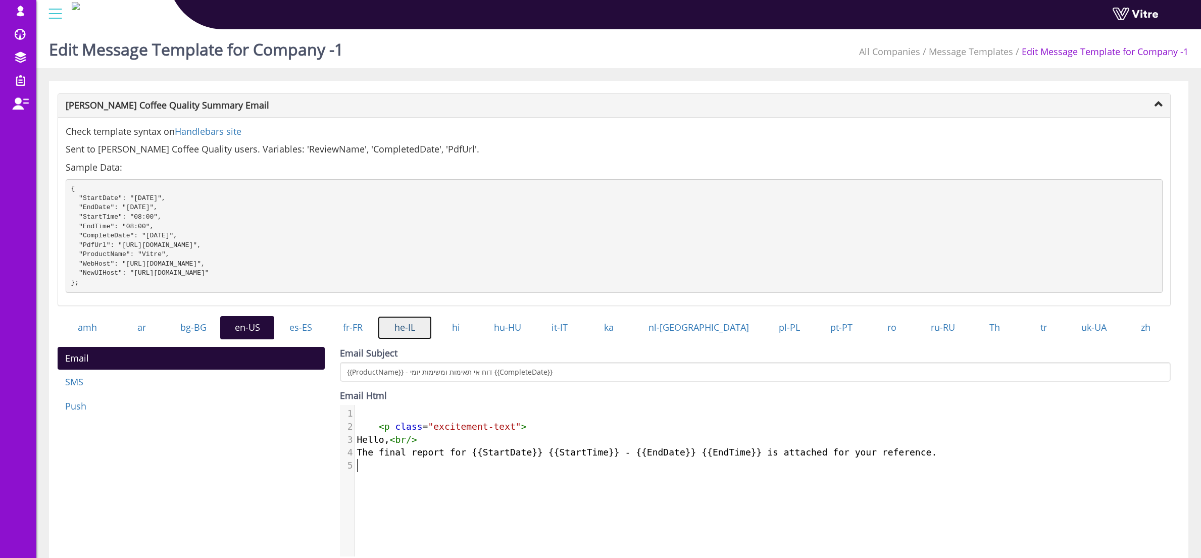
click at [430, 334] on link "he-IL" at bounding box center [405, 327] width 54 height 23
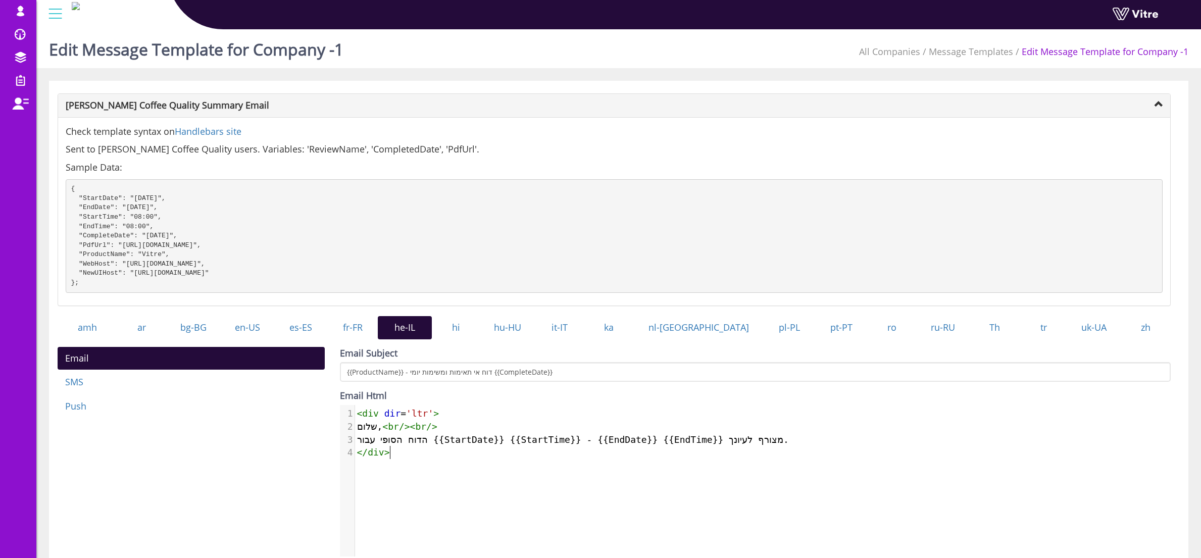
click at [424, 495] on div "4 1 < div dir = 'ltr' > 2 שלום, < br />< br /> 3 הדוח הסופי עבור {{StartDate}} …" at bounding box center [763, 488] width 846 height 167
type textarea "<div dir='ltr'> שלום, <br/><br/> הדוח הסופי עבור {{StartDate}} {{StartTime}} - …"
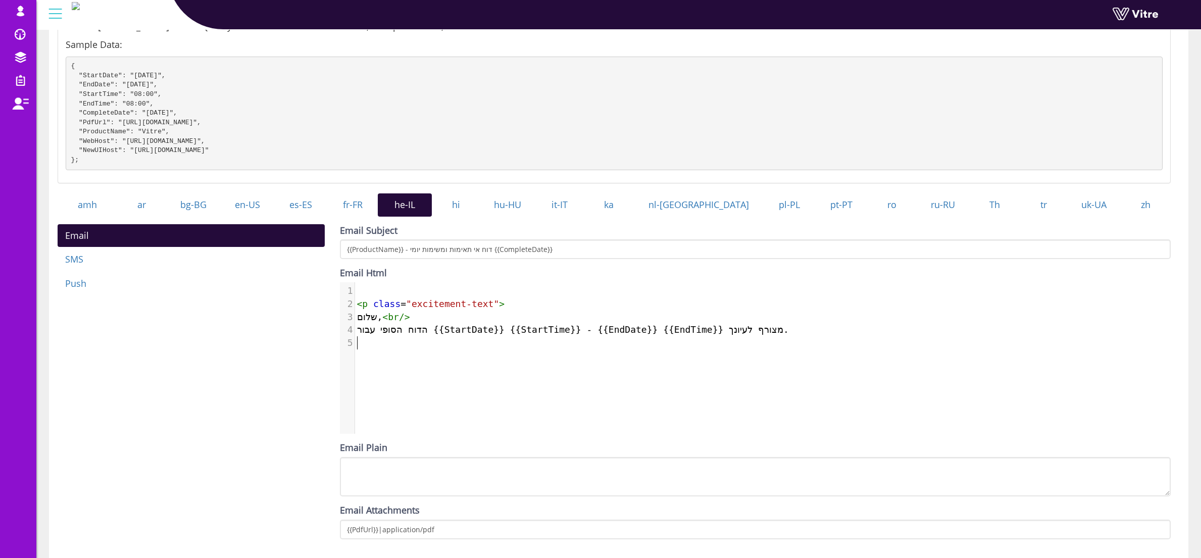
scroll to position [230, 0]
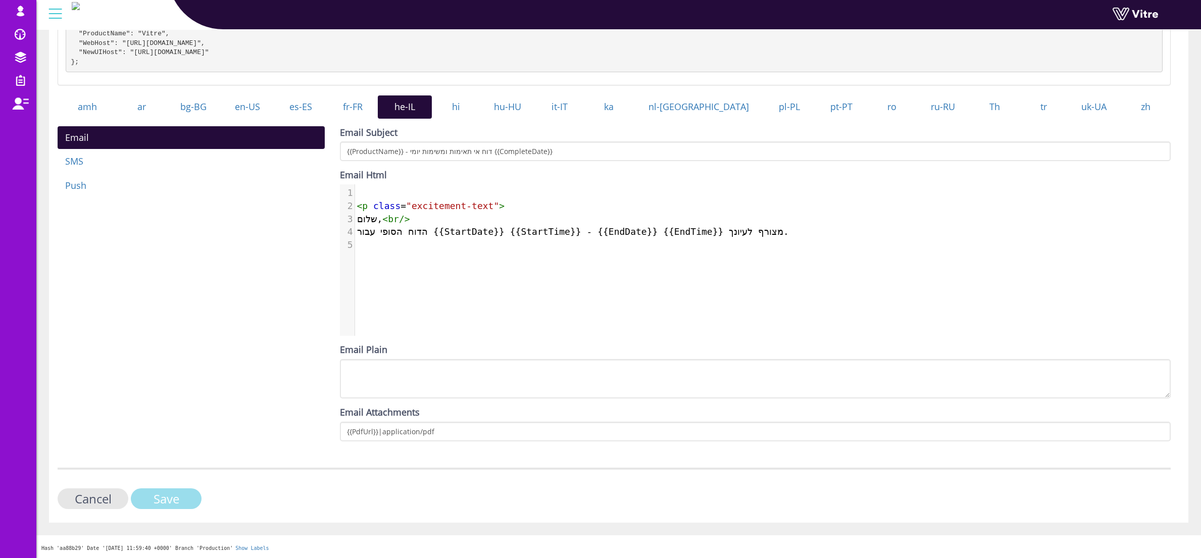
click at [174, 503] on input "Save" at bounding box center [166, 498] width 71 height 21
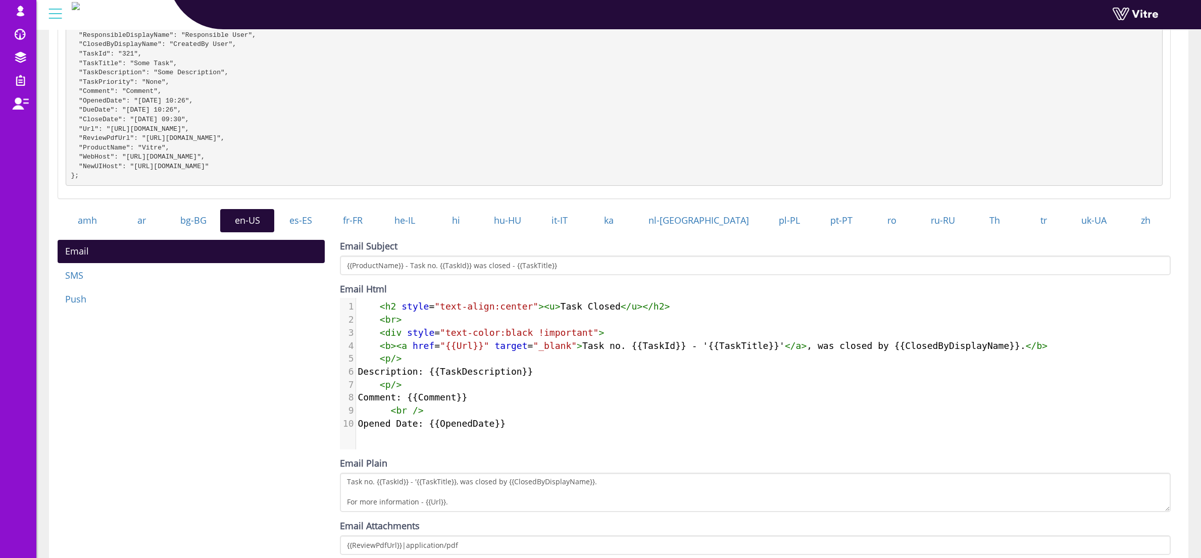
scroll to position [178, 0]
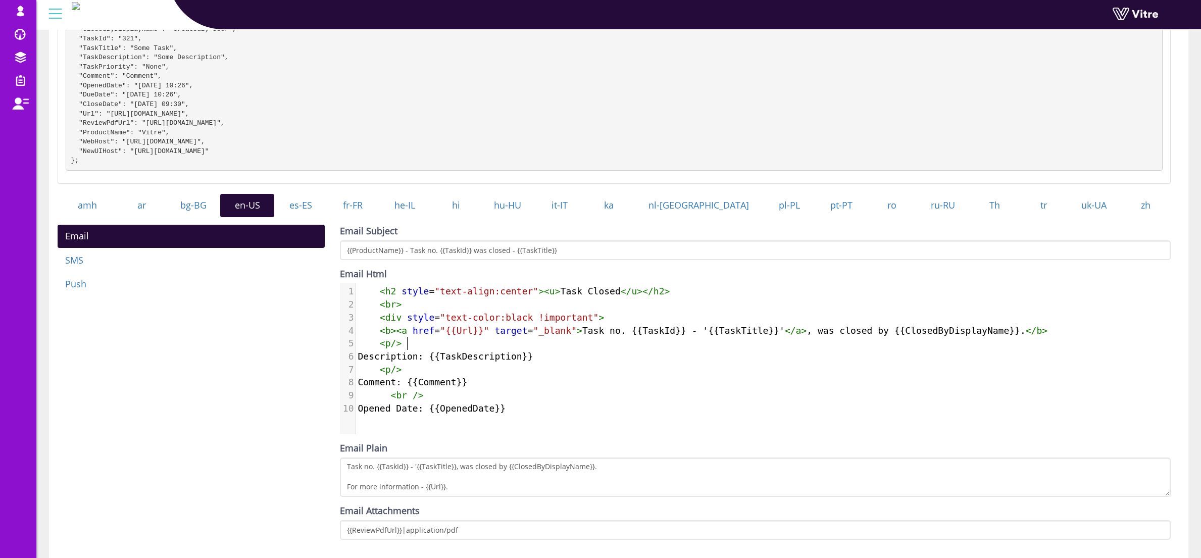
click at [517, 346] on pre "< p />" at bounding box center [767, 343] width 822 height 13
type textarea "<h2 style="text-align:center"><u>Task Closed</u></h2> <br> <div style="text-col…"
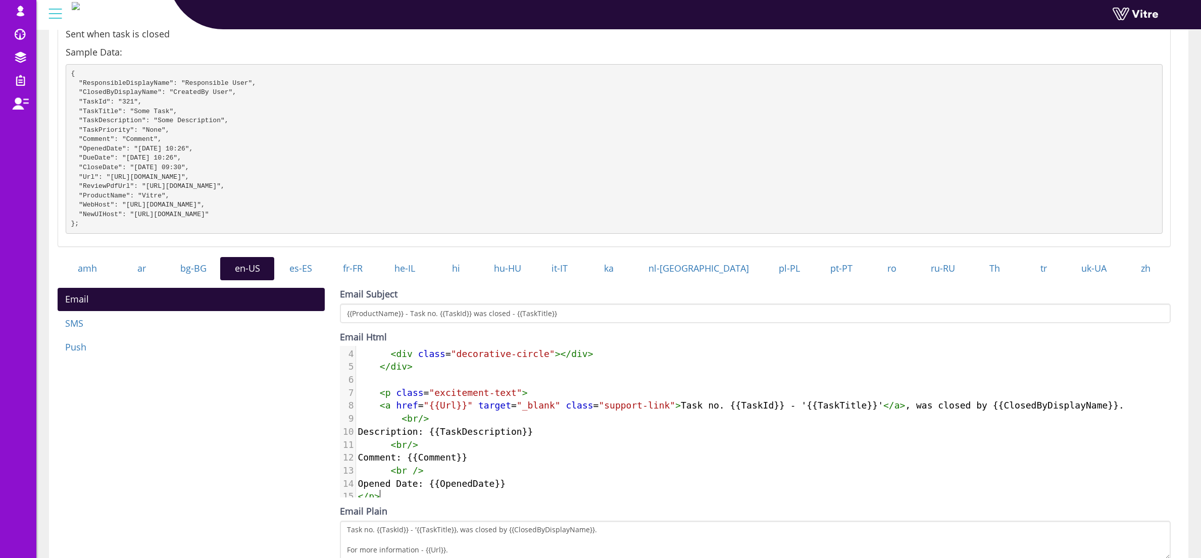
scroll to position [286, 0]
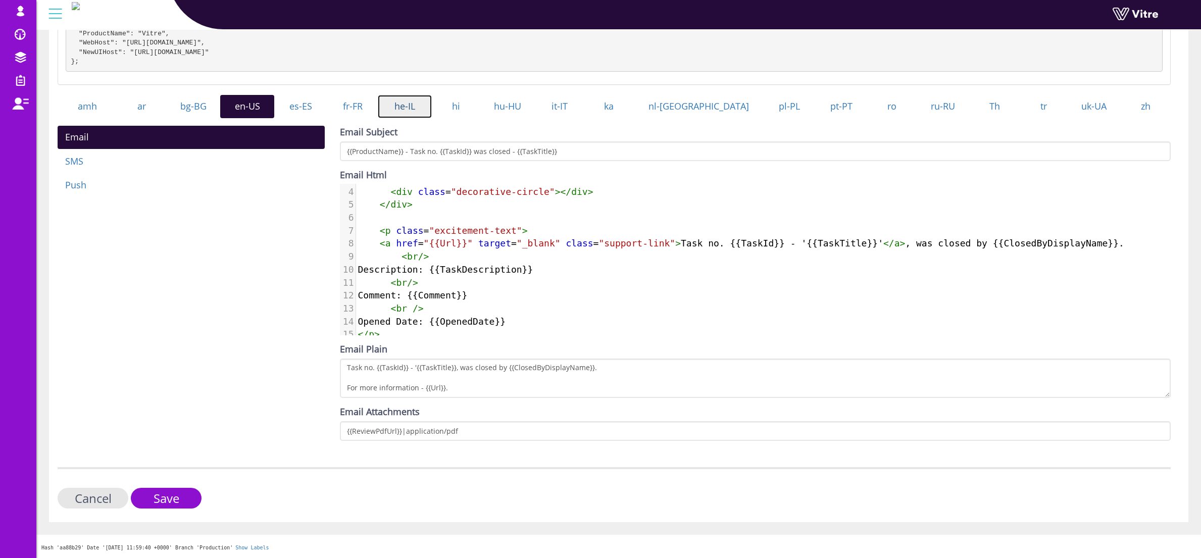
click at [423, 105] on link "he-IL" at bounding box center [405, 106] width 54 height 23
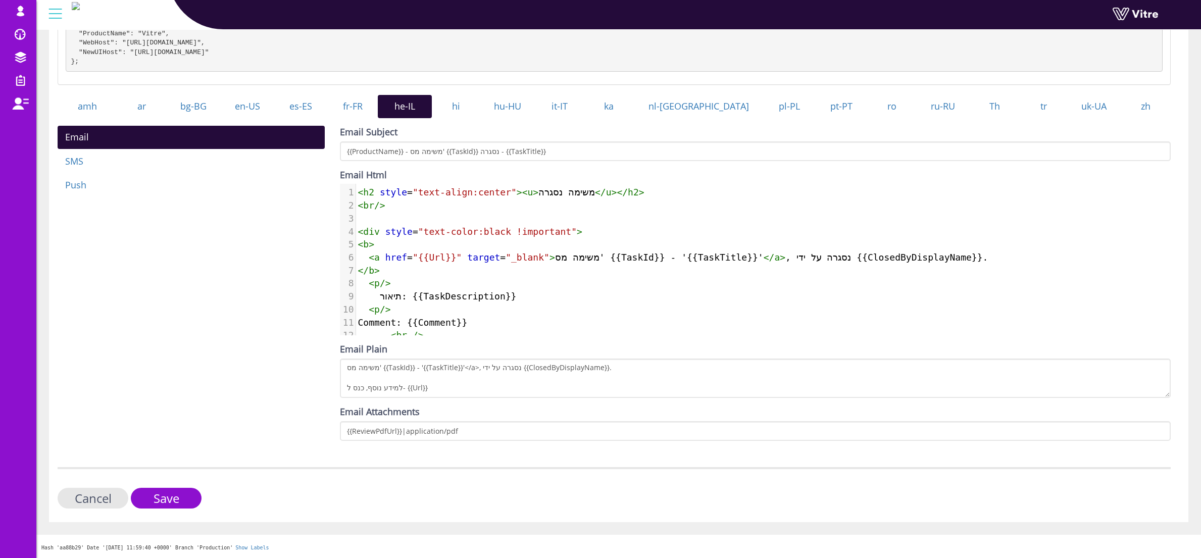
scroll to position [5, 0]
click at [459, 295] on span "תיאור: {{TaskDescription}}" at bounding box center [437, 296] width 159 height 11
type textarea "<h2 style="text-align:center"><u>משימה נסגרה</u></h2> <br/> <div style="text-co…"
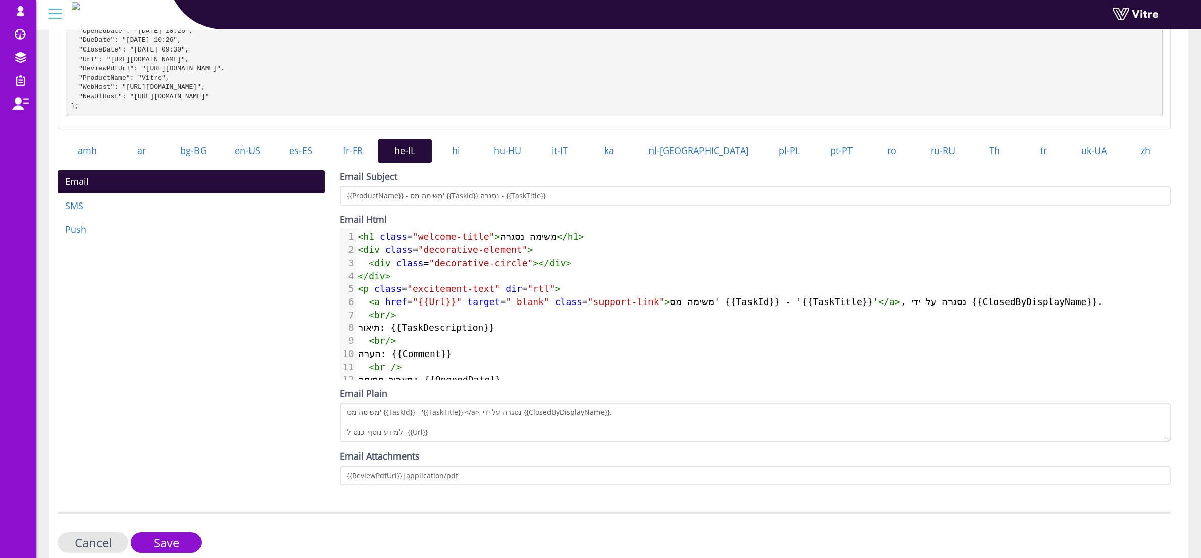
scroll to position [286, 0]
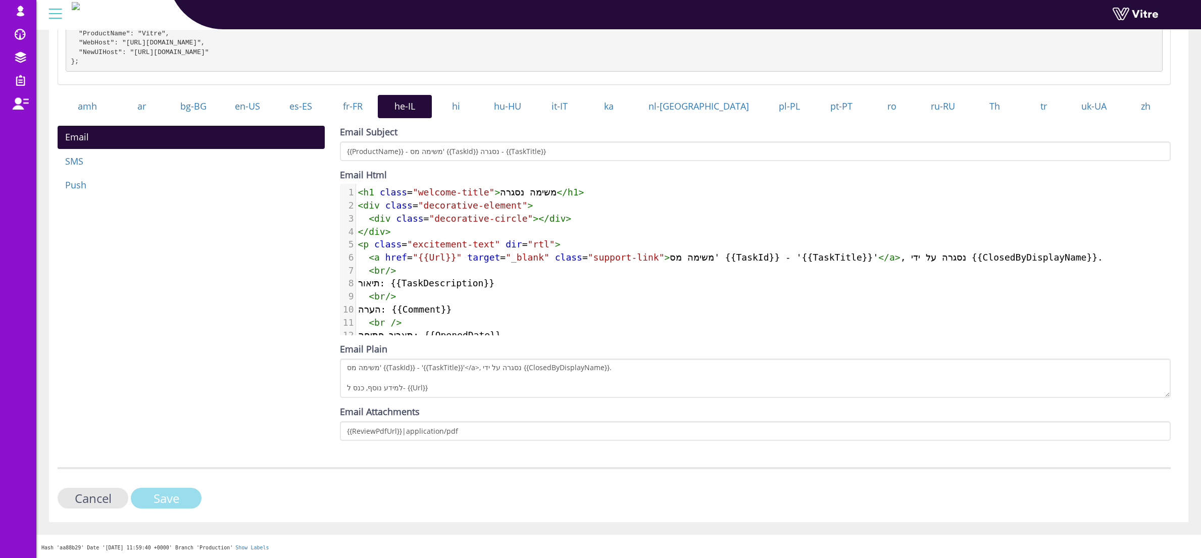
click at [188, 495] on input "Save" at bounding box center [166, 498] width 71 height 21
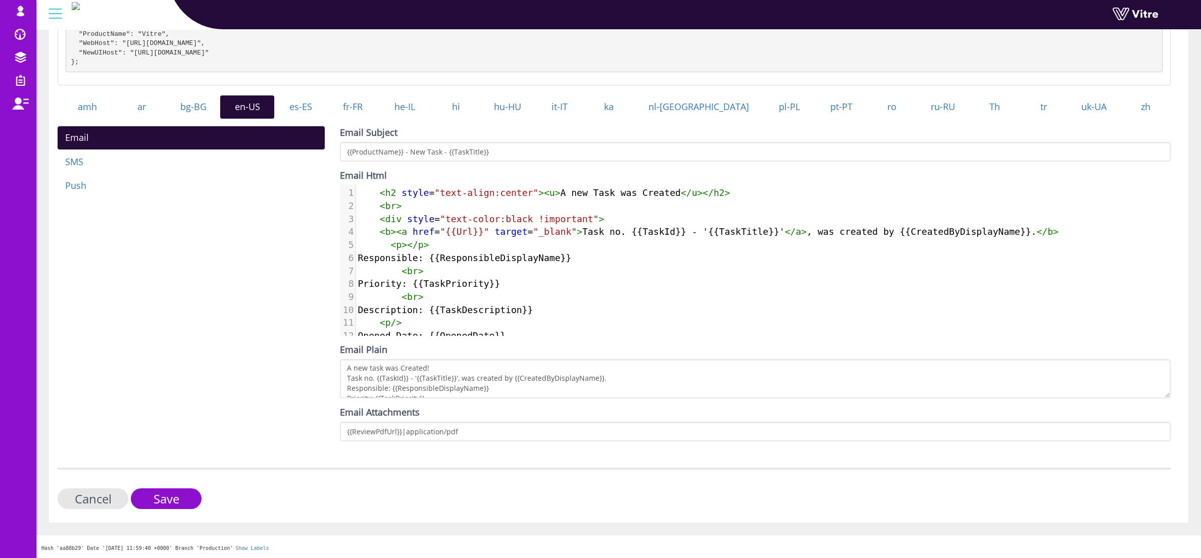
scroll to position [5, 0]
click at [472, 316] on pre "< p />" at bounding box center [763, 322] width 815 height 13
type textarea "<h2 style="text-align:center"><u>A new Task was Created</u></h2> <br> <div styl…"
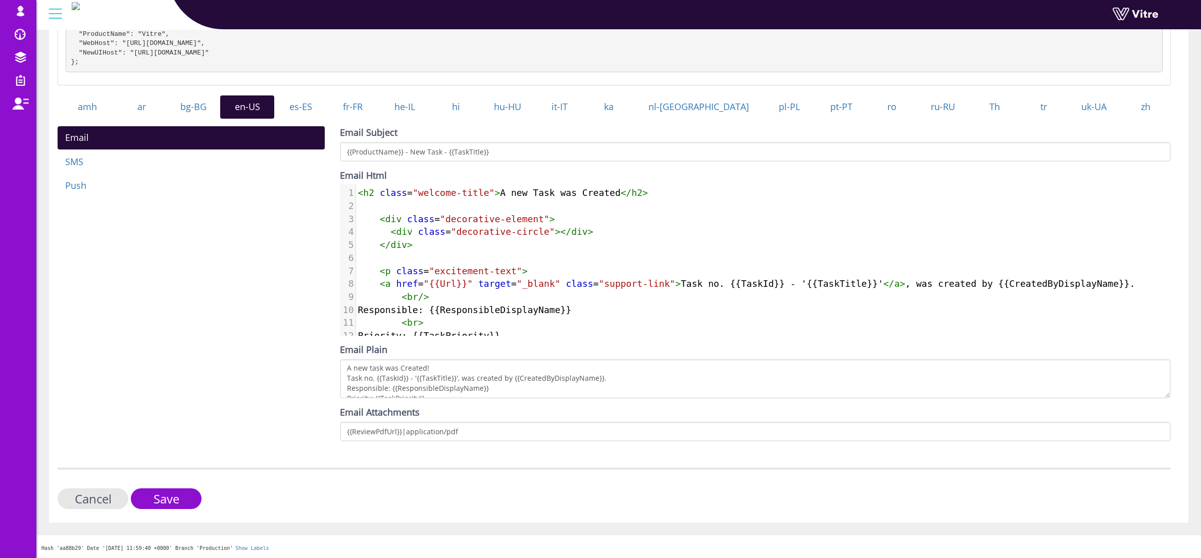
scroll to position [138, 0]
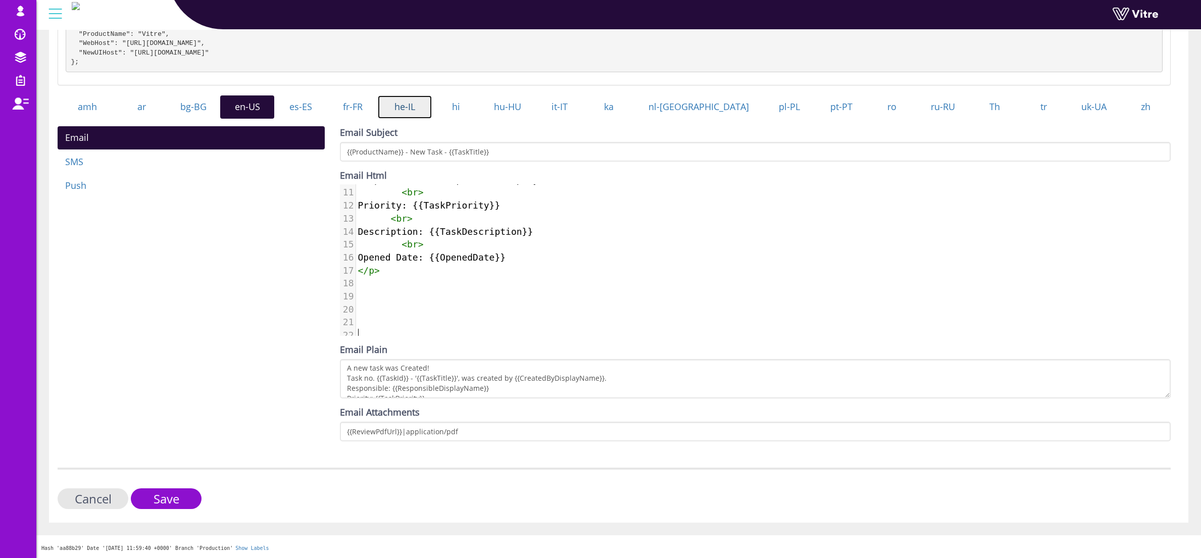
click at [431, 112] on link "he-IL" at bounding box center [405, 106] width 54 height 23
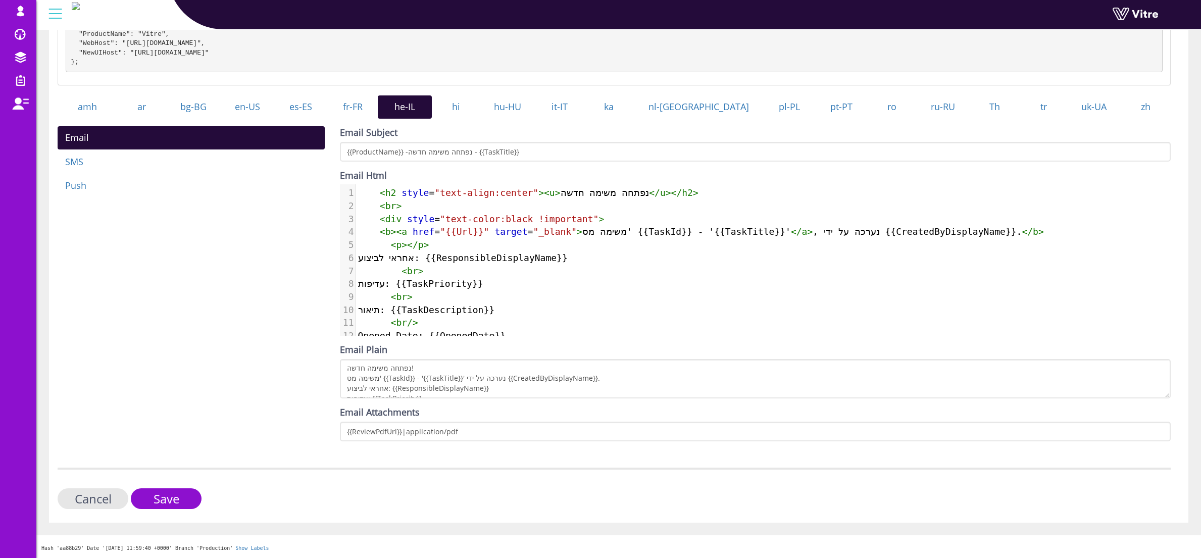
scroll to position [5, 0]
click at [552, 263] on pre "אחראי לביצוע: {{ResponsibleDisplayName}}" at bounding box center [763, 257] width 815 height 13
type textarea "<h2 style="text-align:center"><u>נפתחה משימה חדשה</u></h2> <br> <div style="tex…"
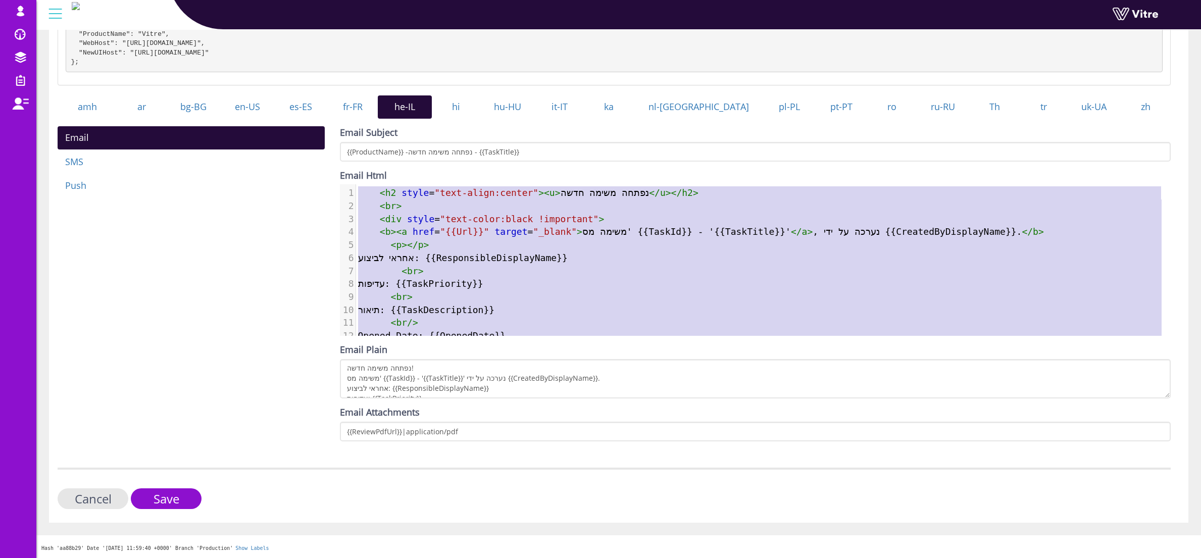
scroll to position [86, 0]
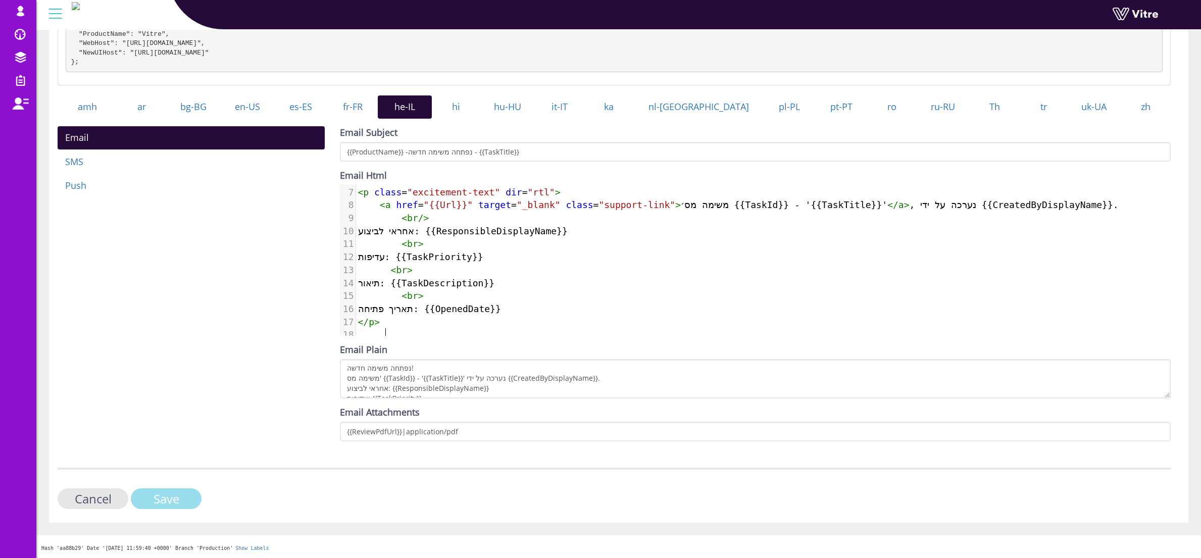
click at [173, 498] on input "Save" at bounding box center [166, 498] width 71 height 21
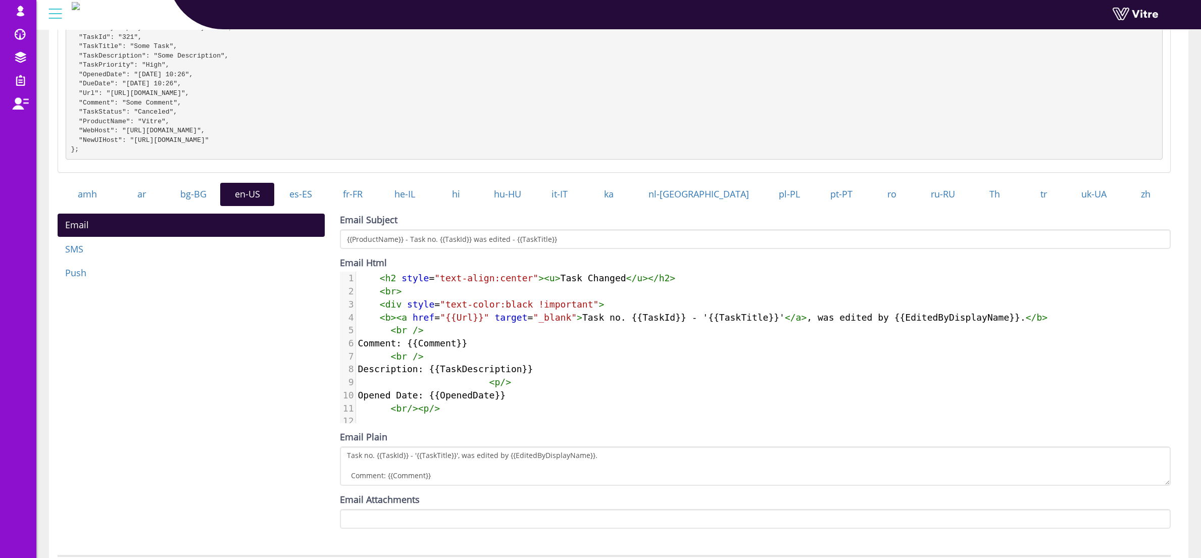
scroll to position [5, 0]
click at [480, 374] on span "Description: {{TaskDescription}}" at bounding box center [445, 369] width 175 height 11
type textarea "<h2 style="text-align:center"><u>Task Changed</u></h2> <br> <div style="text-co…"
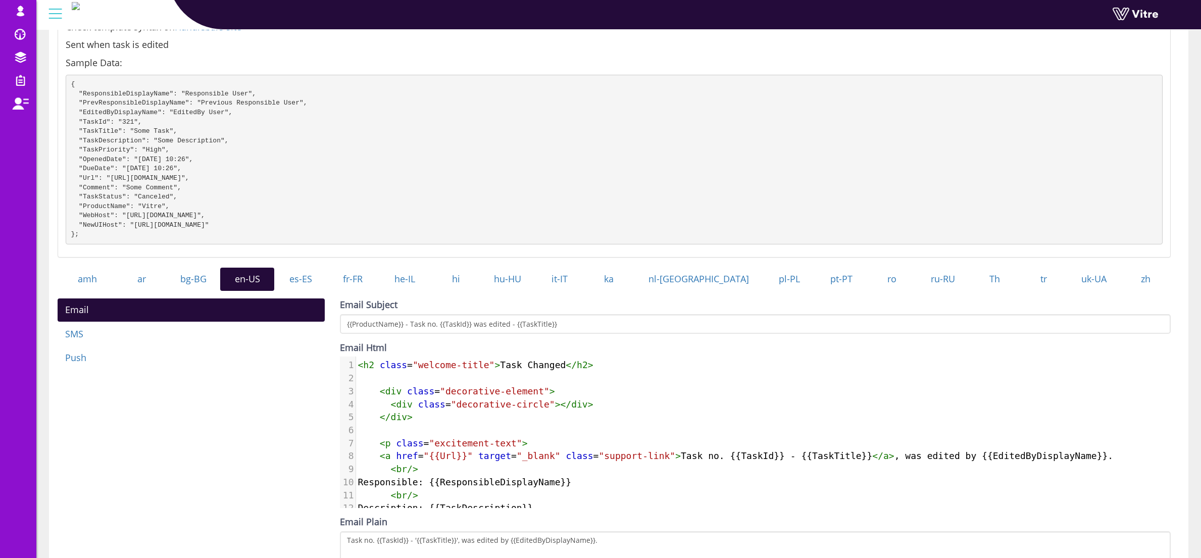
scroll to position [286, 0]
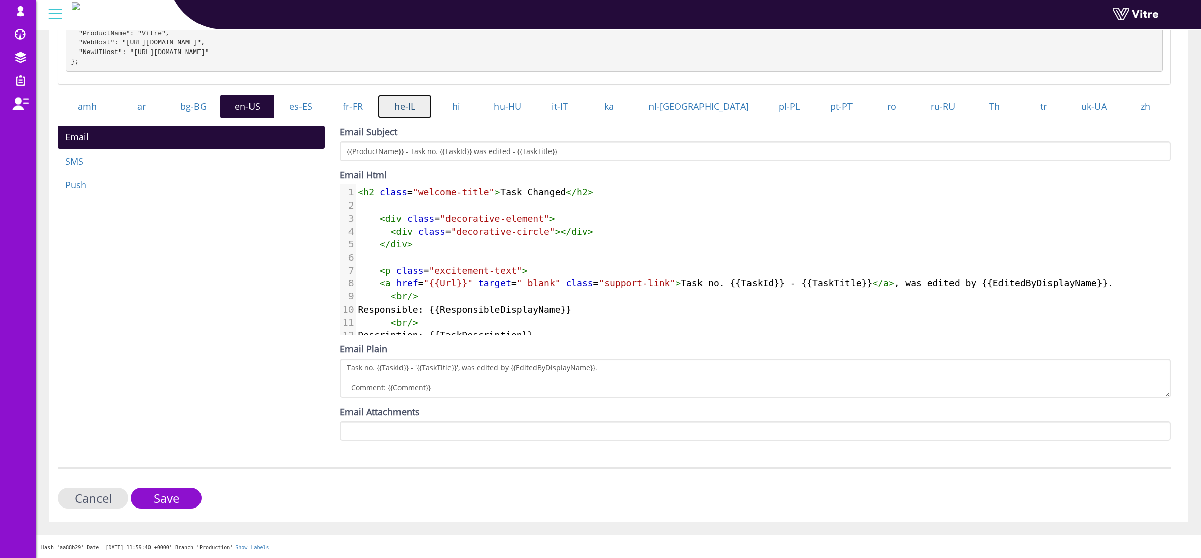
click at [428, 106] on link "he-IL" at bounding box center [405, 106] width 54 height 23
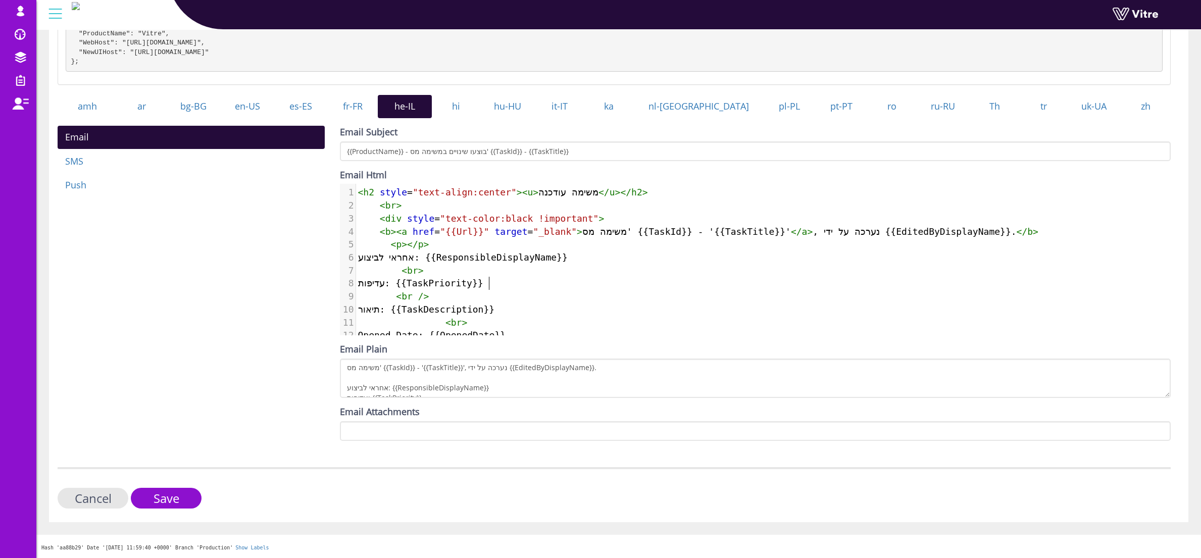
drag, startPoint x: 491, startPoint y: 285, endPoint x: 503, endPoint y: 283, distance: 12.2
click at [483, 285] on span "עדיפות: {{TaskPriority}}" at bounding box center [420, 283] width 125 height 11
type textarea "<h2 style="text-align:center"><u>משימה עודכנה</u></h2> <br> <div style="text-co…"
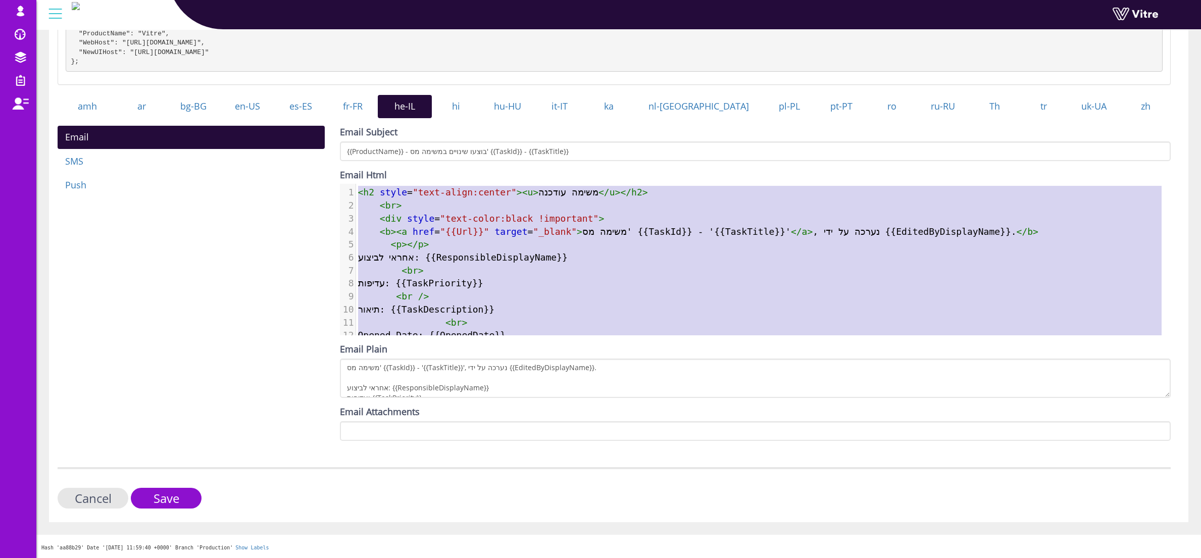
scroll to position [73, 0]
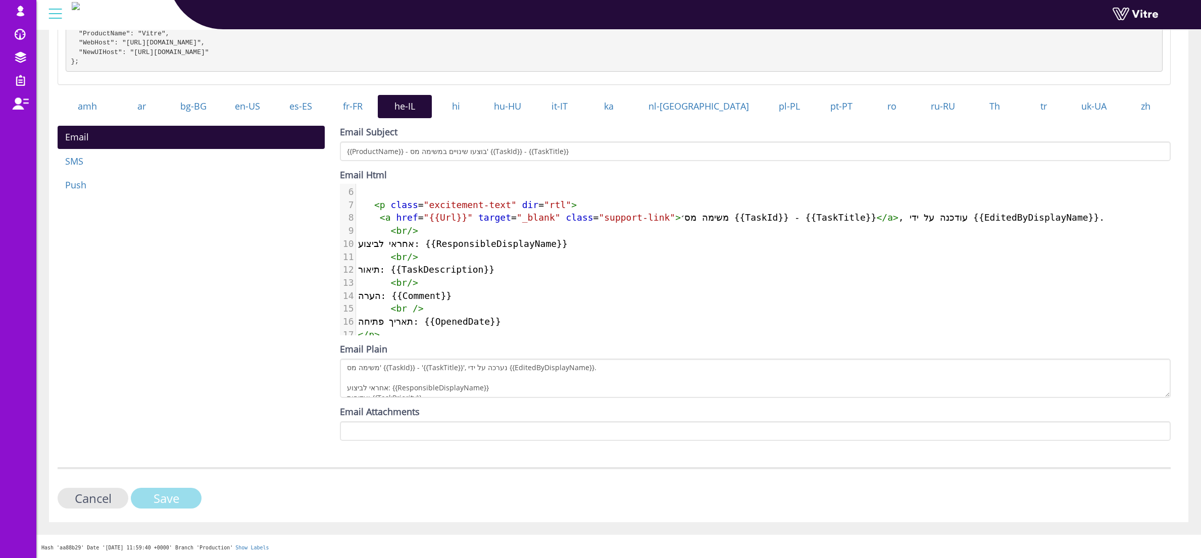
click at [173, 498] on input "Save" at bounding box center [166, 498] width 71 height 21
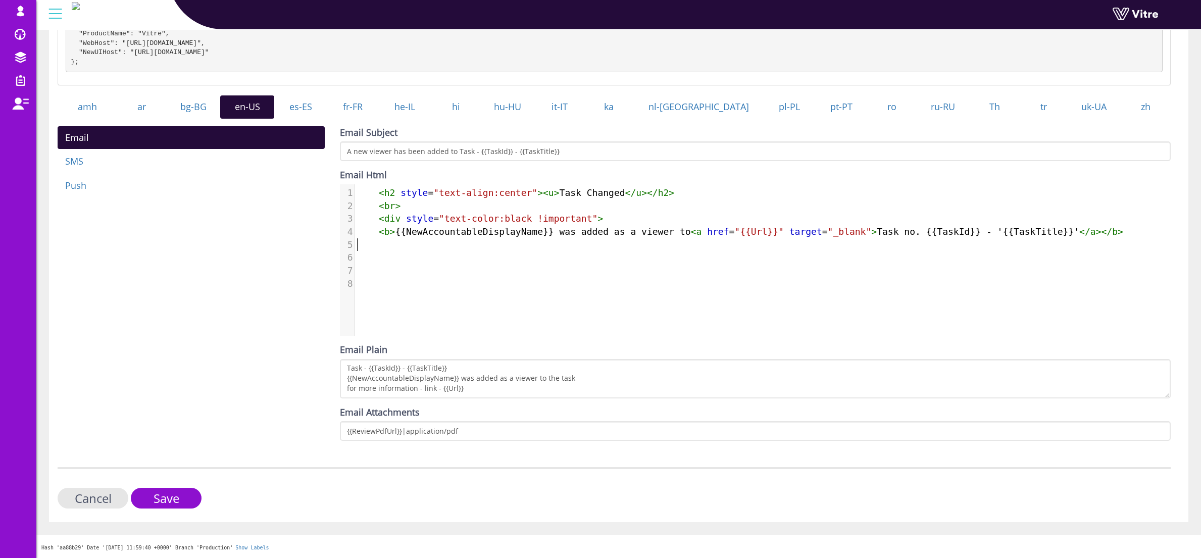
scroll to position [5, 0]
click at [512, 243] on pre "​" at bounding box center [766, 244] width 823 height 13
type textarea "<h2 style="text-align:center"><u>Task Changed</u></h2> <br> <div style="text-co…"
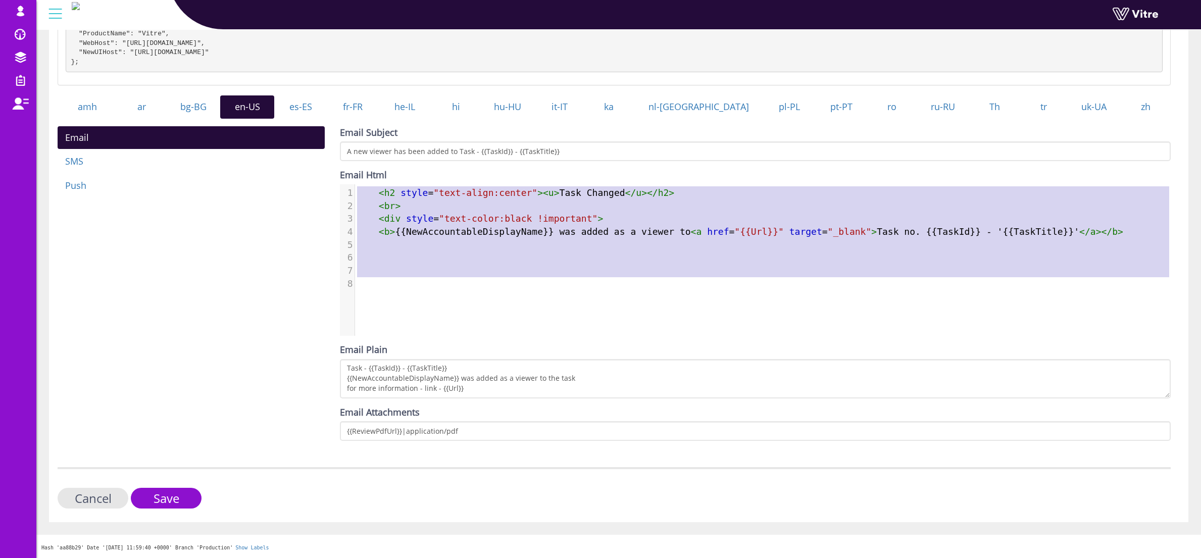
scroll to position [55, 0]
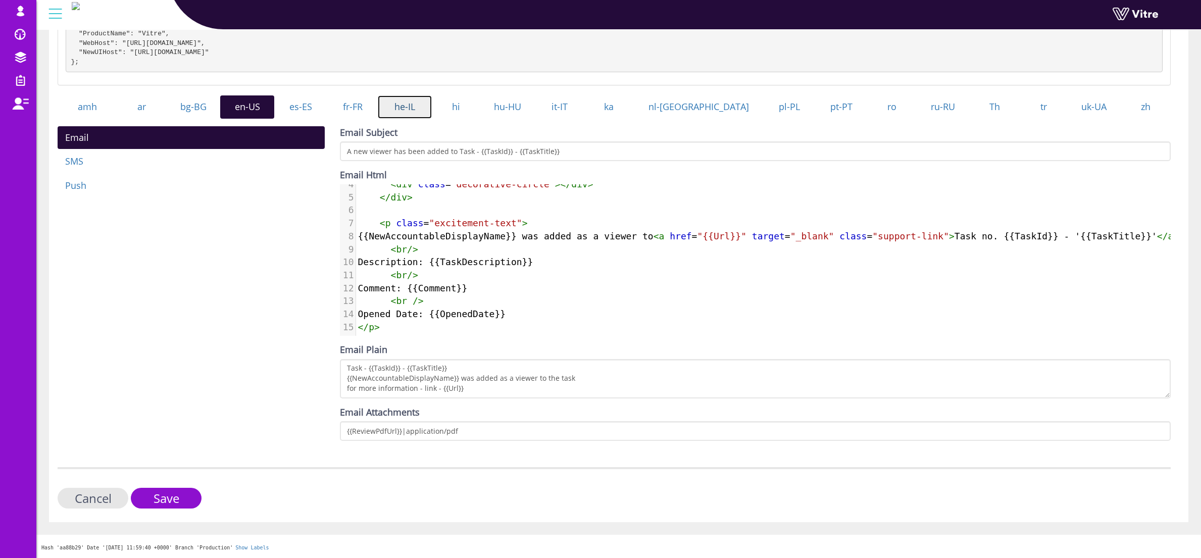
click at [428, 108] on link "he-IL" at bounding box center [405, 106] width 54 height 23
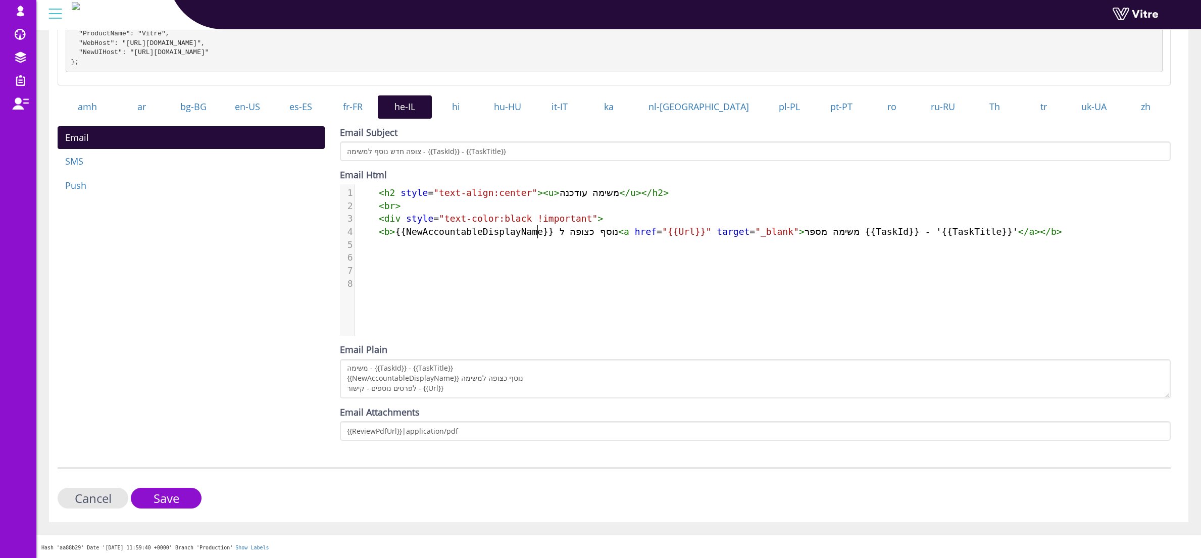
click at [537, 229] on span "< b > {{NewAccountableDisplayName}} נוסף כצופה ל < a href = "{{Url}}" target = …" at bounding box center [709, 231] width 705 height 11
type textarea "<h2 style="text-align:center"><u>משימה עודכנה</u></h2> <br> <div style="text-co…"
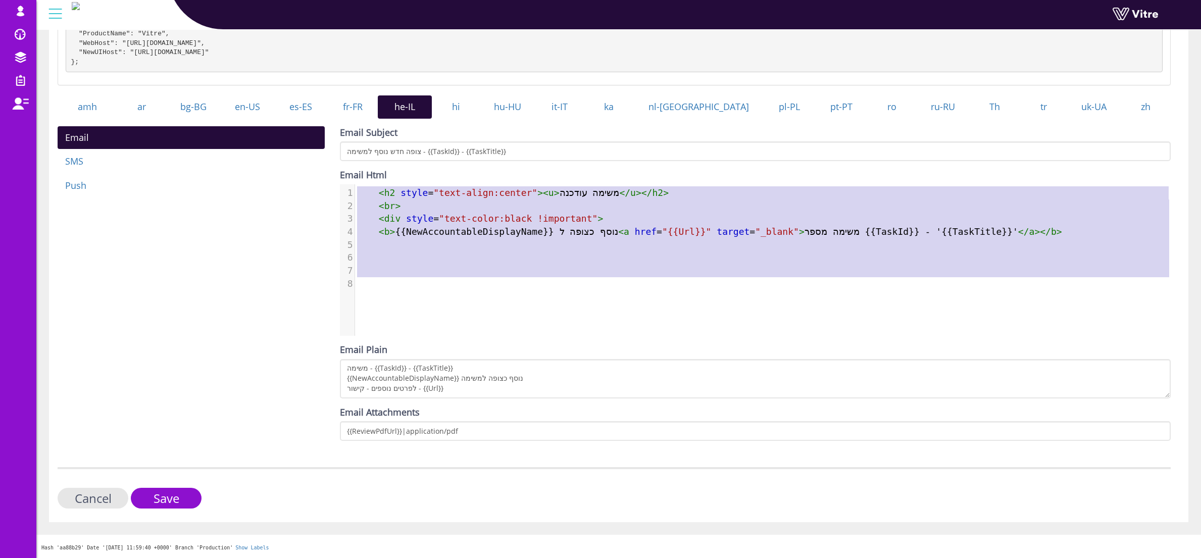
scroll to position [47, 0]
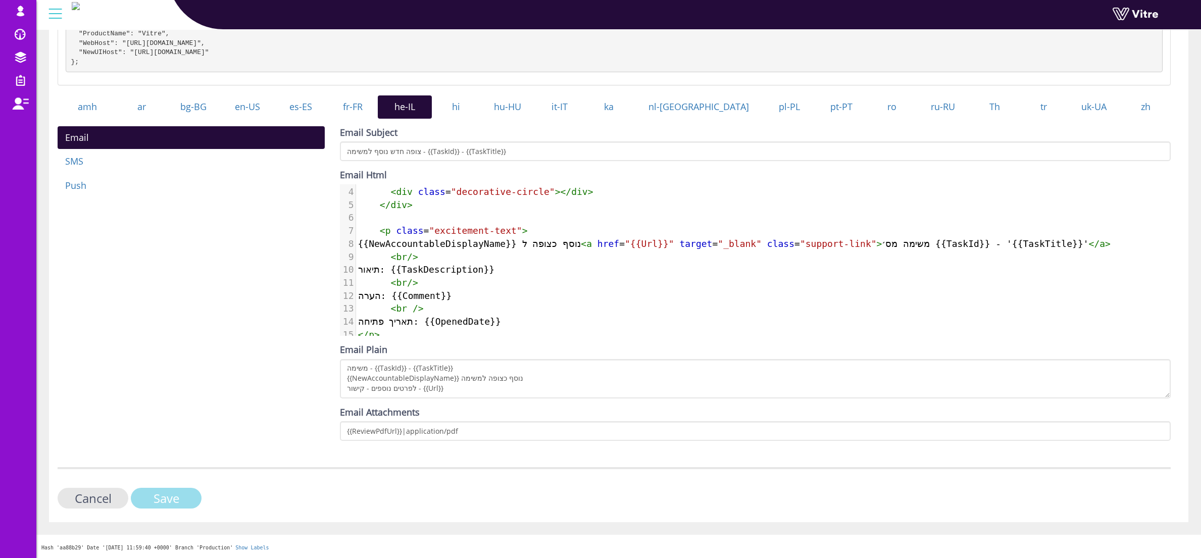
click at [161, 501] on input "Save" at bounding box center [166, 498] width 71 height 21
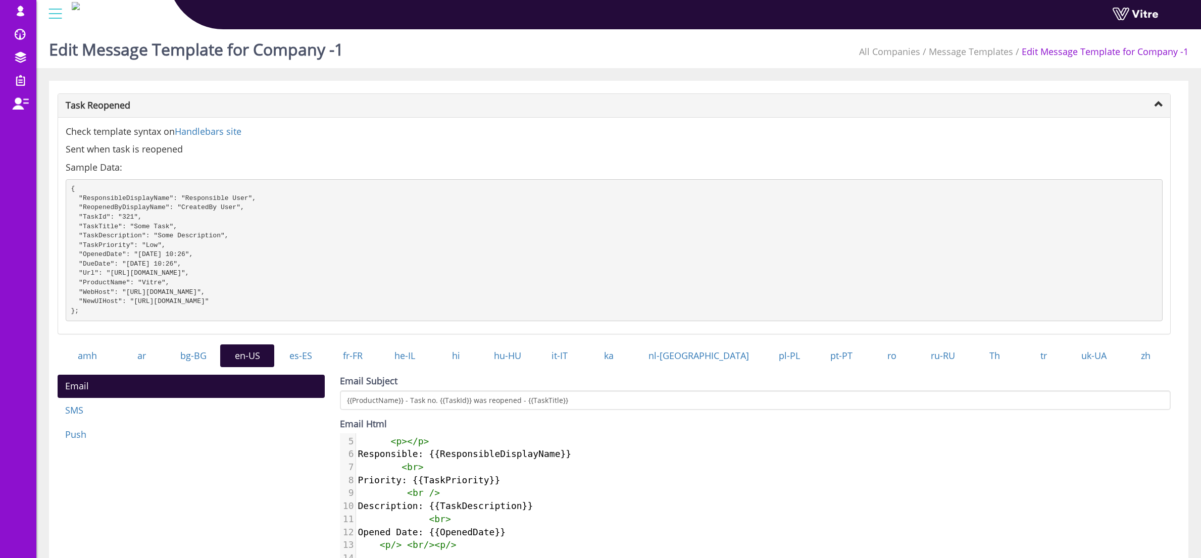
scroll to position [60, 0]
click at [447, 493] on pre "< br />" at bounding box center [763, 492] width 815 height 13
type textarea "<h2 style="text-align:center"><u>Task Reopened</u></h2> <br> <div style="text-c…"
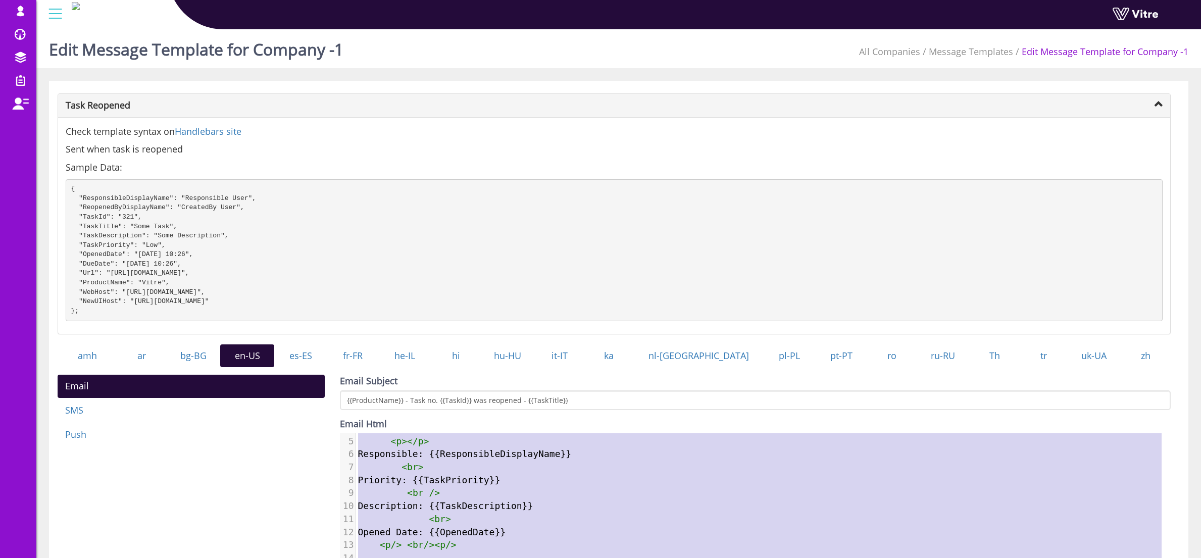
scroll to position [36, 0]
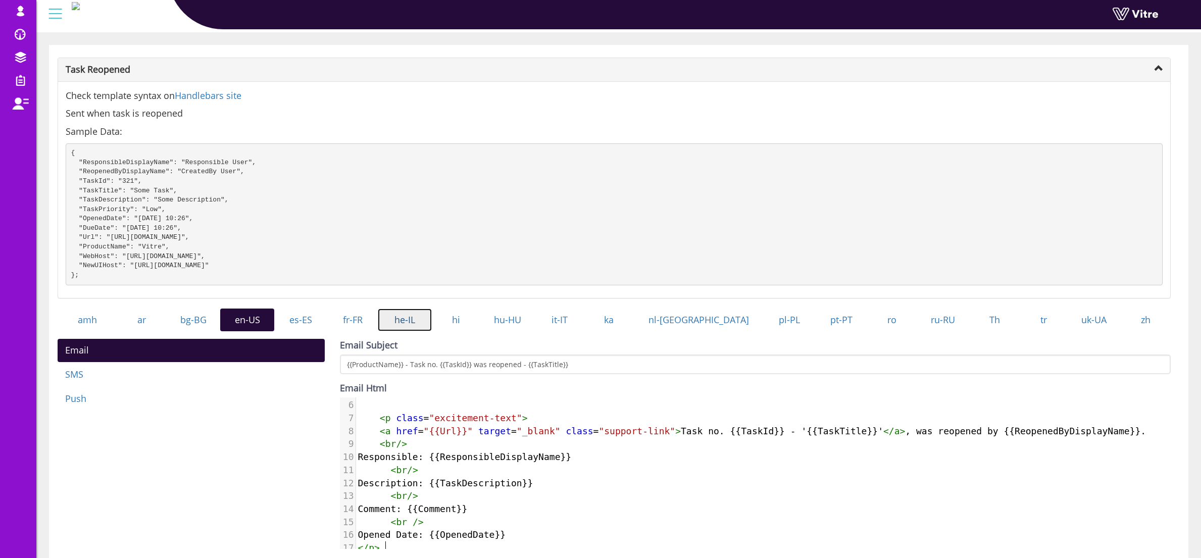
click at [427, 332] on link "he-IL" at bounding box center [405, 319] width 54 height 23
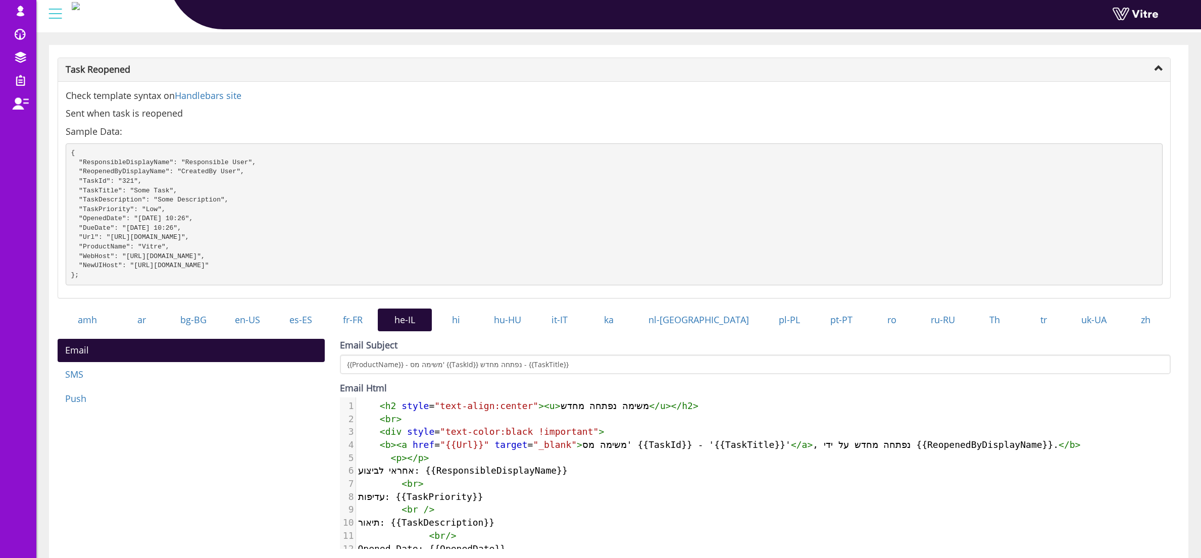
click at [425, 463] on span ">" at bounding box center [427, 457] width 6 height 11
type textarea "<h2 style="text-align:center"><u>משימה נפתחה מחדש</u></h2> <br> <div style="tex…"
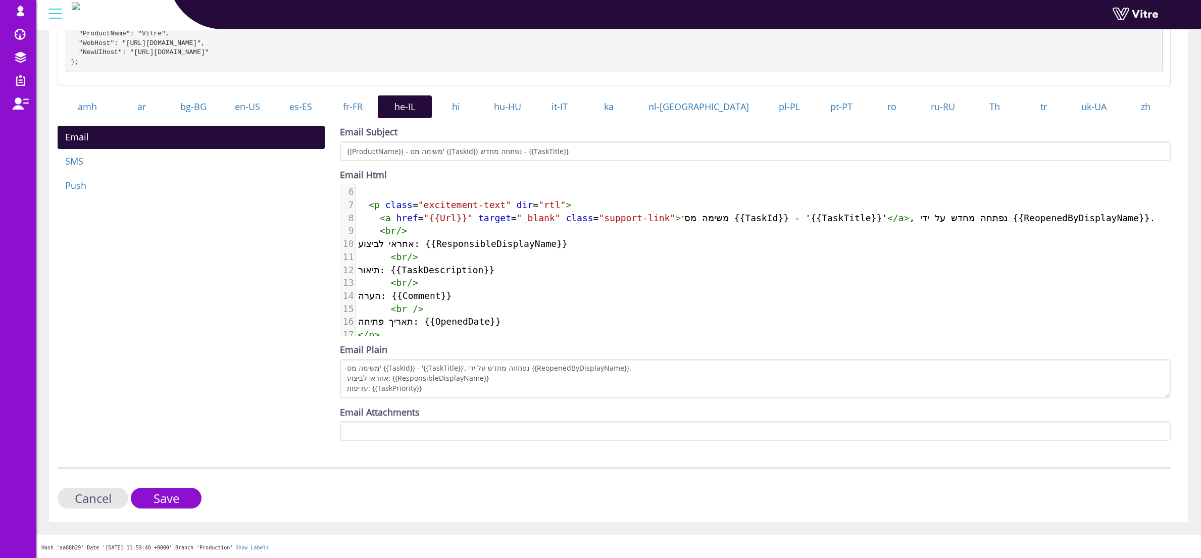
scroll to position [258, 0]
click at [172, 500] on input "Save" at bounding box center [166, 498] width 71 height 21
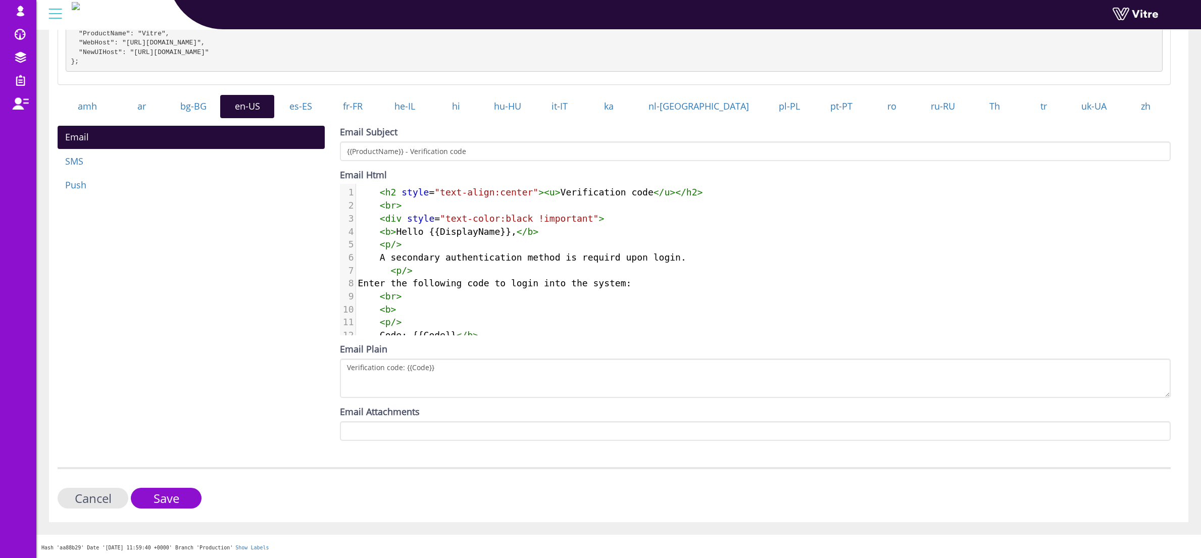
scroll to position [202, 0]
click at [471, 305] on pre "< b >" at bounding box center [763, 309] width 815 height 13
type textarea "<h2 style="text-align:center"><u>Verification code</u></h2> <br> <div style="te…"
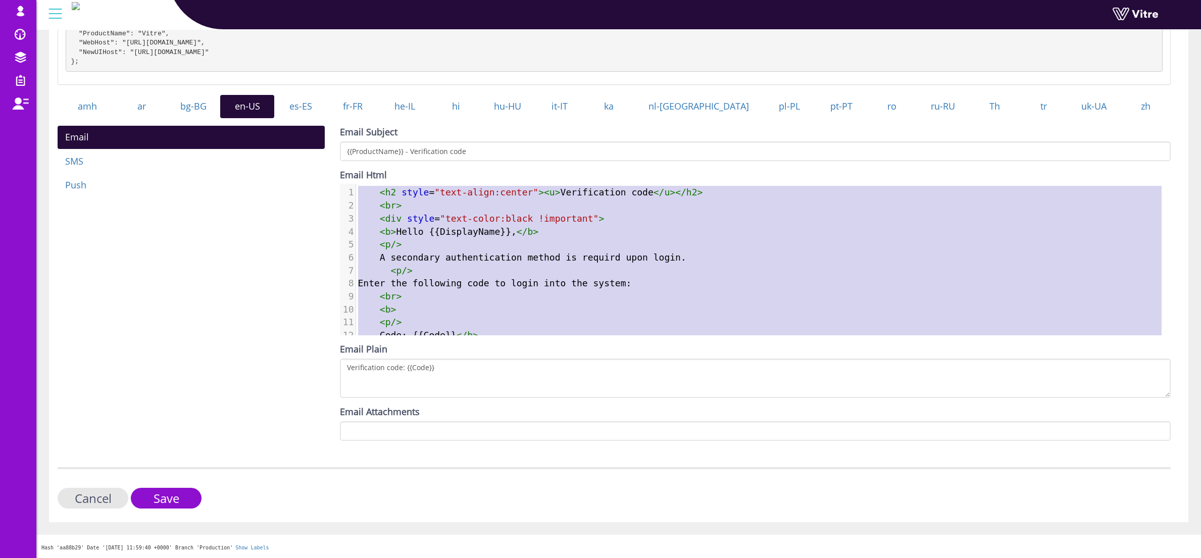
scroll to position [60, 0]
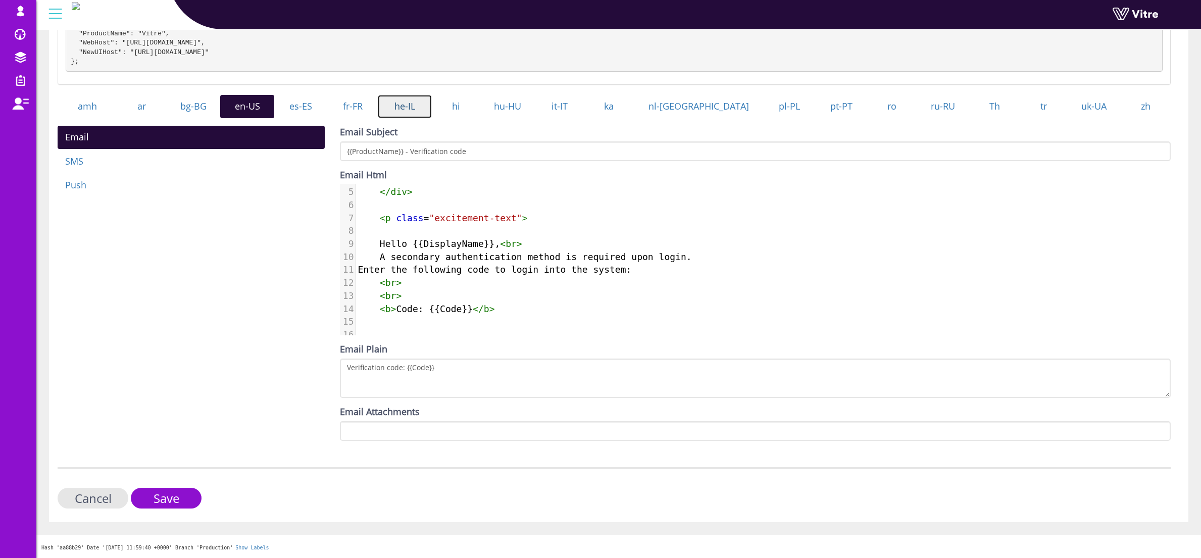
click at [432, 106] on link "he-IL" at bounding box center [405, 106] width 54 height 23
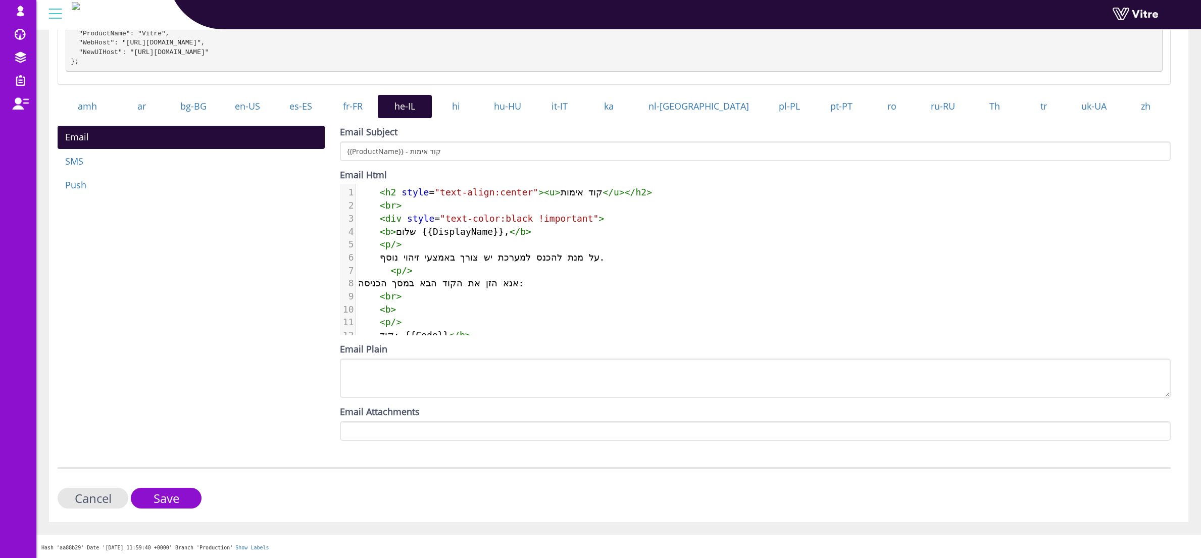
click at [441, 256] on span "על מנת להכנס למערכת יש צורך באמצעי זיהוי נוסף." at bounding box center [481, 257] width 247 height 11
type textarea "<h2 style="text-align:center"><u>קוד אימות</u></h2> <br> <div style="text-color…"
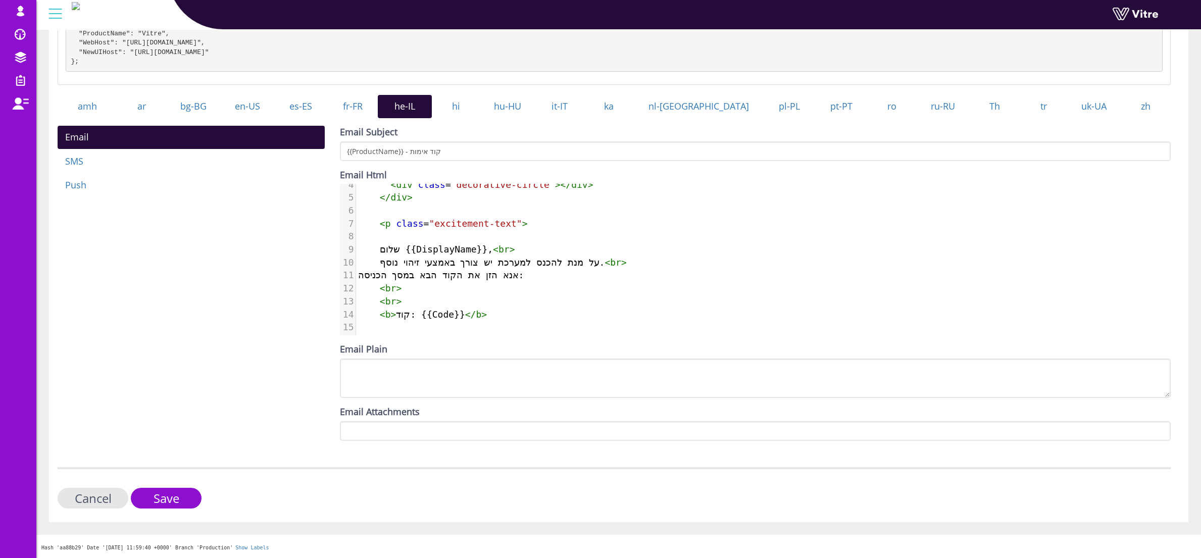
scroll to position [0, 0]
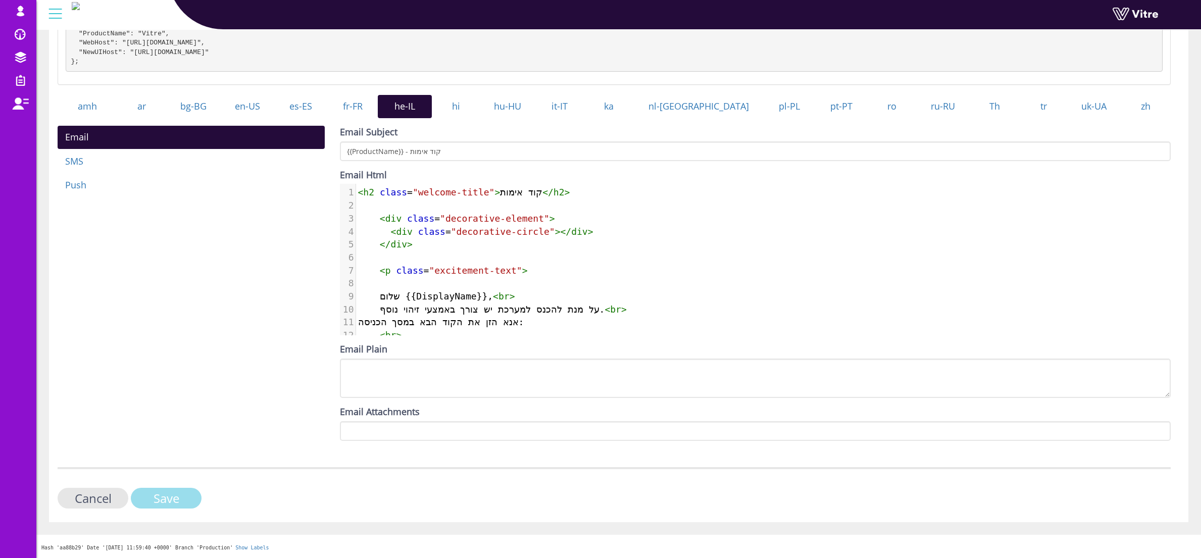
click at [164, 503] on input "Save" at bounding box center [166, 498] width 71 height 21
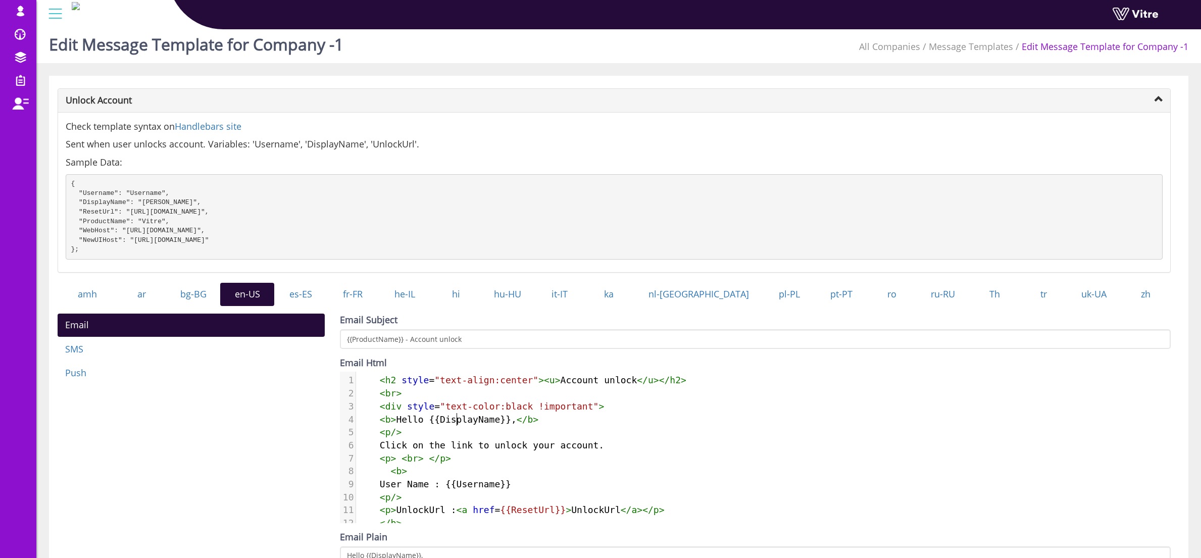
scroll to position [5, 0]
click at [455, 425] on span "< b > Hello {{DisplayName}}, </ b >" at bounding box center [448, 419] width 181 height 11
type textarea "<h2 style="text-align:center"><u>Account unlock</u></h2> <br> <div style="text-…"
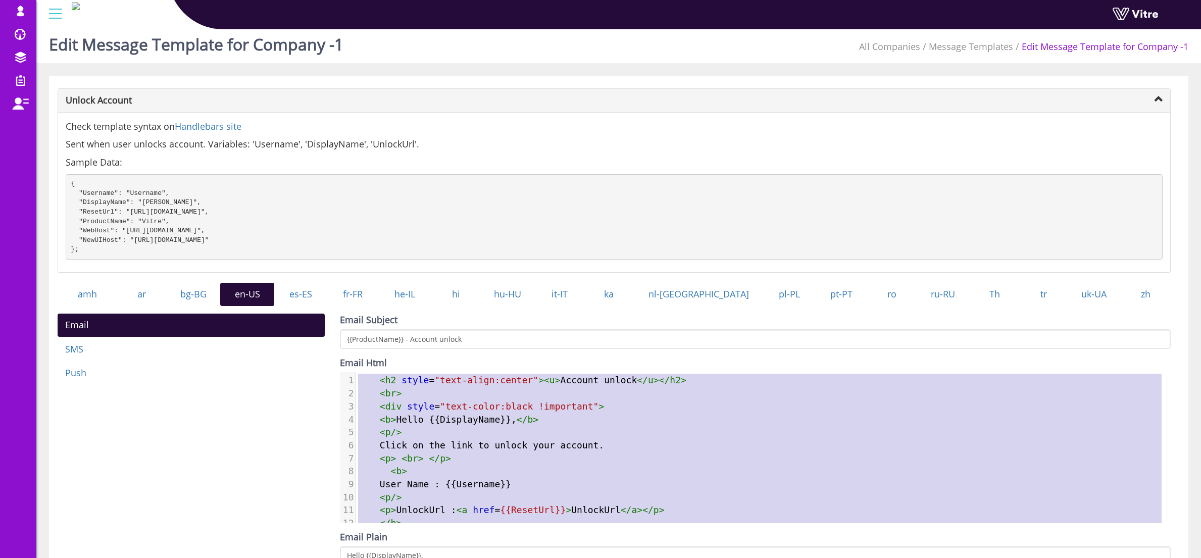
scroll to position [86, 0]
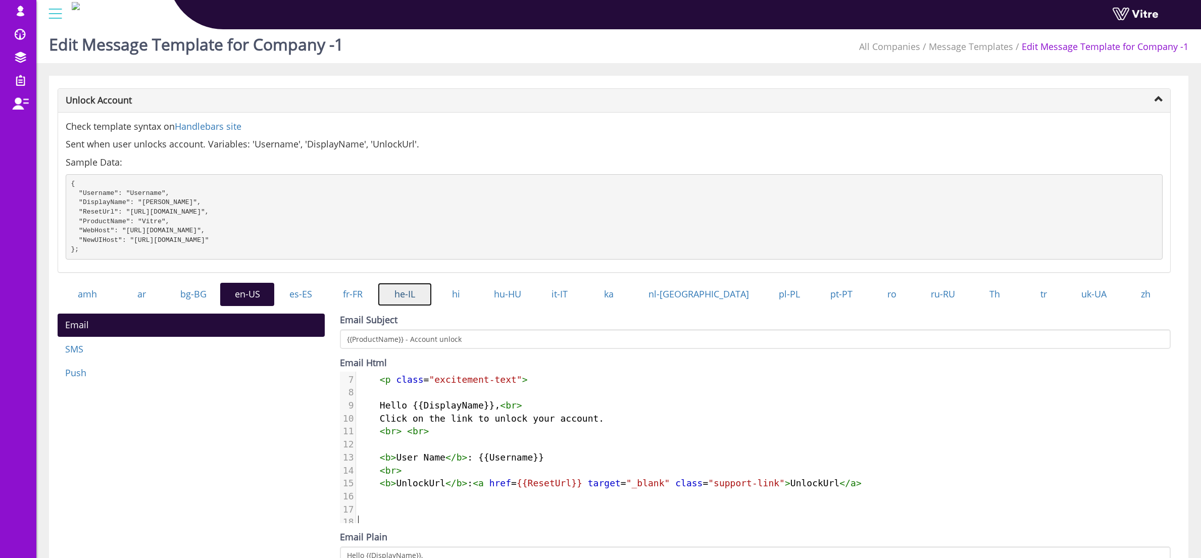
click at [428, 304] on link "he-IL" at bounding box center [405, 294] width 54 height 23
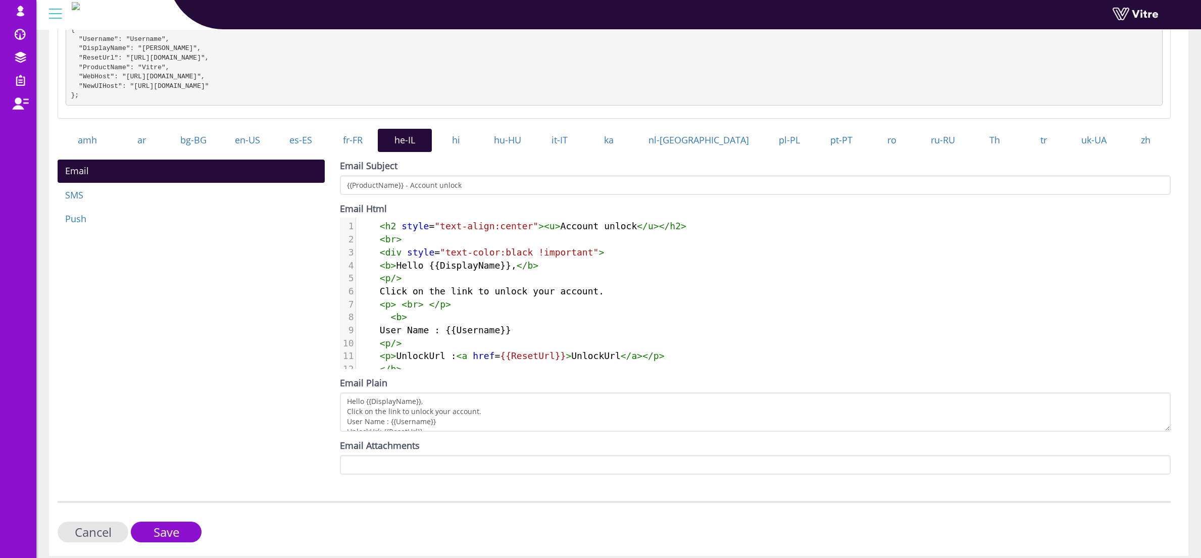
scroll to position [5, 0]
click at [474, 361] on span "< p > UnlockUrl : < a href = {{ResetUrl}} > UnlockUrl </ a ></ p >" at bounding box center [514, 355] width 312 height 11
type textarea "<h2 style="text-align:center"><u>Account unlock</u></h2> <br> <div style="text-…"
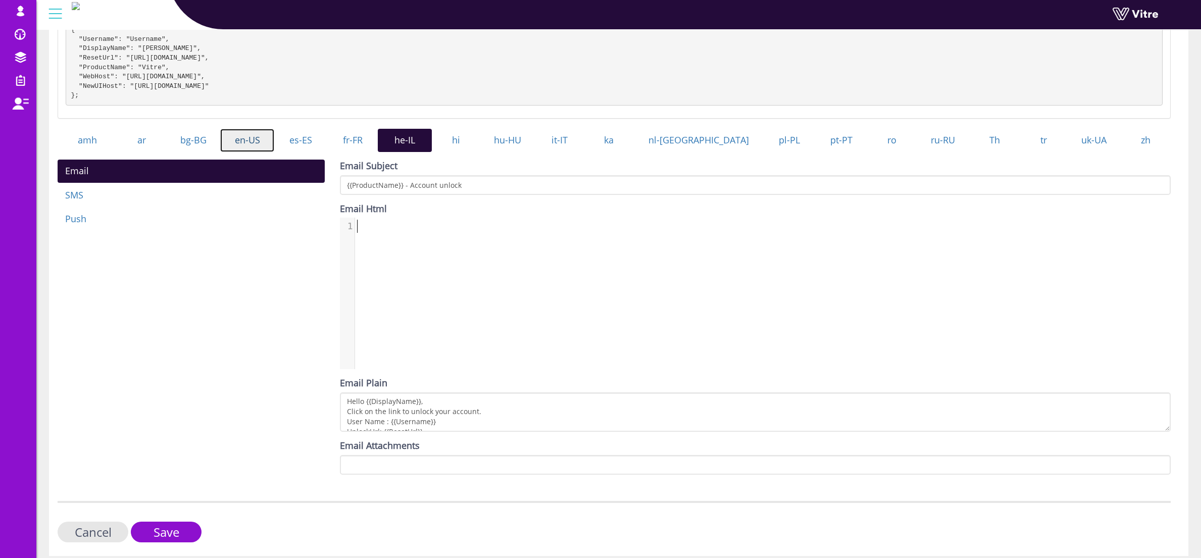
click at [264, 146] on link "en-US" at bounding box center [247, 140] width 54 height 23
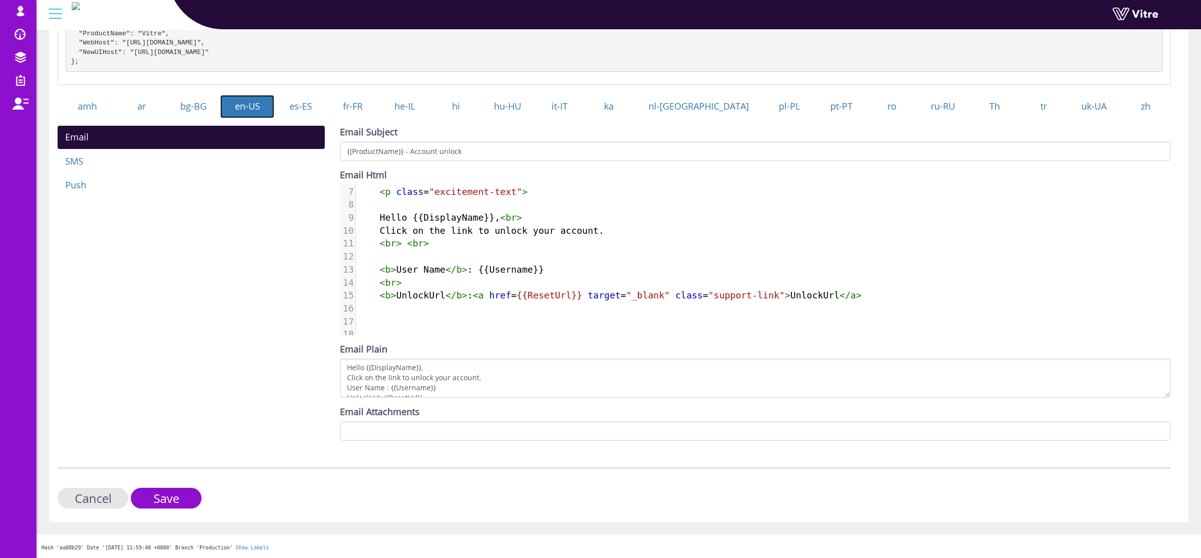
scroll to position [202, 0]
click at [172, 496] on input "Save" at bounding box center [166, 498] width 71 height 21
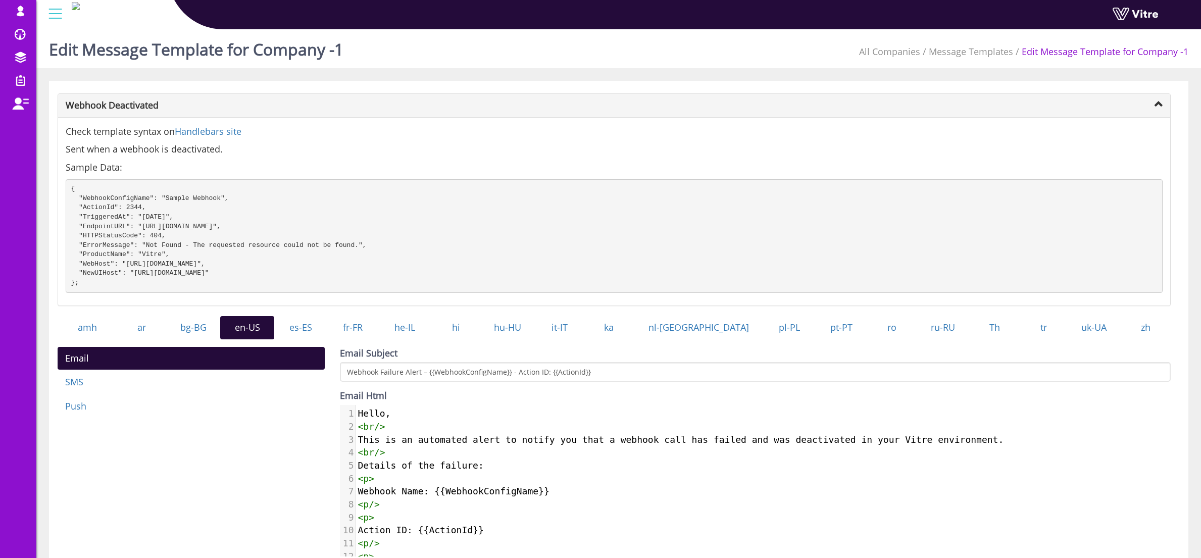
scroll to position [5, 0]
click at [385, 445] on span "This is an automated alert to notify you that a webhook call has failed and was…" at bounding box center [681, 439] width 646 height 11
type textarea "Hello, <br/> This is an automated alert to notify you that a webhook call has f…"
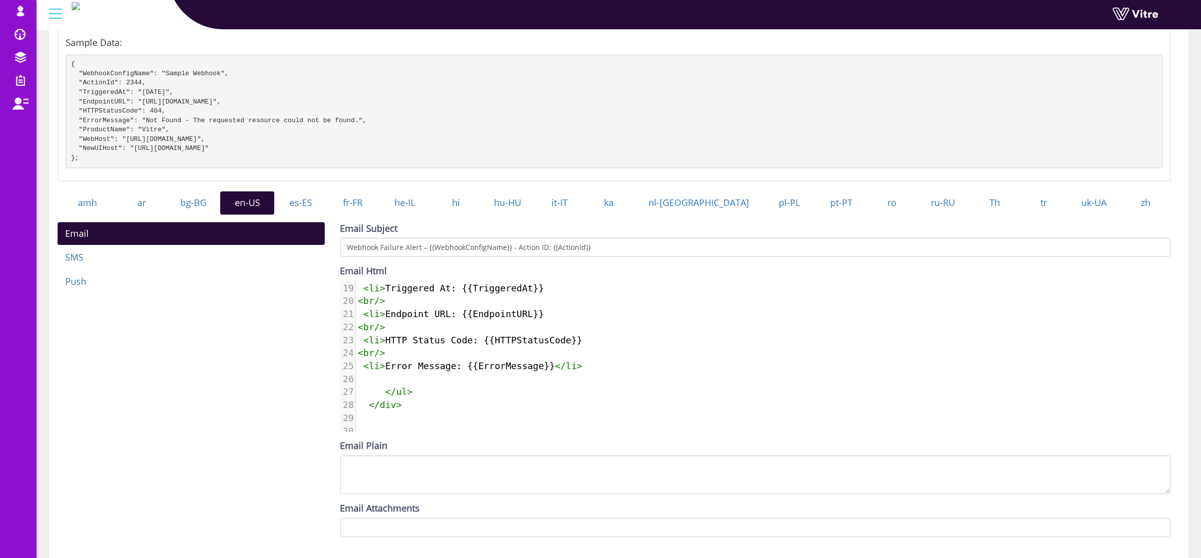
scroll to position [173, 0]
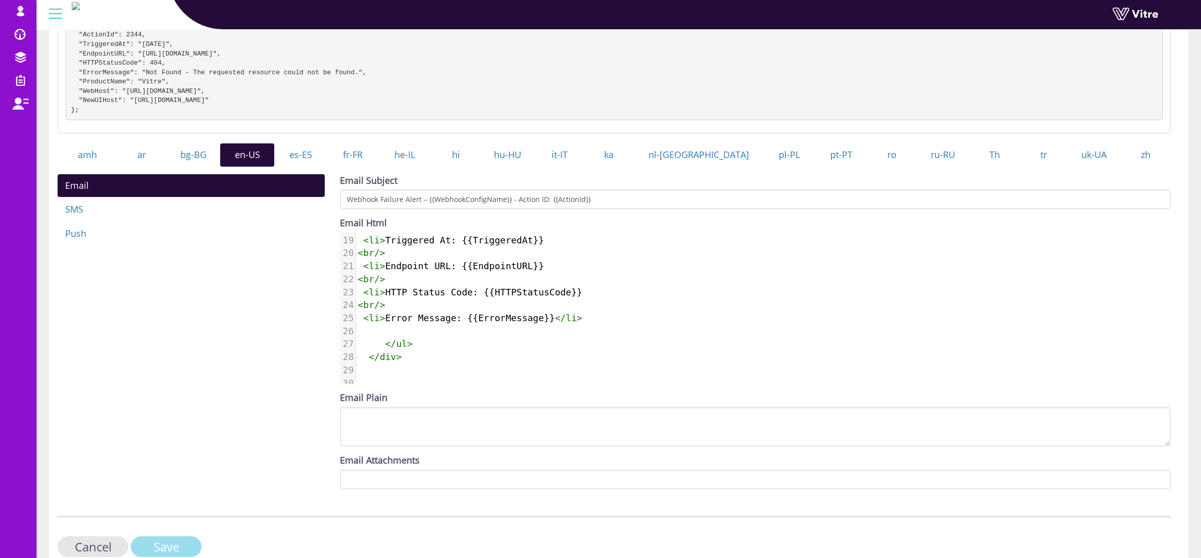
drag, startPoint x: 188, startPoint y: 553, endPoint x: 287, endPoint y: 512, distance: 107.3
click at [188, 553] on input "Save" at bounding box center [166, 546] width 71 height 21
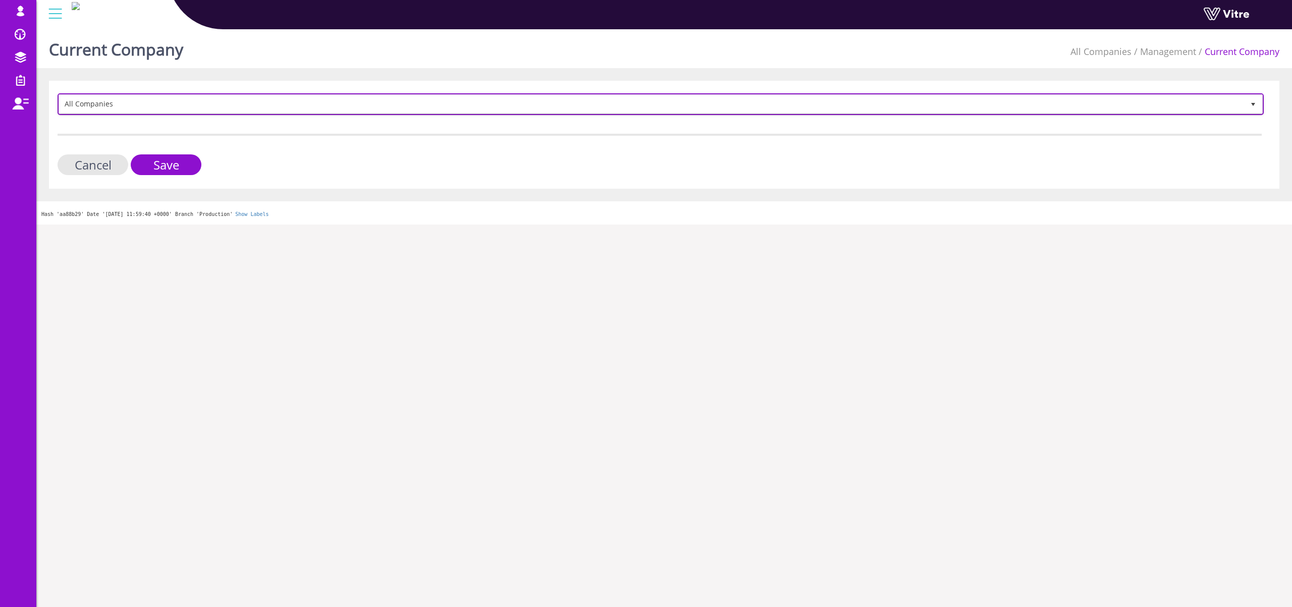
click at [128, 103] on span "All Companies" at bounding box center [651, 104] width 1185 height 18
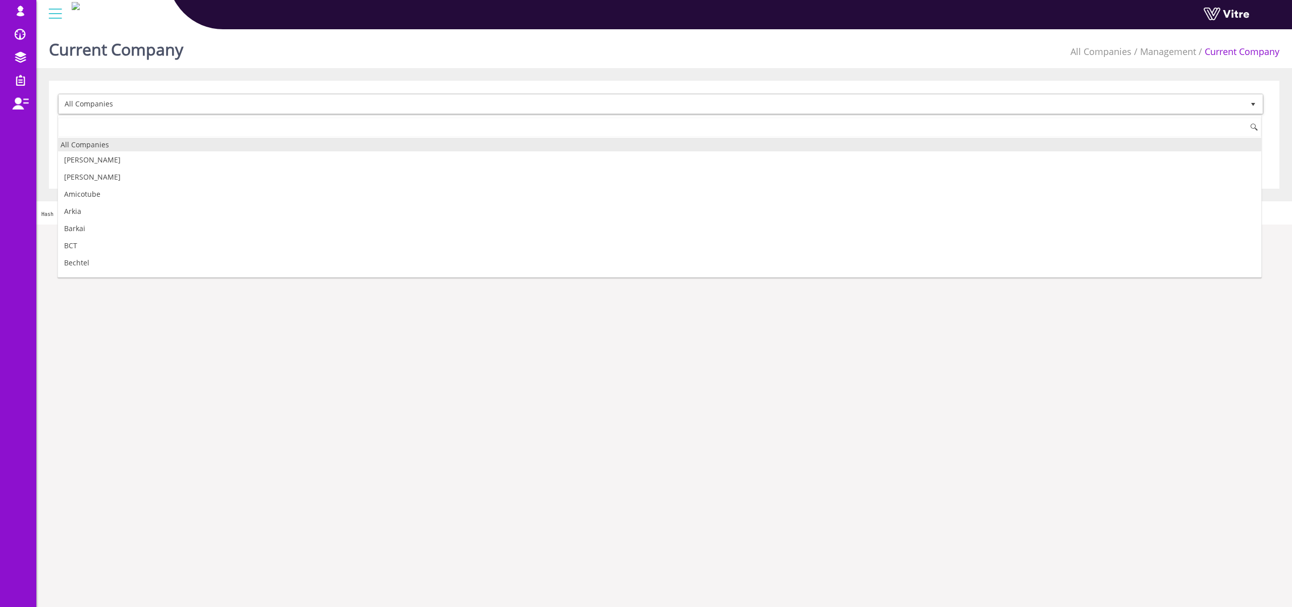
click at [111, 150] on div "All Companies" at bounding box center [660, 145] width 1204 height 14
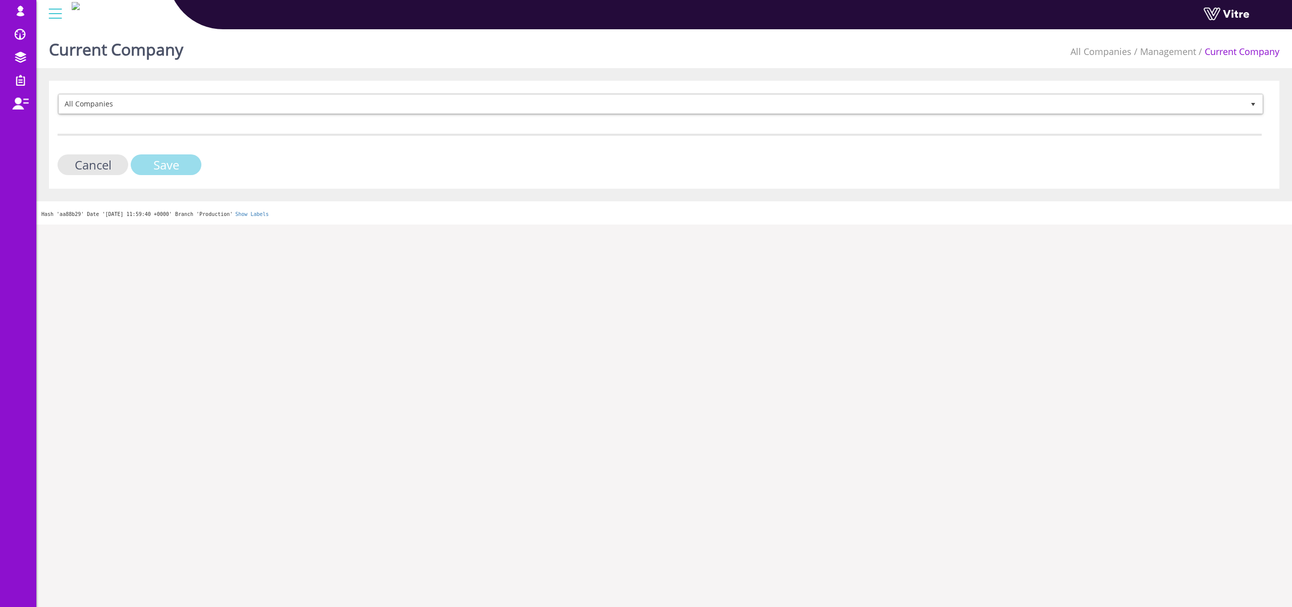
click at [172, 170] on input "Save" at bounding box center [166, 164] width 71 height 21
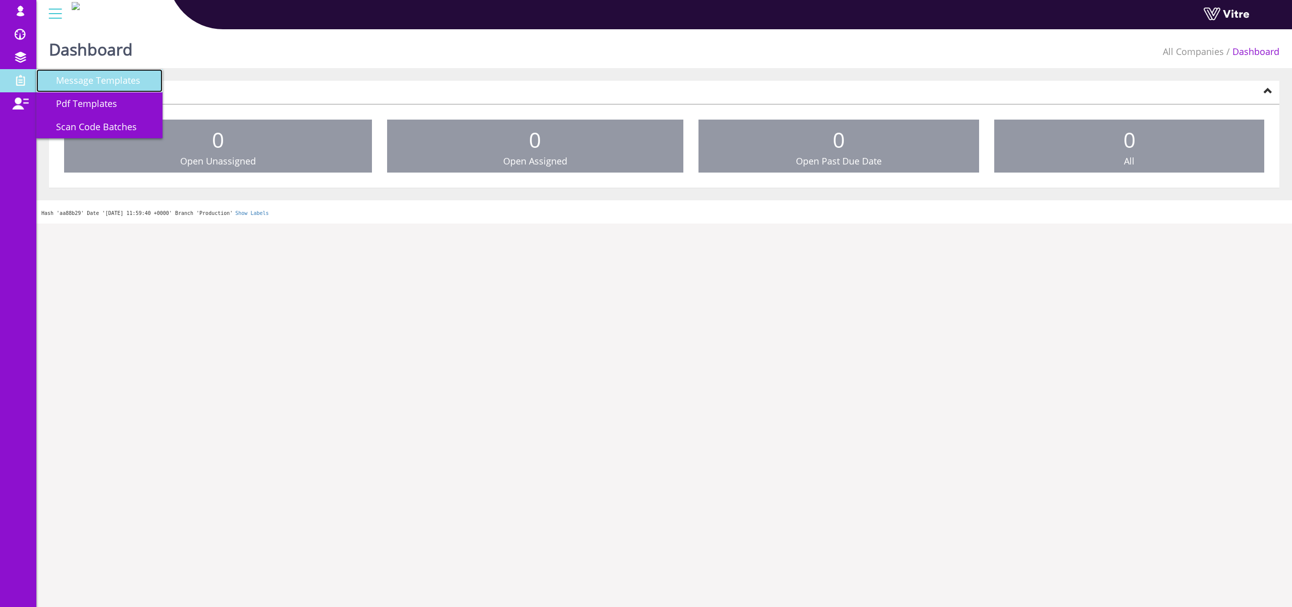
click at [93, 82] on span "Message Templates" at bounding box center [92, 80] width 96 height 12
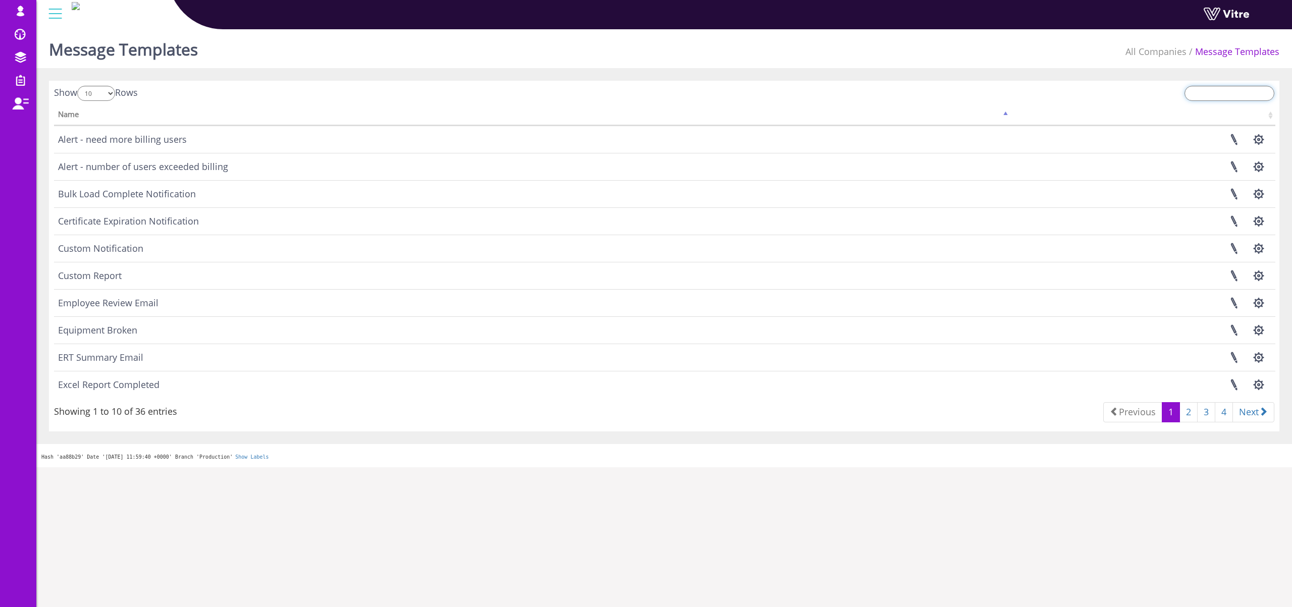
click at [1220, 92] on input "search" at bounding box center [1230, 93] width 90 height 15
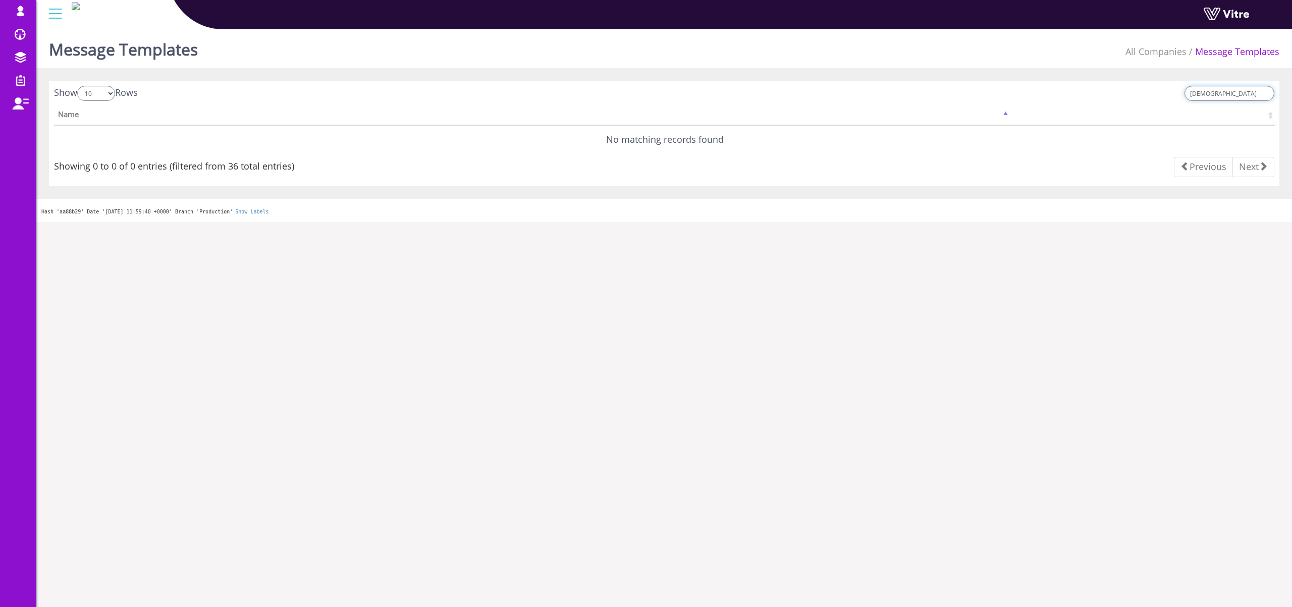
click at [1228, 91] on input "ךשט" at bounding box center [1230, 93] width 90 height 15
click at [1227, 91] on input "ךשט" at bounding box center [1230, 93] width 90 height 15
type input "ך"
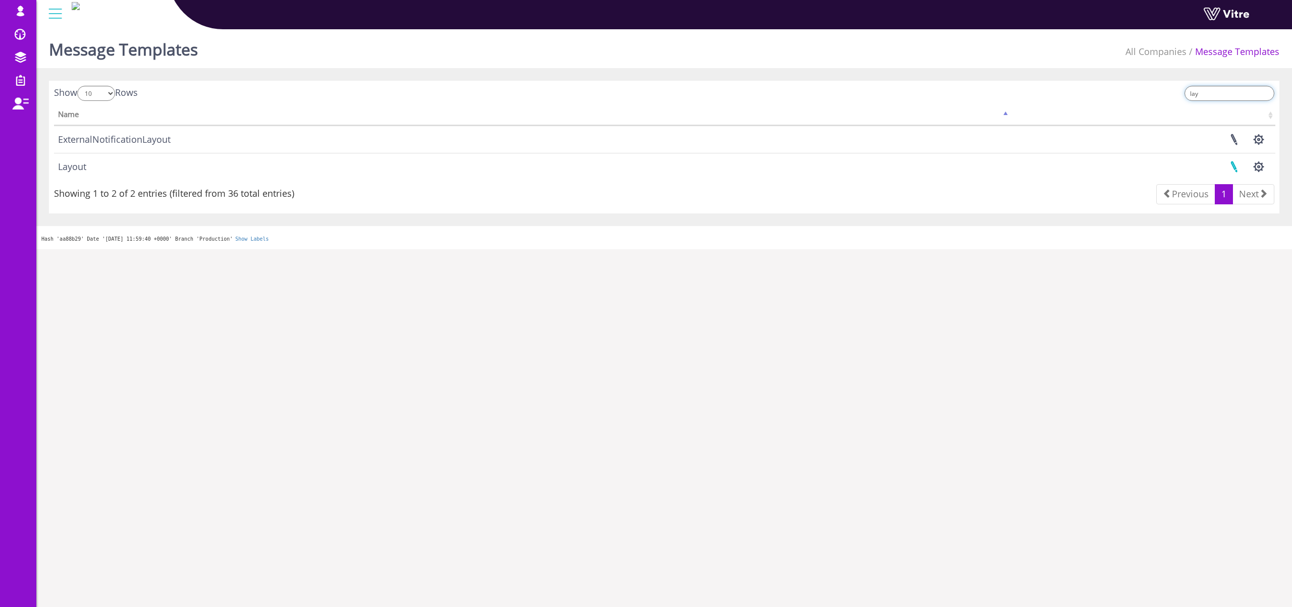
type input "lay"
click at [1234, 164] on link at bounding box center [1234, 166] width 25 height 27
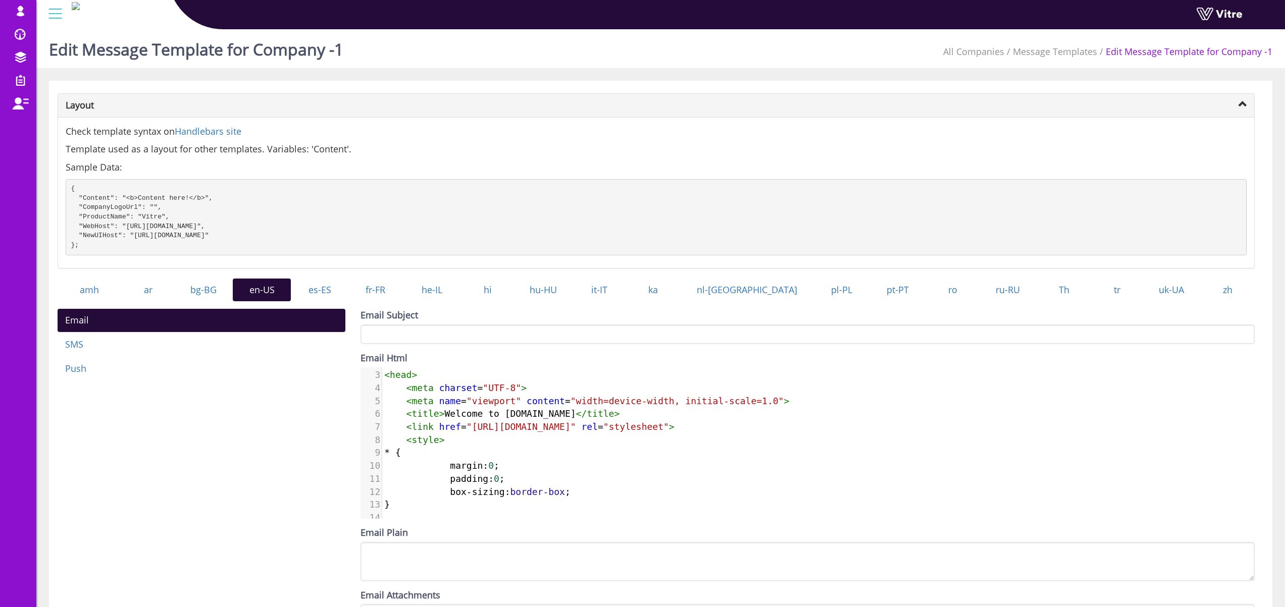
scroll to position [27, 0]
drag, startPoint x: 449, startPoint y: 303, endPoint x: 456, endPoint y: 302, distance: 6.6
click at [449, 302] on link "he-IL" at bounding box center [432, 290] width 58 height 23
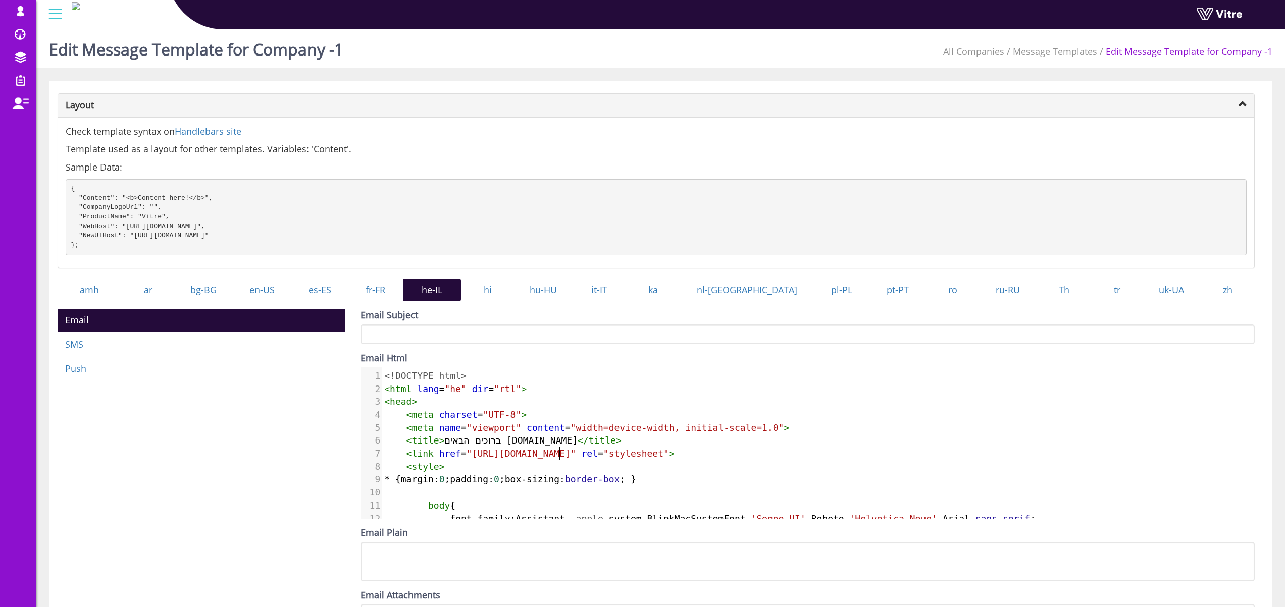
scroll to position [5, 0]
click at [560, 459] on span ""https://fonts.googleapis.com/css2?family=Assistant:wght@300;400;500;600;700;80…" at bounding box center [522, 453] width 110 height 11
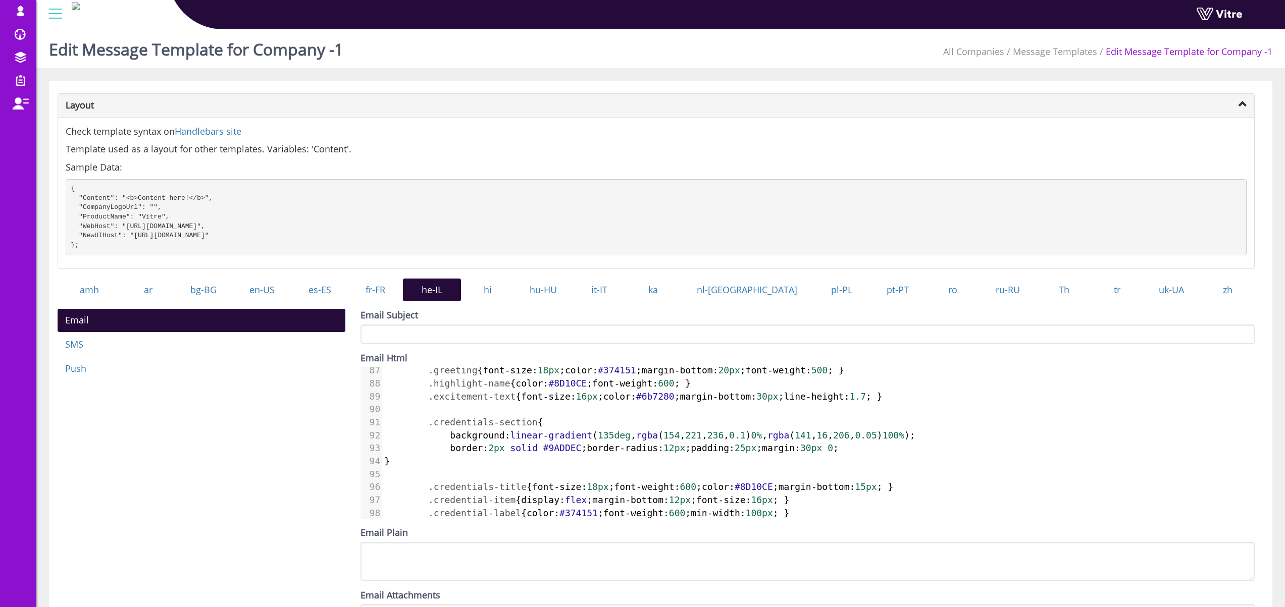
scroll to position [0, 0]
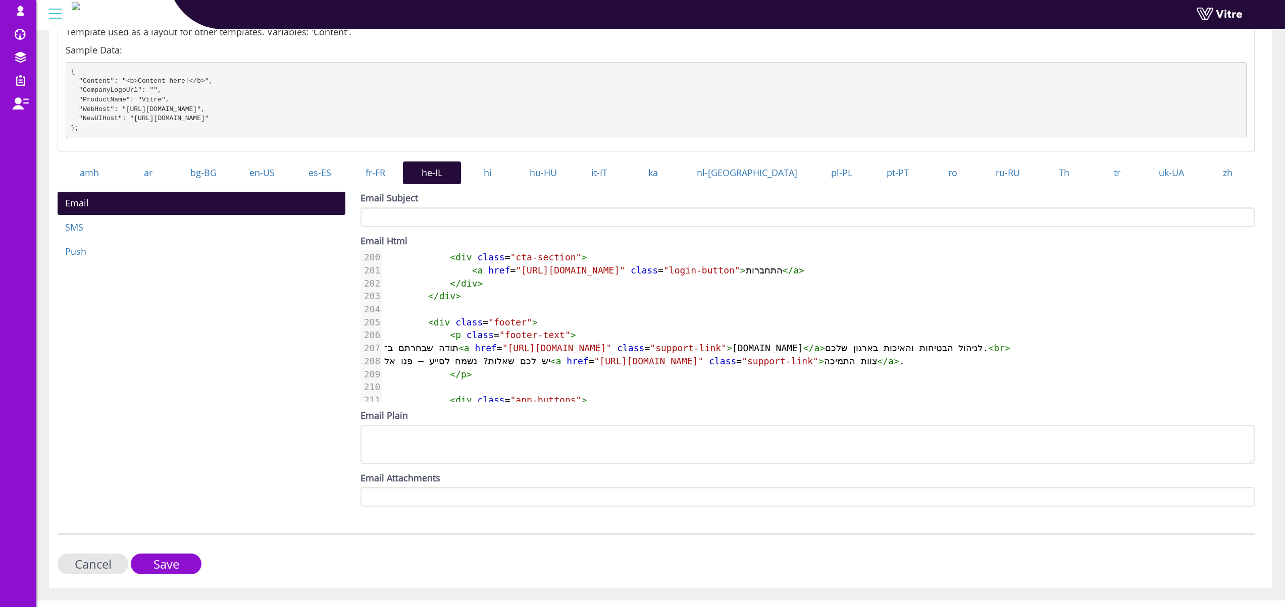
type textarea "תודה שבחרתם ב־<a href=""
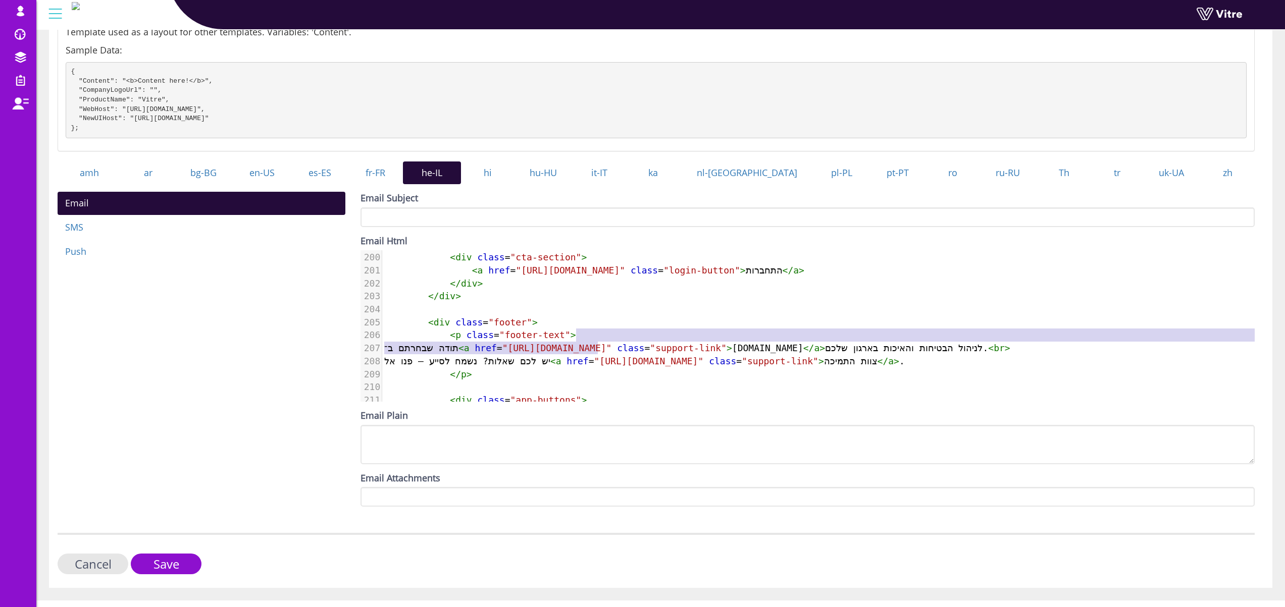
drag, startPoint x: 595, startPoint y: 353, endPoint x: 714, endPoint y: 343, distance: 119.6
click at [608, 276] on span ""https://app.staging.vitre.io/login"" at bounding box center [570, 270] width 110 height 11
type textarea "staging"
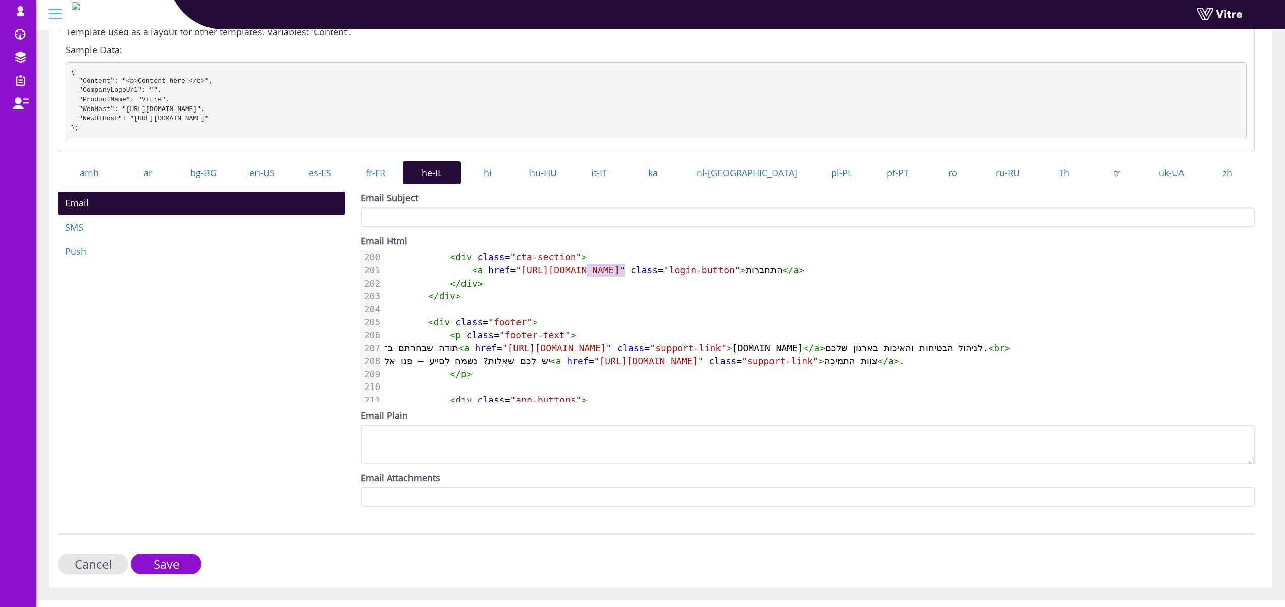
click at [608, 276] on span ""https://app.staging.vitre.io/login"" at bounding box center [570, 270] width 110 height 11
click at [283, 183] on link "en-US" at bounding box center [262, 173] width 58 height 23
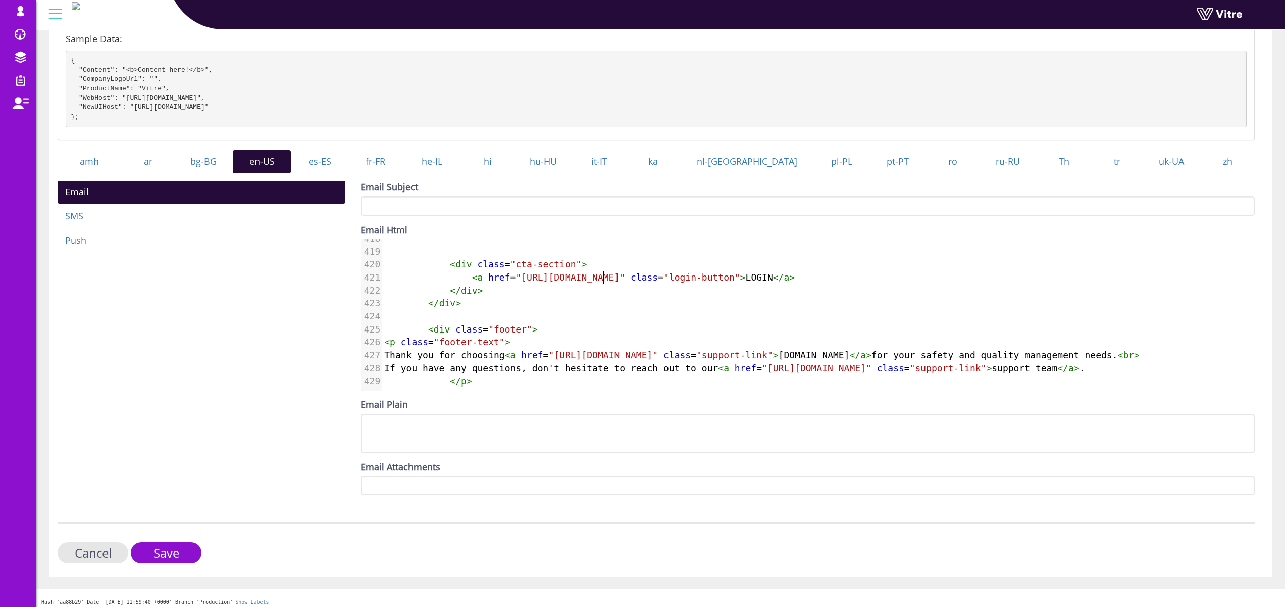
click at [601, 283] on span ""https://app.staging.vitre.io/login"" at bounding box center [570, 277] width 110 height 11
type textarea "staging"
click at [601, 283] on span ""https://app.staging.vitre.io/login"" at bounding box center [570, 277] width 110 height 11
click at [184, 563] on input "Save" at bounding box center [166, 553] width 71 height 21
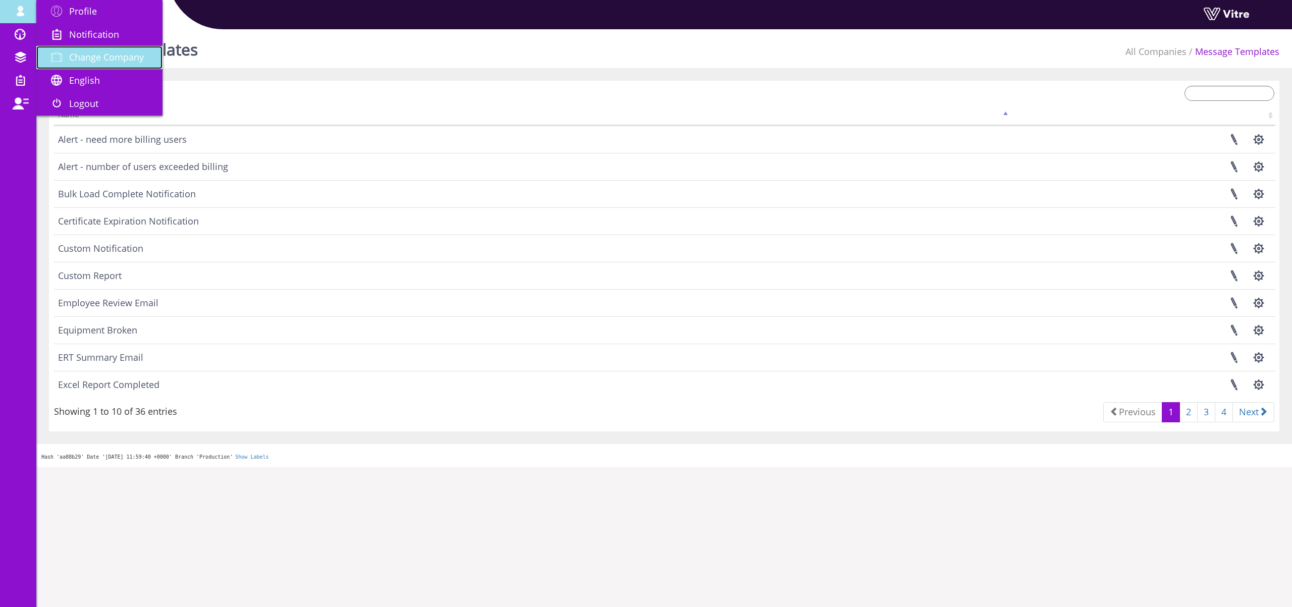
click at [81, 51] on span "Change Company" at bounding box center [106, 57] width 75 height 12
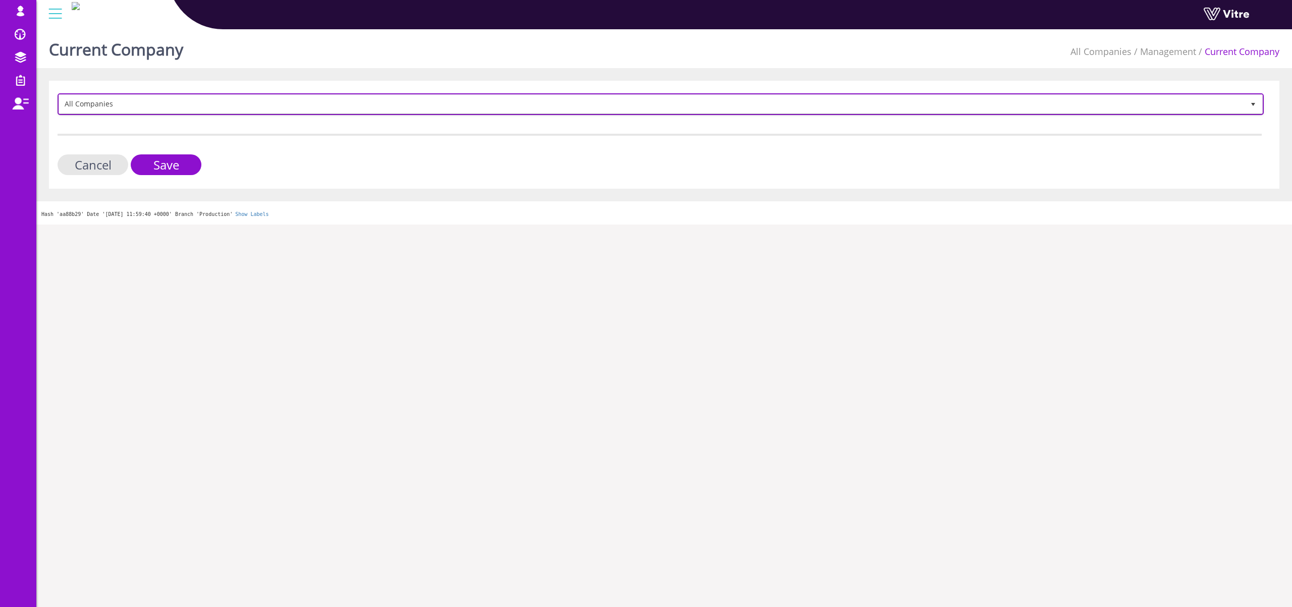
click at [139, 100] on span "All Companies" at bounding box center [651, 104] width 1185 height 18
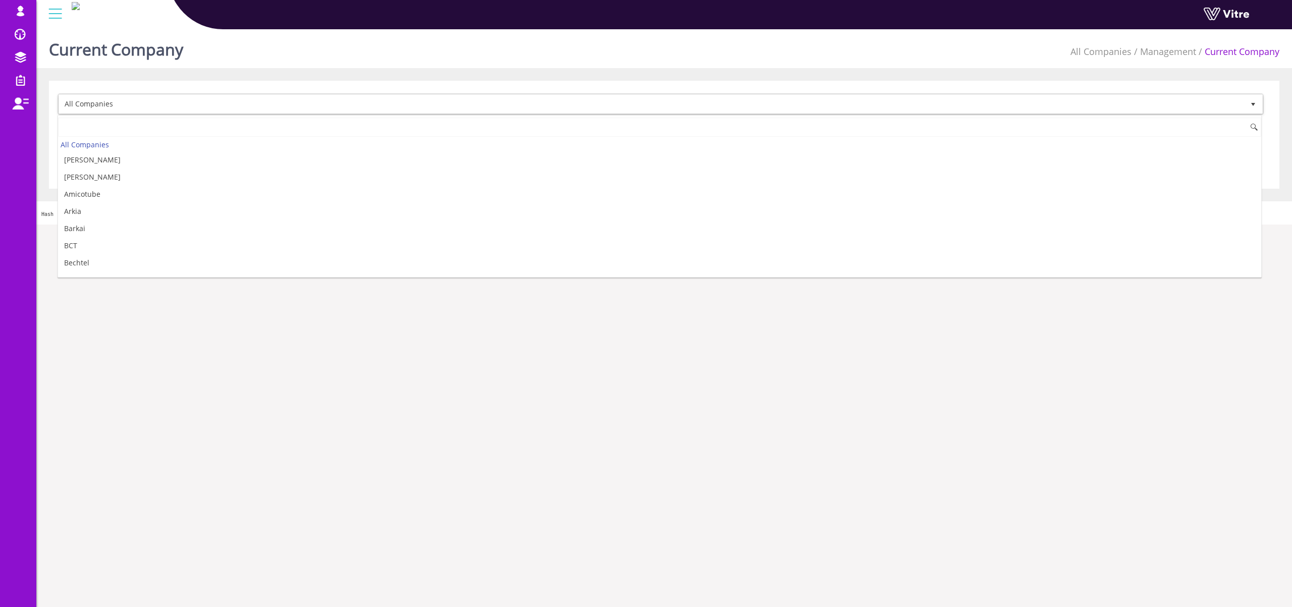
click at [82, 129] on input at bounding box center [660, 127] width 1204 height 19
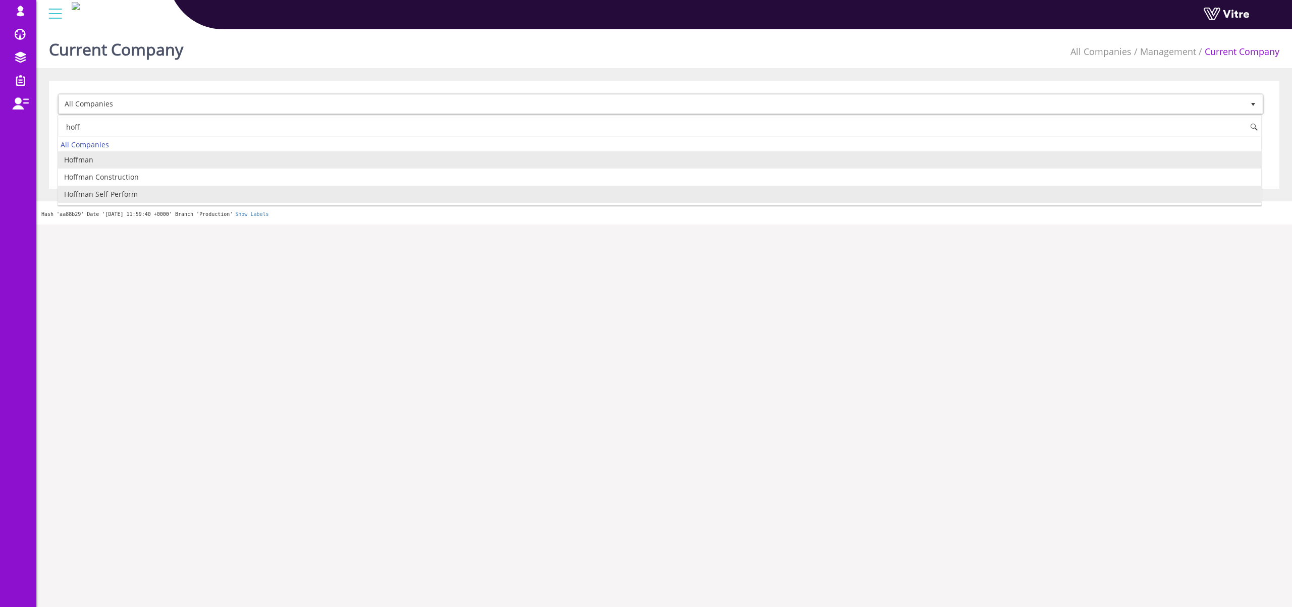
click at [112, 191] on li "Hoffman Self-Perform" at bounding box center [660, 194] width 1204 height 17
type input "hoff"
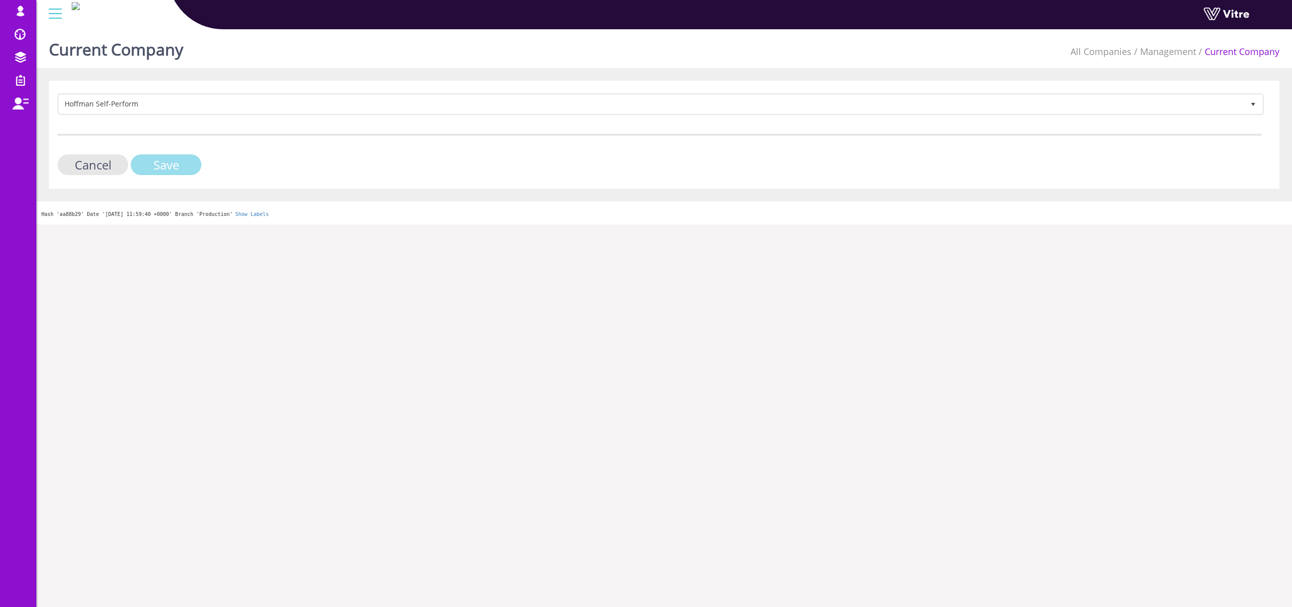
click at [158, 164] on input "Save" at bounding box center [166, 164] width 71 height 21
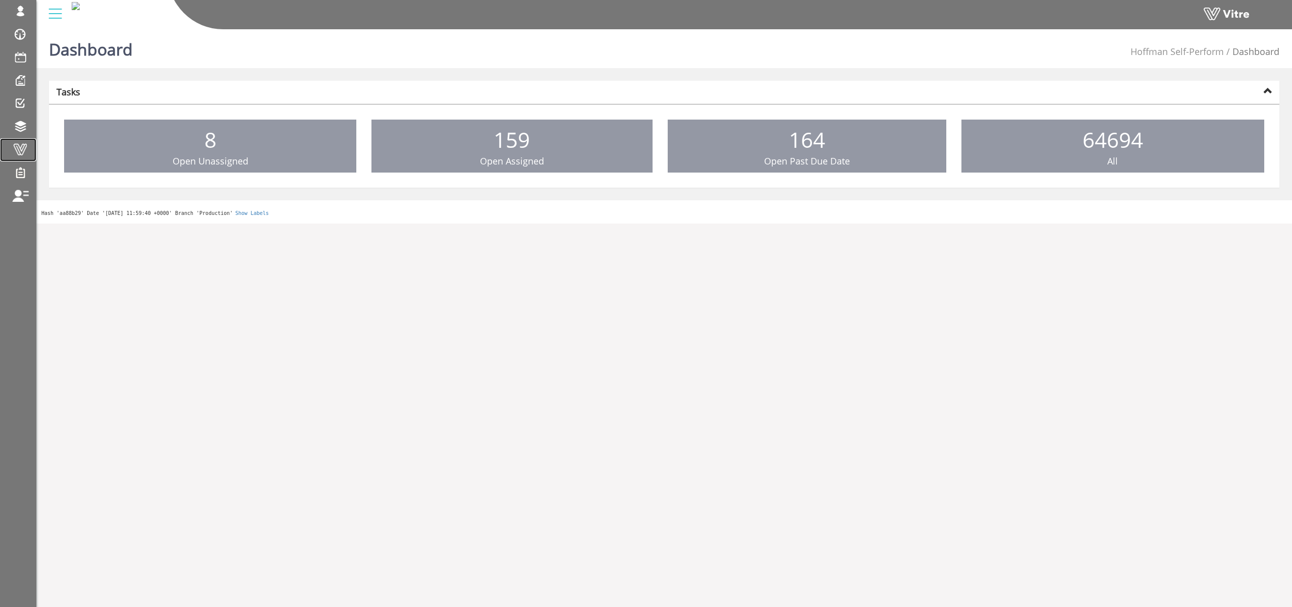
click at [17, 147] on span at bounding box center [20, 149] width 25 height 12
